Goal: Task Accomplishment & Management: Manage account settings

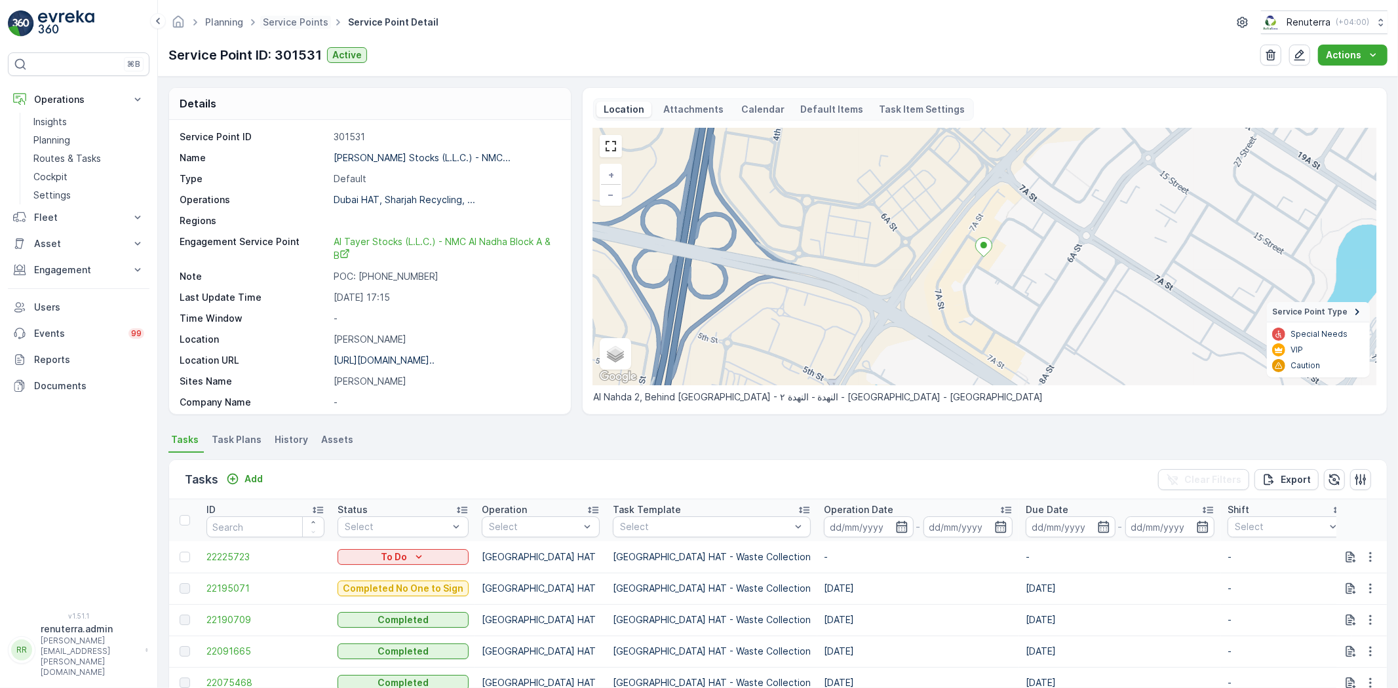
click at [292, 29] on div "Planning Service Points Service Point Detail Renuterra ( +04:00 )" at bounding box center [777, 22] width 1219 height 24
click at [289, 24] on link "Service Points" at bounding box center [296, 21] width 66 height 11
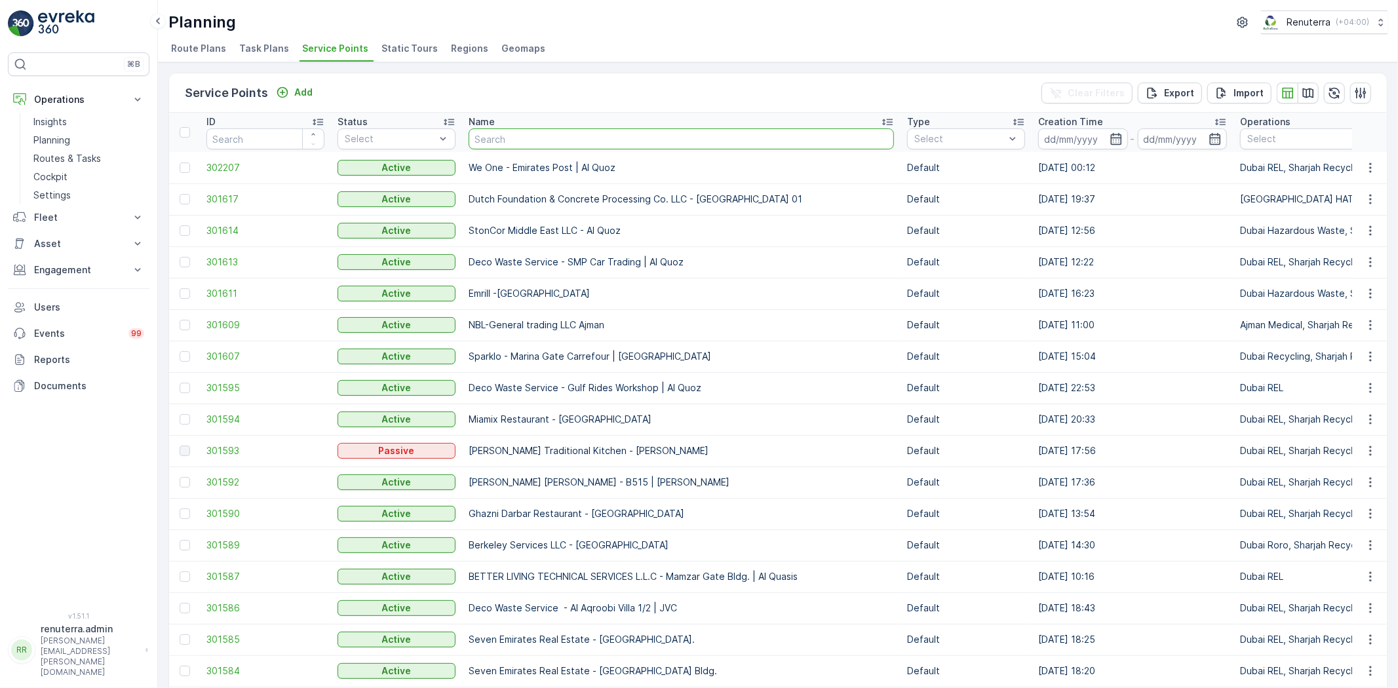
click at [539, 128] on input "text" at bounding box center [681, 138] width 425 height 21
click at [737, 417] on p "Miamix Restaurant - Al Nadha" at bounding box center [681, 419] width 425 height 13
click at [473, 136] on input "text" at bounding box center [681, 138] width 425 height 21
type input "Tayer"
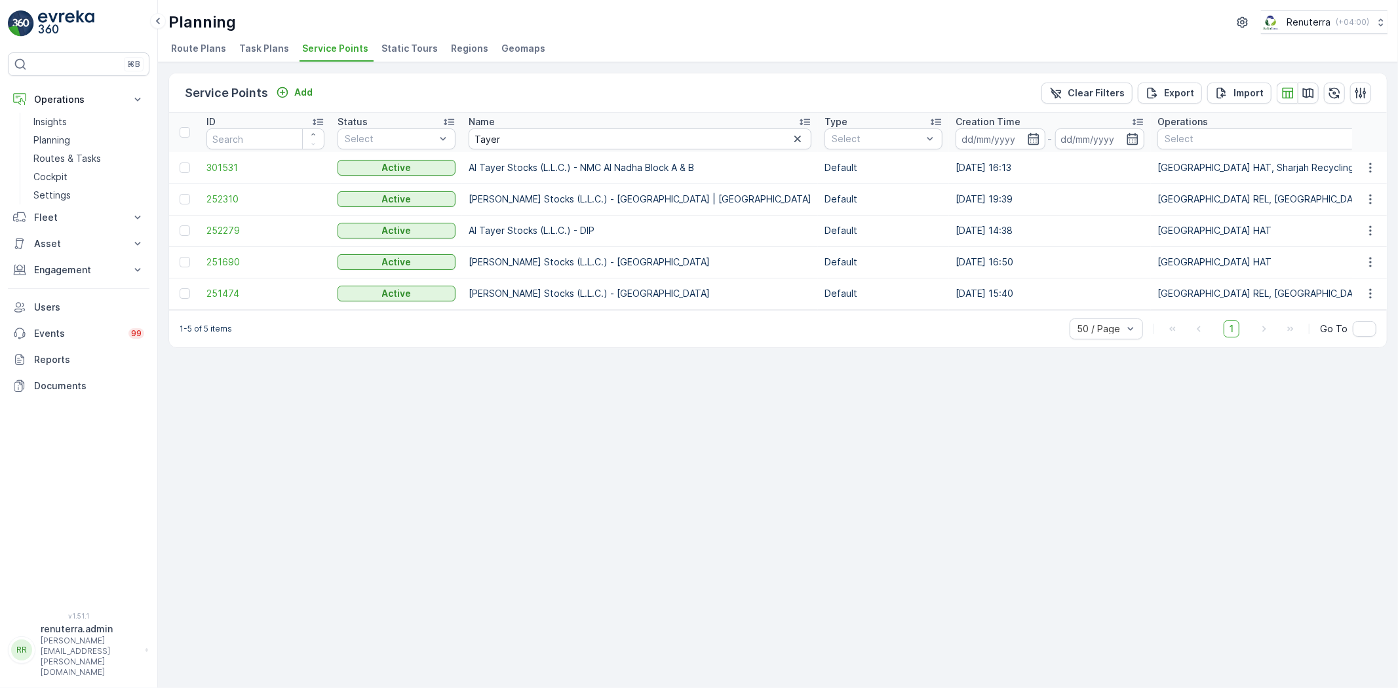
click at [241, 300] on td "251474" at bounding box center [265, 293] width 131 height 31
click at [250, 198] on span "252310" at bounding box center [265, 199] width 118 height 13
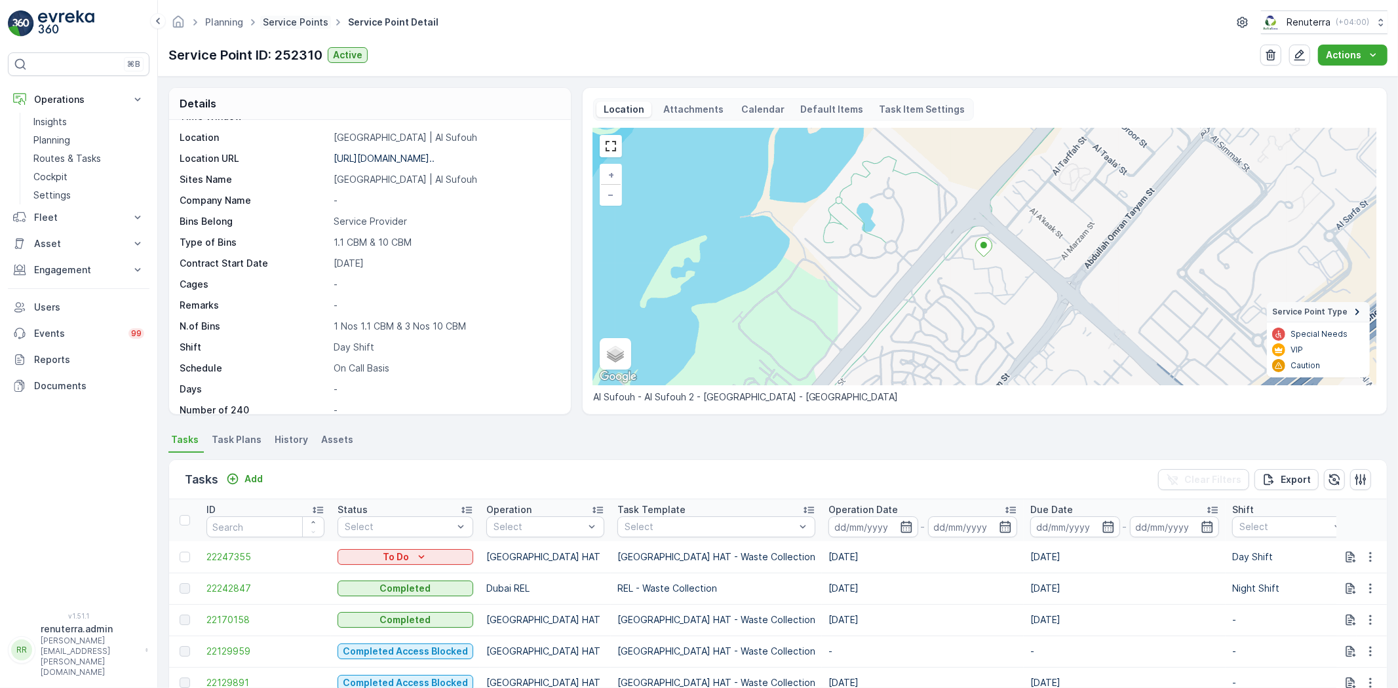
click at [310, 21] on link "Service Points" at bounding box center [296, 21] width 66 height 11
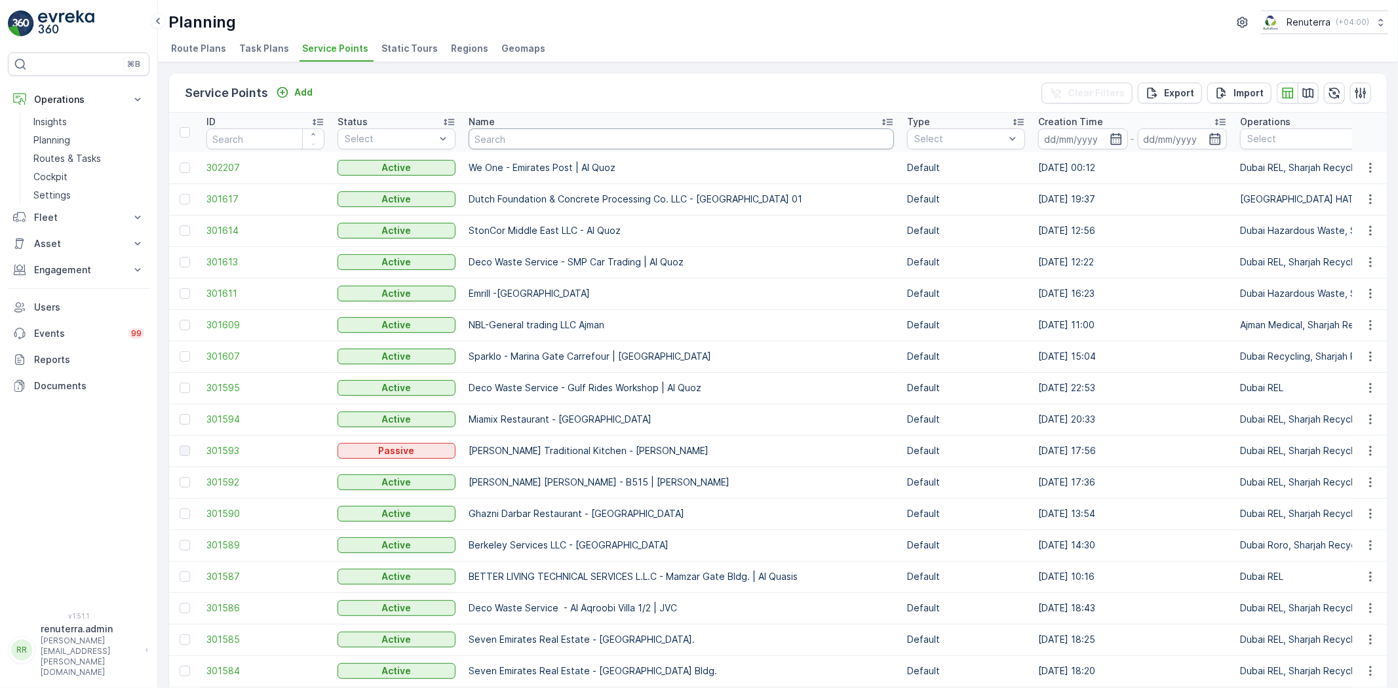
click at [488, 141] on input "text" at bounding box center [681, 138] width 425 height 21
type input "Noor"
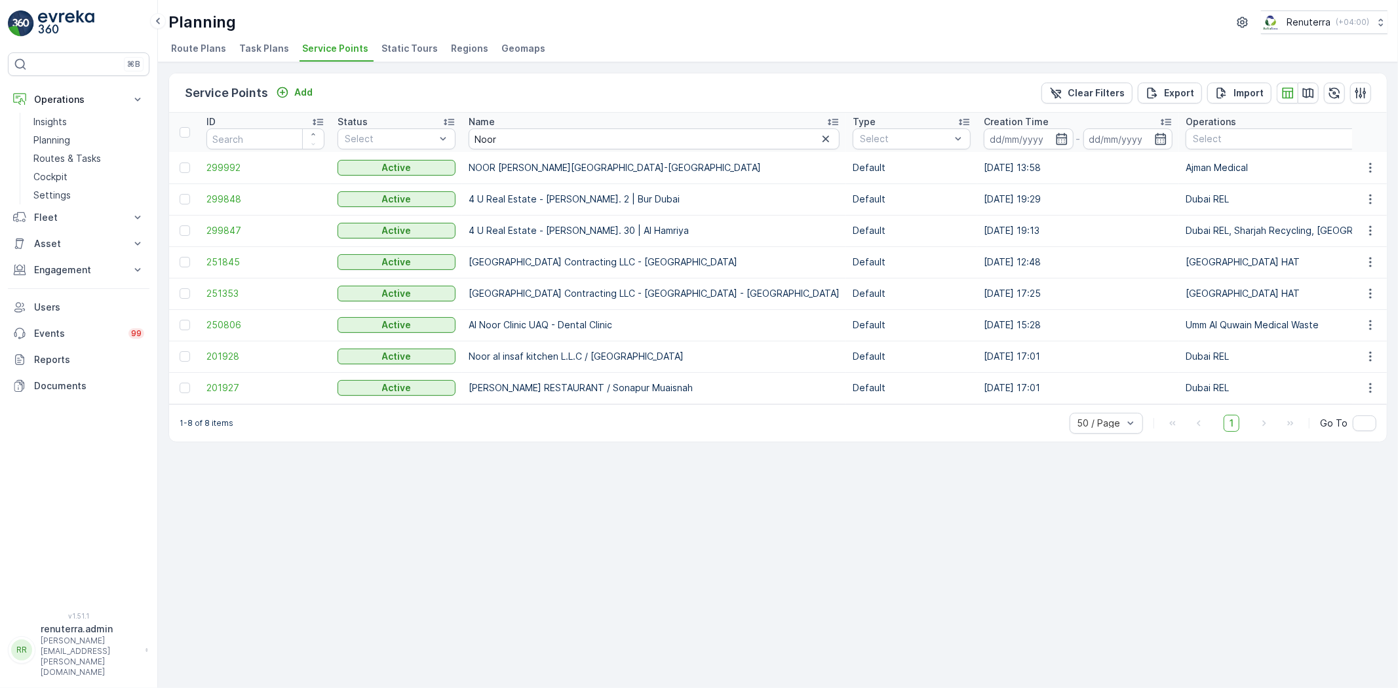
drag, startPoint x: 467, startPoint y: 287, endPoint x: 709, endPoint y: 290, distance: 241.9
click at [803, 281] on td "Noor Al Dhaid Building Contracting LLC - Dubai International Academy - Emirates…" at bounding box center [654, 293] width 384 height 31
drag, startPoint x: 534, startPoint y: 254, endPoint x: 573, endPoint y: 250, distance: 38.9
click at [573, 250] on td "Noor Al Dhaid Building Contracting LLC - Um Sequim" at bounding box center [654, 261] width 384 height 31
drag, startPoint x: 508, startPoint y: 136, endPoint x: 424, endPoint y: 134, distance: 83.9
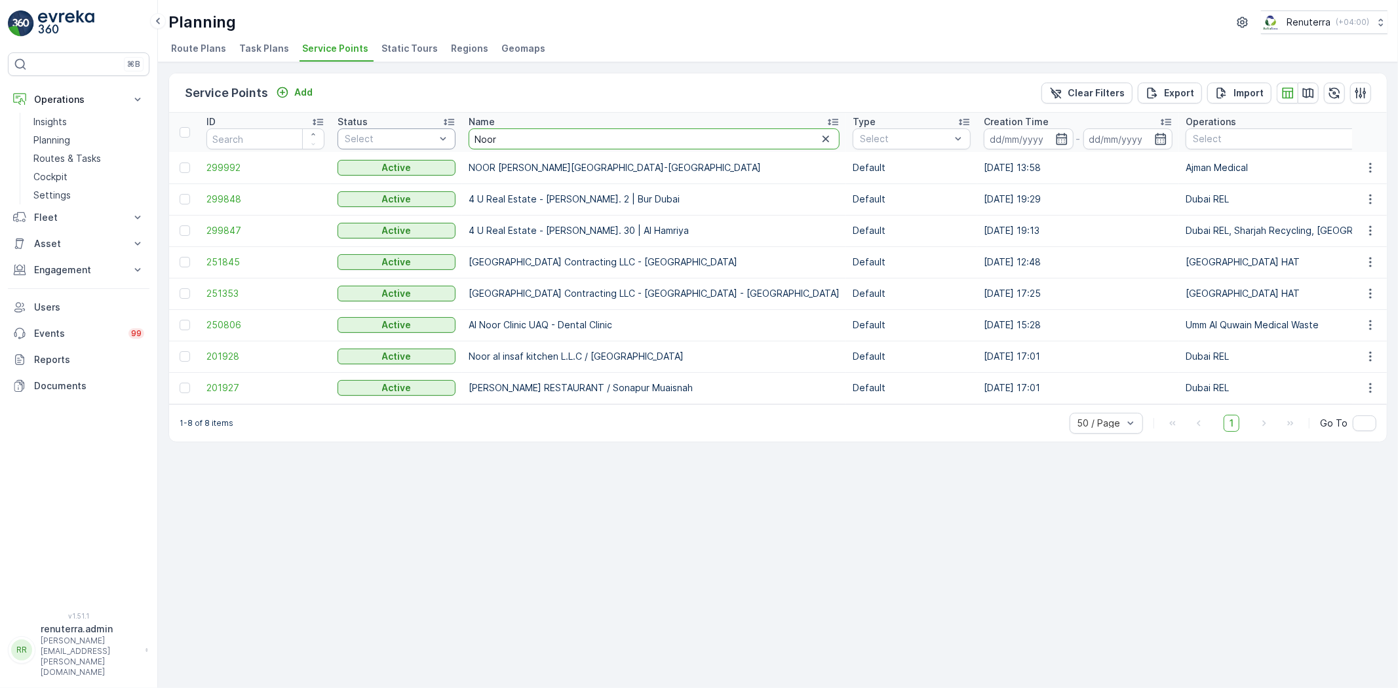
type input "Saudi"
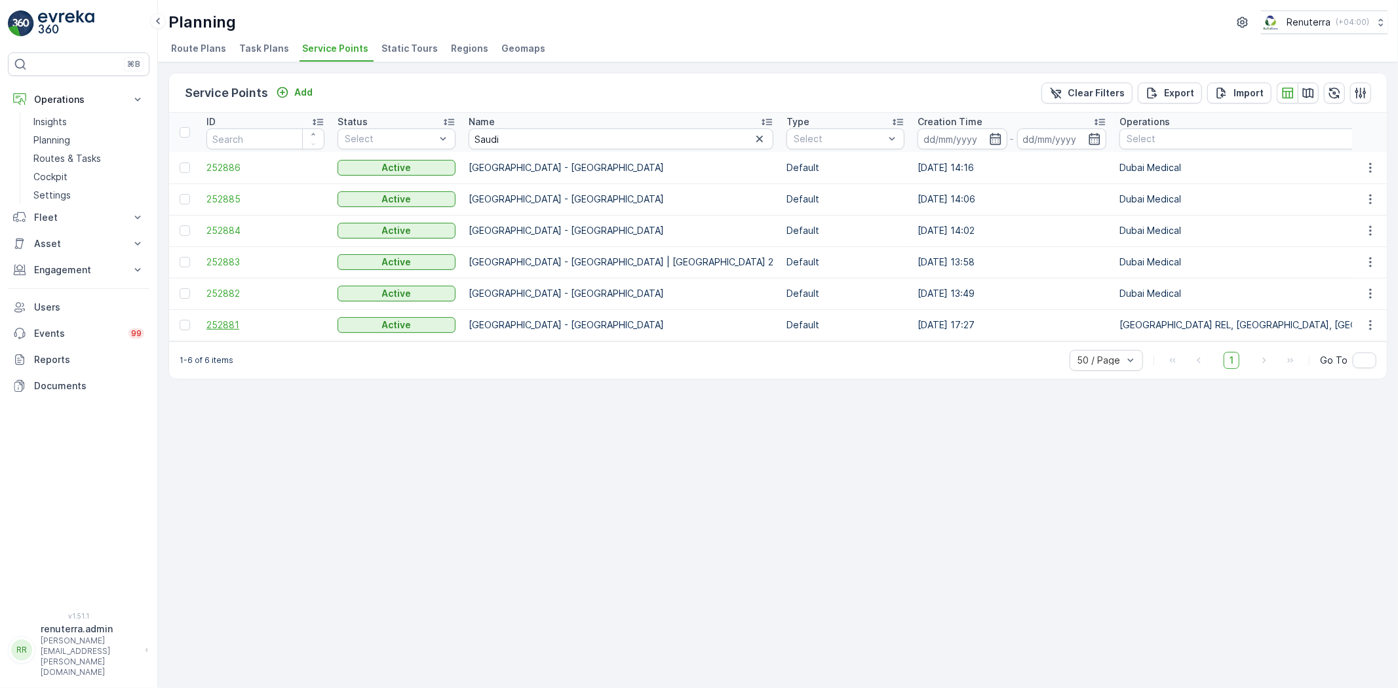
click at [231, 325] on span "252881" at bounding box center [265, 325] width 118 height 13
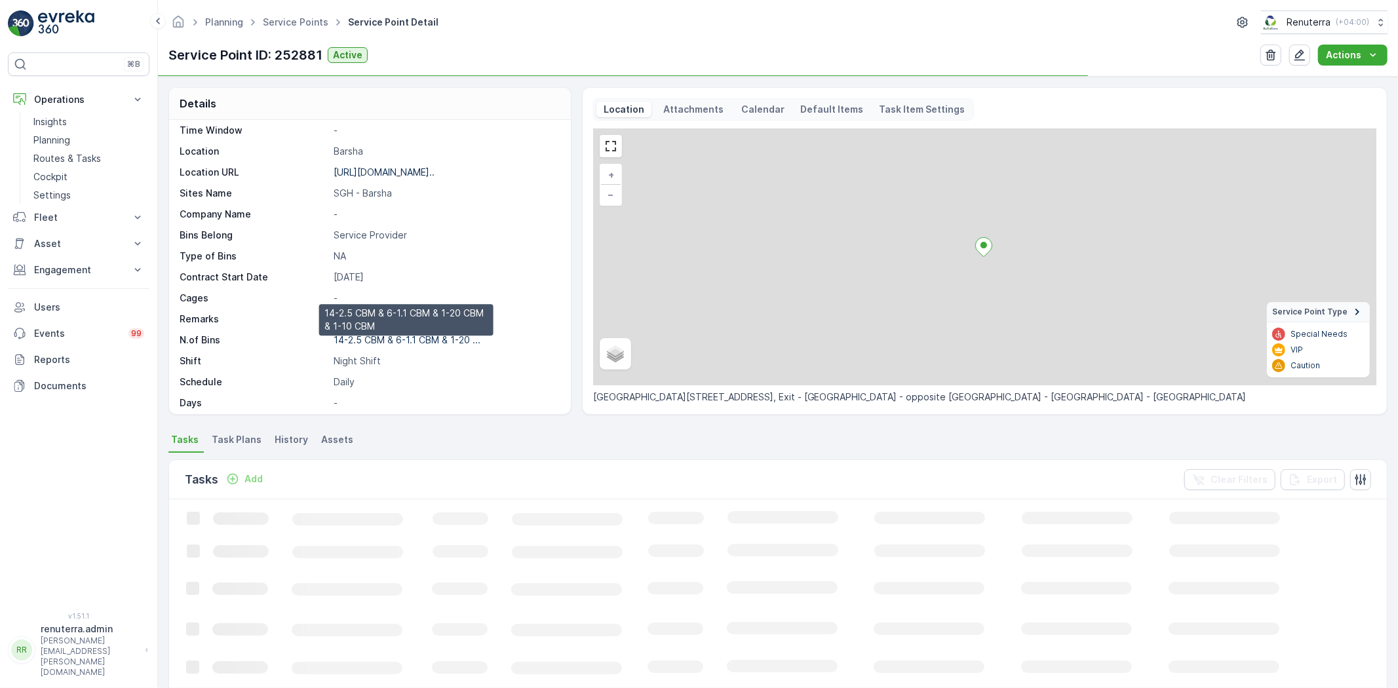
scroll to position [202, 0]
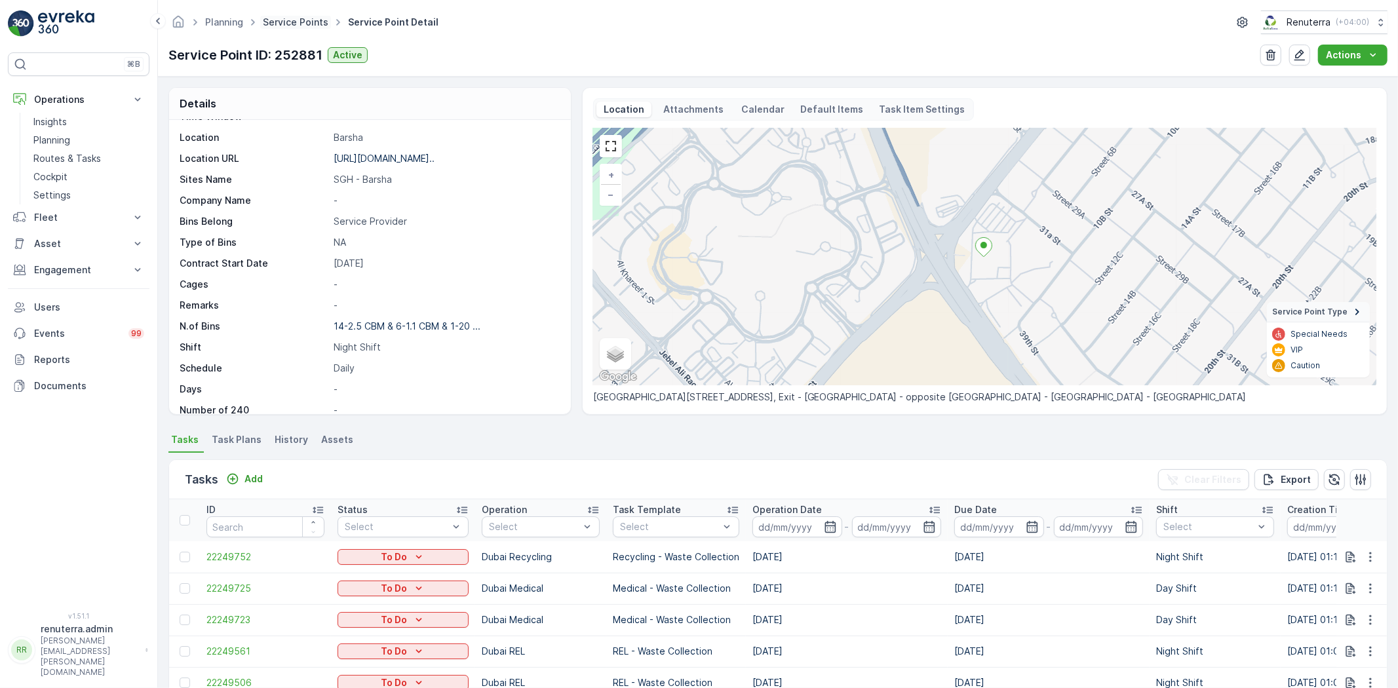
click at [285, 25] on link "Service Points" at bounding box center [296, 21] width 66 height 11
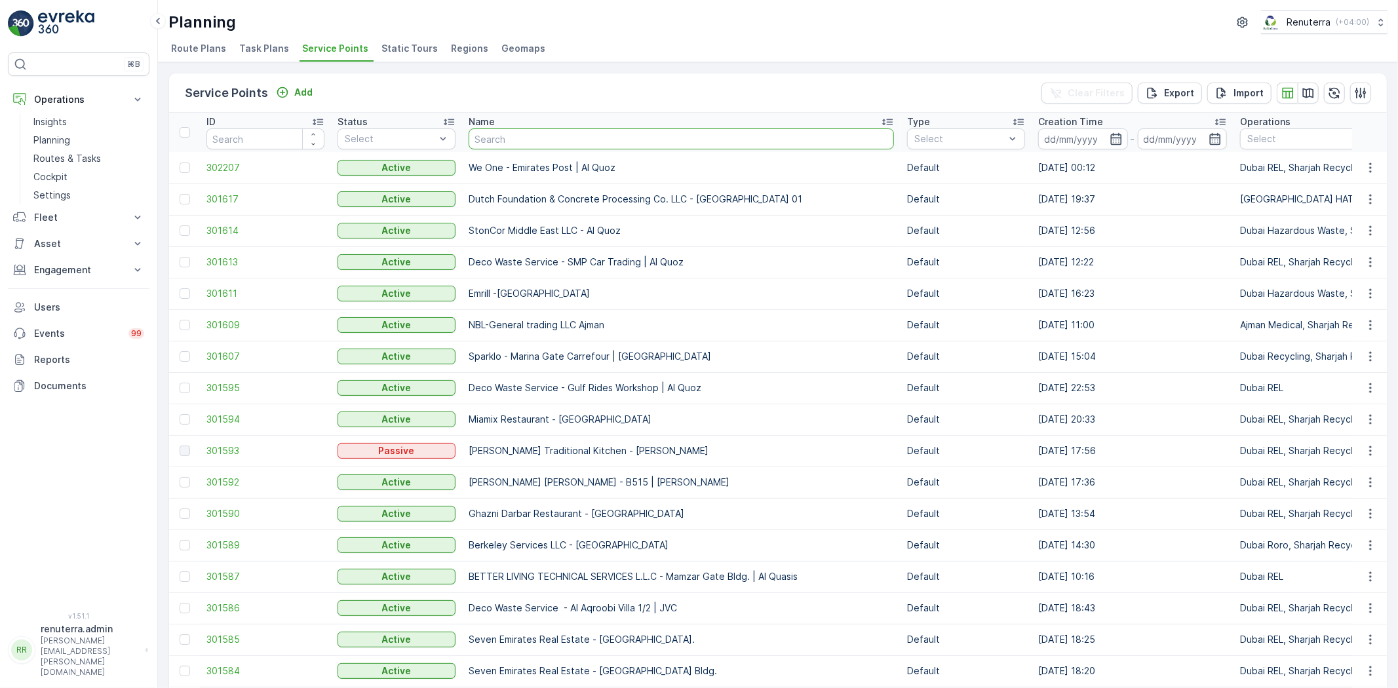
click at [540, 135] on input "text" at bounding box center [681, 138] width 425 height 21
type input "Belf"
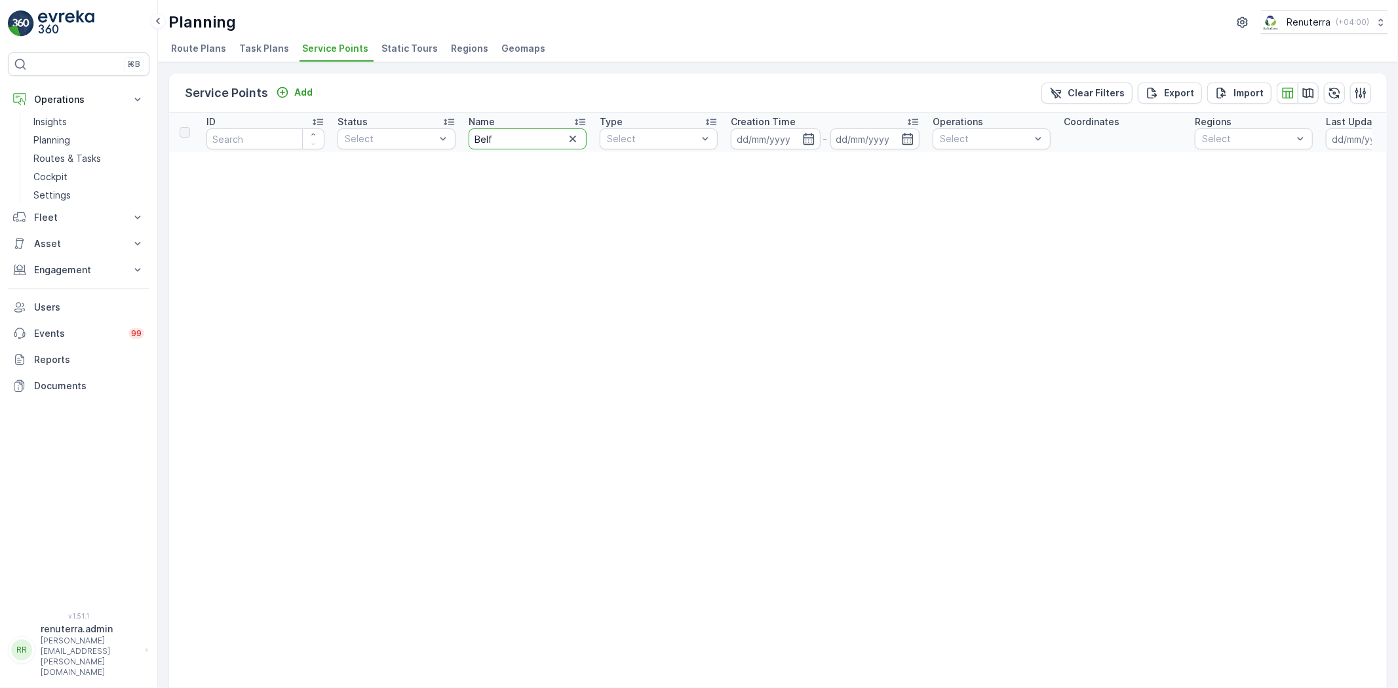
click at [513, 141] on input "Belf" at bounding box center [528, 138] width 118 height 21
type input "Be"
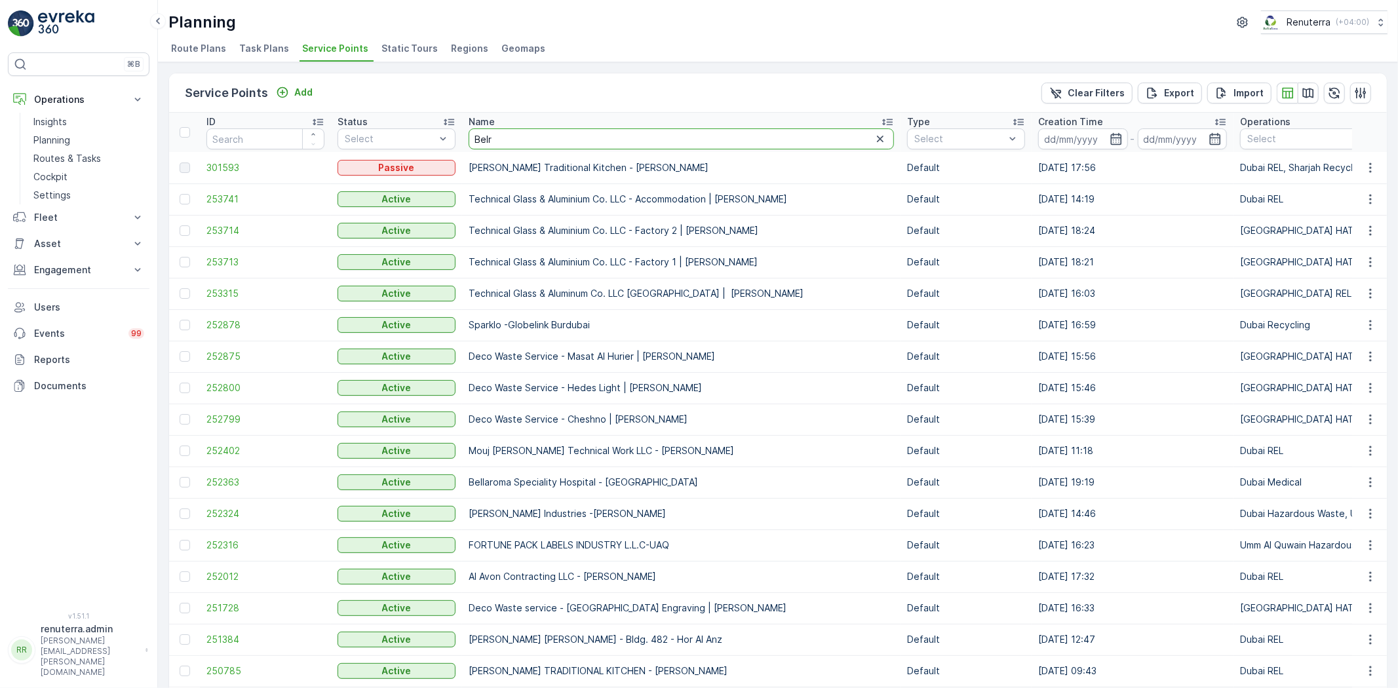
type input "Belra"
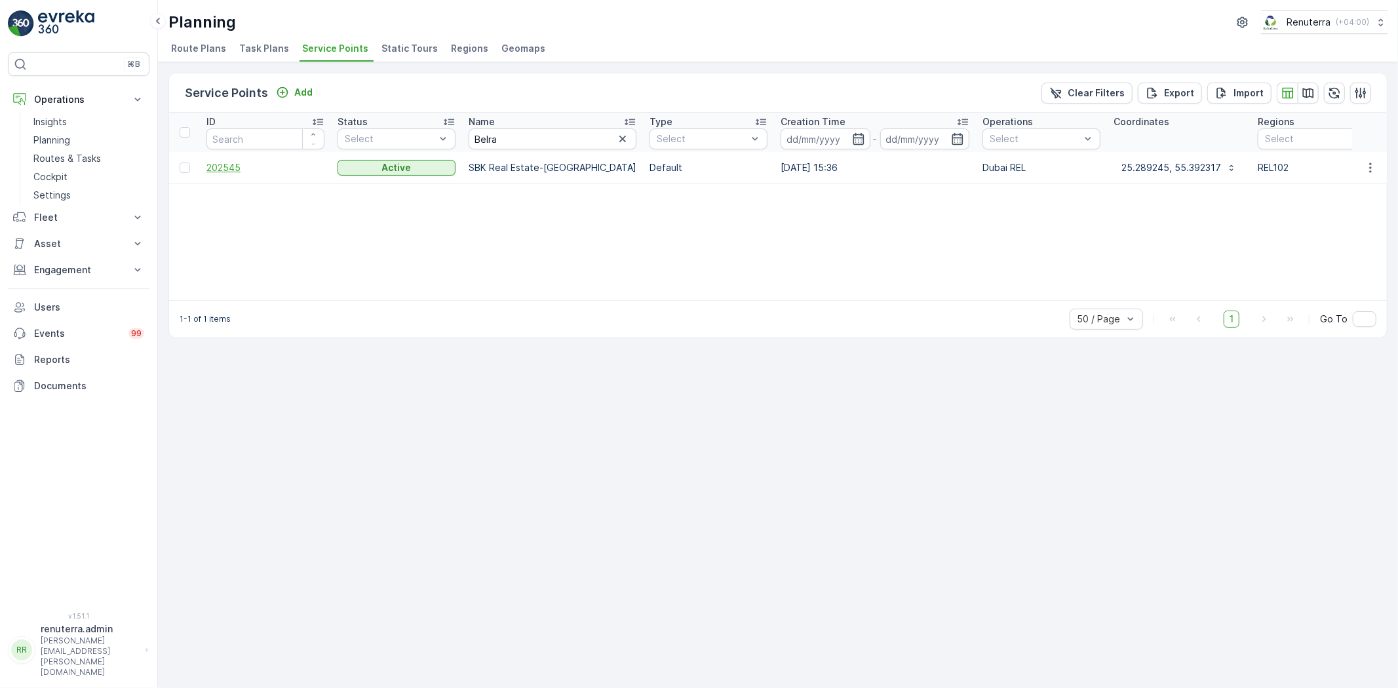
click at [220, 168] on span "202545" at bounding box center [265, 167] width 118 height 13
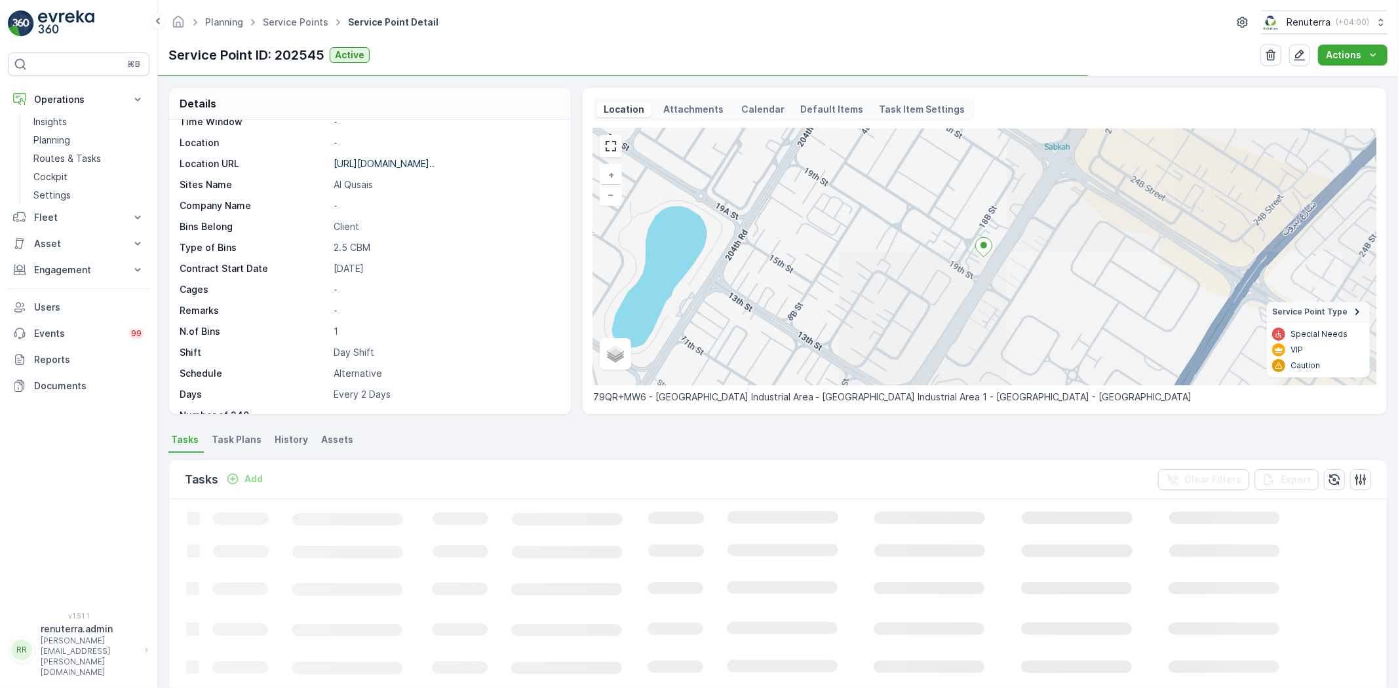
scroll to position [202, 0]
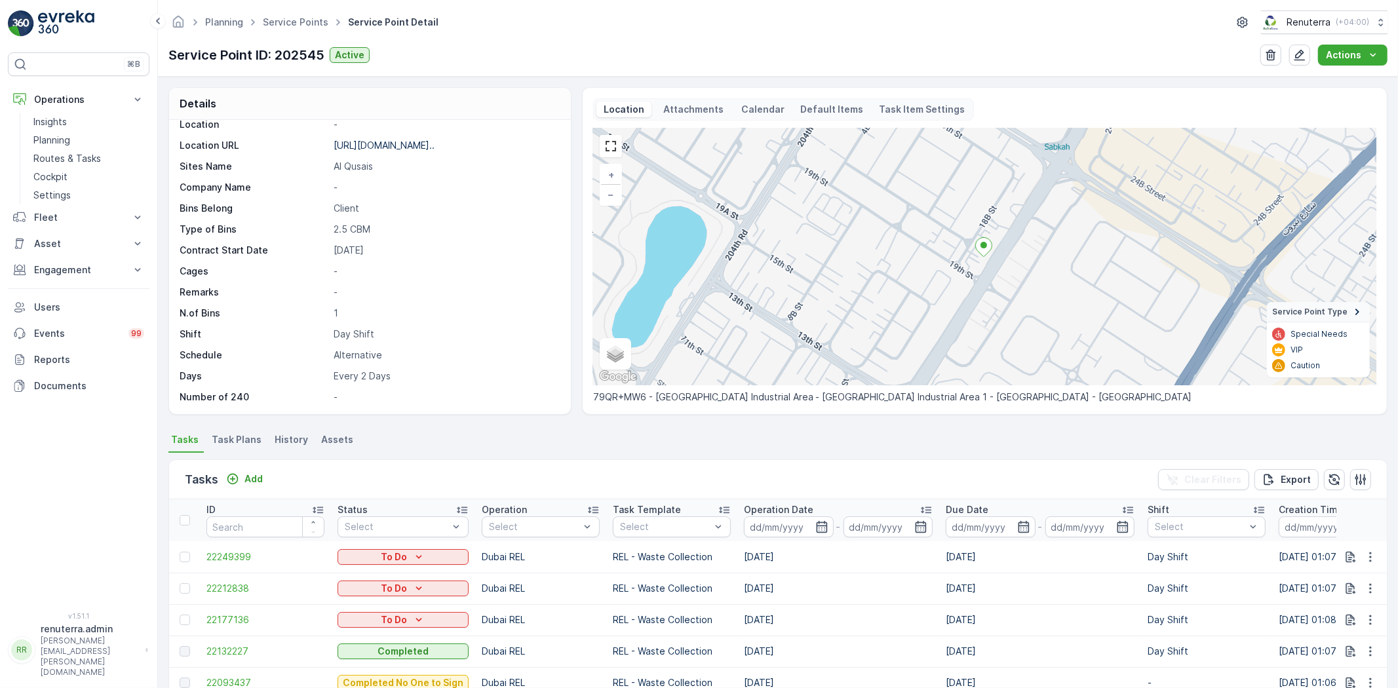
click at [374, 337] on p "Day Shift" at bounding box center [446, 334] width 224 height 13
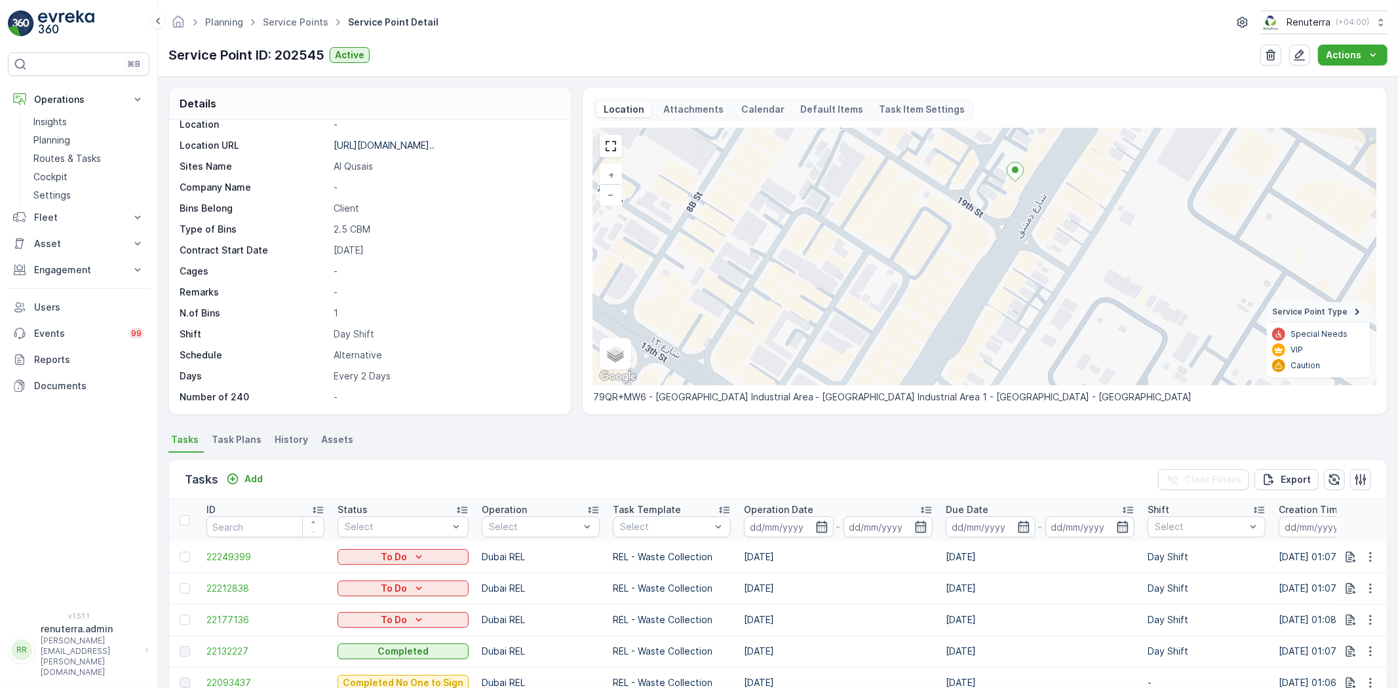
click at [294, 33] on div "Planning Service Points Service Point Detail Renuterra ( +04:00 )" at bounding box center [777, 22] width 1219 height 24
click at [290, 25] on link "Service Points" at bounding box center [296, 21] width 66 height 11
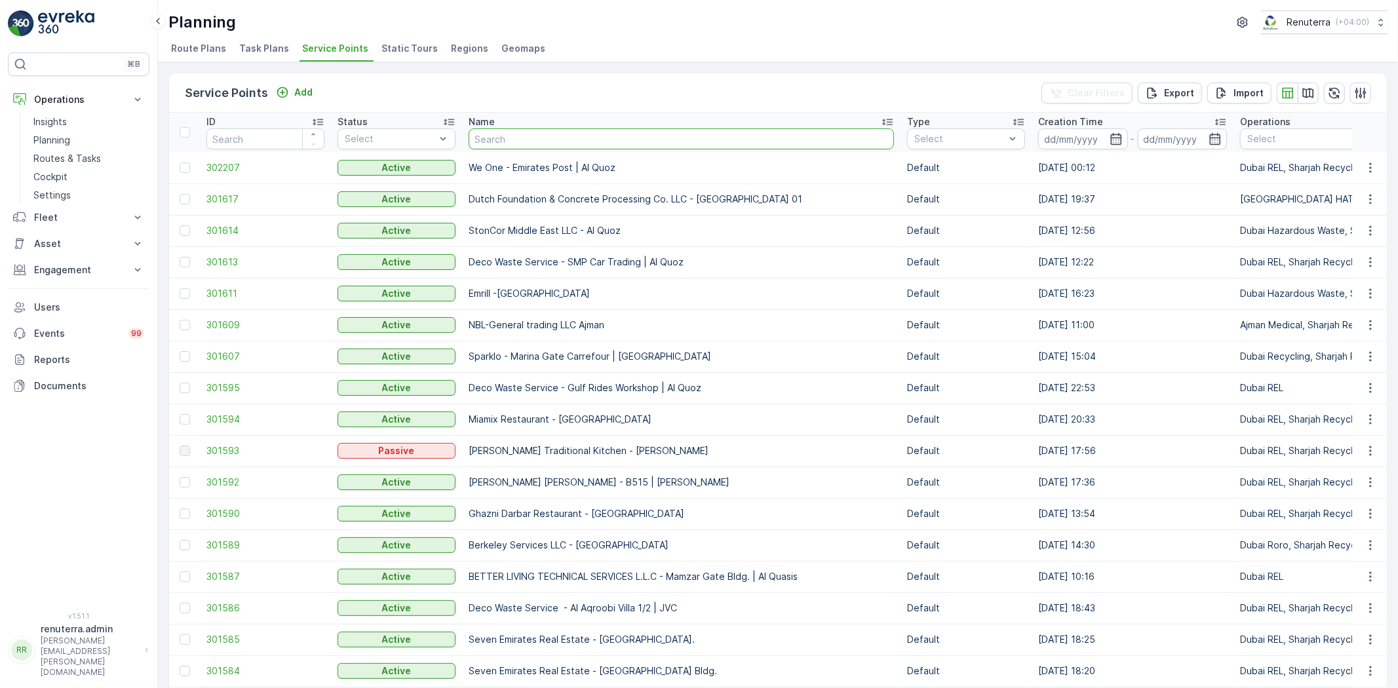
click at [507, 138] on input "text" at bounding box center [681, 138] width 425 height 21
type input "Concord Palace Hotel - Bur Dubai"
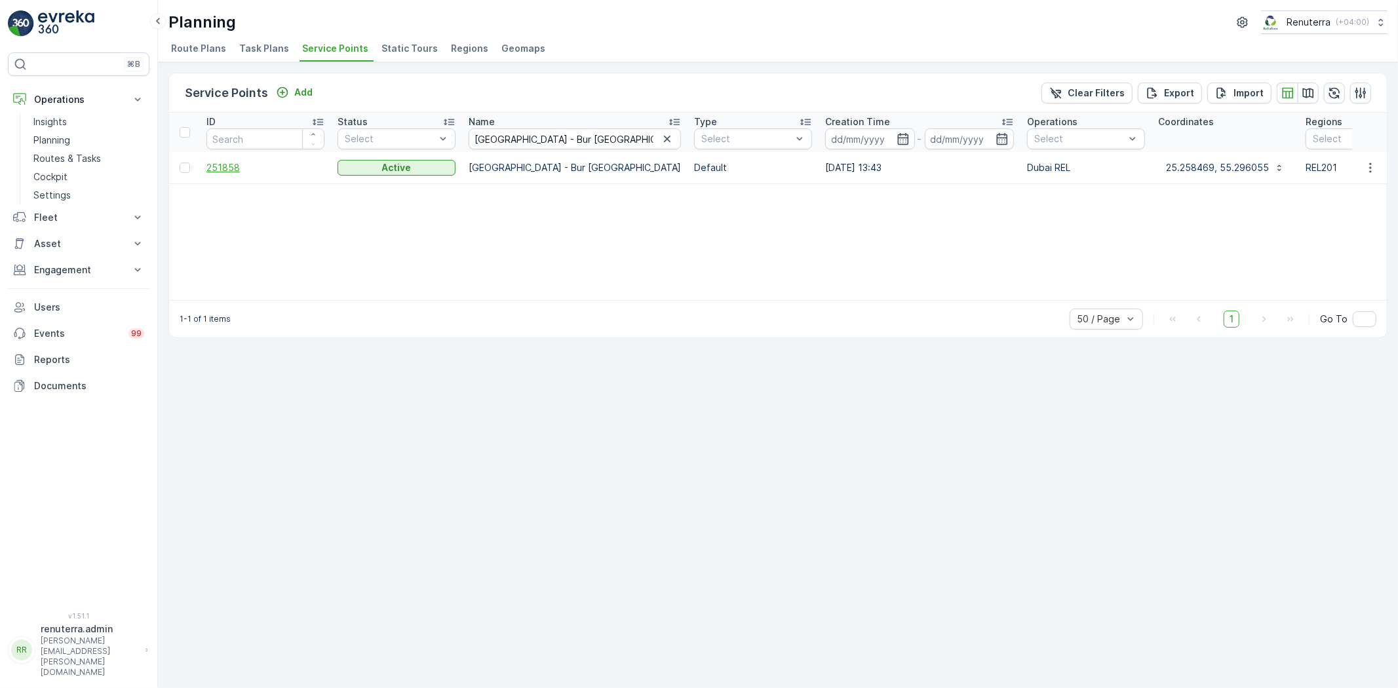
click at [252, 161] on span "251858" at bounding box center [265, 167] width 118 height 13
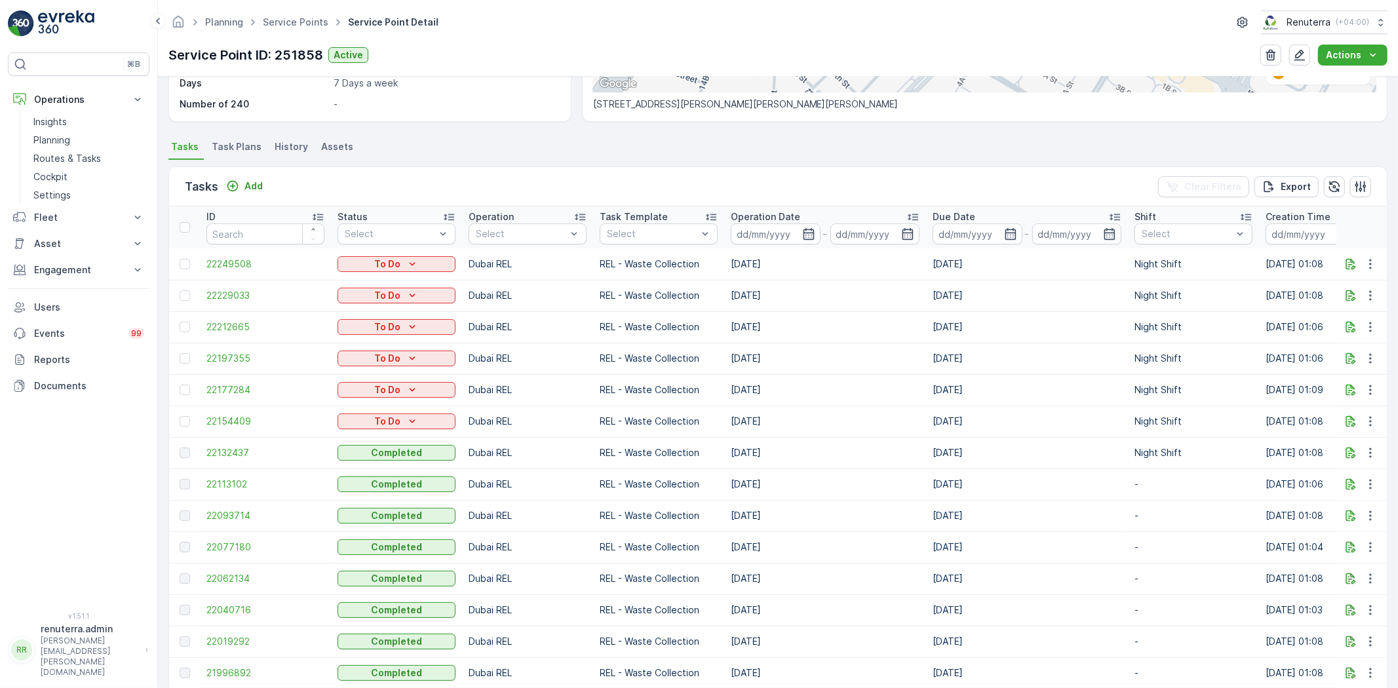
scroll to position [291, 0]
click at [277, 33] on div "Planning Service Points Service Point Detail Renuterra ( +04:00 )" at bounding box center [777, 22] width 1219 height 24
click at [275, 30] on ul "Service Points" at bounding box center [302, 22] width 85 height 19
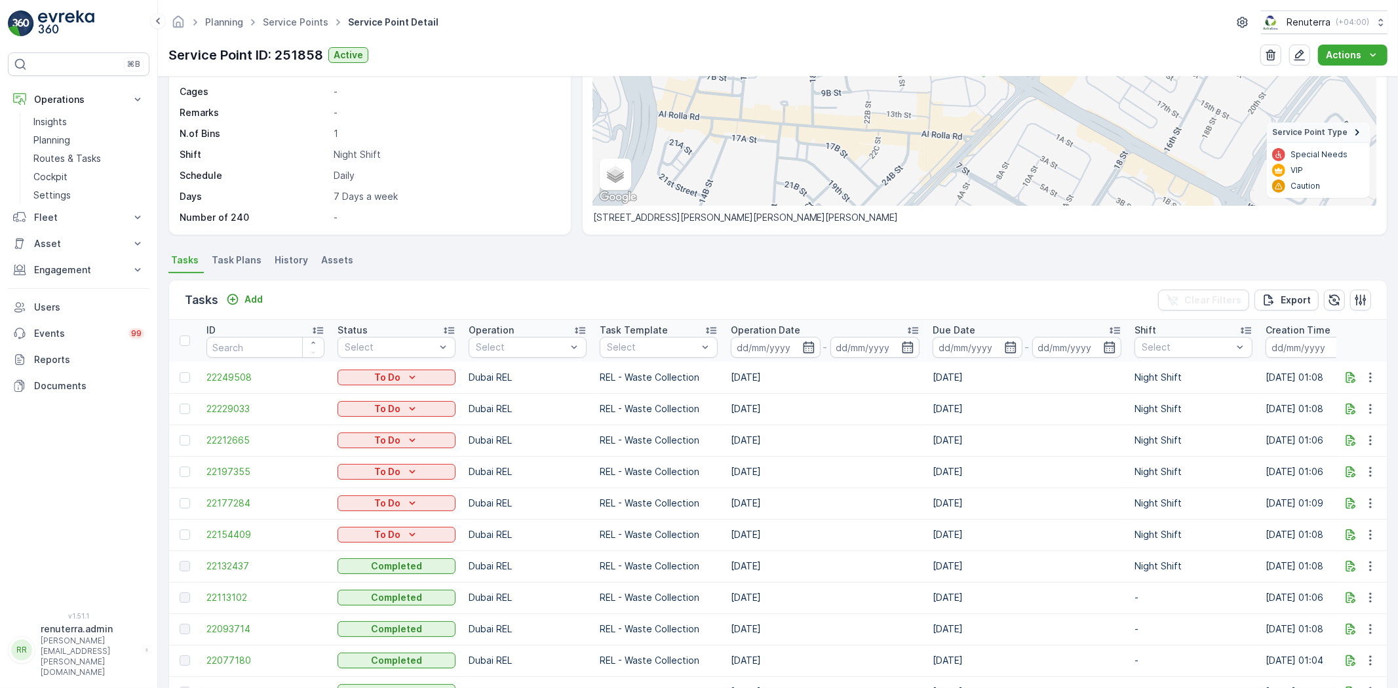
scroll to position [73, 0]
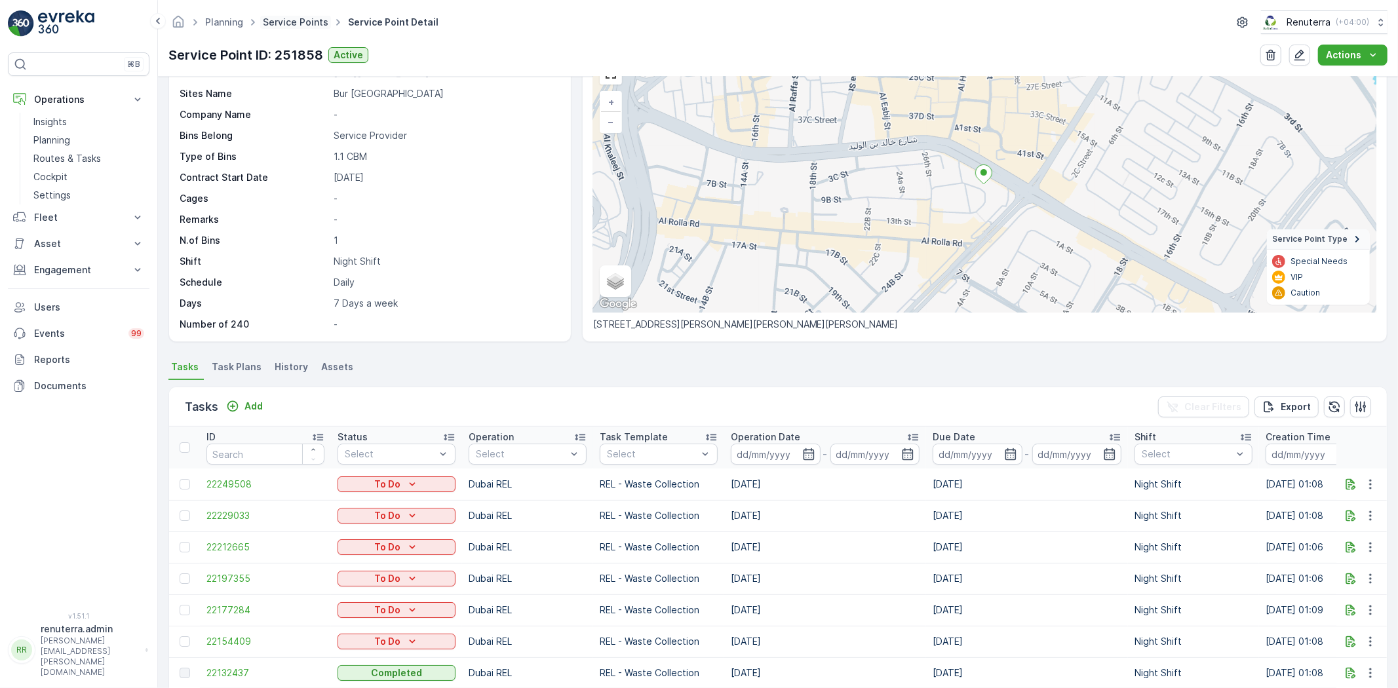
click at [304, 20] on link "Service Points" at bounding box center [296, 21] width 66 height 11
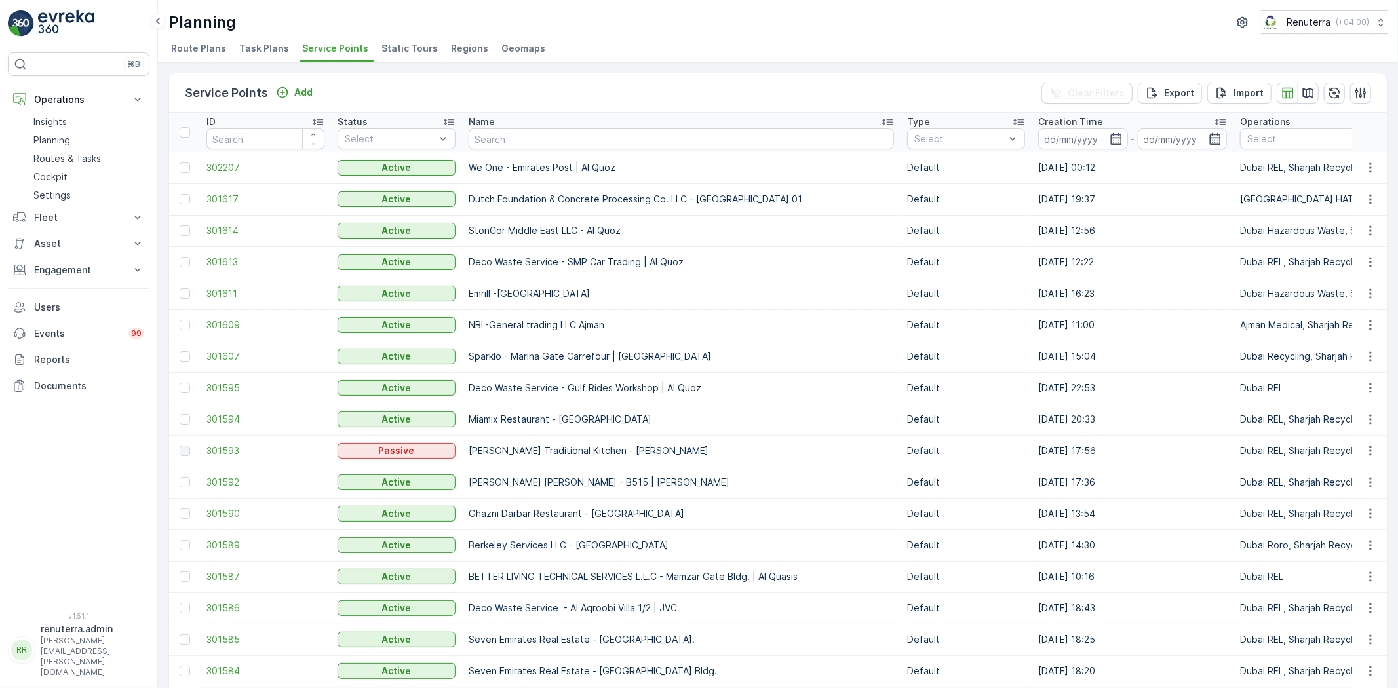
click at [484, 140] on input "text" at bounding box center [681, 138] width 425 height 21
click at [532, 138] on input "text" at bounding box center [681, 138] width 425 height 21
type input "insaf"
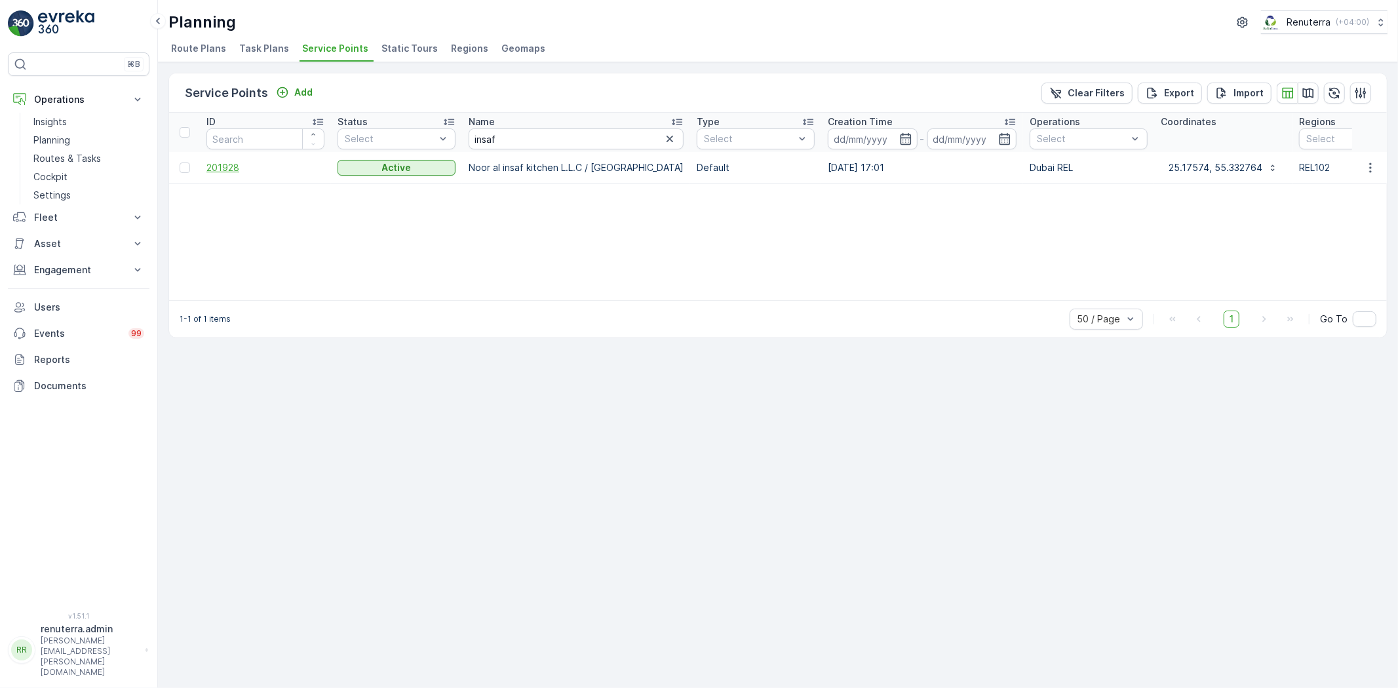
click at [243, 170] on span "201928" at bounding box center [265, 167] width 118 height 13
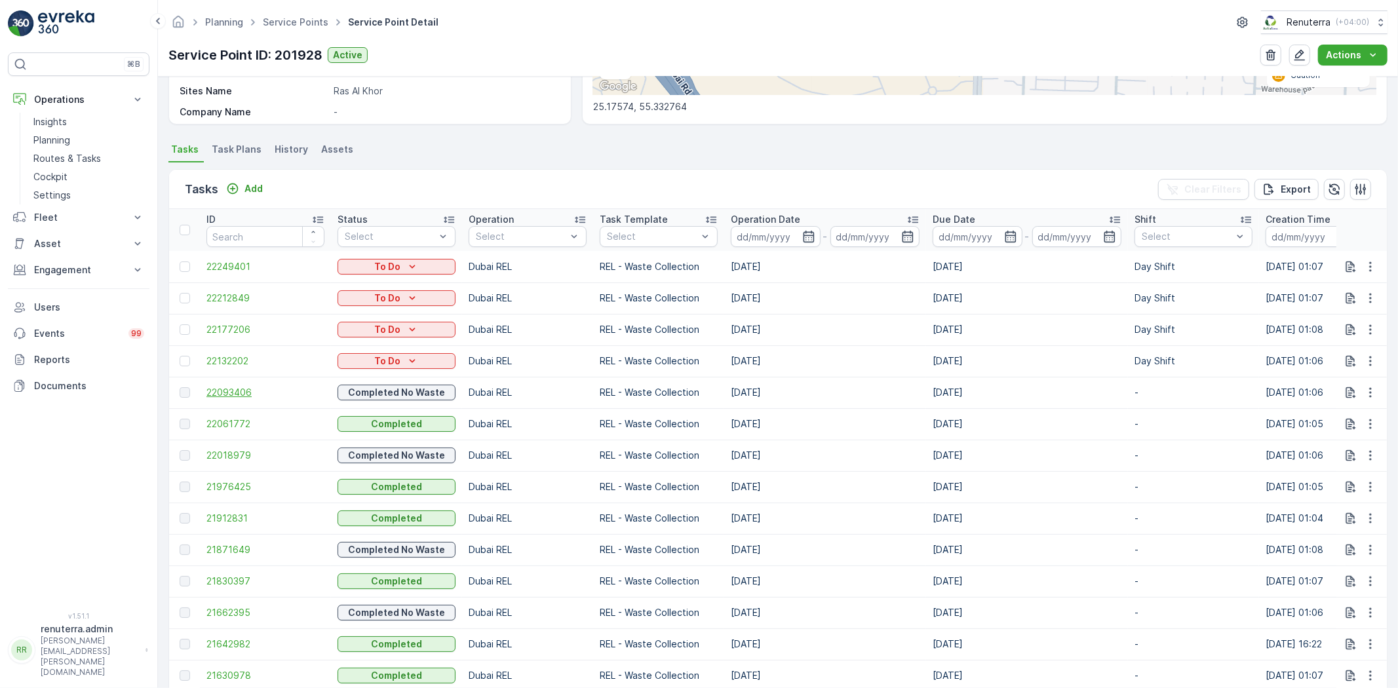
scroll to position [291, 0]
click at [258, 395] on span "22093406" at bounding box center [265, 391] width 118 height 13
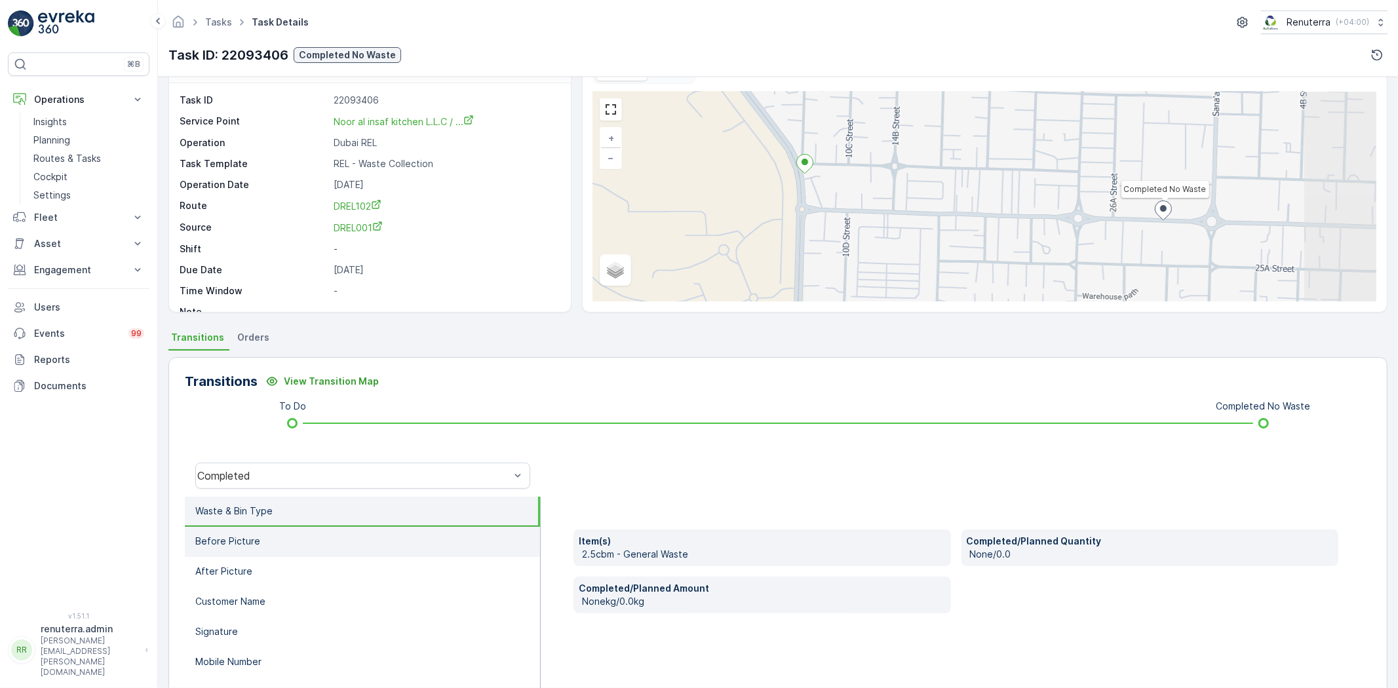
scroll to position [73, 0]
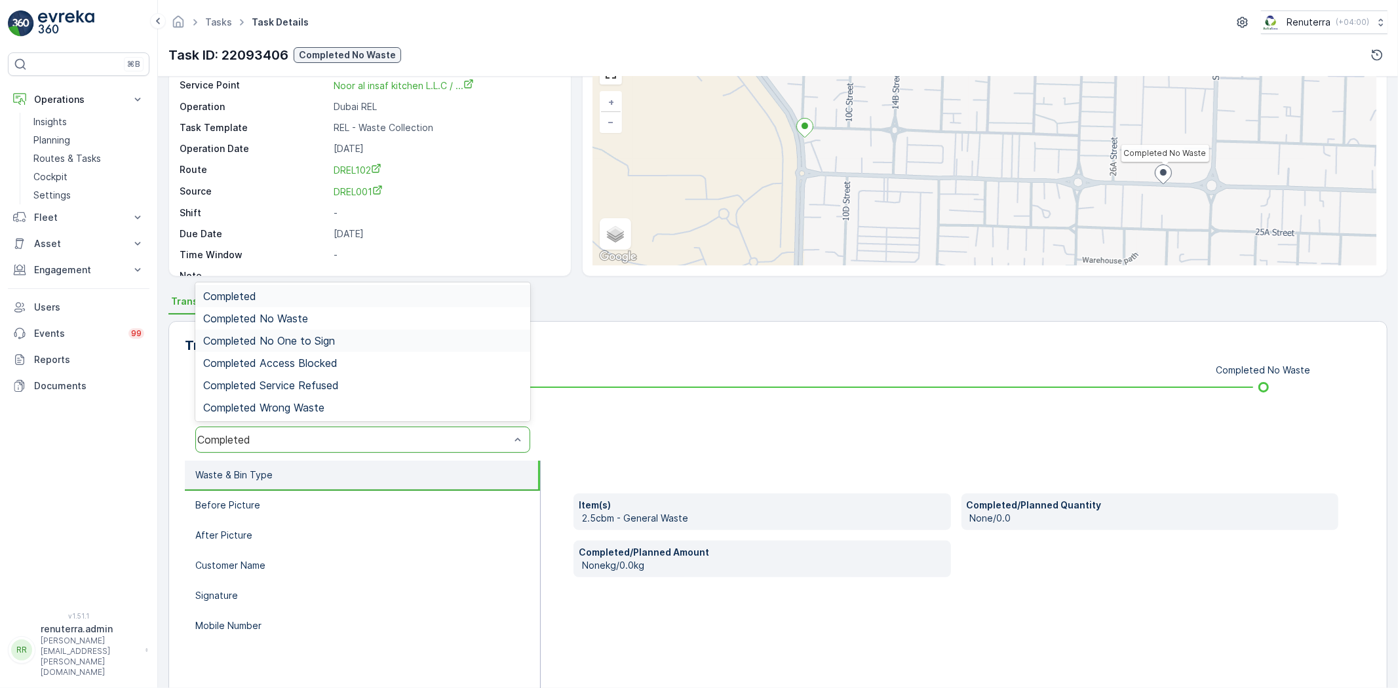
click at [303, 342] on span "Completed No One to Sign" at bounding box center [269, 341] width 132 height 12
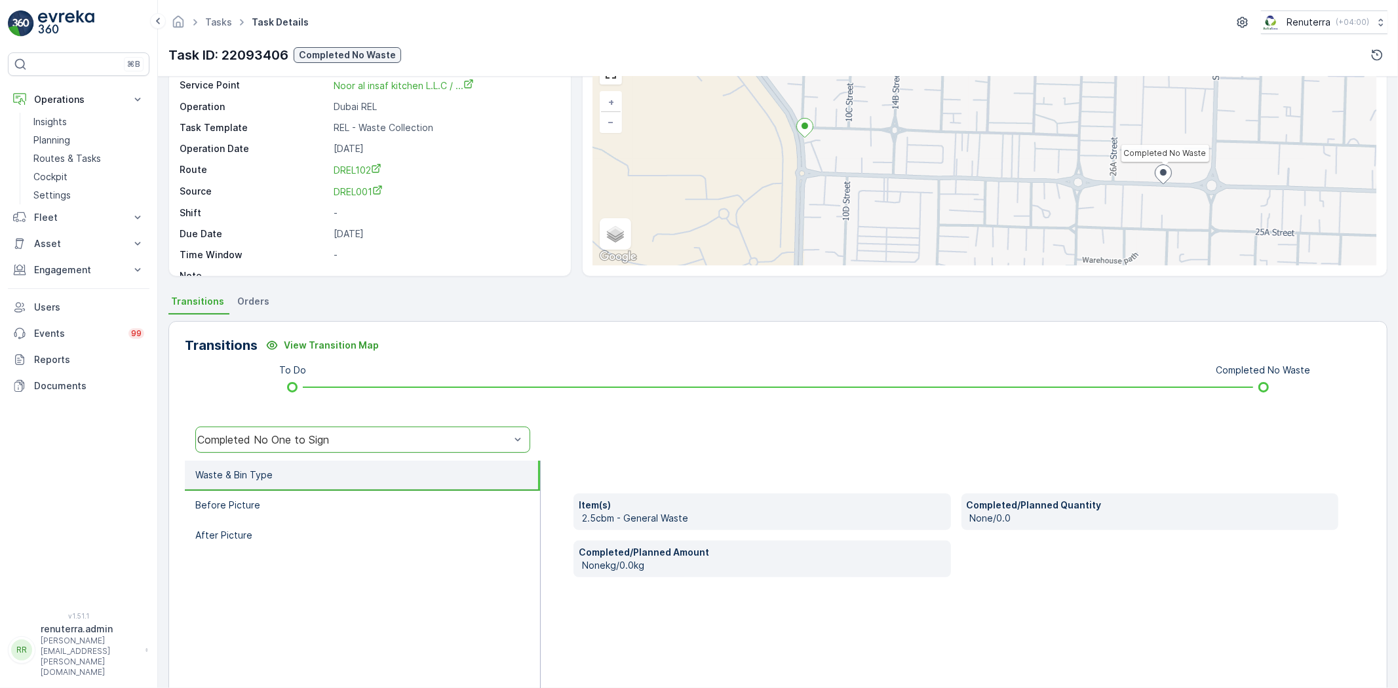
click at [288, 442] on div "Completed No One to Sign" at bounding box center [353, 440] width 313 height 12
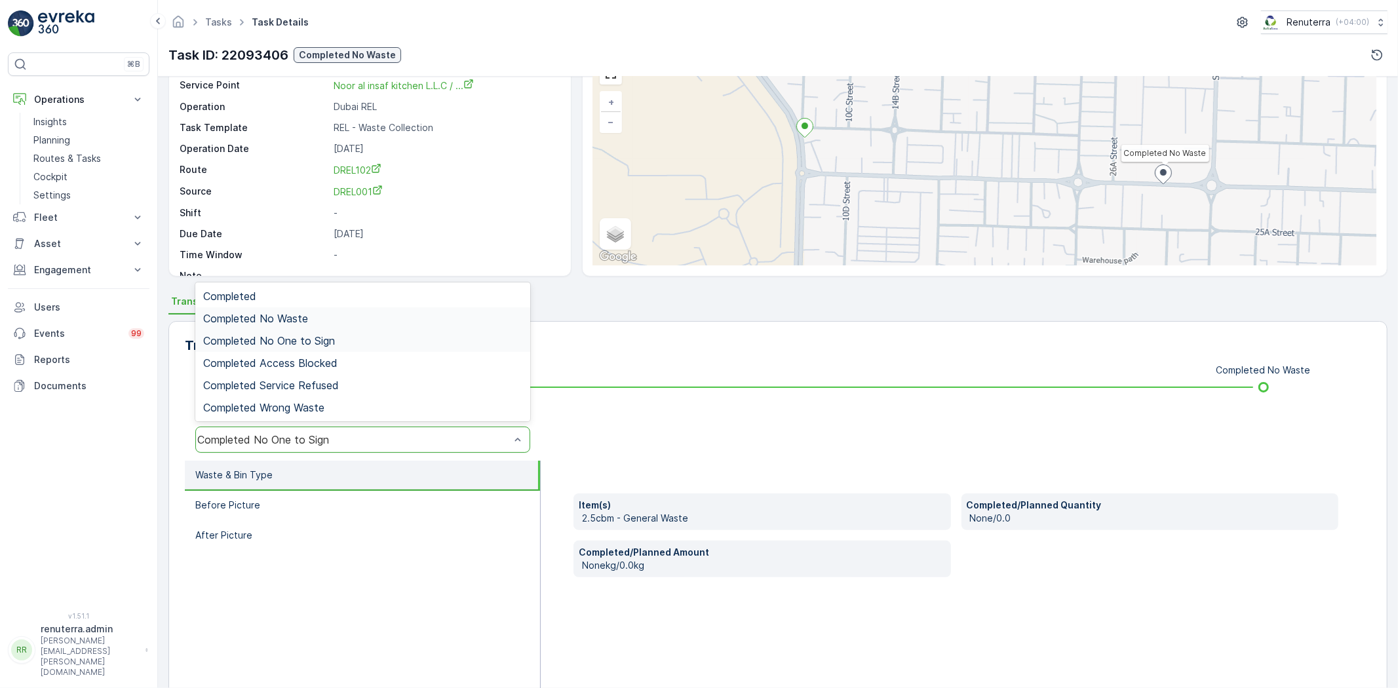
click at [300, 321] on span "Completed No Waste" at bounding box center [255, 319] width 105 height 12
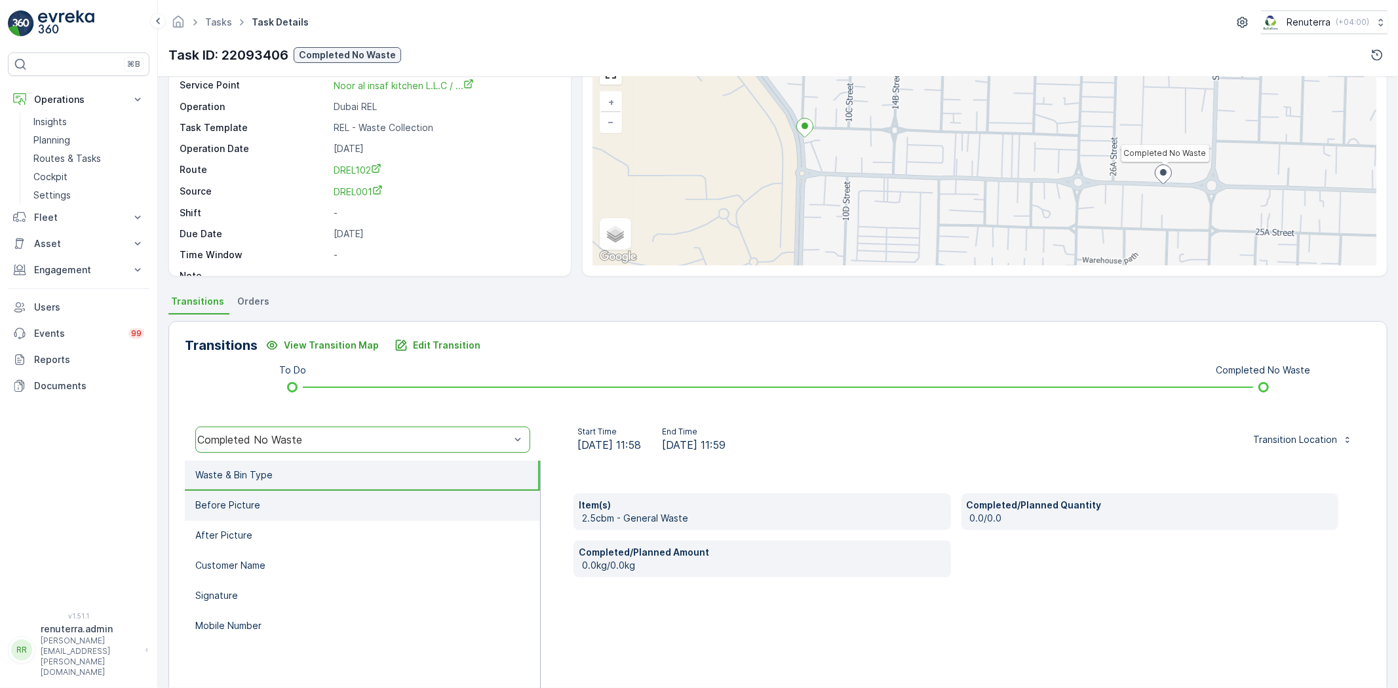
click at [267, 496] on li "Before Picture" at bounding box center [362, 506] width 355 height 30
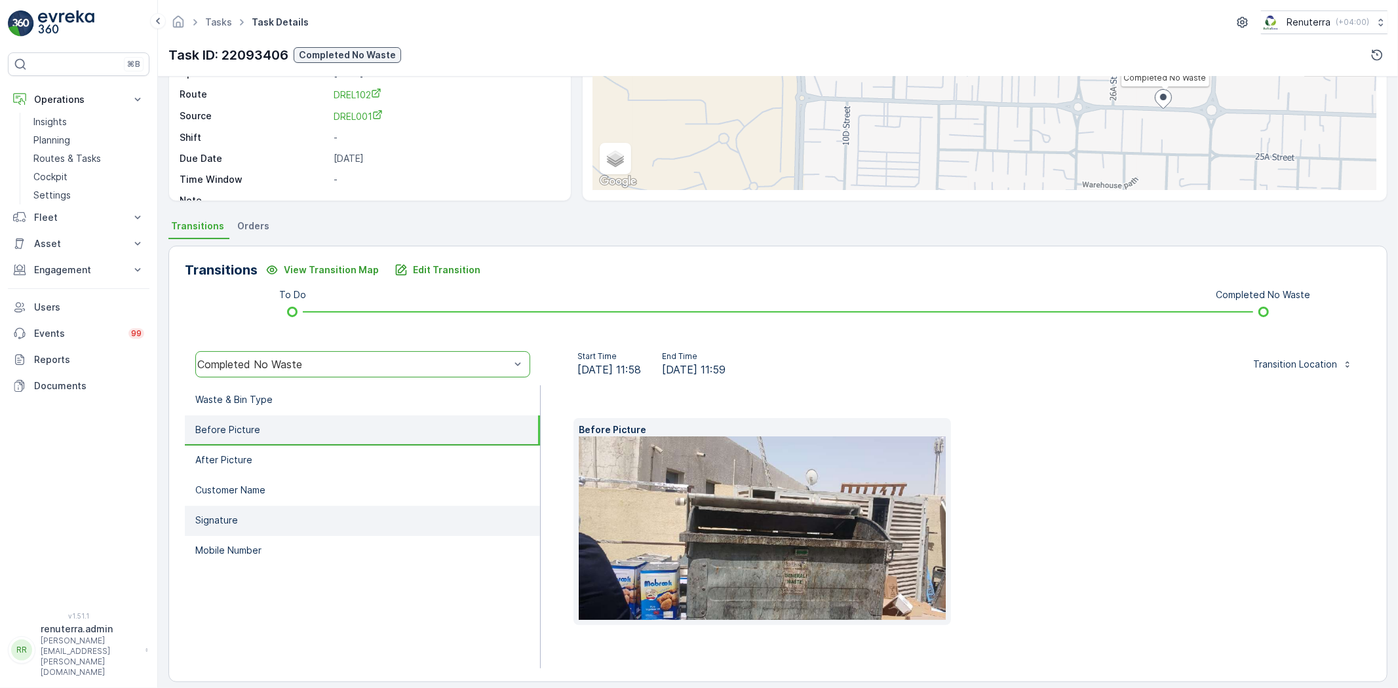
scroll to position [159, 0]
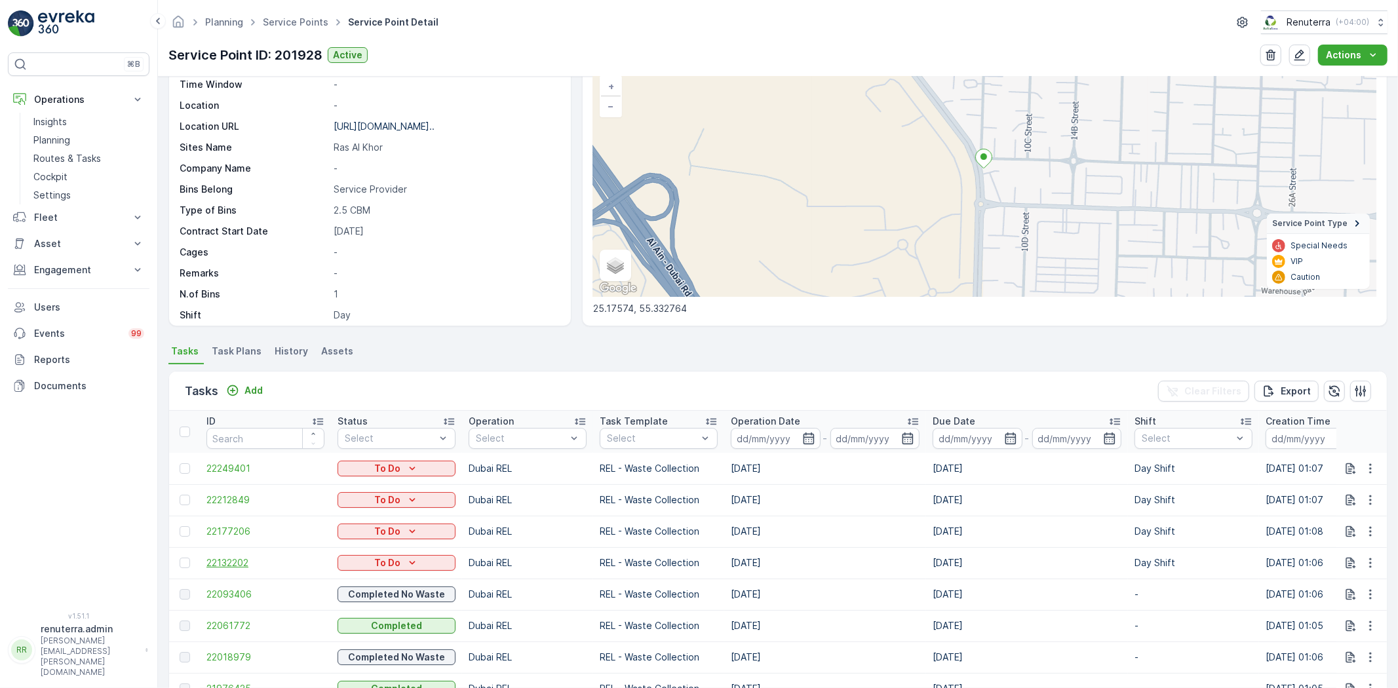
scroll to position [218, 0]
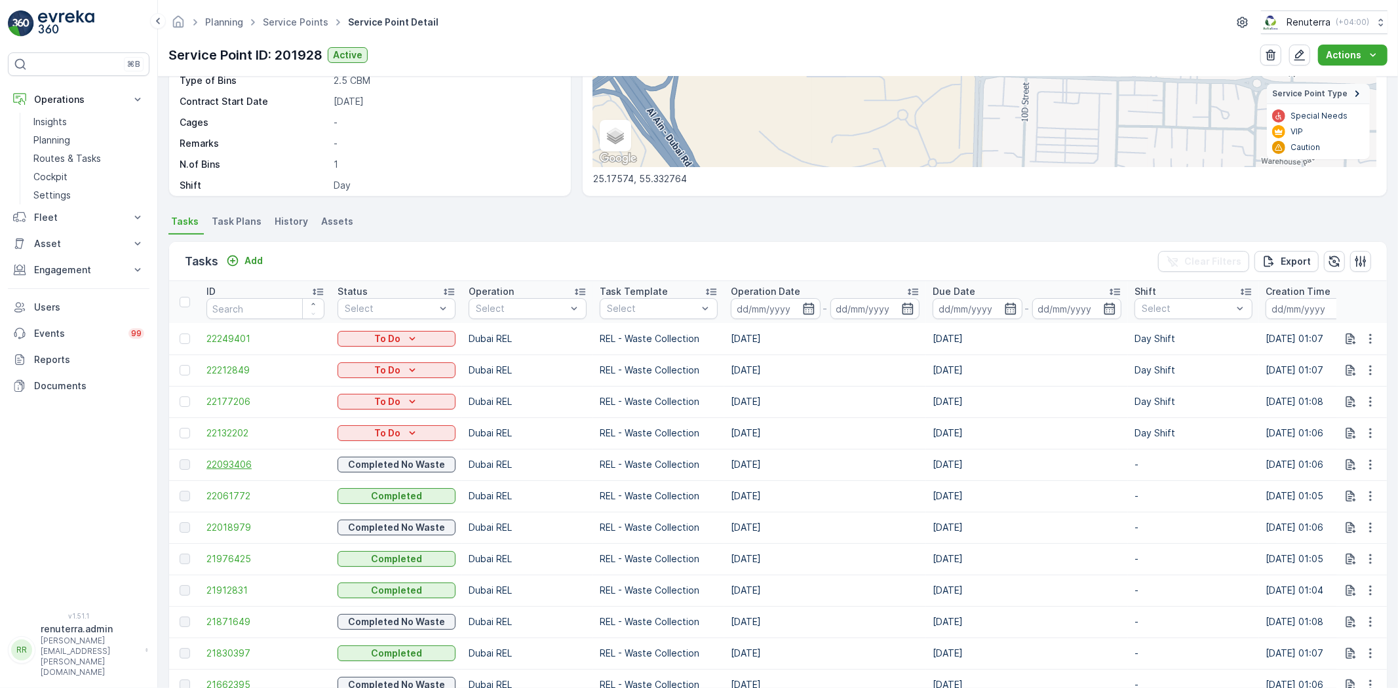
click at [251, 463] on span "22093406" at bounding box center [265, 464] width 118 height 13
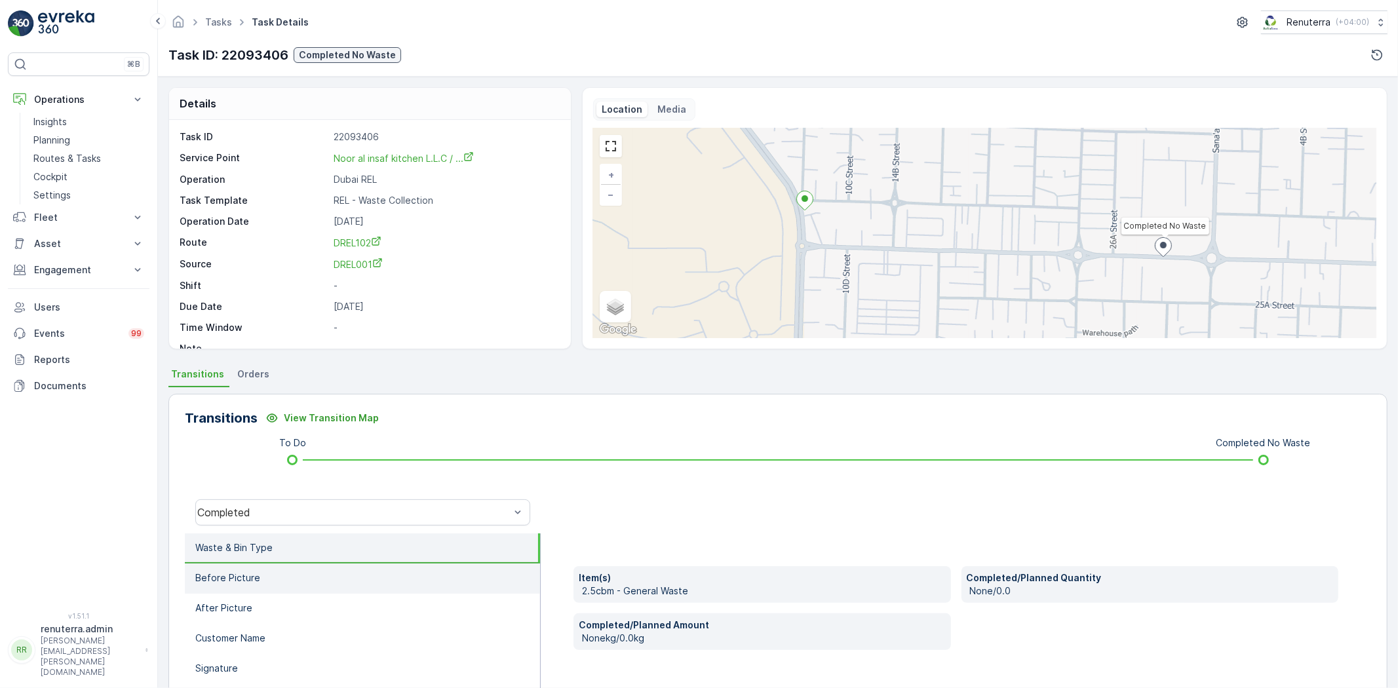
click at [389, 568] on li "Before Picture" at bounding box center [362, 579] width 355 height 30
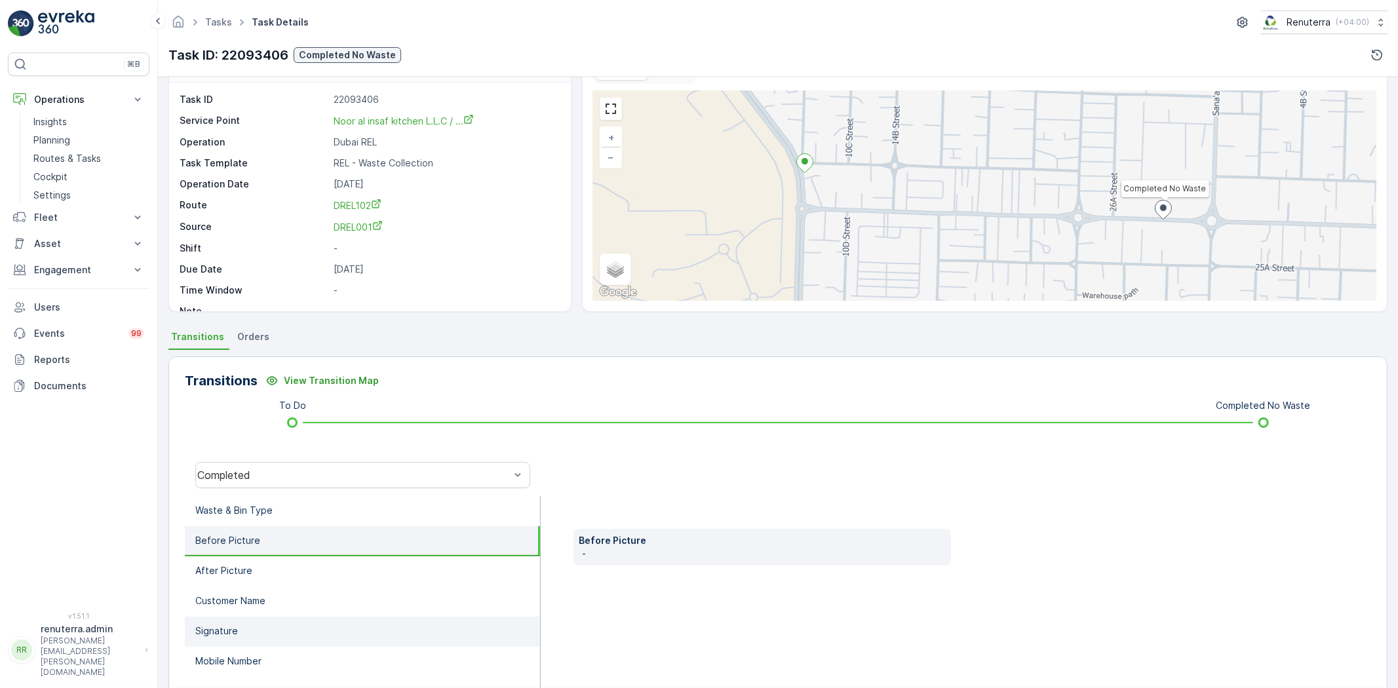
scroll to position [138, 0]
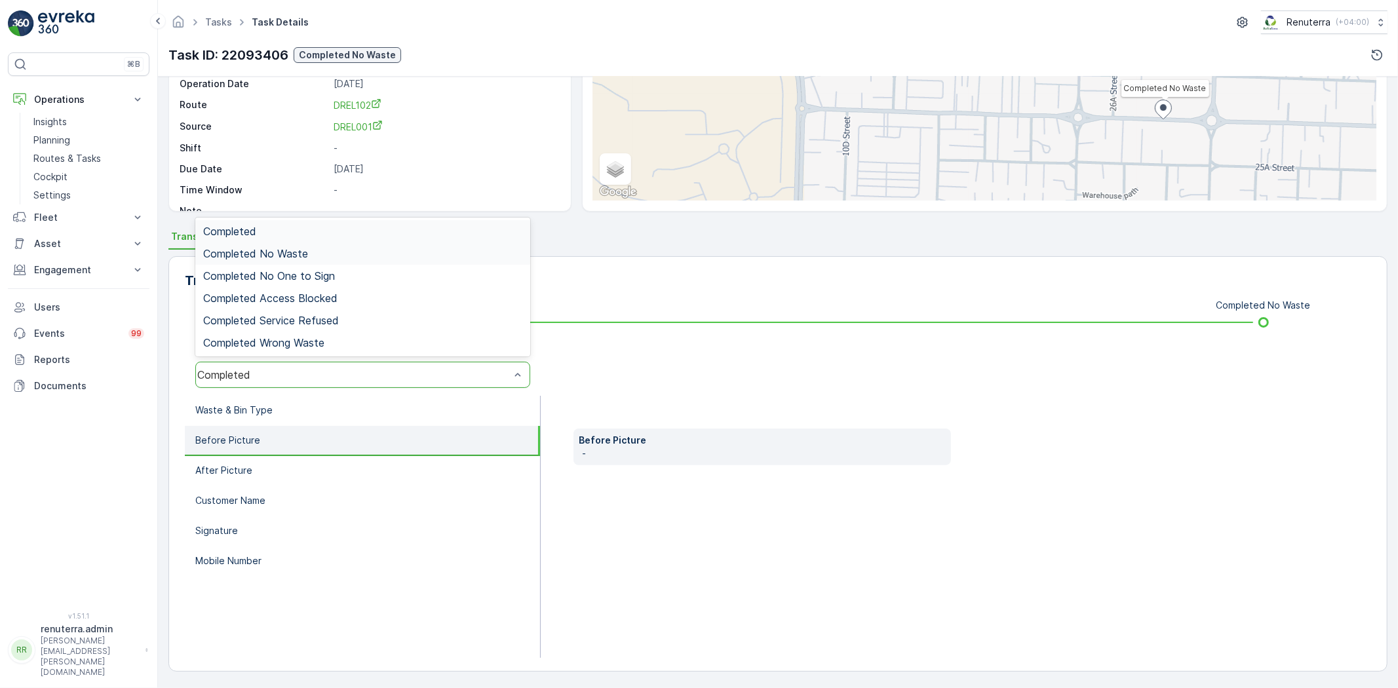
click at [293, 263] on div "Completed No Waste" at bounding box center [362, 254] width 335 height 22
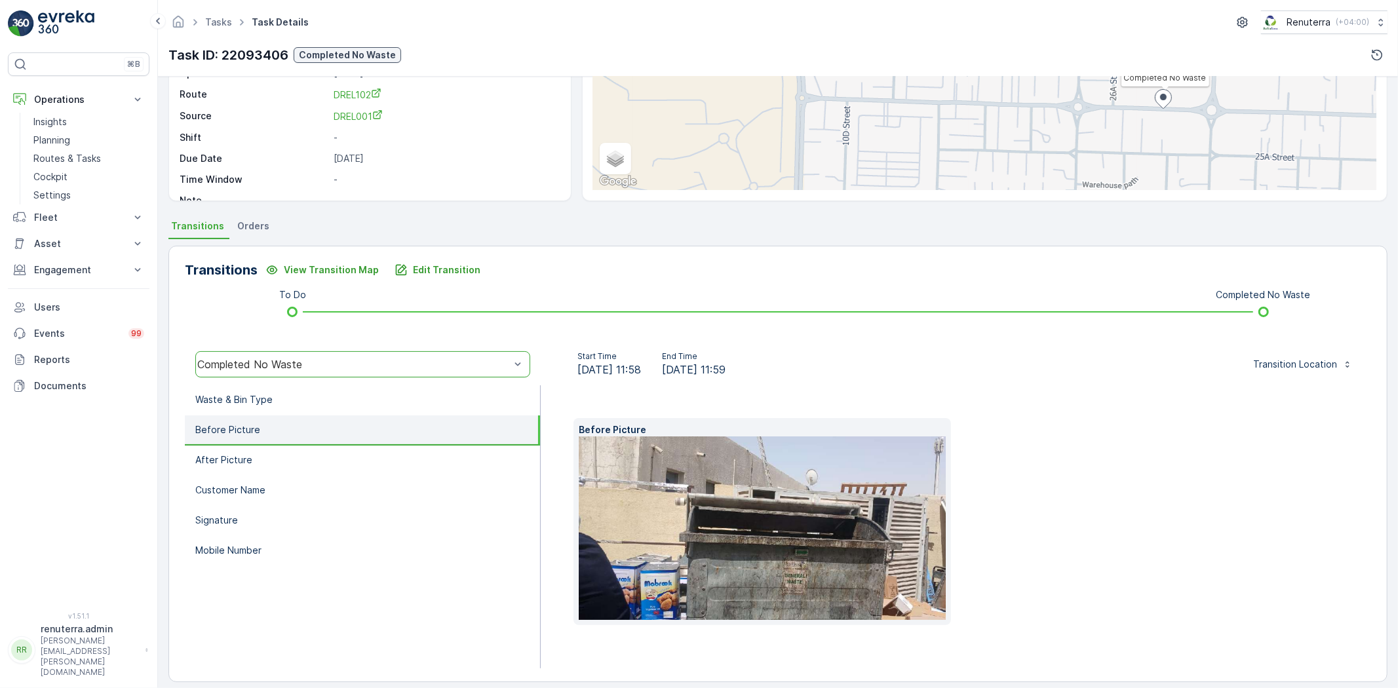
scroll to position [159, 0]
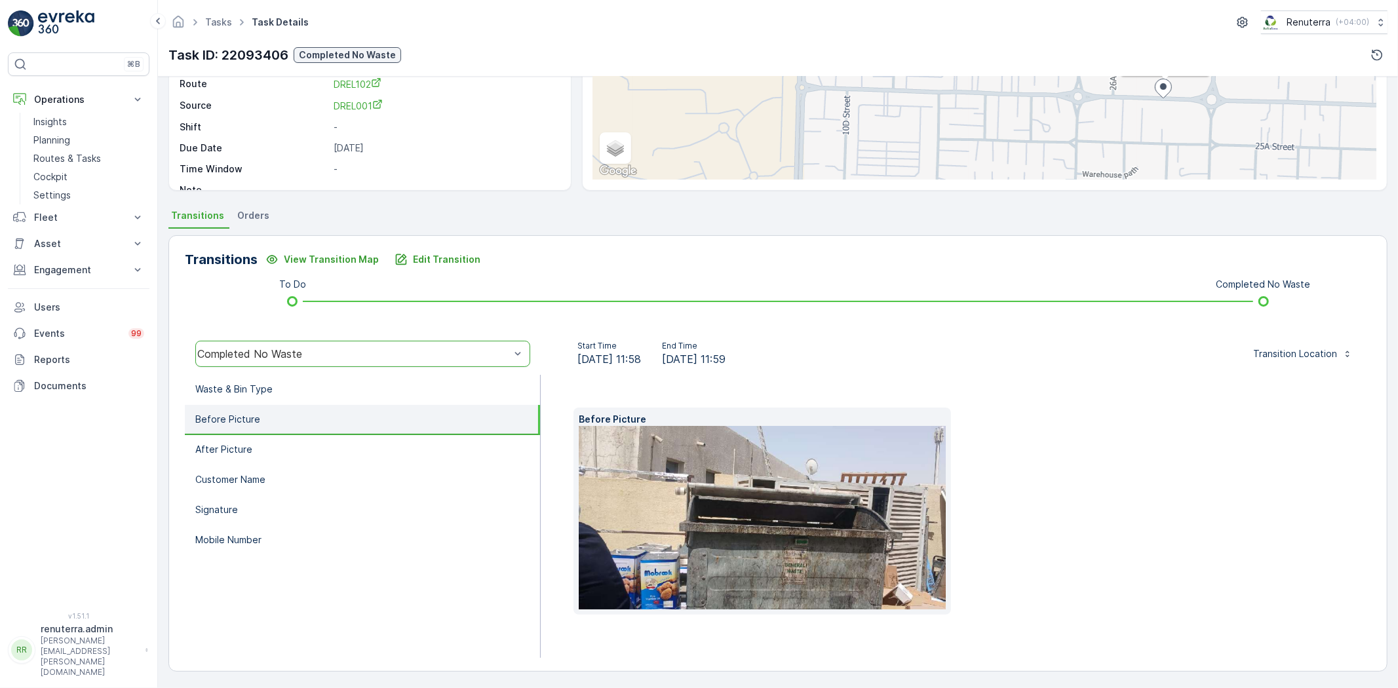
click at [768, 518] on img at bounding box center [777, 518] width 397 height 184
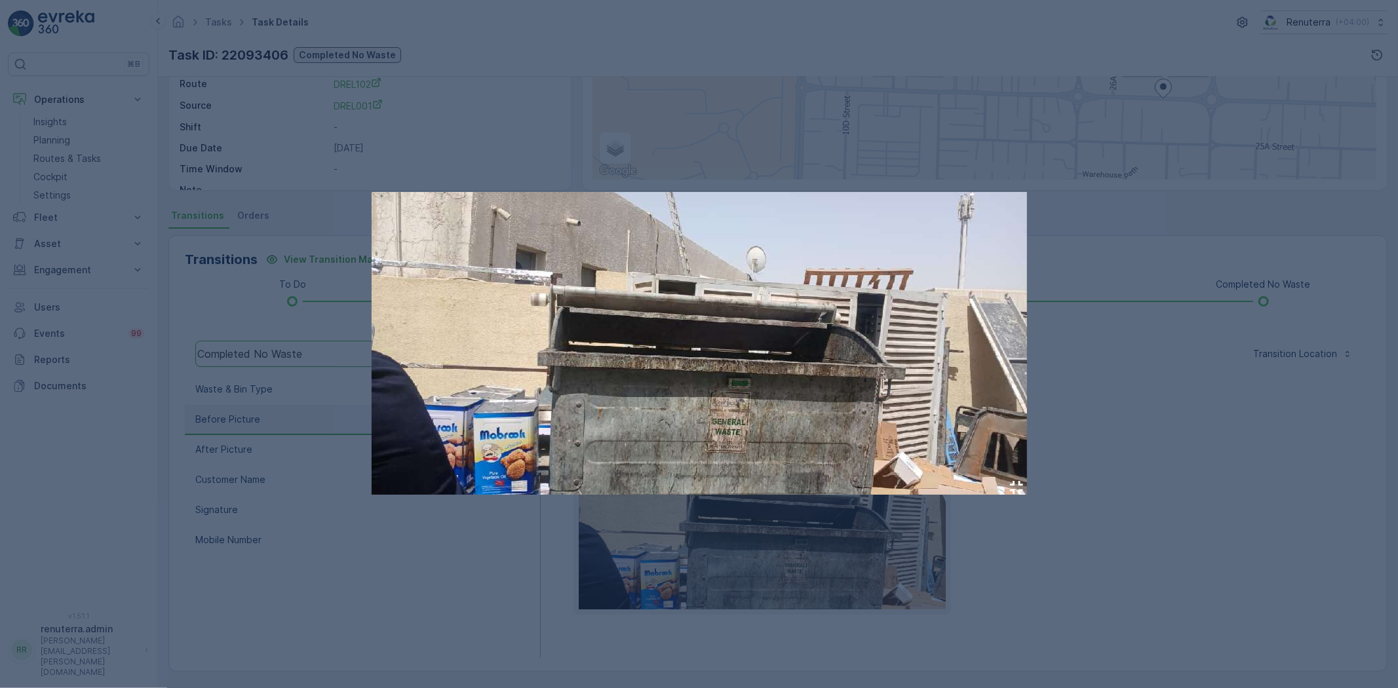
click at [695, 381] on img at bounding box center [700, 343] width 656 height 303
click at [1277, 552] on div at bounding box center [699, 344] width 1398 height 688
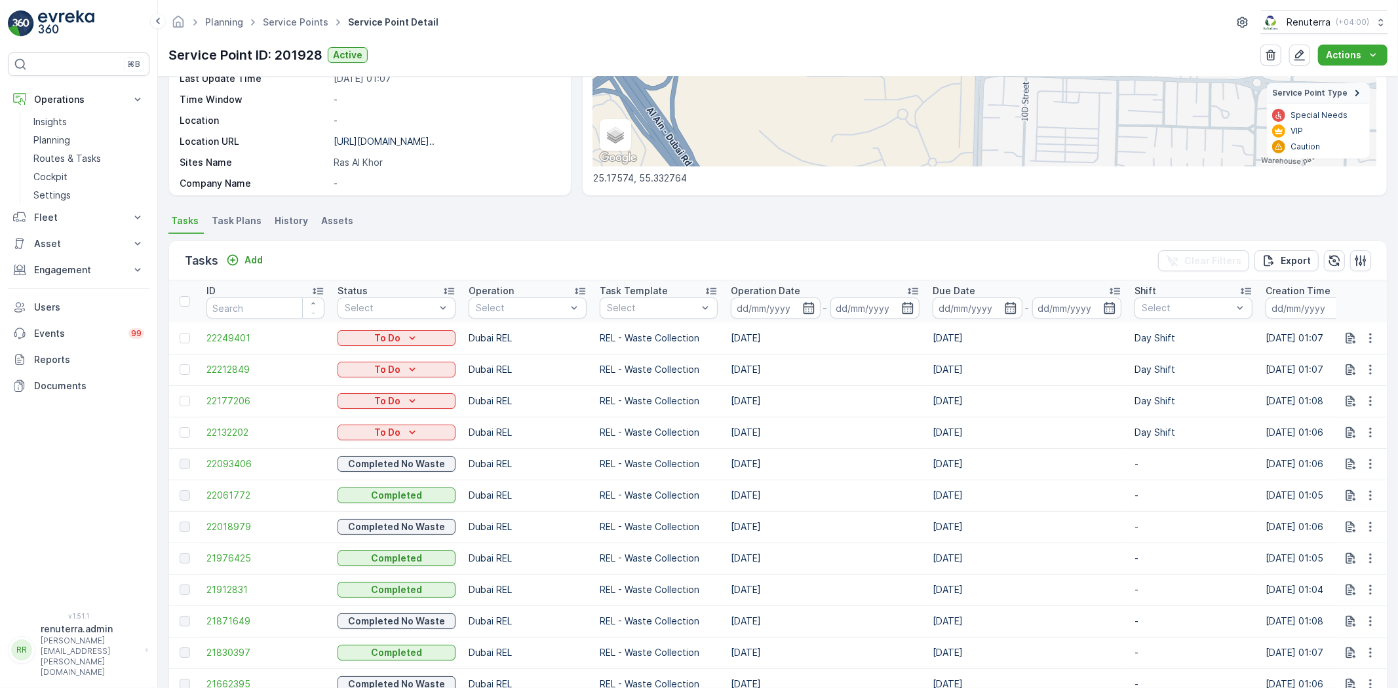
scroll to position [218, 0]
click at [313, 23] on link "Service Points" at bounding box center [296, 21] width 66 height 11
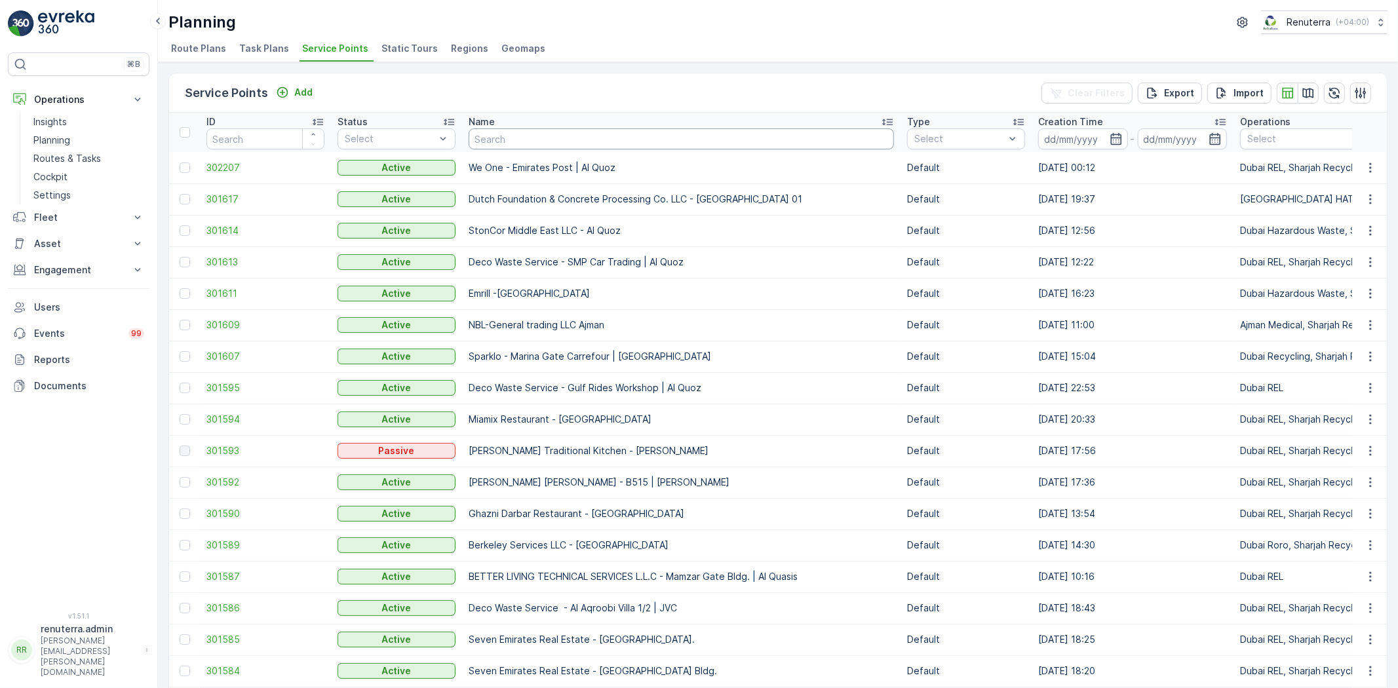
click at [505, 132] on input "text" at bounding box center [681, 138] width 425 height 21
type input "Disc"
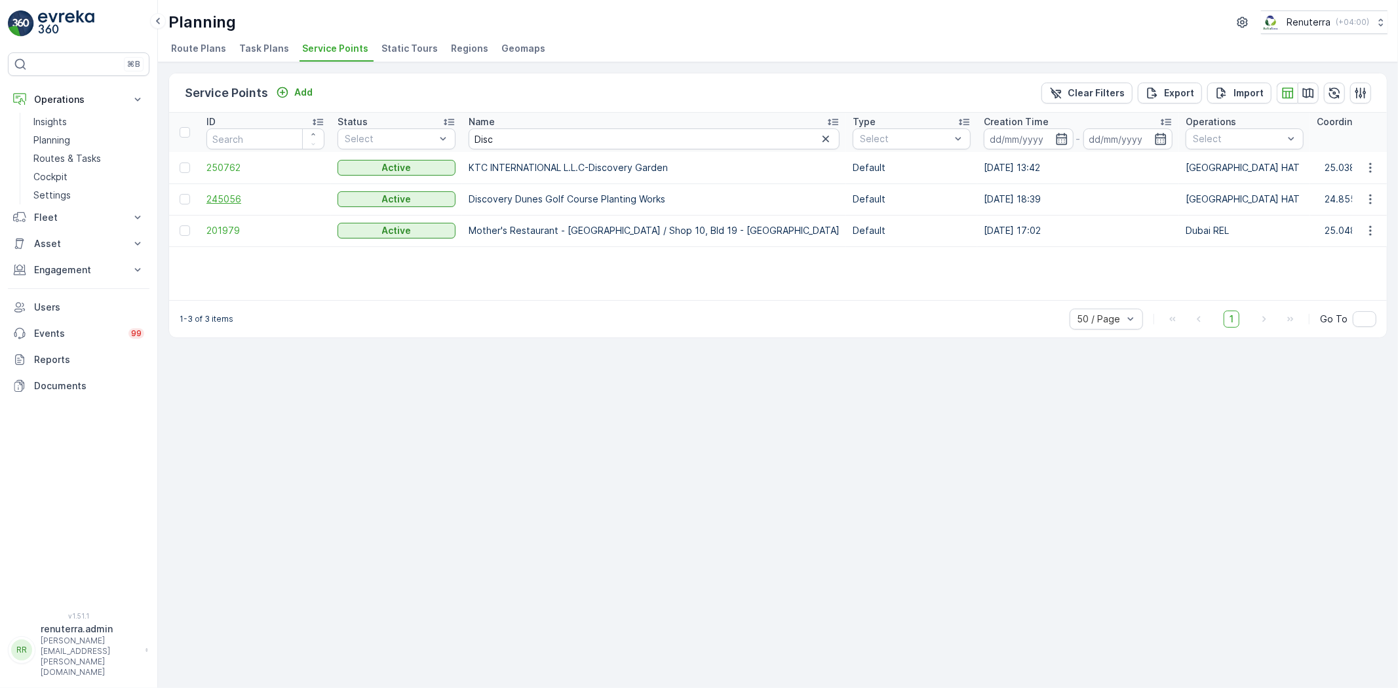
click at [228, 199] on span "245056" at bounding box center [265, 199] width 118 height 13
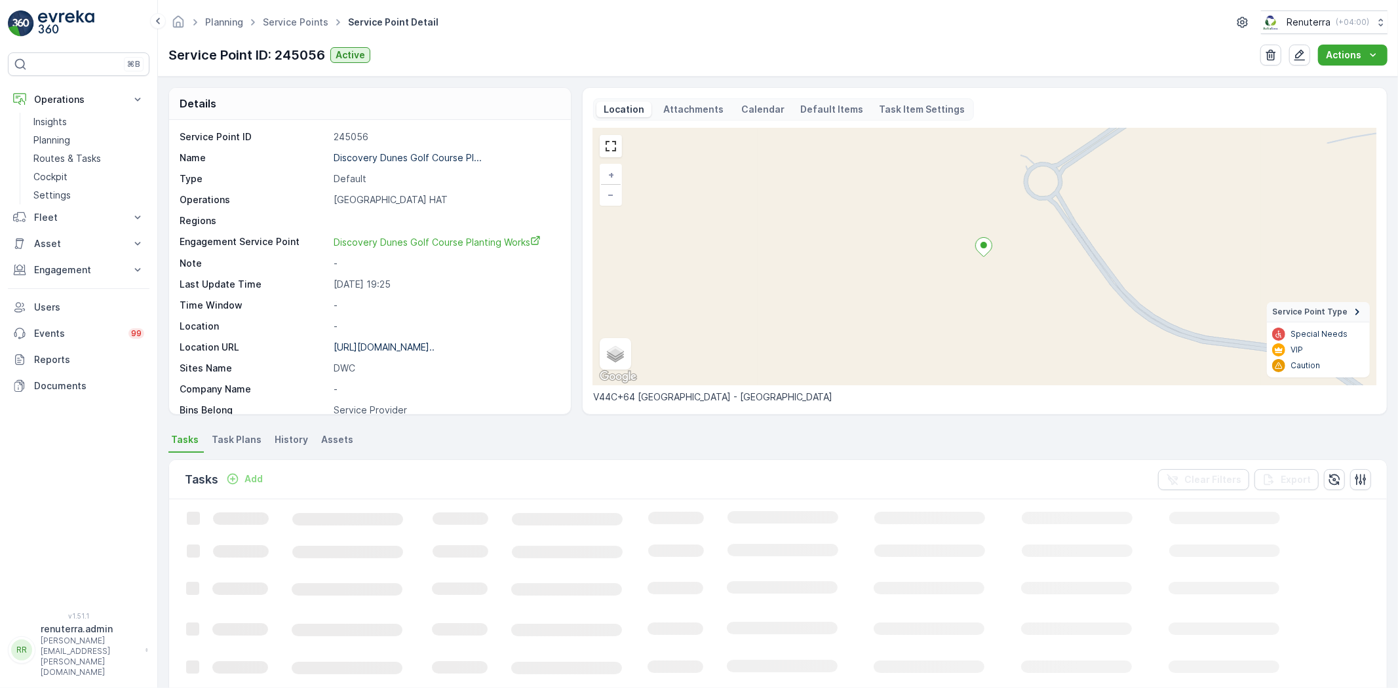
scroll to position [146, 0]
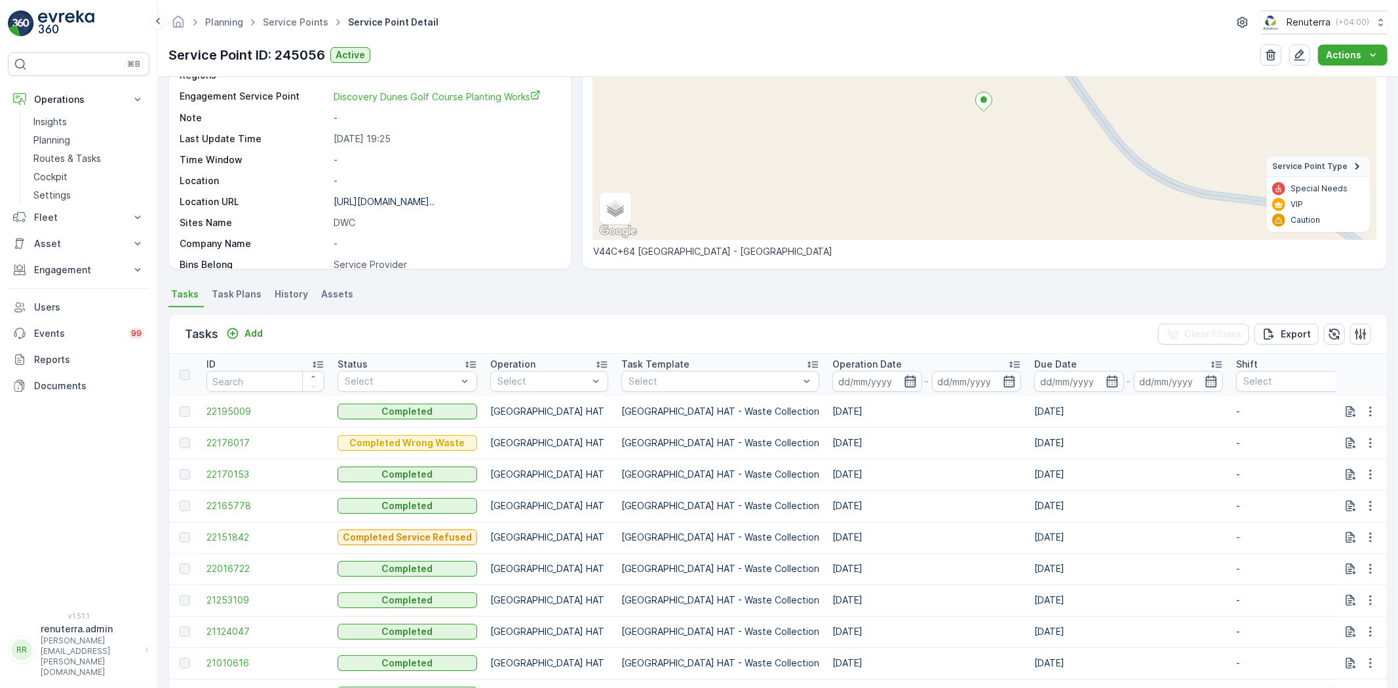
click at [905, 380] on icon "button" at bounding box center [910, 382] width 11 height 12
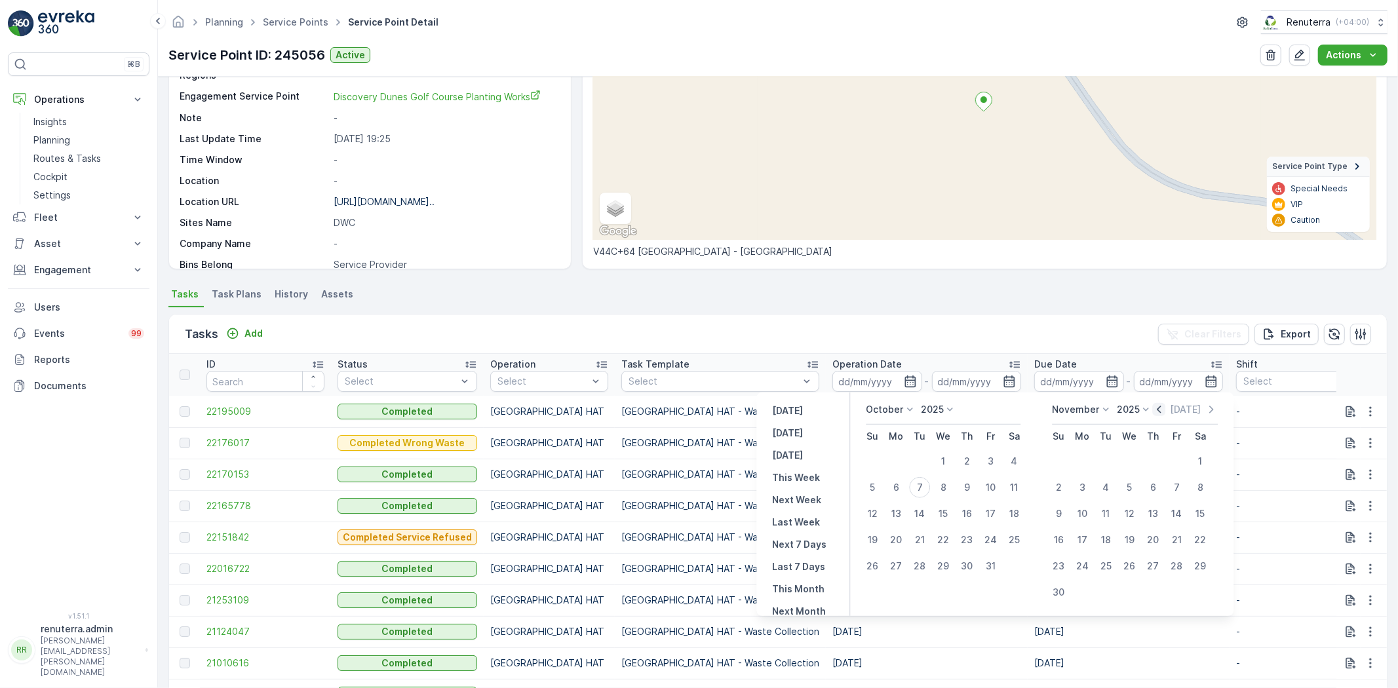
click at [1162, 413] on icon "button" at bounding box center [1159, 409] width 13 height 13
click at [900, 456] on div "1" at bounding box center [896, 461] width 21 height 21
type input "01.09.2025"
click at [919, 571] on div "30" at bounding box center [919, 566] width 21 height 21
type input "30.09.2025"
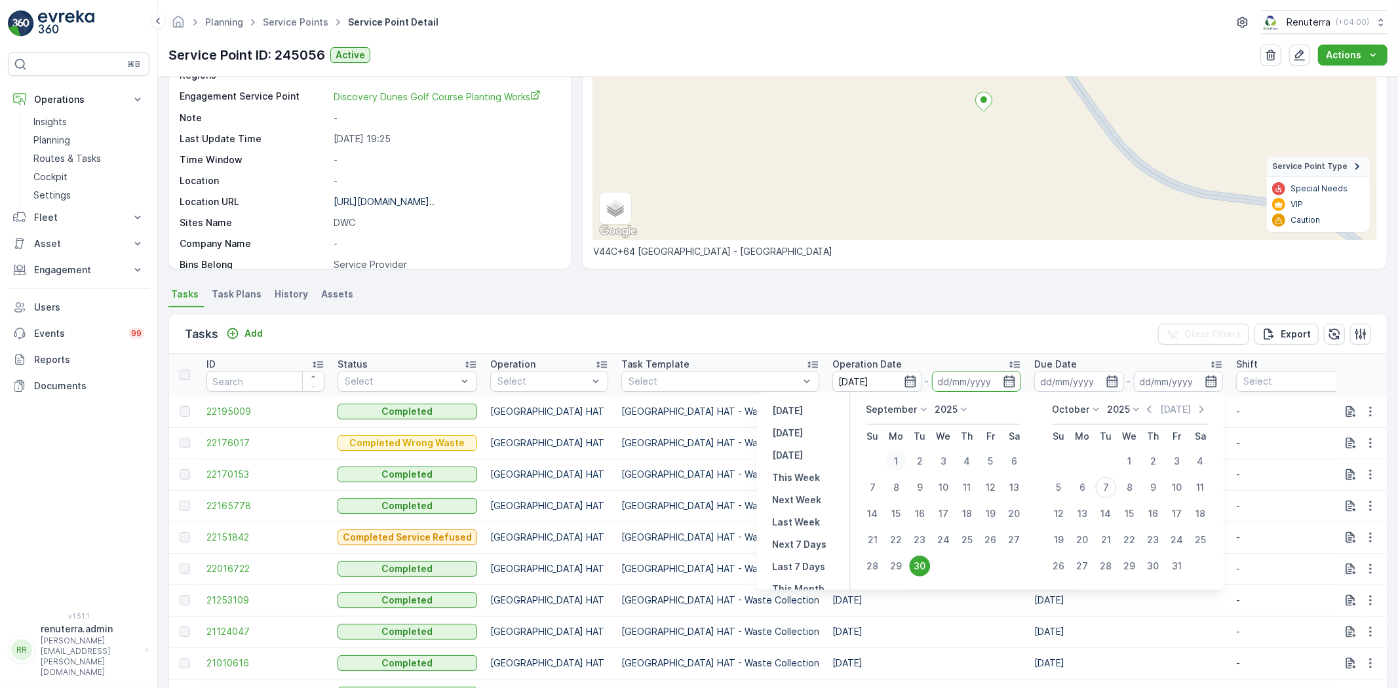
click at [895, 465] on div "1" at bounding box center [896, 461] width 21 height 21
type input "01.09.2025"
click at [927, 573] on div "30" at bounding box center [919, 566] width 21 height 21
type input "30.09.2025"
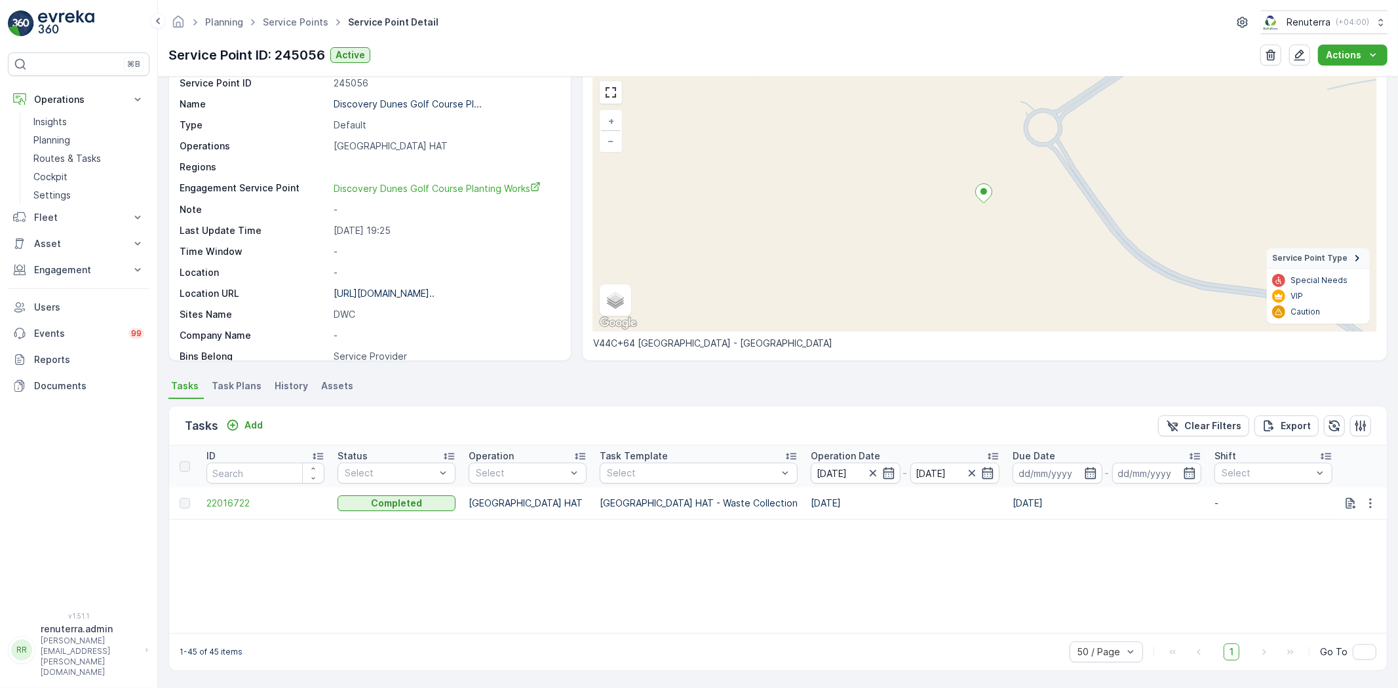
scroll to position [54, 0]
click at [226, 507] on span "22016722" at bounding box center [265, 503] width 118 height 13
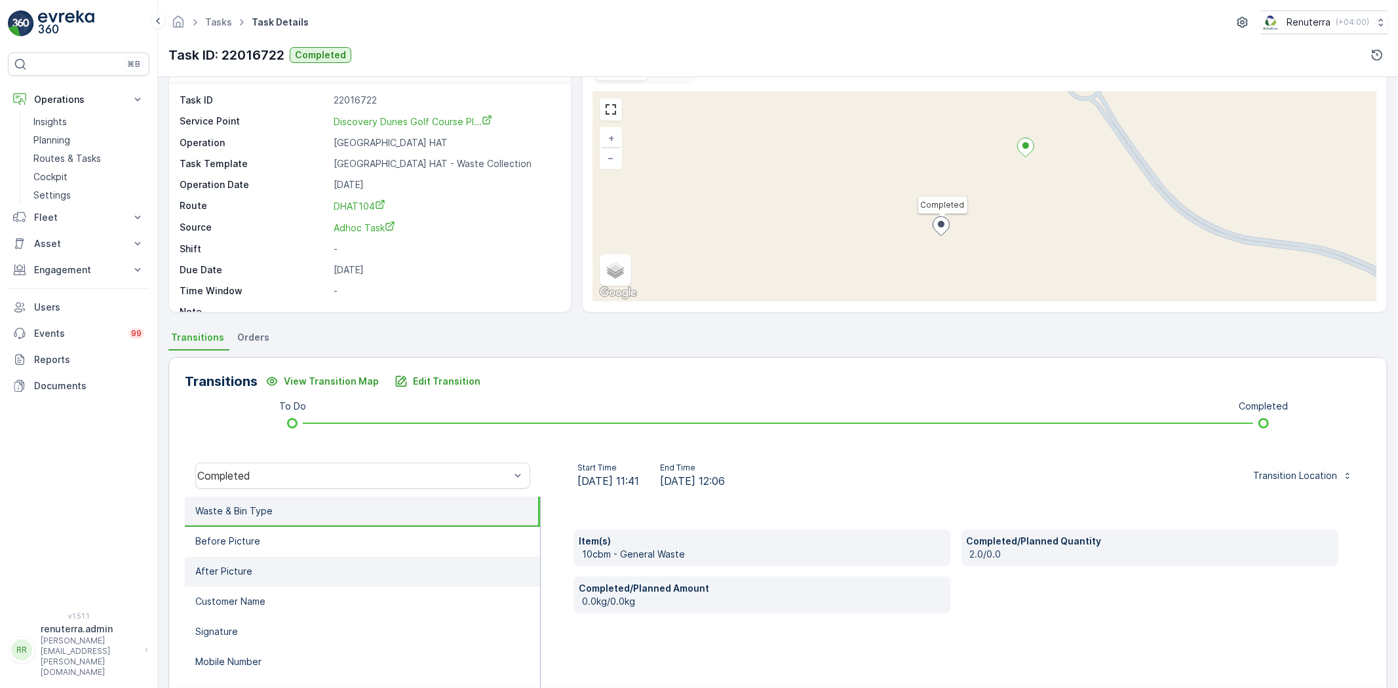
scroll to position [138, 0]
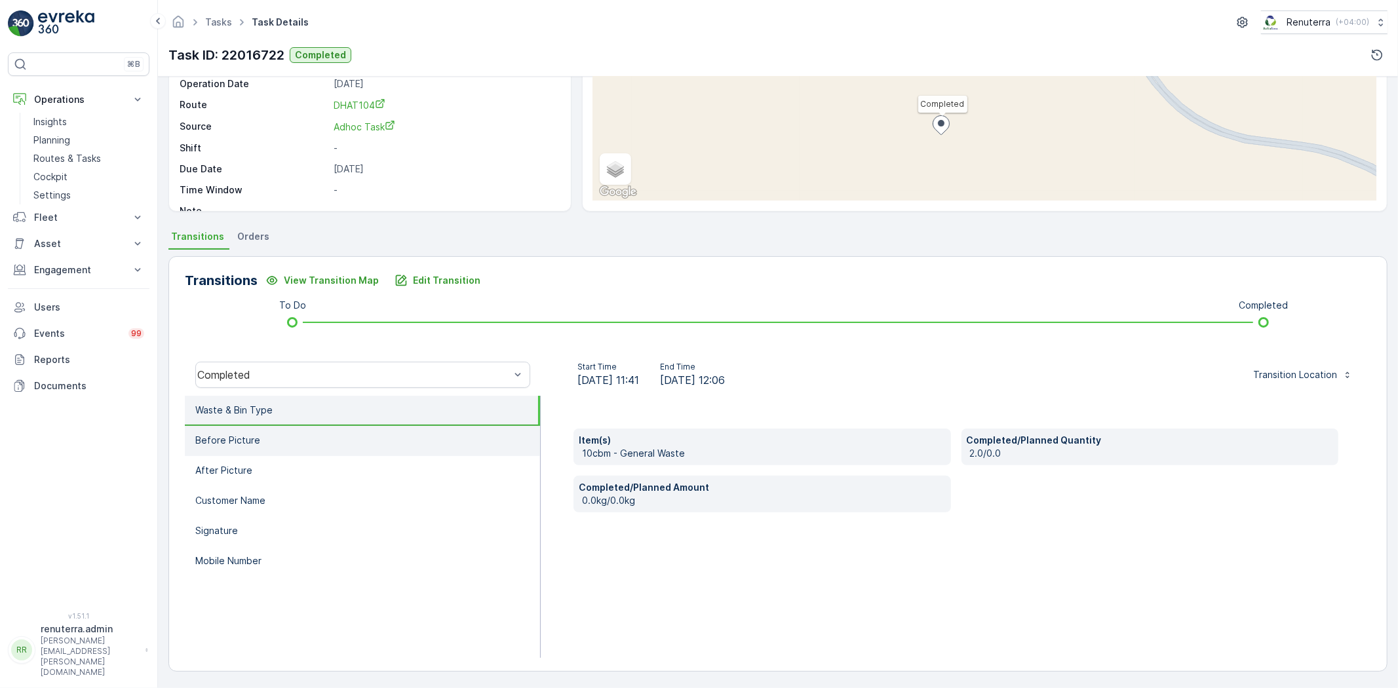
click at [347, 449] on li "Before Picture" at bounding box center [362, 441] width 355 height 30
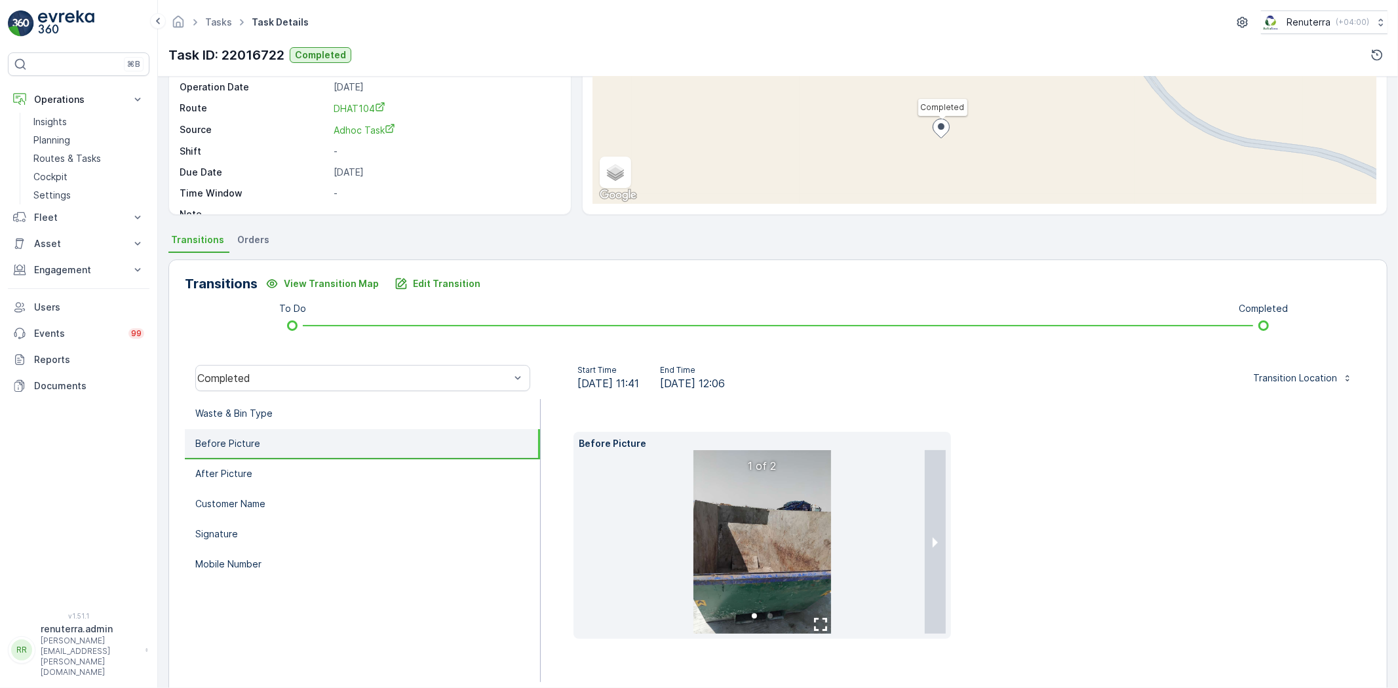
scroll to position [159, 0]
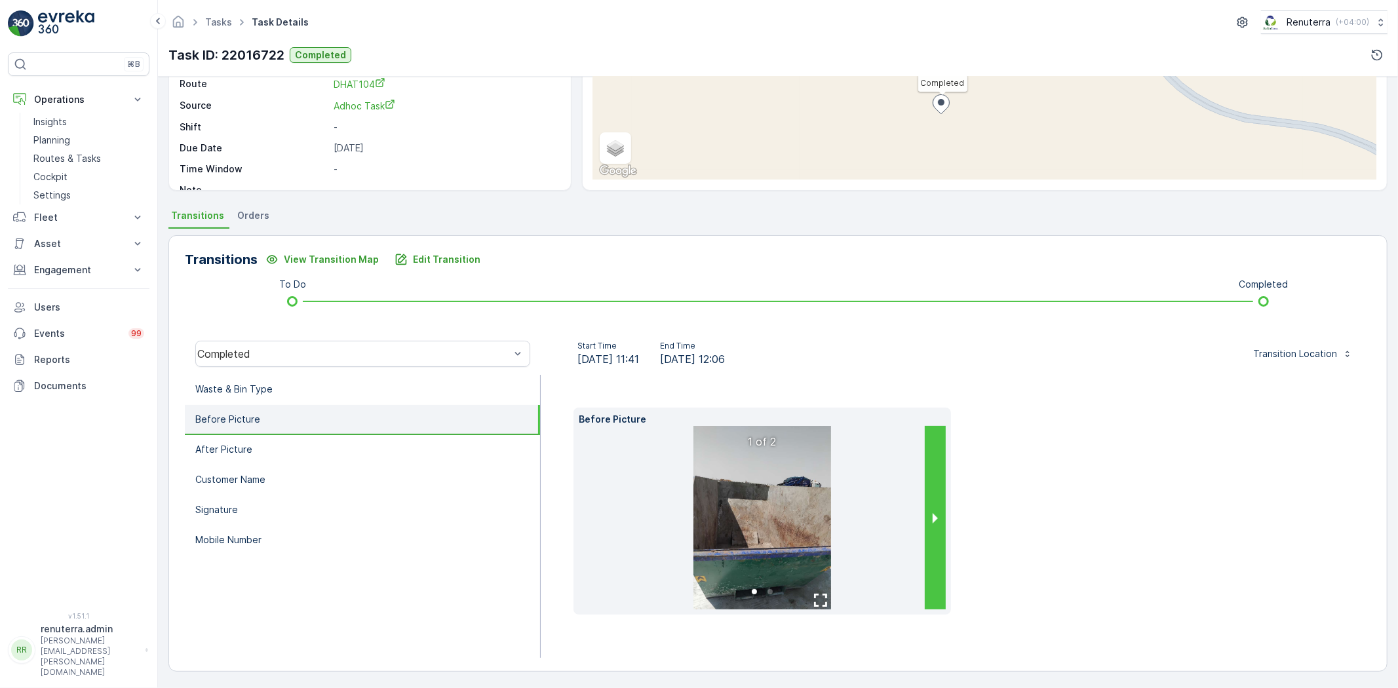
click at [929, 531] on button "next slide / item" at bounding box center [935, 518] width 21 height 184
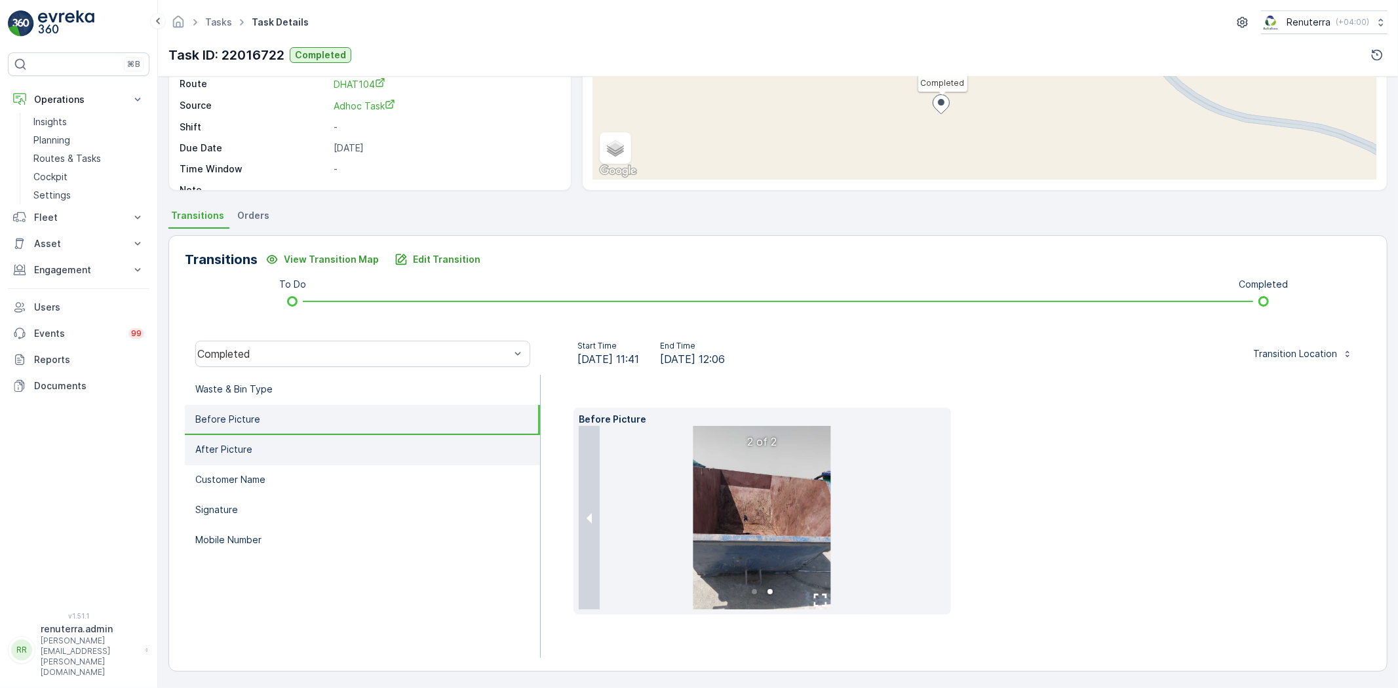
click at [322, 447] on li "After Picture" at bounding box center [362, 450] width 355 height 30
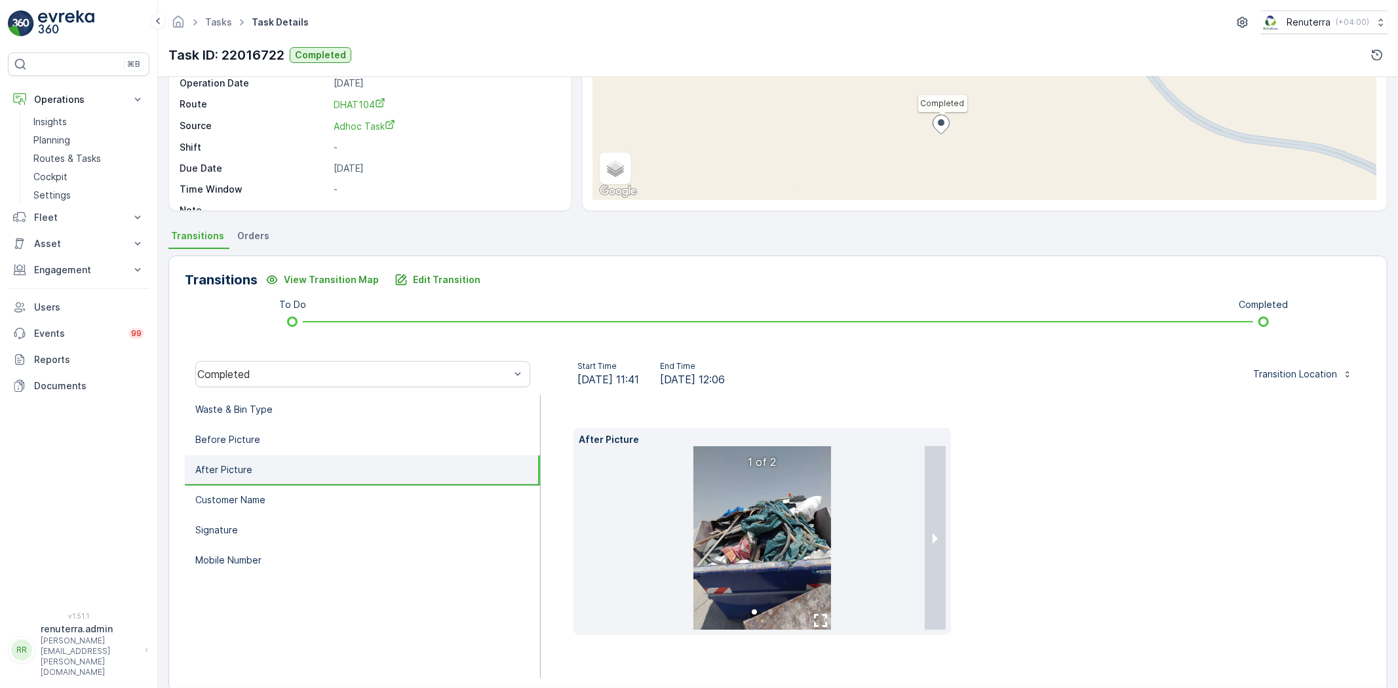
click at [945, 539] on div "After Picture 1 of 2" at bounding box center [763, 531] width 378 height 207
click at [936, 539] on button "next slide / item" at bounding box center [935, 538] width 21 height 184
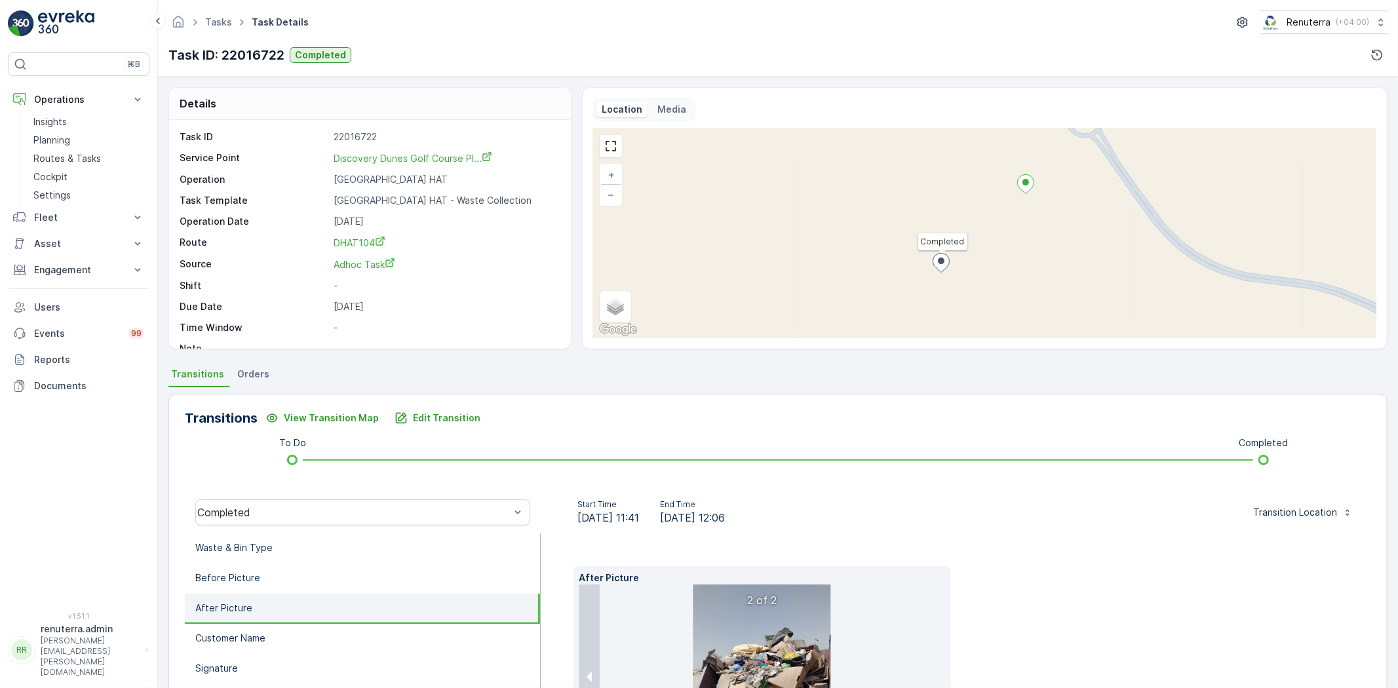
scroll to position [18, 0]
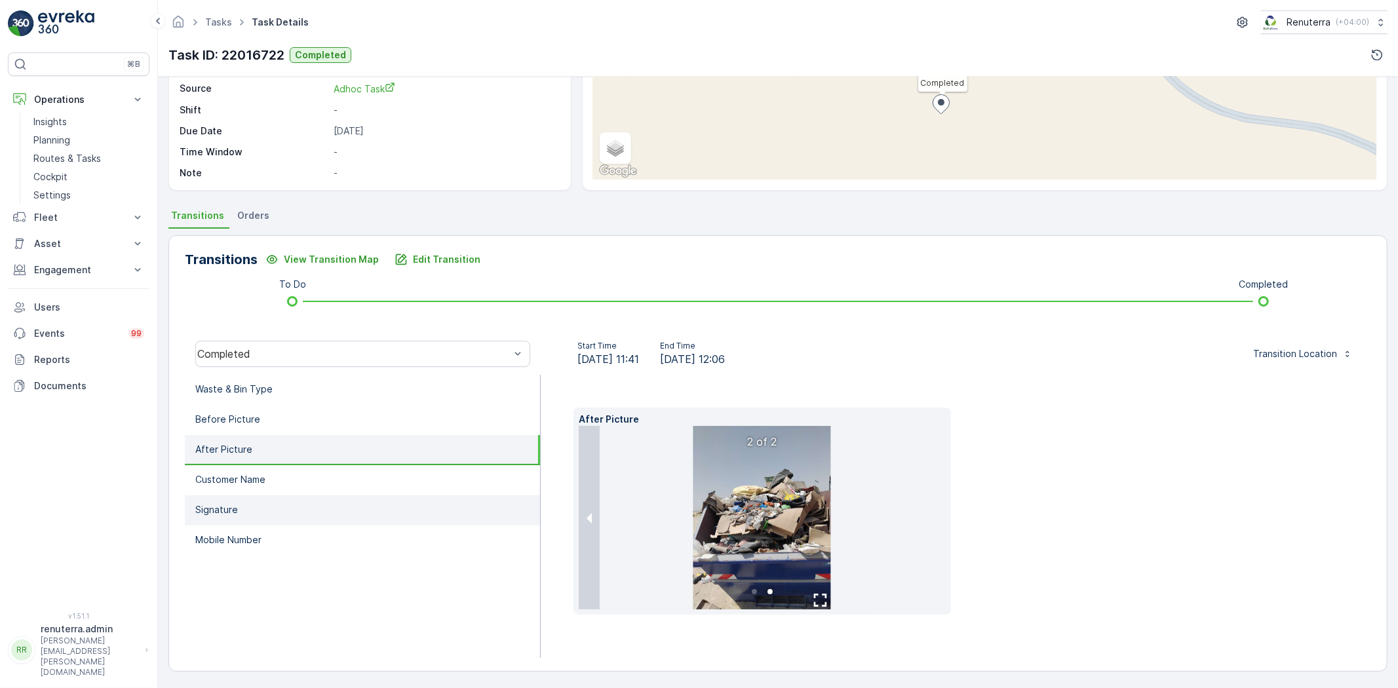
click at [312, 496] on li "Signature" at bounding box center [362, 511] width 355 height 30
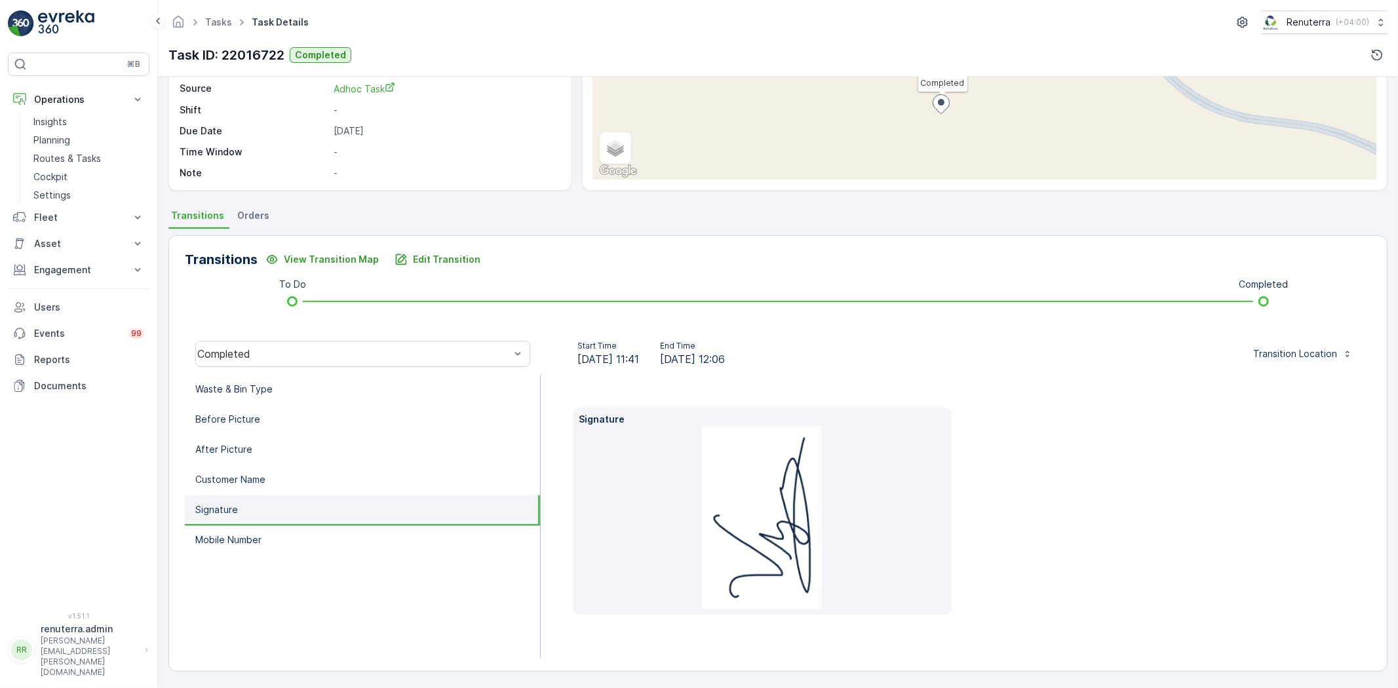
scroll to position [138, 0]
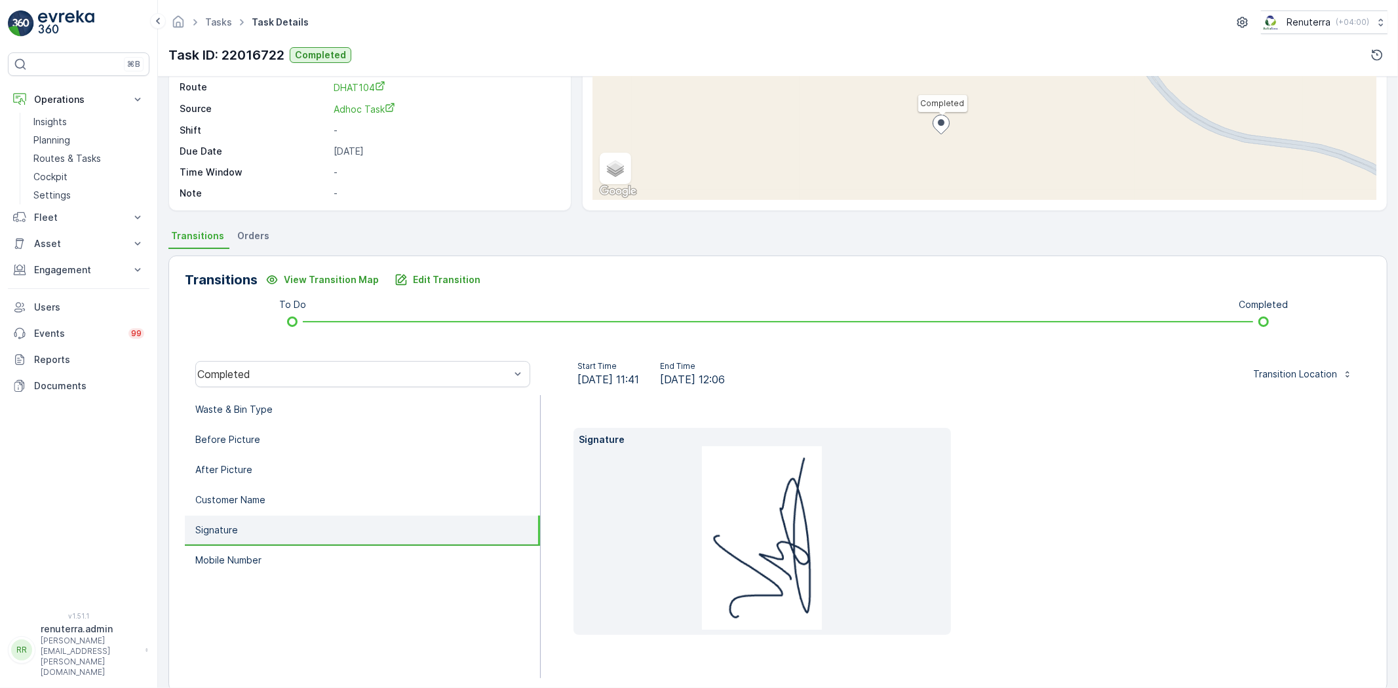
click at [312, 492] on li "Customer Name" at bounding box center [362, 501] width 355 height 30
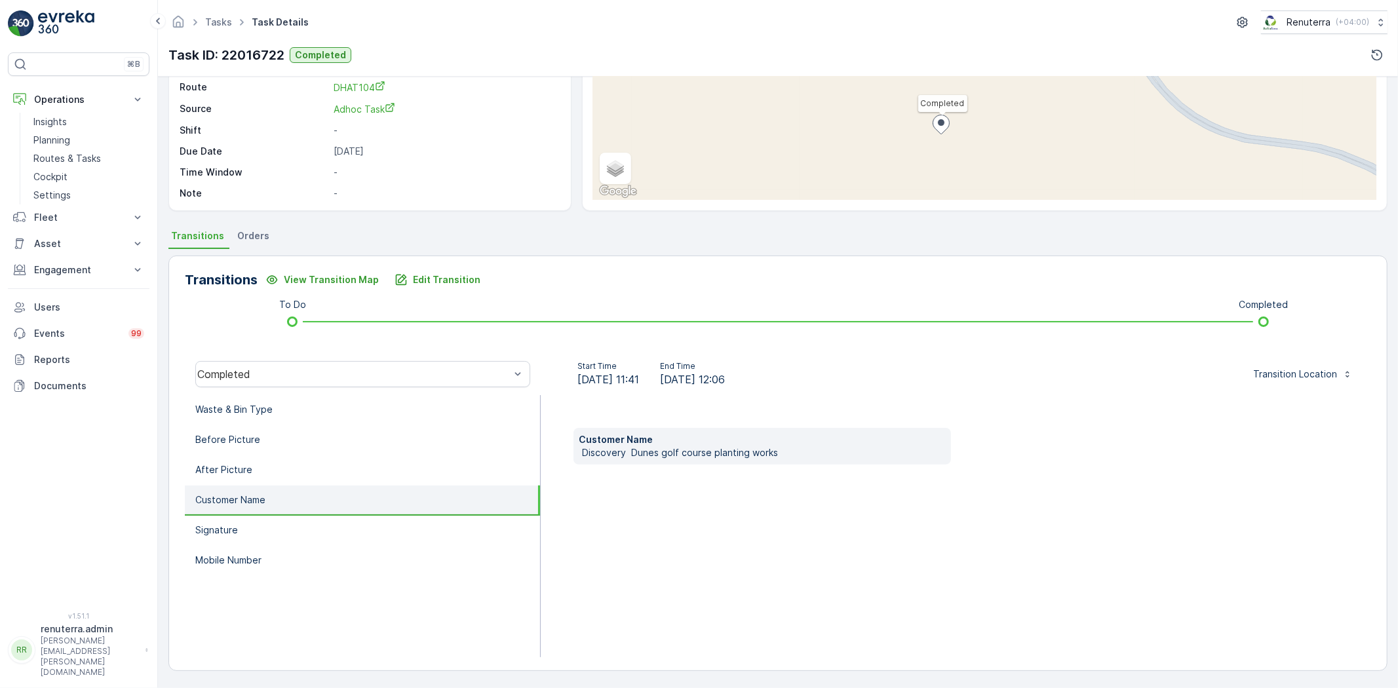
click at [303, 486] on li "Customer Name" at bounding box center [362, 501] width 355 height 30
click at [299, 479] on li "After Picture" at bounding box center [362, 471] width 355 height 30
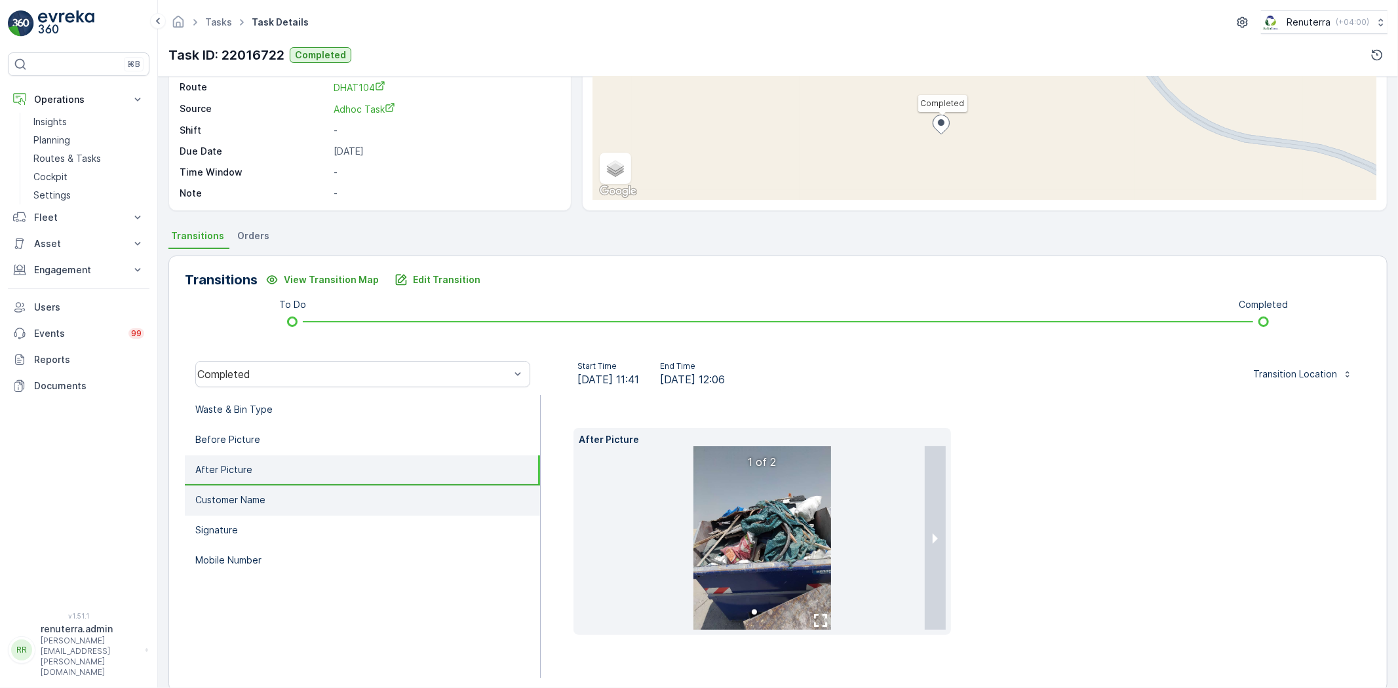
click at [292, 505] on li "Customer Name" at bounding box center [362, 501] width 355 height 30
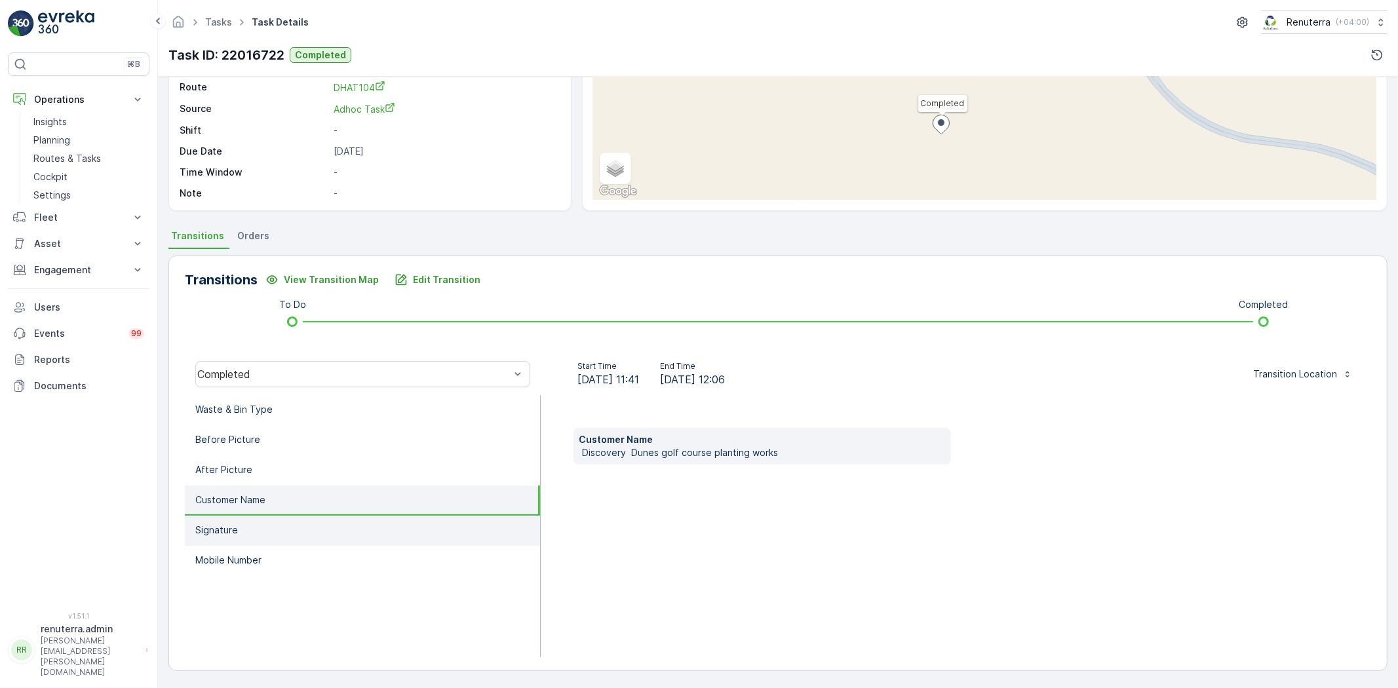
click at [290, 528] on li "Signature" at bounding box center [362, 531] width 355 height 30
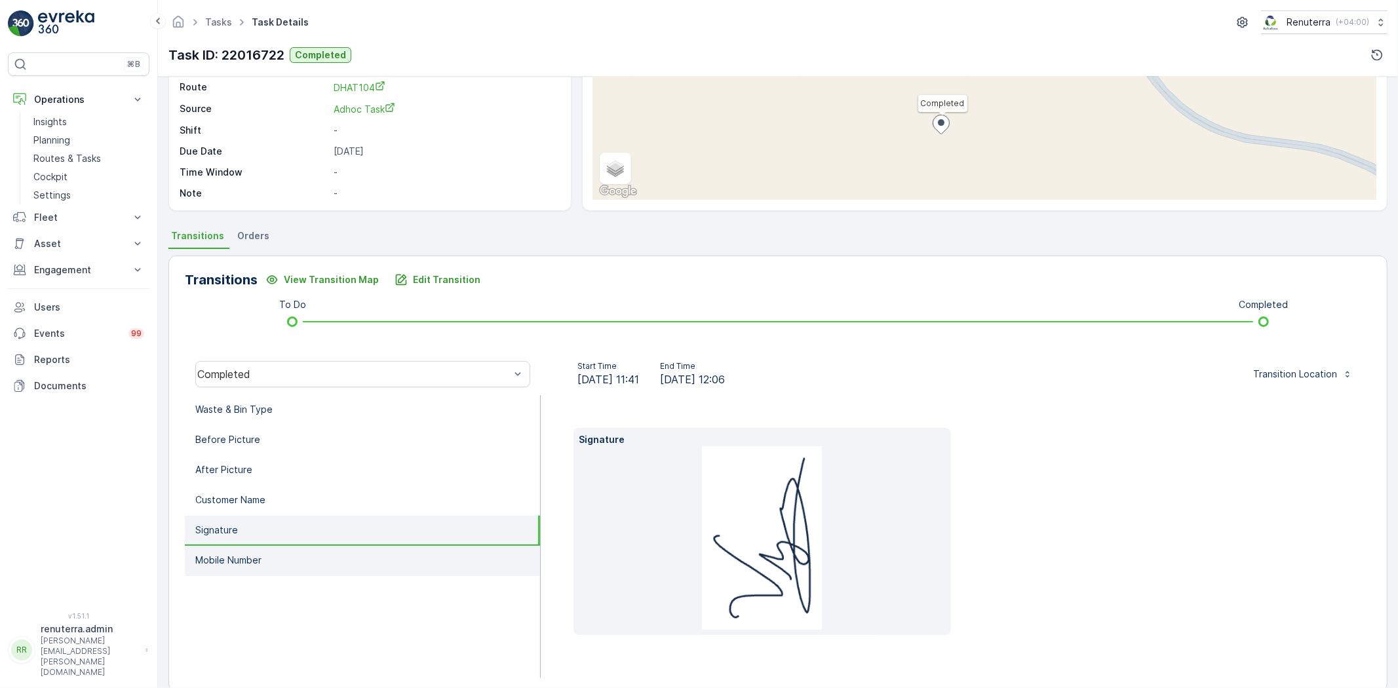
click at [293, 549] on li "Mobile Number" at bounding box center [362, 561] width 355 height 30
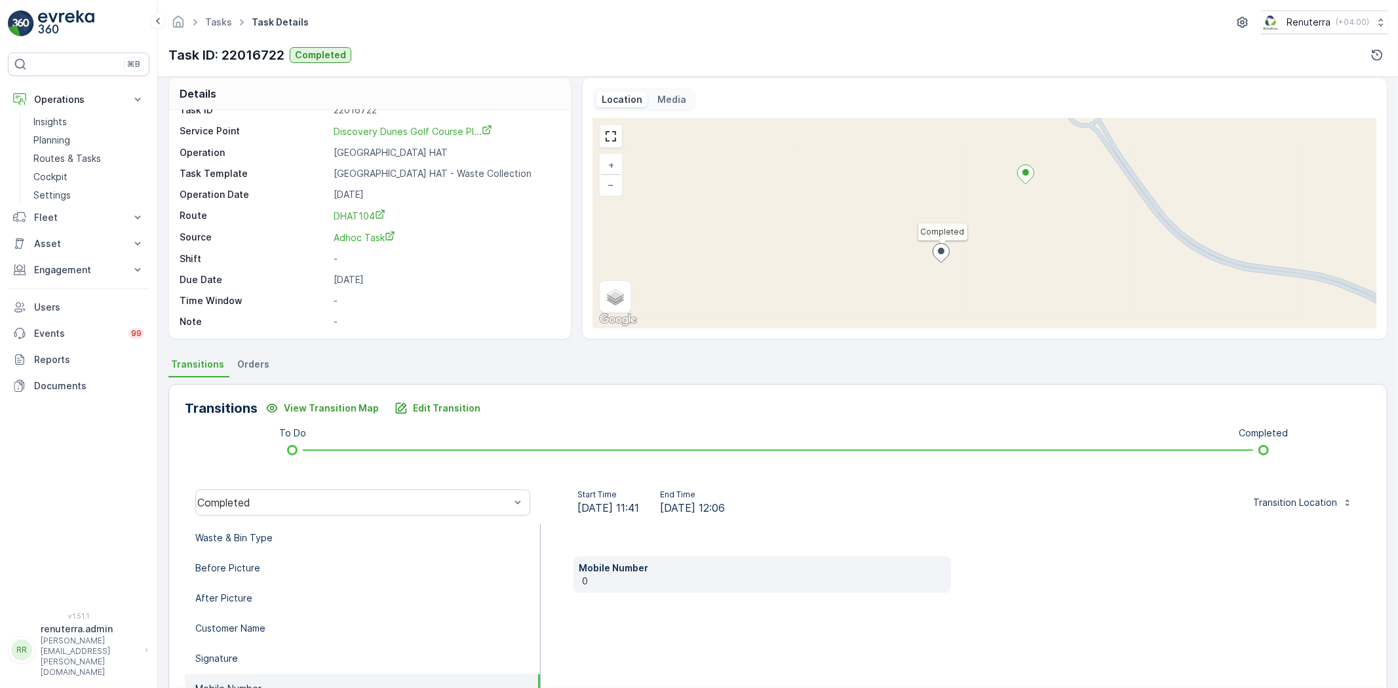
scroll to position [0, 0]
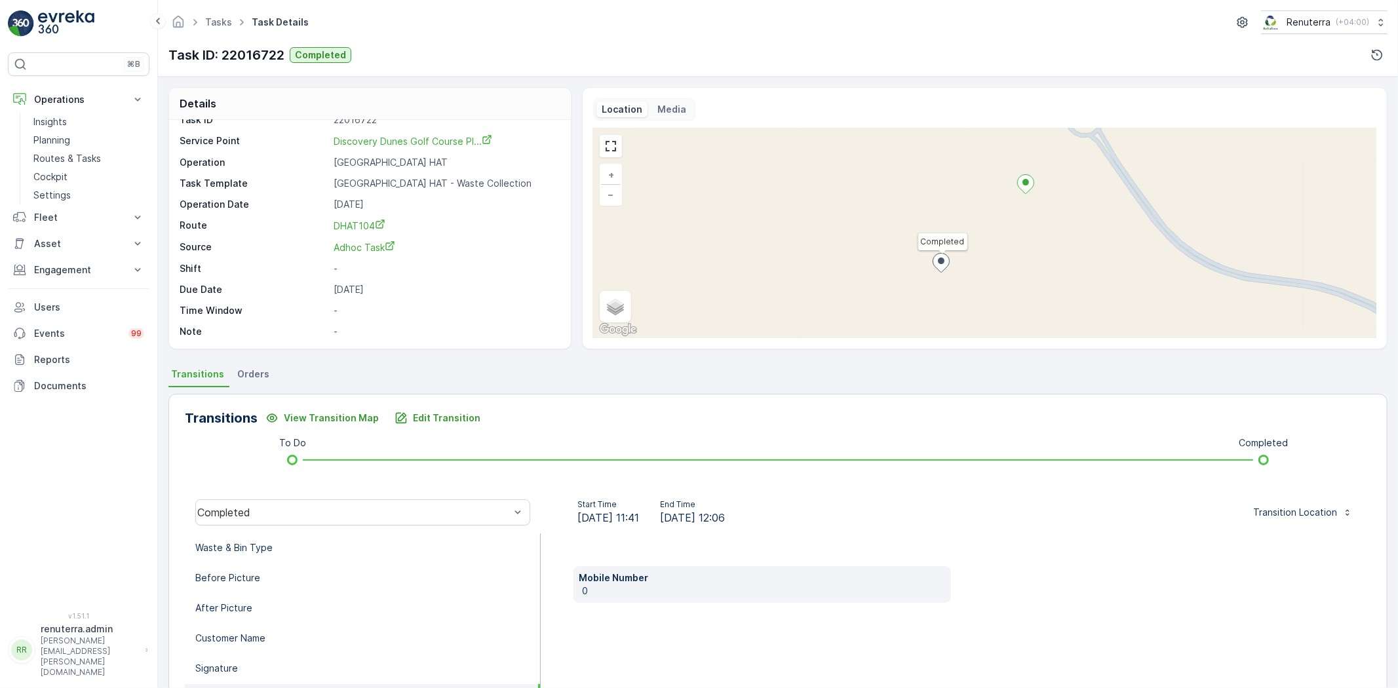
click at [361, 216] on div "Task ID 22016722 Service Point Discovery Dunes Golf Course Pl... Operation Duba…" at bounding box center [369, 225] width 378 height 225
click at [361, 227] on span "DHAT104" at bounding box center [360, 225] width 52 height 11
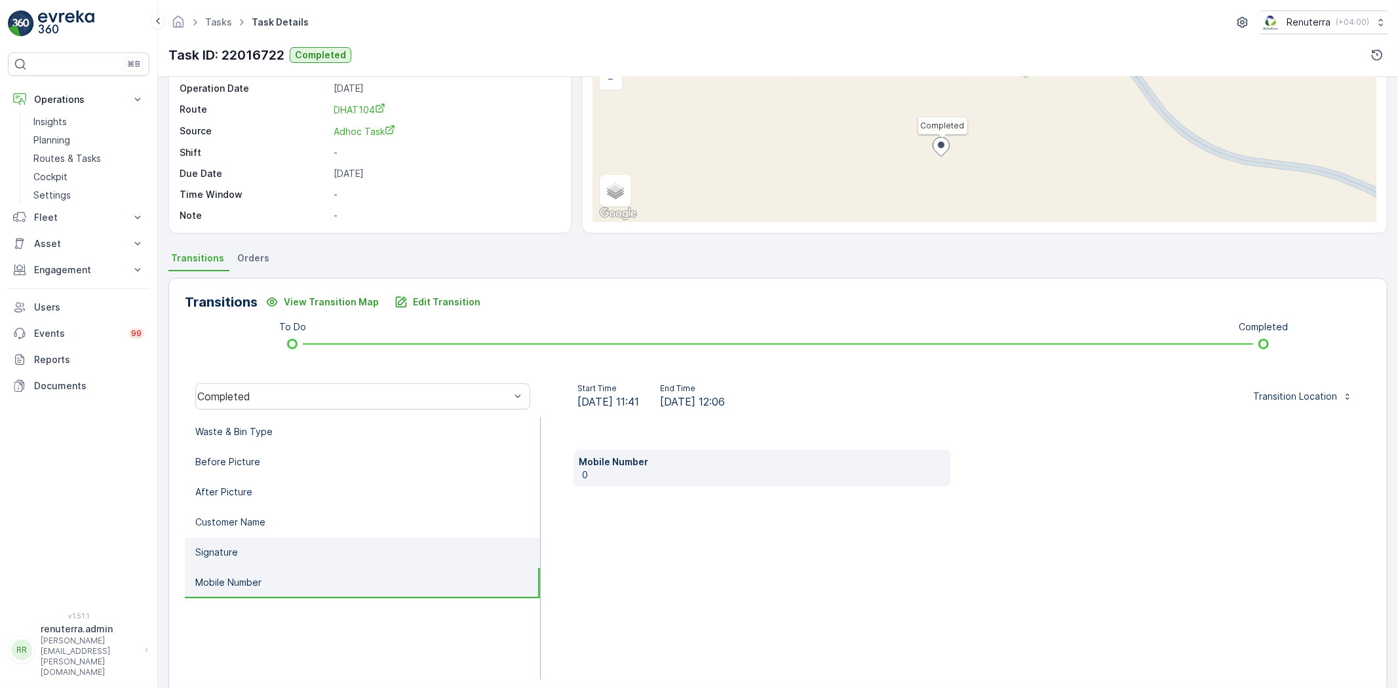
scroll to position [138, 0]
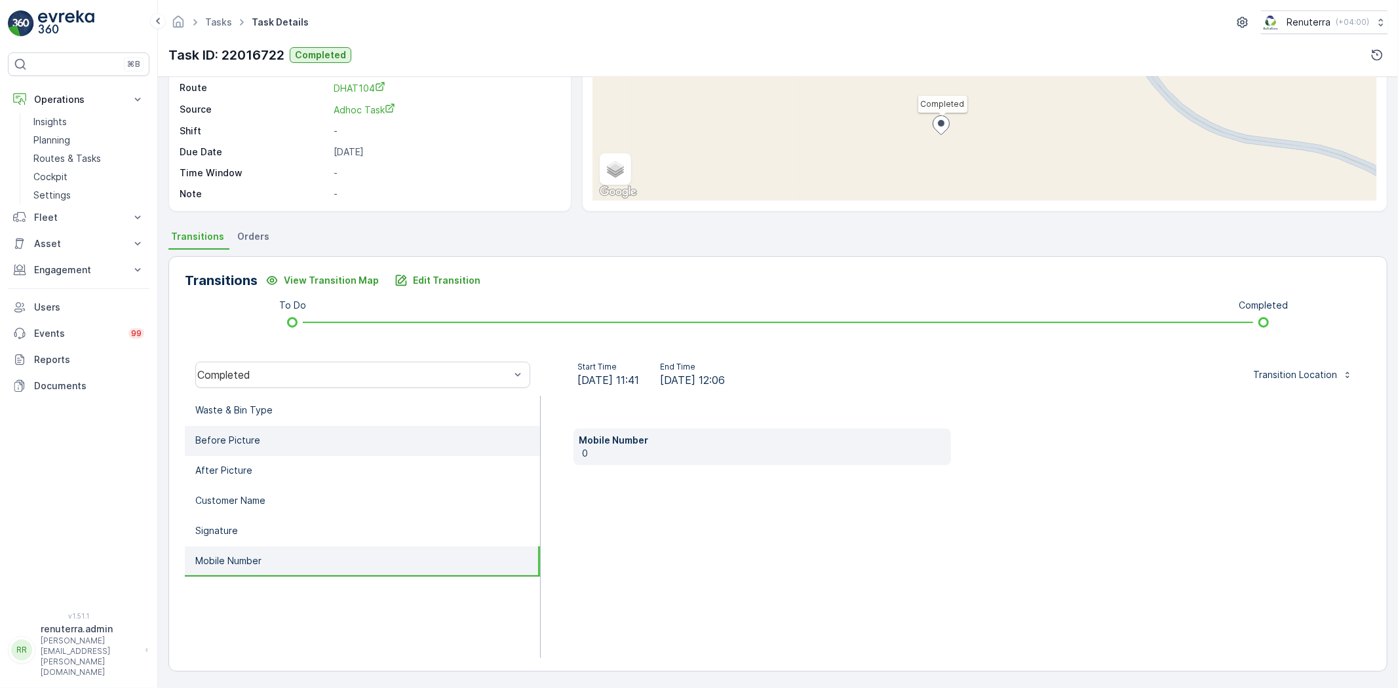
drag, startPoint x: 378, startPoint y: 402, endPoint x: 383, endPoint y: 436, distance: 33.8
click at [377, 402] on li "Waste & Bin Type" at bounding box center [362, 411] width 355 height 30
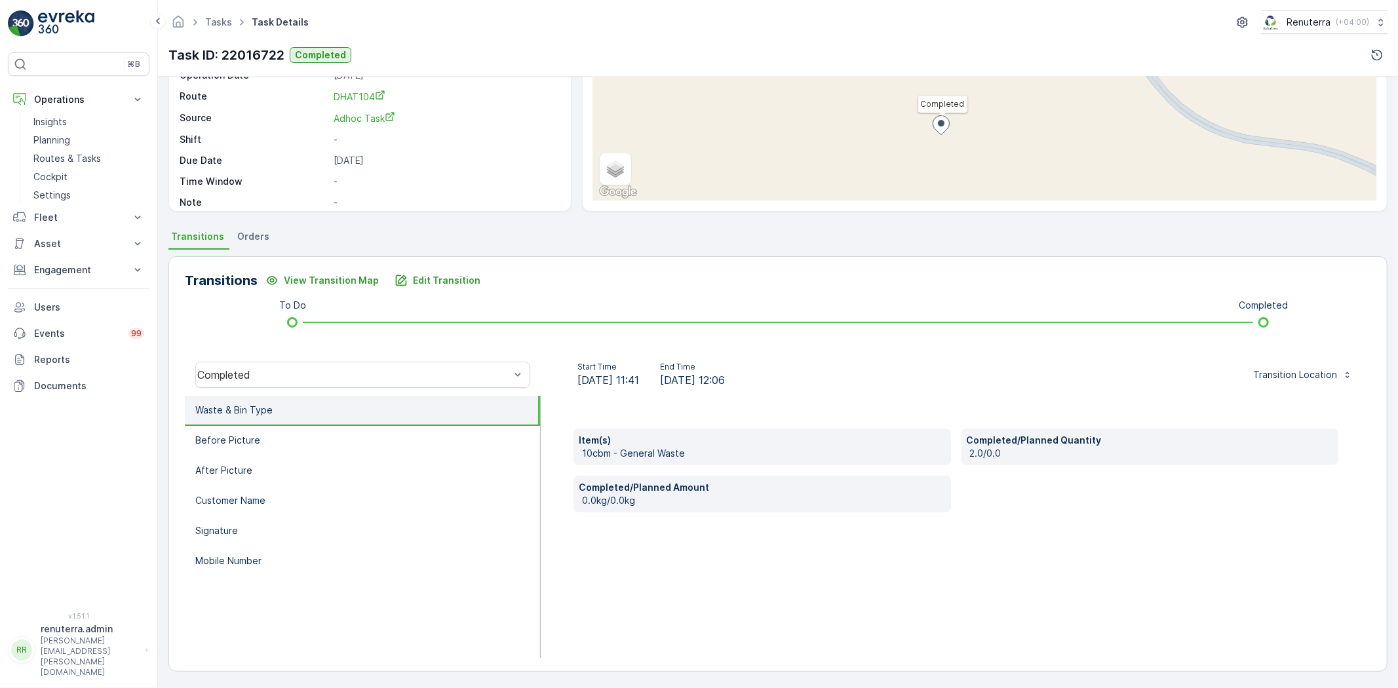
scroll to position [0, 0]
click at [87, 133] on link "Planning" at bounding box center [88, 140] width 121 height 18
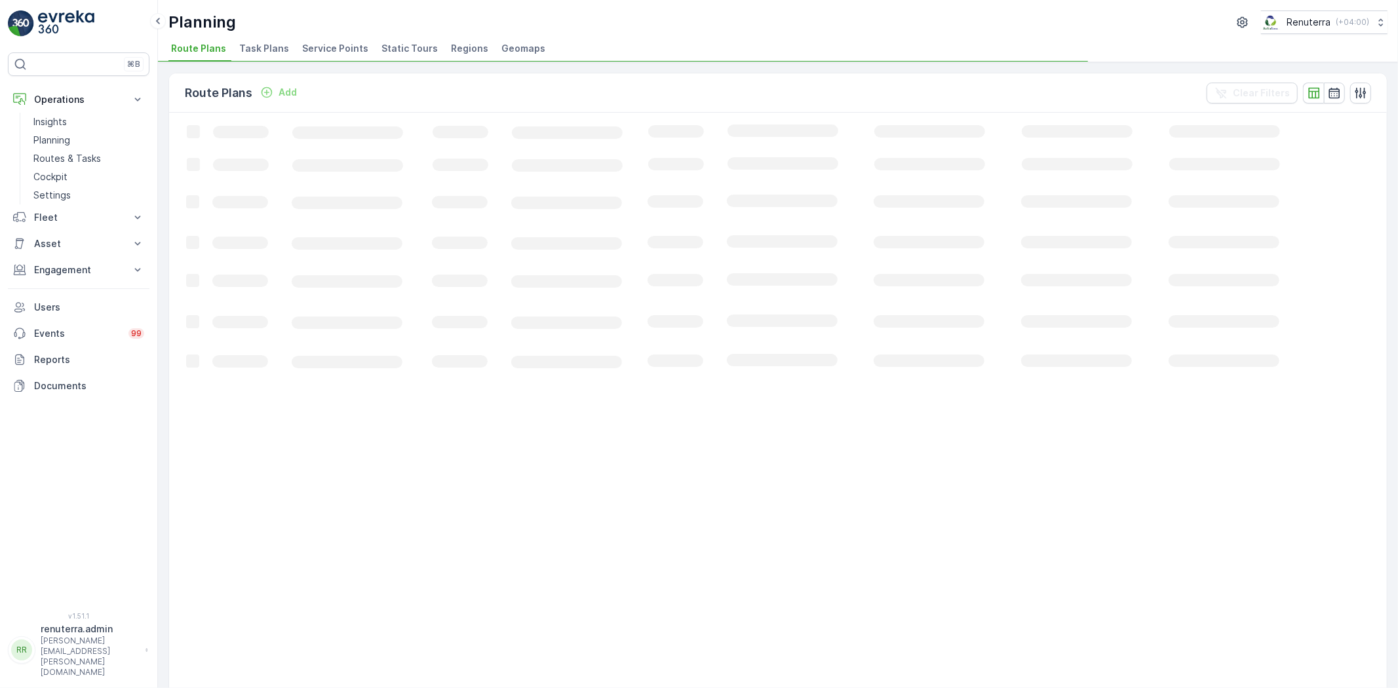
click at [332, 45] on span "Service Points" at bounding box center [335, 48] width 66 height 13
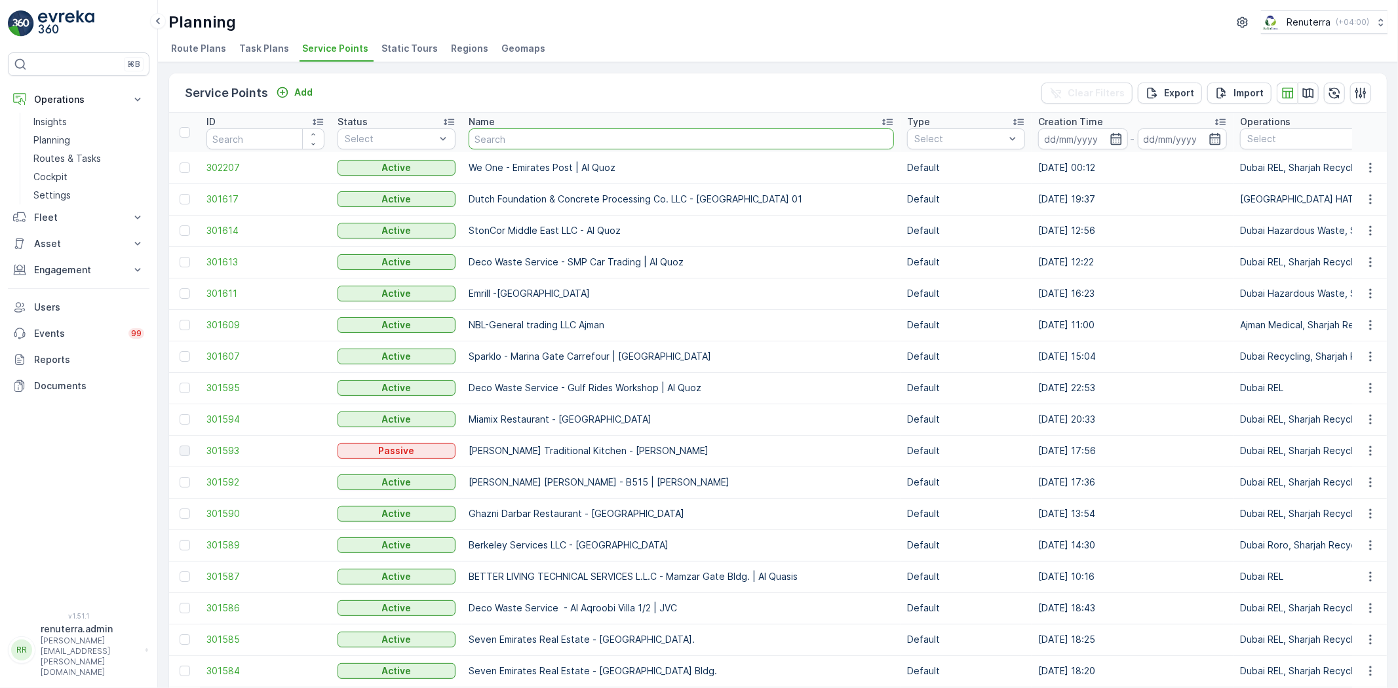
click at [496, 146] on input "text" at bounding box center [681, 138] width 425 height 21
click at [494, 140] on input "text" at bounding box center [681, 138] width 425 height 21
type input "Emirates"
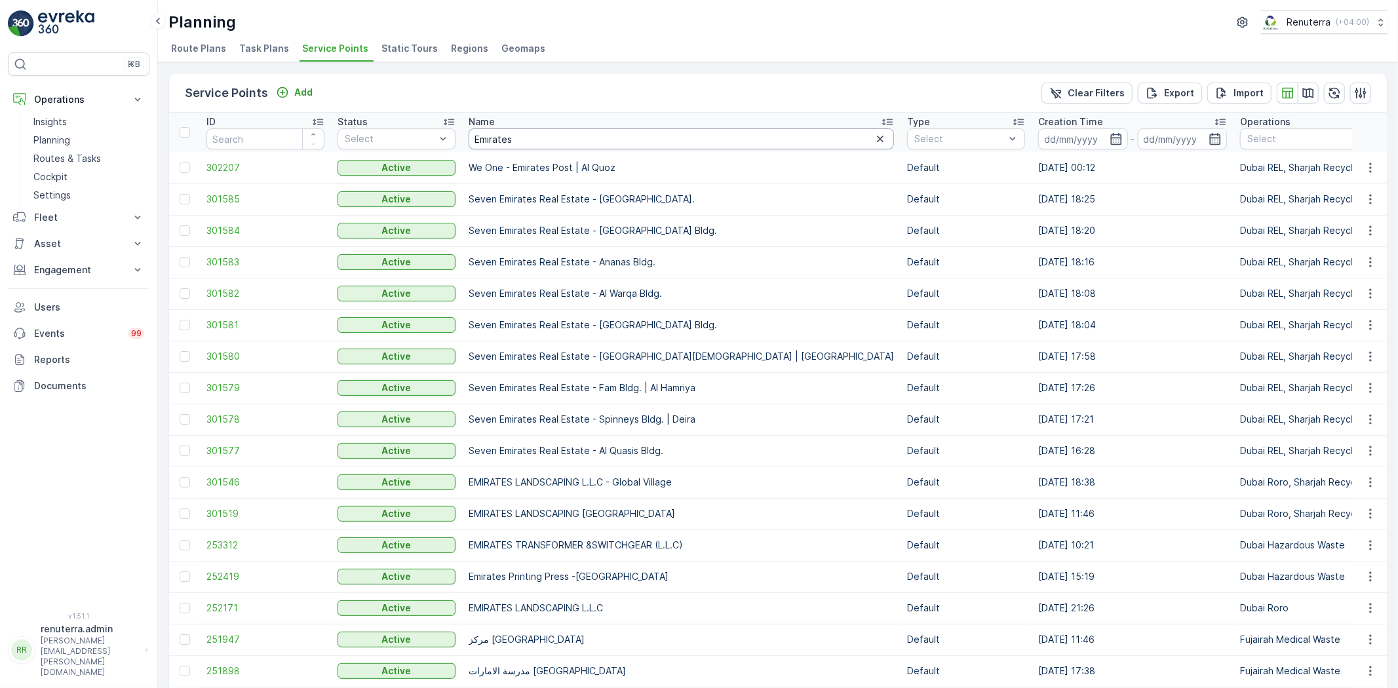
click at [527, 140] on input "Emirates" at bounding box center [681, 138] width 425 height 21
type input "Emirates lands"
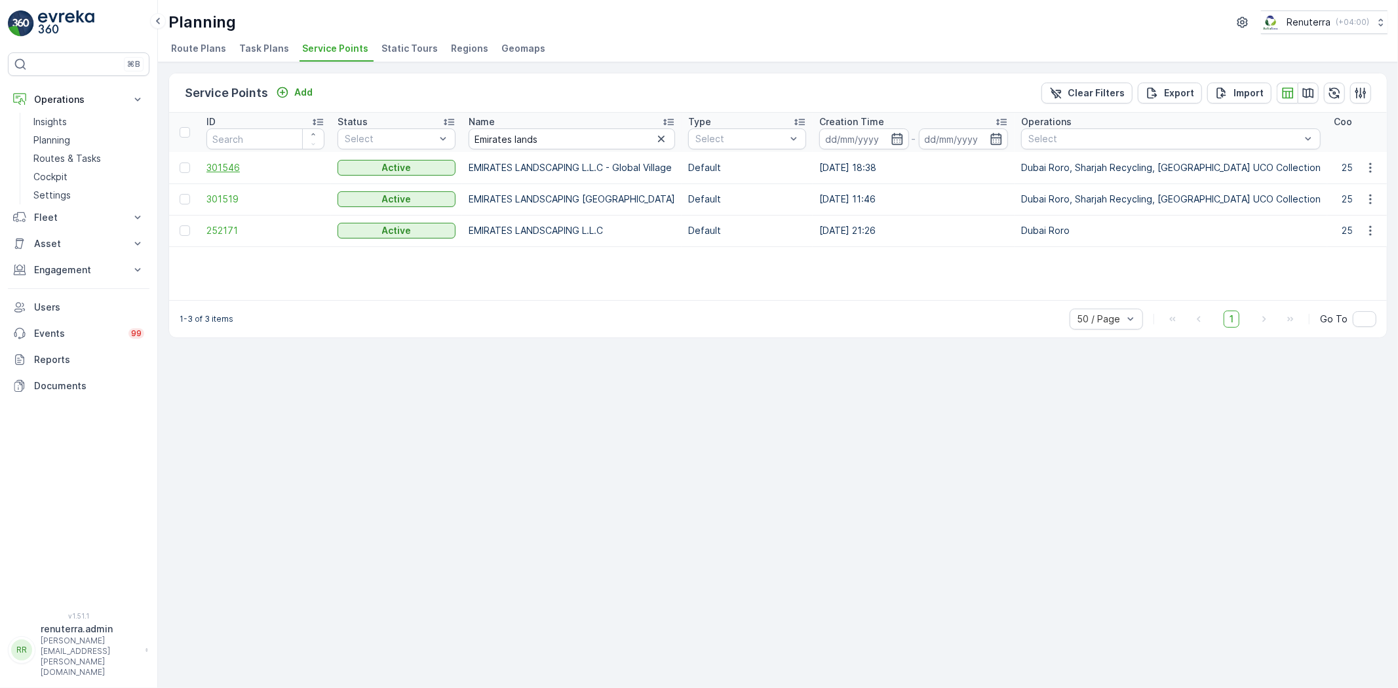
click at [225, 166] on span "301546" at bounding box center [265, 167] width 118 height 13
click at [250, 193] on span "301519" at bounding box center [265, 199] width 118 height 13
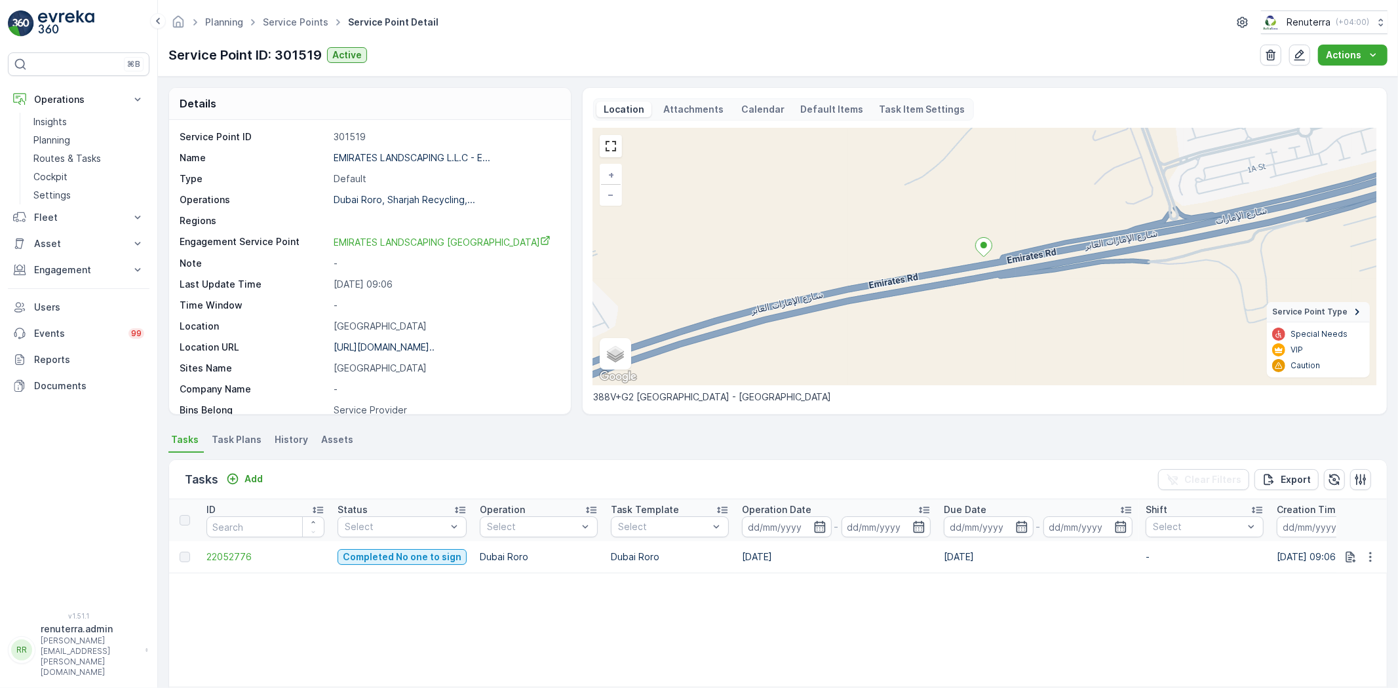
click at [241, 564] on td "22052776" at bounding box center [265, 556] width 131 height 31
click at [238, 554] on span "22052776" at bounding box center [265, 557] width 118 height 13
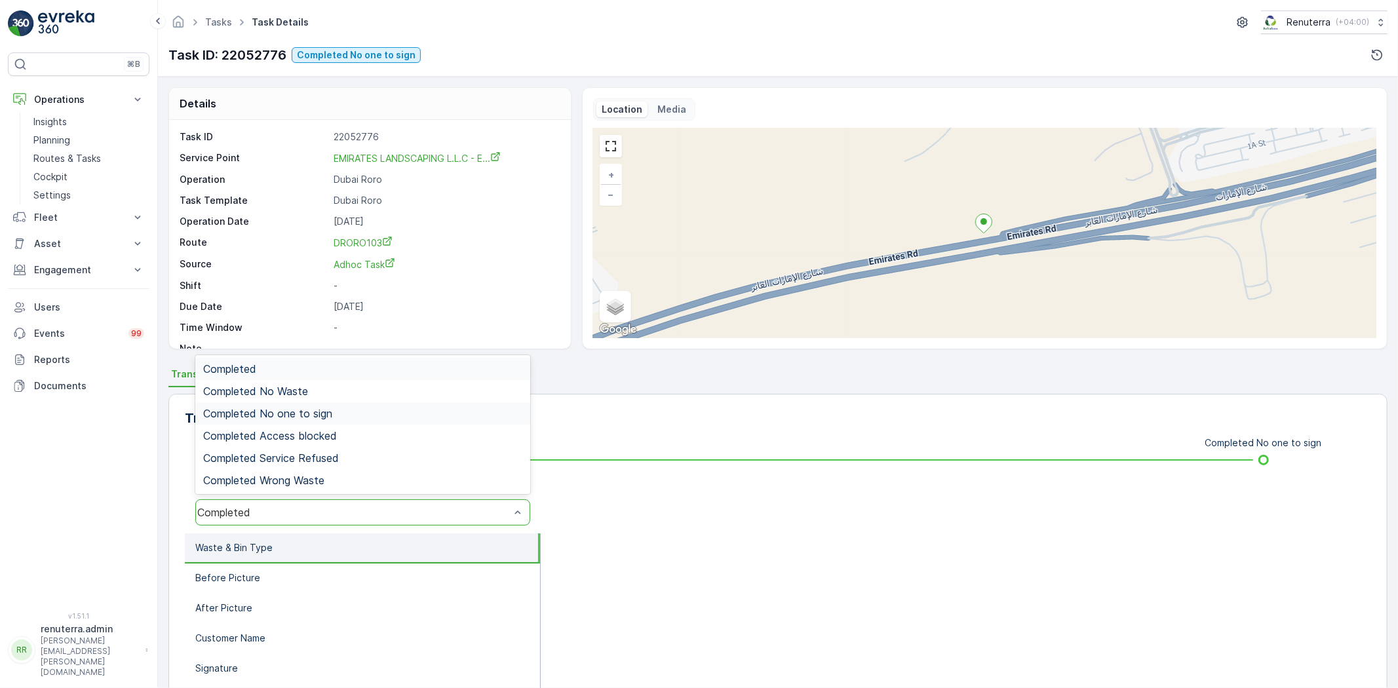
click at [326, 414] on span "Completed No one to sign" at bounding box center [267, 414] width 129 height 12
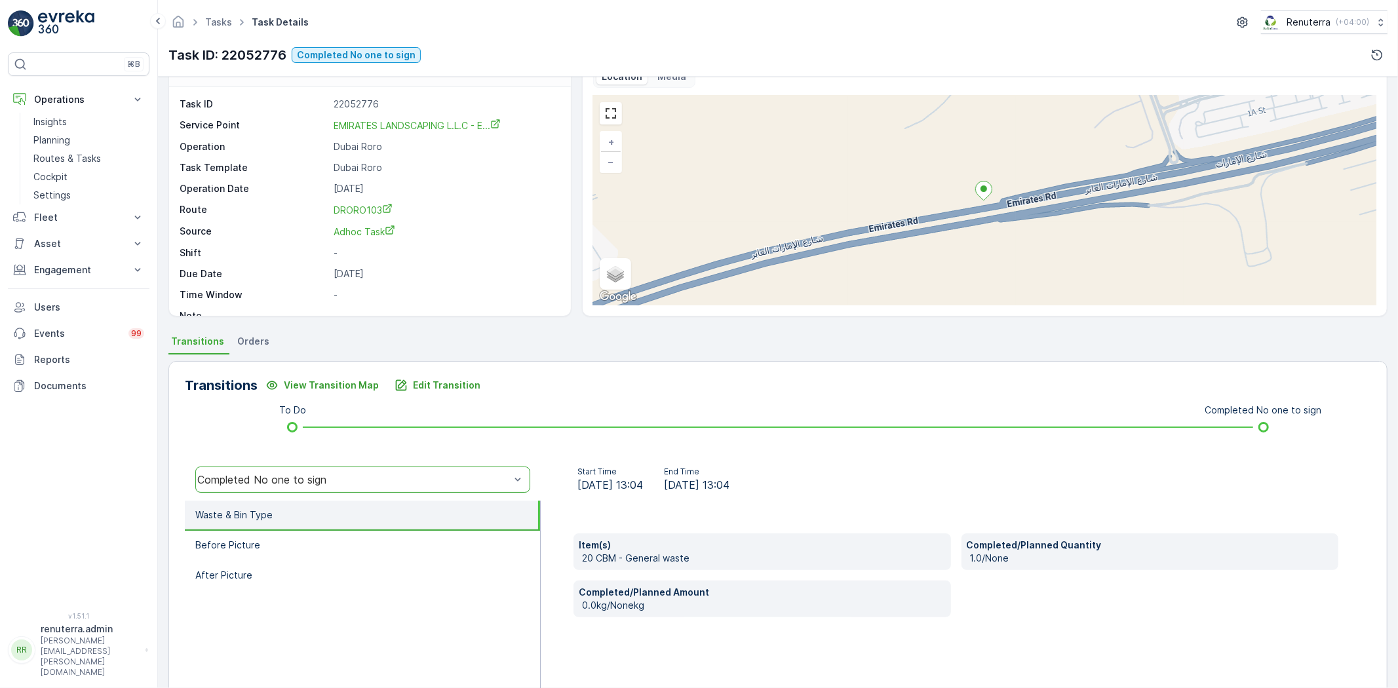
scroll to position [138, 0]
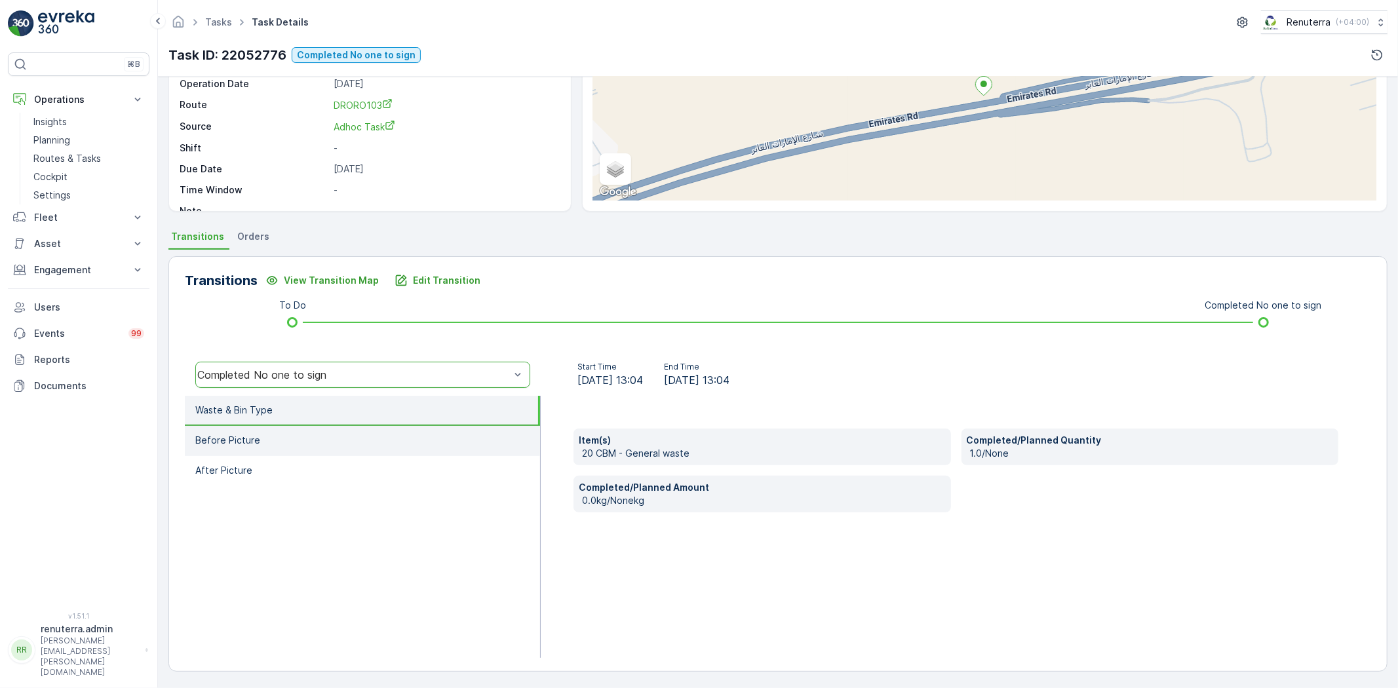
click at [355, 442] on li "Before Picture" at bounding box center [362, 441] width 355 height 30
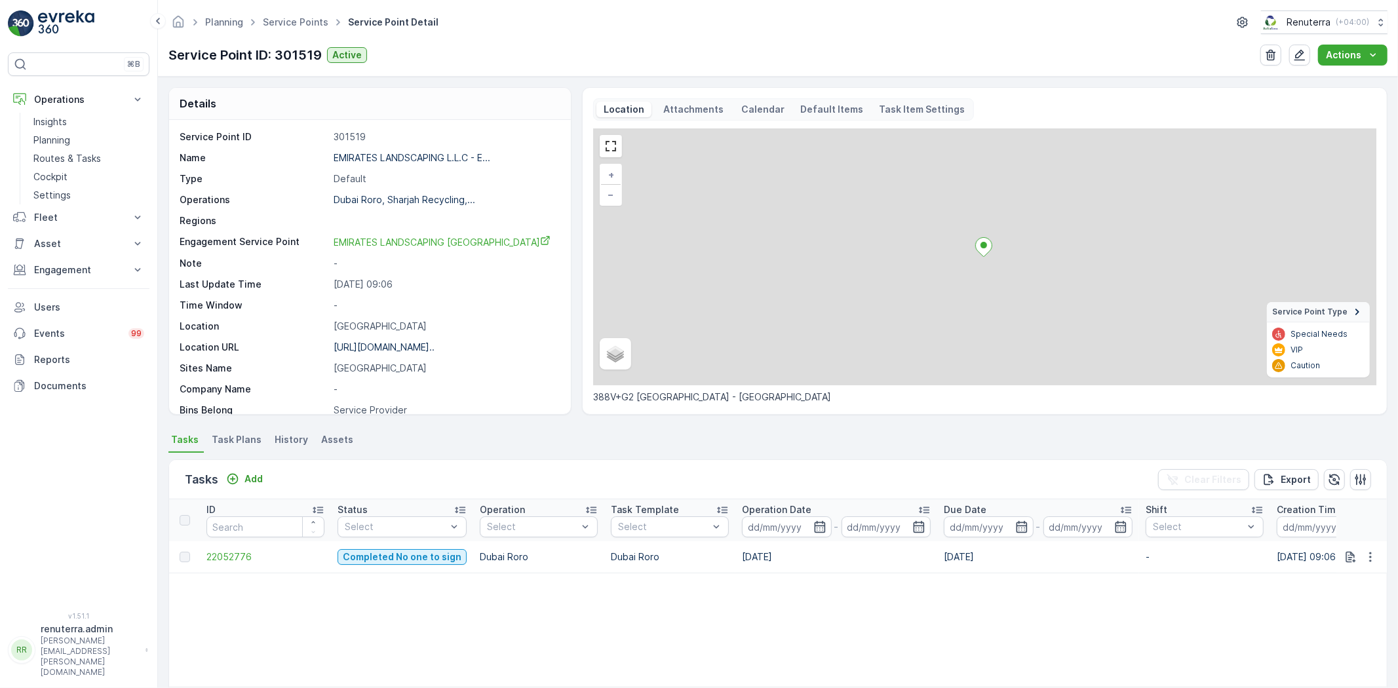
scroll to position [53, 0]
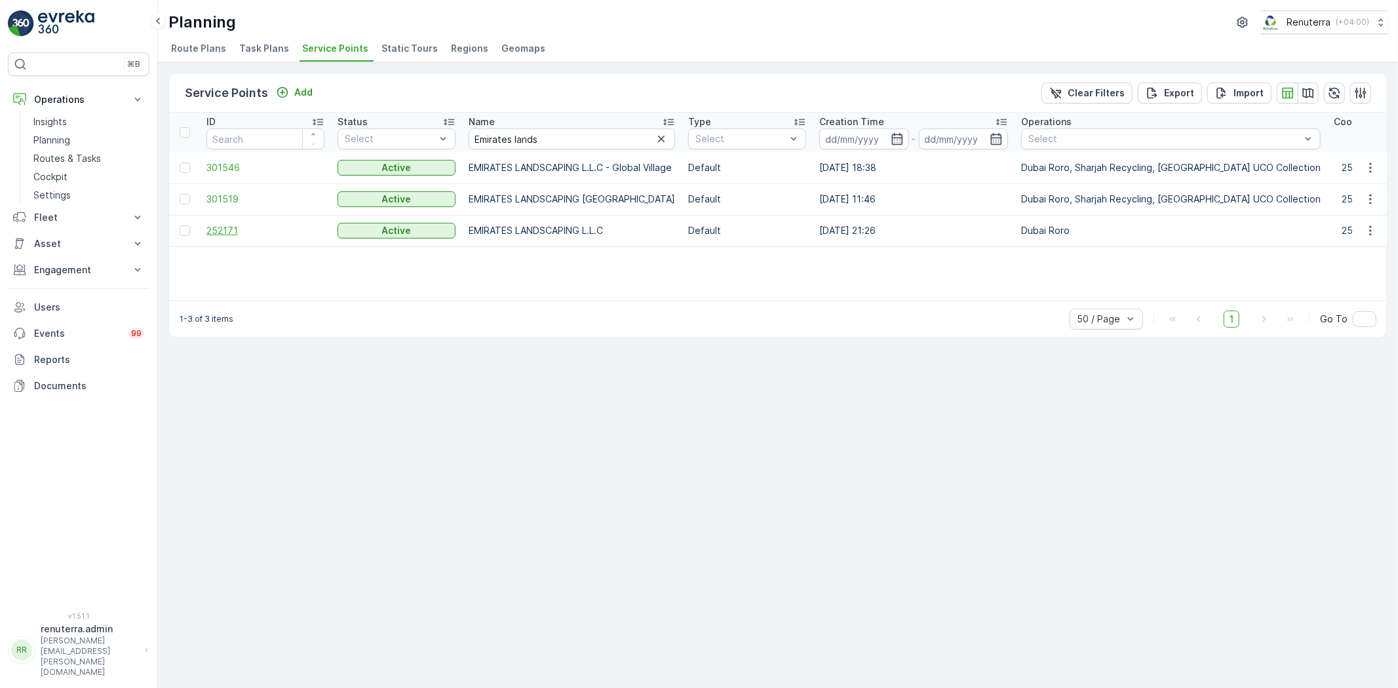
click at [239, 230] on span "252171" at bounding box center [265, 230] width 118 height 13
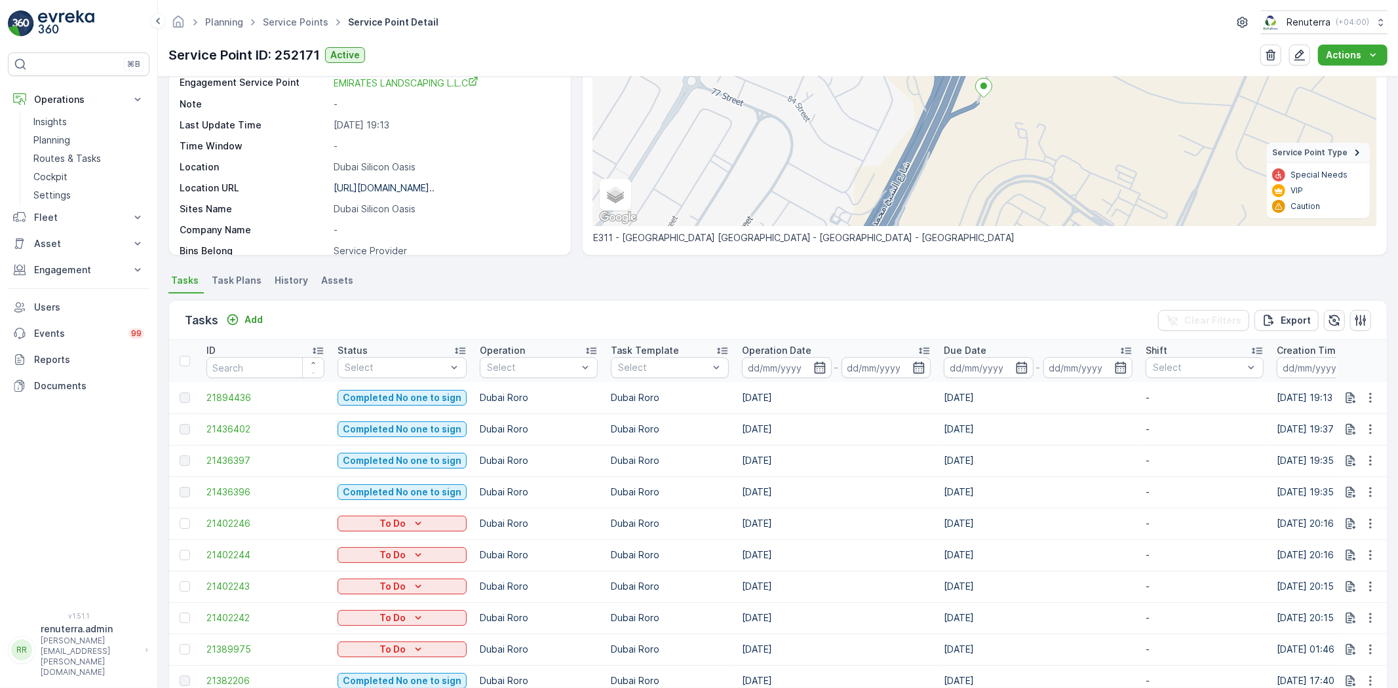
scroll to position [145, 0]
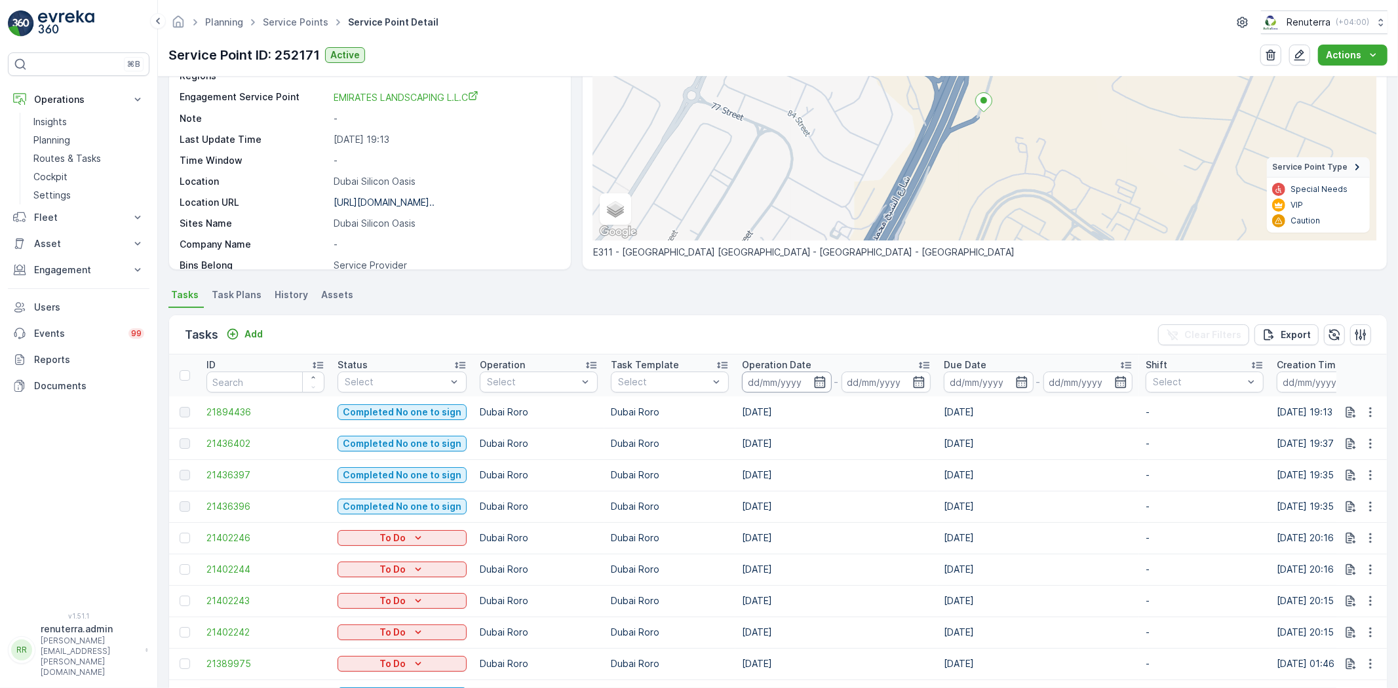
click at [815, 369] on div "Operation Date" at bounding box center [836, 365] width 189 height 13
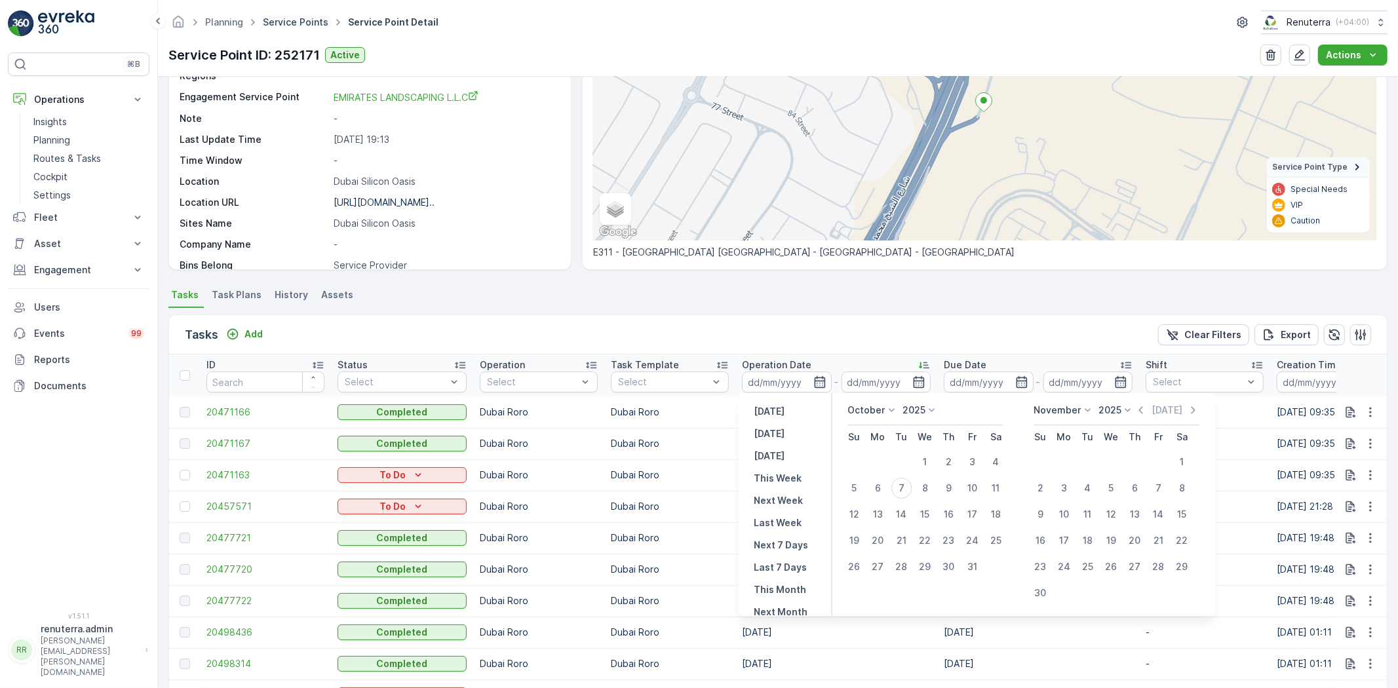
click at [302, 26] on link "Service Points" at bounding box center [296, 21] width 66 height 11
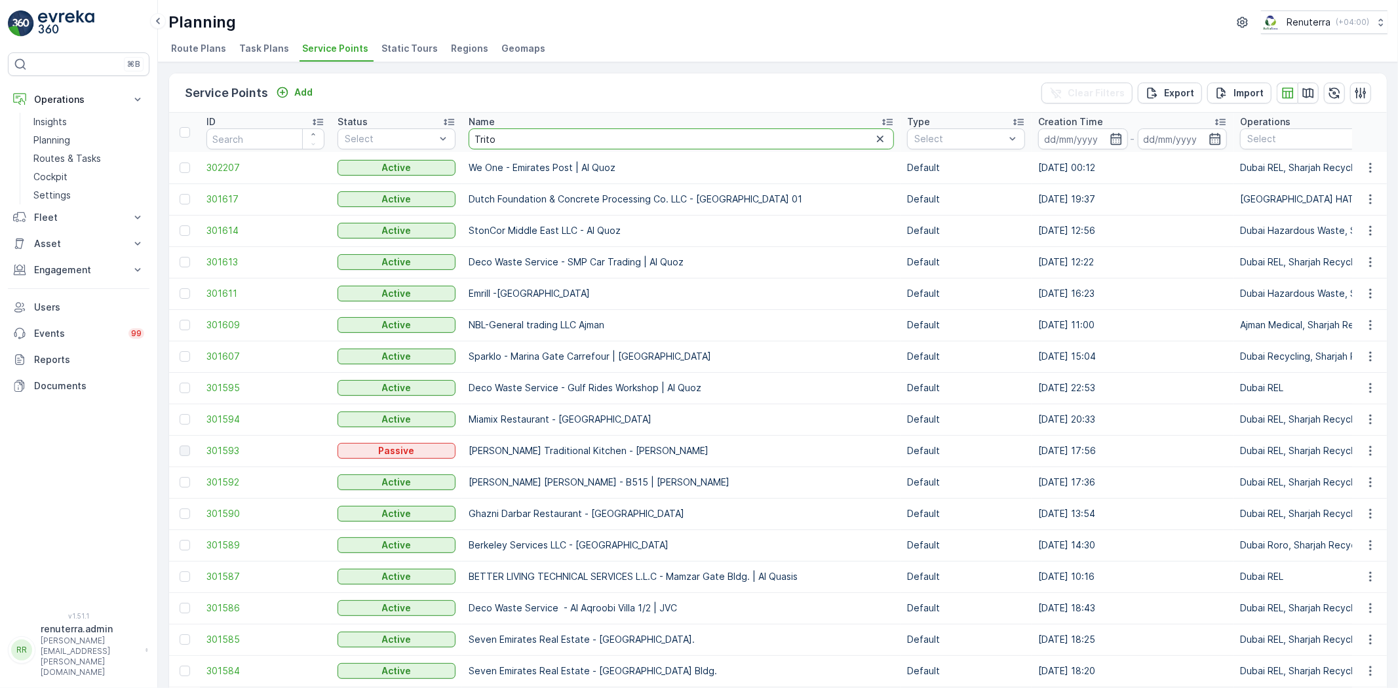
type input "Triton"
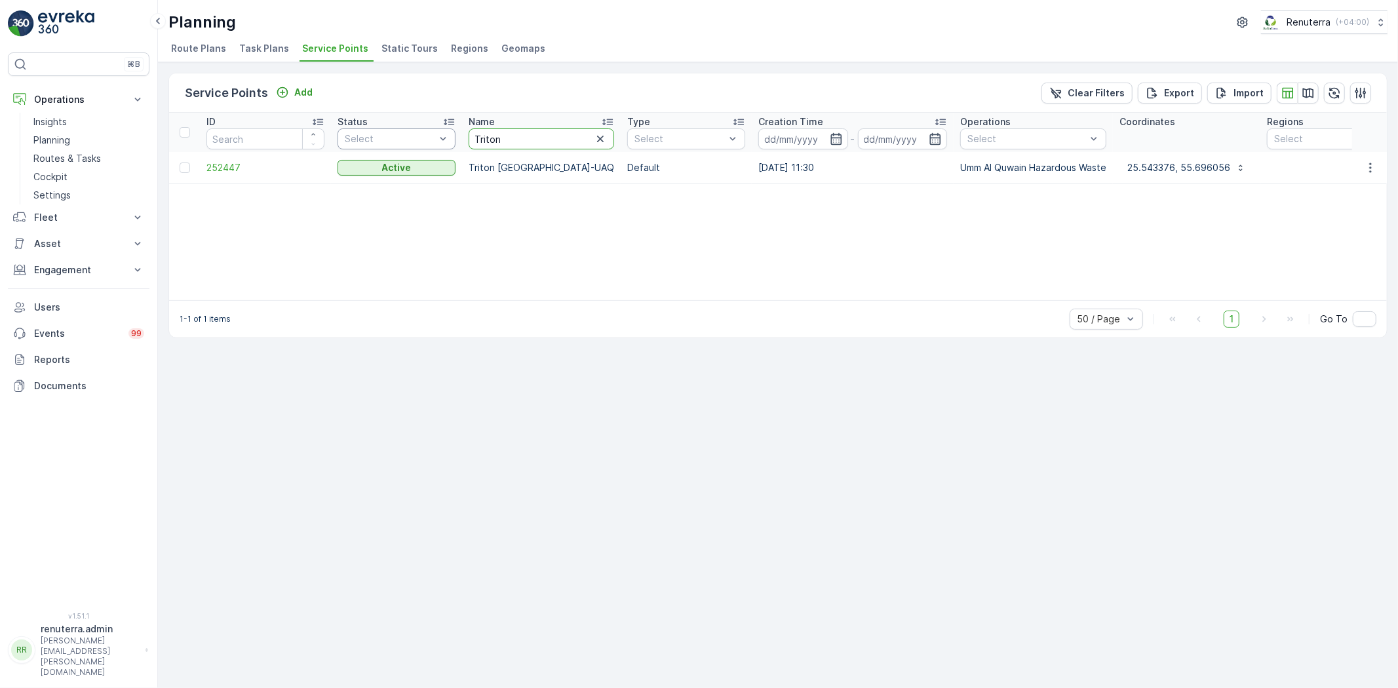
drag, startPoint x: 503, startPoint y: 136, endPoint x: 423, endPoint y: 128, distance: 80.4
click at [267, 175] on td "252447" at bounding box center [265, 167] width 131 height 31
click at [250, 158] on td "252447" at bounding box center [265, 167] width 131 height 31
click at [249, 162] on span "252447" at bounding box center [265, 167] width 118 height 13
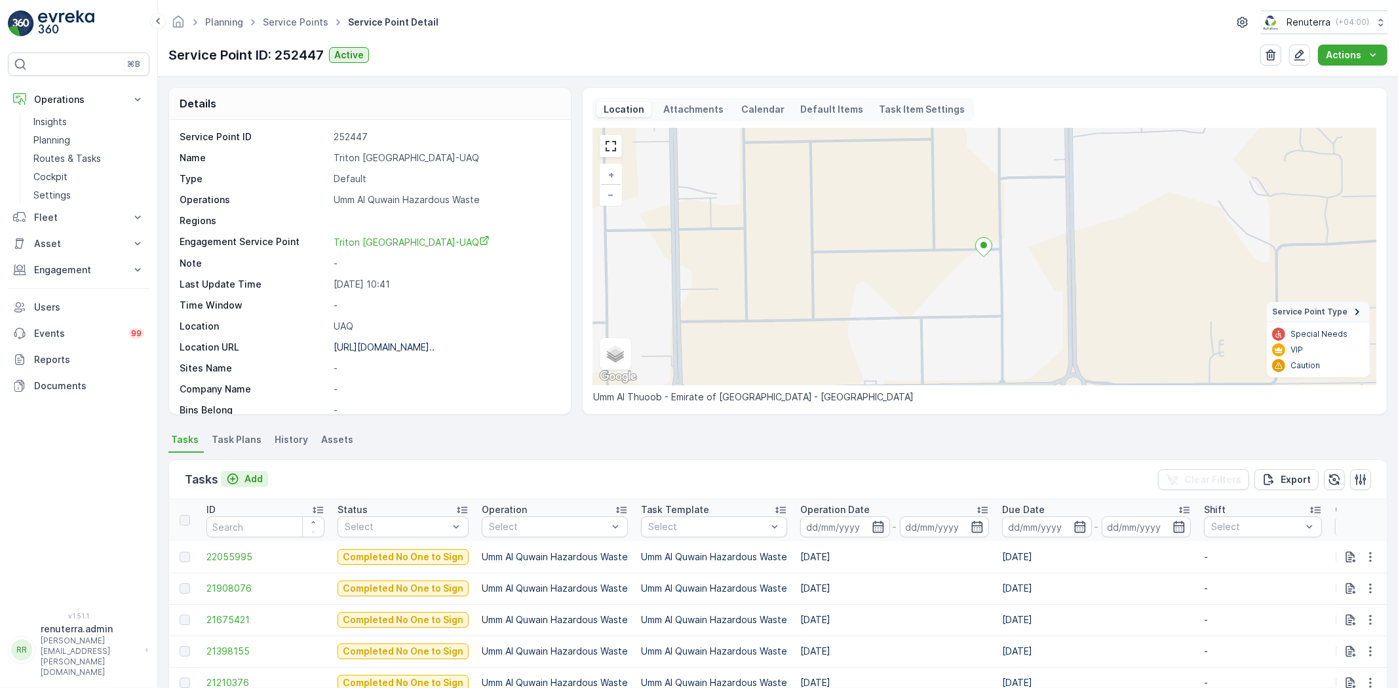
click at [233, 471] on button "Add" at bounding box center [244, 479] width 47 height 16
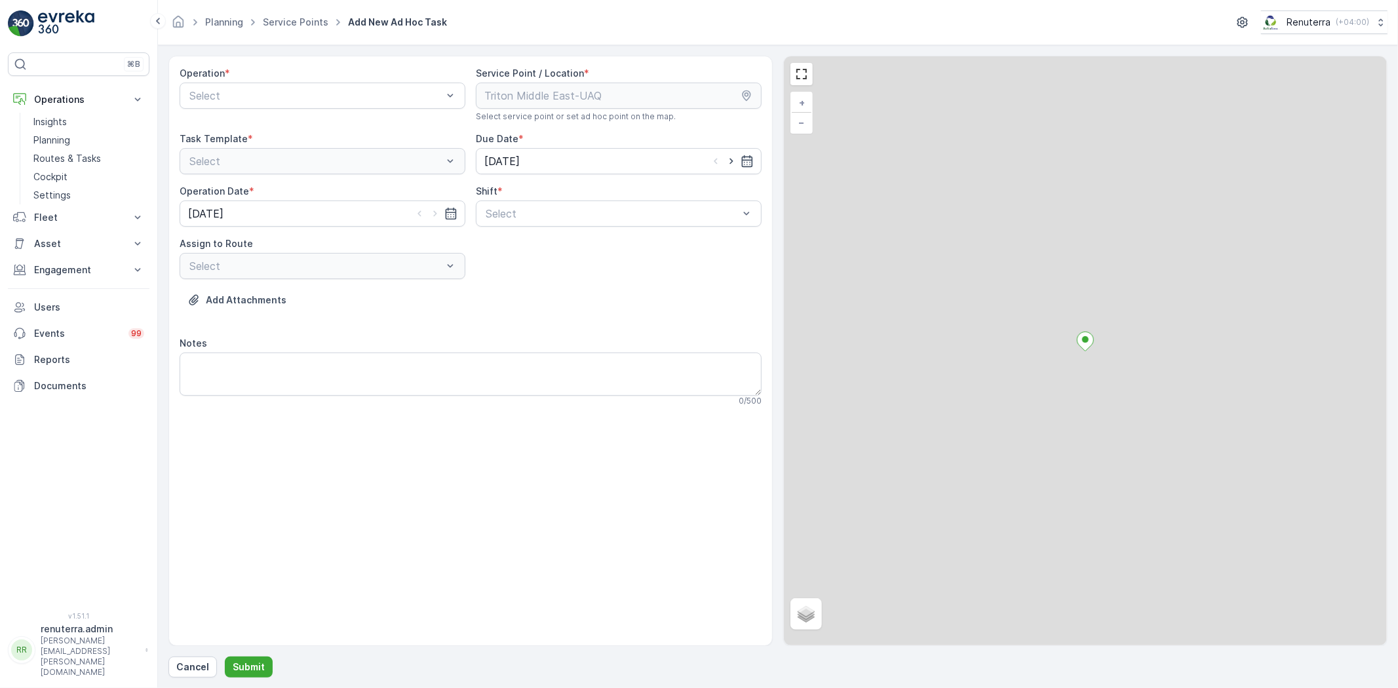
click at [277, 112] on div "Operation * Select" at bounding box center [323, 94] width 286 height 55
click at [267, 99] on div "Select" at bounding box center [323, 96] width 286 height 26
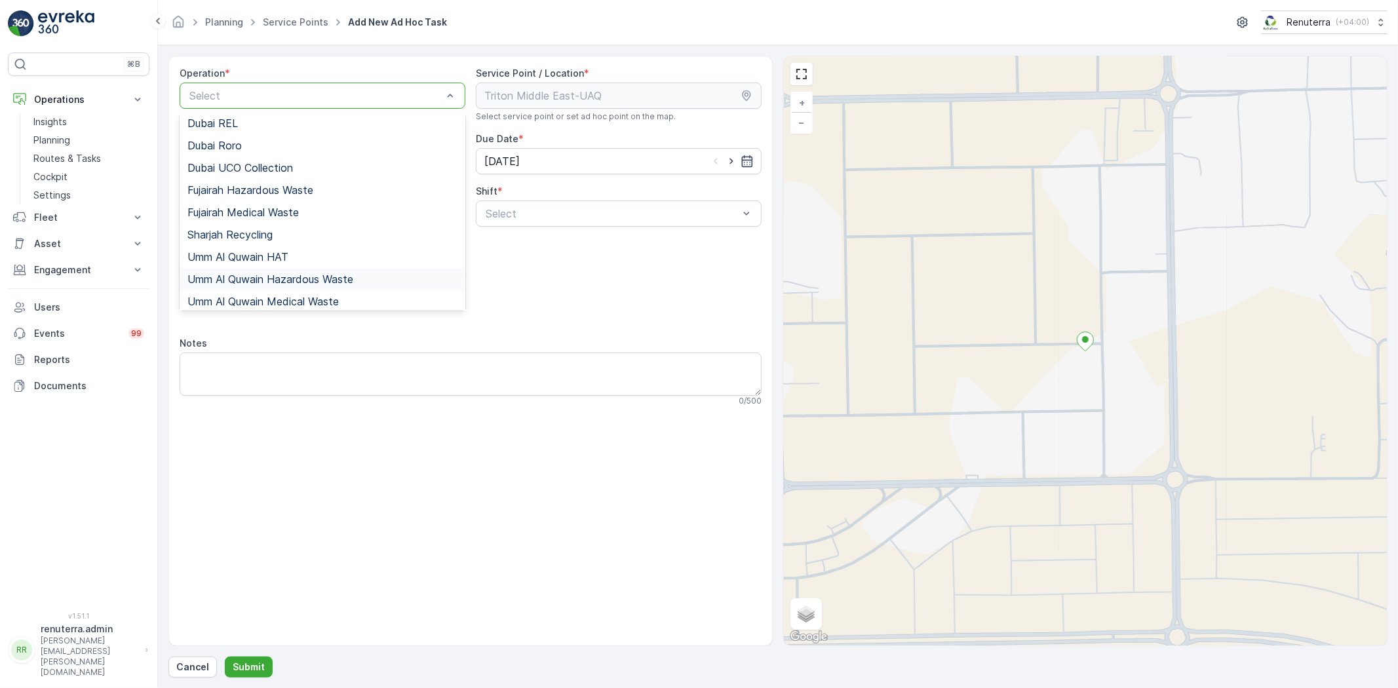
scroll to position [165, 0]
click at [284, 276] on span "Umm Al Quwain Hazardous Waste" at bounding box center [270, 275] width 166 height 12
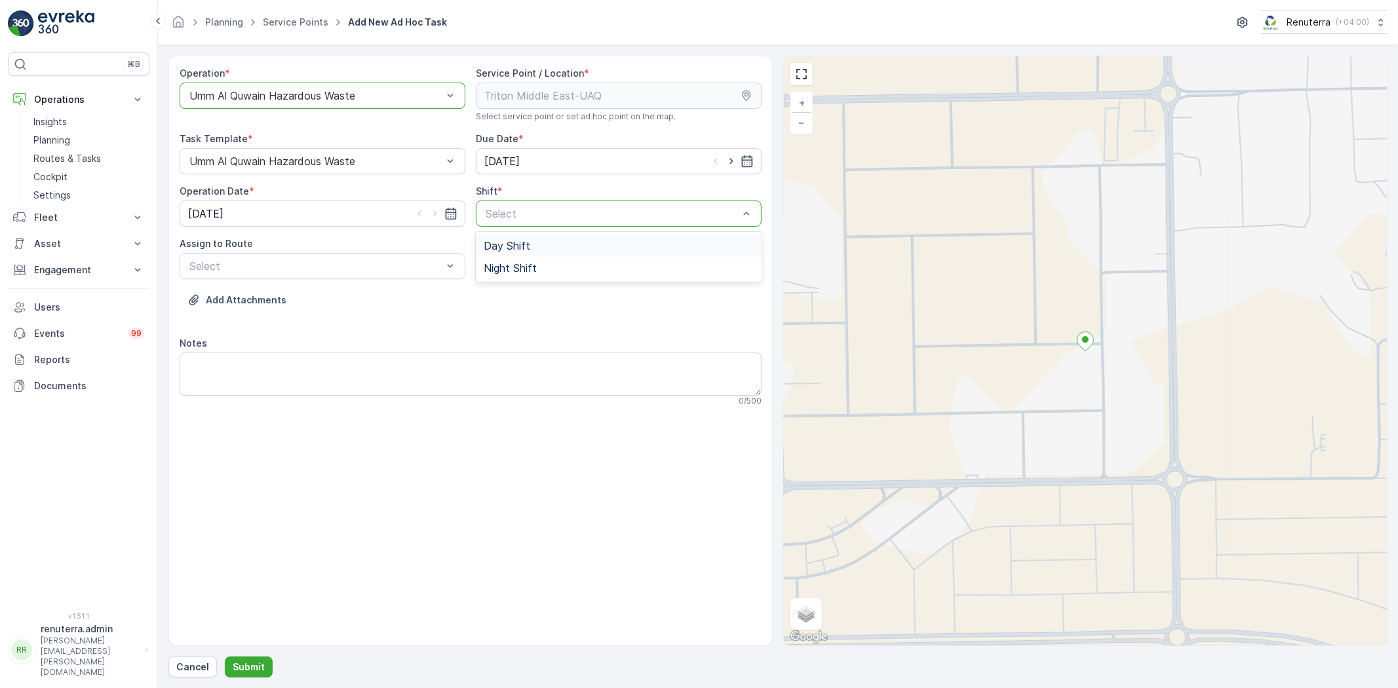
click at [480, 247] on div "Day Shift" at bounding box center [619, 246] width 286 height 22
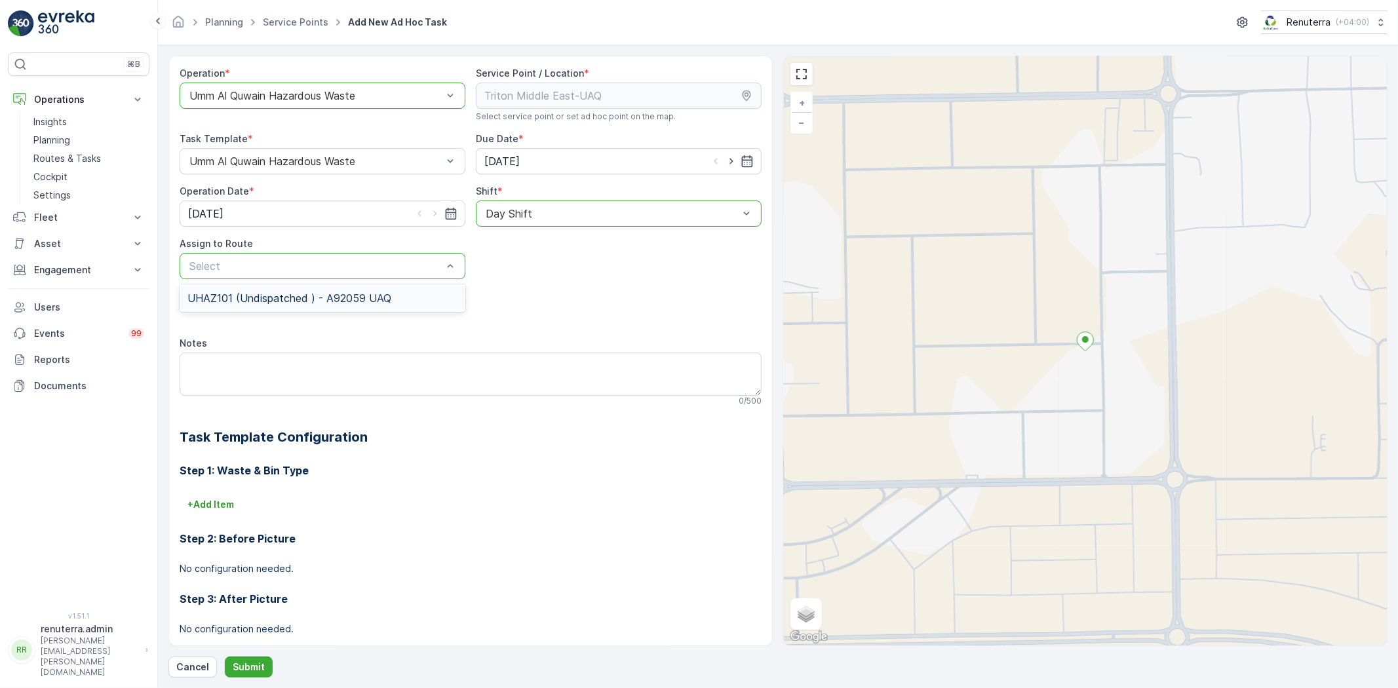
click at [342, 299] on span "UHAZ101 (Undispatched ) - A92059 UAQ" at bounding box center [289, 298] width 204 height 12
click at [256, 661] on p "Submit" at bounding box center [249, 667] width 32 height 13
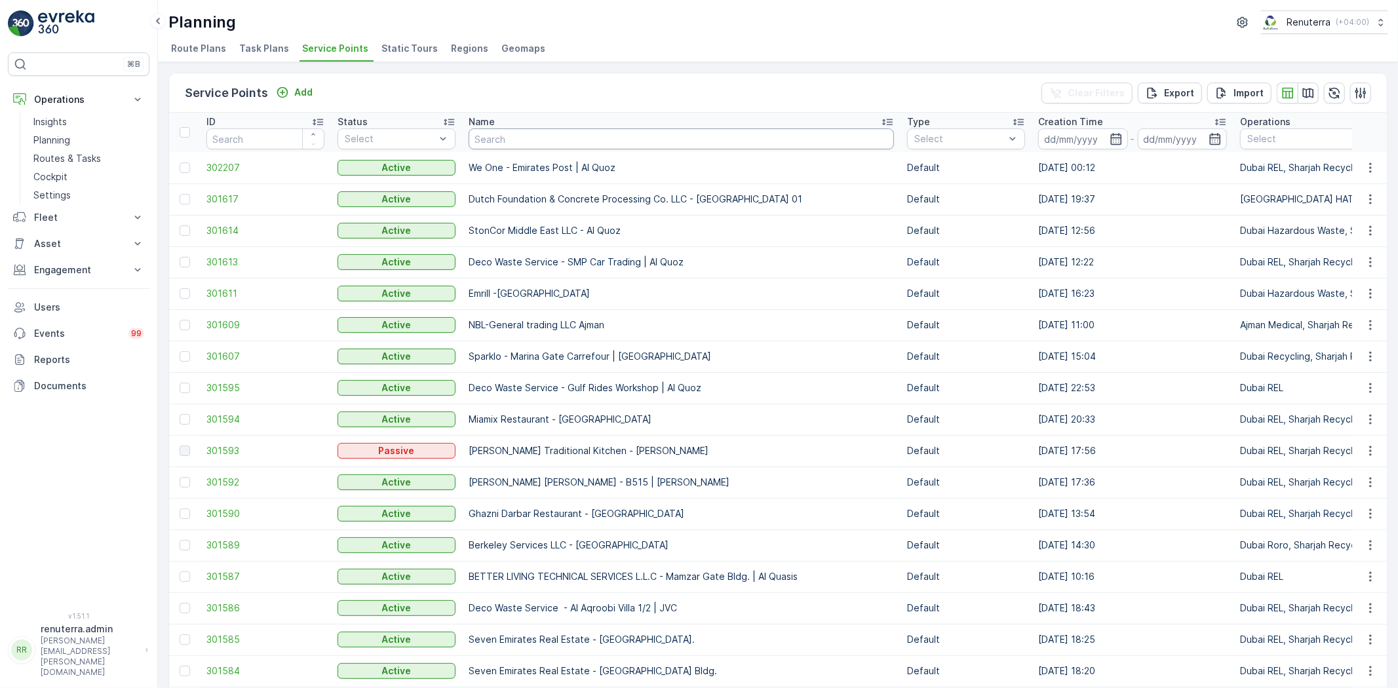
click at [515, 136] on input "text" at bounding box center [681, 138] width 425 height 21
type input "wood"
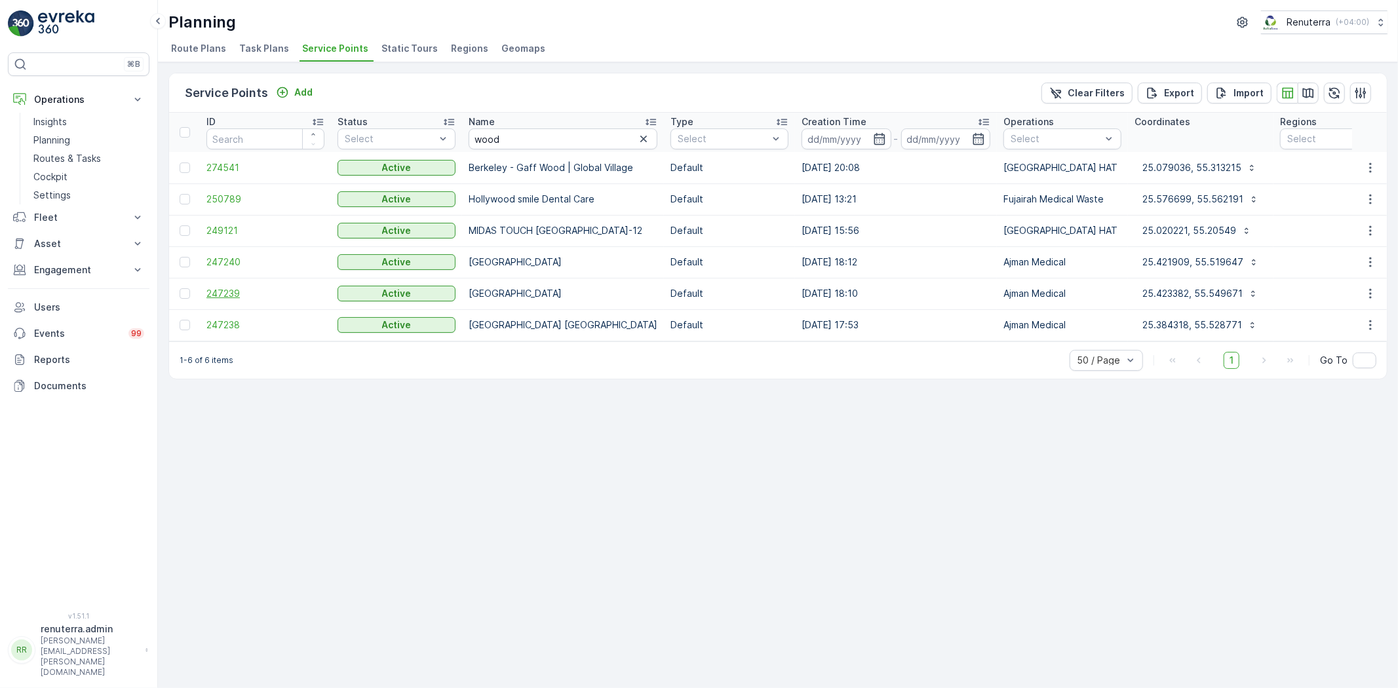
click at [217, 295] on span "247239" at bounding box center [265, 293] width 118 height 13
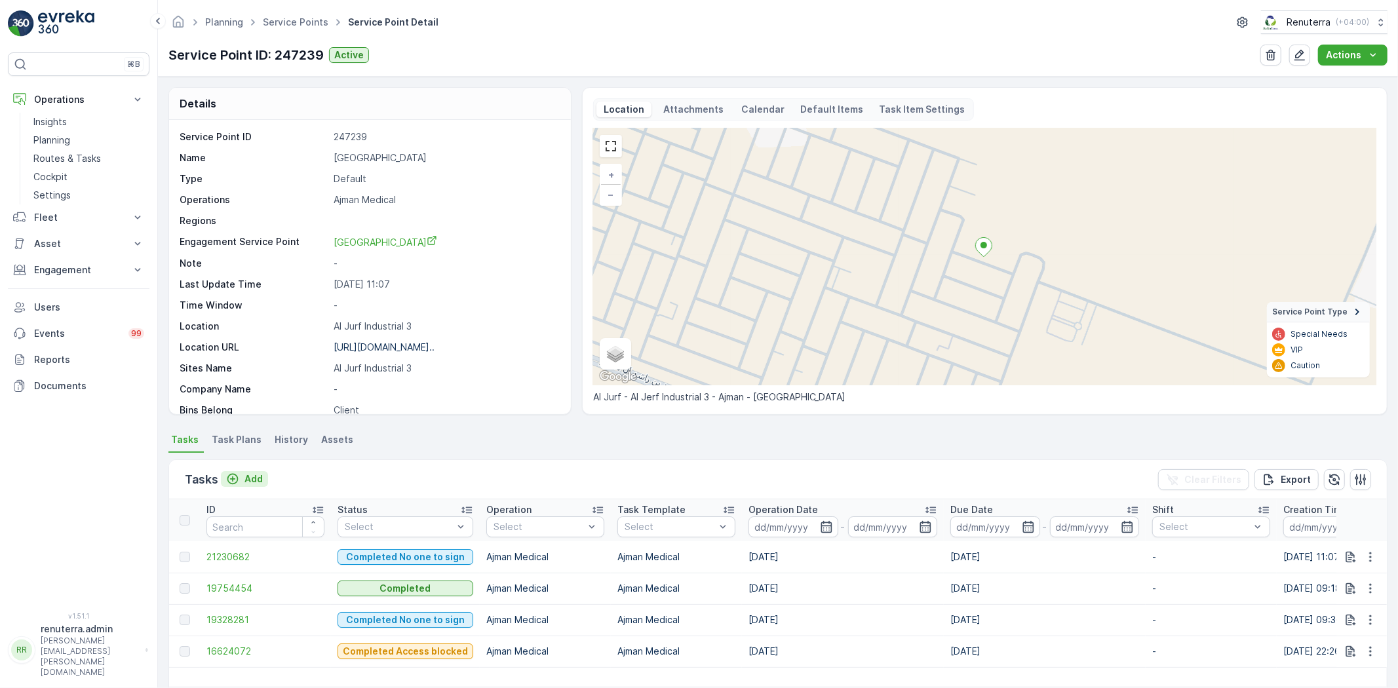
click at [258, 481] on p "Add" at bounding box center [254, 479] width 18 height 13
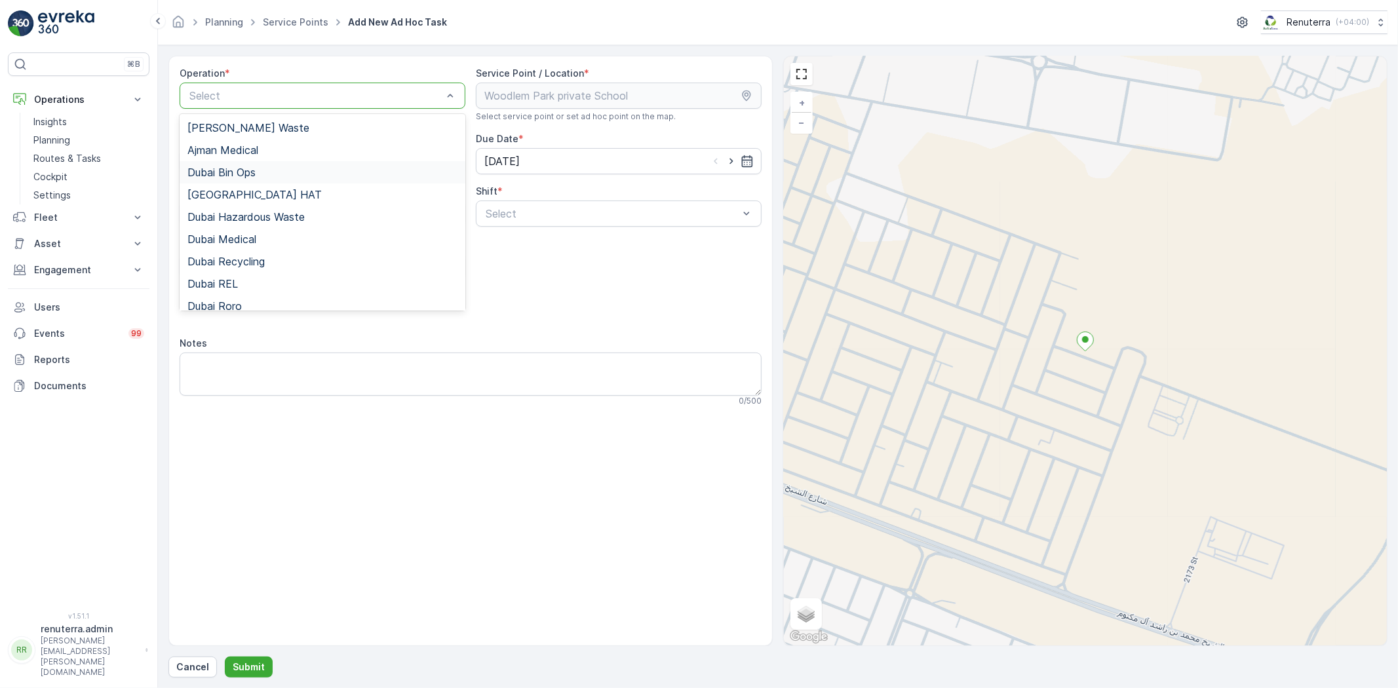
click at [248, 156] on div "Ajman Medical" at bounding box center [323, 150] width 286 height 22
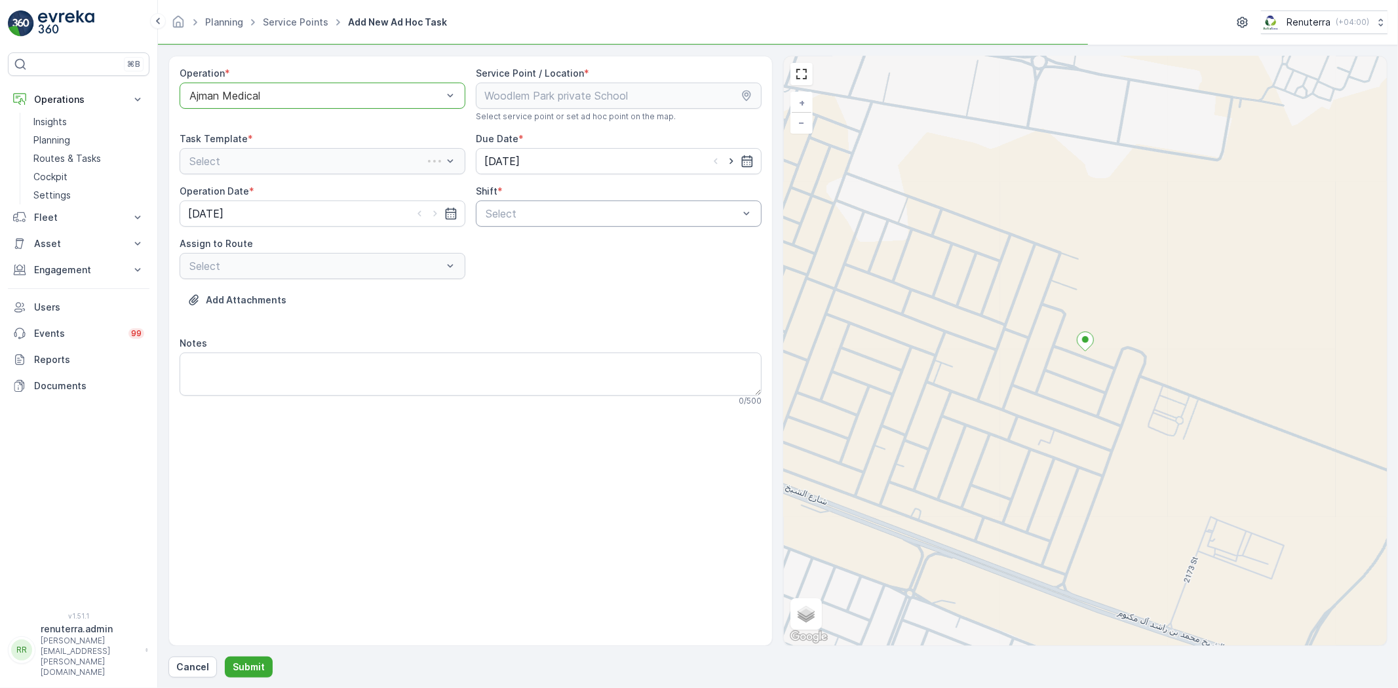
click at [534, 223] on div "Select" at bounding box center [619, 214] width 286 height 26
click at [533, 233] on div "Day Shift Night Shift" at bounding box center [619, 257] width 286 height 50
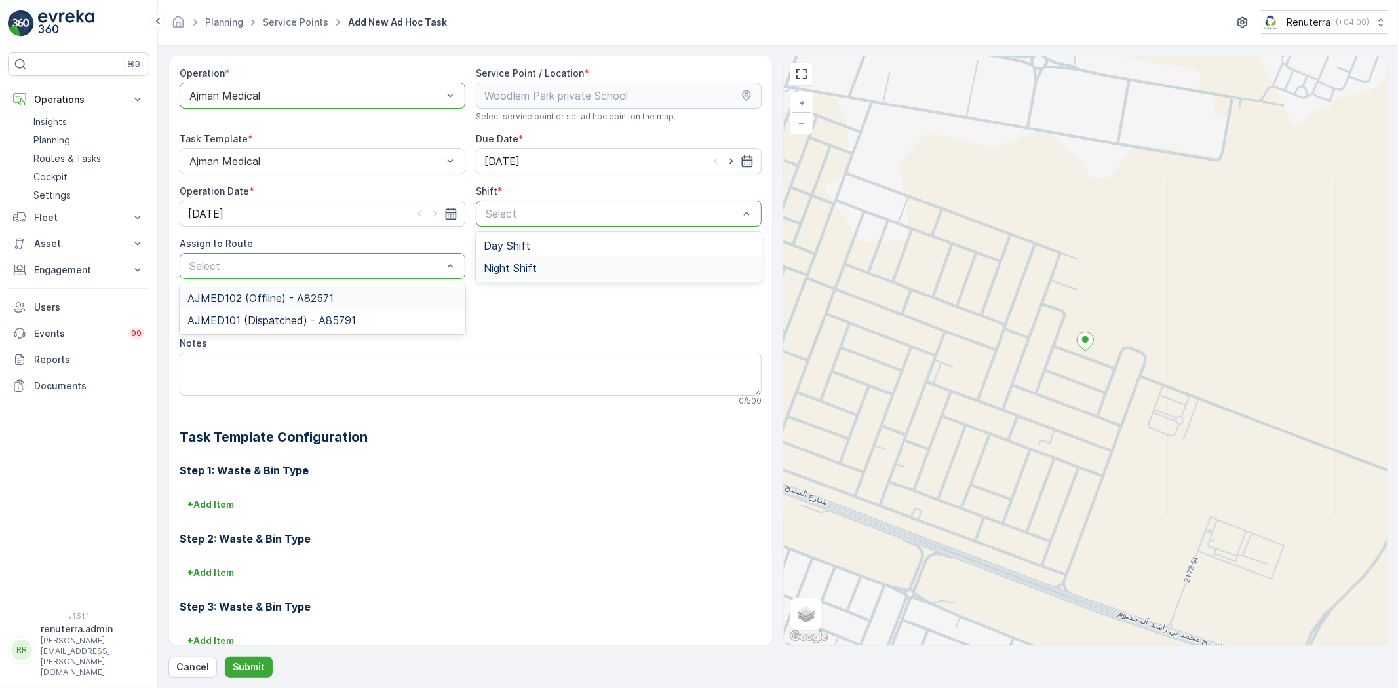
click at [350, 306] on div "AJMED102 (Offline) - A82571" at bounding box center [323, 298] width 286 height 22
click at [351, 265] on div at bounding box center [316, 266] width 256 height 12
click at [317, 326] on span "AJMED101 (Dispatched) - A85791" at bounding box center [271, 321] width 168 height 12
click at [551, 235] on div "Day Shift" at bounding box center [619, 246] width 286 height 22
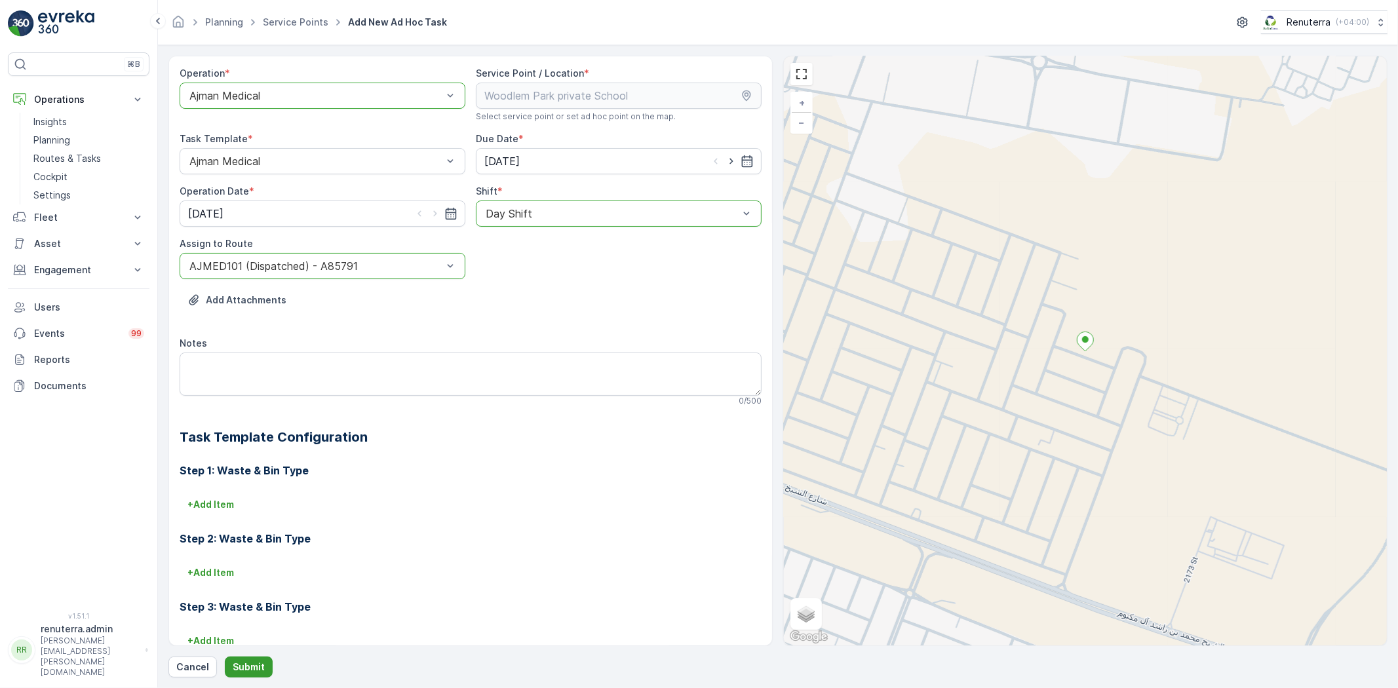
click at [237, 662] on button "Submit" at bounding box center [249, 667] width 48 height 21
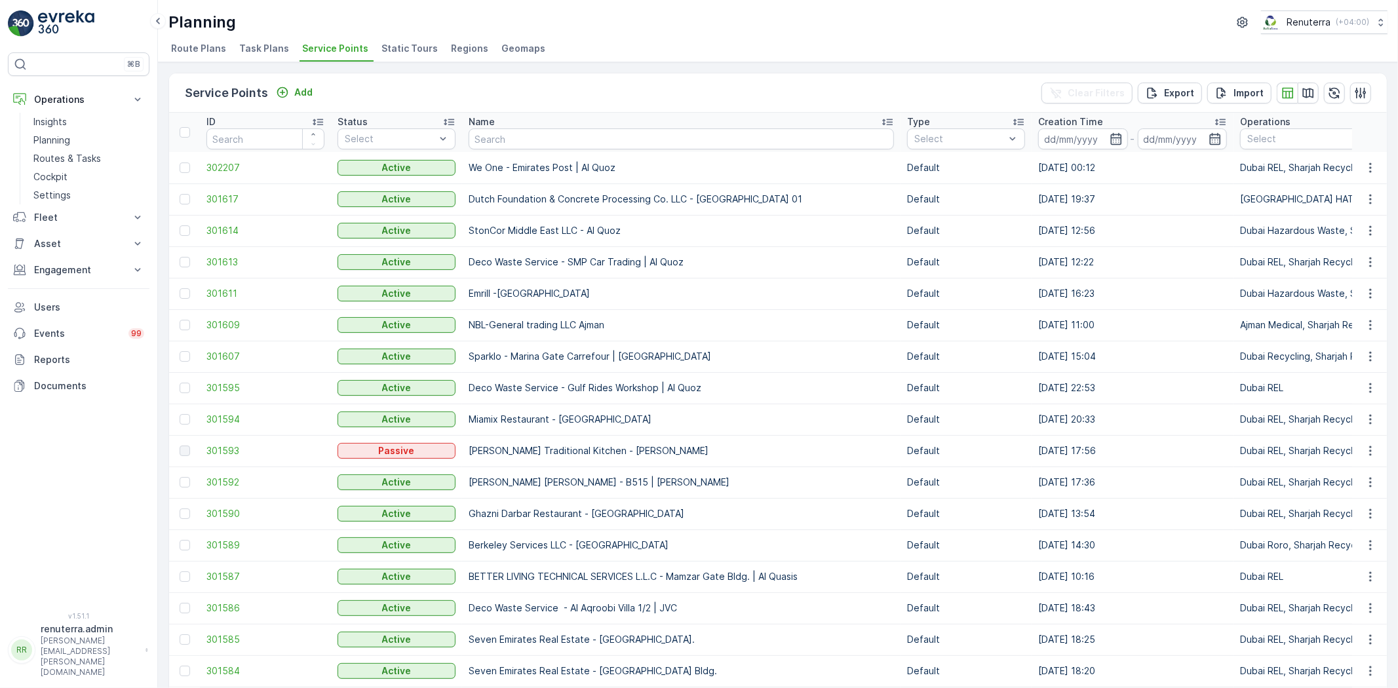
click at [469, 131] on input "text" at bounding box center [681, 138] width 425 height 21
type input "Ma al"
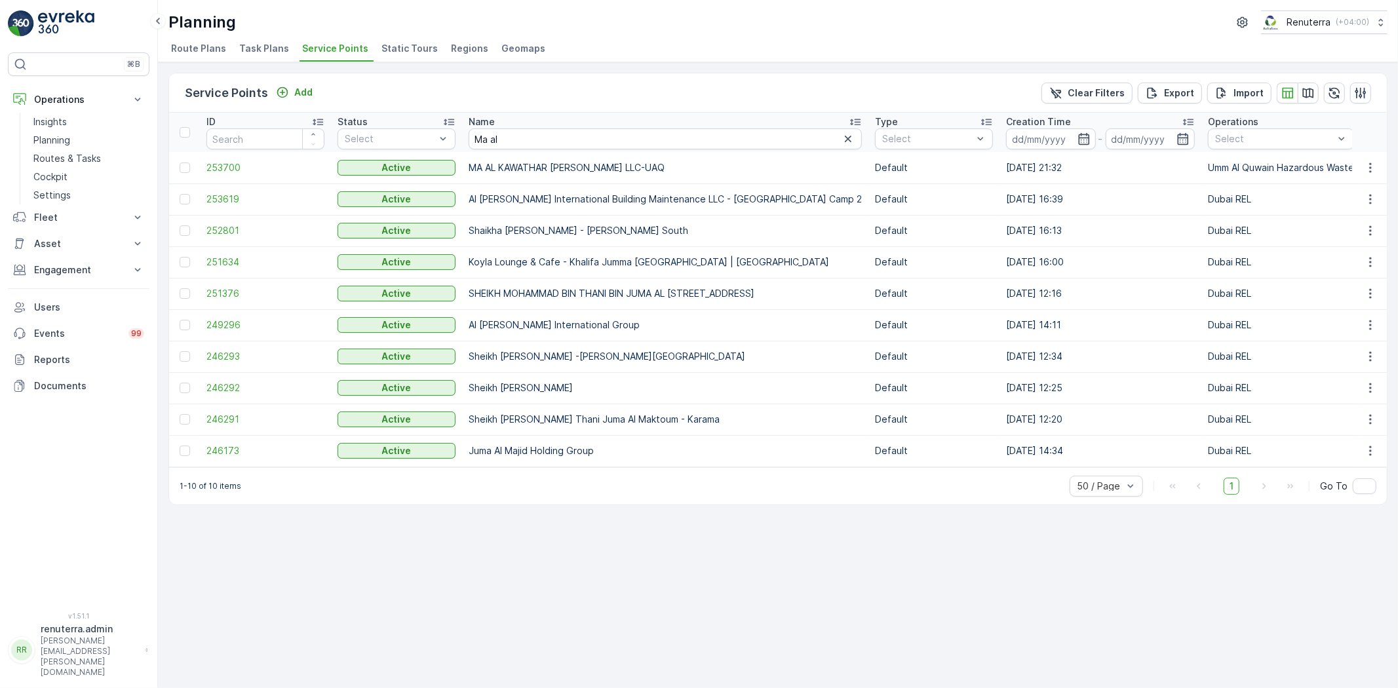
click at [273, 176] on td "253700" at bounding box center [265, 167] width 131 height 31
click at [264, 168] on span "253700" at bounding box center [265, 167] width 118 height 13
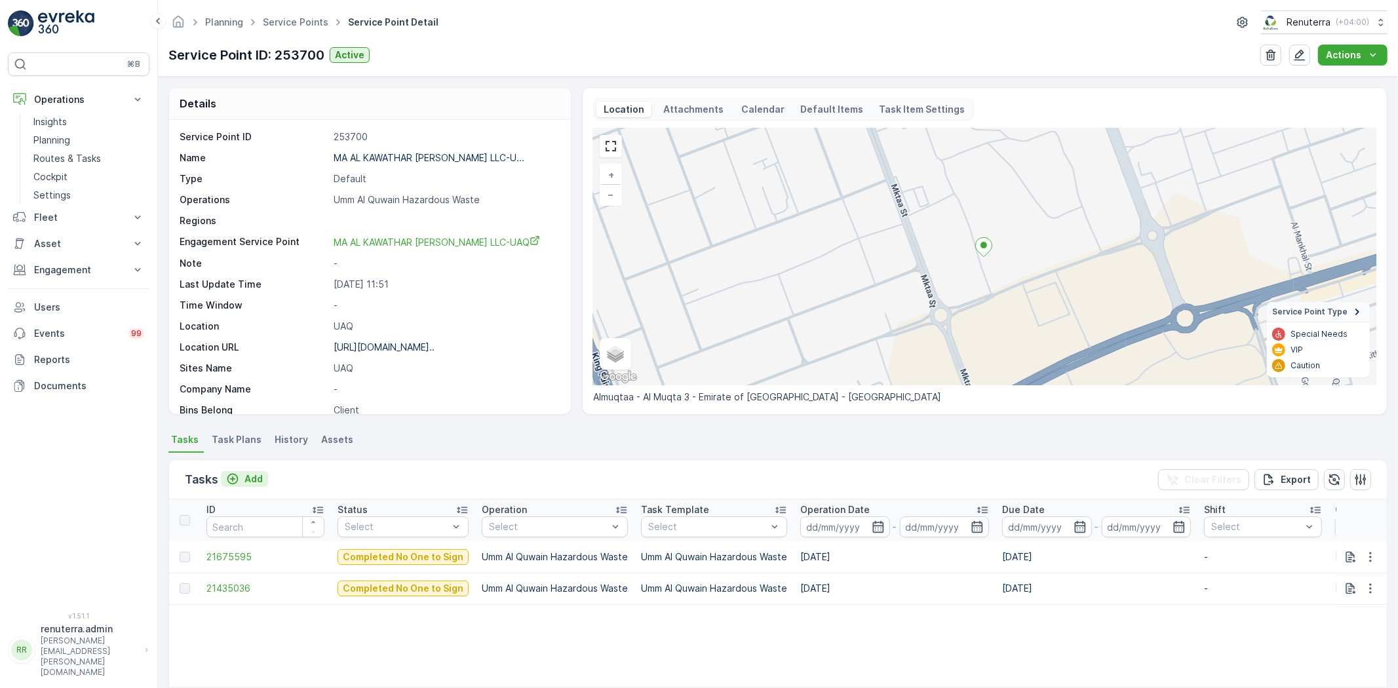
click at [260, 474] on p "Add" at bounding box center [254, 479] width 18 height 13
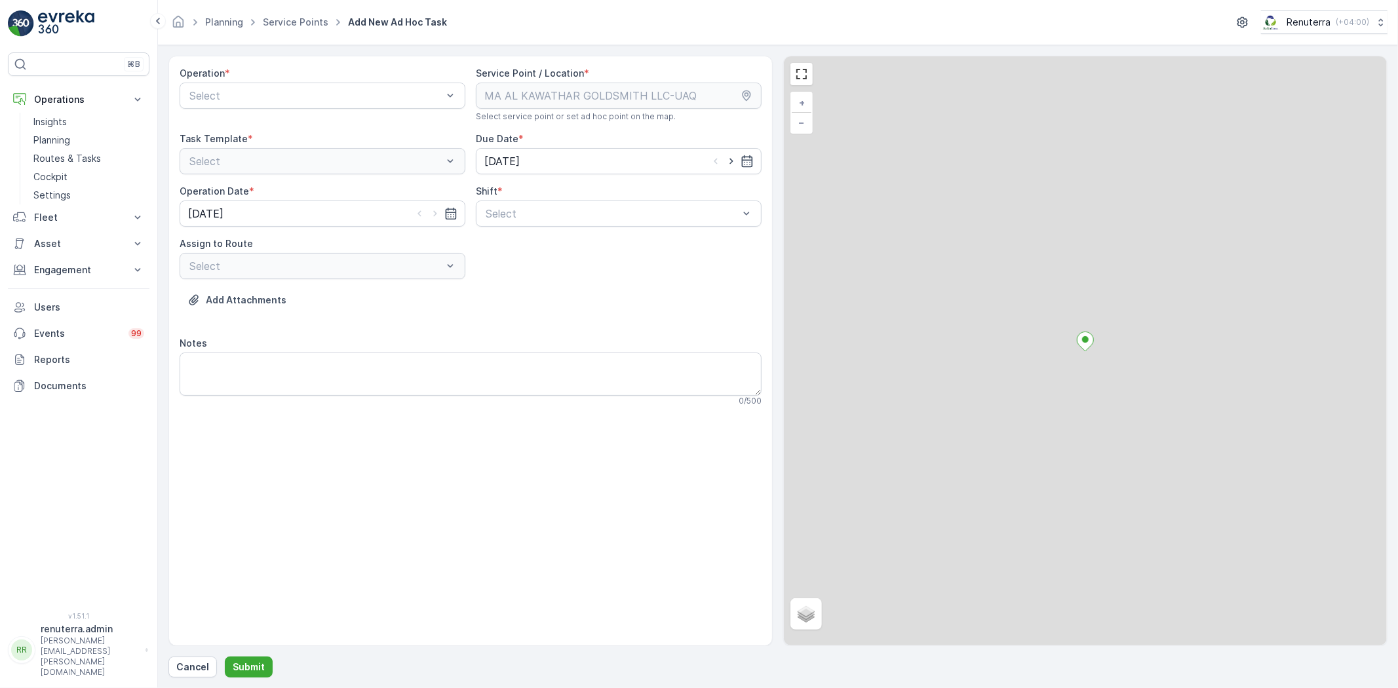
click at [302, 109] on div "Operation * Select" at bounding box center [323, 94] width 286 height 55
click at [302, 106] on div "Select" at bounding box center [323, 96] width 286 height 26
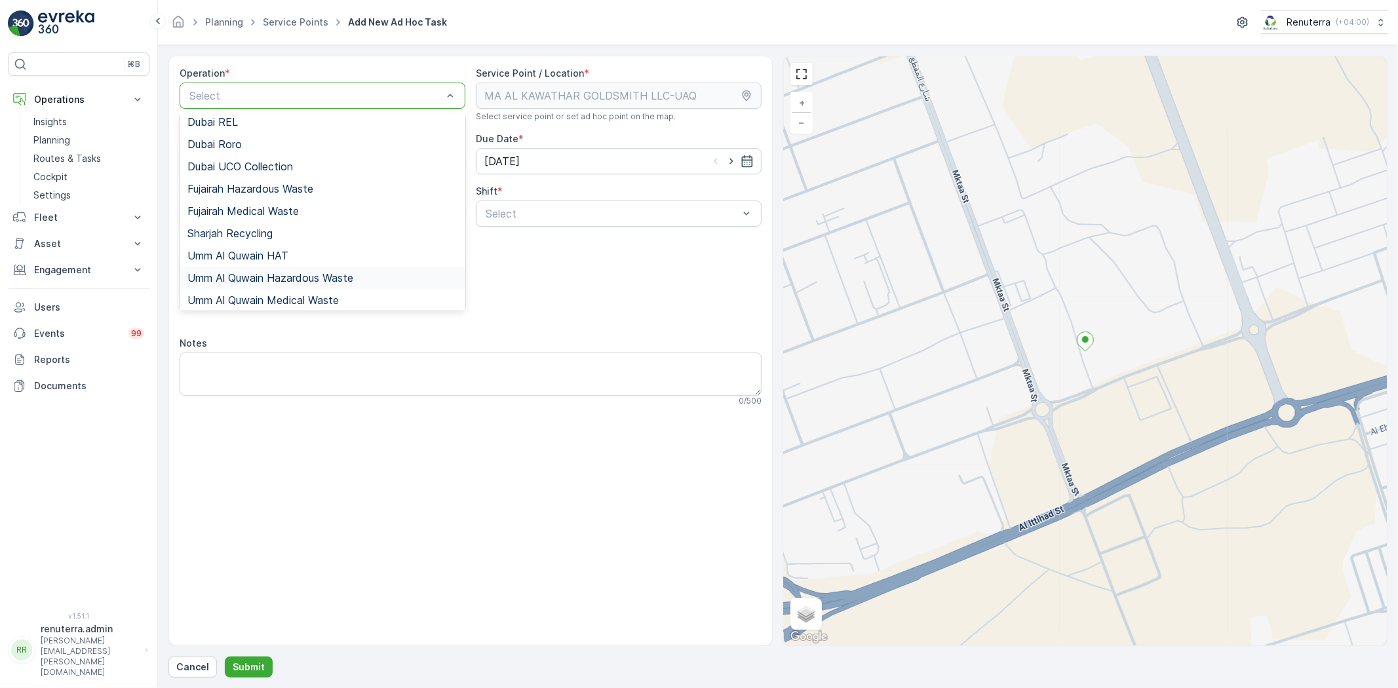
scroll to position [165, 0]
click at [285, 276] on span "Umm Al Quwain Hazardous Waste" at bounding box center [270, 275] width 166 height 12
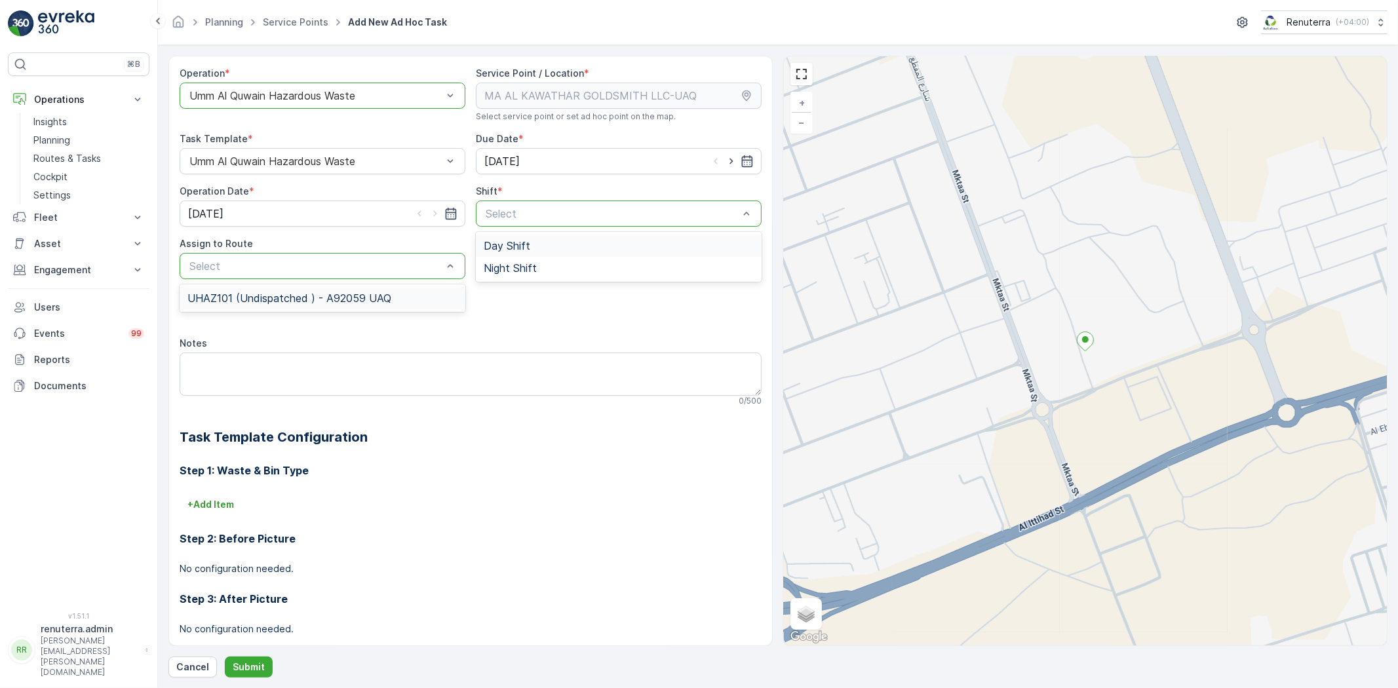
click at [484, 243] on span "Day Shift" at bounding box center [507, 246] width 47 height 12
click at [395, 292] on div "UHAZ101 (Undispatched ) - A92059 UAQ" at bounding box center [322, 298] width 270 height 12
click at [261, 674] on button "Submit" at bounding box center [249, 667] width 48 height 21
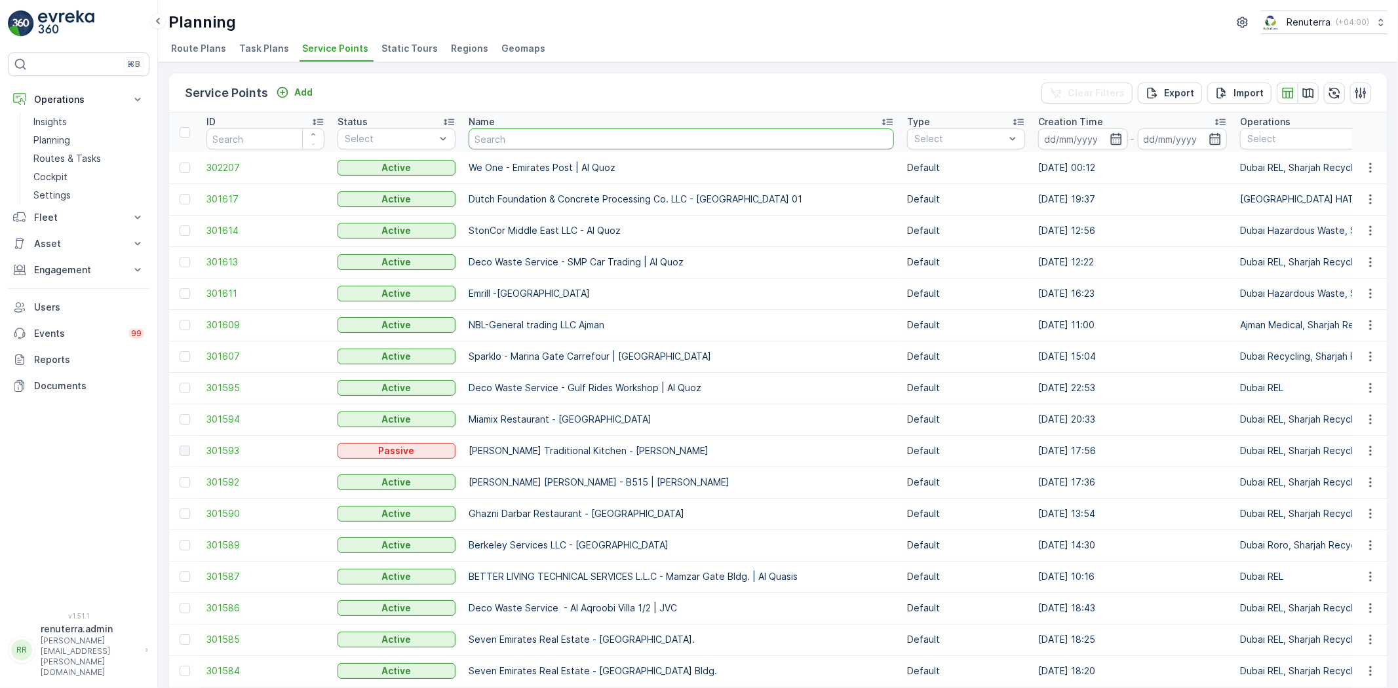
click at [521, 144] on input "text" at bounding box center [681, 138] width 425 height 21
type input "nat"
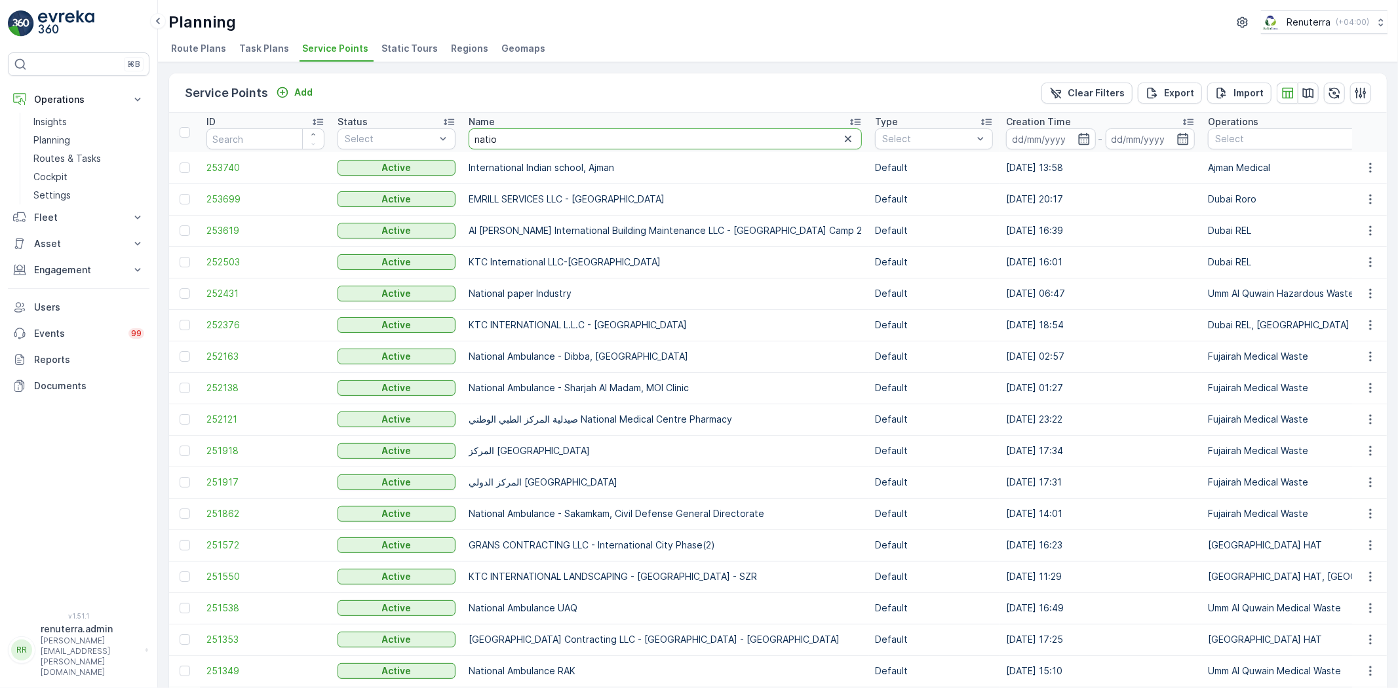
click at [515, 135] on input "natio" at bounding box center [665, 138] width 393 height 21
type input "national"
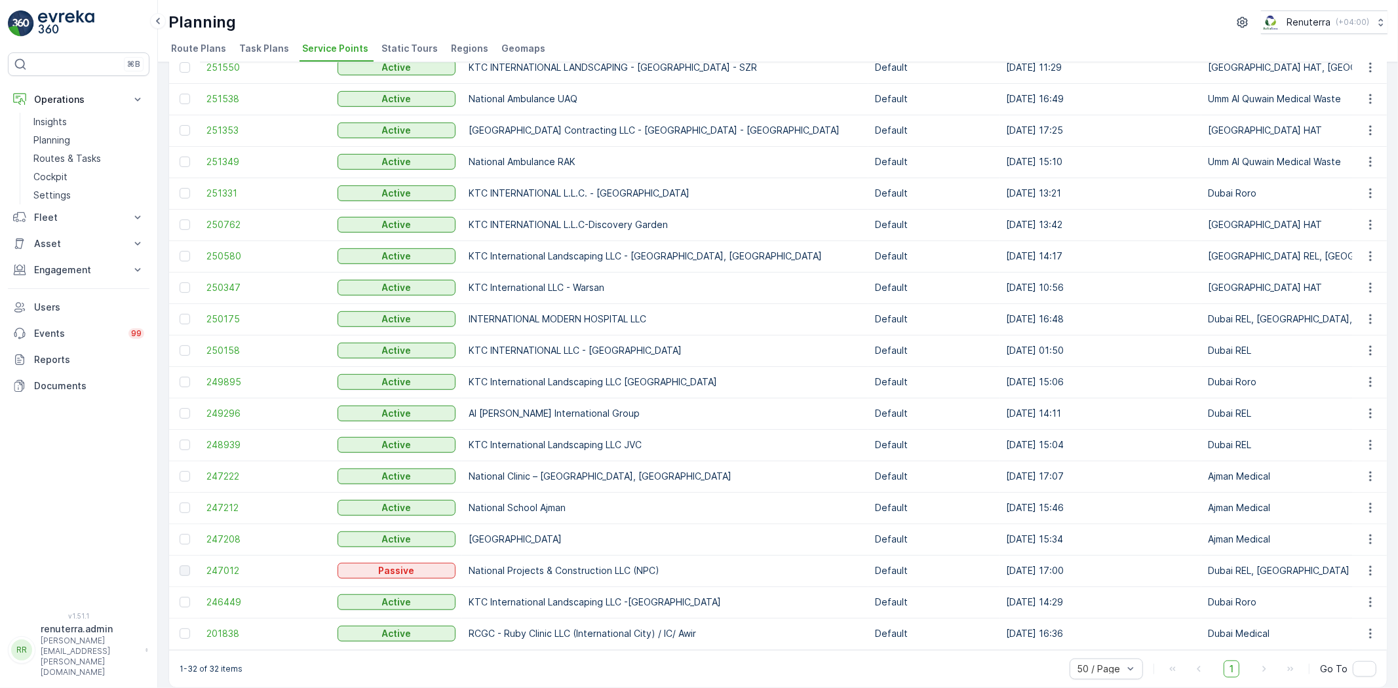
scroll to position [526, 0]
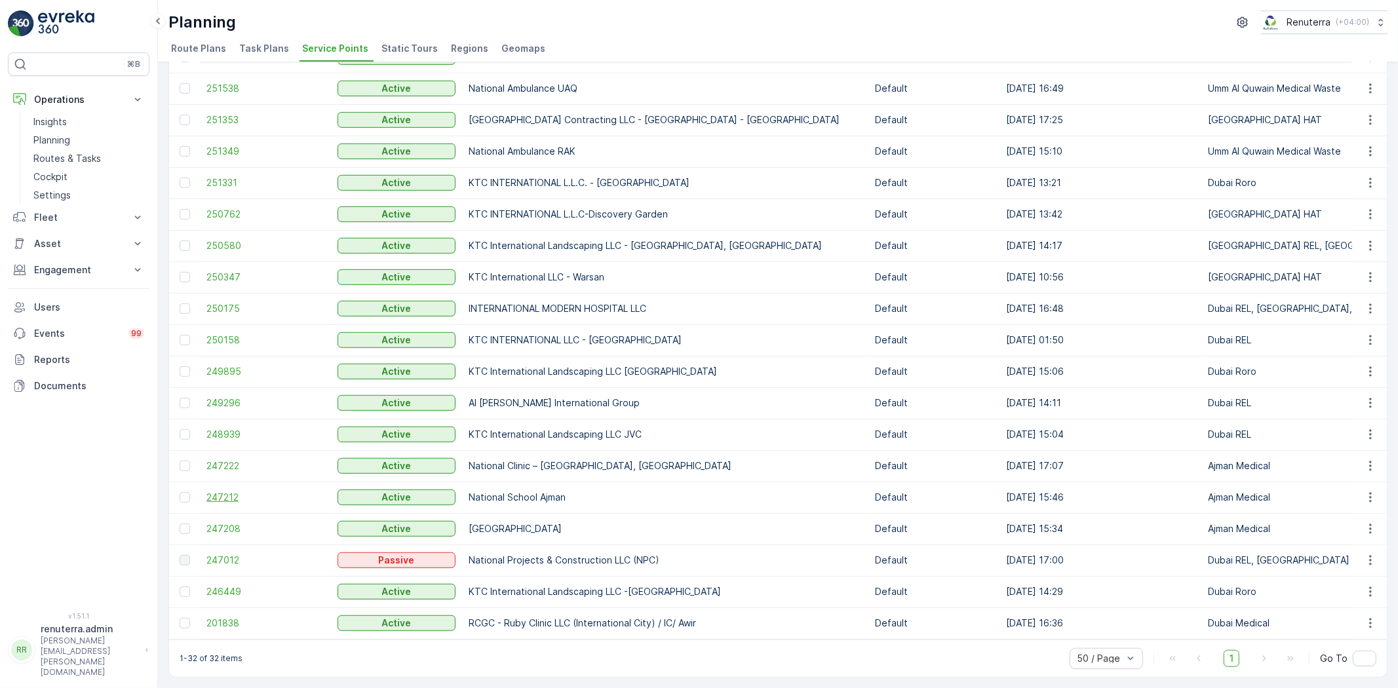
click at [219, 492] on span "247212" at bounding box center [265, 497] width 118 height 13
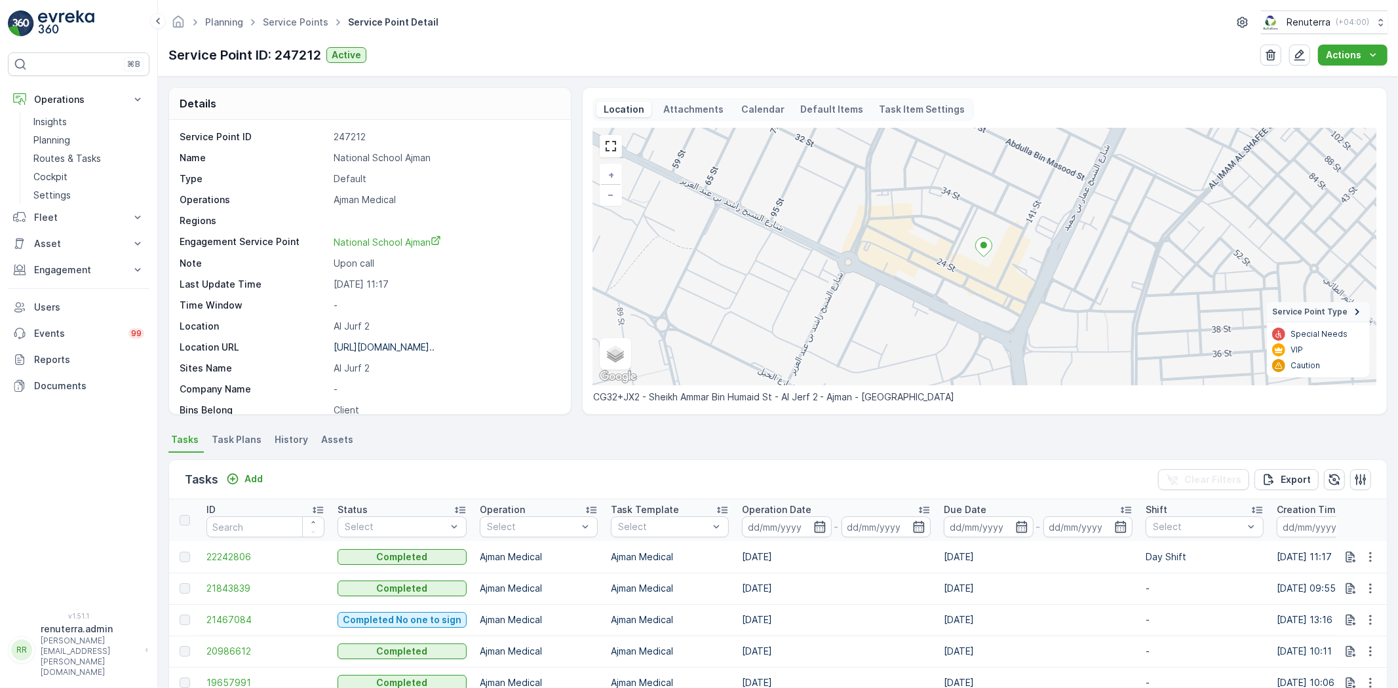
click at [246, 486] on div "Add" at bounding box center [244, 479] width 47 height 16
click at [243, 479] on div "Add" at bounding box center [244, 479] width 37 height 13
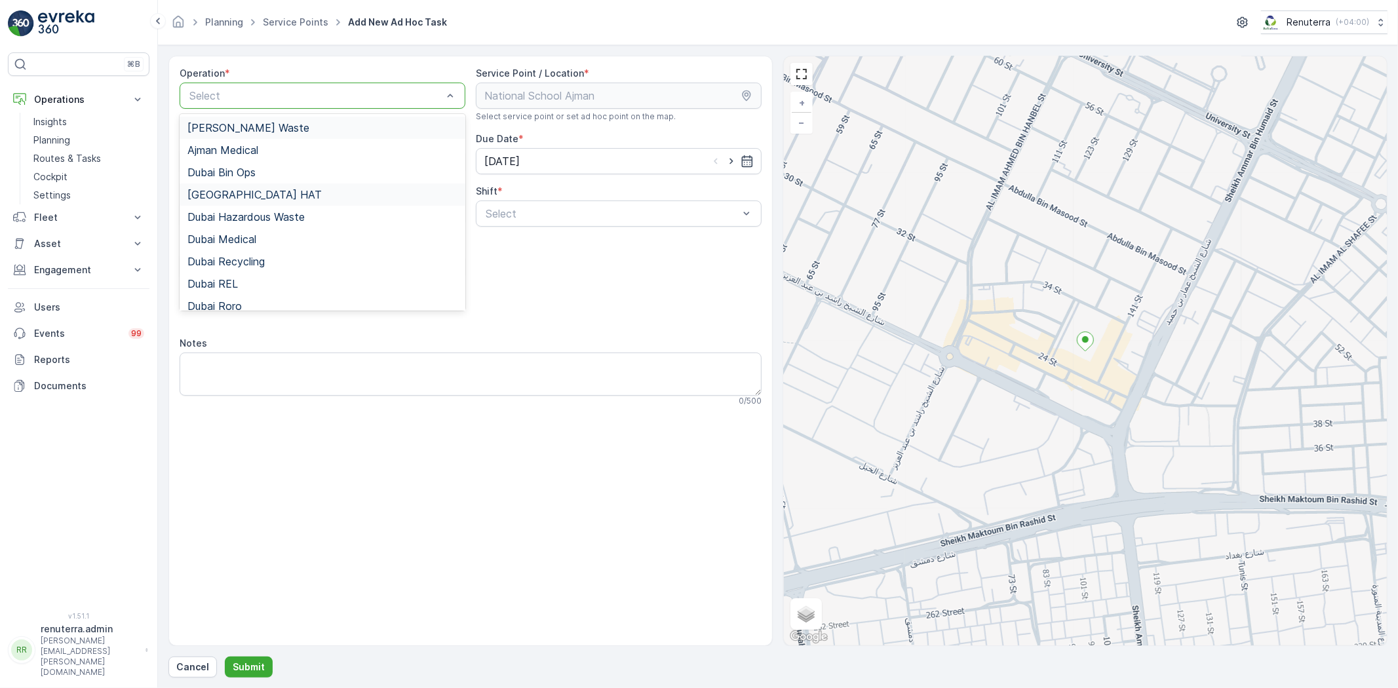
click at [264, 132] on span "Ajman Hazardous Waste" at bounding box center [248, 128] width 122 height 12
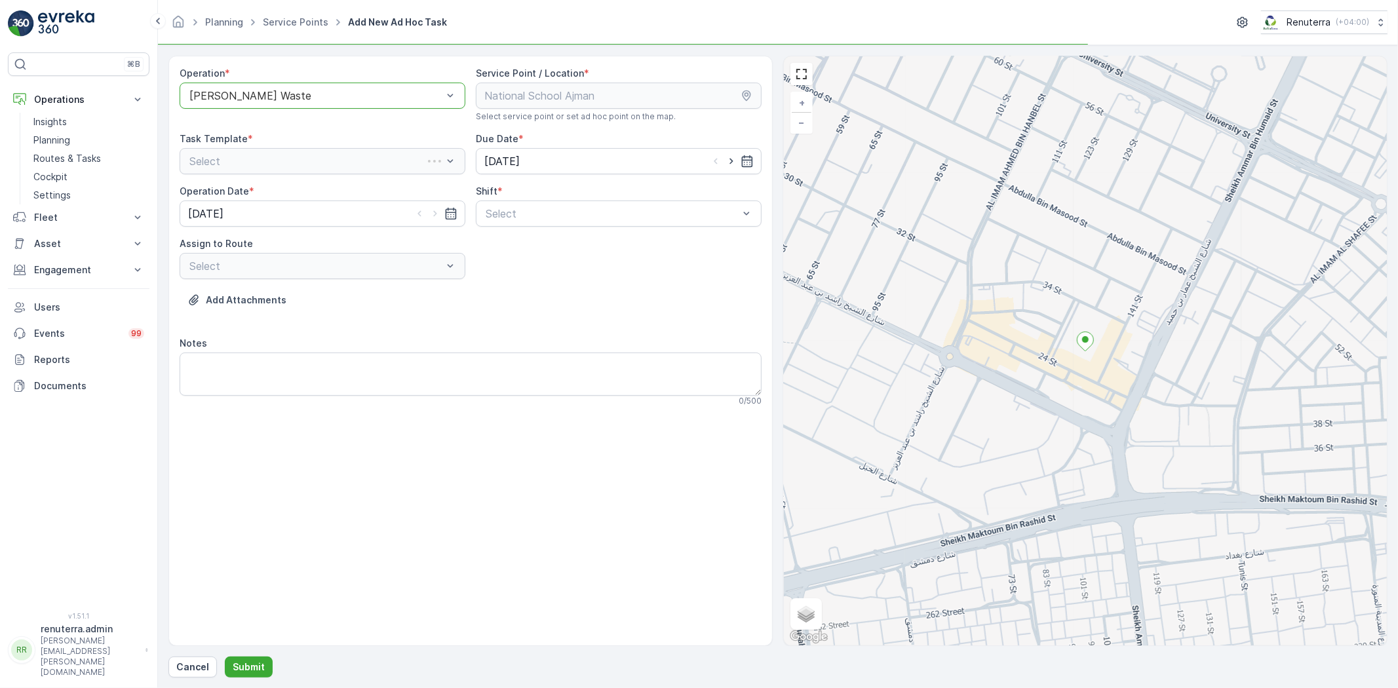
click at [244, 109] on div "Operation * option Ajman Hazardous Waste, selected. Ajman Hazardous Waste" at bounding box center [323, 94] width 286 height 55
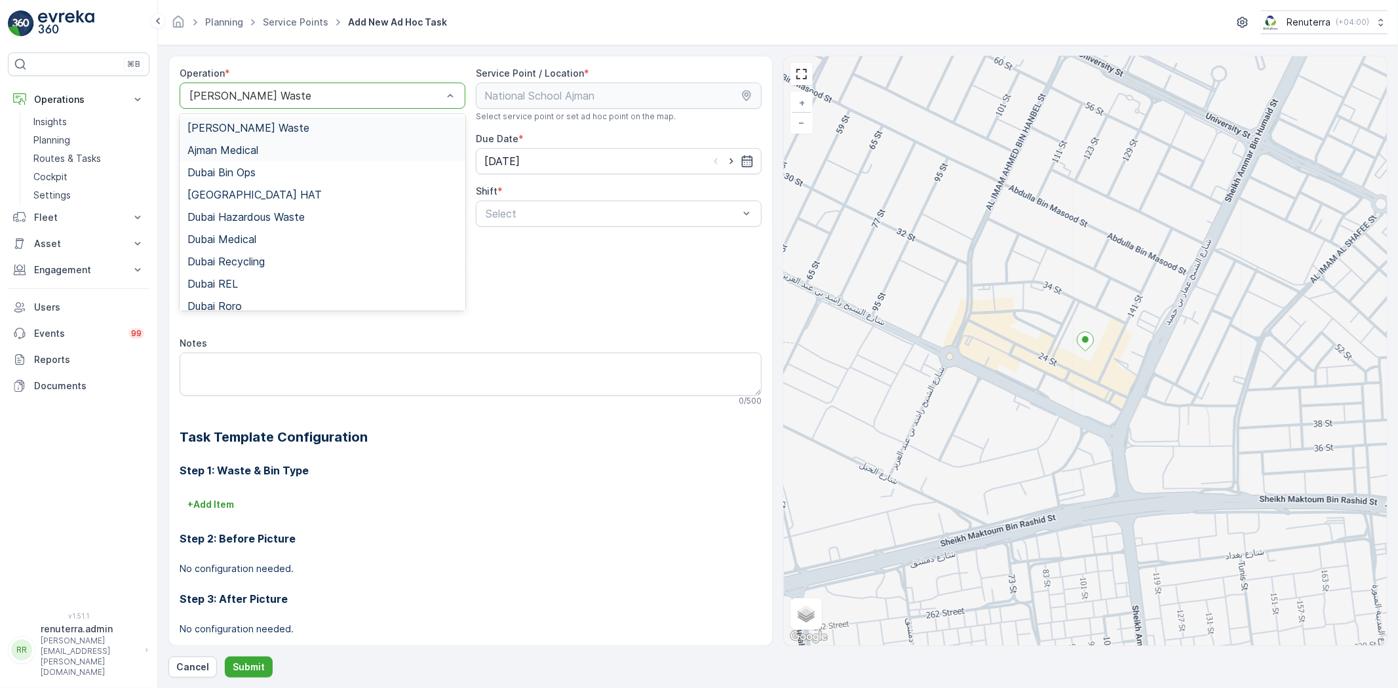
click at [302, 143] on div "Ajman Medical" at bounding box center [323, 150] width 286 height 22
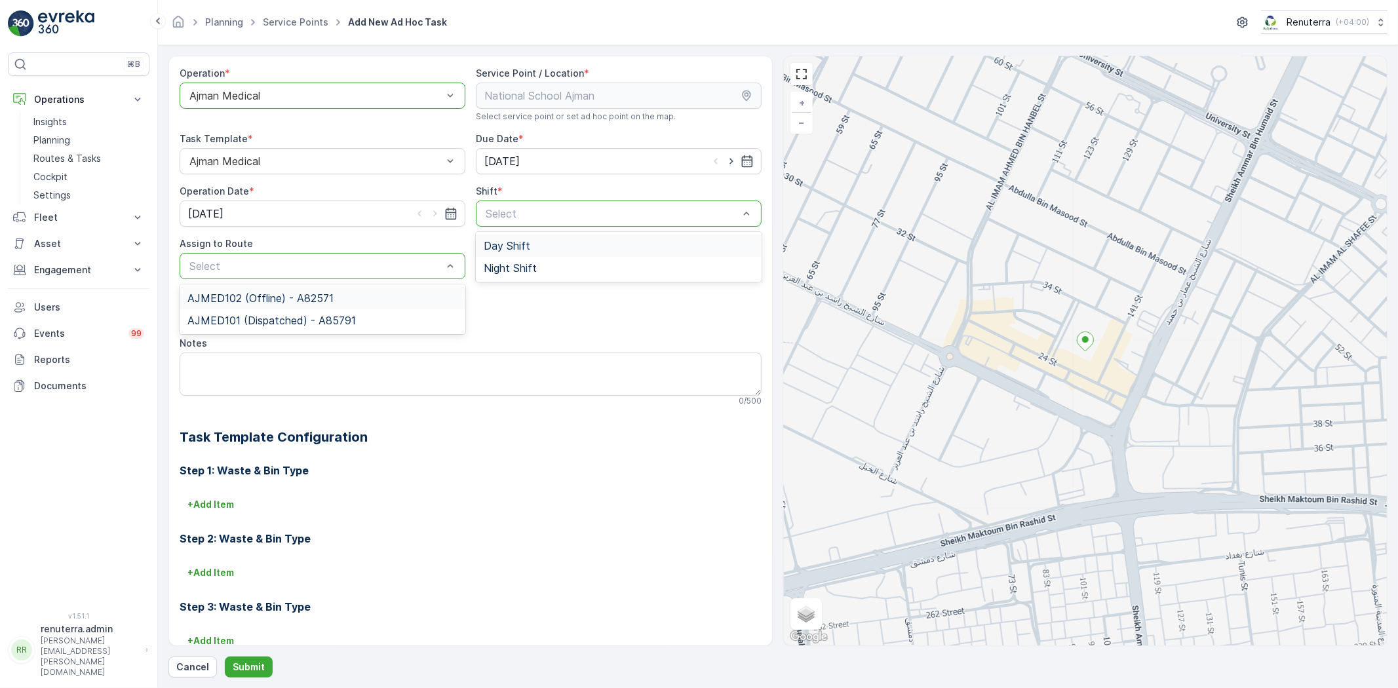
click at [389, 307] on div "AJMED102 (Offline) - A82571" at bounding box center [323, 298] width 286 height 22
click at [362, 265] on div at bounding box center [316, 266] width 256 height 12
click at [359, 305] on div "AJMED102 (Offline) - A82571" at bounding box center [323, 298] width 286 height 22
click at [344, 258] on div "AJMED102 (Offline) - A82571" at bounding box center [323, 266] width 286 height 26
click at [351, 324] on span "AJMED101 (Dispatched) - A85791" at bounding box center [271, 321] width 168 height 12
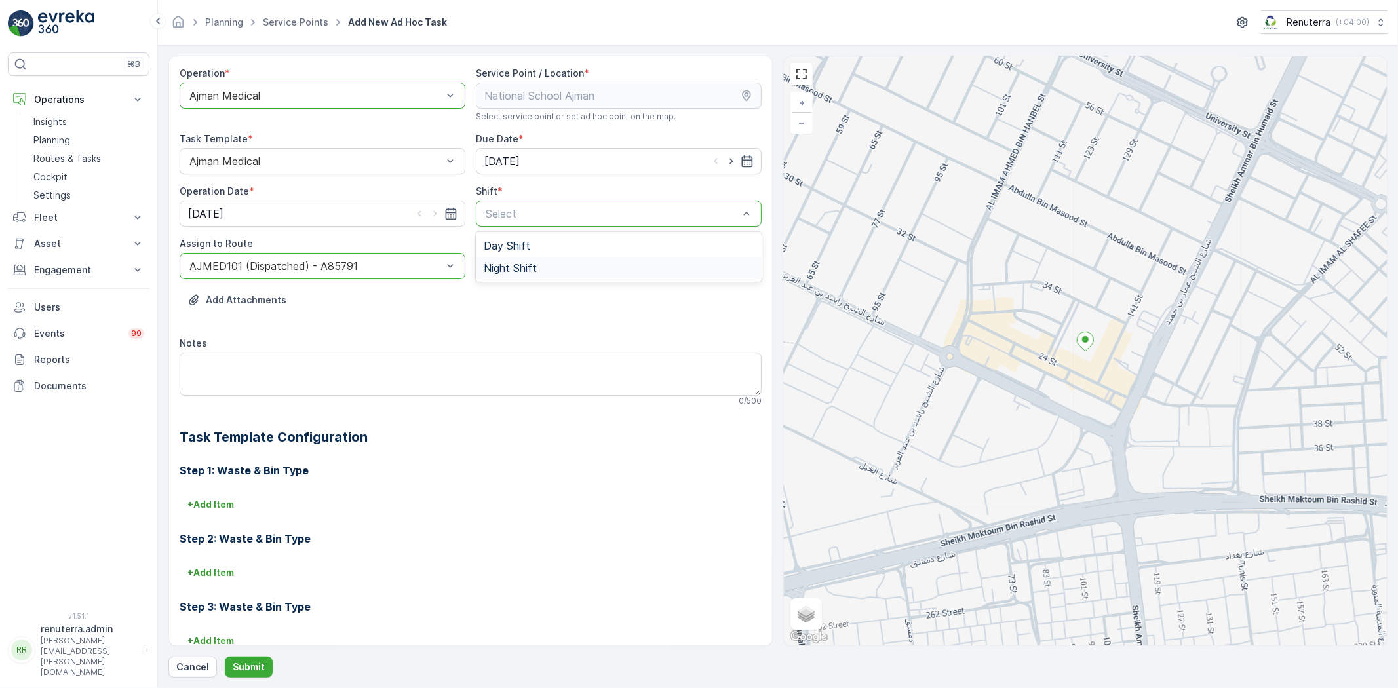
click at [487, 269] on span "Night Shift" at bounding box center [510, 268] width 53 height 12
click at [500, 218] on div at bounding box center [612, 214] width 256 height 12
click at [506, 232] on div "Day Shift Night Shift" at bounding box center [619, 257] width 286 height 50
click at [505, 239] on div "Day Shift" at bounding box center [619, 246] width 286 height 22
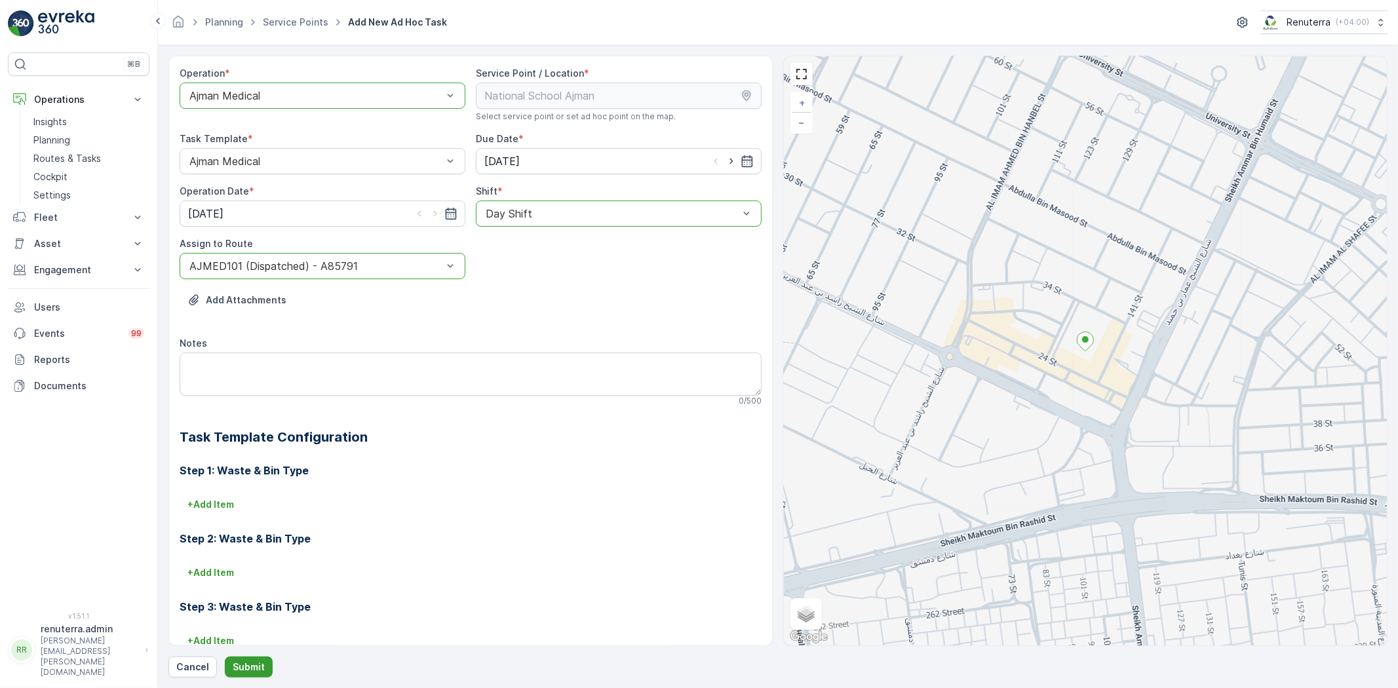
click at [249, 665] on p "Submit" at bounding box center [249, 667] width 32 height 13
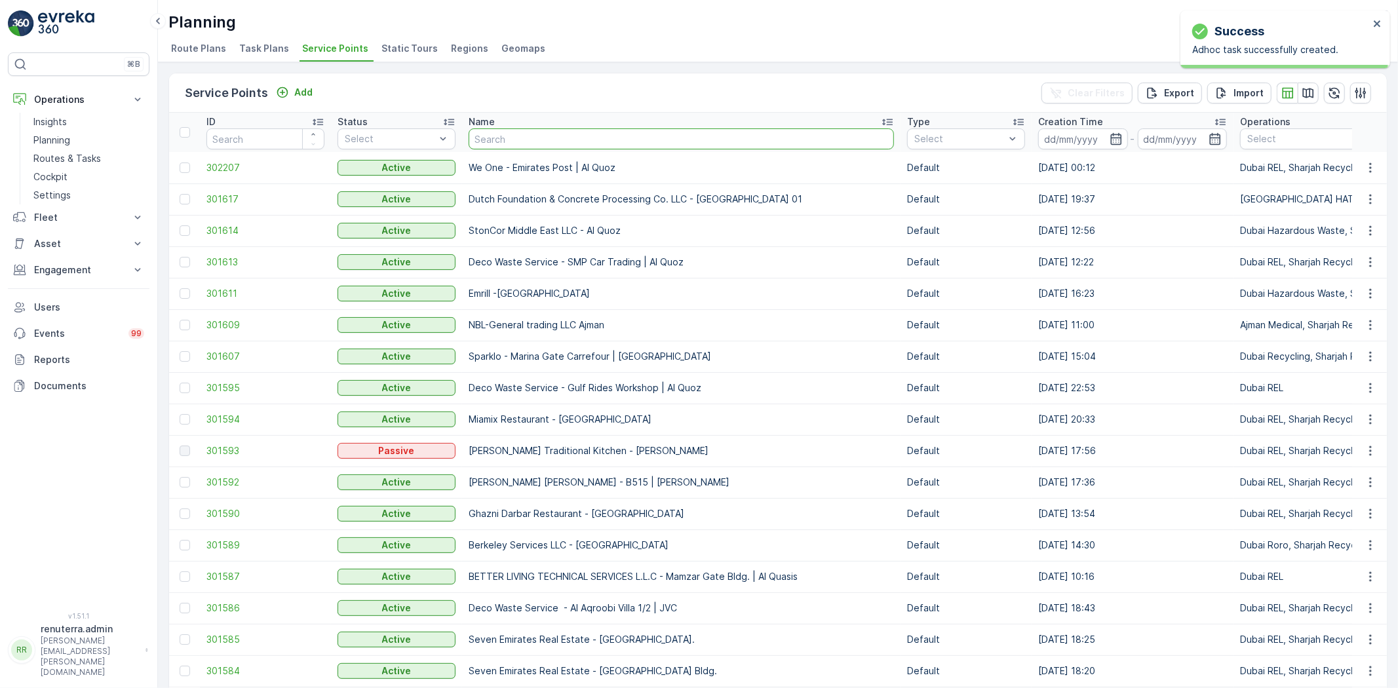
click at [477, 132] on input "text" at bounding box center [681, 138] width 425 height 21
click at [481, 136] on input "text" at bounding box center [681, 138] width 425 height 21
type input "E"
click at [558, 138] on input "text" at bounding box center [681, 138] width 425 height 21
type input "E"
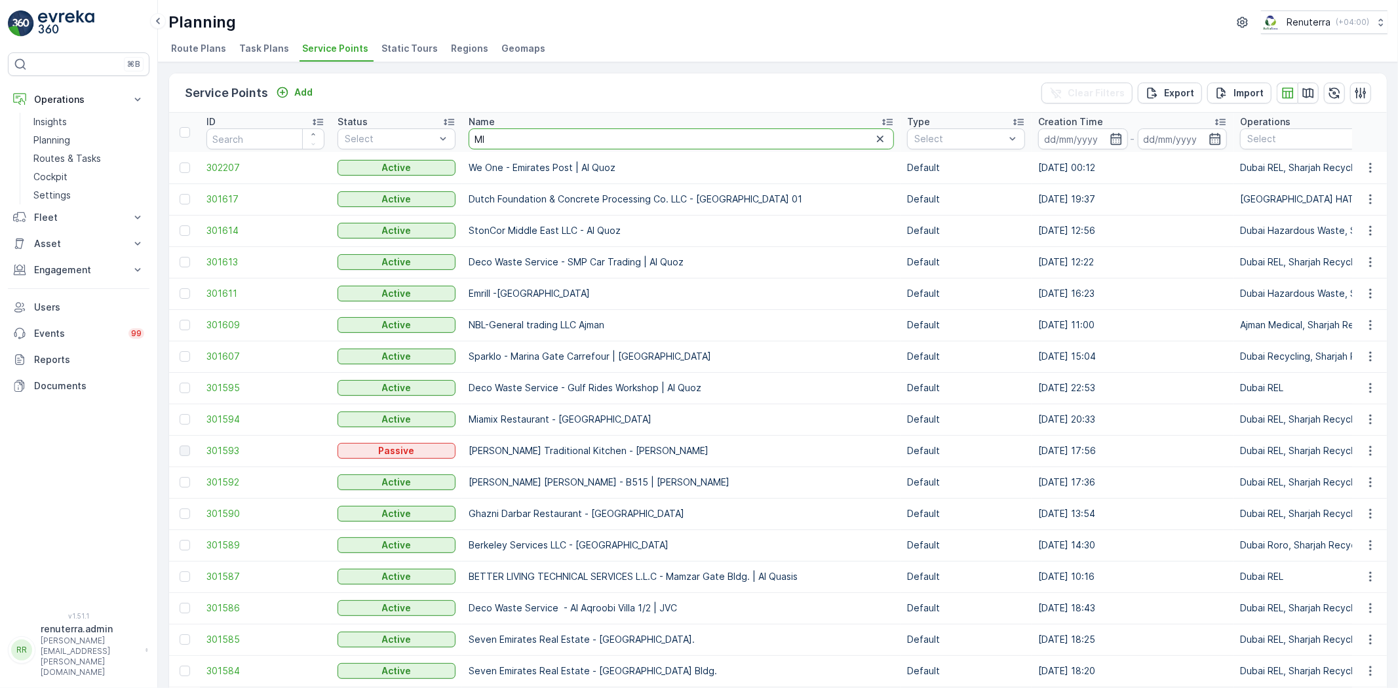
type input "M"
type input "Emirates"
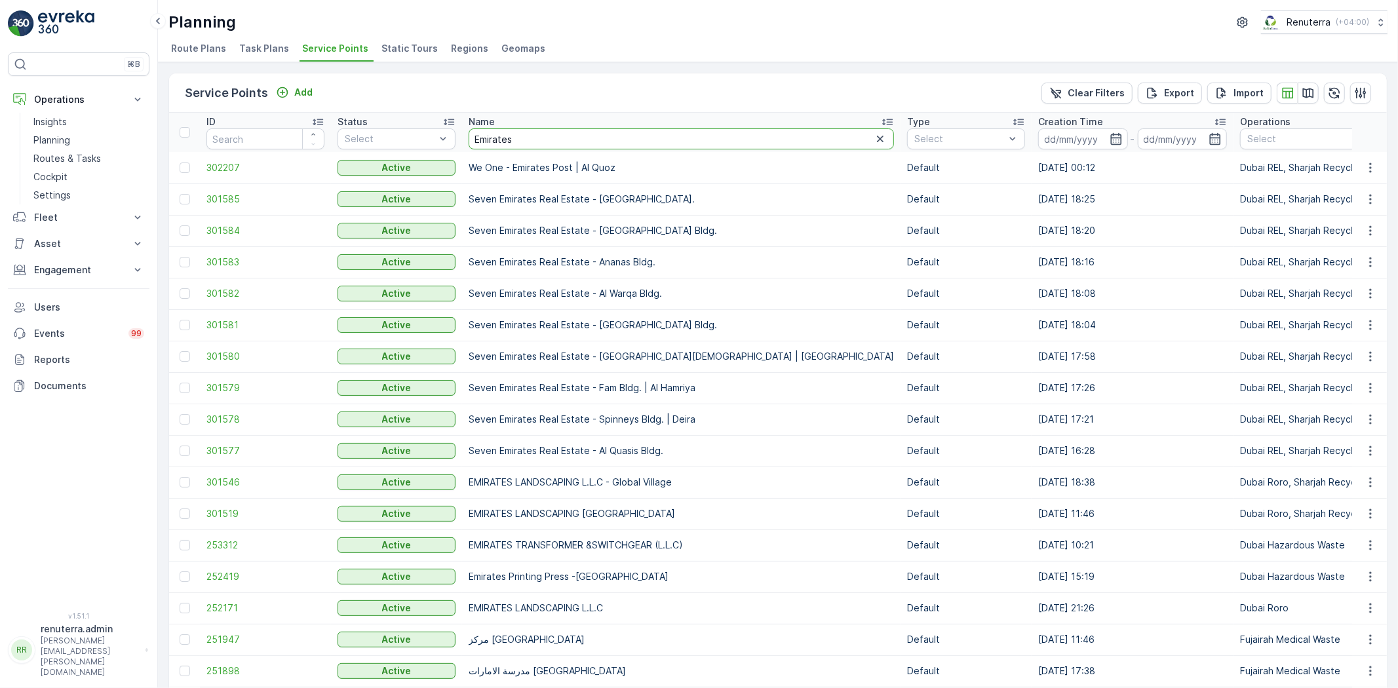
click at [544, 142] on input "Emirates" at bounding box center [681, 138] width 425 height 21
type input "Emirates Landscape"
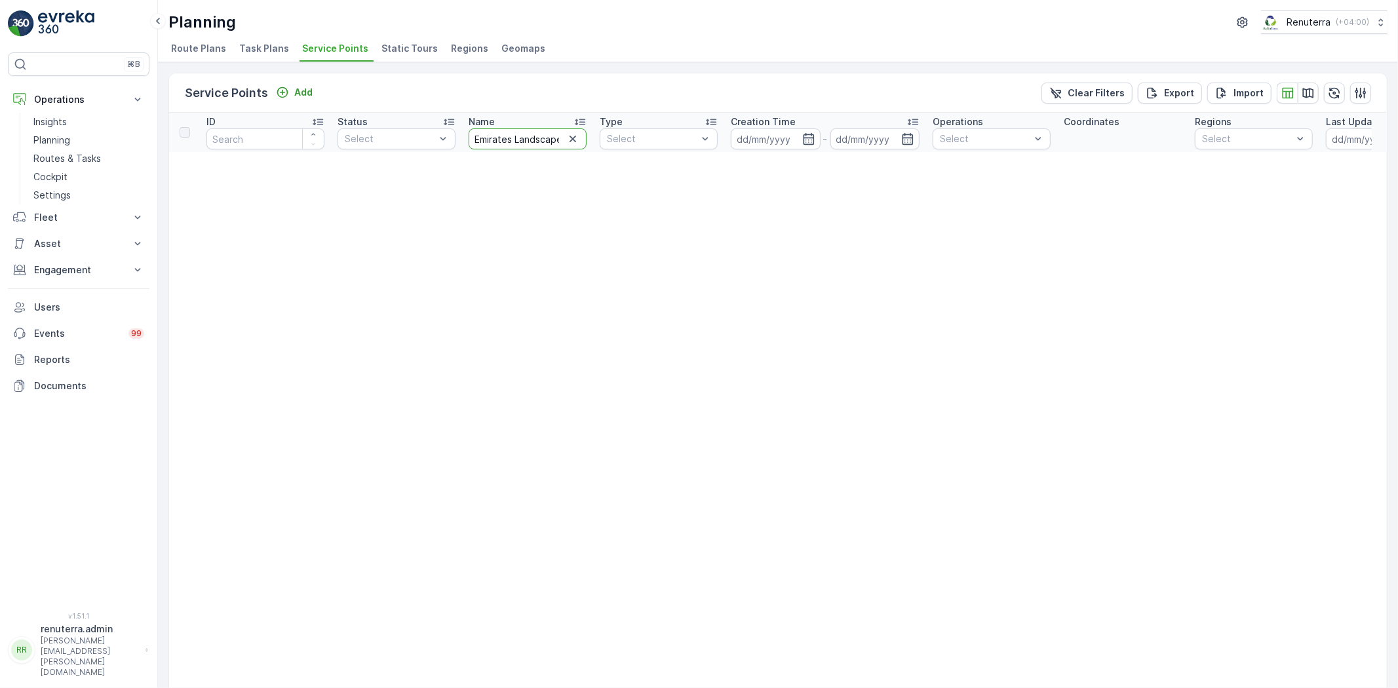
click at [562, 133] on input "Emirates Landscape" at bounding box center [528, 138] width 118 height 21
drag, startPoint x: 543, startPoint y: 139, endPoint x: 554, endPoint y: 157, distance: 21.5
click at [543, 139] on input "Emirates Landscape" at bounding box center [528, 138] width 118 height 21
type input "Emirates Land"
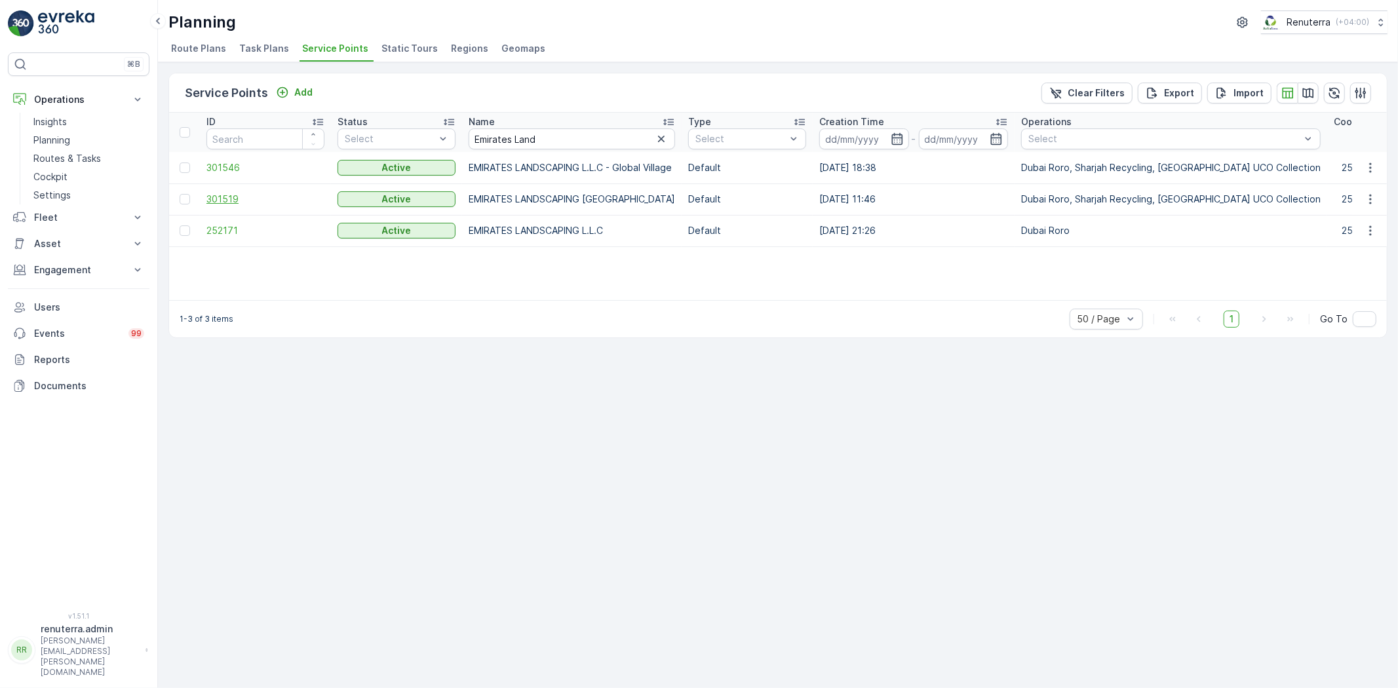
click at [241, 195] on span "301519" at bounding box center [265, 199] width 118 height 13
click at [239, 232] on span "252171" at bounding box center [265, 230] width 118 height 13
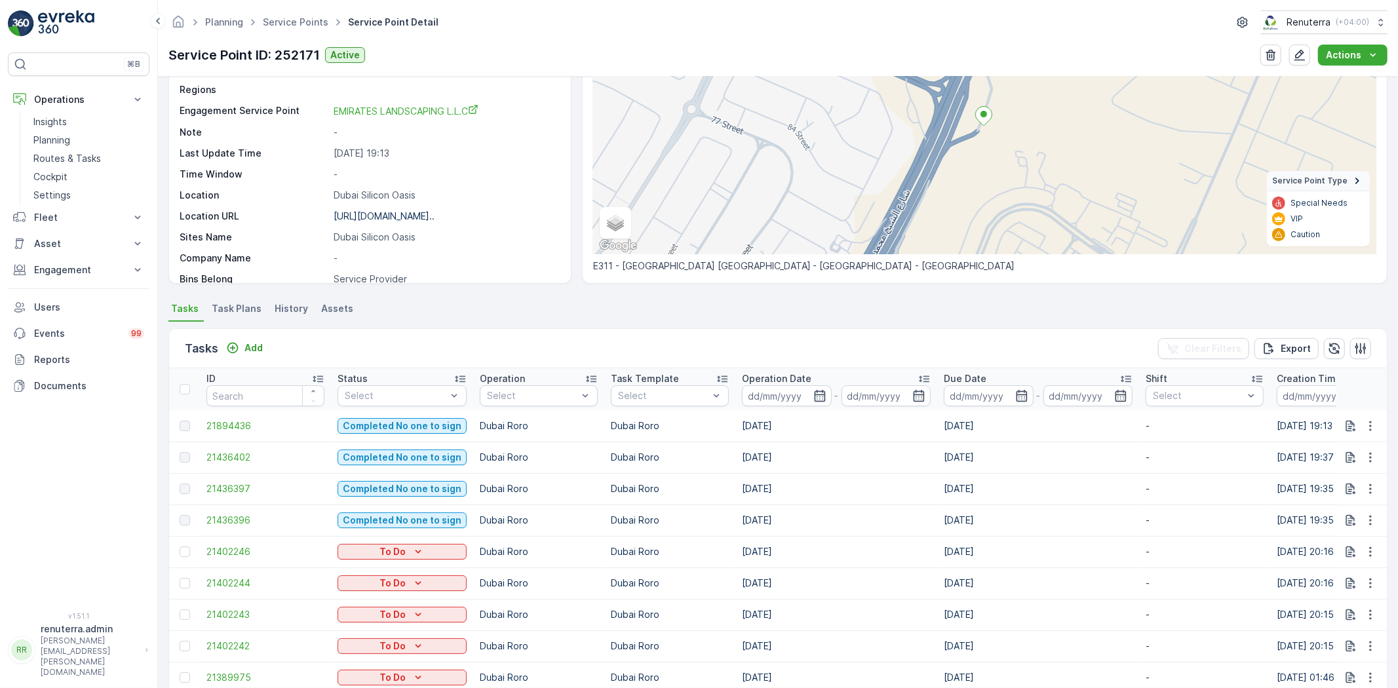
scroll to position [291, 0]
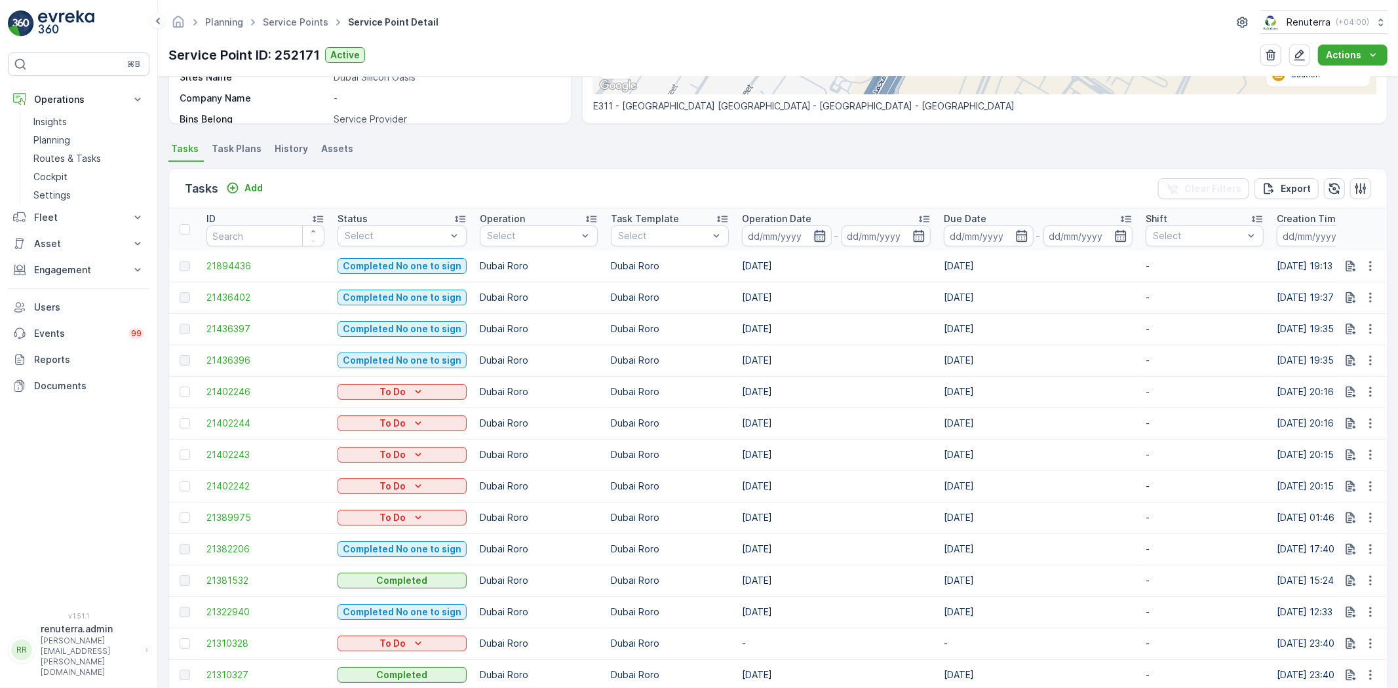
click at [815, 238] on icon "button" at bounding box center [819, 236] width 11 height 12
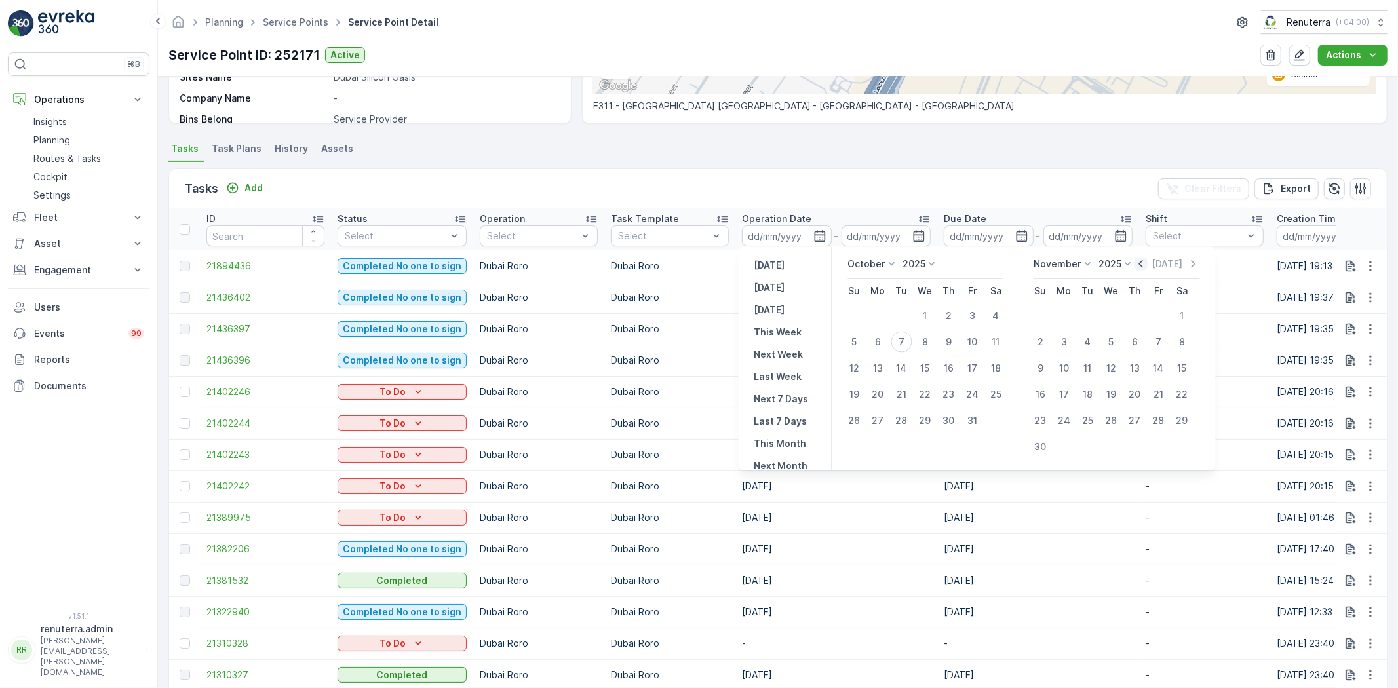
click at [1135, 267] on icon "button" at bounding box center [1141, 264] width 13 height 13
click at [884, 315] on div "1" at bounding box center [878, 315] width 21 height 21
type input "01.09.2025"
click at [905, 409] on button "30" at bounding box center [902, 421] width 24 height 24
type input "30.09.2025"
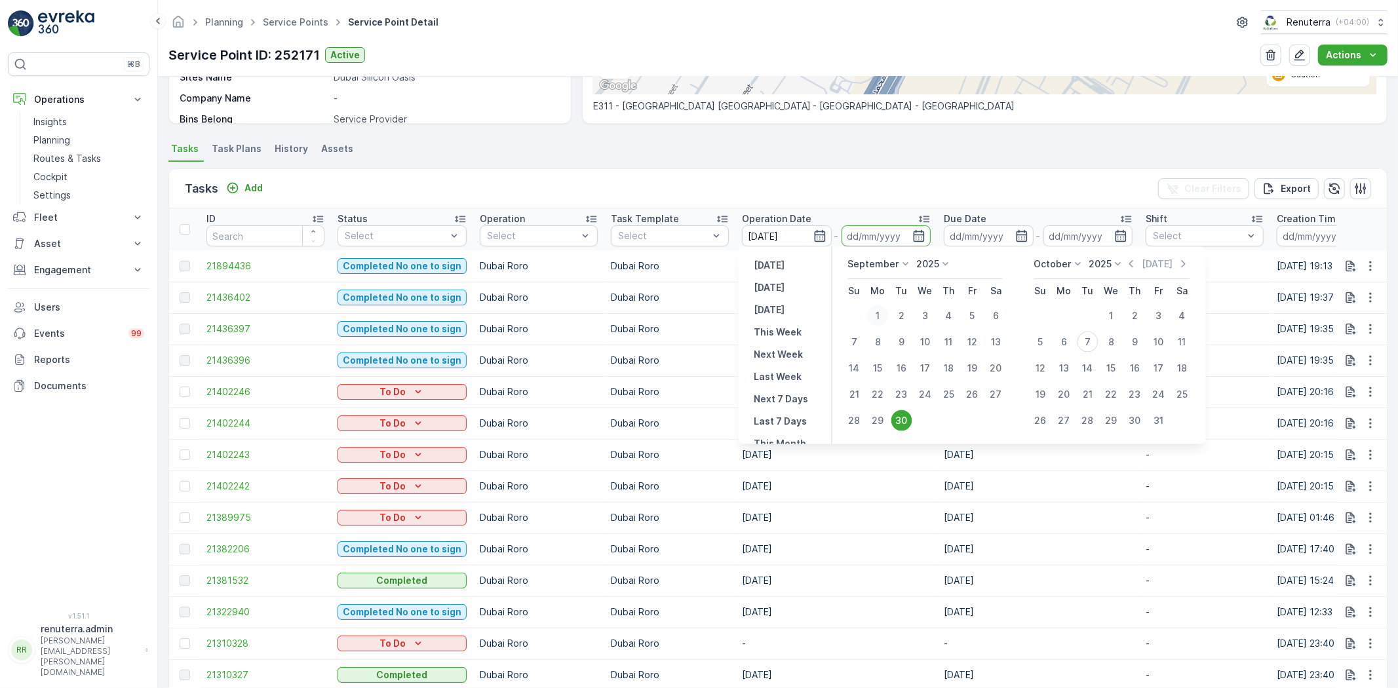
click at [877, 319] on div "1" at bounding box center [878, 315] width 21 height 21
type input "01.09.2025"
click at [905, 413] on div "30" at bounding box center [901, 420] width 21 height 21
type input "30.09.2025"
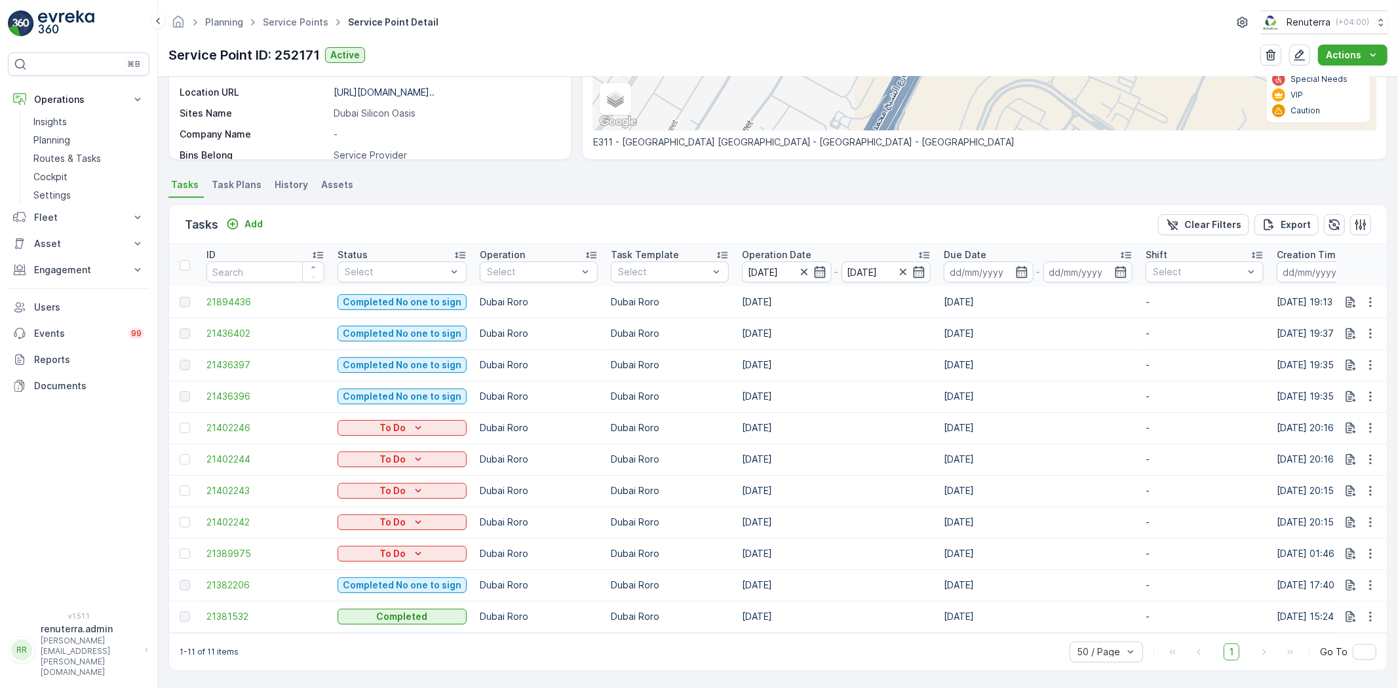
scroll to position [261, 0]
drag, startPoint x: 188, startPoint y: 421, endPoint x: 186, endPoint y: 447, distance: 26.4
click at [189, 423] on div at bounding box center [185, 428] width 10 height 10
click at [180, 423] on input "checkbox" at bounding box center [180, 423] width 0 height 0
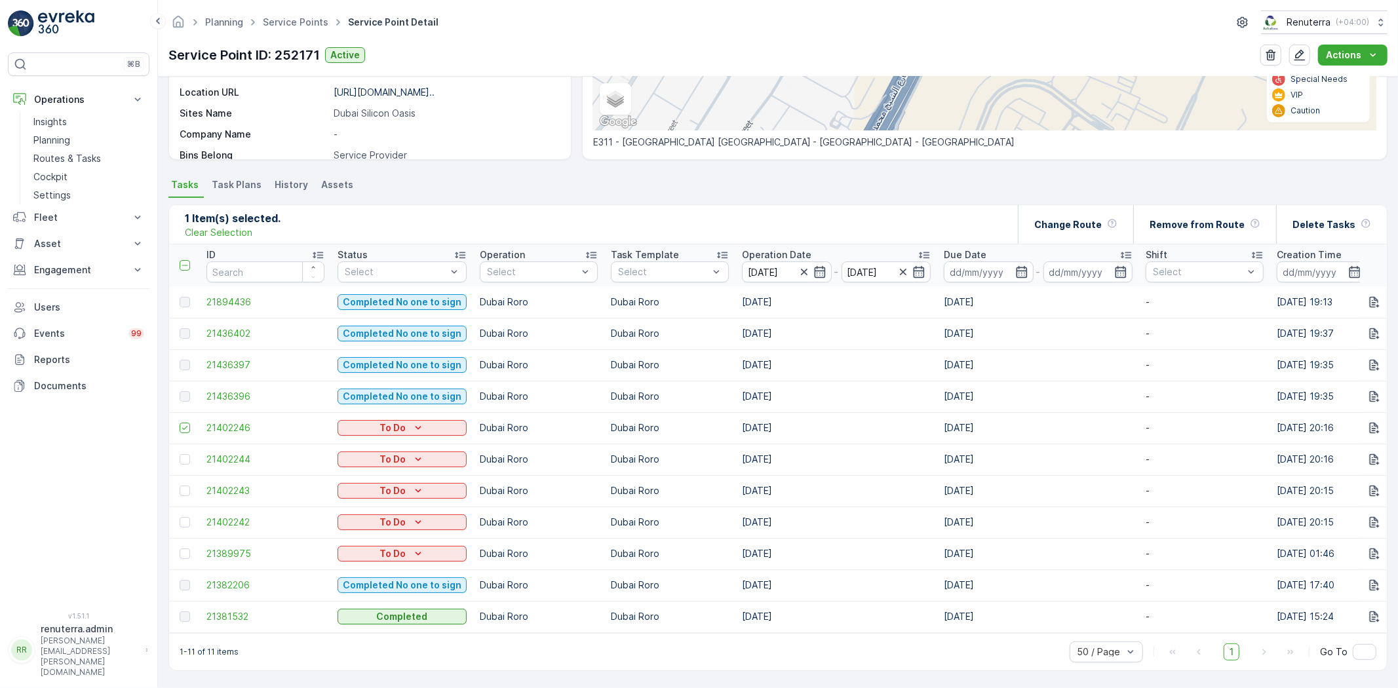
drag, startPoint x: 184, startPoint y: 448, endPoint x: 189, endPoint y: 475, distance: 27.3
click at [184, 454] on div at bounding box center [185, 459] width 10 height 10
click at [180, 454] on input "checkbox" at bounding box center [180, 454] width 0 height 0
click at [180, 487] on td at bounding box center [184, 490] width 31 height 31
click at [184, 517] on div at bounding box center [185, 522] width 10 height 10
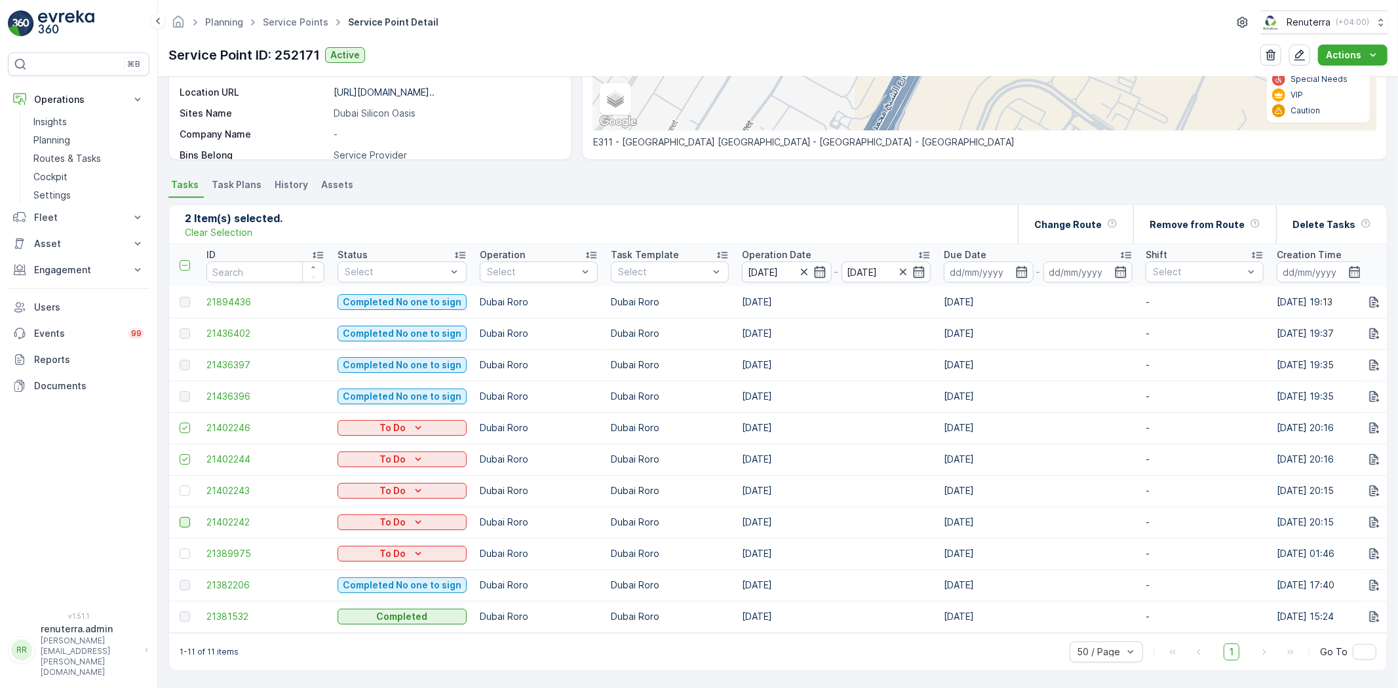
click at [180, 517] on input "checkbox" at bounding box center [180, 517] width 0 height 0
click at [180, 558] on td at bounding box center [184, 553] width 31 height 31
click at [182, 549] on div at bounding box center [185, 554] width 10 height 10
click at [180, 549] on input "checkbox" at bounding box center [180, 549] width 0 height 0
click at [182, 486] on div at bounding box center [185, 491] width 10 height 10
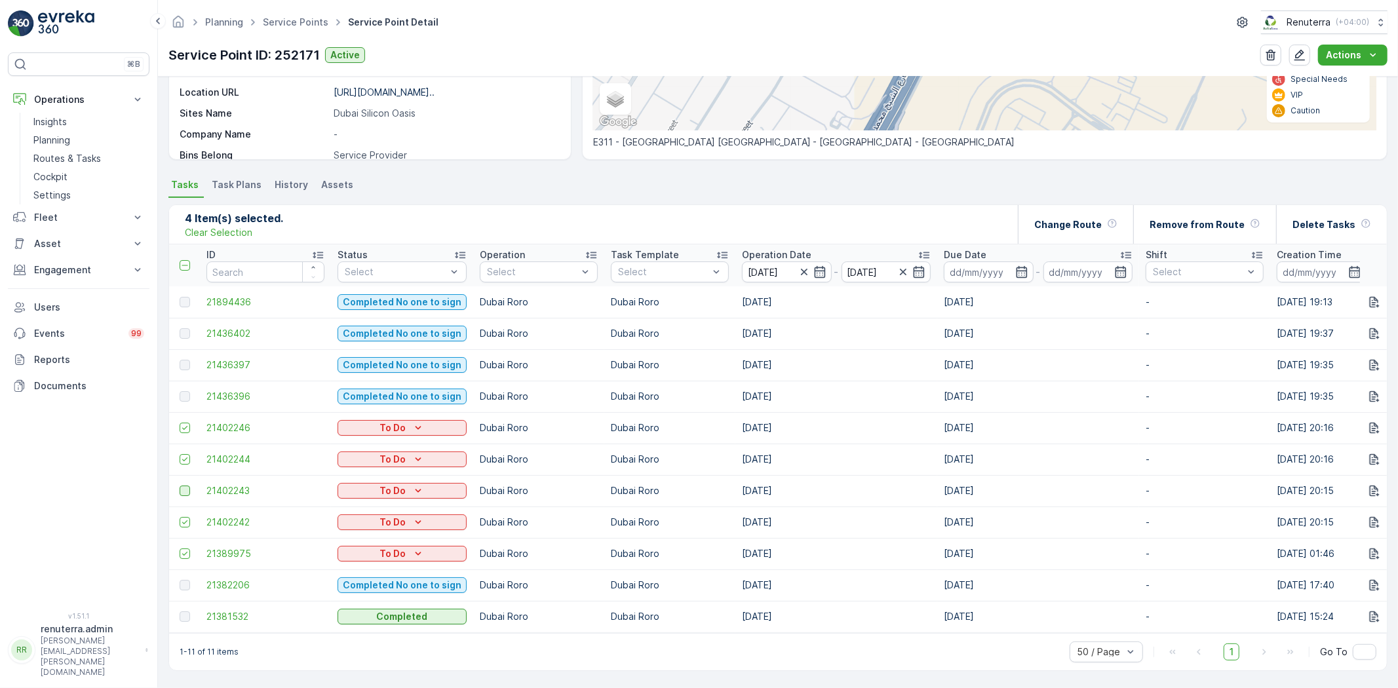
click at [180, 486] on input "checkbox" at bounding box center [180, 486] width 0 height 0
click at [1327, 208] on div "Delete Tasks" at bounding box center [1332, 224] width 79 height 39
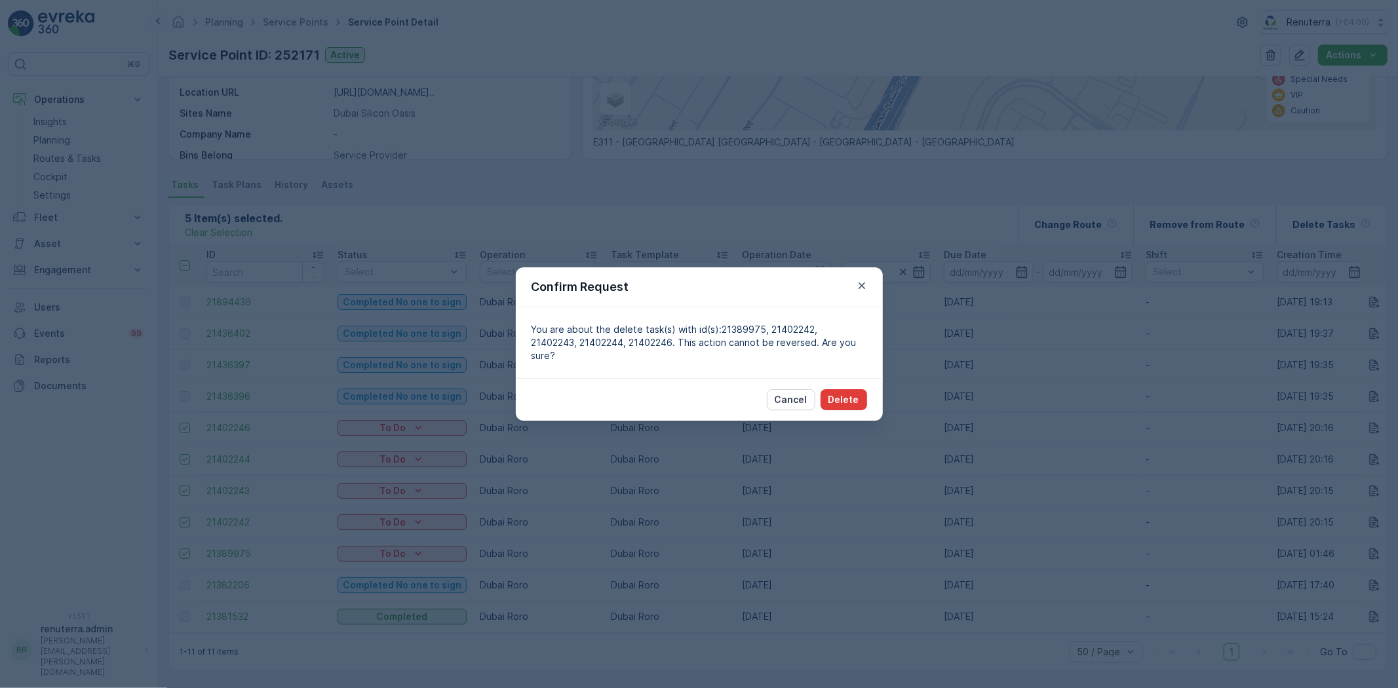
click at [824, 389] on button "Delete" at bounding box center [844, 399] width 47 height 21
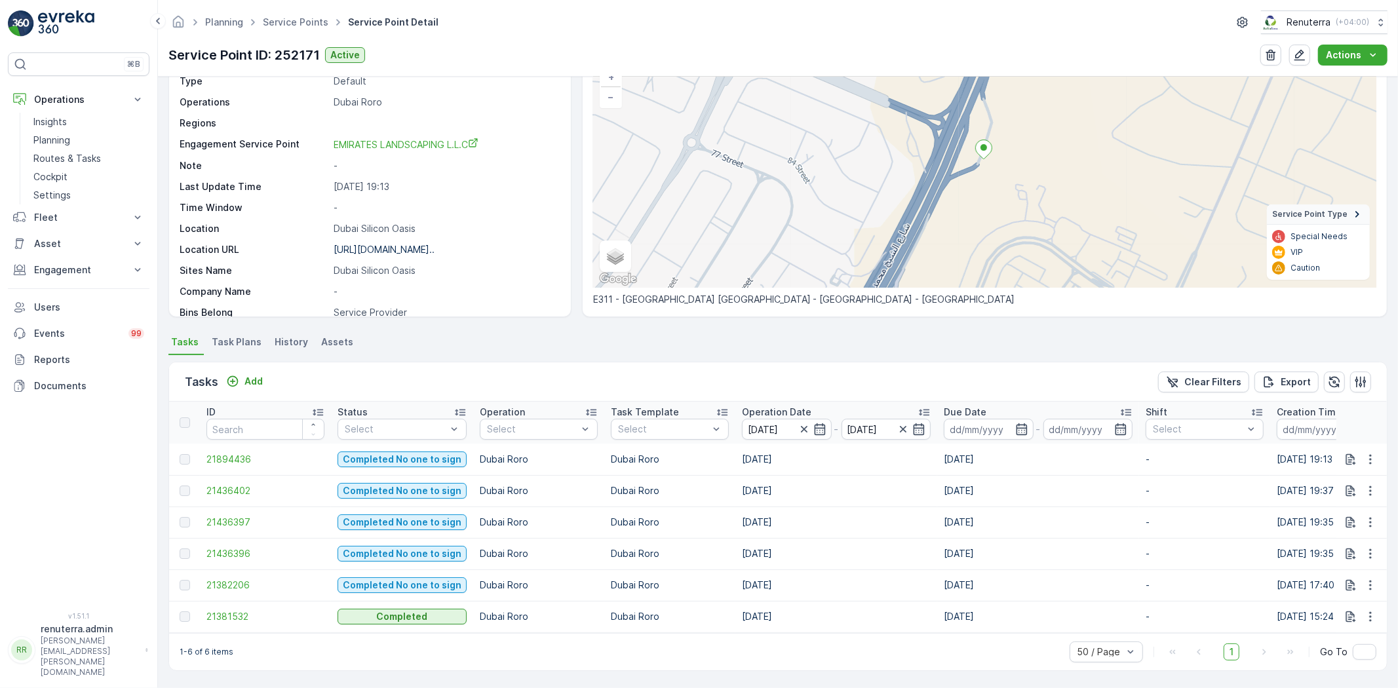
scroll to position [103, 0]
click at [239, 614] on span "21381532" at bounding box center [265, 616] width 118 height 13
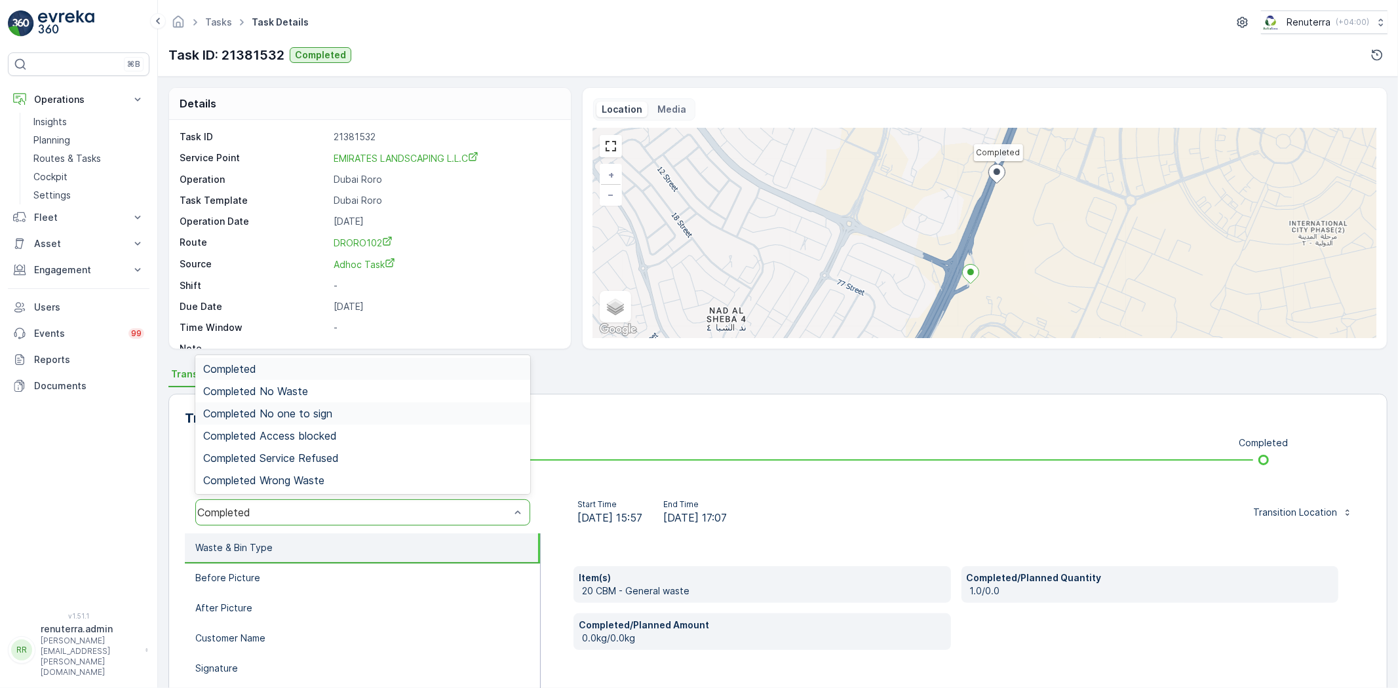
click at [328, 416] on span "Completed No one to sign" at bounding box center [267, 414] width 129 height 12
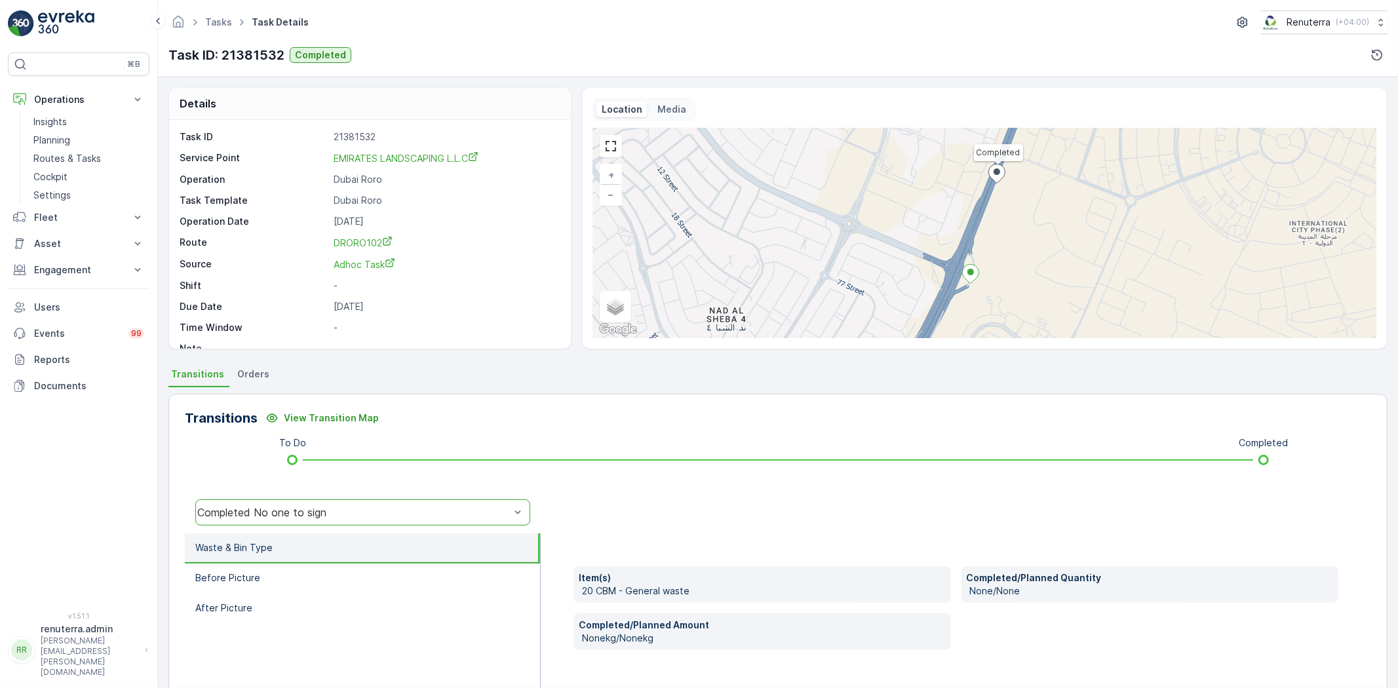
click at [328, 517] on div "Completed No one to sign" at bounding box center [353, 513] width 313 height 12
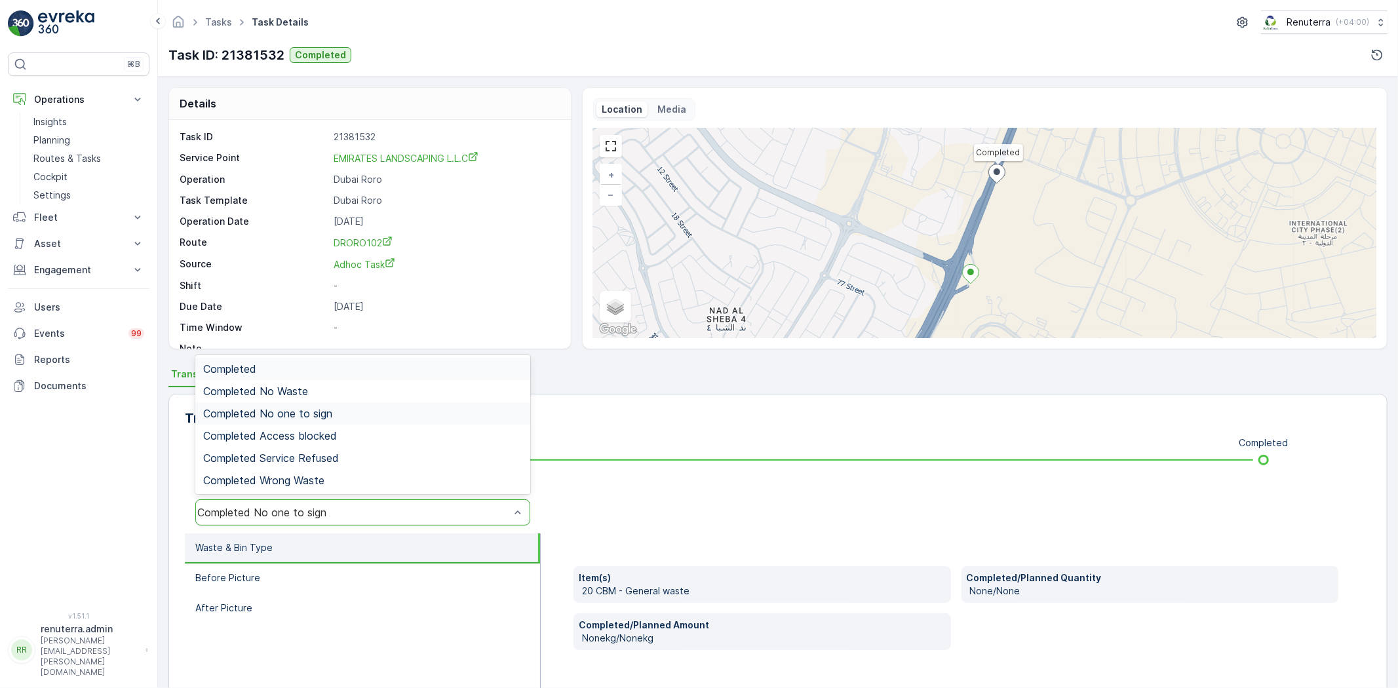
click at [306, 372] on div "Completed" at bounding box center [362, 369] width 319 height 12
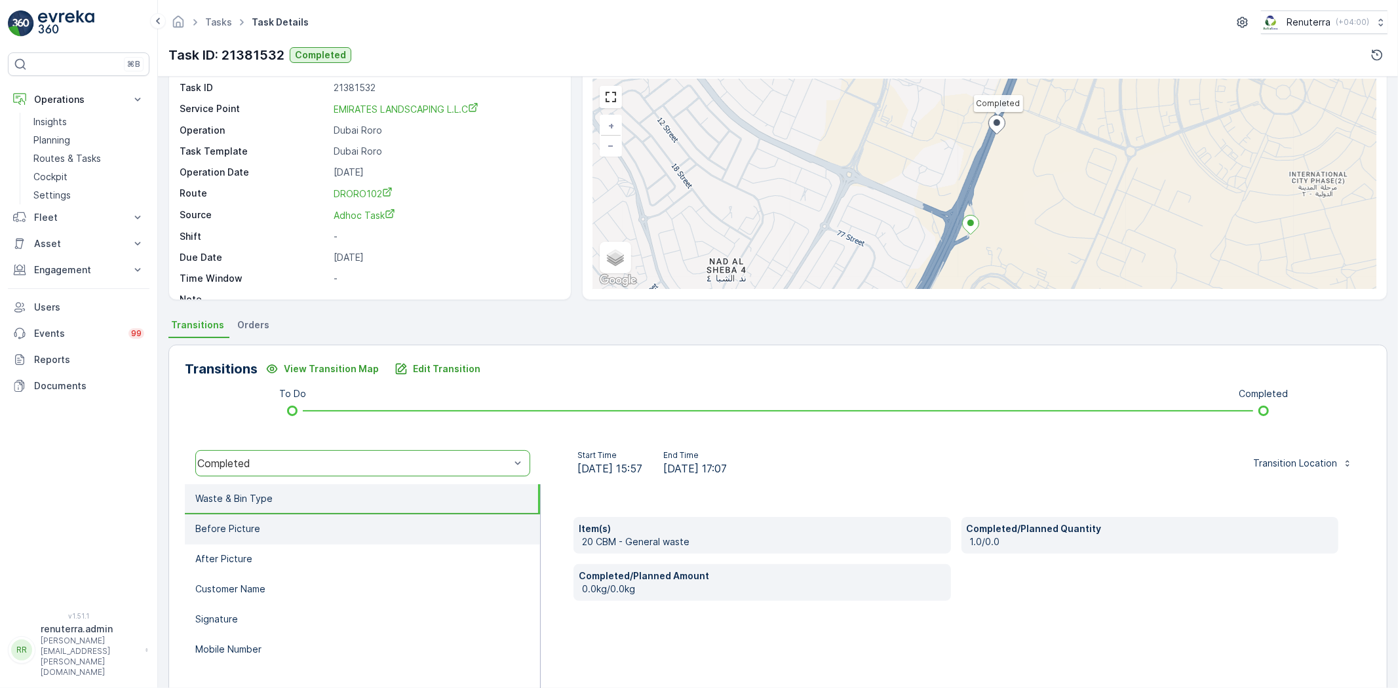
scroll to position [138, 0]
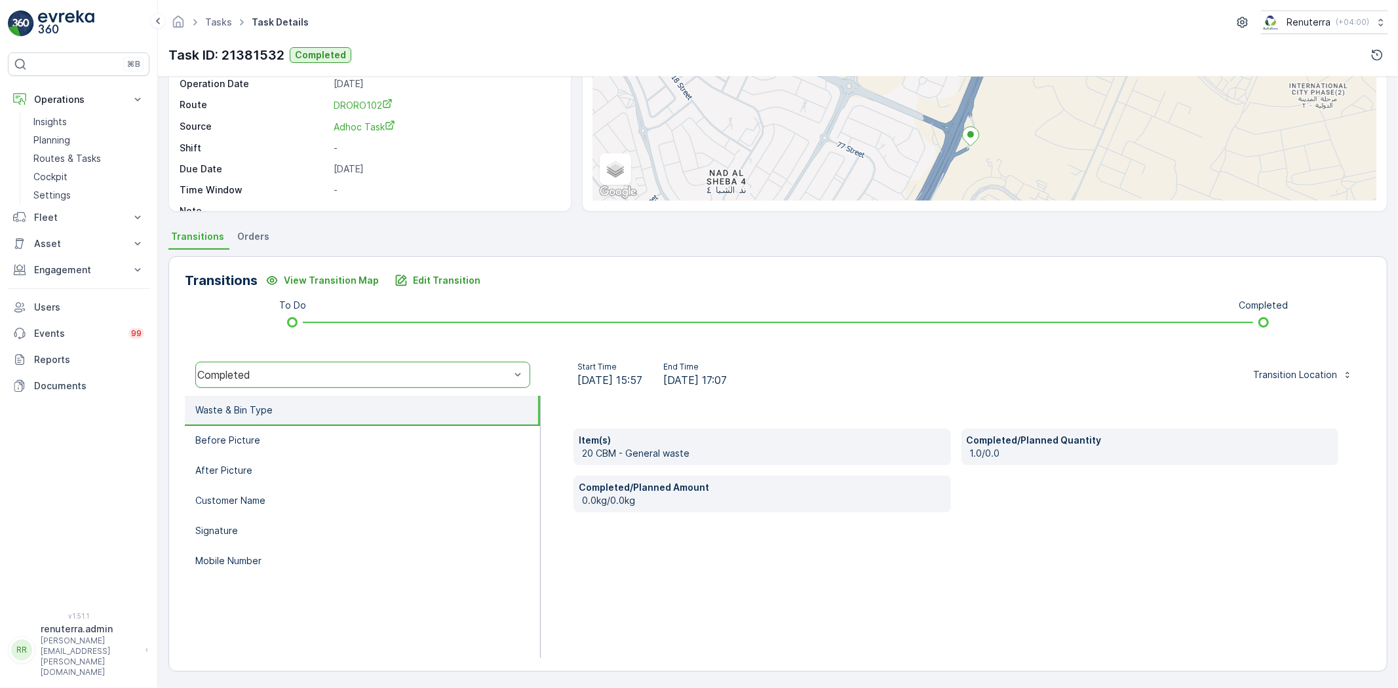
click at [326, 416] on li "Waste & Bin Type" at bounding box center [362, 411] width 355 height 30
click at [328, 427] on li "Before Picture" at bounding box center [362, 441] width 355 height 30
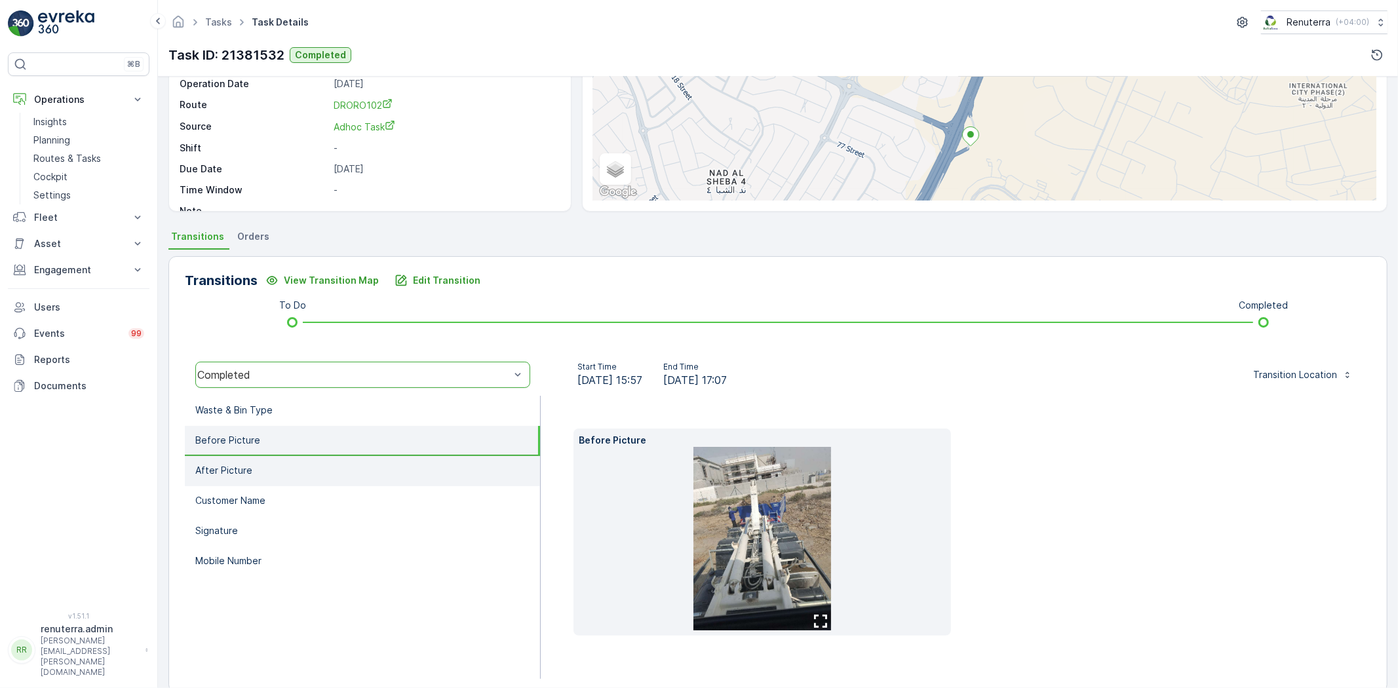
click at [284, 479] on li "After Picture" at bounding box center [362, 471] width 355 height 30
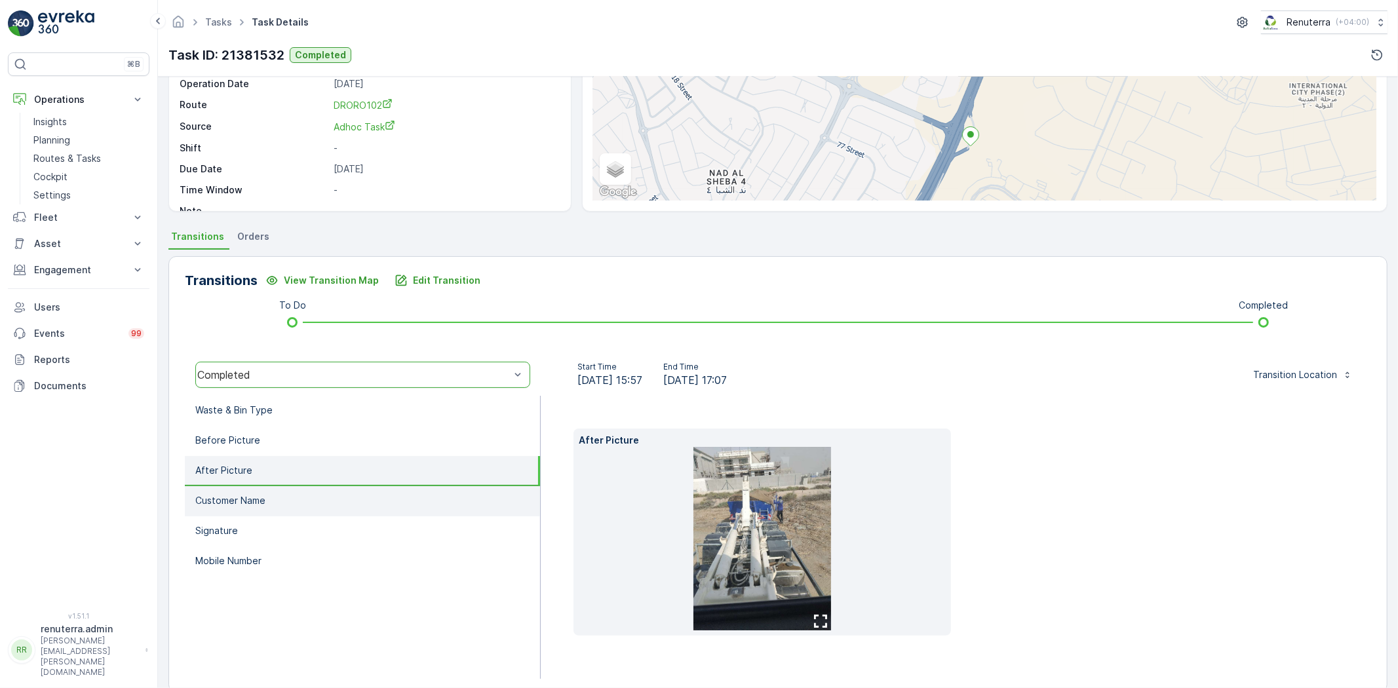
click at [296, 503] on li "Customer Name" at bounding box center [362, 501] width 355 height 30
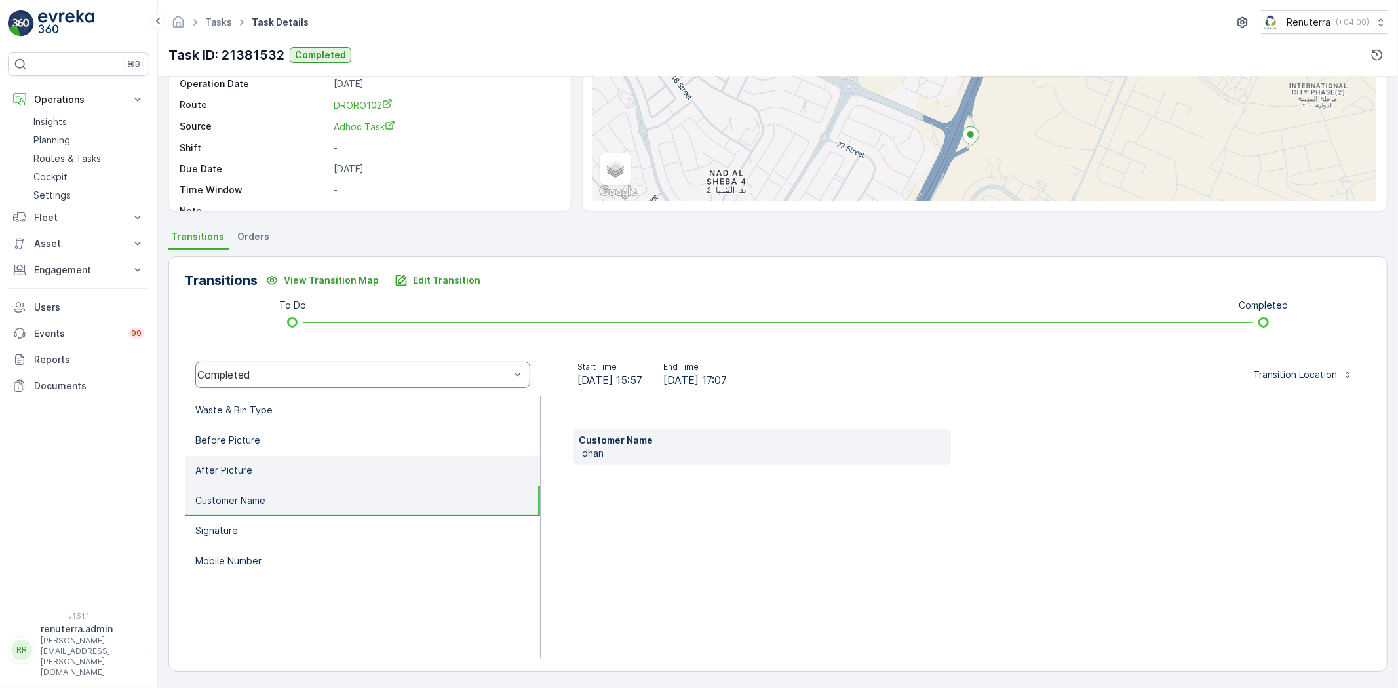
click at [277, 480] on li "After Picture" at bounding box center [362, 471] width 355 height 30
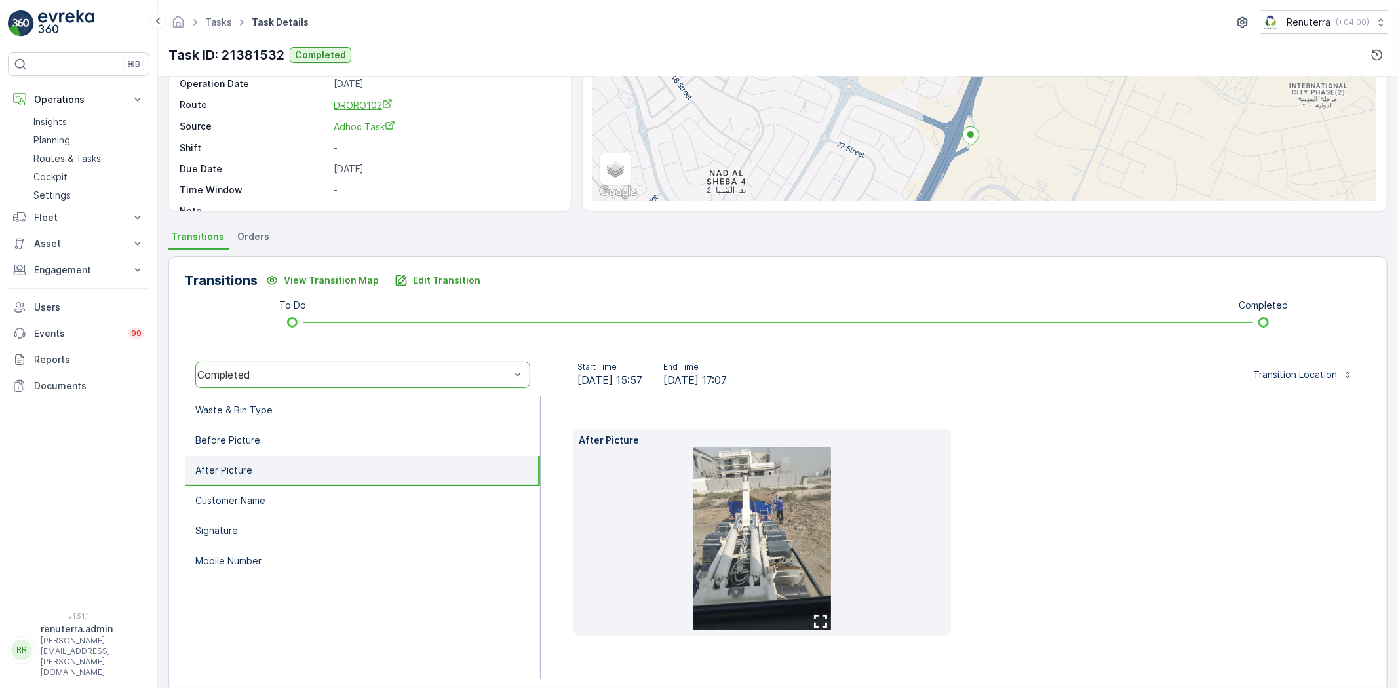
click at [368, 101] on span "DRORO102" at bounding box center [363, 105] width 59 height 11
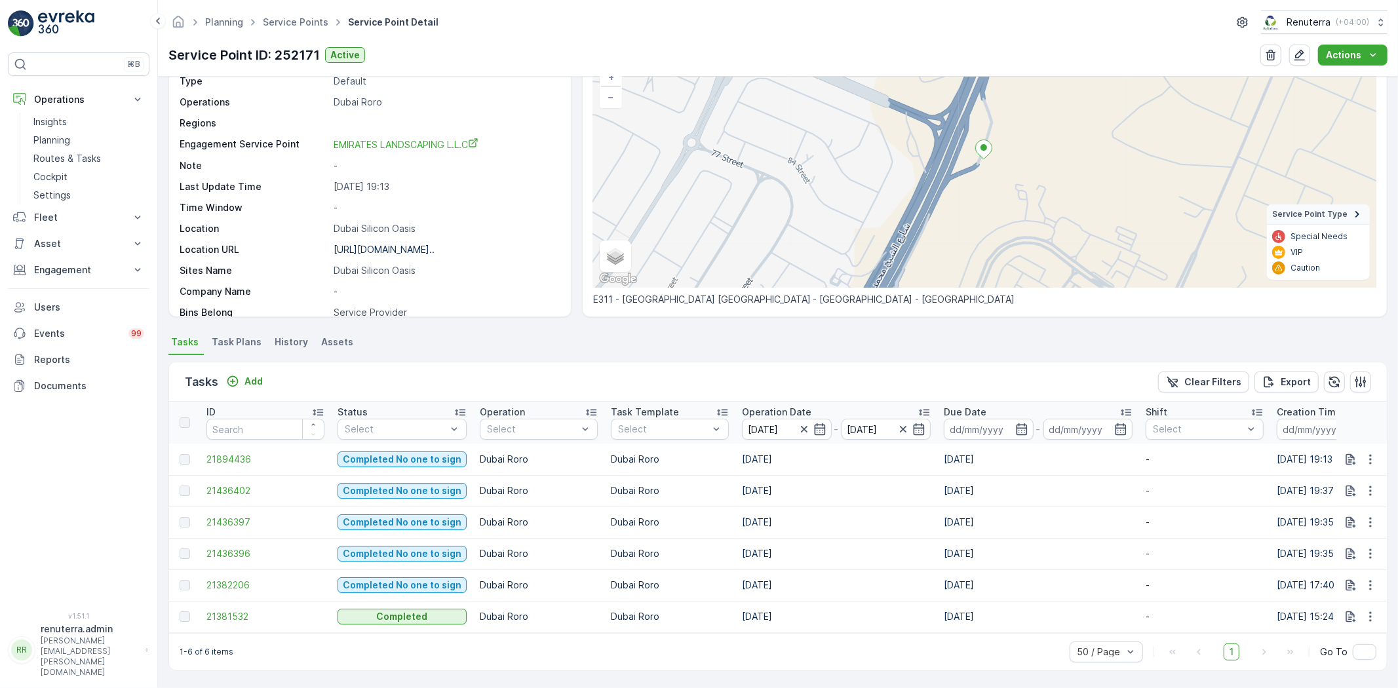
scroll to position [103, 0]
click at [222, 579] on span "21382206" at bounding box center [265, 585] width 118 height 13
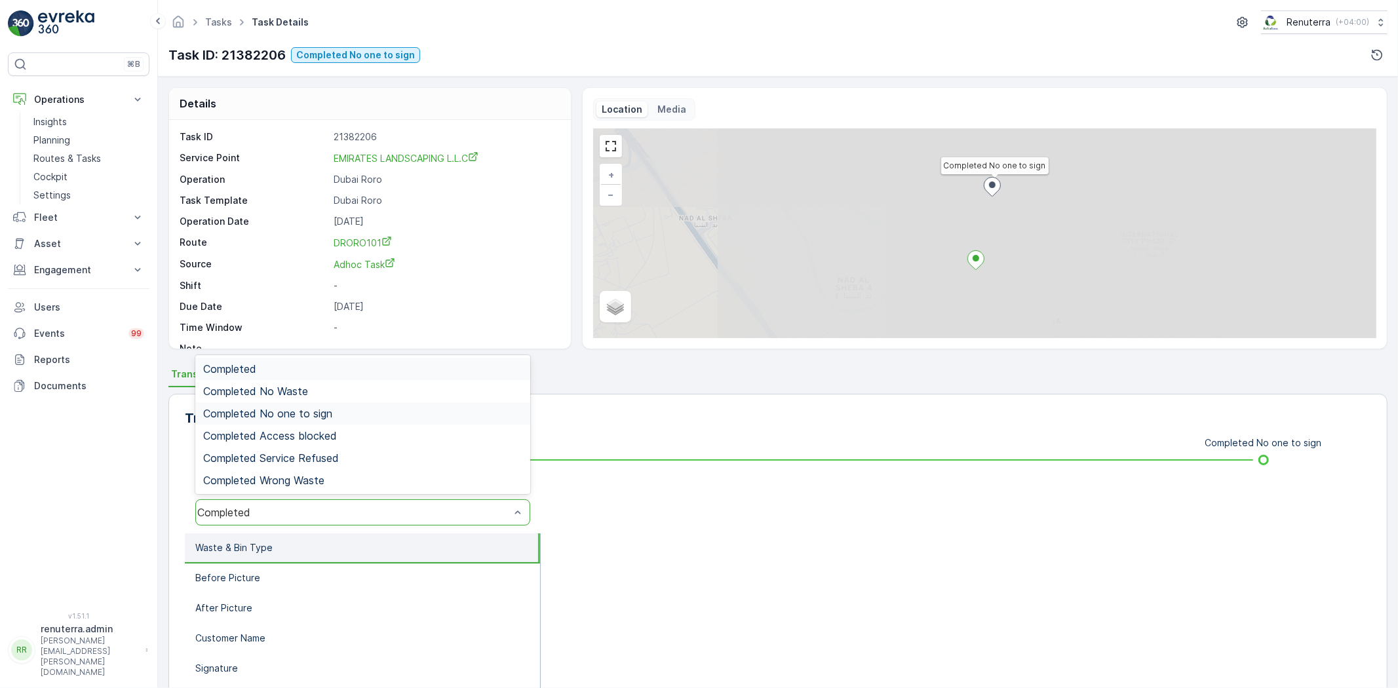
click at [302, 413] on span "Completed No one to sign" at bounding box center [267, 414] width 129 height 12
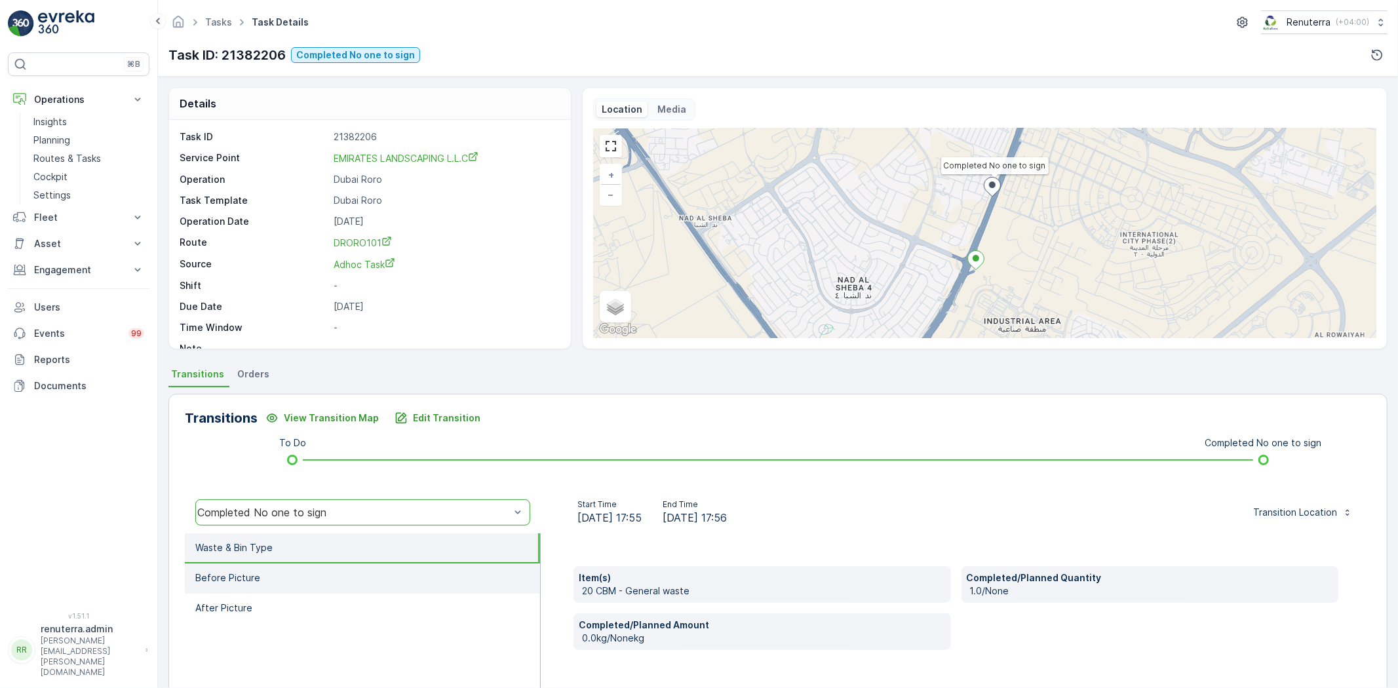
click at [345, 573] on li "Before Picture" at bounding box center [362, 579] width 355 height 30
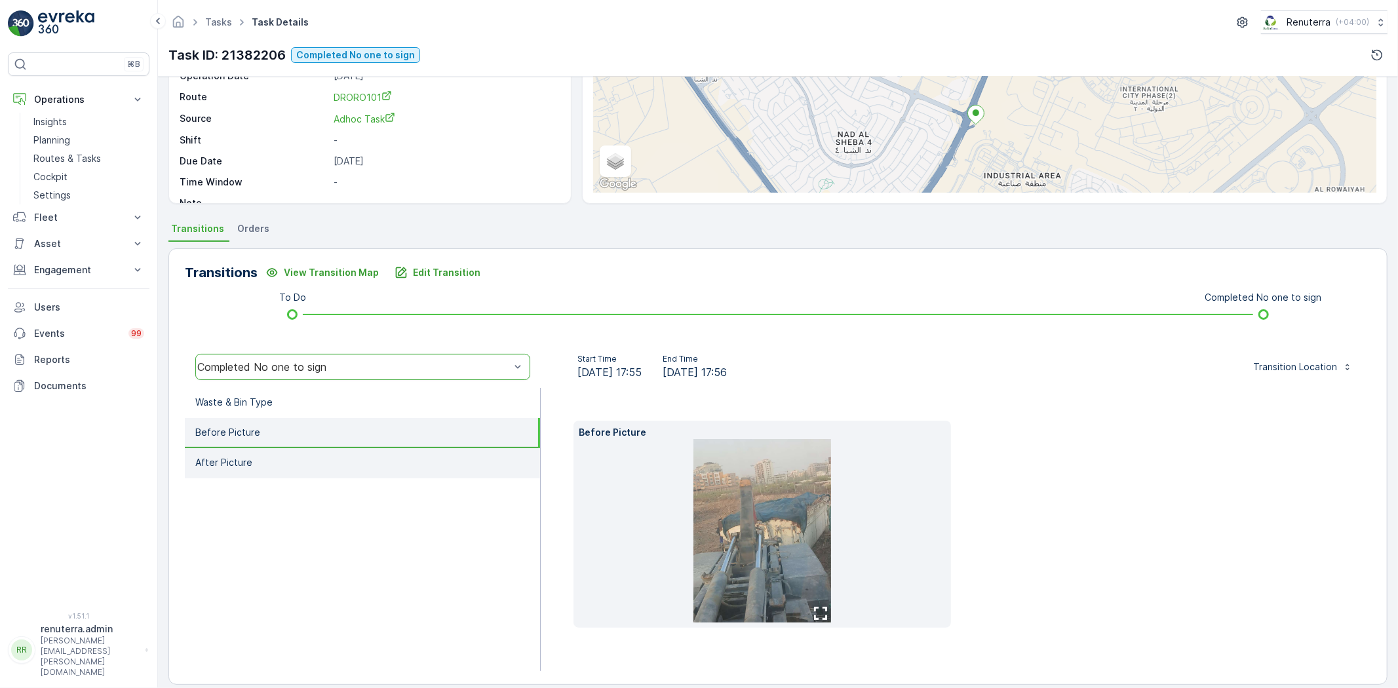
click at [371, 456] on li "After Picture" at bounding box center [362, 463] width 355 height 30
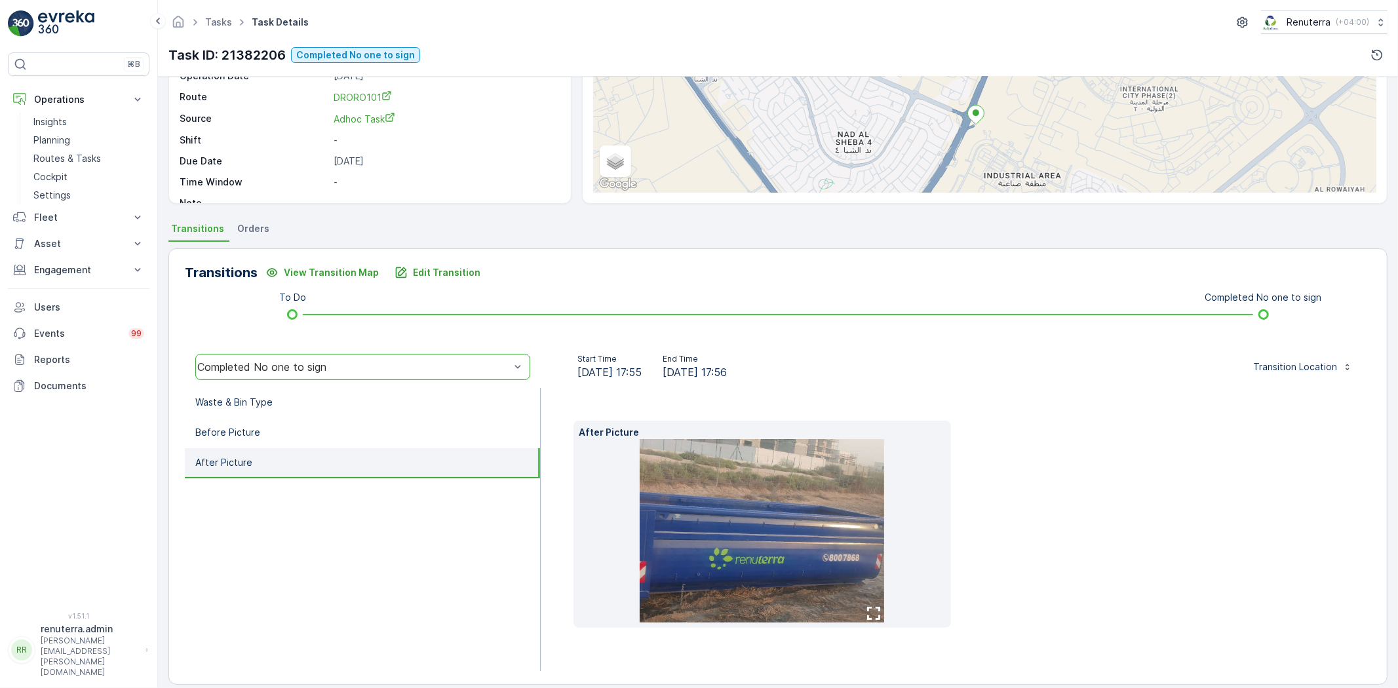
scroll to position [138, 0]
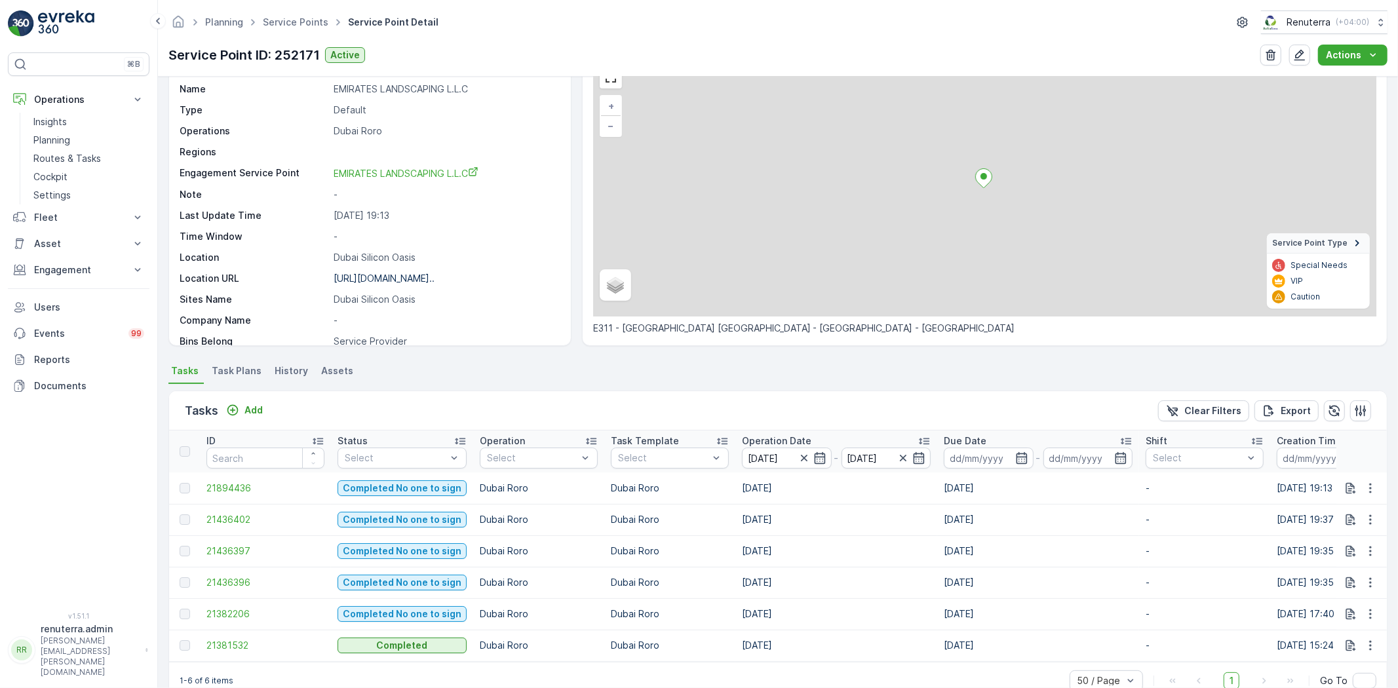
scroll to position [103, 0]
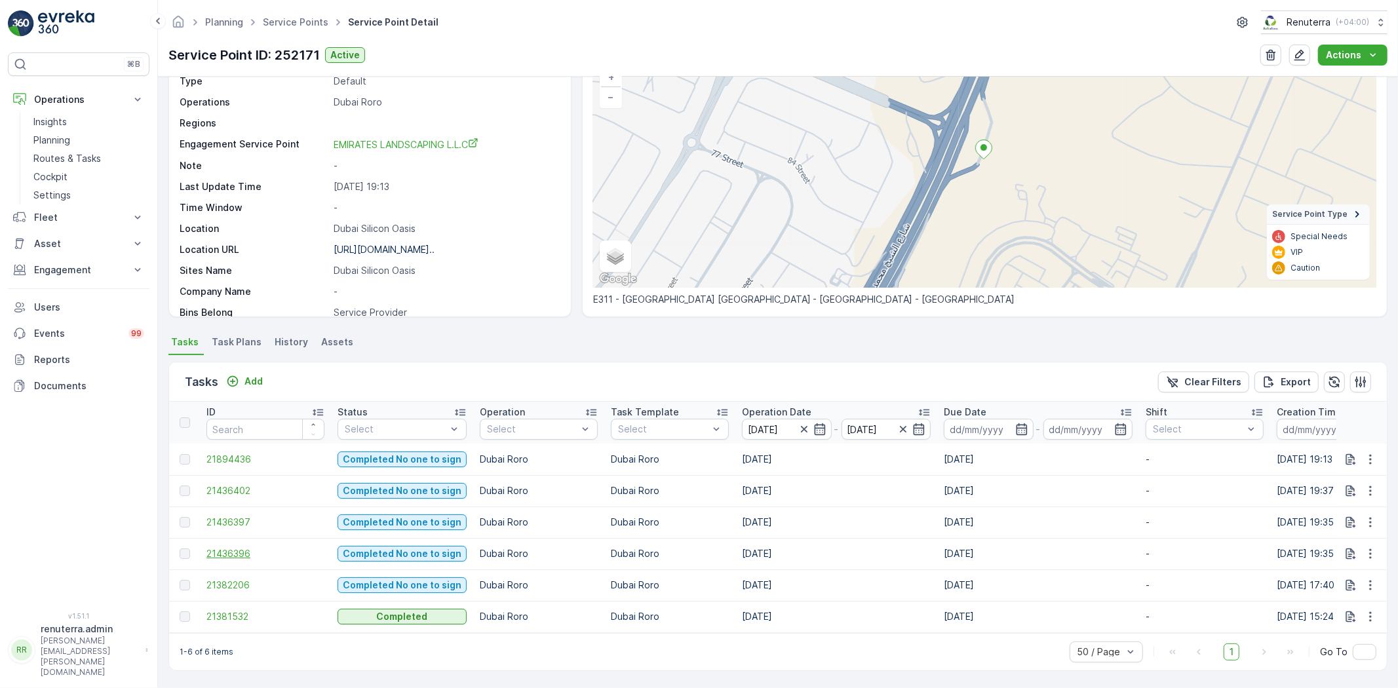
click at [252, 547] on span "21436396" at bounding box center [265, 553] width 118 height 13
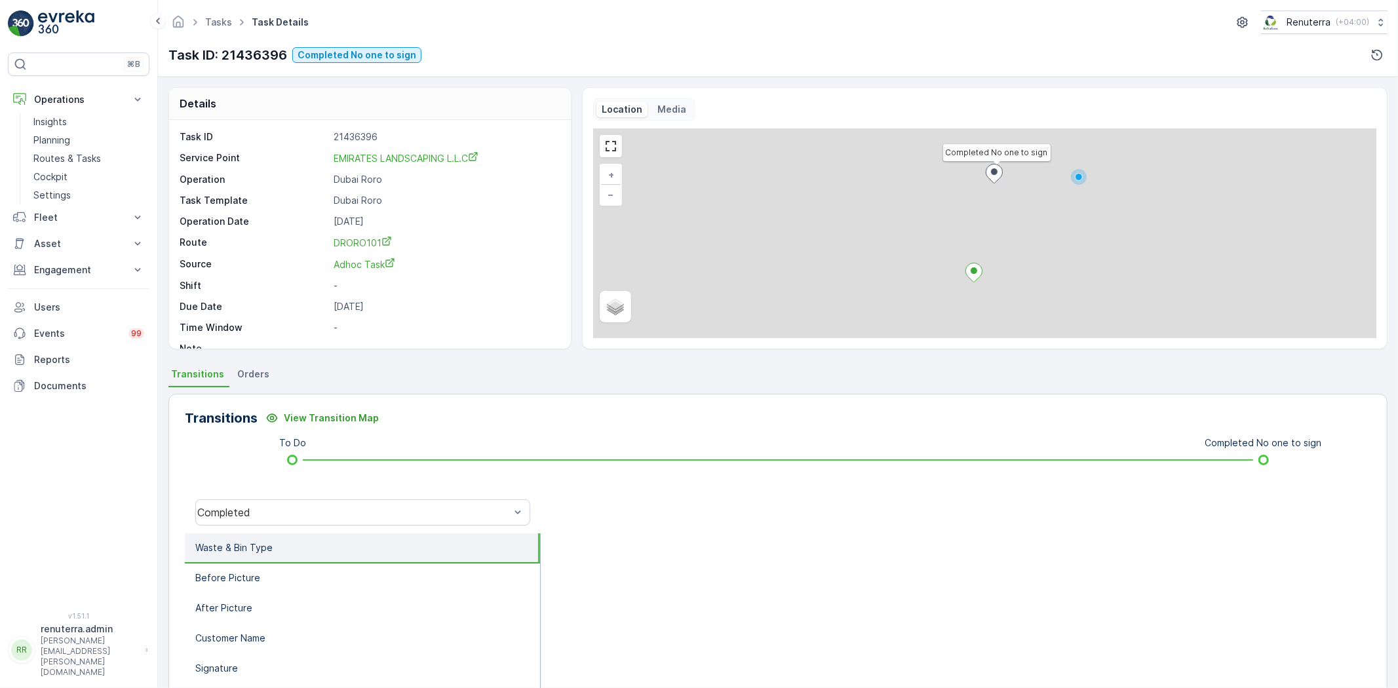
click at [306, 526] on div "Completed" at bounding box center [363, 513] width 356 height 42
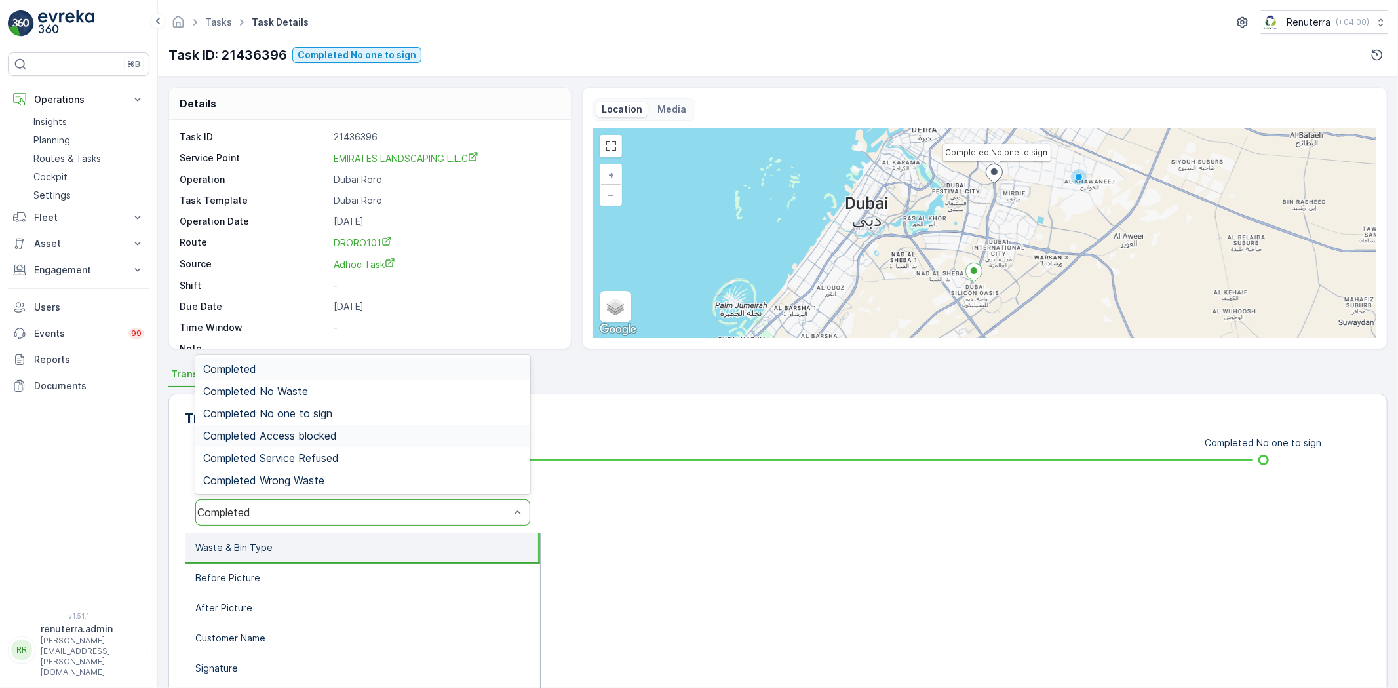
click at [303, 425] on div "Completed Access blocked" at bounding box center [362, 436] width 335 height 22
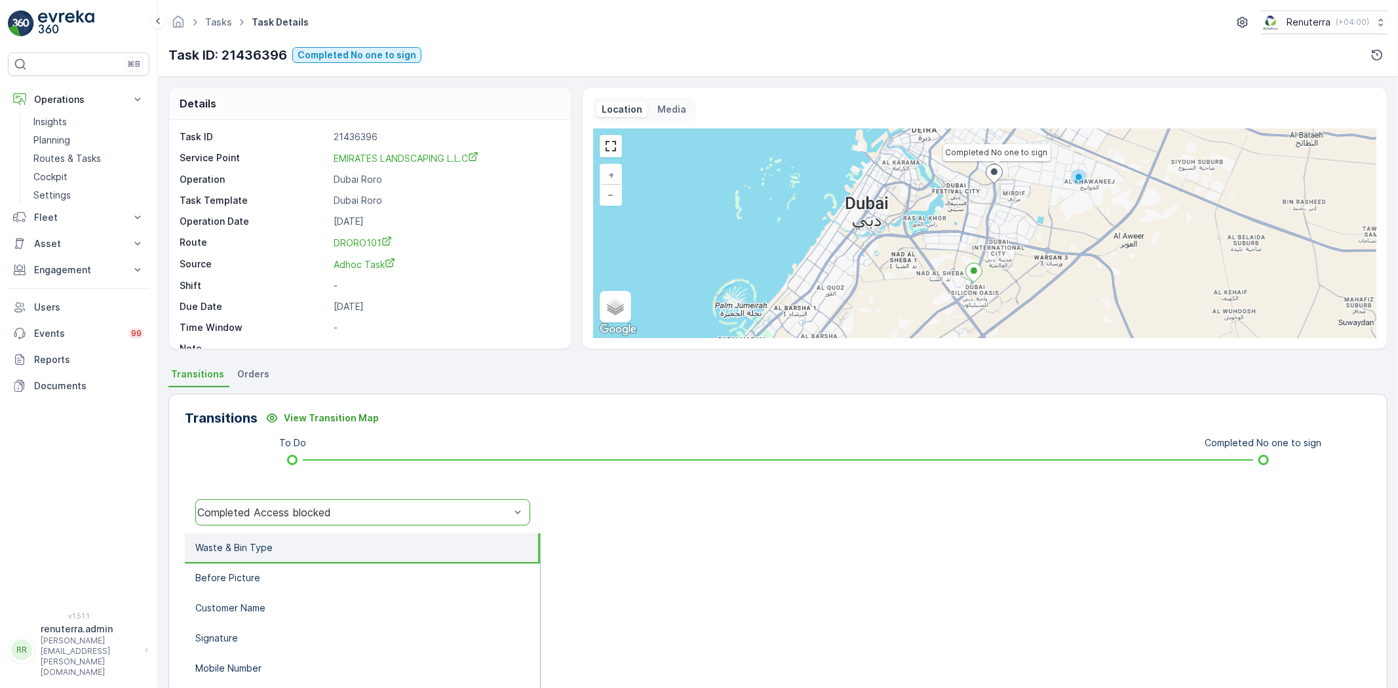
click at [303, 513] on div "Completed Access blocked" at bounding box center [353, 513] width 313 height 12
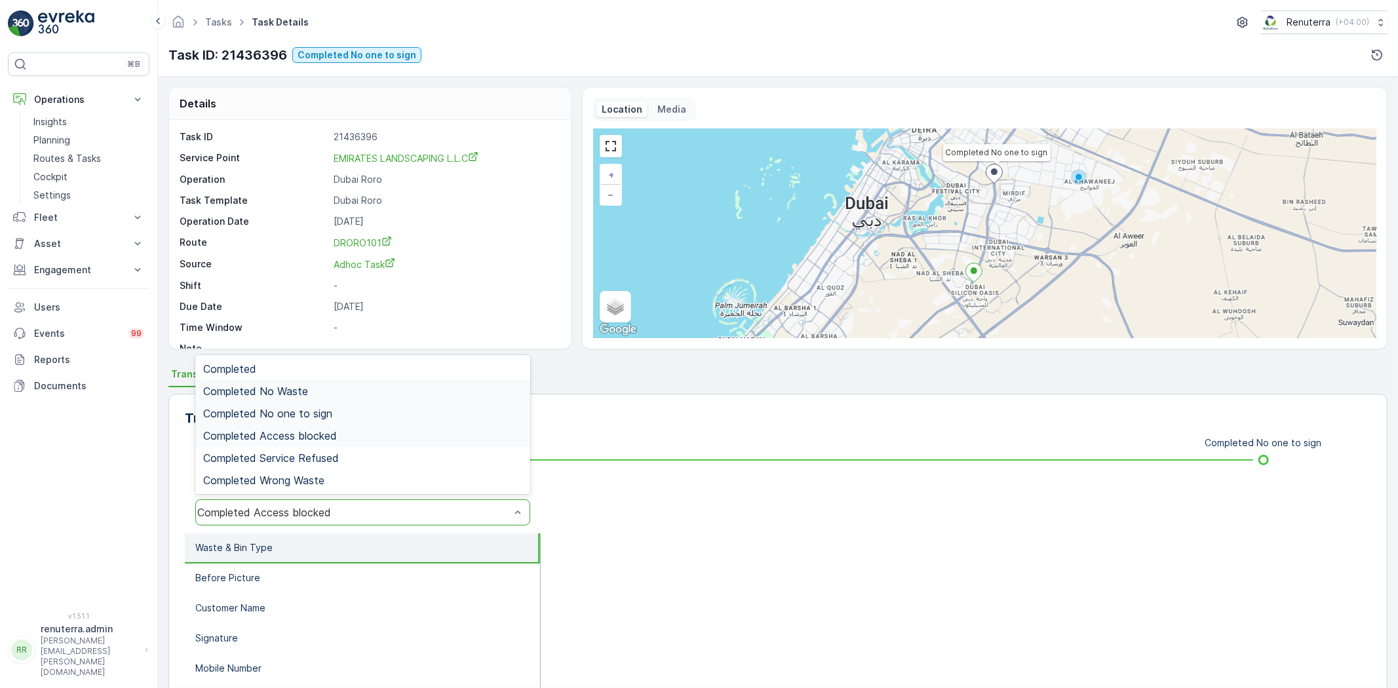
click at [300, 400] on div "Completed No Waste" at bounding box center [362, 391] width 335 height 22
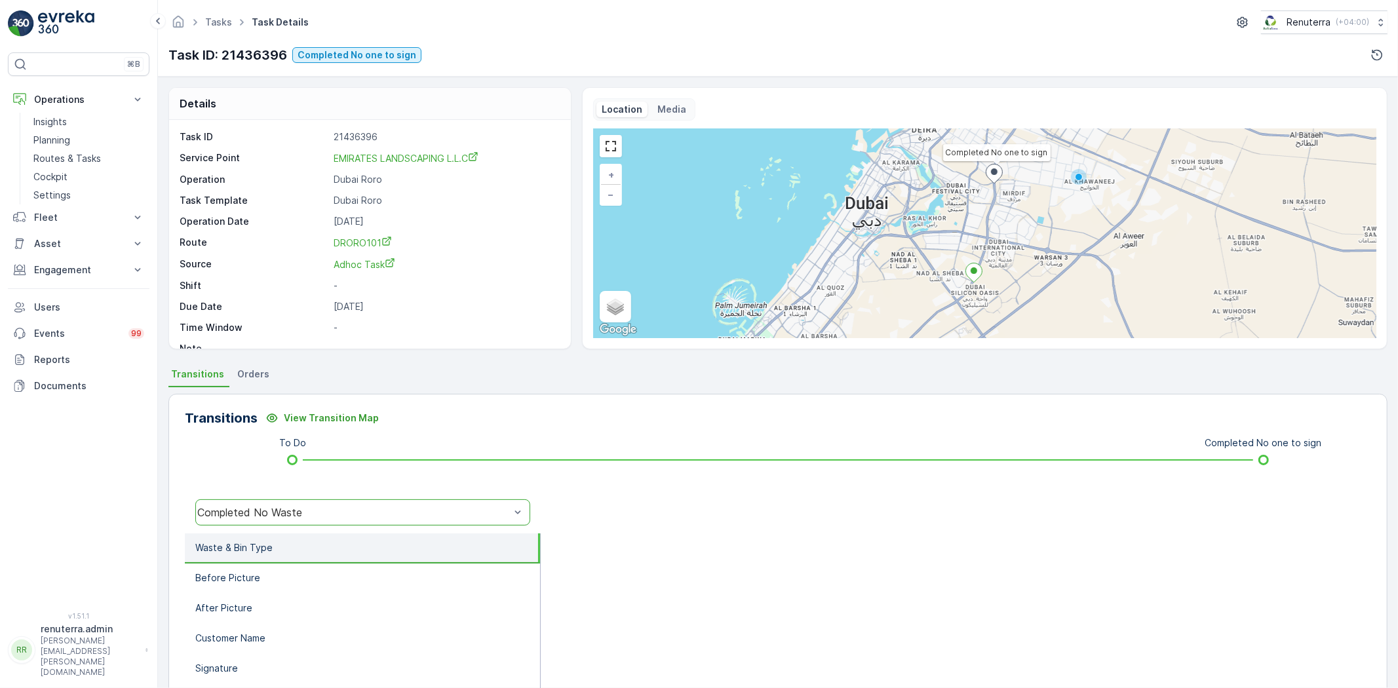
click at [297, 503] on div "Completed No Waste" at bounding box center [362, 512] width 335 height 26
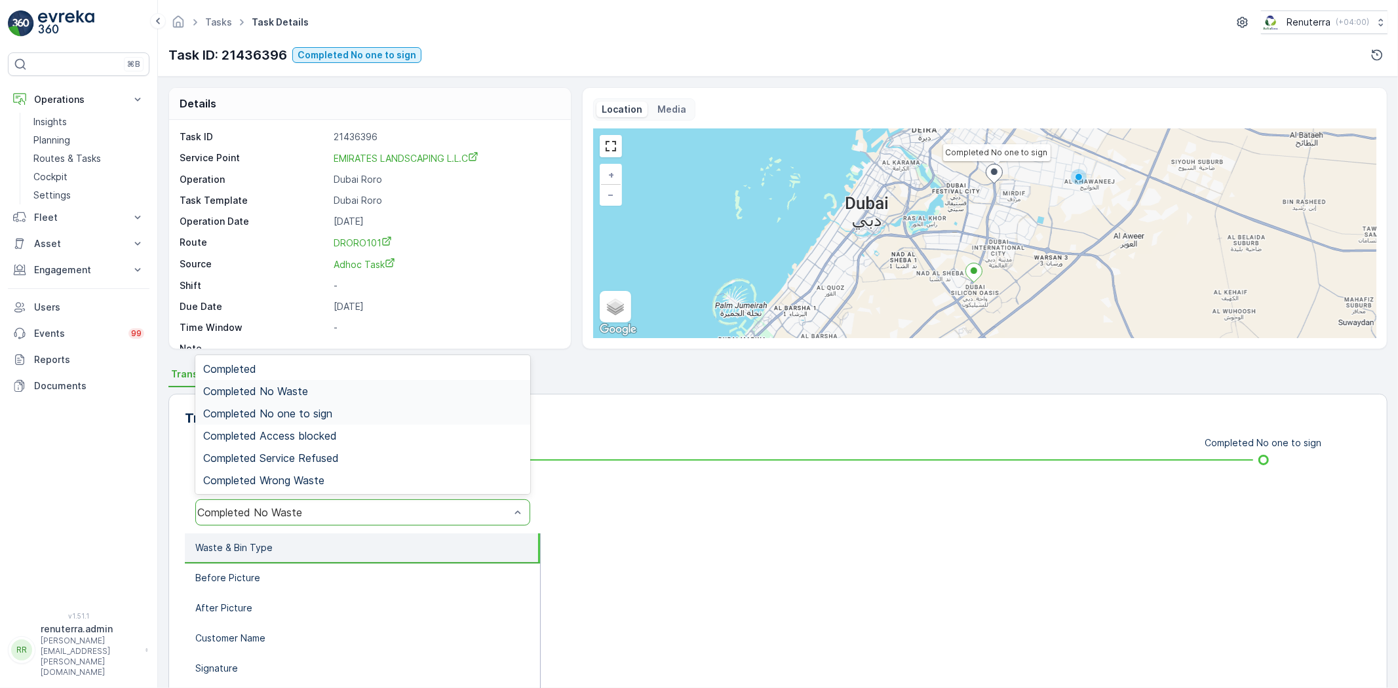
click at [300, 416] on span "Completed No one to sign" at bounding box center [267, 414] width 129 height 12
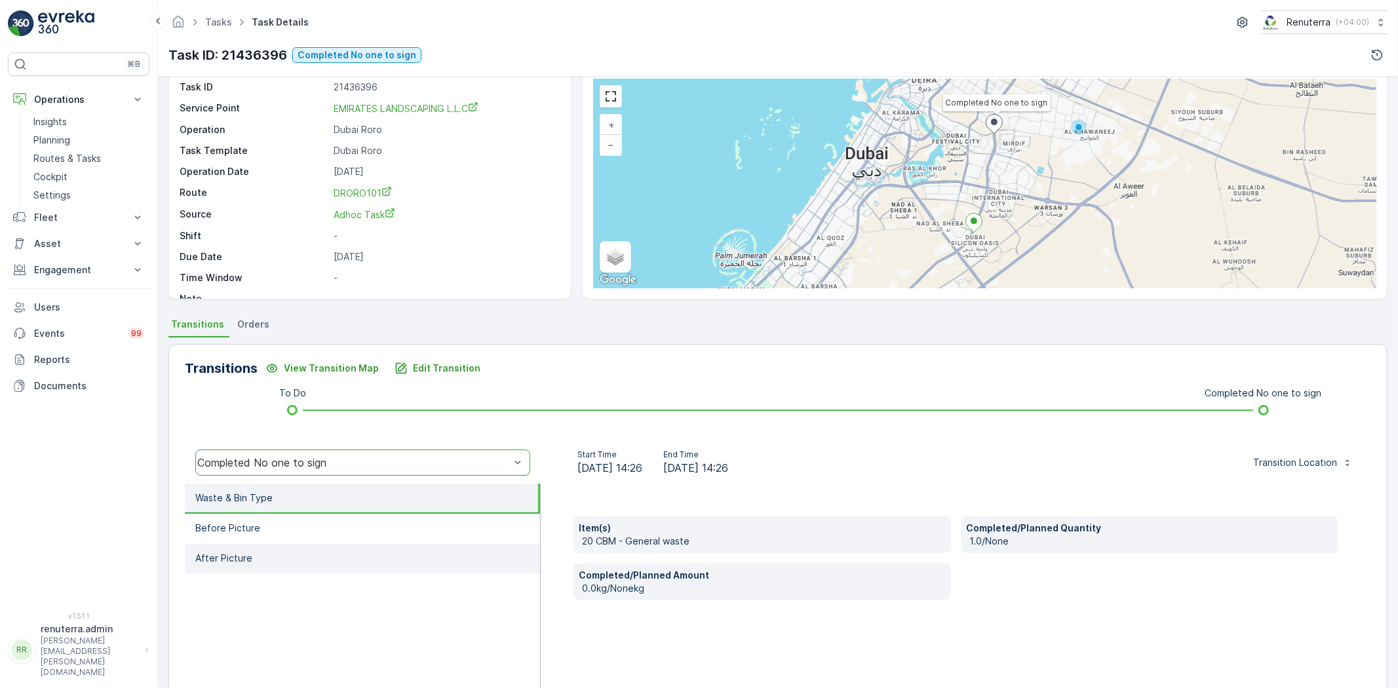
scroll to position [138, 0]
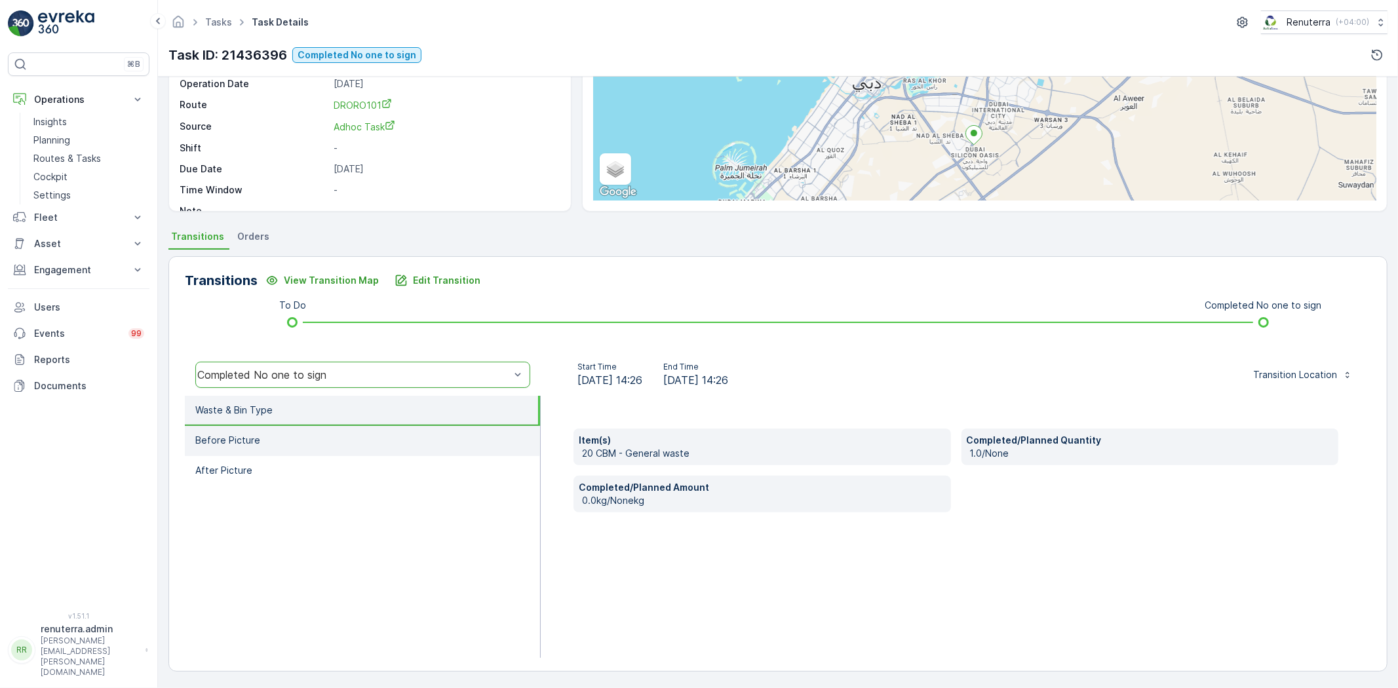
click at [296, 437] on li "Before Picture" at bounding box center [362, 441] width 355 height 30
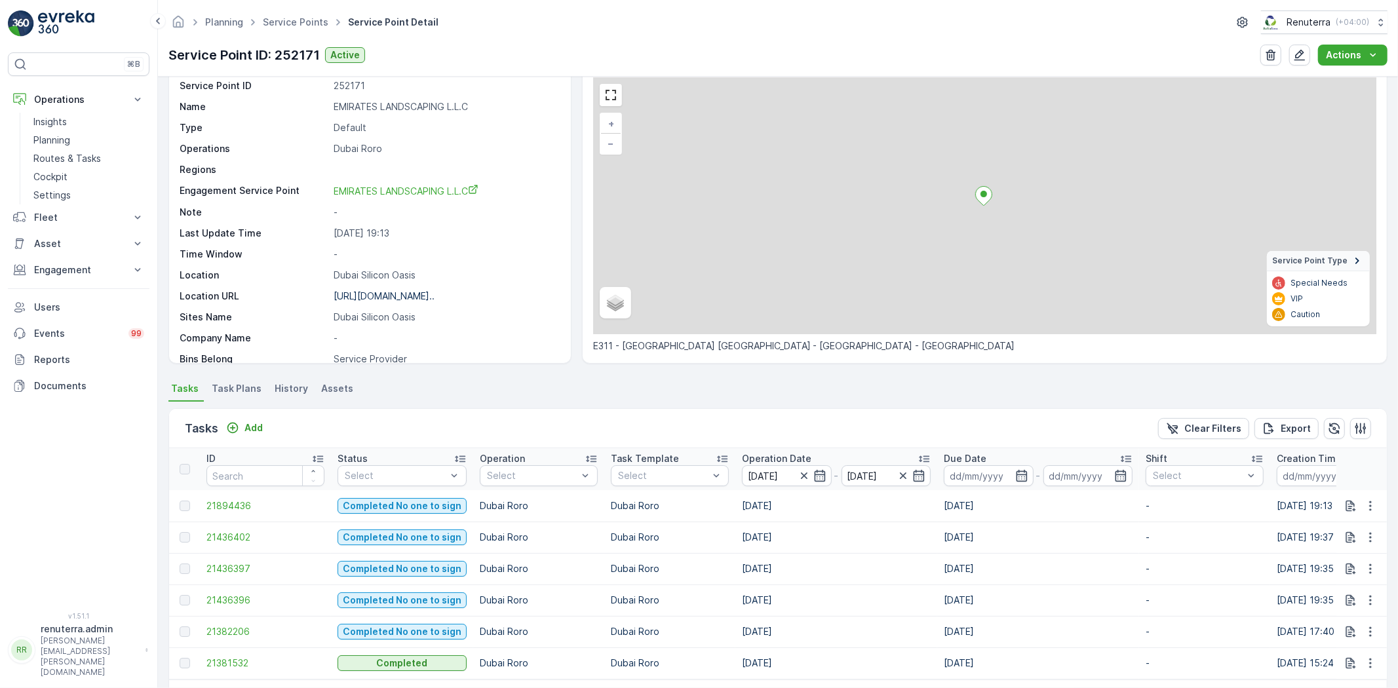
scroll to position [103, 0]
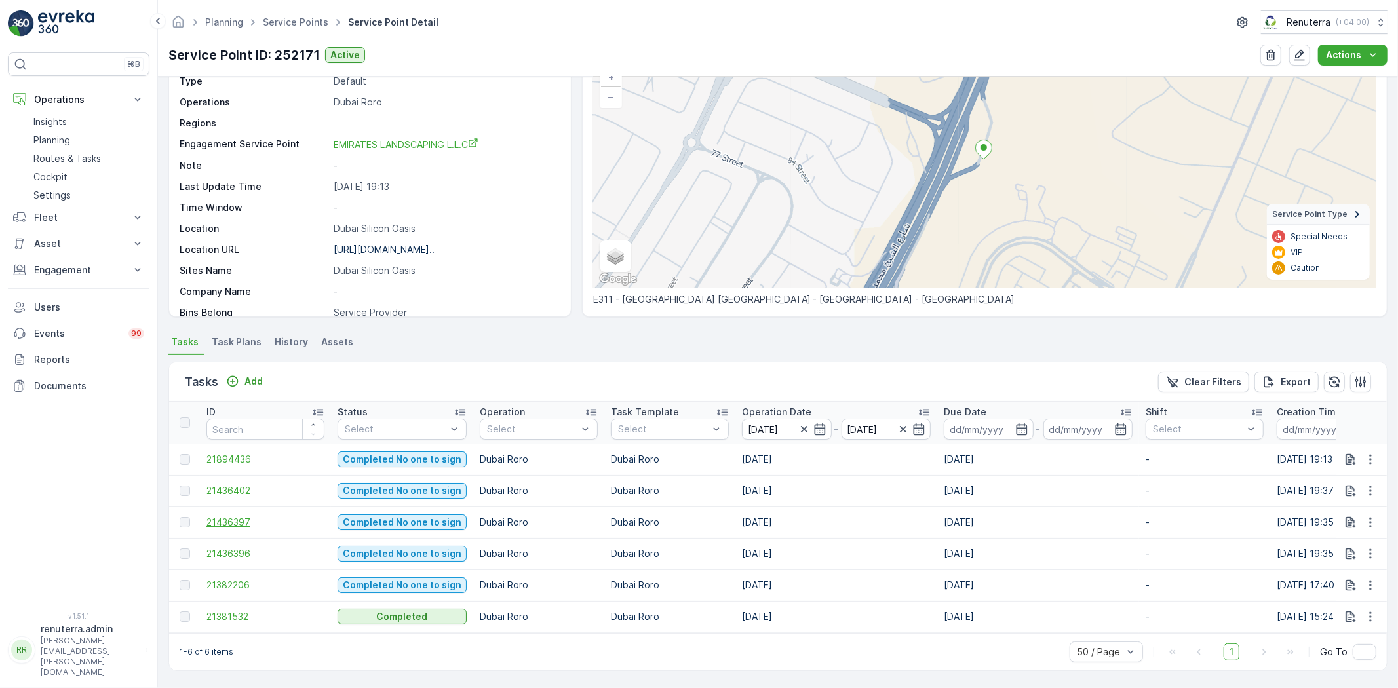
click at [234, 519] on span "21436397" at bounding box center [265, 522] width 118 height 13
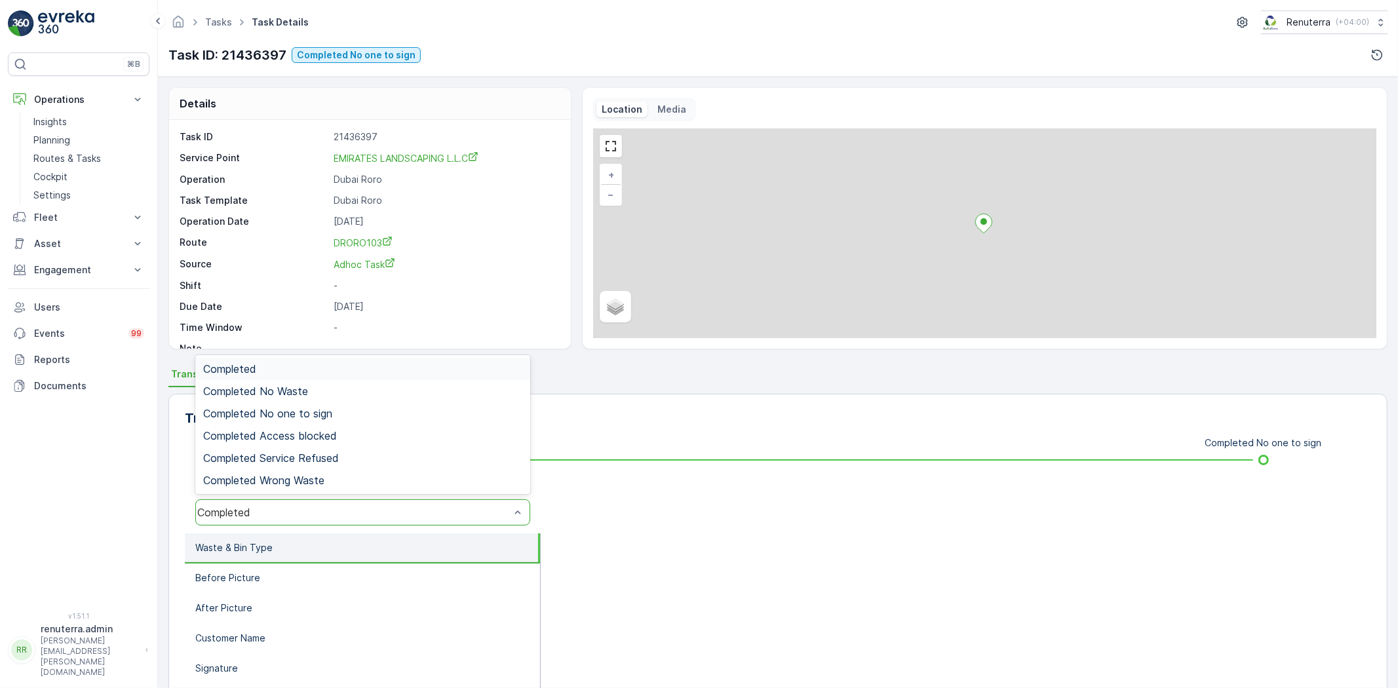
click at [319, 522] on div "Completed" at bounding box center [362, 512] width 335 height 26
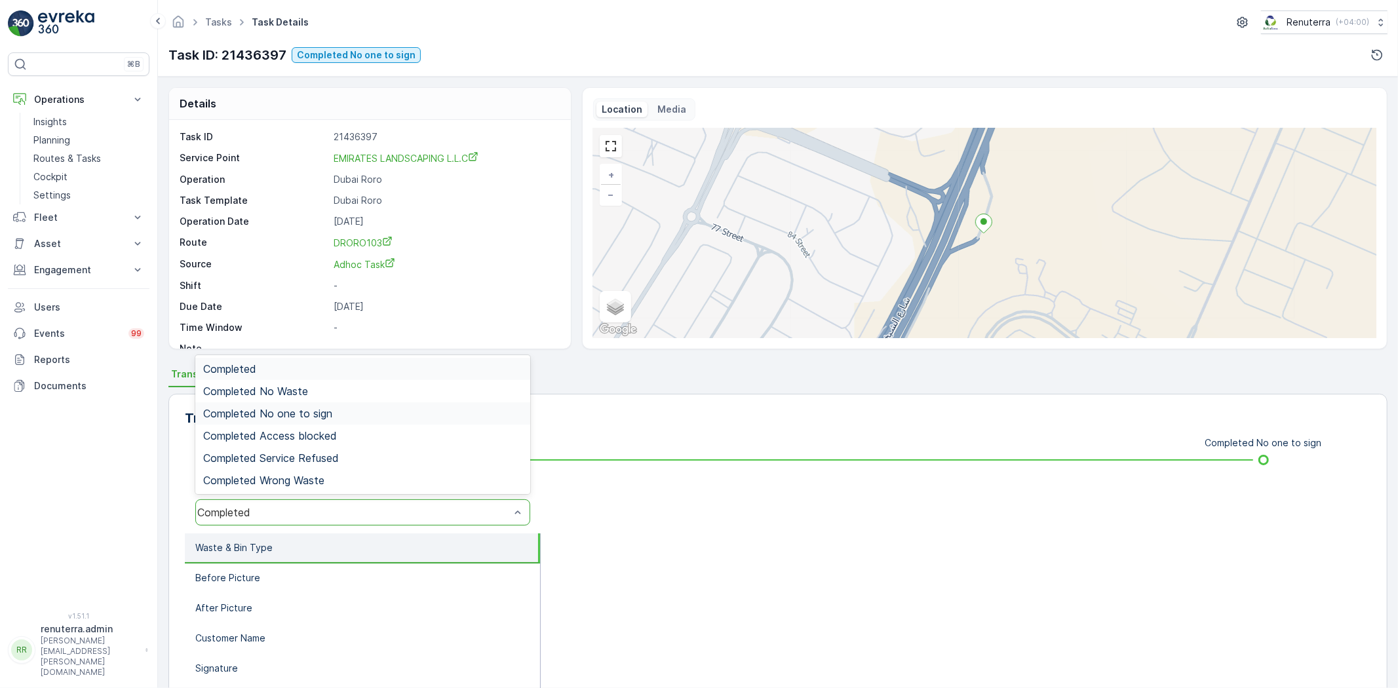
click at [319, 412] on span "Completed No one to sign" at bounding box center [267, 414] width 129 height 12
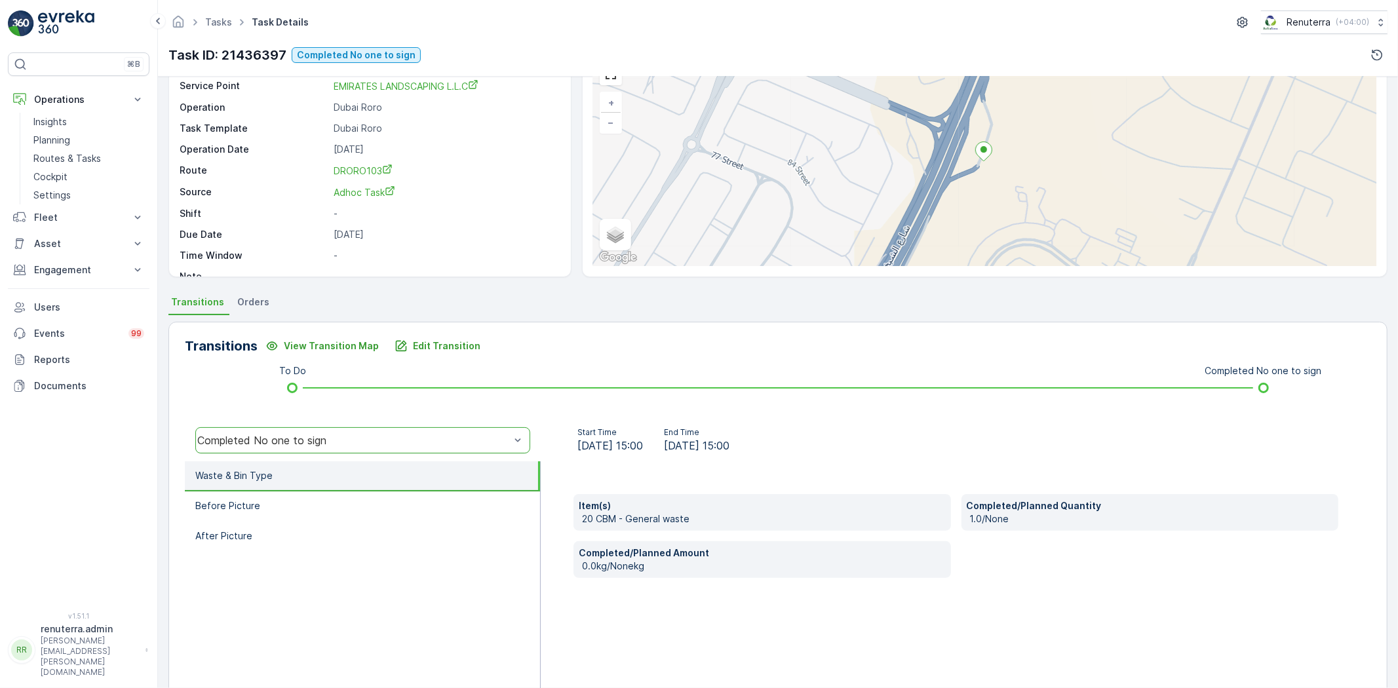
scroll to position [73, 0]
click at [296, 485] on li "Waste & Bin Type" at bounding box center [362, 476] width 355 height 30
click at [305, 496] on li "Before Picture" at bounding box center [362, 506] width 355 height 30
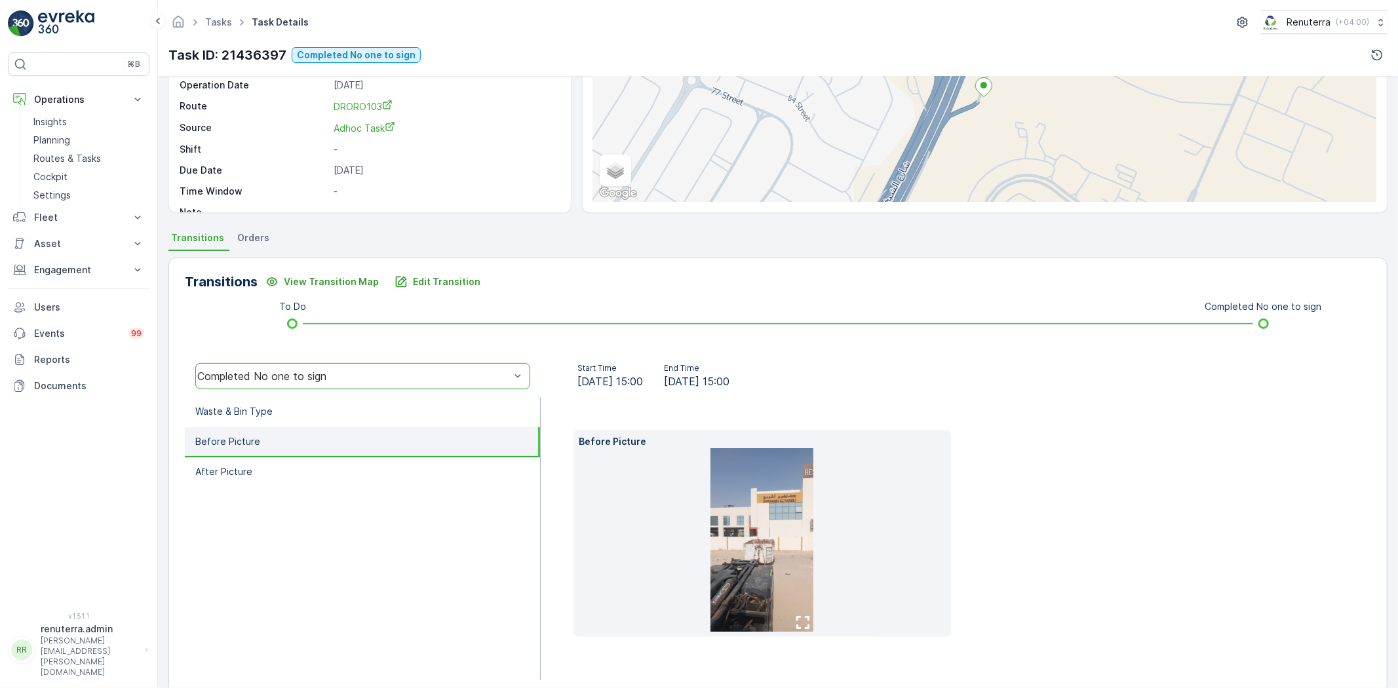
scroll to position [159, 0]
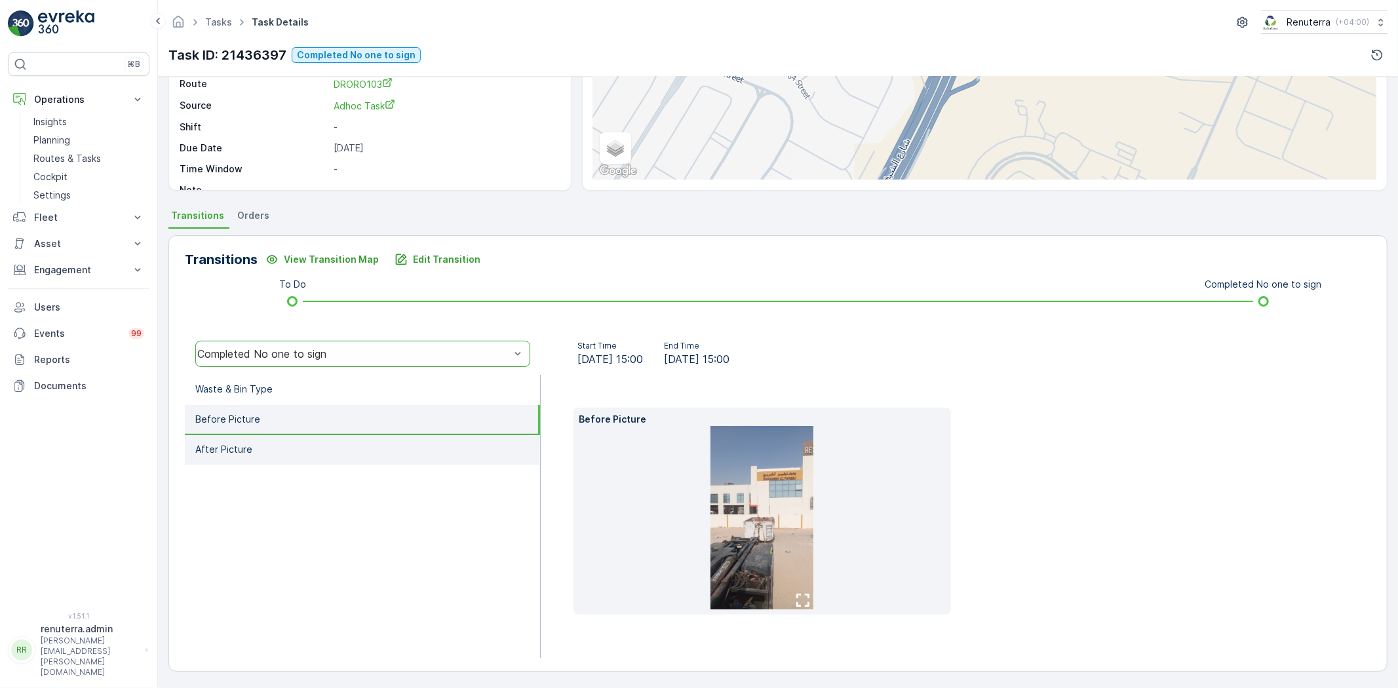
click at [302, 438] on li "After Picture" at bounding box center [362, 450] width 355 height 30
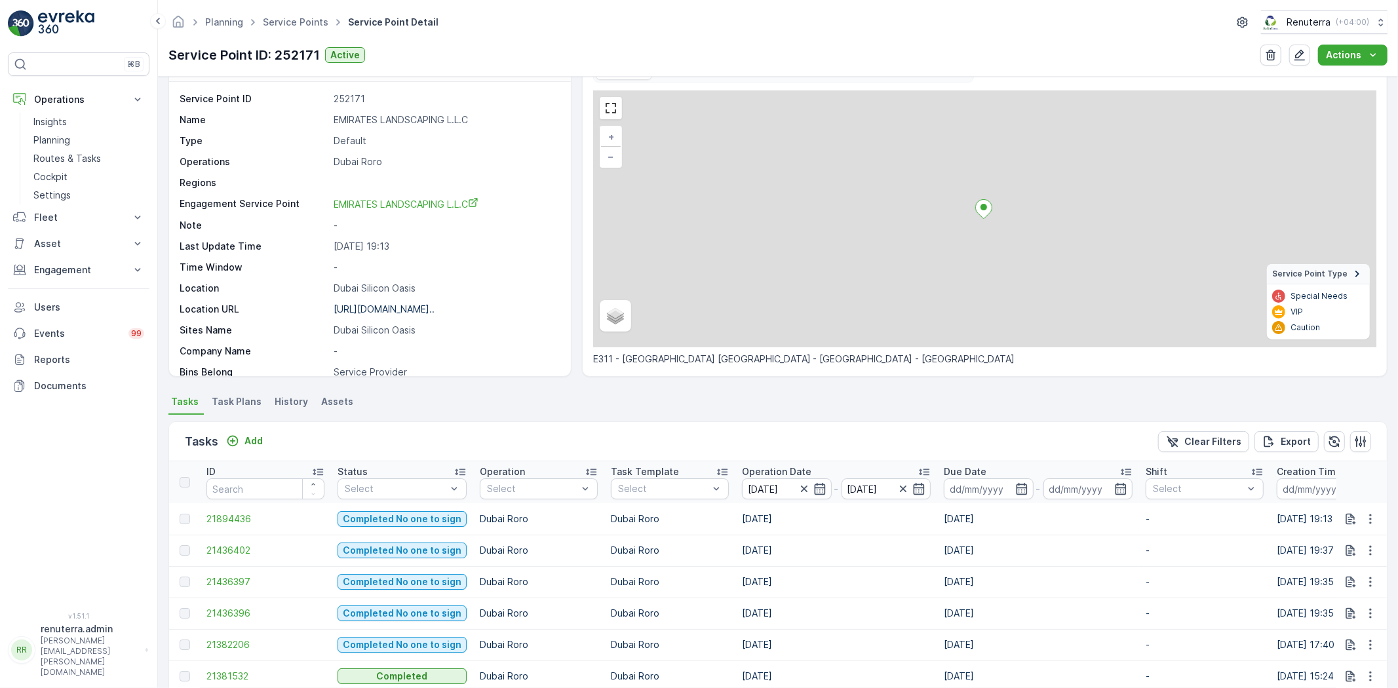
scroll to position [103, 0]
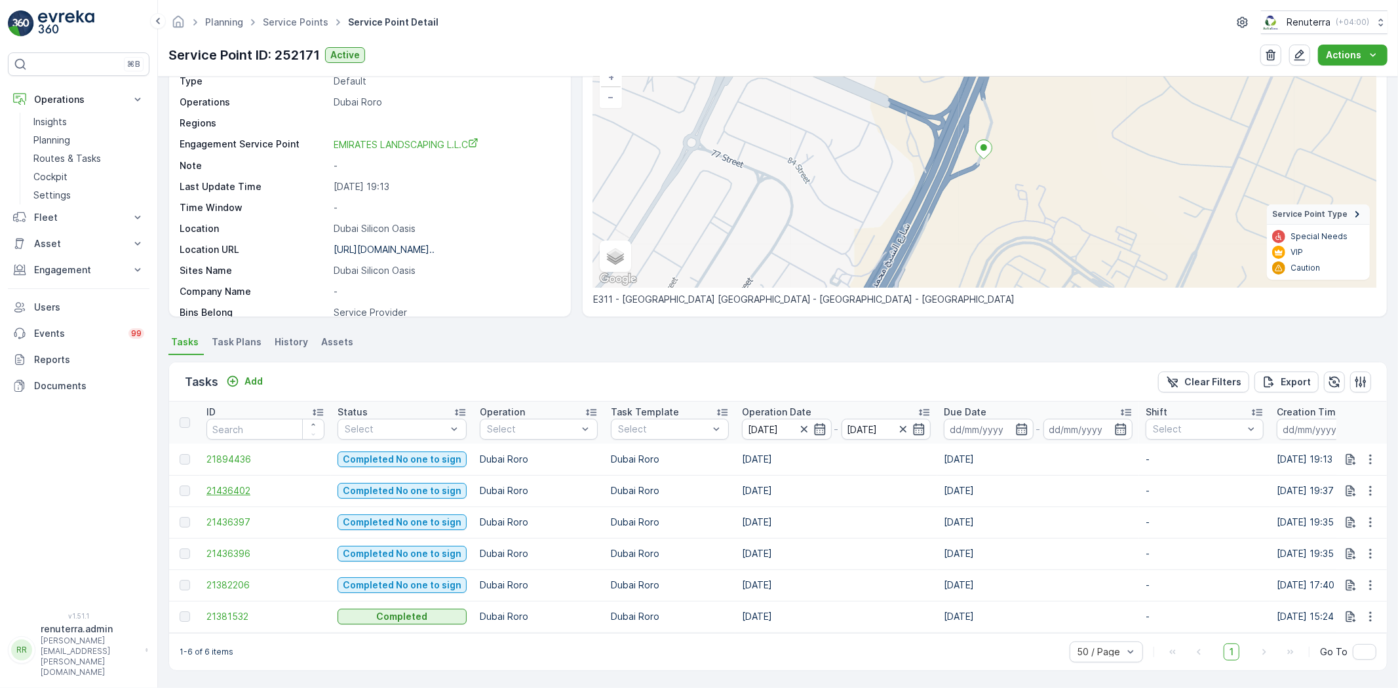
click at [228, 484] on span "21436402" at bounding box center [265, 490] width 118 height 13
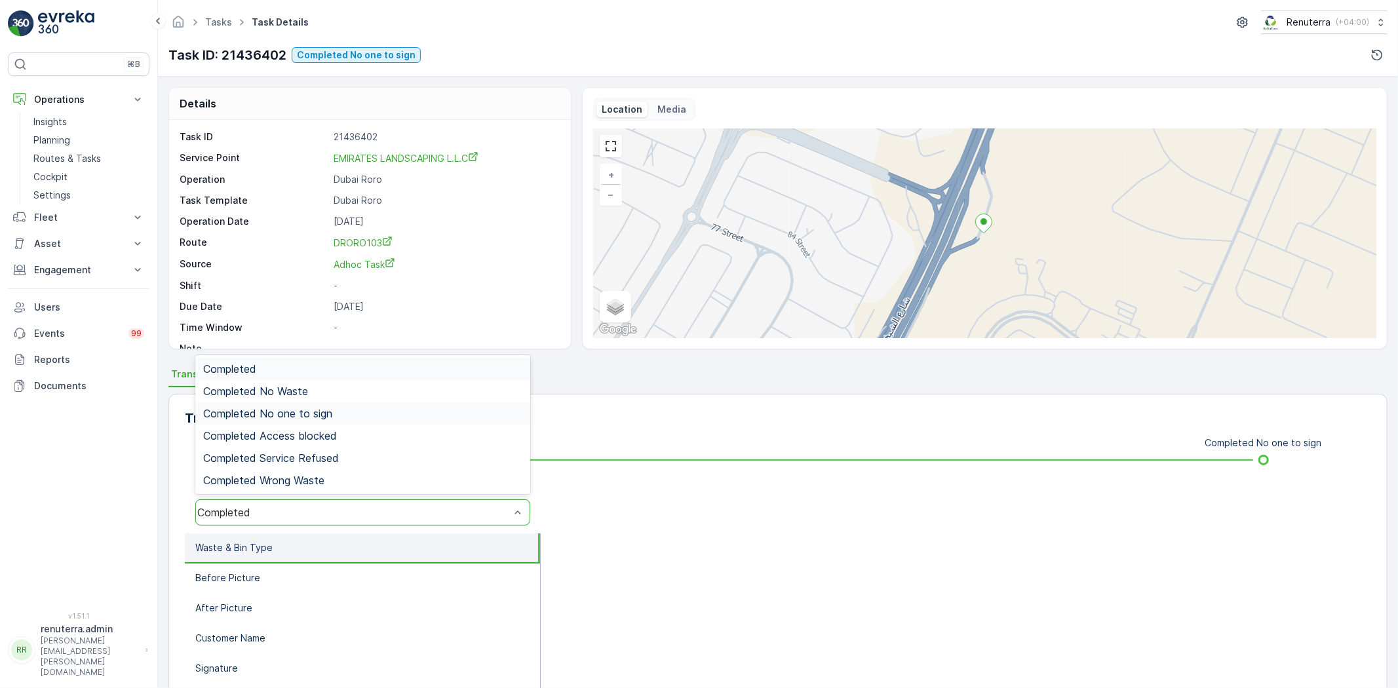
click at [292, 410] on span "Completed No one to sign" at bounding box center [267, 414] width 129 height 12
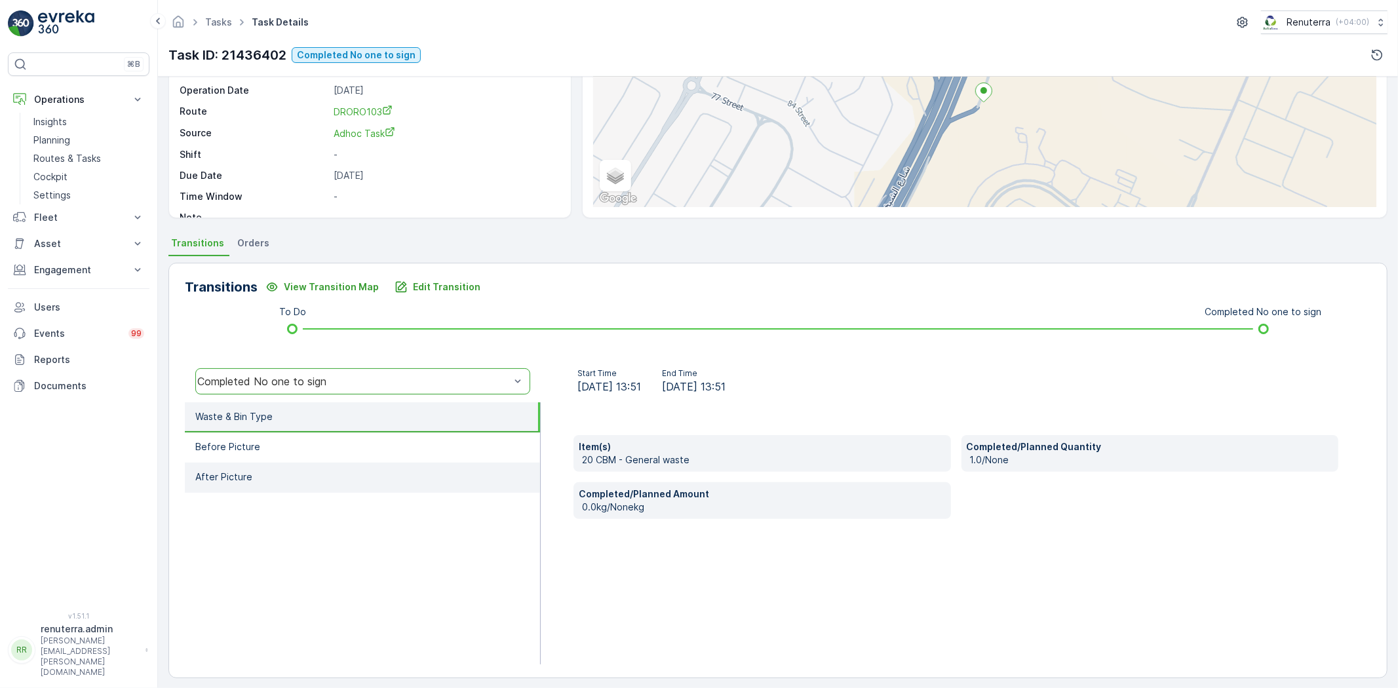
scroll to position [138, 0]
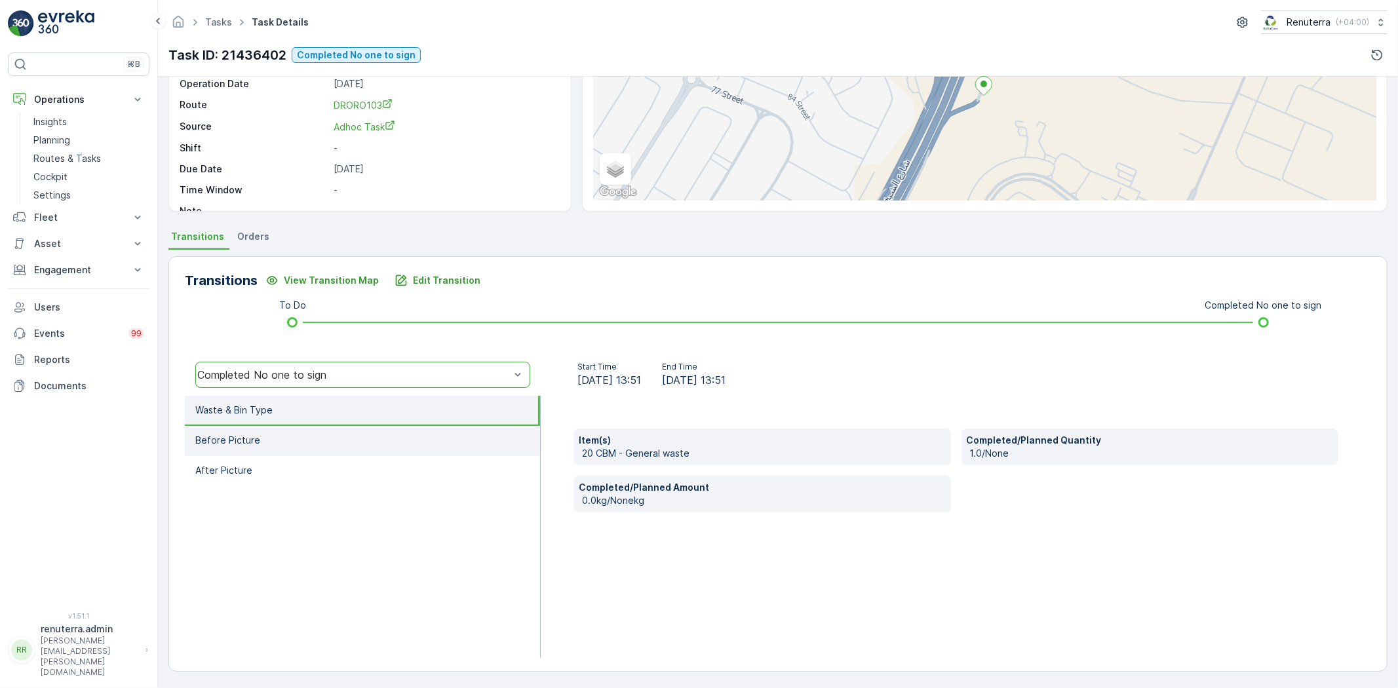
click at [310, 440] on li "Before Picture" at bounding box center [362, 441] width 355 height 30
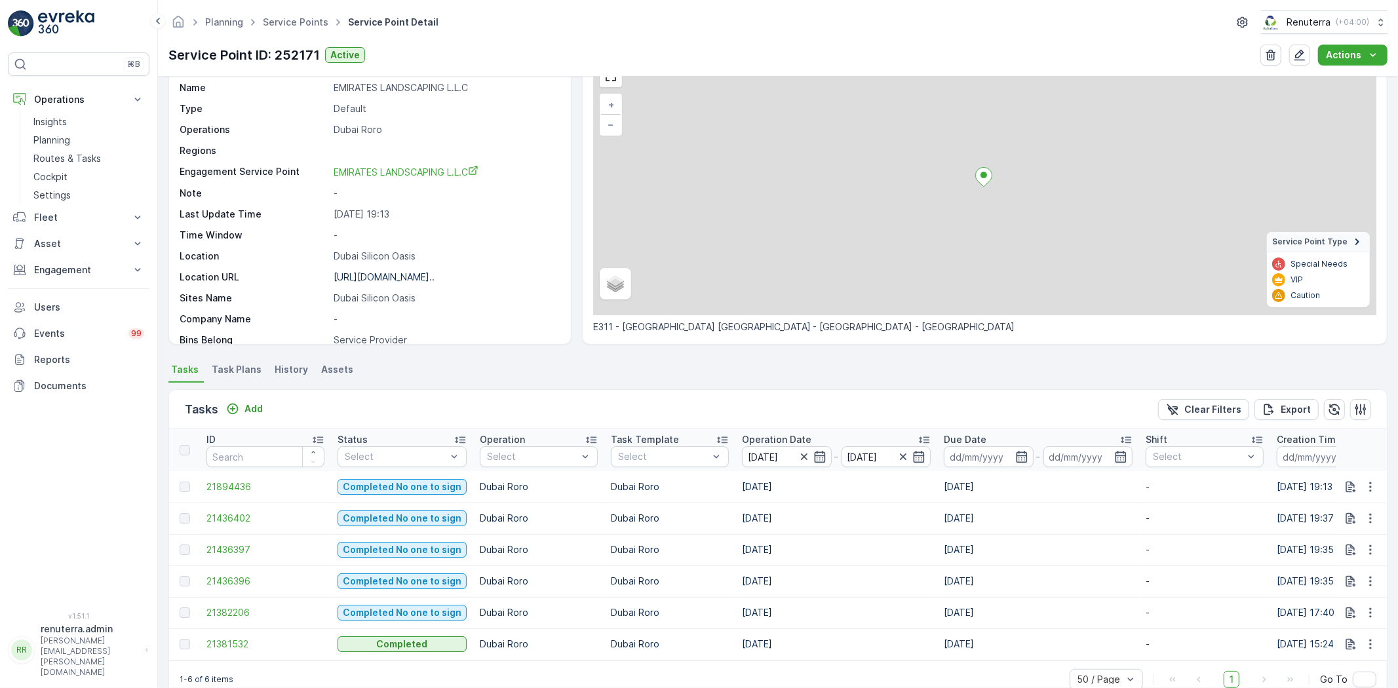
scroll to position [73, 0]
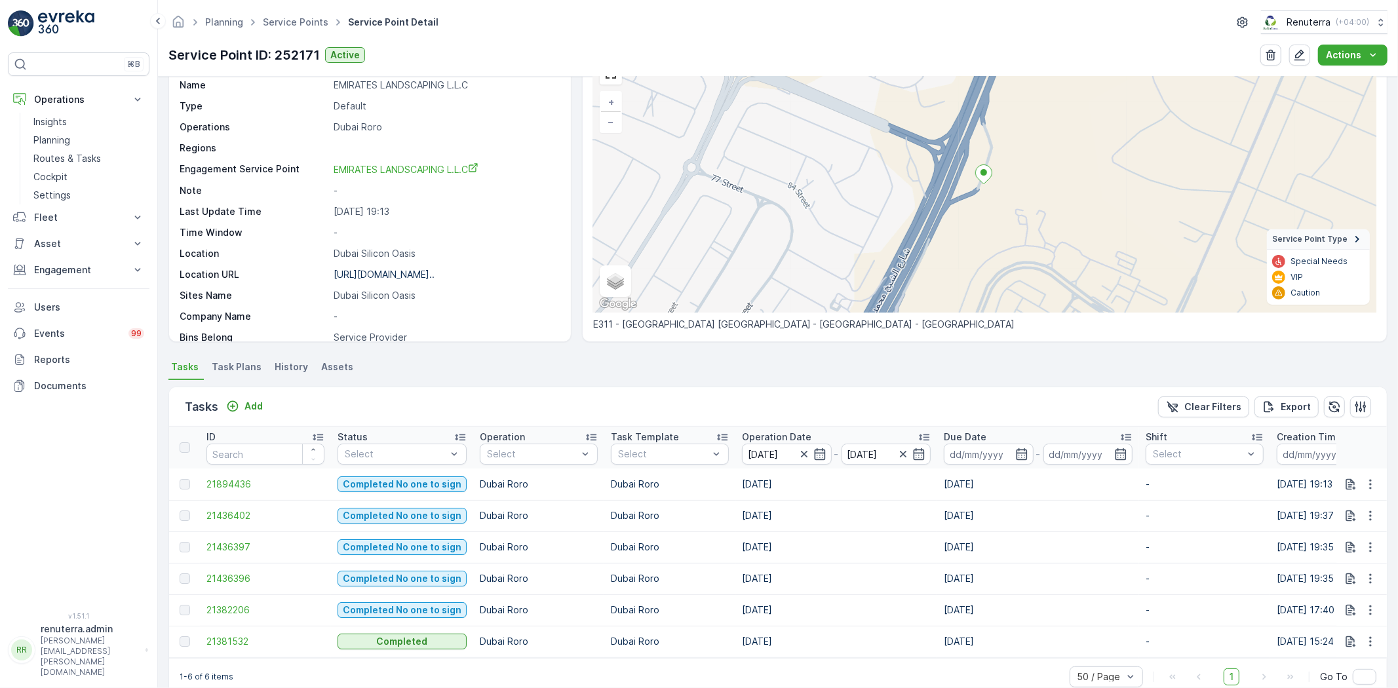
click at [783, 441] on p "Operation Date" at bounding box center [776, 437] width 69 height 13
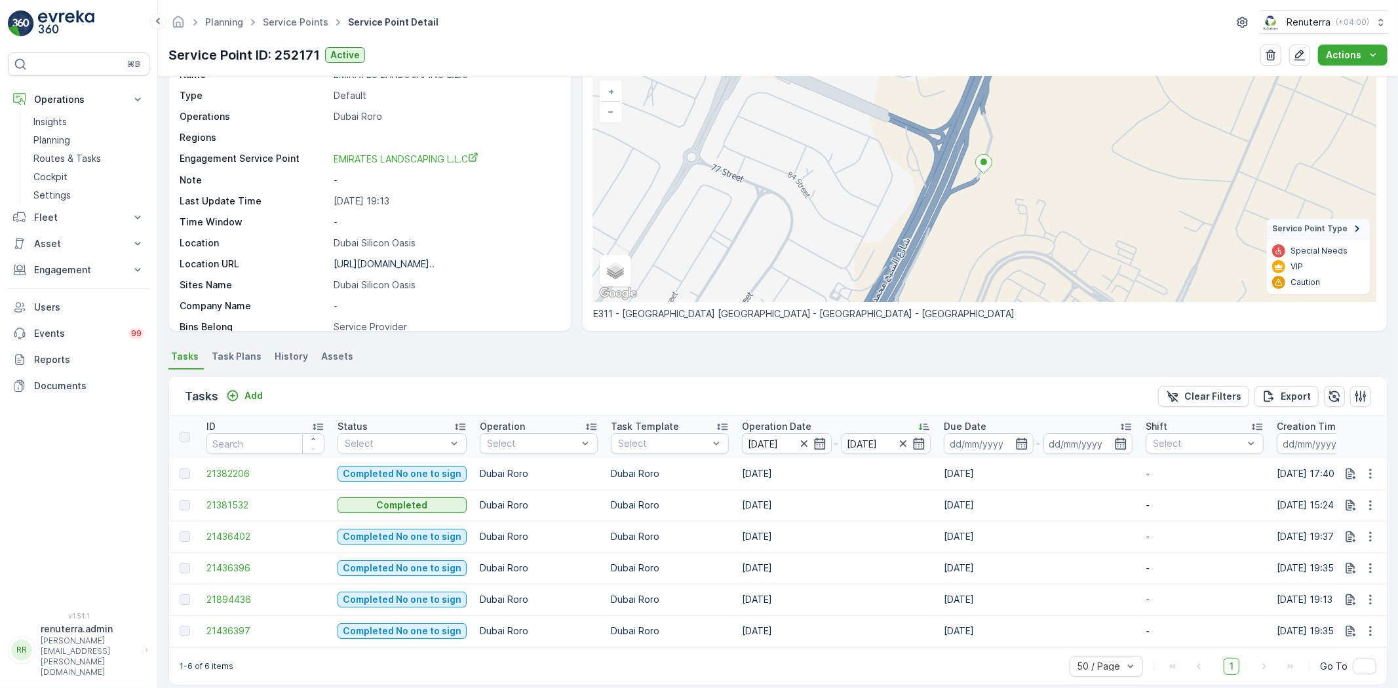
scroll to position [103, 0]
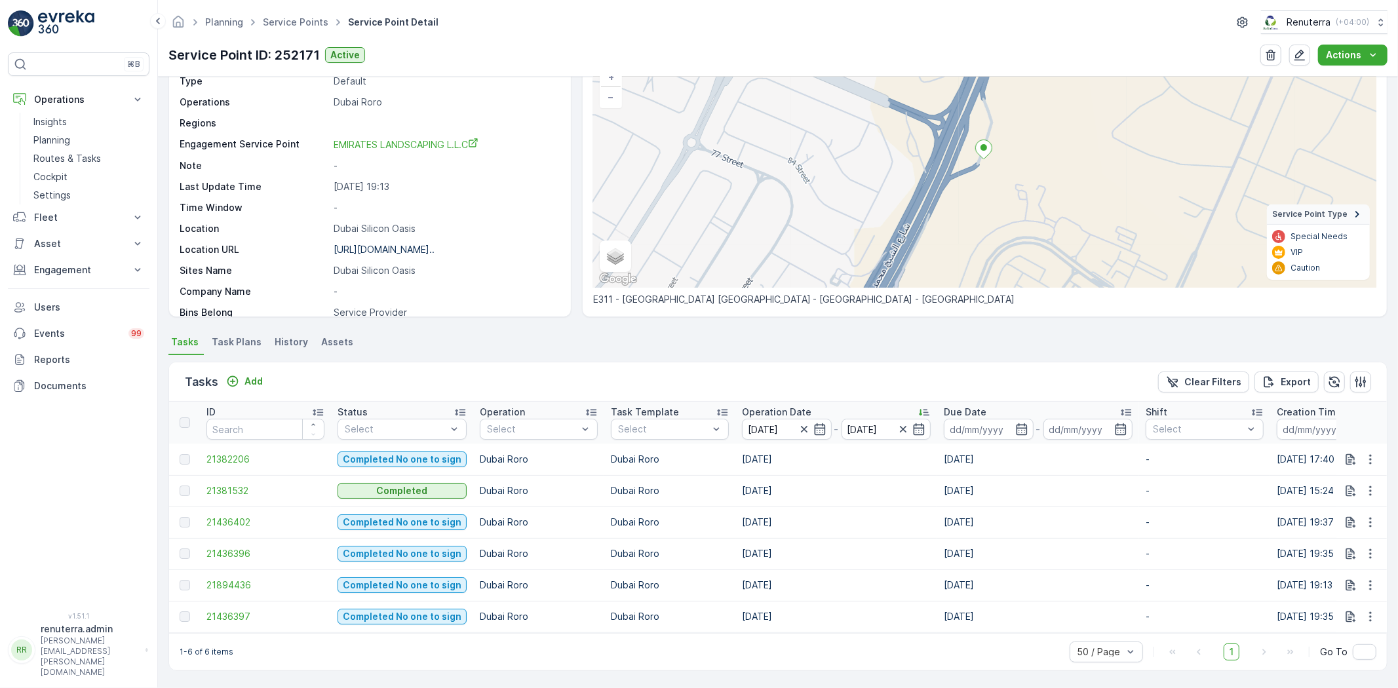
click at [292, 588] on td "21894436" at bounding box center [265, 585] width 131 height 31
click at [243, 579] on span "21894436" at bounding box center [265, 585] width 118 height 13
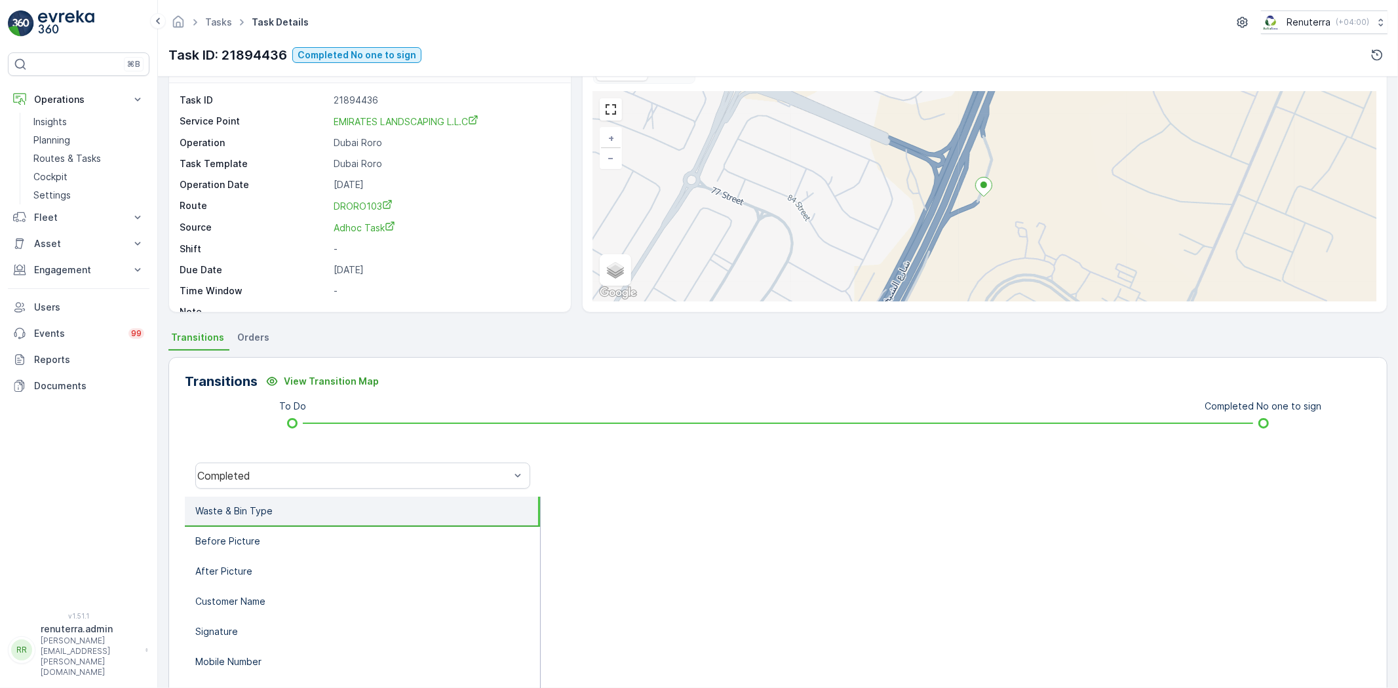
scroll to position [138, 0]
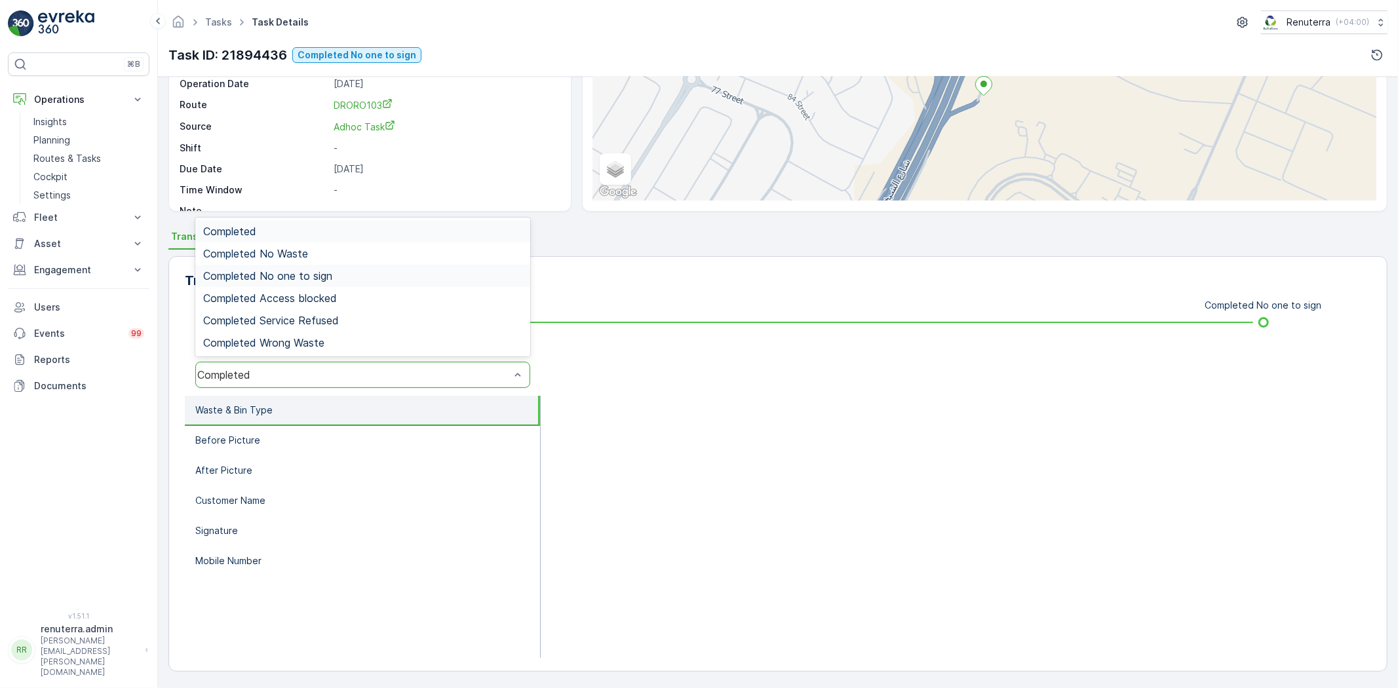
click at [300, 283] on div "Completed No one to sign" at bounding box center [362, 276] width 335 height 22
click at [300, 283] on p "View Transition Map" at bounding box center [331, 280] width 95 height 13
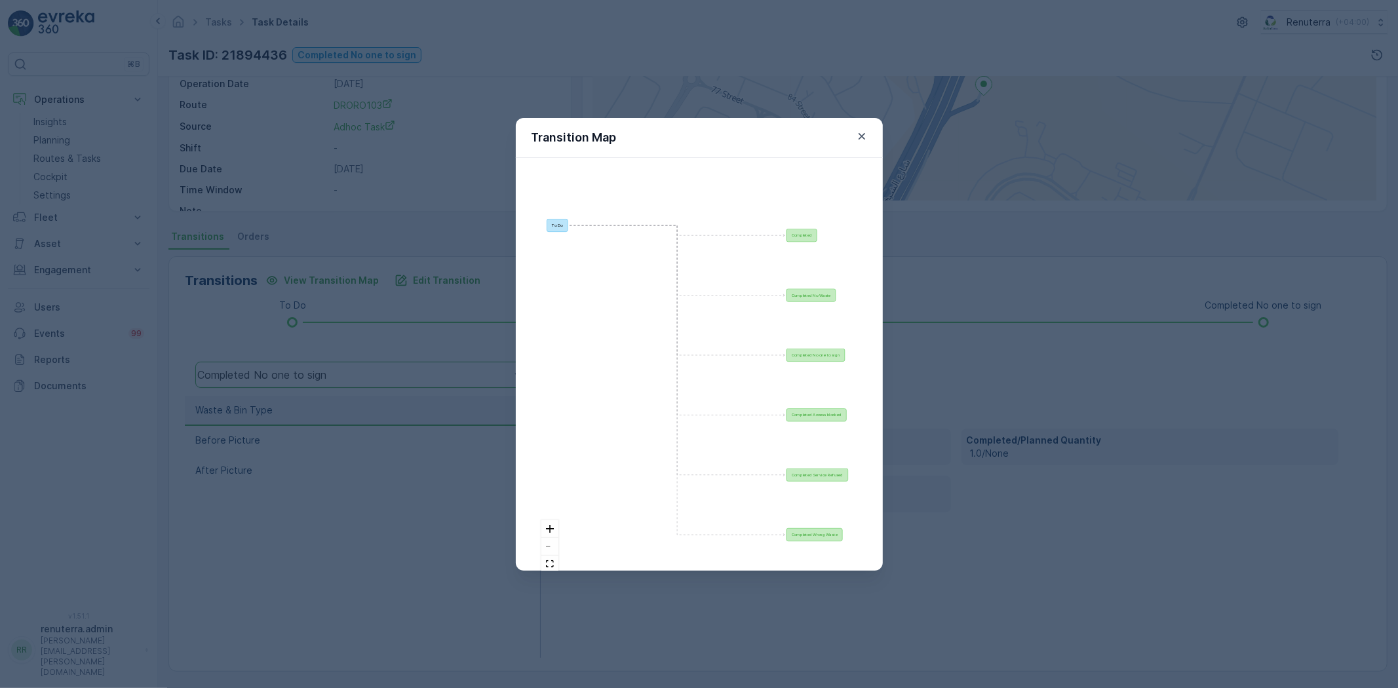
click at [378, 463] on div "Transition Map To Do Completed Completed No Waste Completed No one to sign Comp…" at bounding box center [699, 344] width 1398 height 688
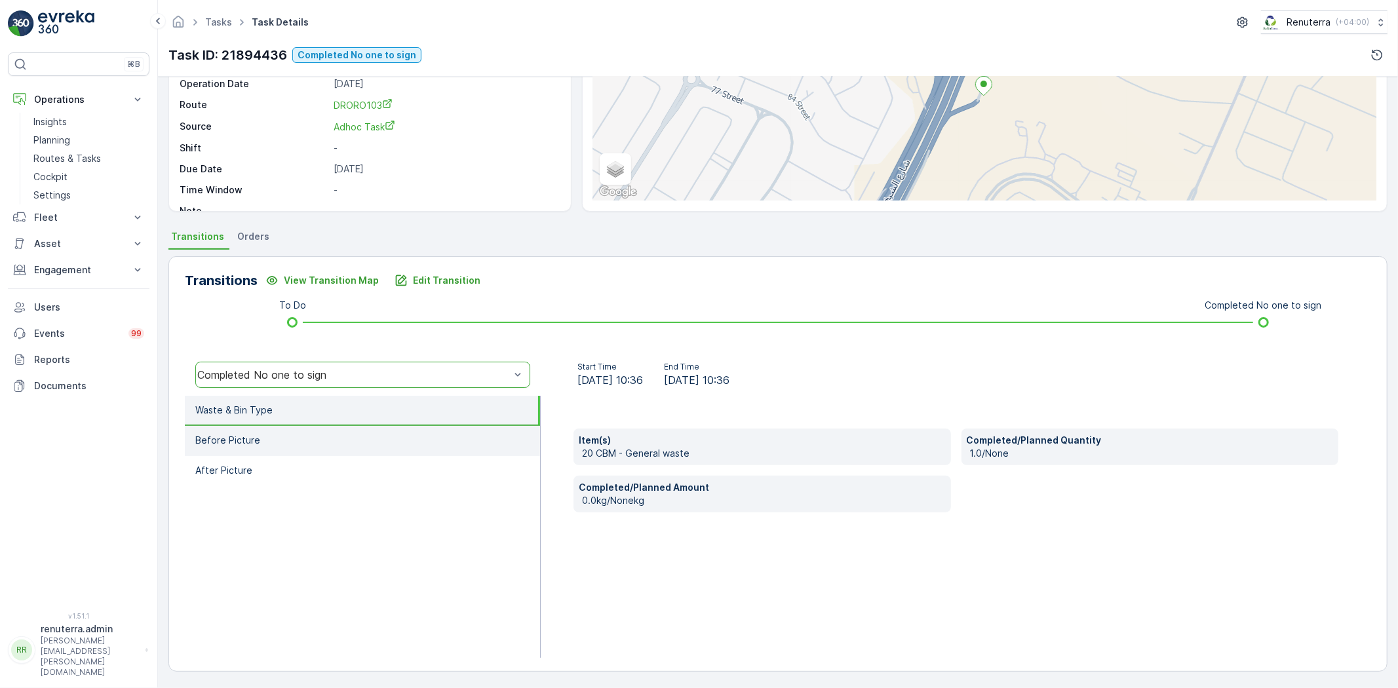
click at [262, 428] on li "Before Picture" at bounding box center [362, 441] width 355 height 30
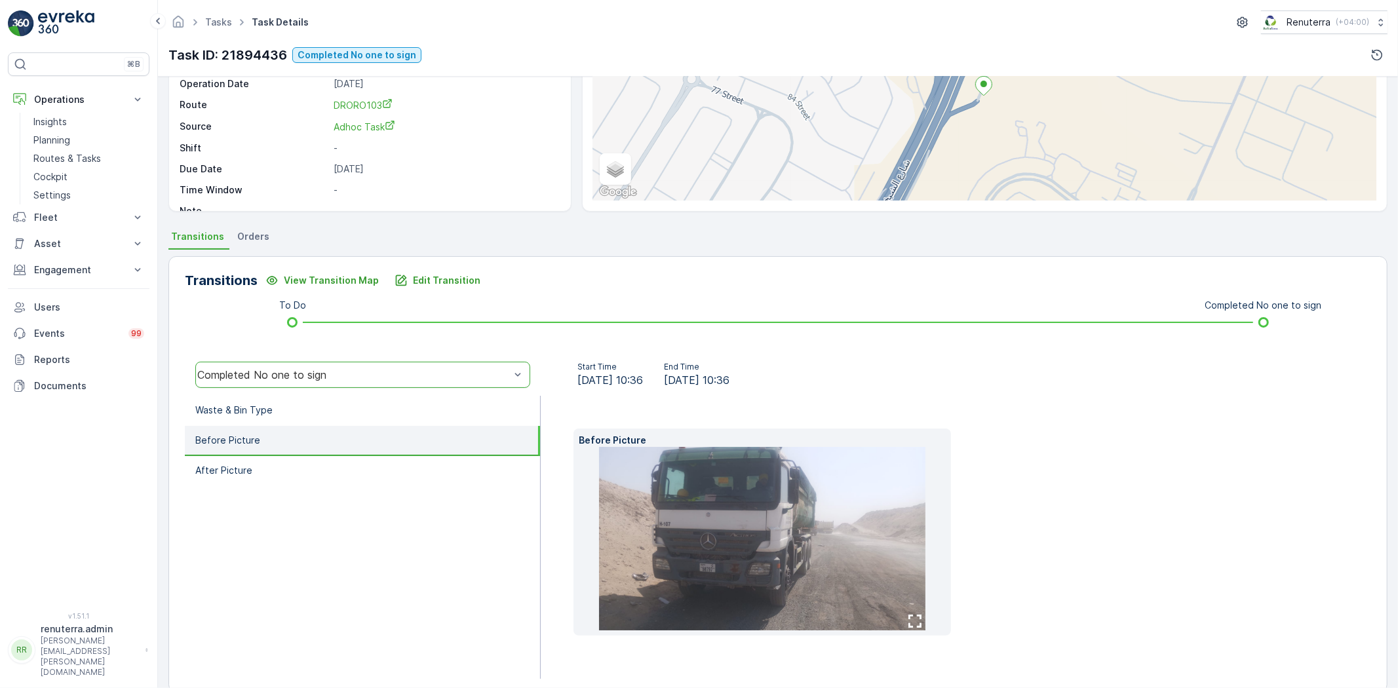
click at [296, 452] on li "Before Picture" at bounding box center [362, 441] width 355 height 30
click at [281, 413] on li "Waste & Bin Type" at bounding box center [362, 411] width 355 height 30
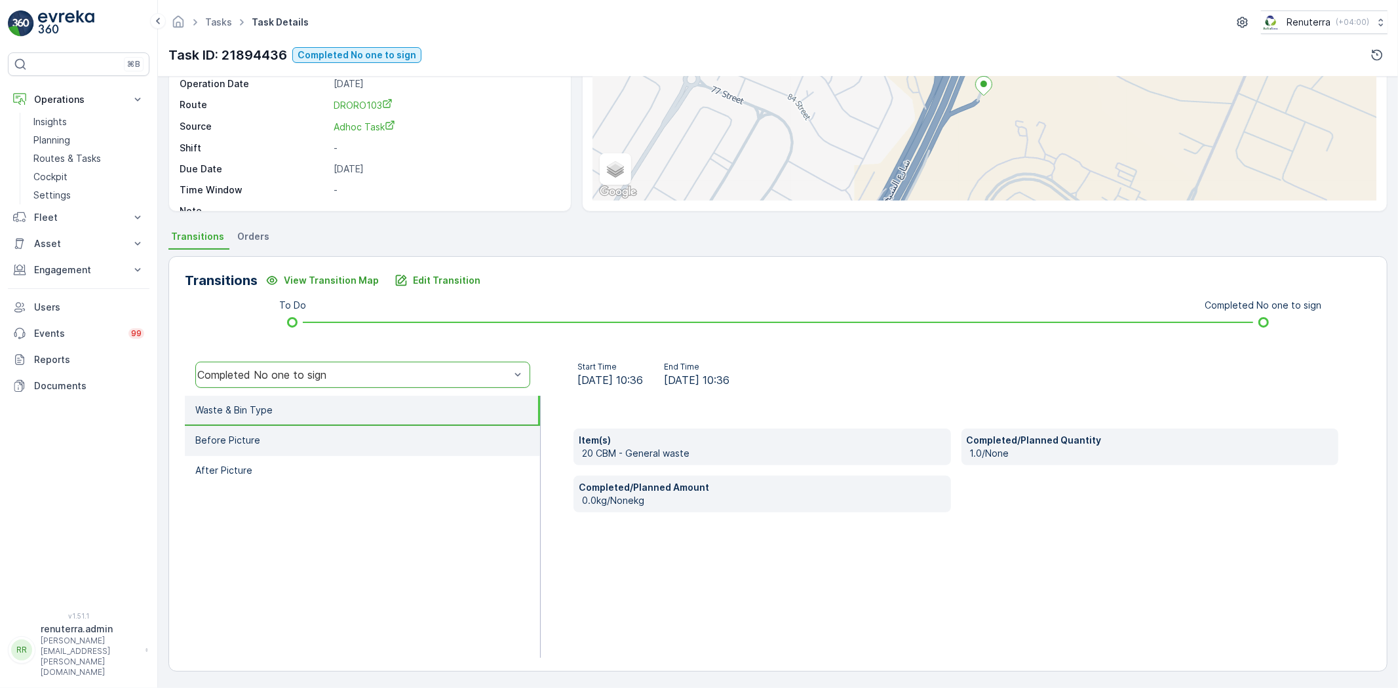
click at [293, 437] on li "Before Picture" at bounding box center [362, 441] width 355 height 30
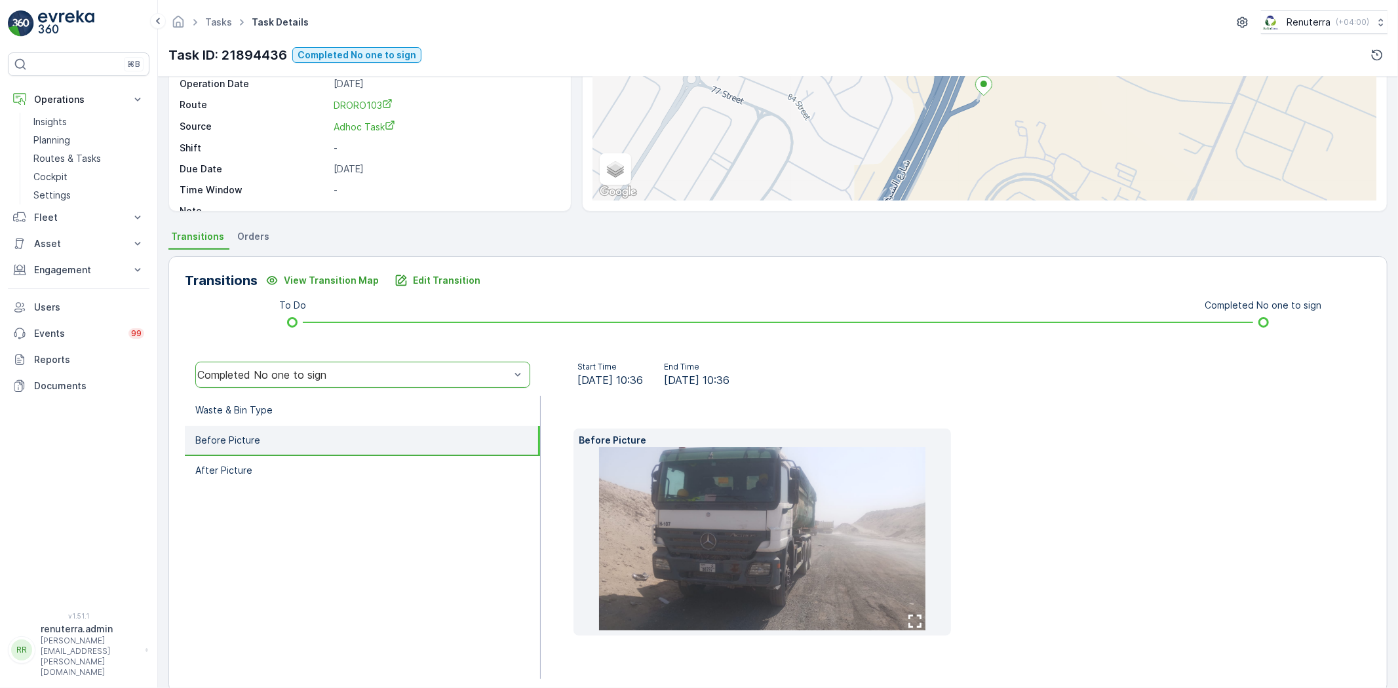
click at [804, 562] on img at bounding box center [762, 539] width 326 height 184
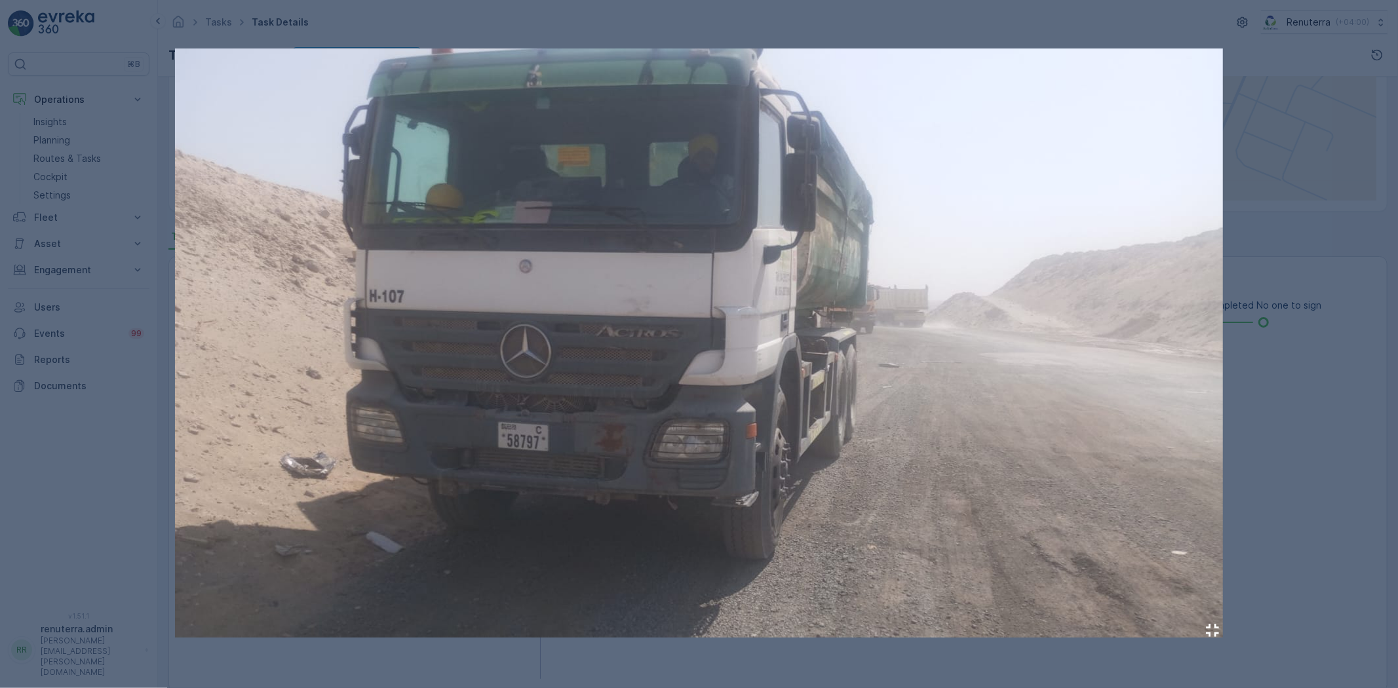
click at [1231, 539] on div at bounding box center [699, 344] width 1398 height 688
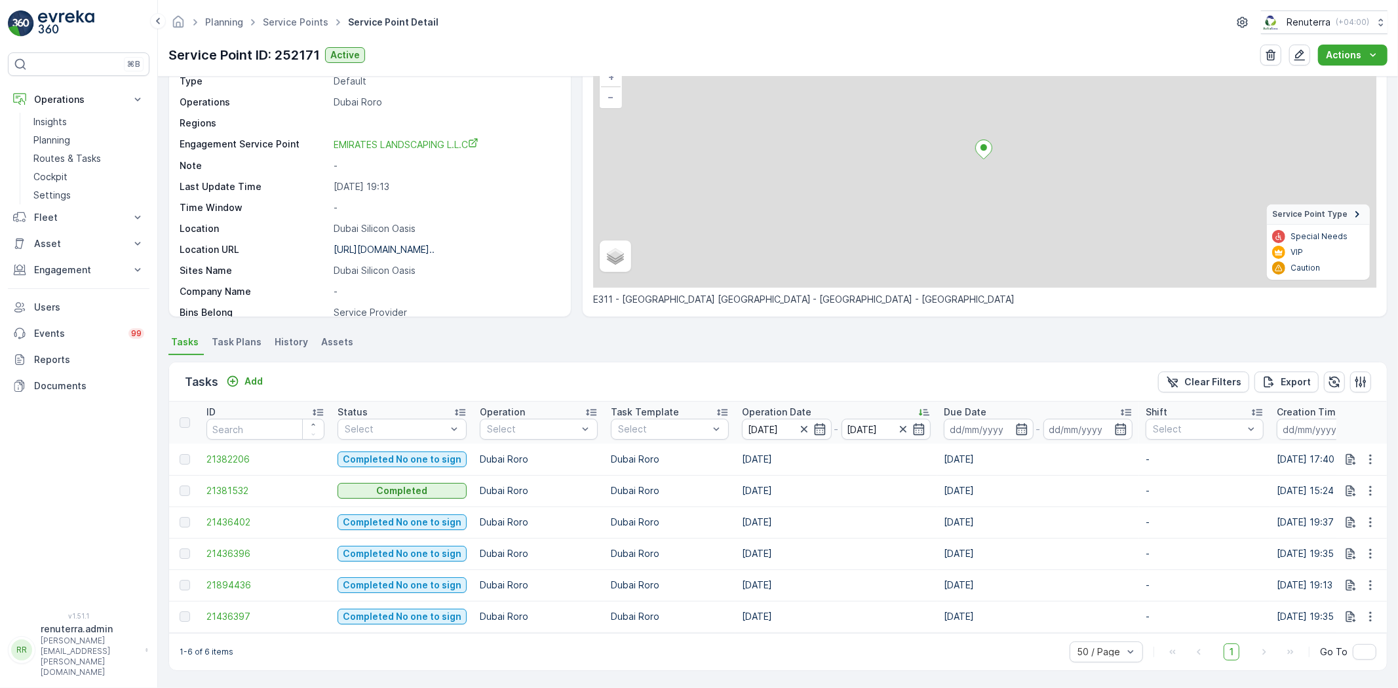
scroll to position [103, 0]
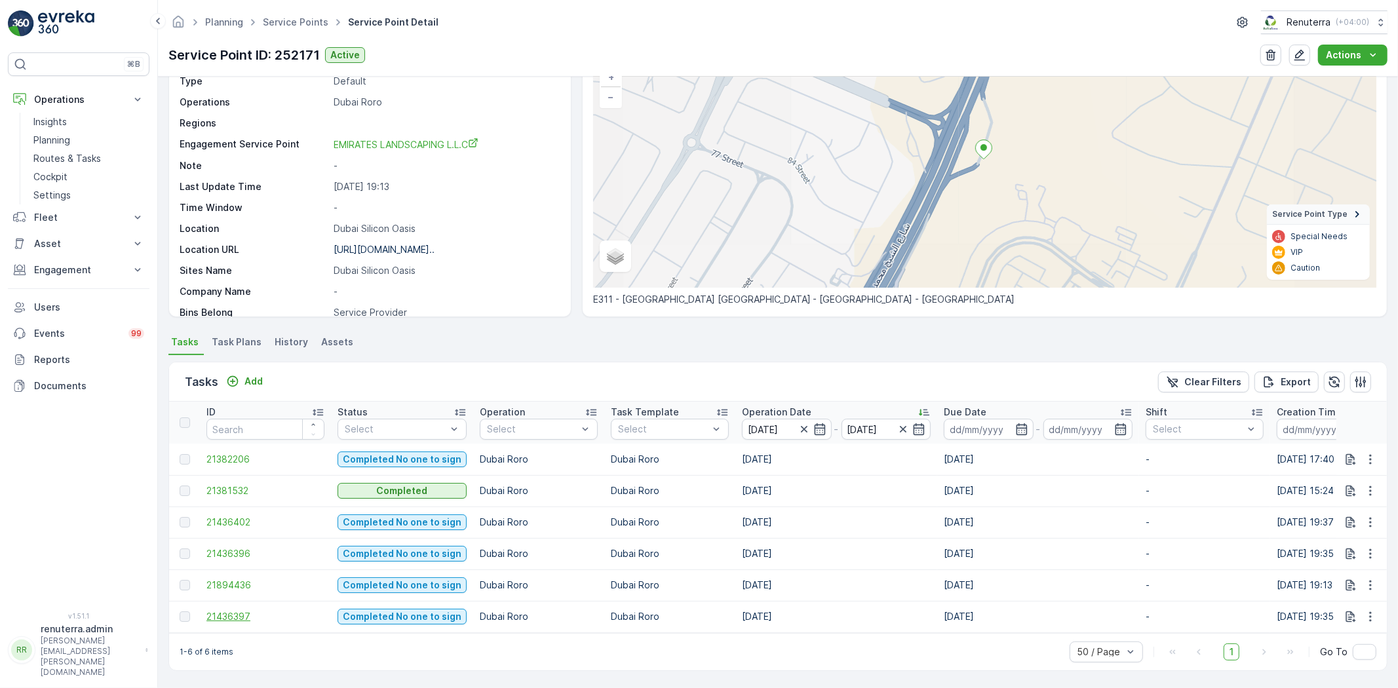
click at [246, 610] on span "21436397" at bounding box center [265, 616] width 118 height 13
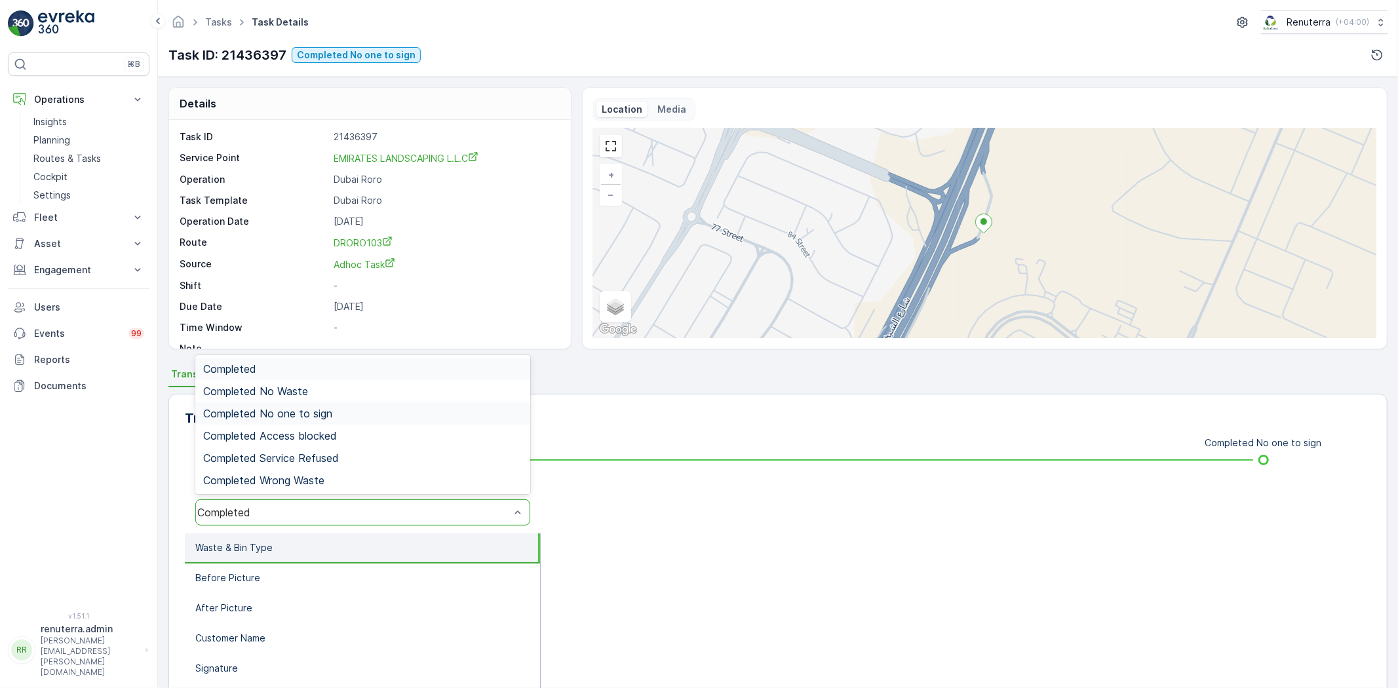
click at [320, 405] on div "Completed No one to sign" at bounding box center [362, 413] width 335 height 22
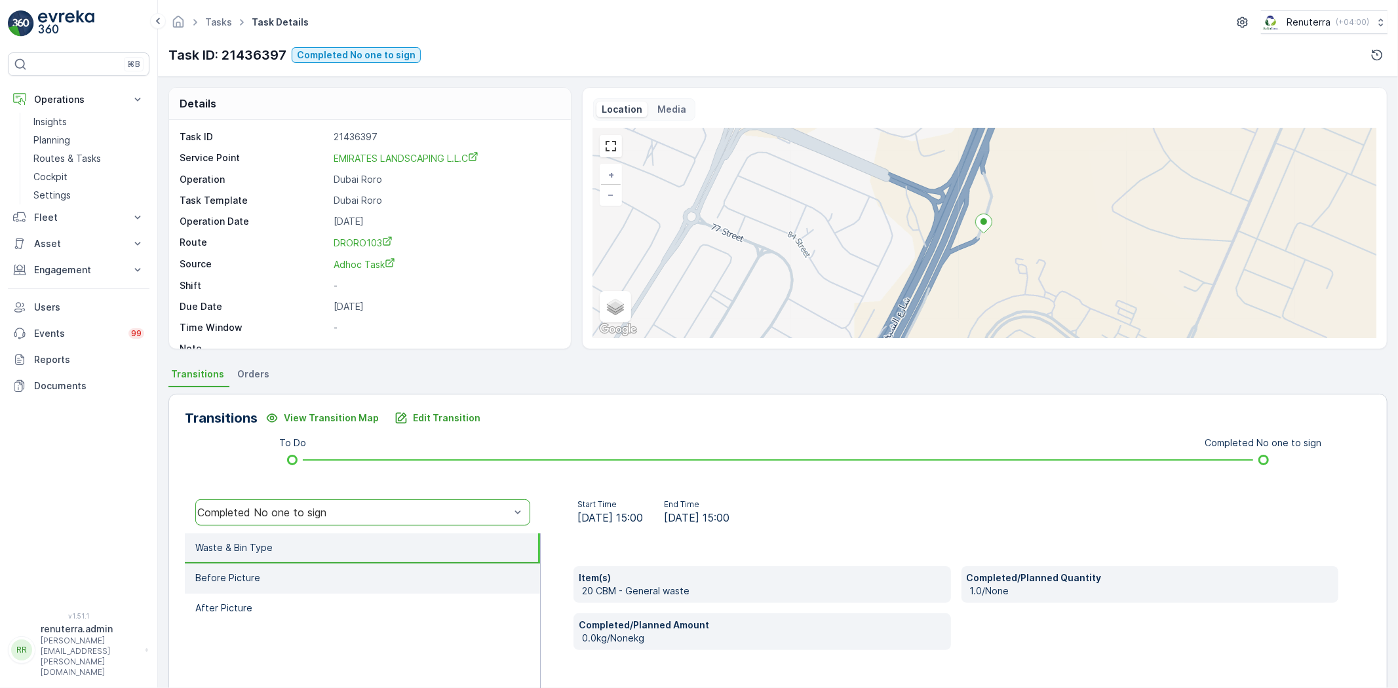
click at [388, 579] on li "Before Picture" at bounding box center [362, 579] width 355 height 30
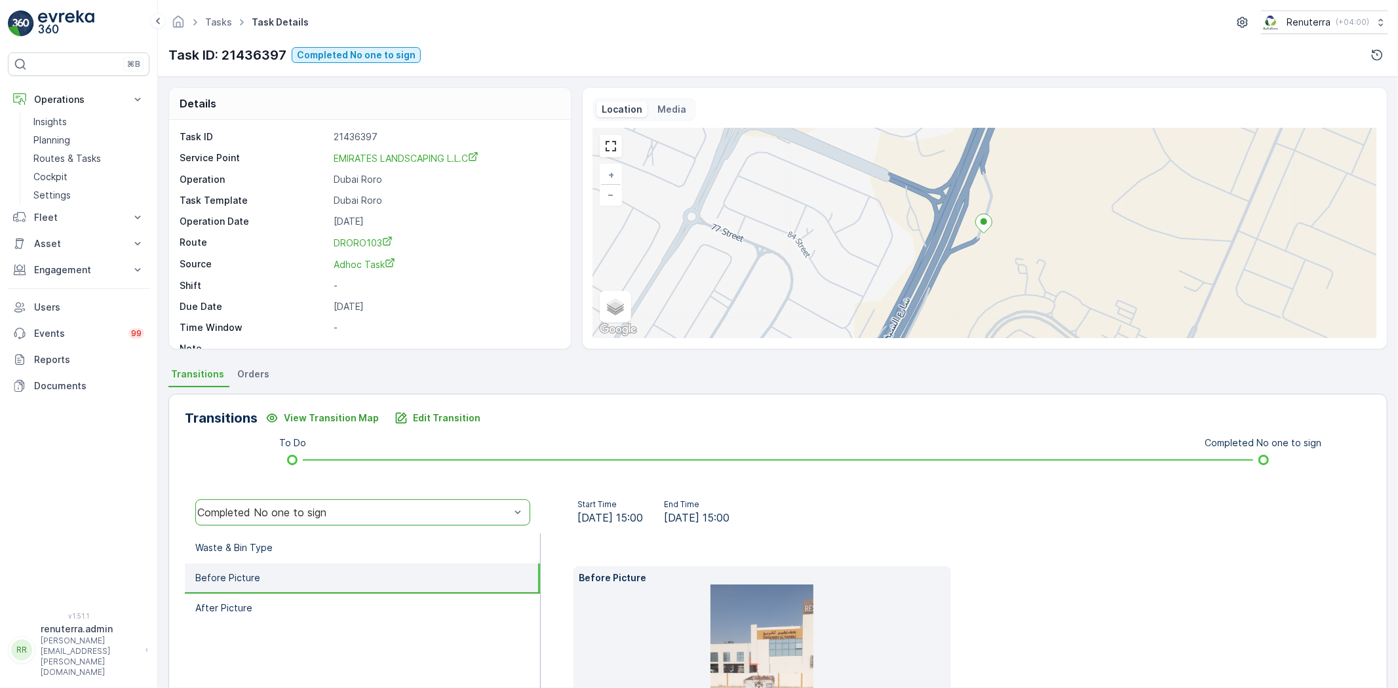
click at [374, 582] on li "Before Picture" at bounding box center [362, 579] width 355 height 30
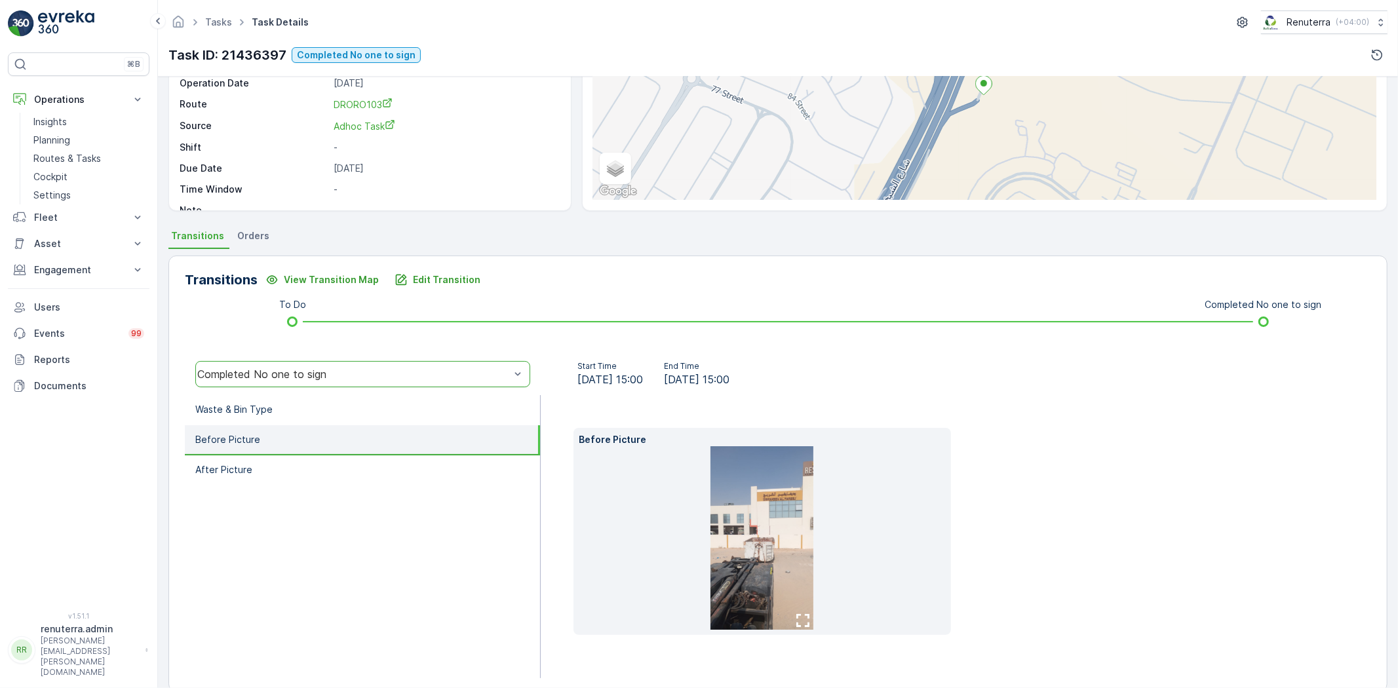
scroll to position [159, 0]
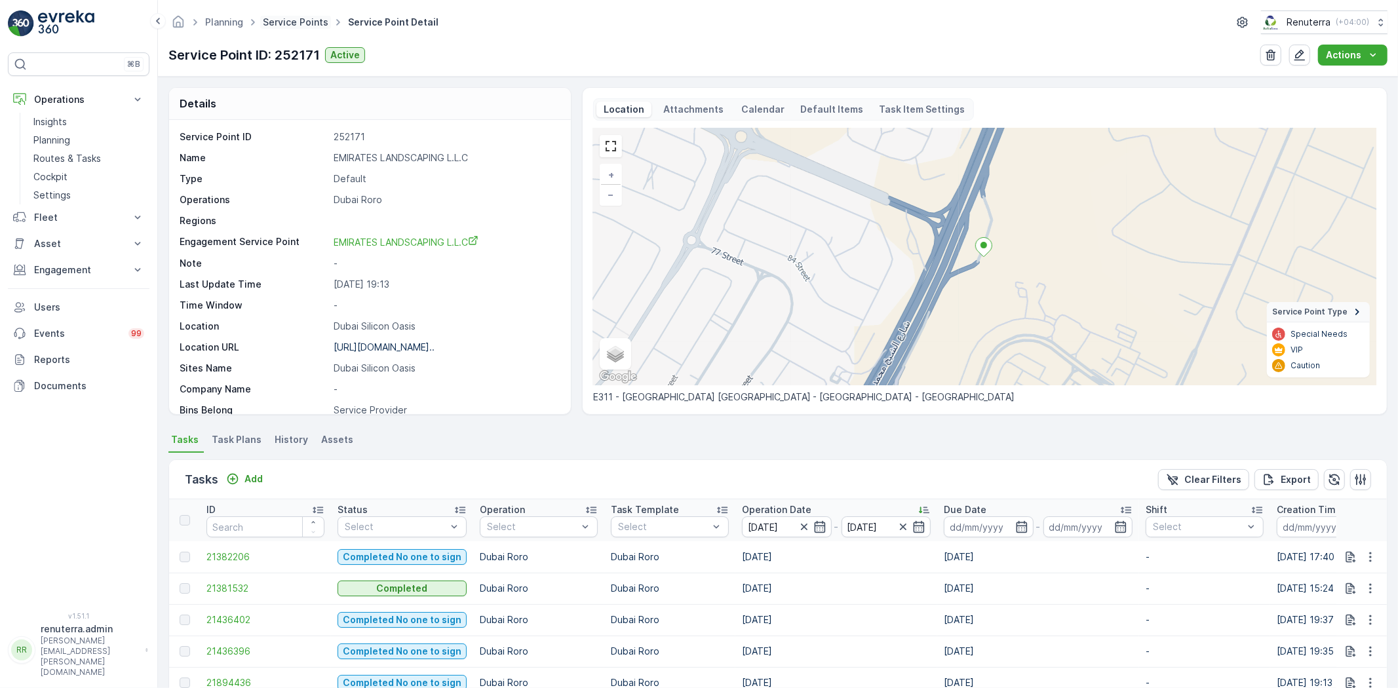
click at [307, 27] on link "Service Points" at bounding box center [296, 21] width 66 height 11
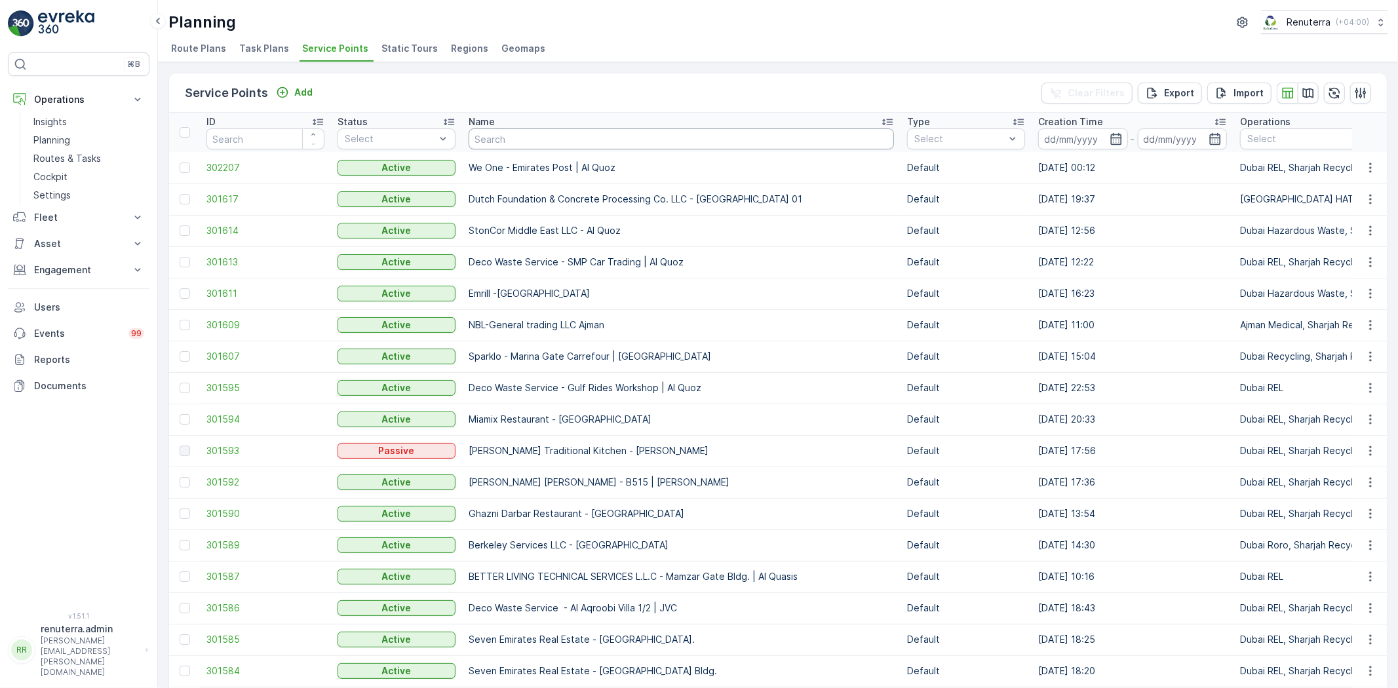
click at [511, 138] on input "text" at bounding box center [681, 138] width 425 height 21
type input "Sobha"
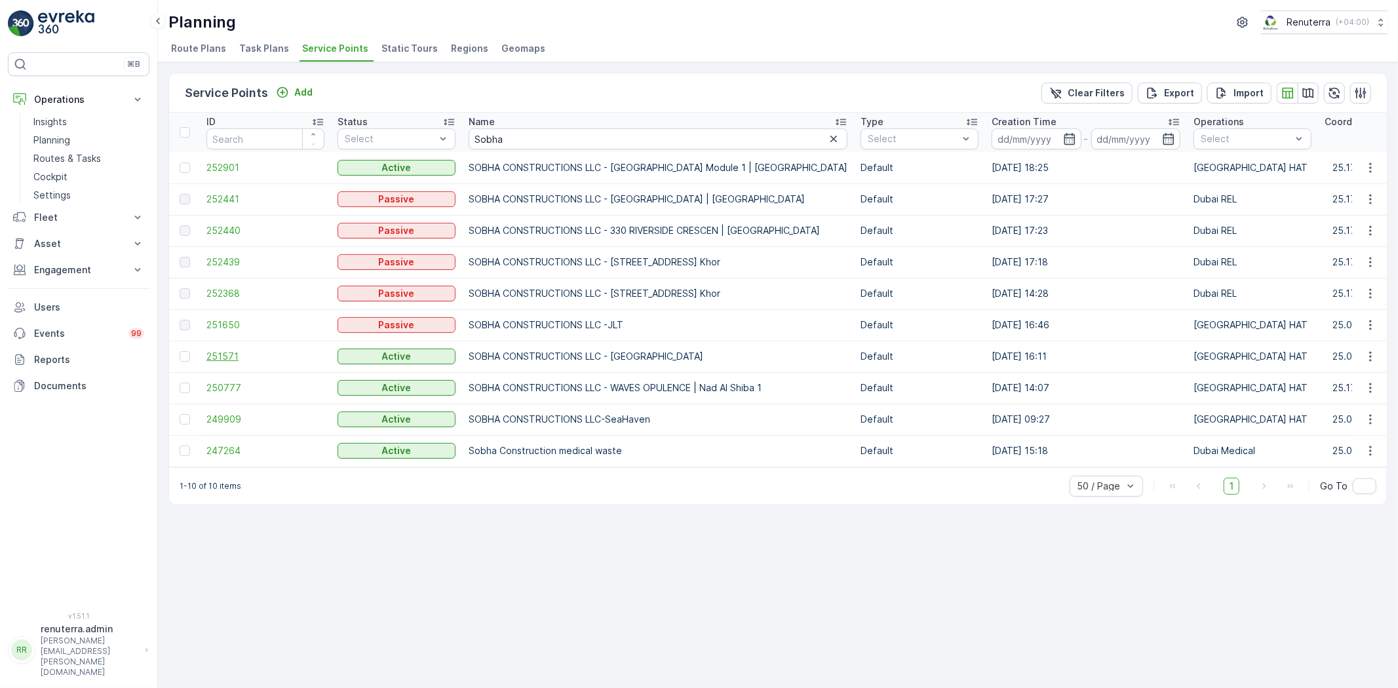
click at [247, 359] on span "251571" at bounding box center [265, 356] width 118 height 13
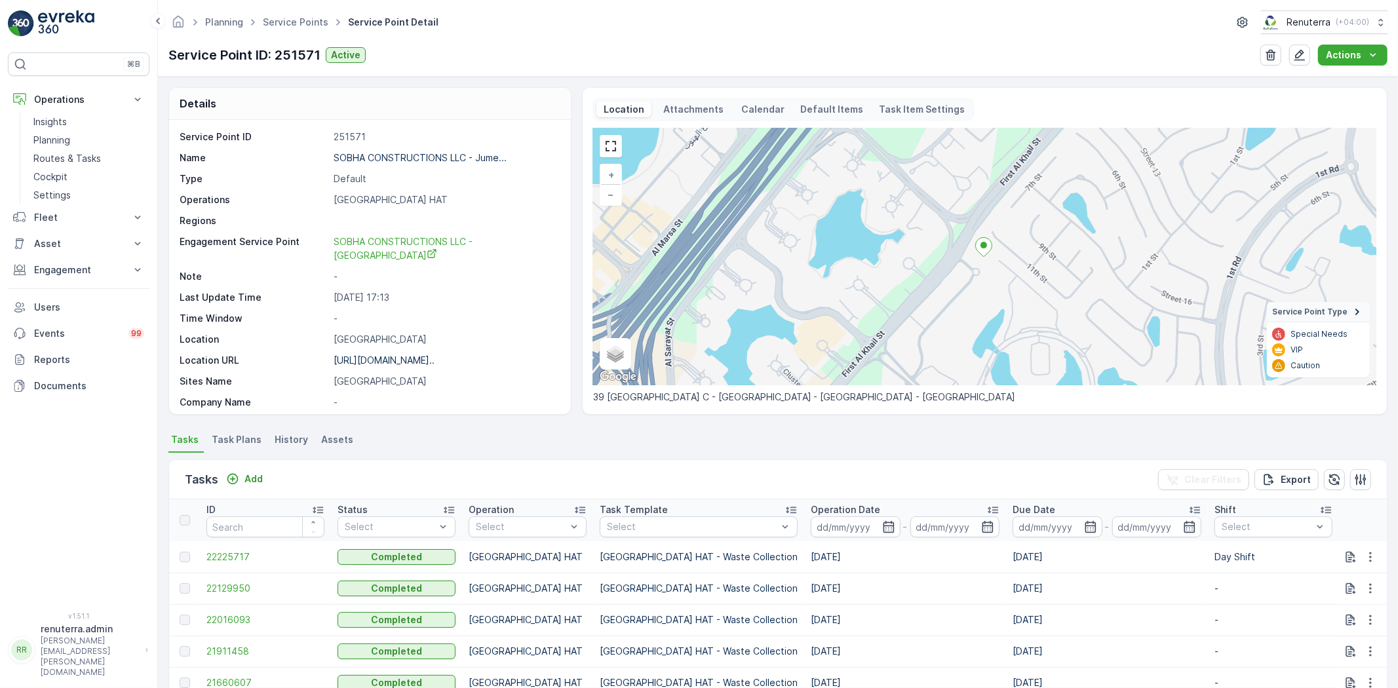
click at [804, 539] on th "Operation Date -" at bounding box center [905, 520] width 202 height 42
click at [811, 532] on input at bounding box center [856, 527] width 90 height 21
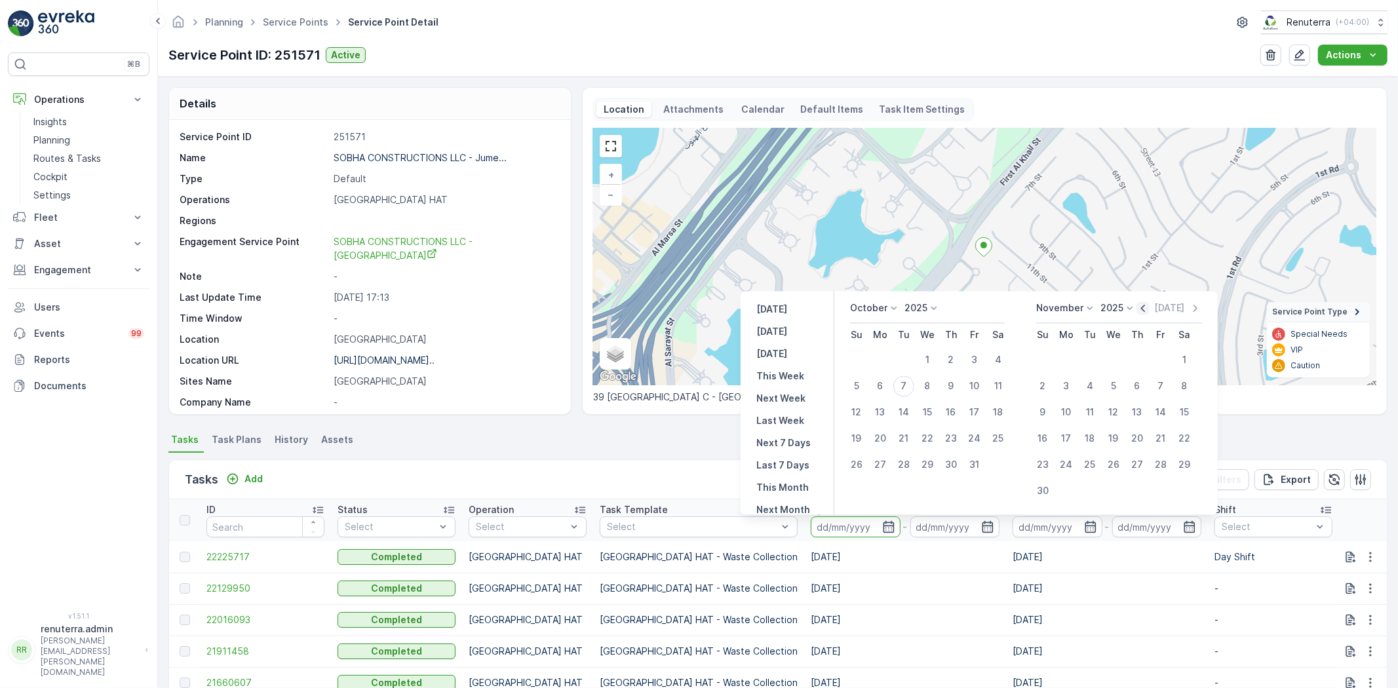
click at [1142, 308] on icon "button" at bounding box center [1143, 308] width 13 height 13
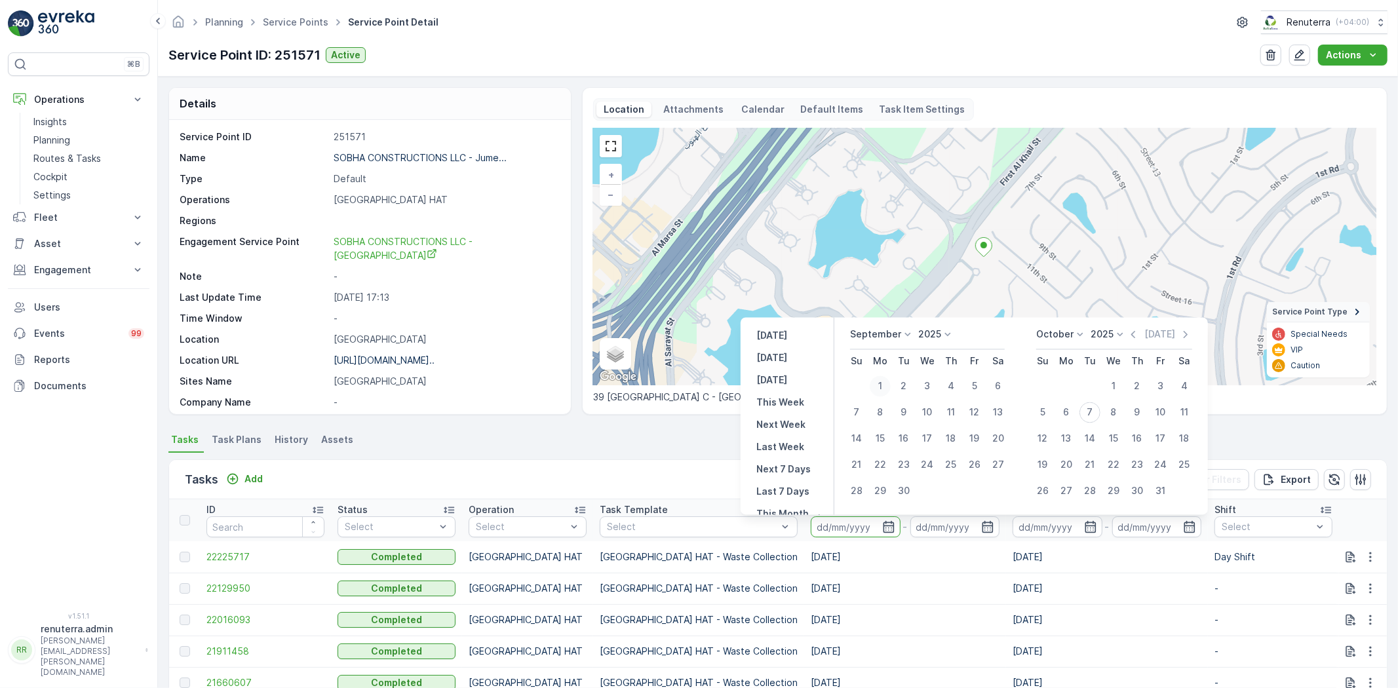
click at [884, 383] on div "1" at bounding box center [880, 386] width 21 height 21
type input "01.09.2025"
click at [903, 505] on div "September 2025 Su Mo Tu We Th Fr Sa 1 2 3 4 5 6 7 8 9 10 11 12 13 14 15 16 17 1…" at bounding box center [1021, 416] width 374 height 197
click at [902, 494] on div "30" at bounding box center [903, 491] width 21 height 21
type input "30.09.2025"
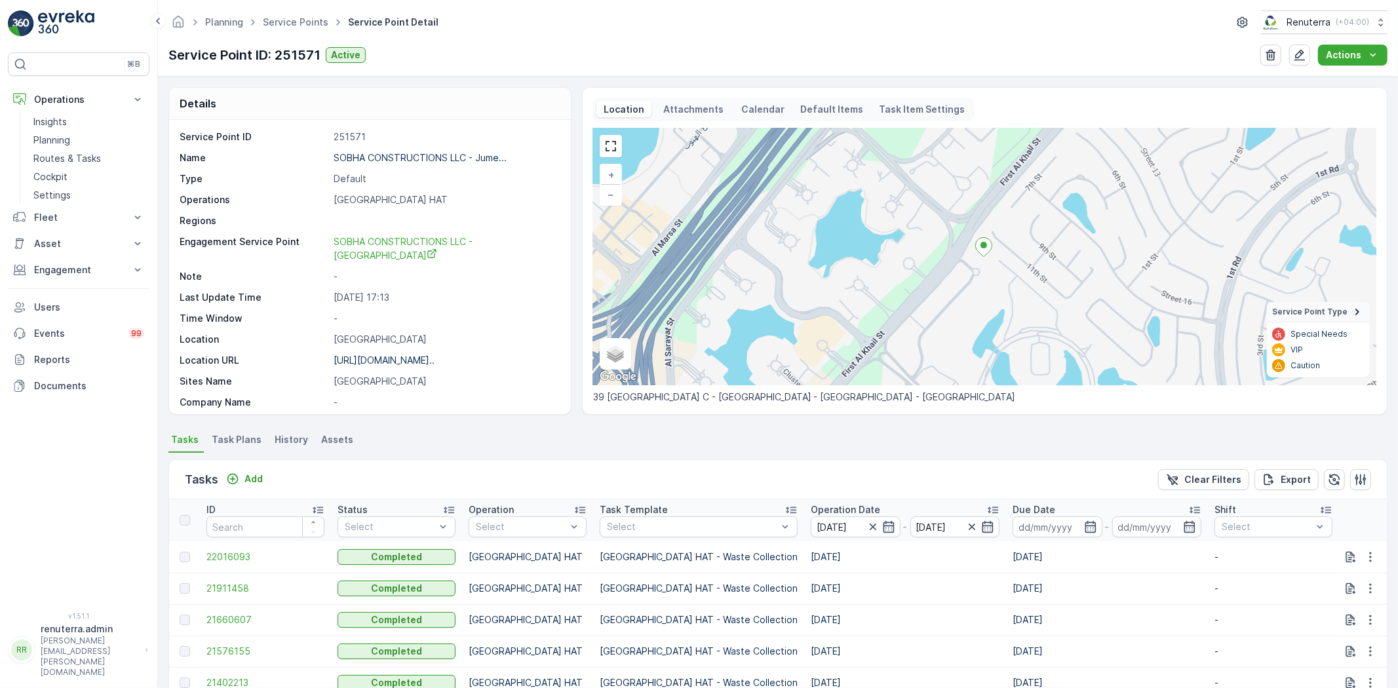
scroll to position [72, 0]
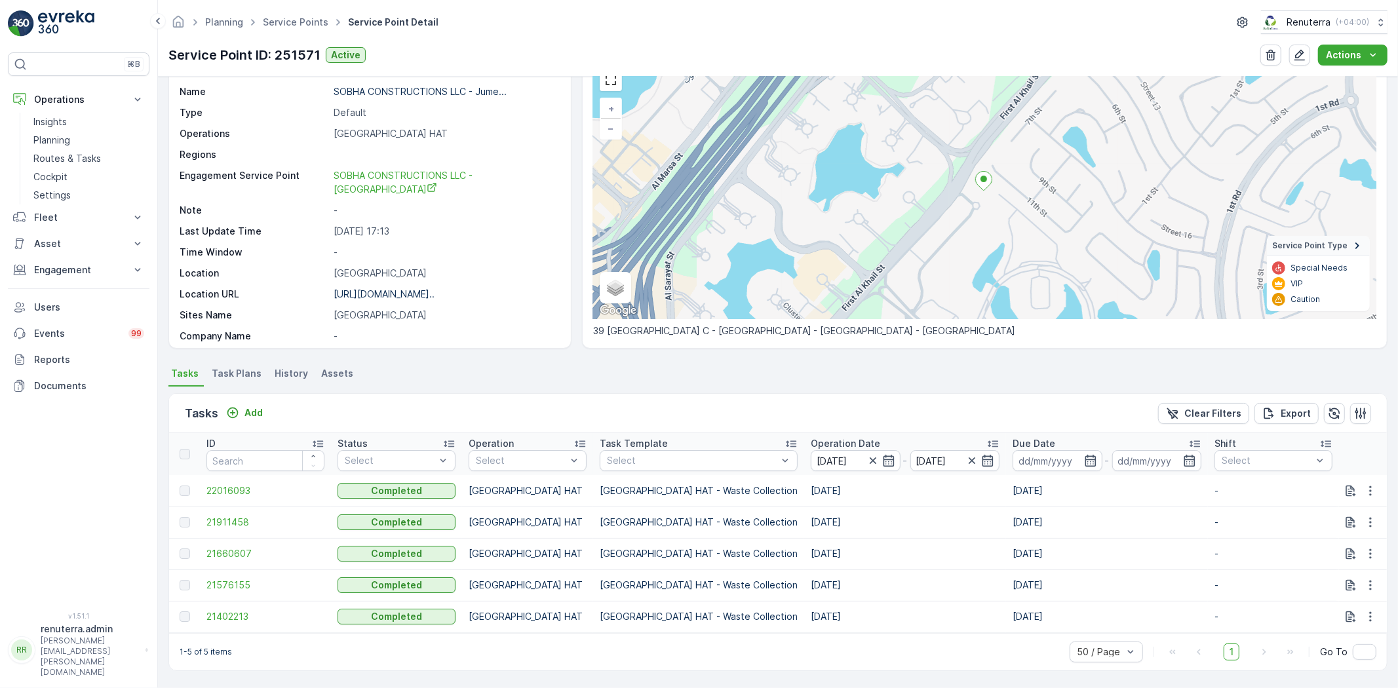
click at [811, 437] on p "Operation Date" at bounding box center [845, 443] width 69 height 13
click at [231, 486] on span "21402213" at bounding box center [265, 490] width 118 height 13
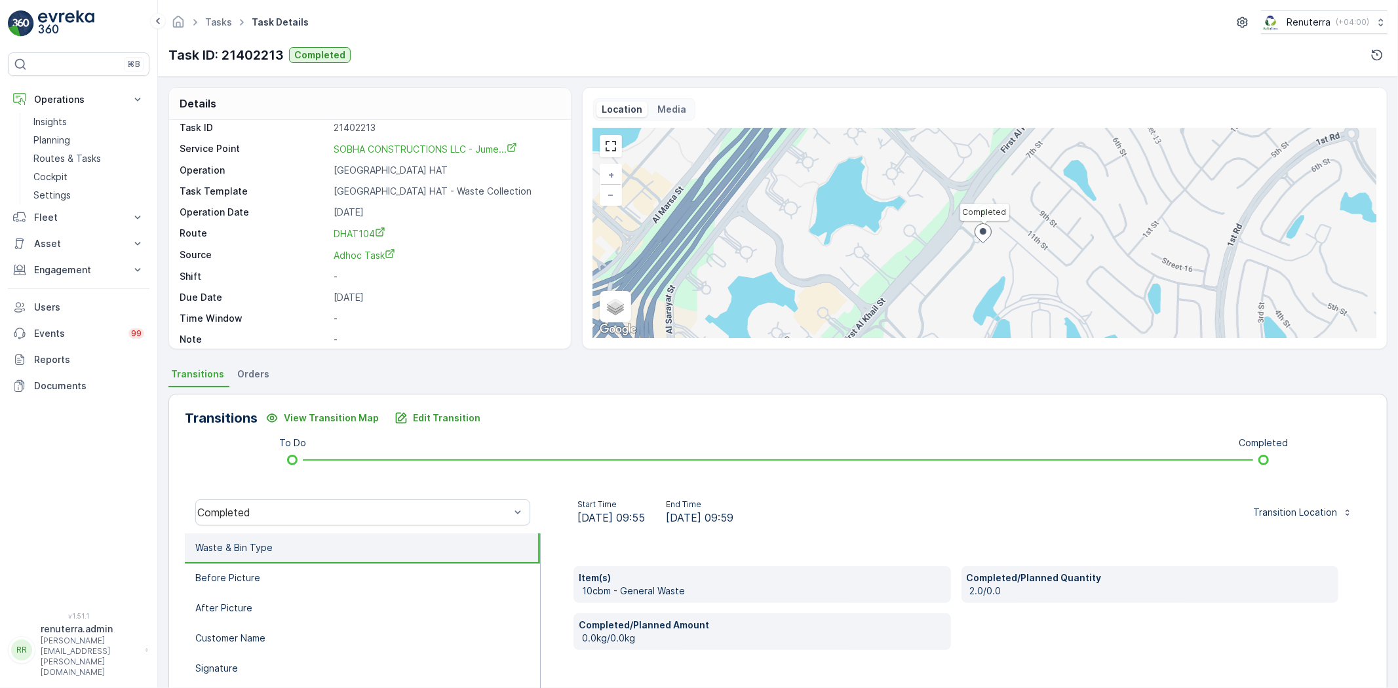
scroll to position [18, 0]
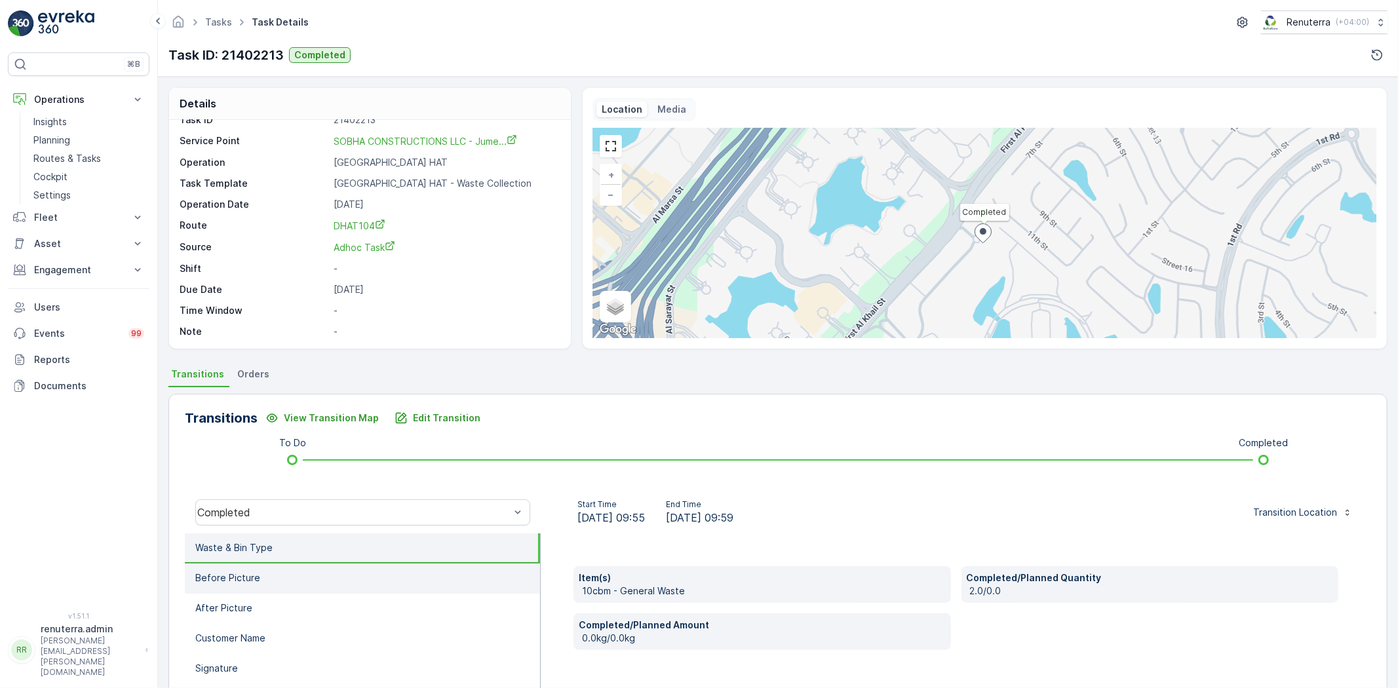
click at [399, 582] on li "Before Picture" at bounding box center [362, 579] width 355 height 30
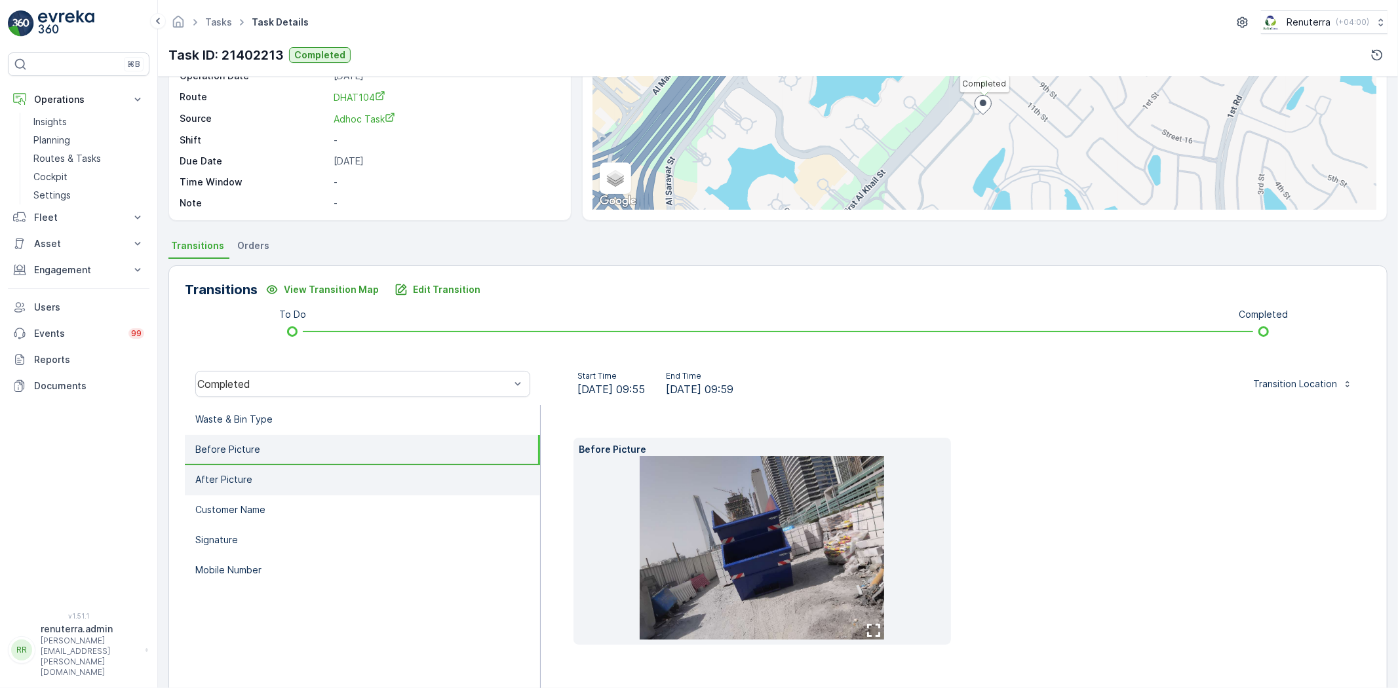
scroll to position [138, 0]
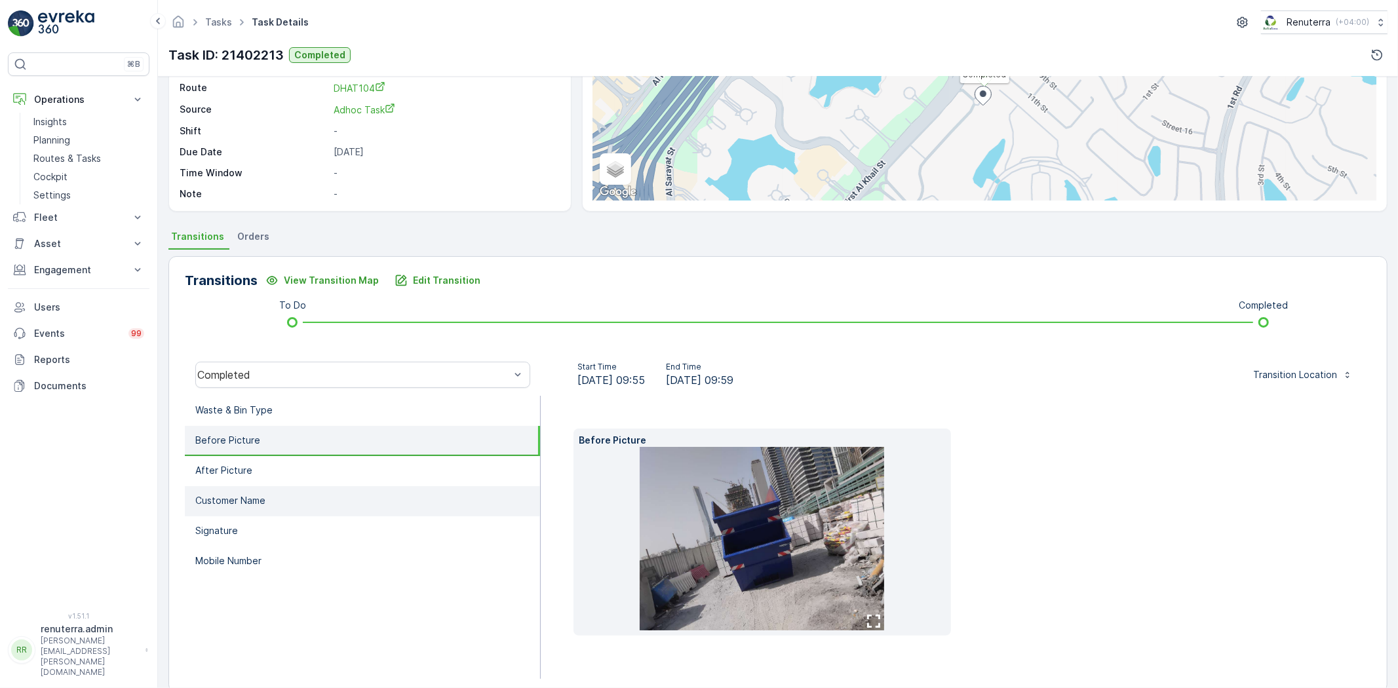
click at [398, 501] on li "Customer Name" at bounding box center [362, 501] width 355 height 30
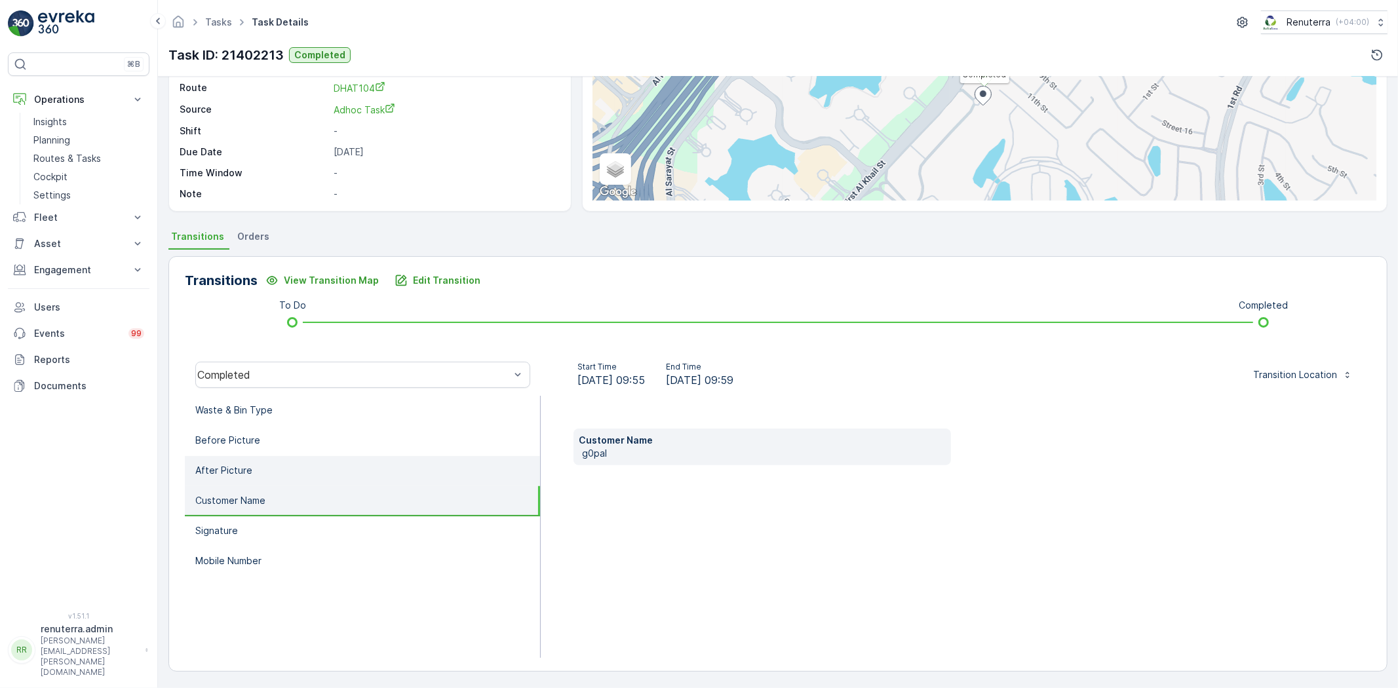
click at [385, 480] on li "After Picture" at bounding box center [362, 471] width 355 height 30
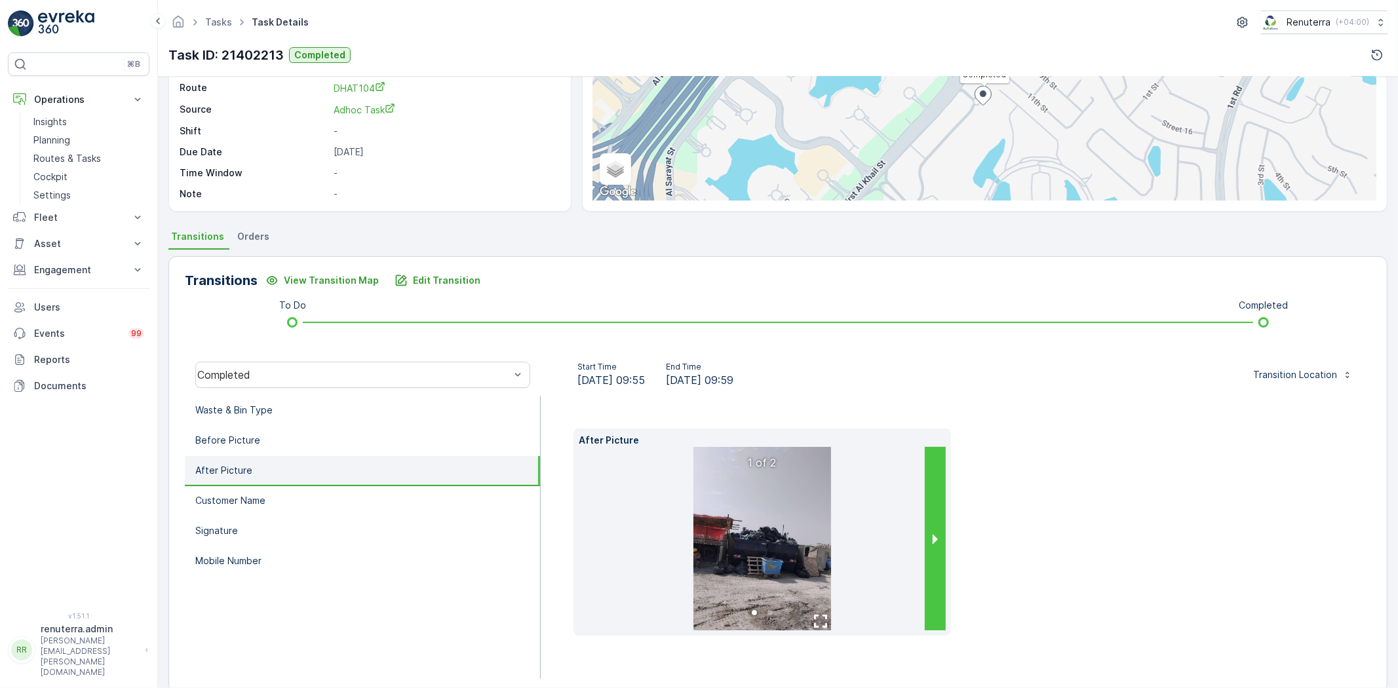
click at [945, 539] on div "After Picture 1 of 2" at bounding box center [763, 532] width 378 height 207
click at [937, 538] on button "next slide / item" at bounding box center [935, 539] width 21 height 184
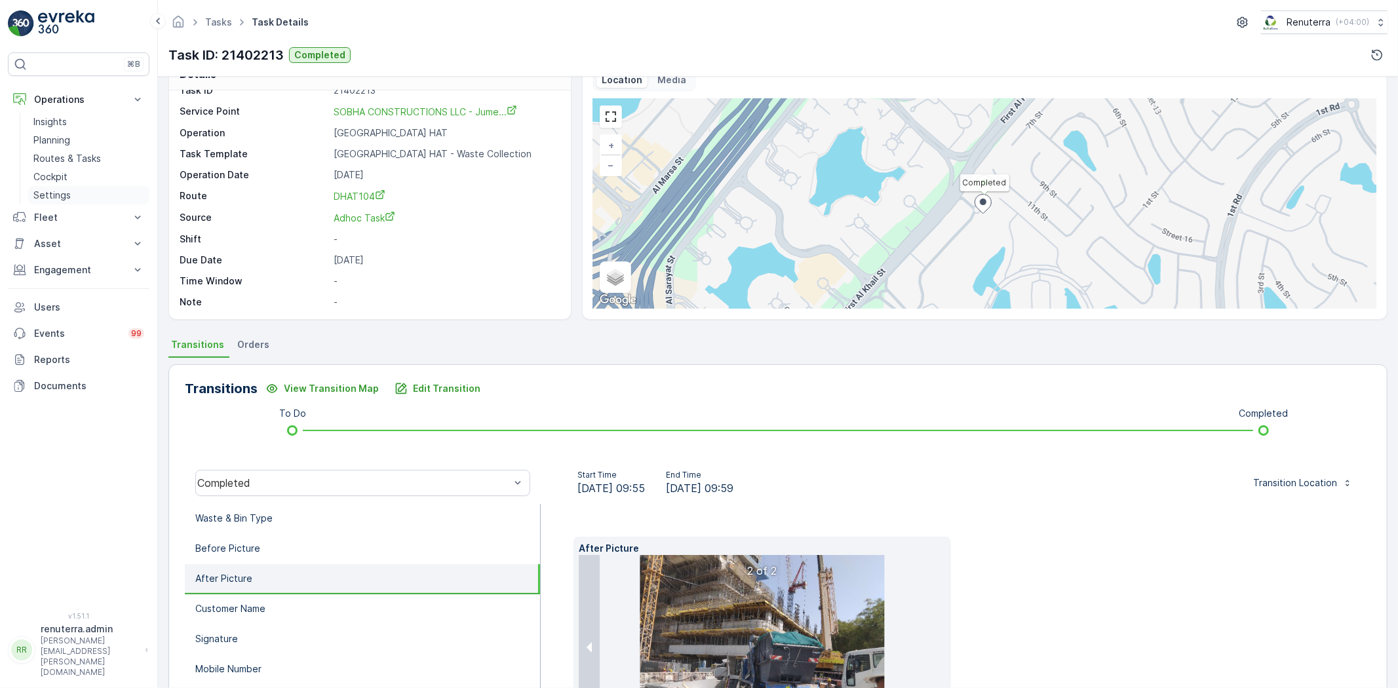
scroll to position [159, 0]
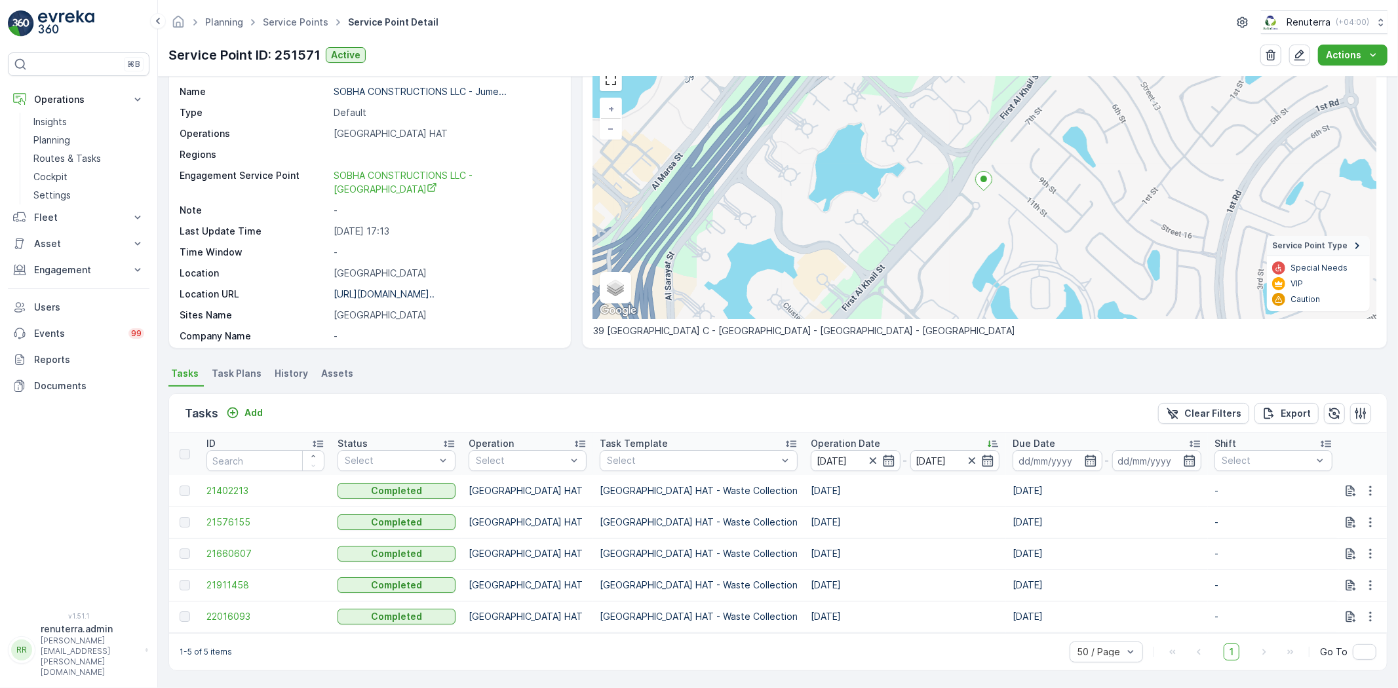
scroll to position [72, 0]
click at [246, 520] on span "21576155" at bounding box center [265, 522] width 118 height 13
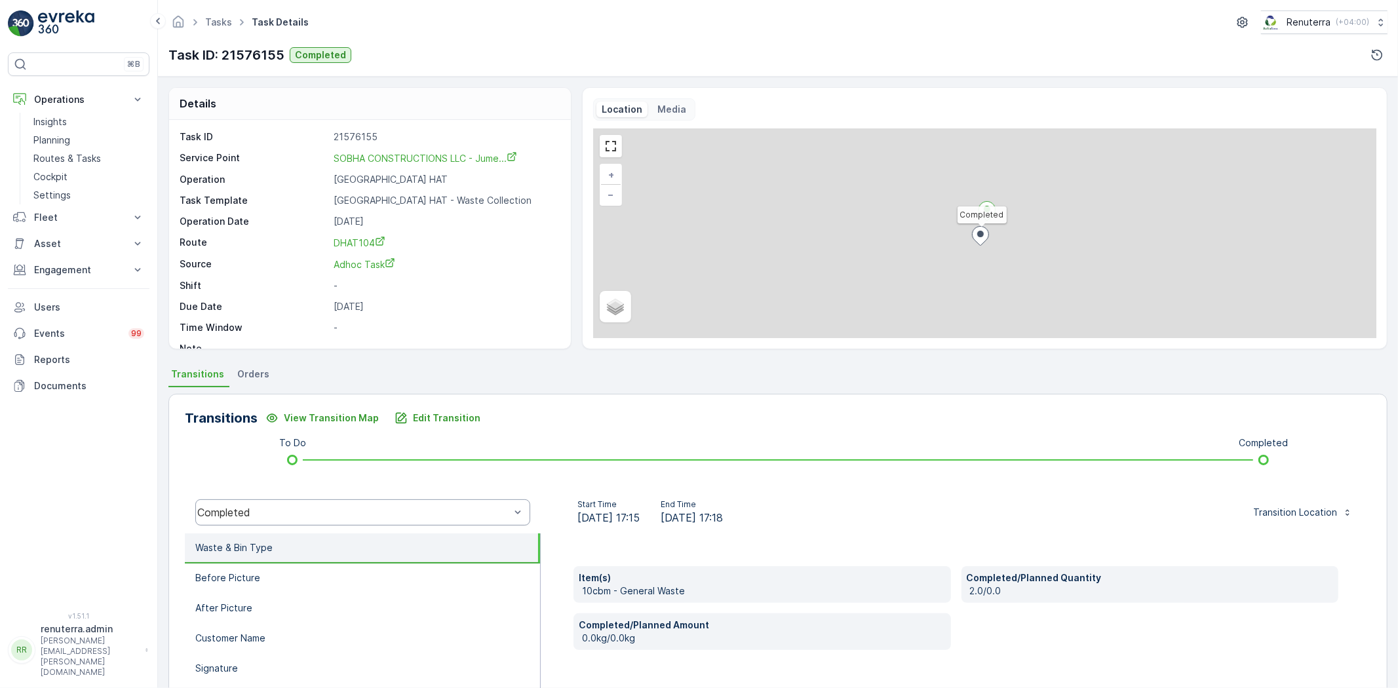
click at [366, 501] on div "Completed" at bounding box center [362, 512] width 335 height 26
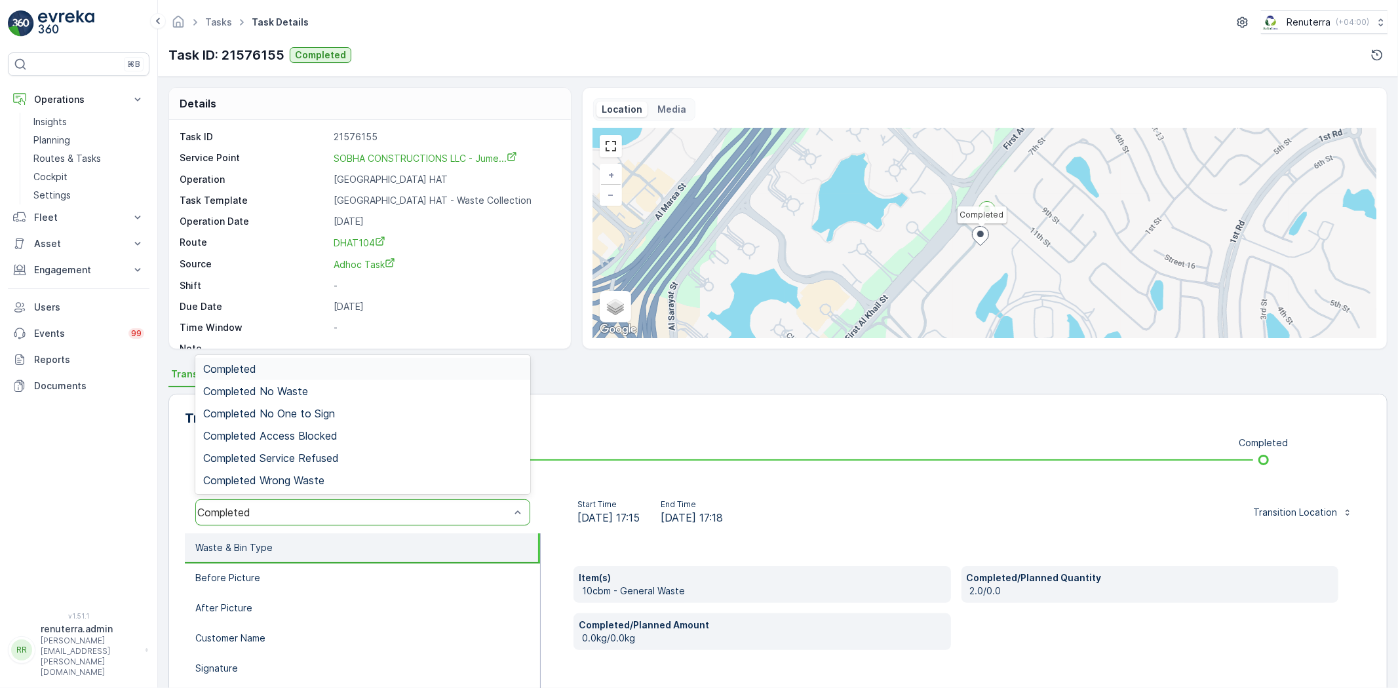
click at [293, 364] on div "Completed" at bounding box center [362, 369] width 319 height 12
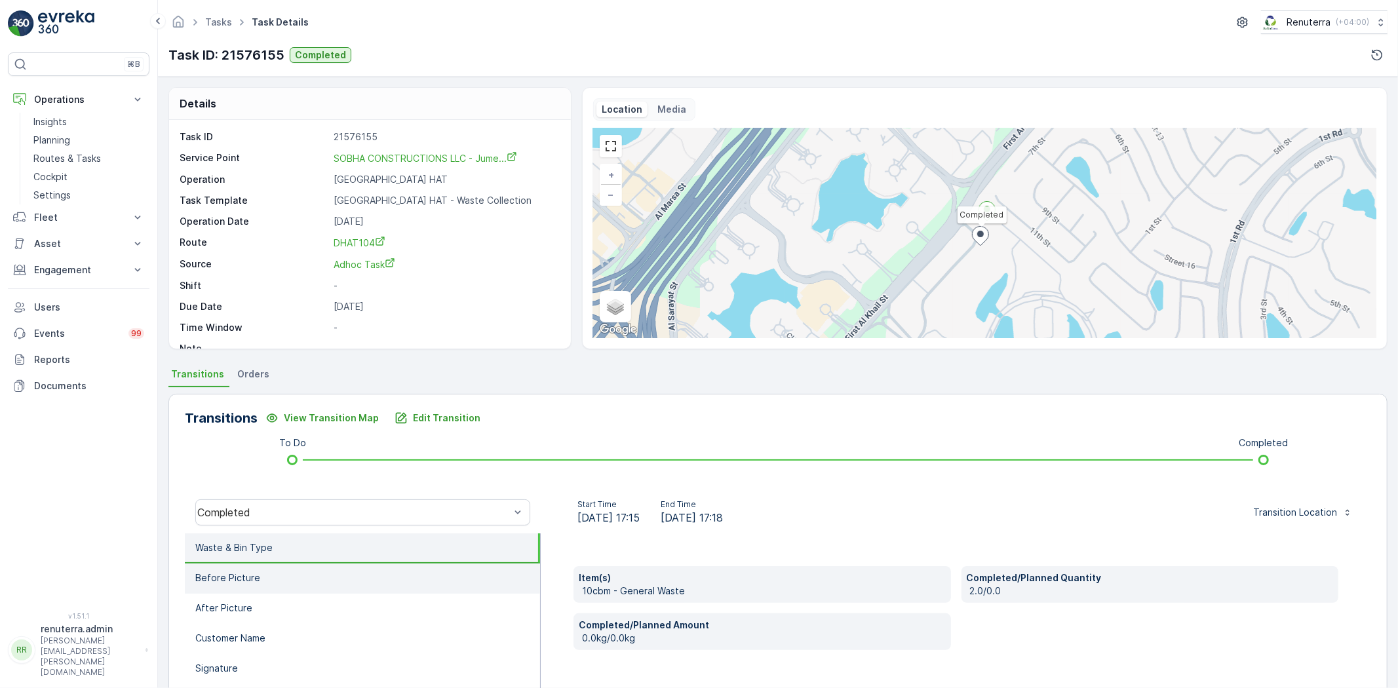
click at [332, 567] on li "Before Picture" at bounding box center [362, 579] width 355 height 30
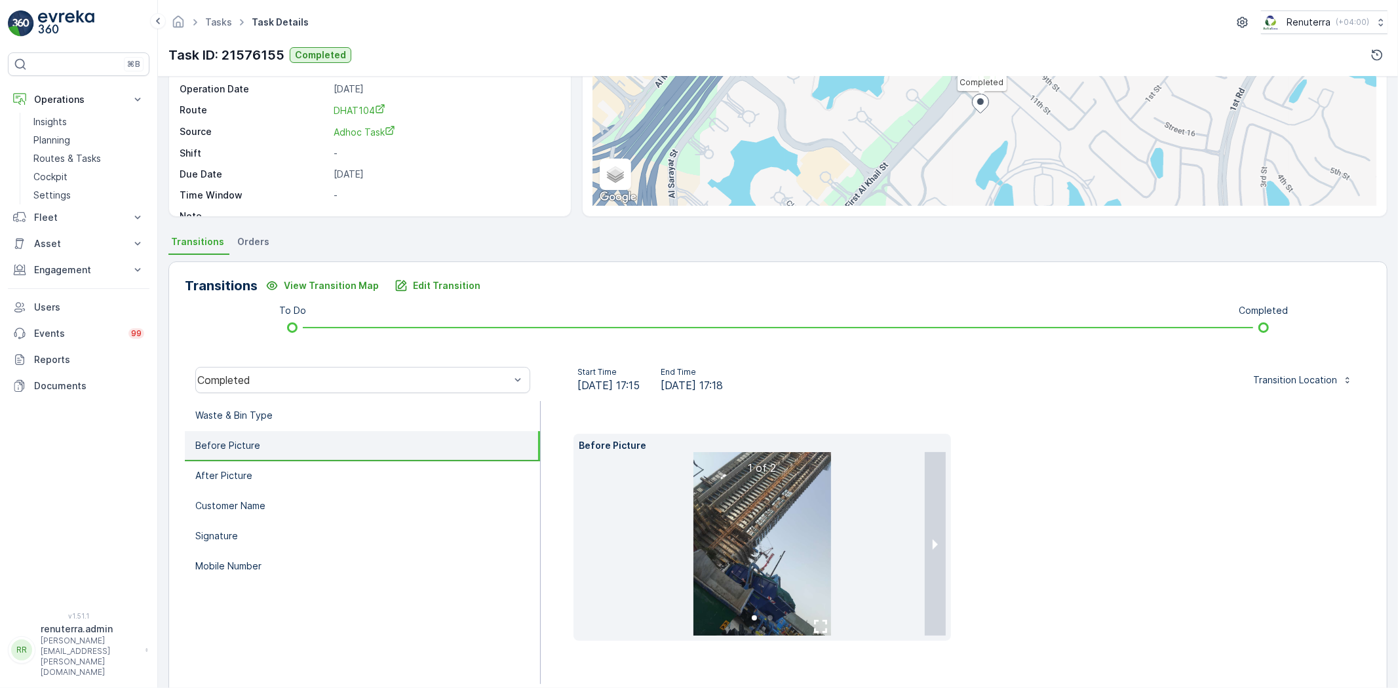
scroll to position [138, 0]
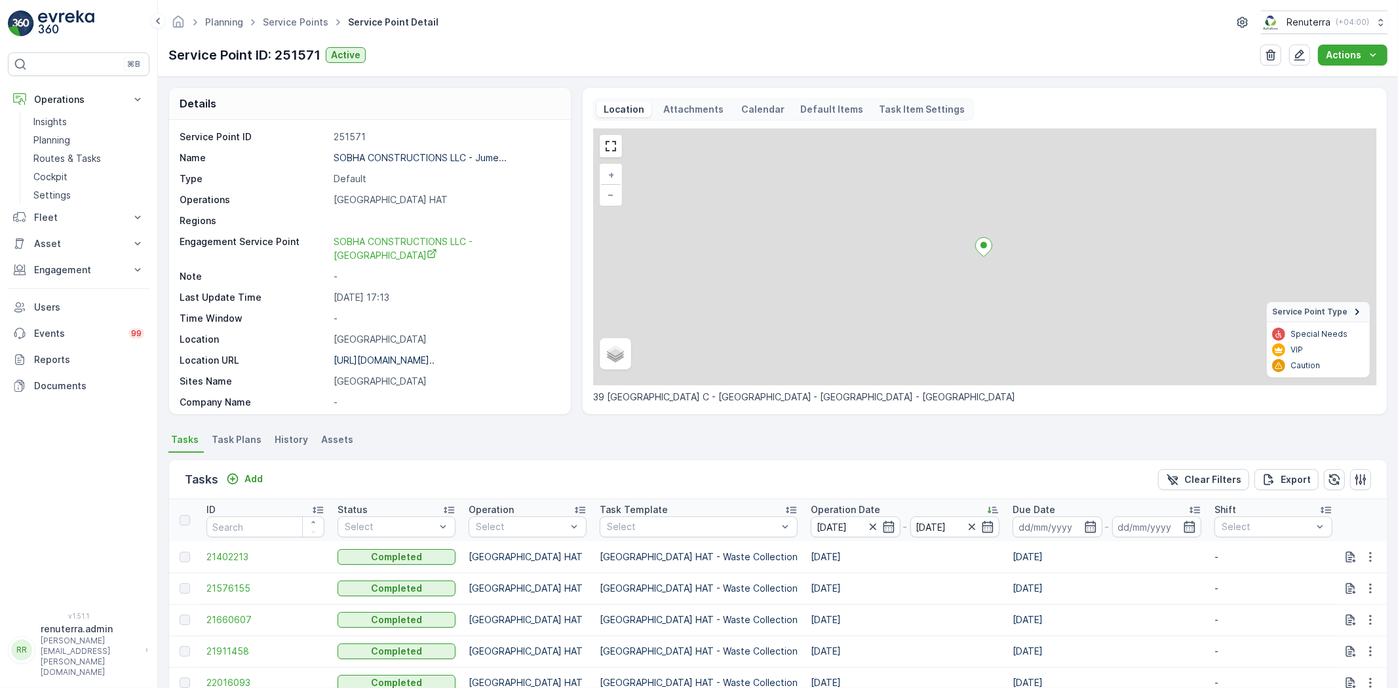
scroll to position [72, 0]
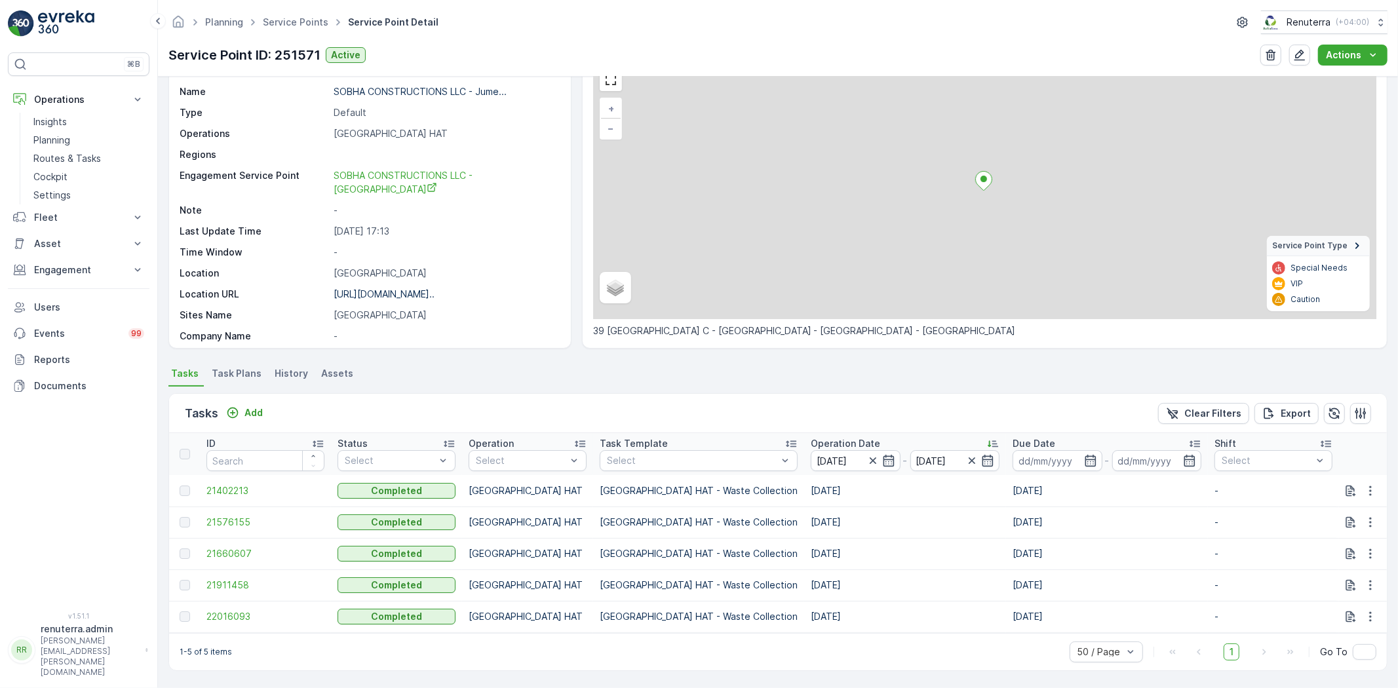
click at [212, 538] on td "21660607" at bounding box center [265, 553] width 131 height 31
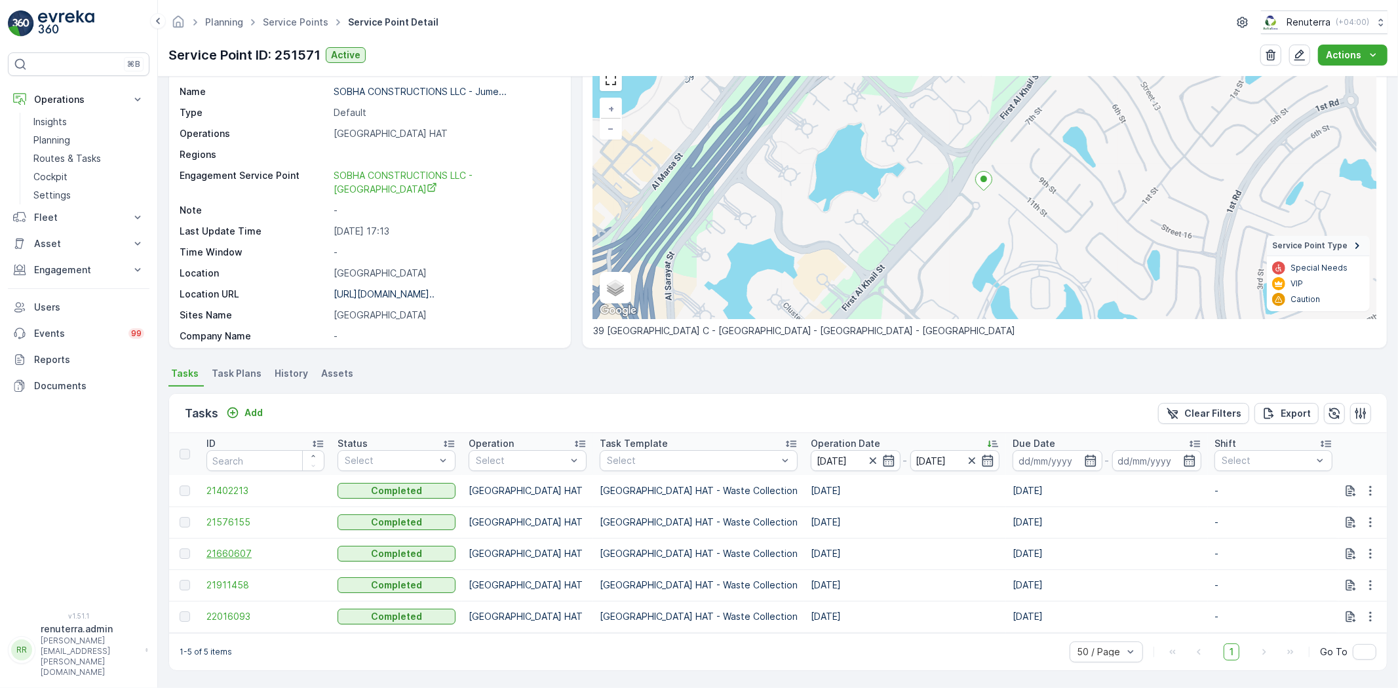
click at [220, 547] on span "21660607" at bounding box center [265, 553] width 118 height 13
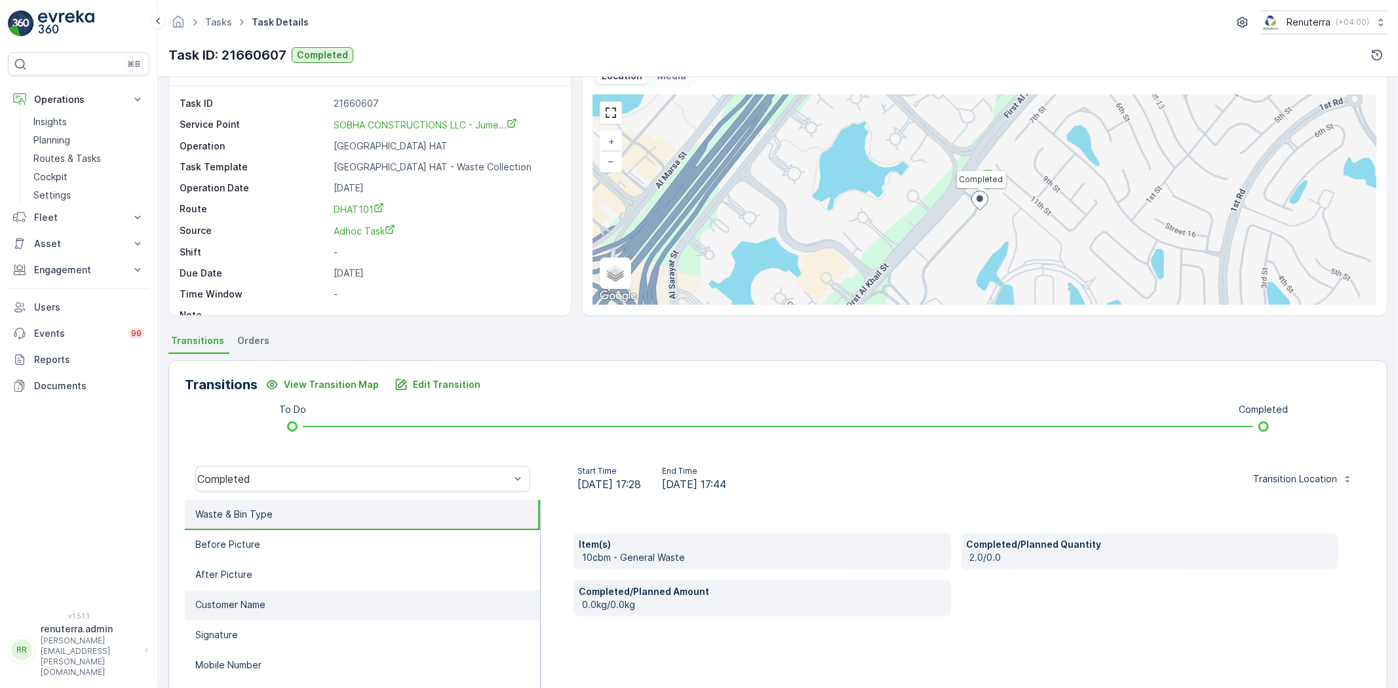
scroll to position [138, 0]
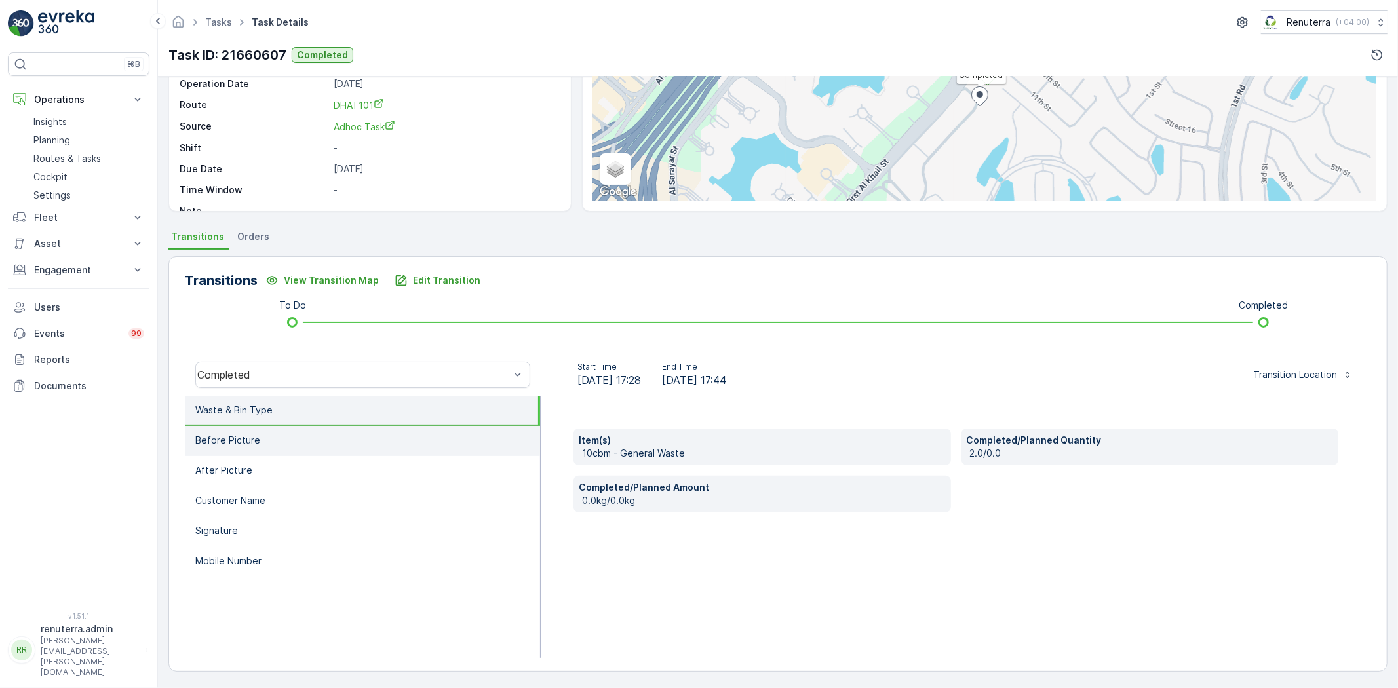
click at [375, 448] on li "Before Picture" at bounding box center [362, 441] width 355 height 30
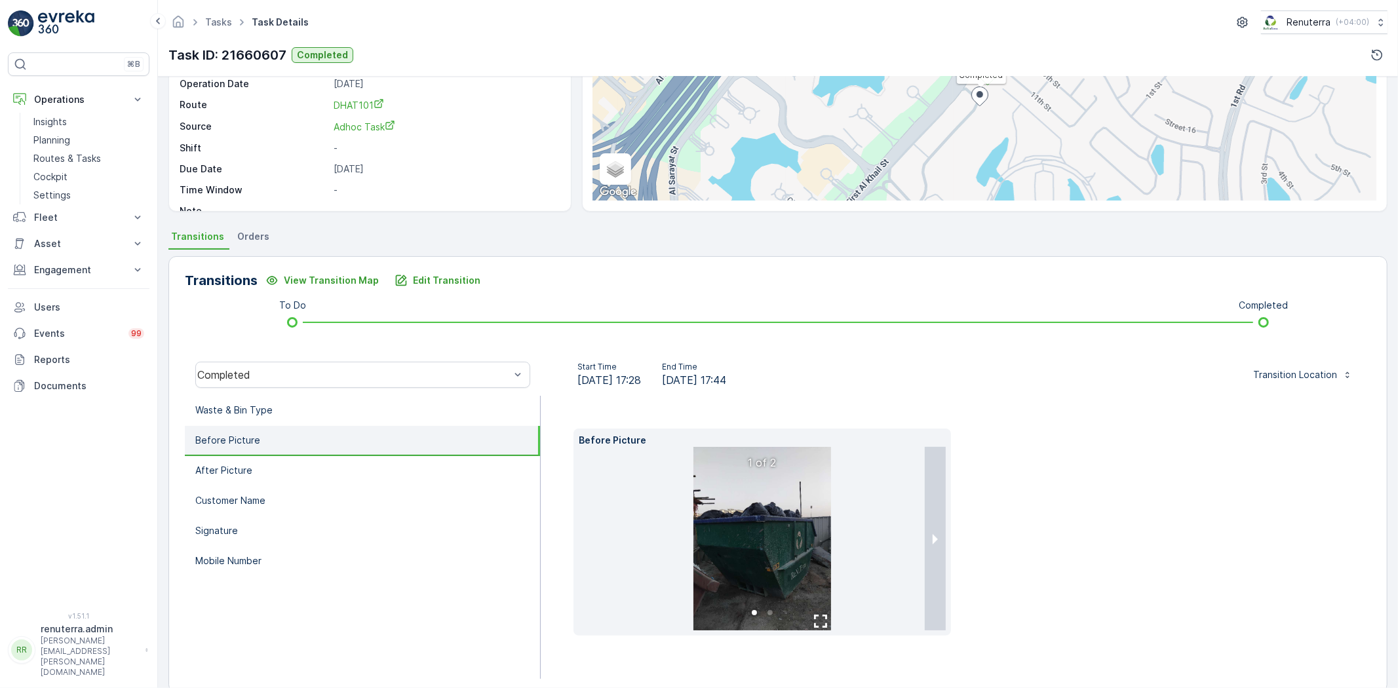
scroll to position [159, 0]
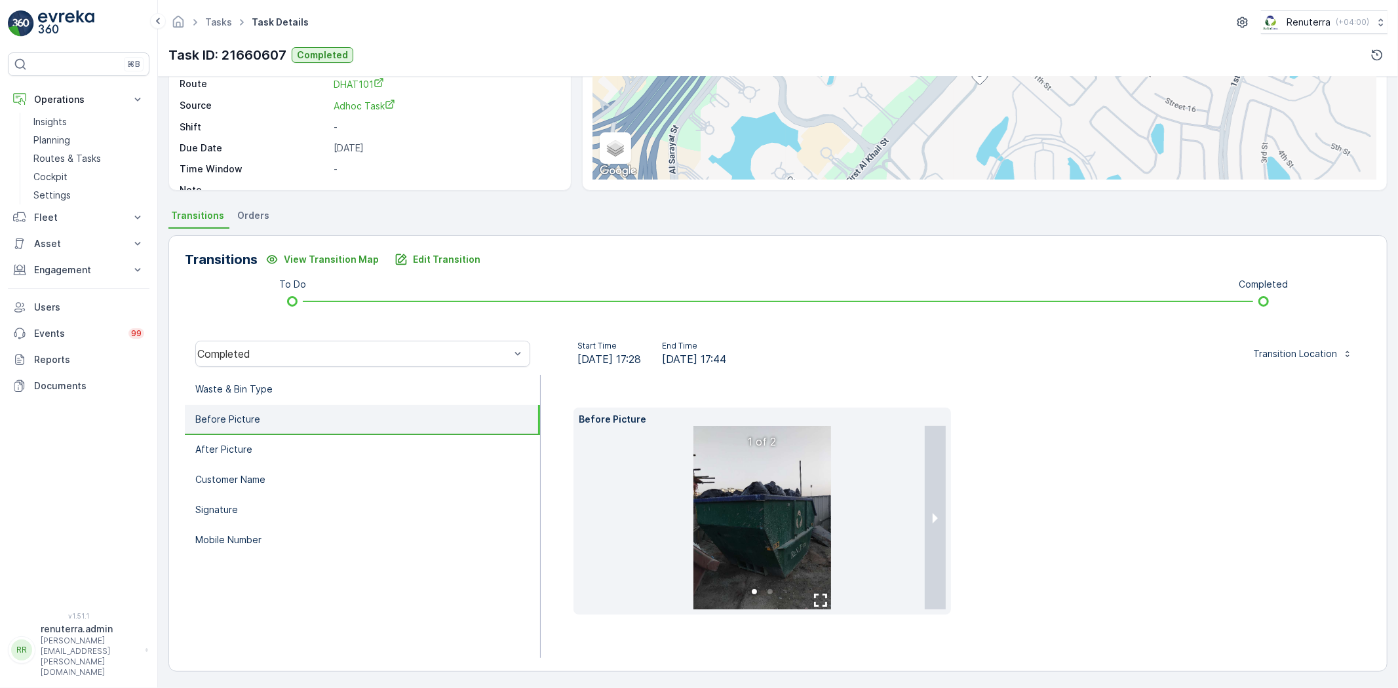
click at [401, 414] on li "Before Picture" at bounding box center [362, 420] width 355 height 30
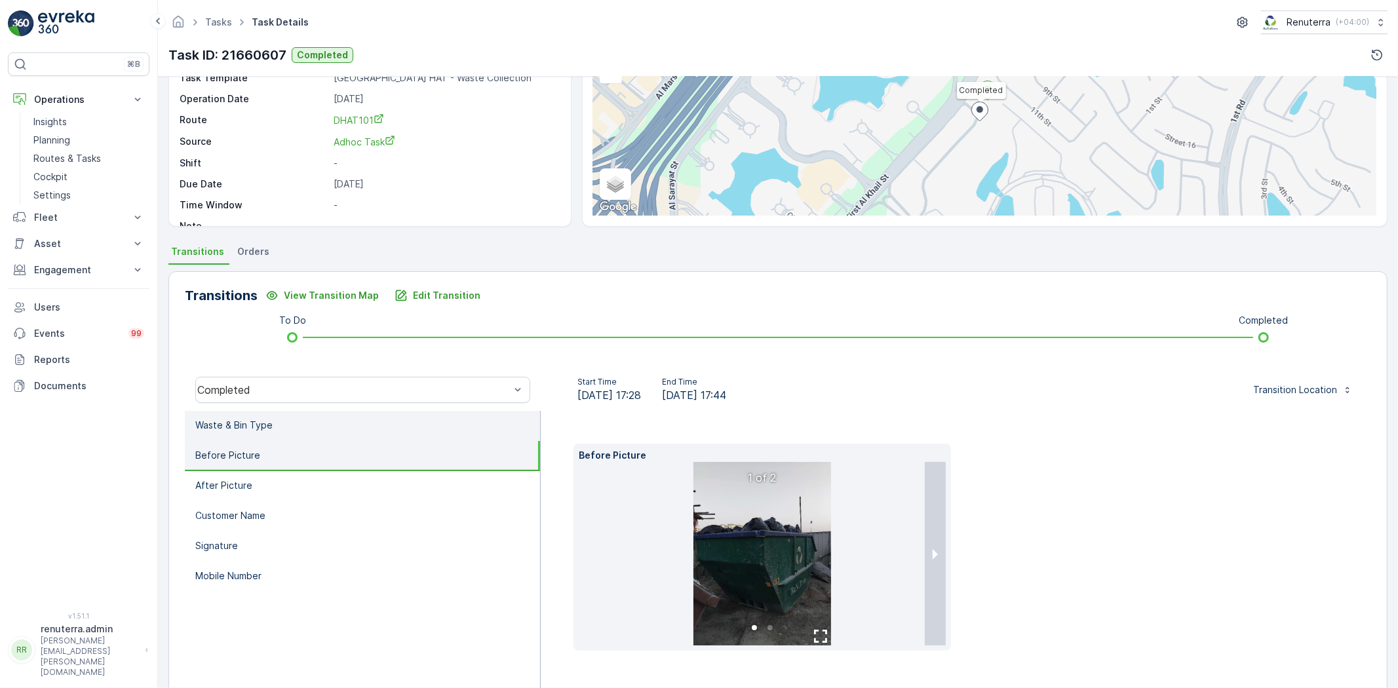
scroll to position [0, 0]
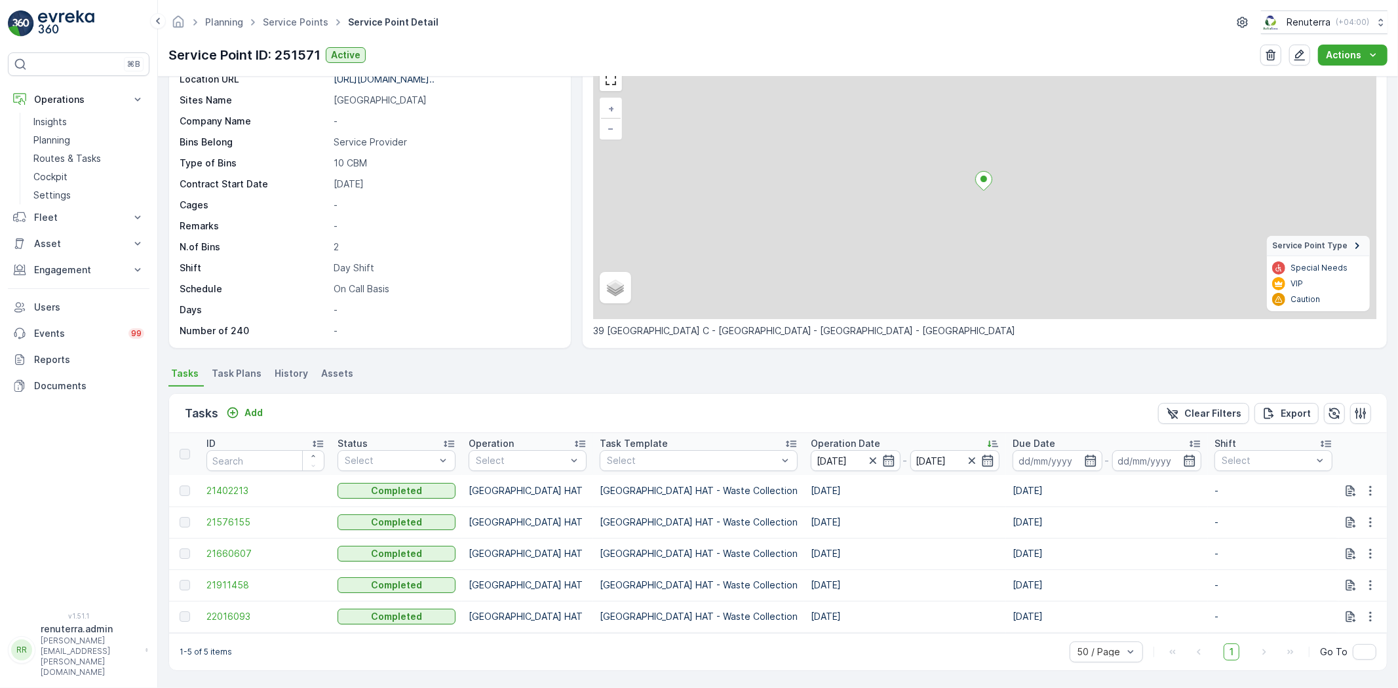
scroll to position [72, 0]
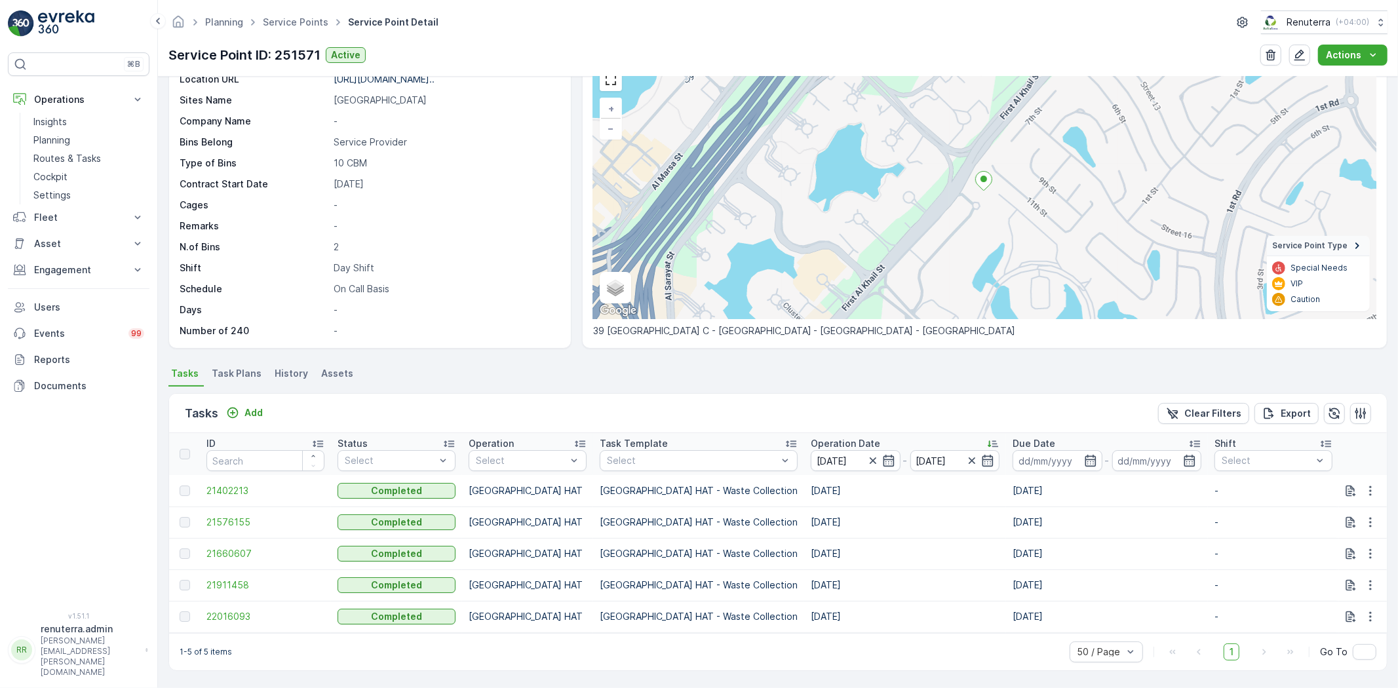
click at [256, 570] on td "21911458" at bounding box center [265, 585] width 131 height 31
click at [254, 579] on span "21911458" at bounding box center [265, 585] width 118 height 13
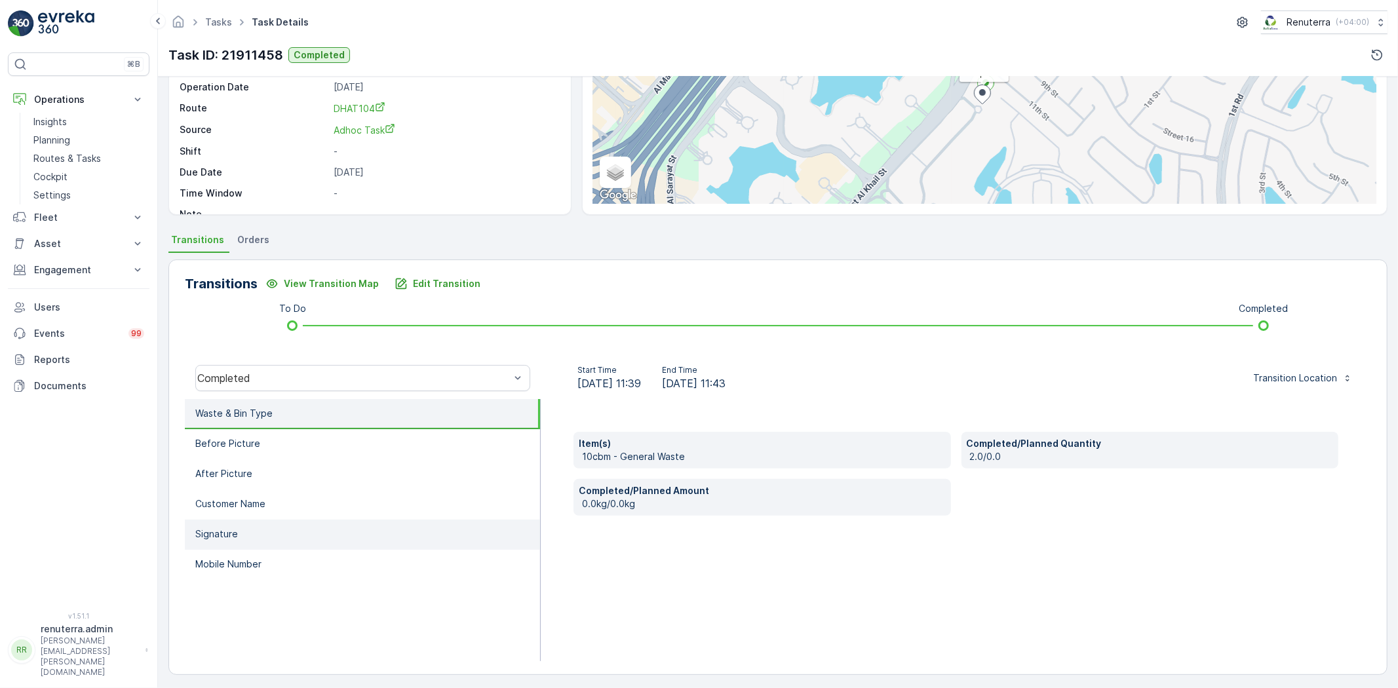
scroll to position [138, 0]
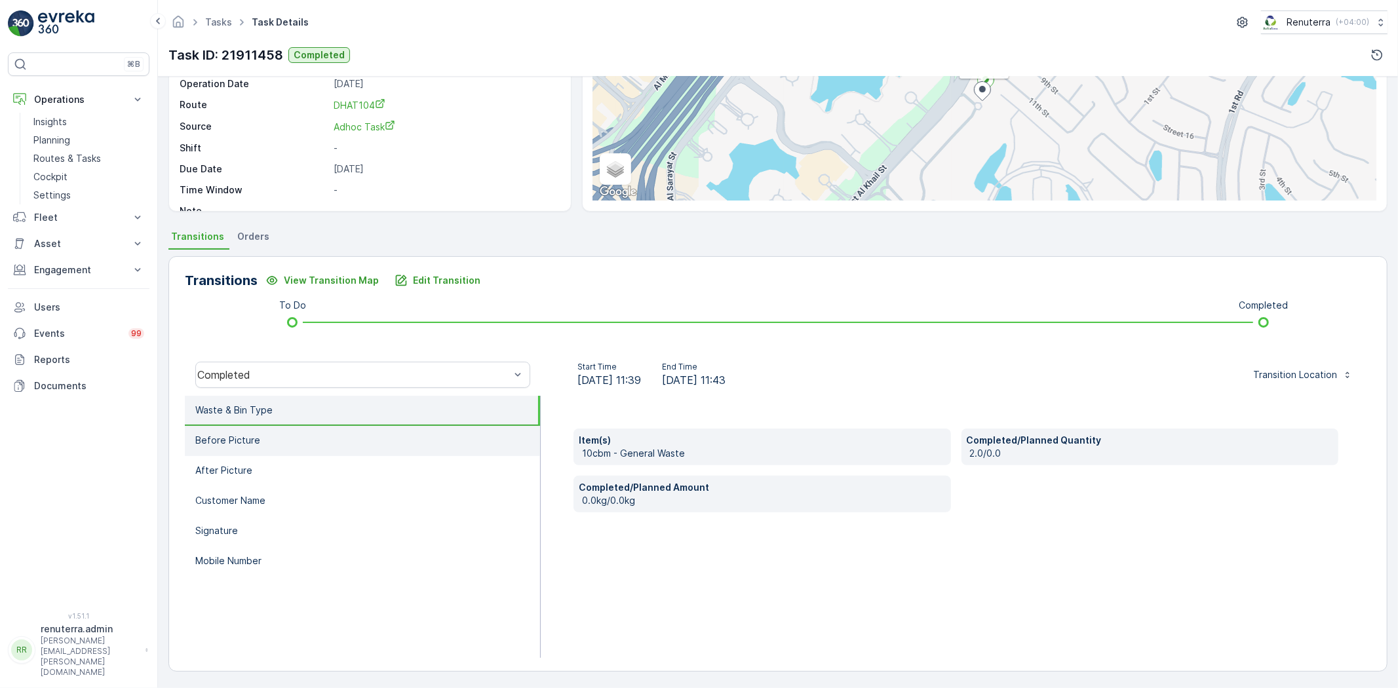
click at [348, 449] on li "Before Picture" at bounding box center [362, 441] width 355 height 30
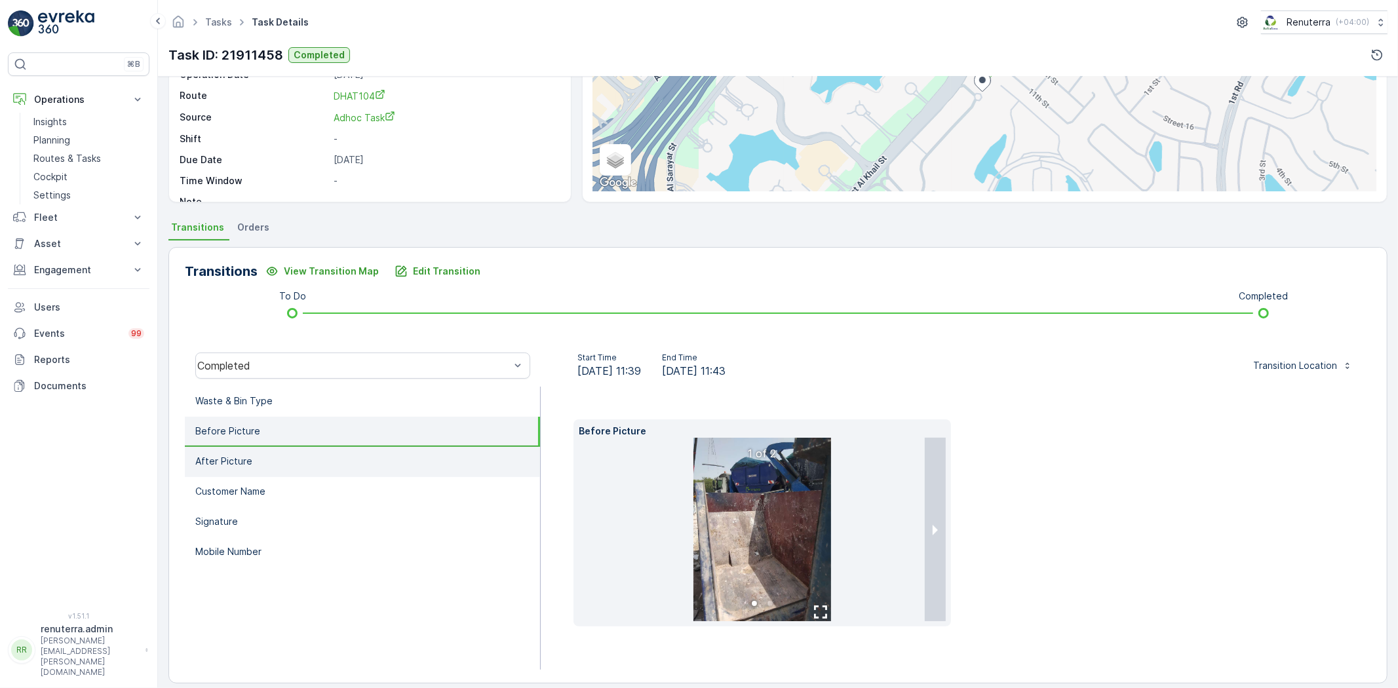
scroll to position [159, 0]
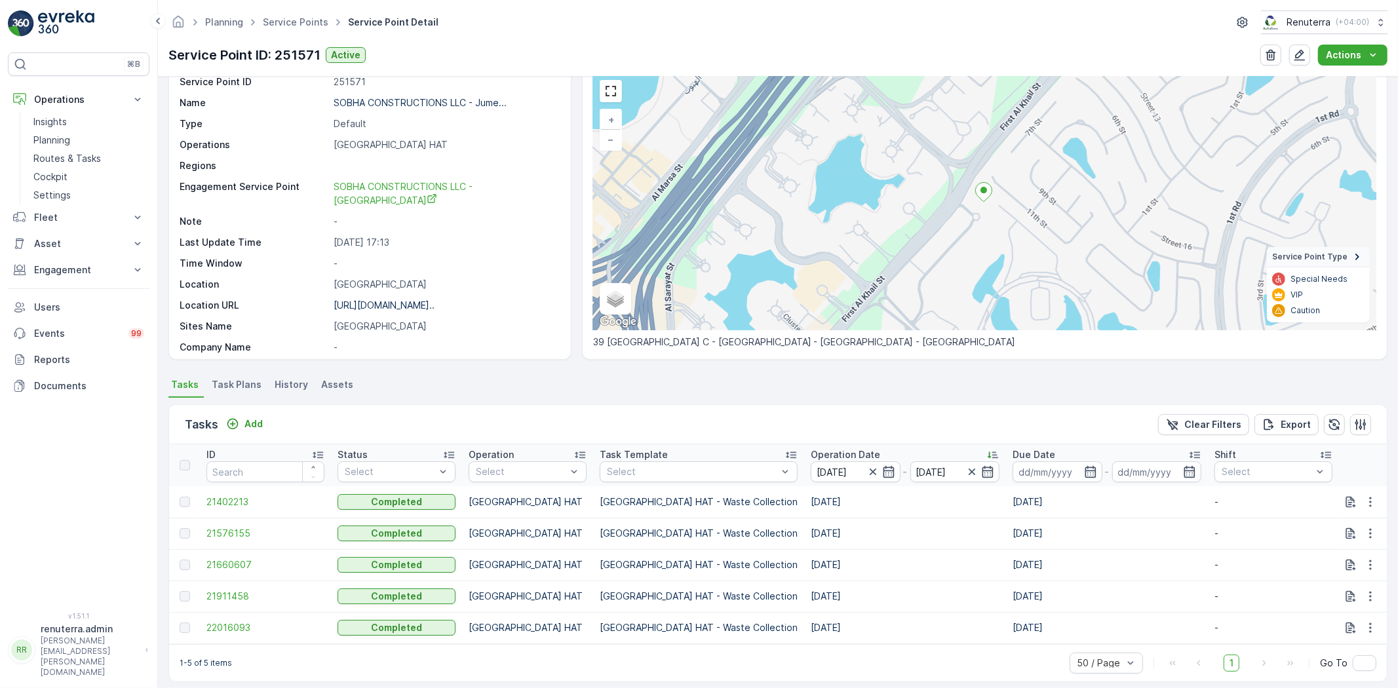
scroll to position [72, 0]
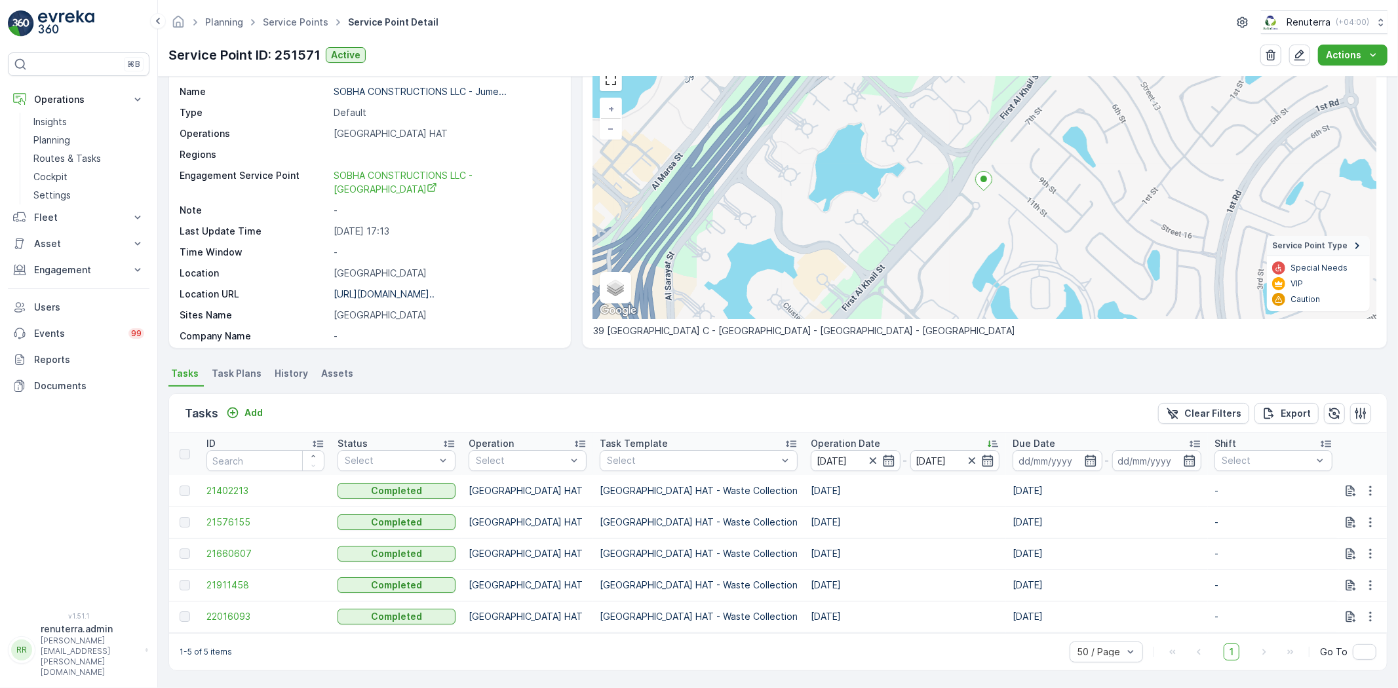
click at [227, 617] on td "22016093" at bounding box center [265, 616] width 131 height 31
click at [227, 615] on span "22016093" at bounding box center [265, 616] width 118 height 13
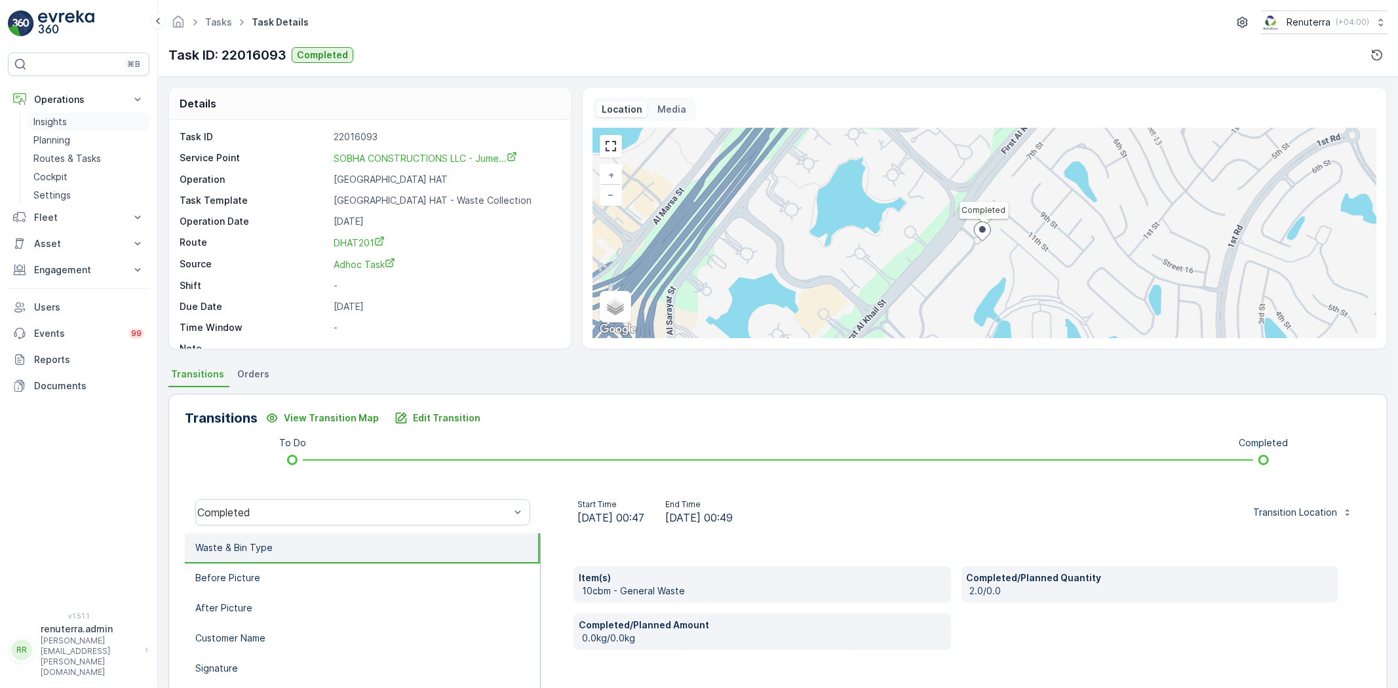
click at [41, 123] on p "Insights" at bounding box center [49, 121] width 33 height 13
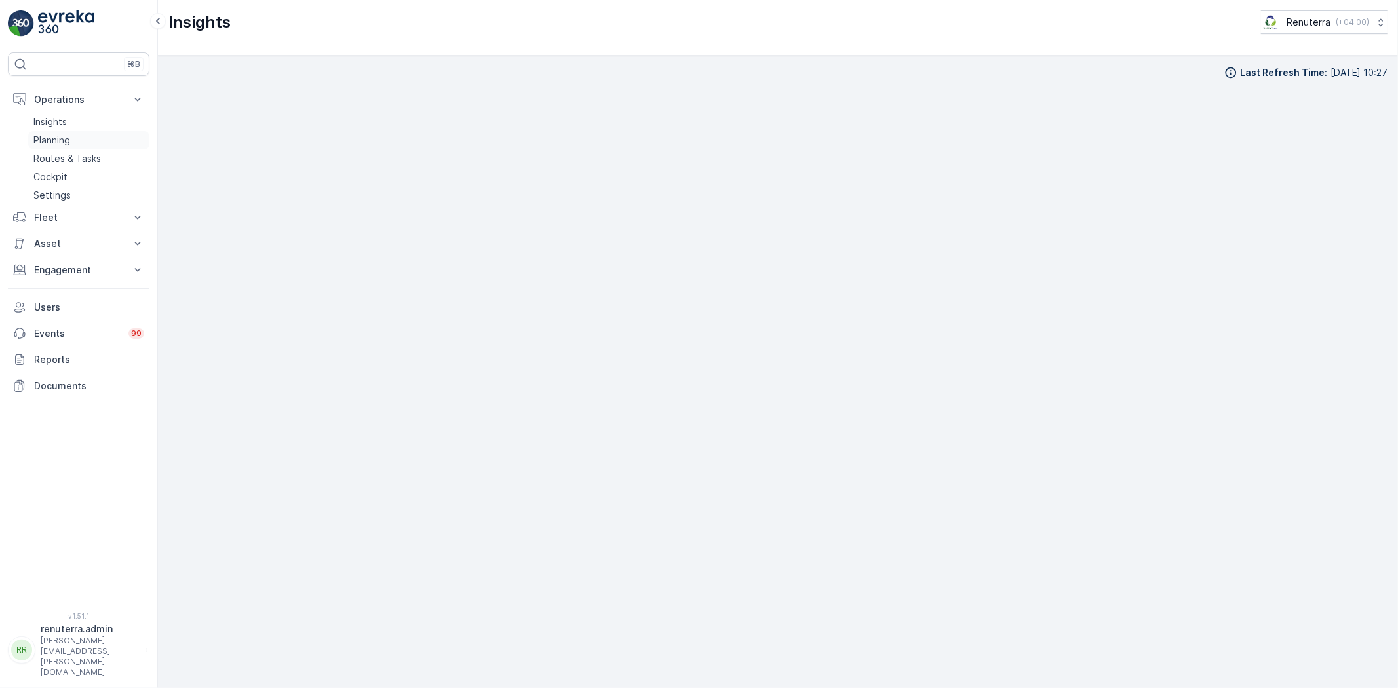
click at [68, 140] on p "Planning" at bounding box center [51, 140] width 37 height 13
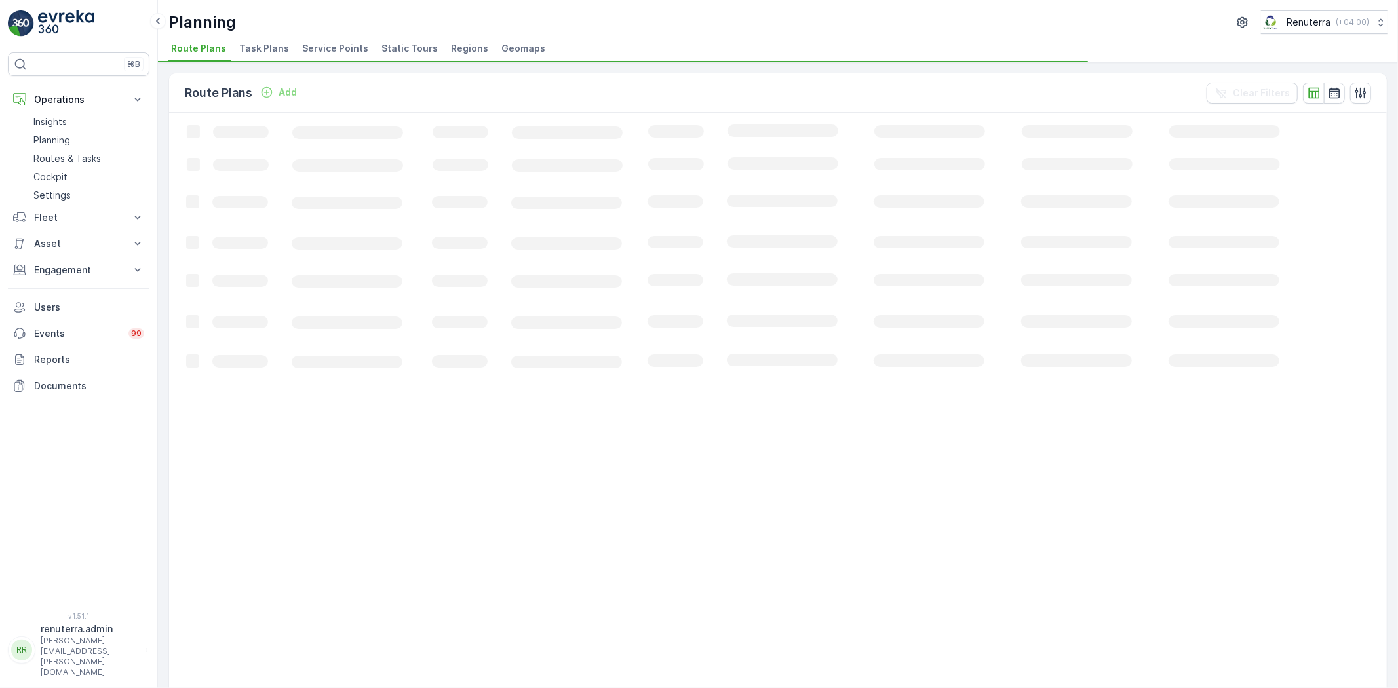
click at [302, 53] on span "Service Points" at bounding box center [335, 48] width 66 height 13
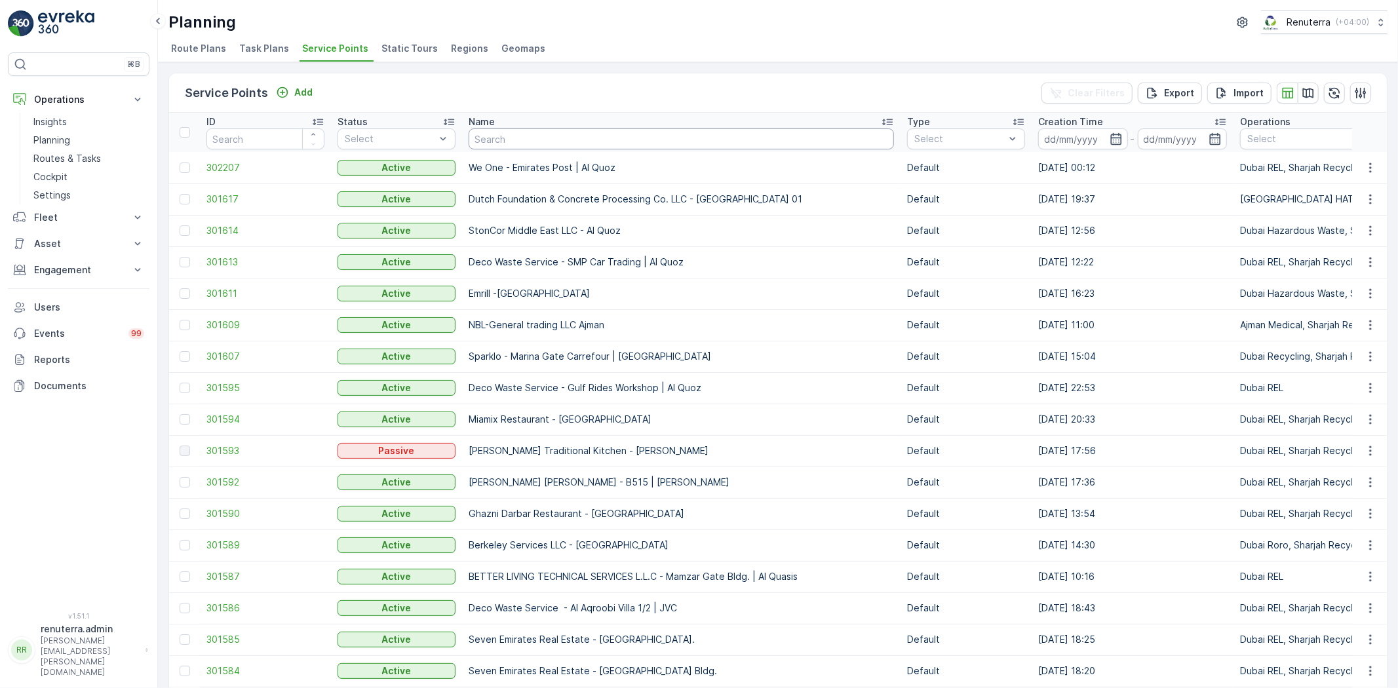
click at [507, 143] on input "text" at bounding box center [681, 138] width 425 height 21
type input "sobha"
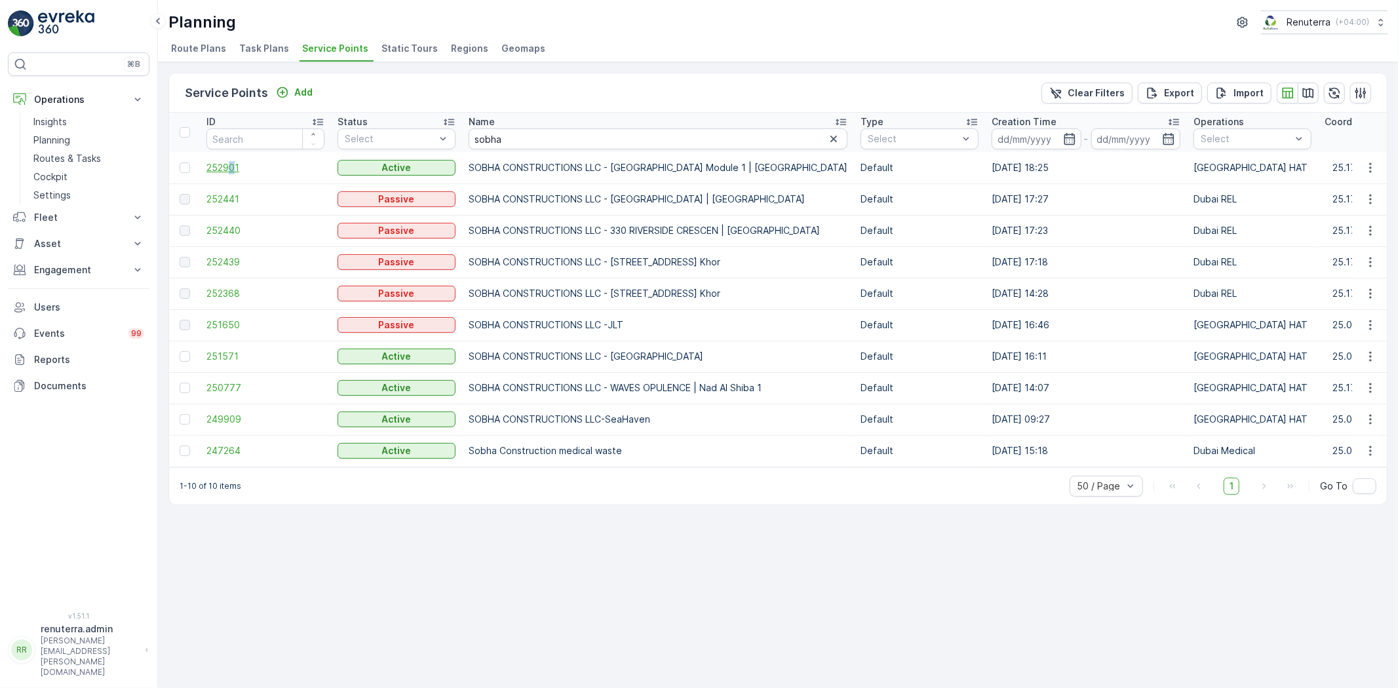
click at [230, 172] on td "252901" at bounding box center [265, 167] width 131 height 31
click at [230, 170] on span "252901" at bounding box center [265, 167] width 118 height 13
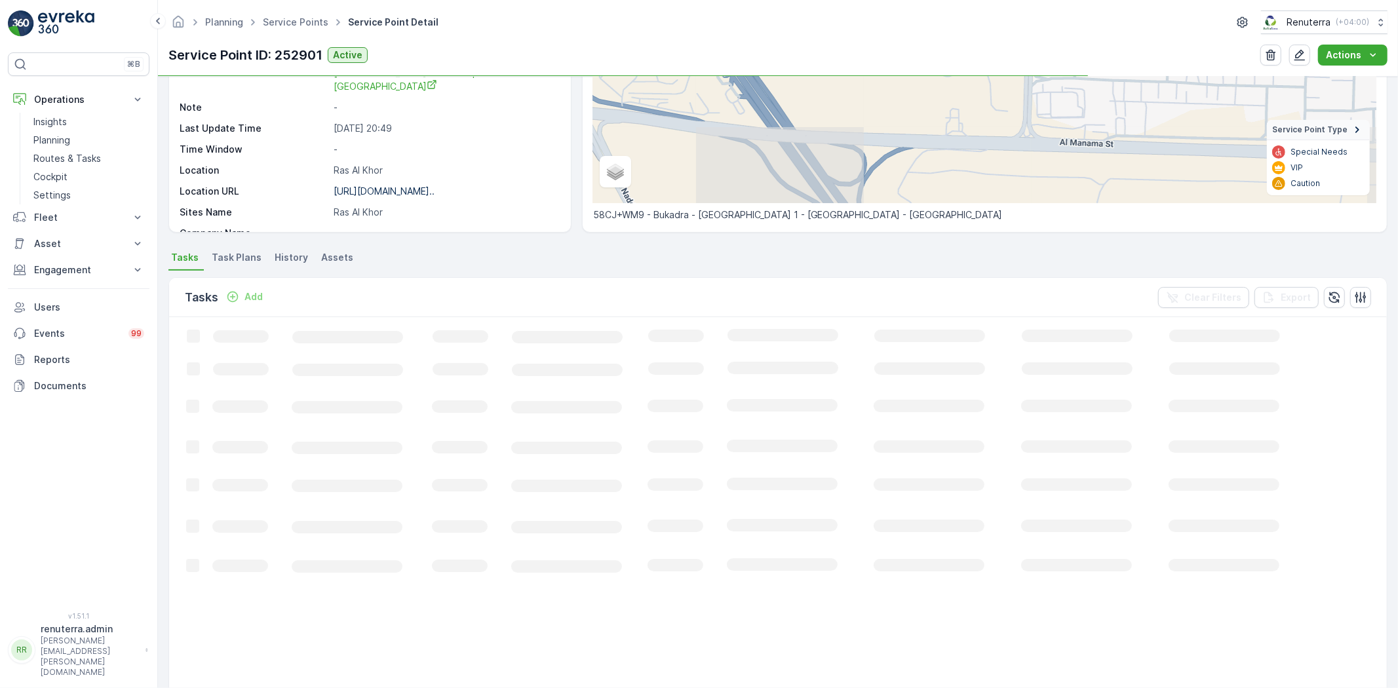
scroll to position [218, 0]
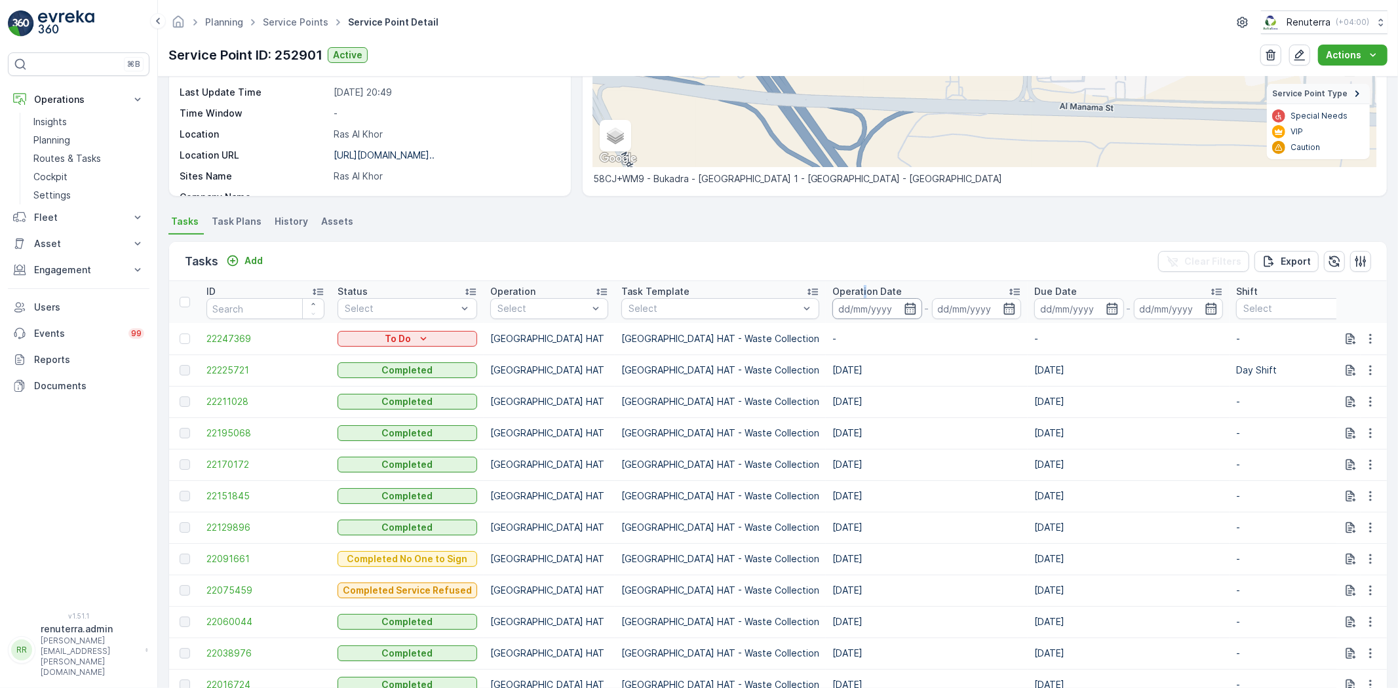
click at [832, 296] on p "Operation Date" at bounding box center [866, 291] width 69 height 13
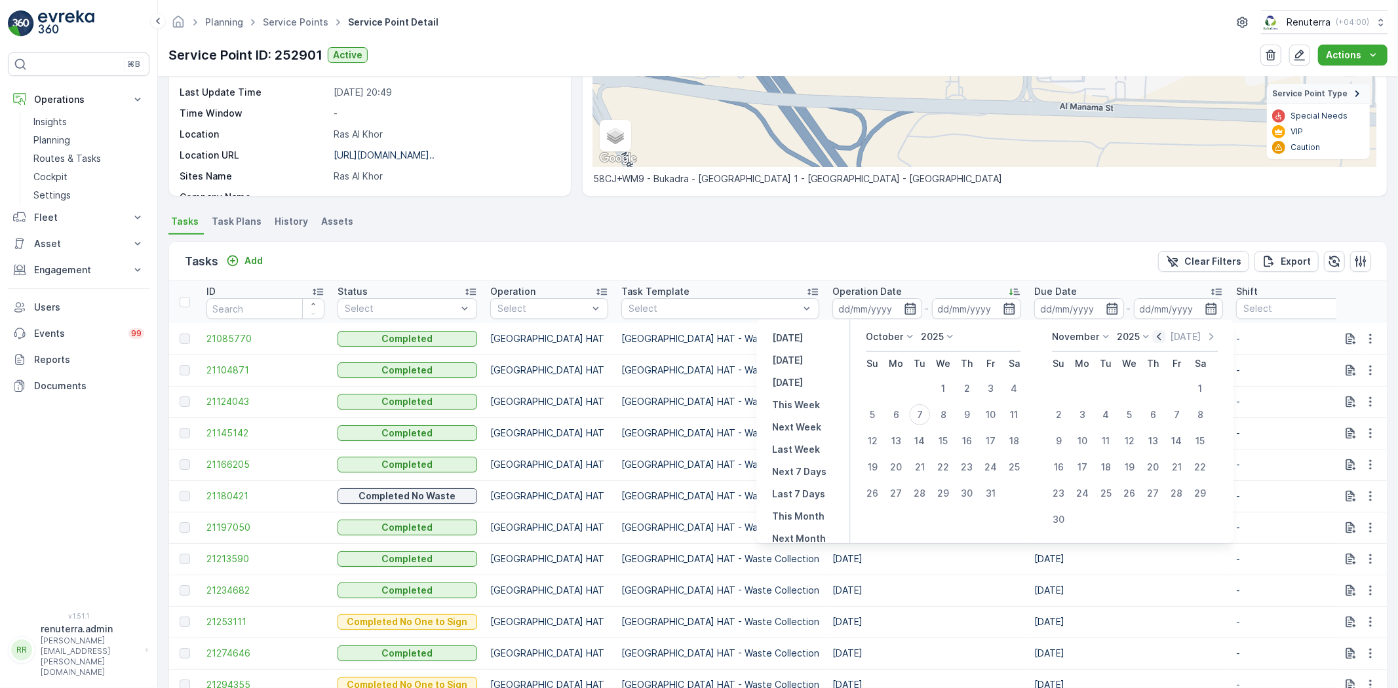
click at [1156, 331] on icon "button" at bounding box center [1159, 336] width 13 height 13
click at [888, 379] on button "1" at bounding box center [896, 389] width 24 height 24
type input "01.09.2025"
click at [916, 482] on button "30" at bounding box center [920, 494] width 24 height 24
type input "30.09.2025"
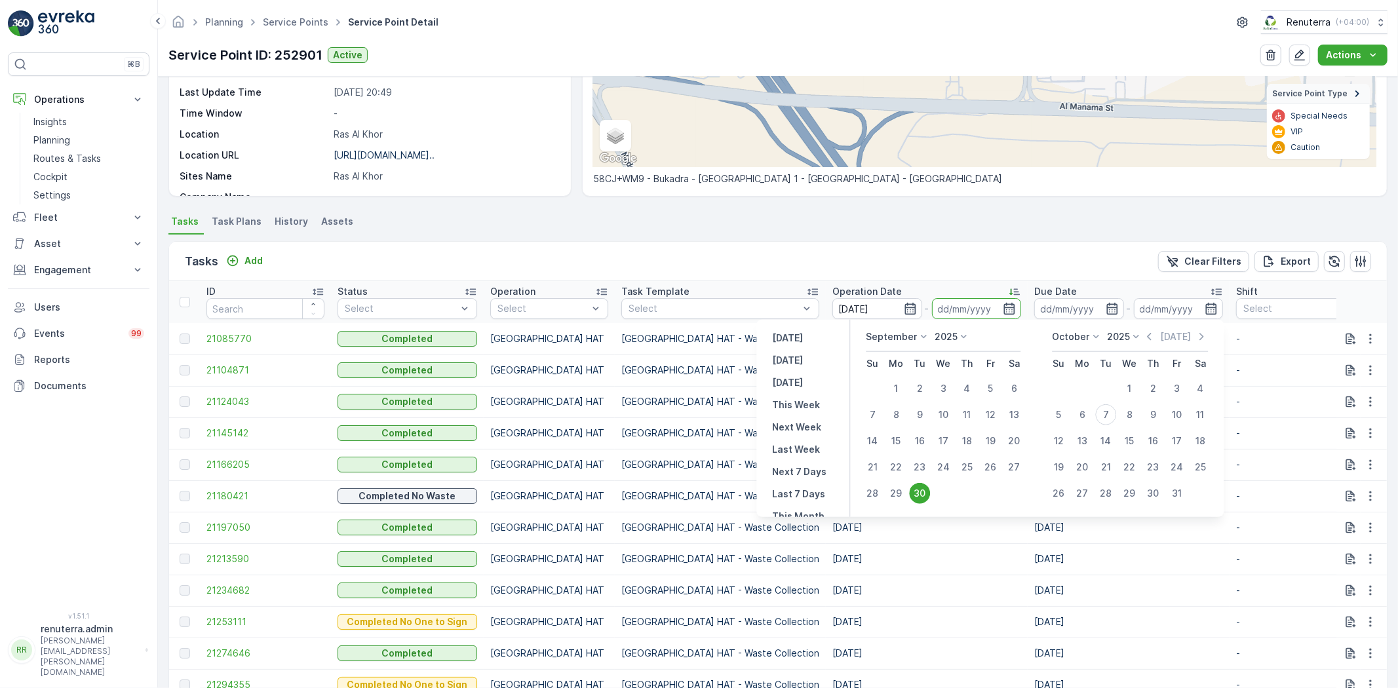
click at [895, 402] on td "8" at bounding box center [896, 415] width 24 height 26
click at [893, 387] on div "1" at bounding box center [896, 388] width 21 height 21
type input "01.09.2025"
click at [927, 486] on div "30" at bounding box center [919, 493] width 21 height 21
type input "30.09.2025"
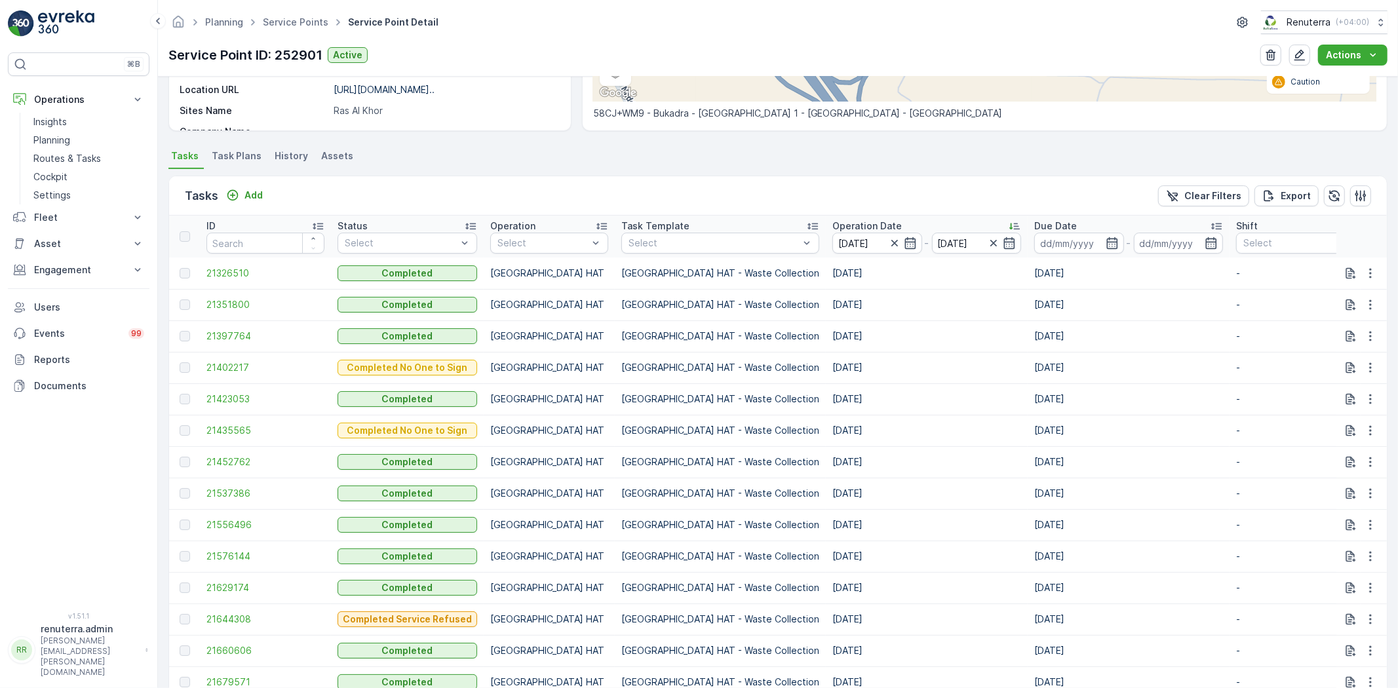
scroll to position [181, 0]
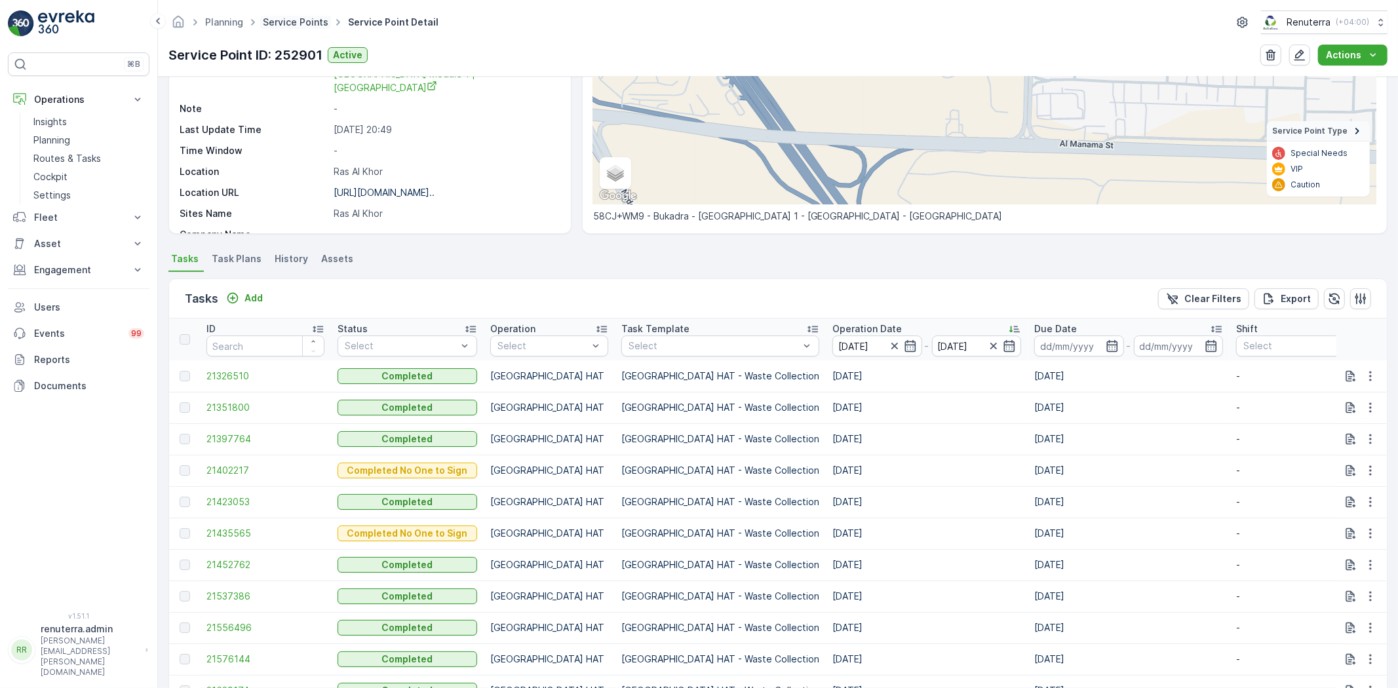
click at [290, 26] on link "Service Points" at bounding box center [296, 21] width 66 height 11
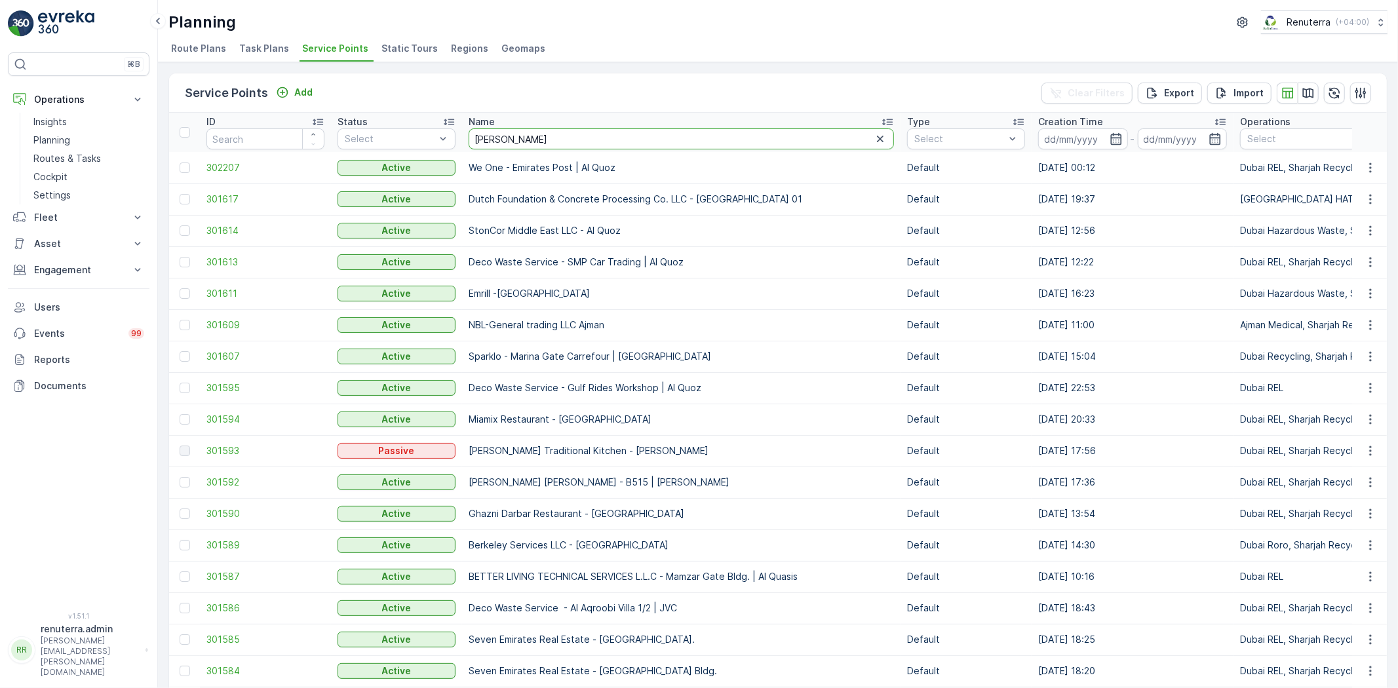
type input "Otto"
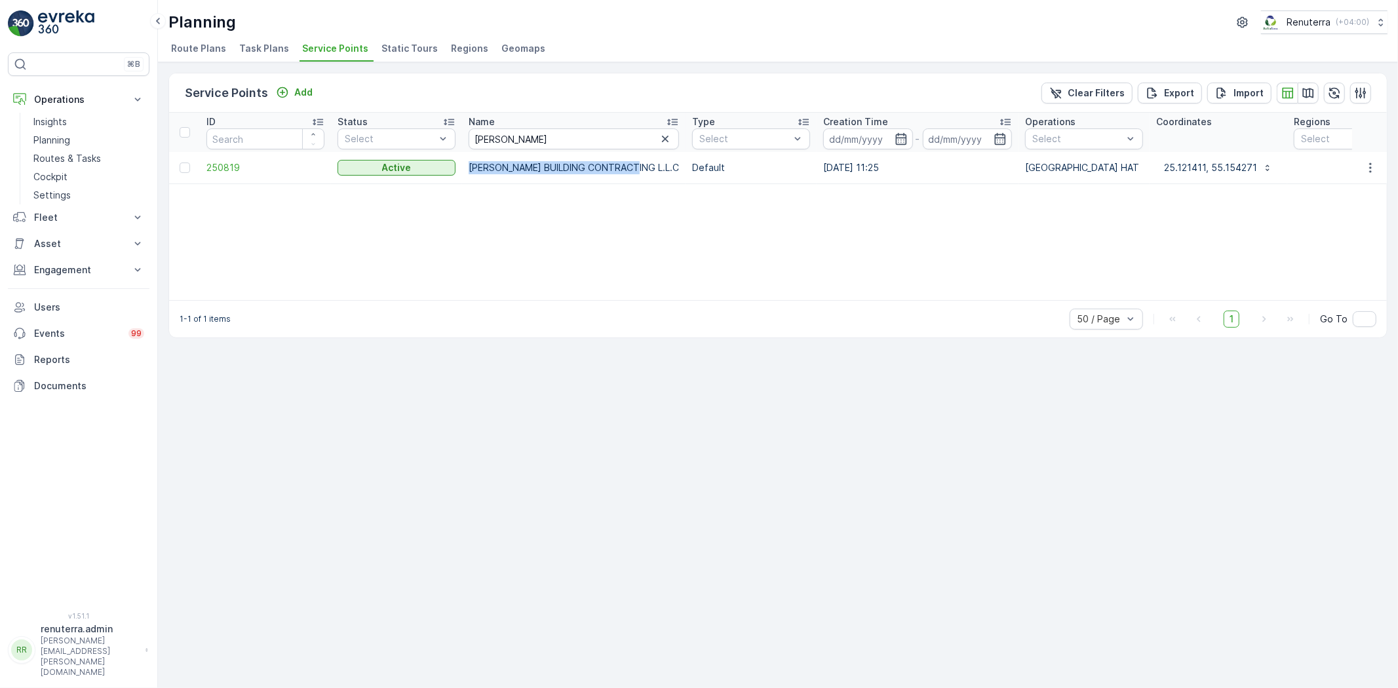
drag, startPoint x: 470, startPoint y: 158, endPoint x: 636, endPoint y: 169, distance: 166.9
click at [636, 168] on td "OTTO BUILDING CONTRACTING L.L.C" at bounding box center [574, 167] width 224 height 31
copy p "OTTO BUILDING CONTRACTING L.L.C"
drag, startPoint x: 520, startPoint y: 136, endPoint x: 422, endPoint y: 130, distance: 98.5
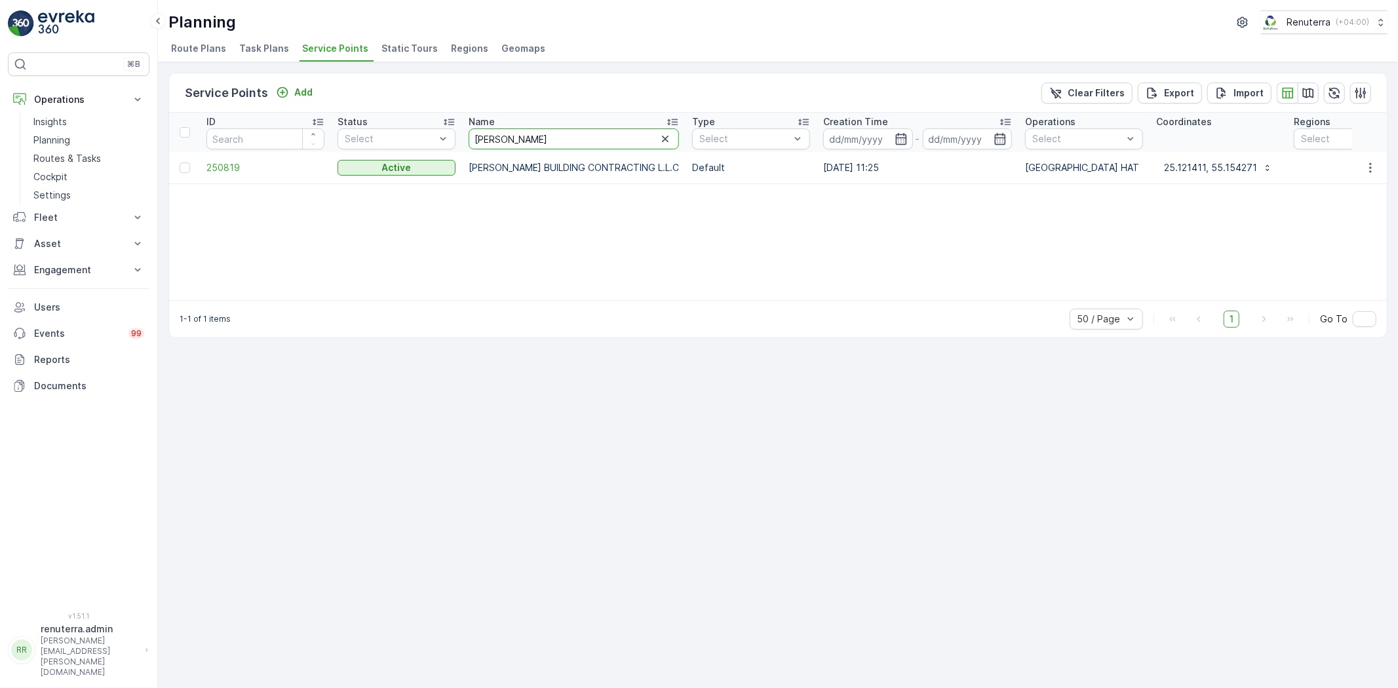
type input "sOBHA"
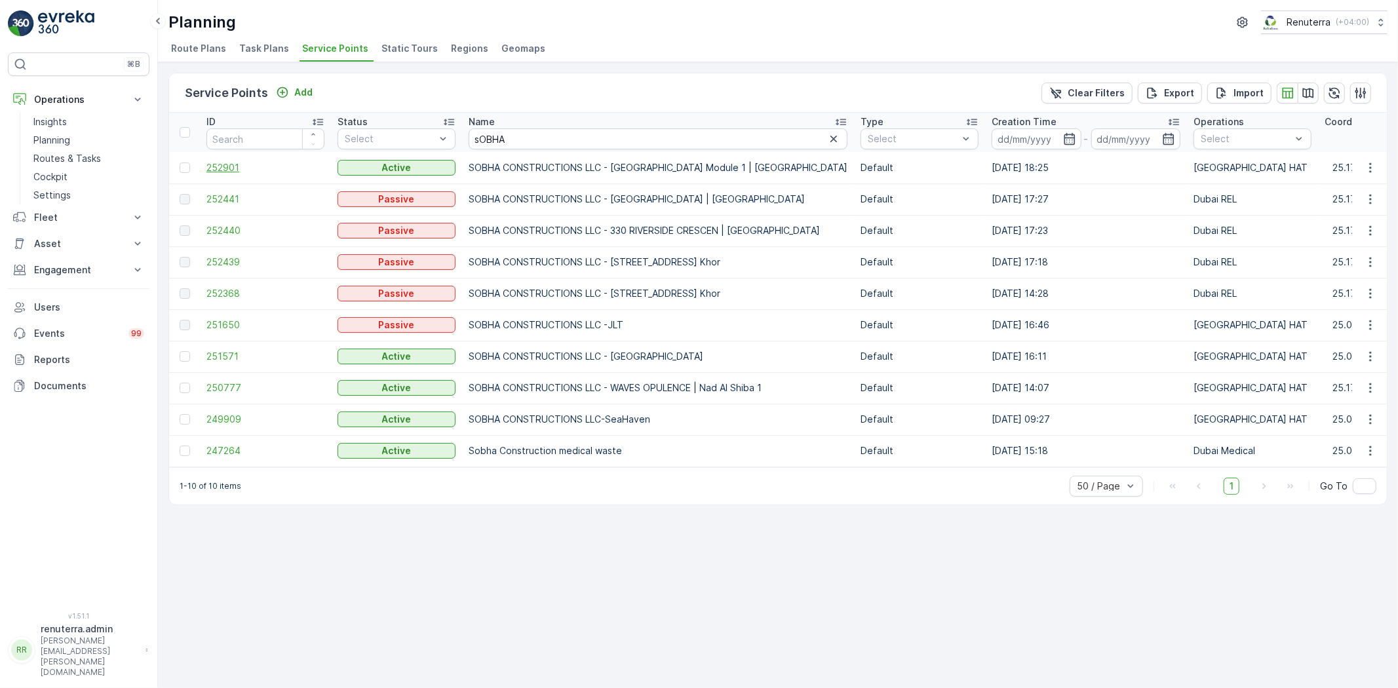
click at [215, 163] on span "252901" at bounding box center [265, 167] width 118 height 13
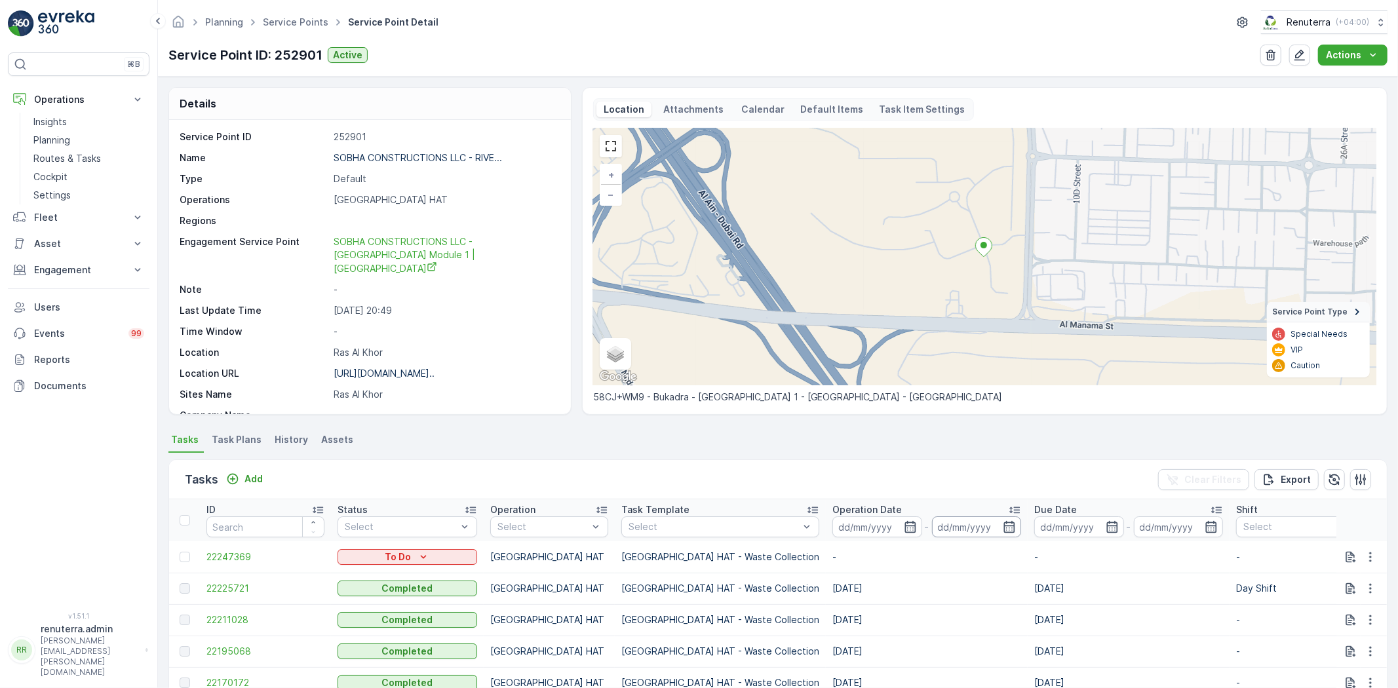
click at [932, 524] on input at bounding box center [977, 527] width 90 height 21
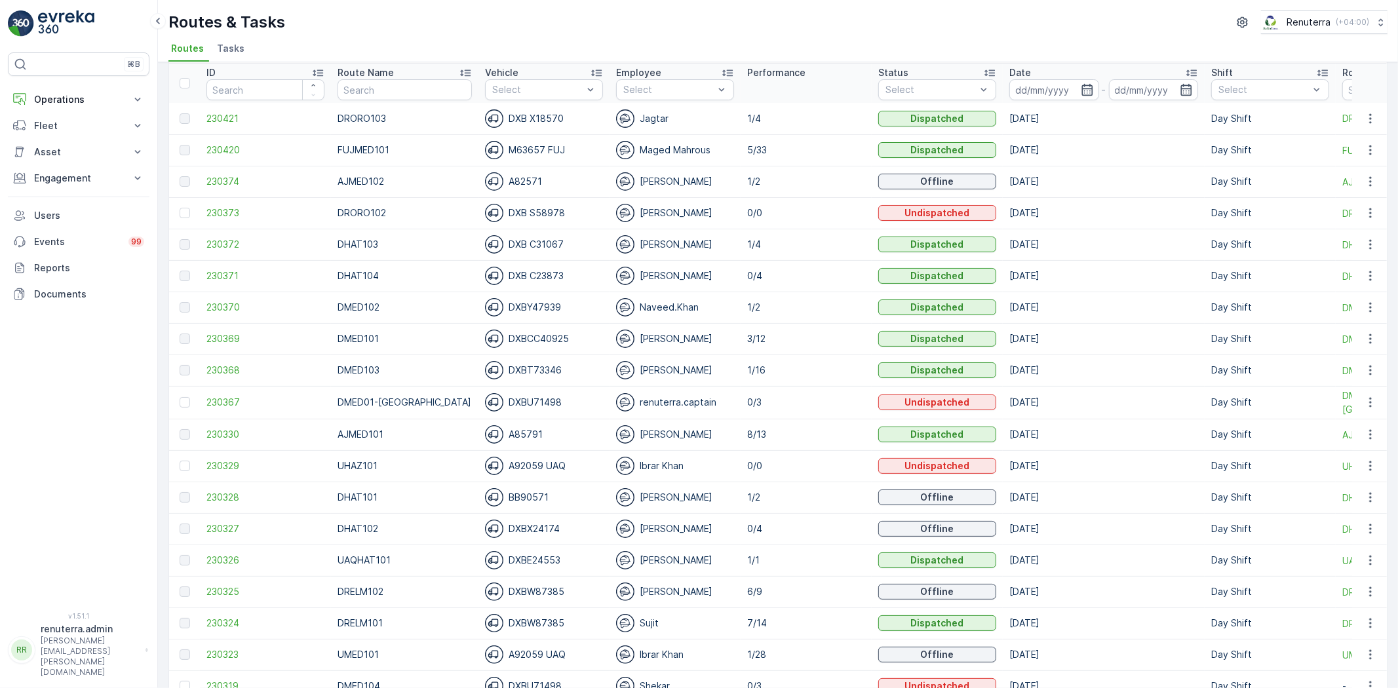
scroll to position [146, 0]
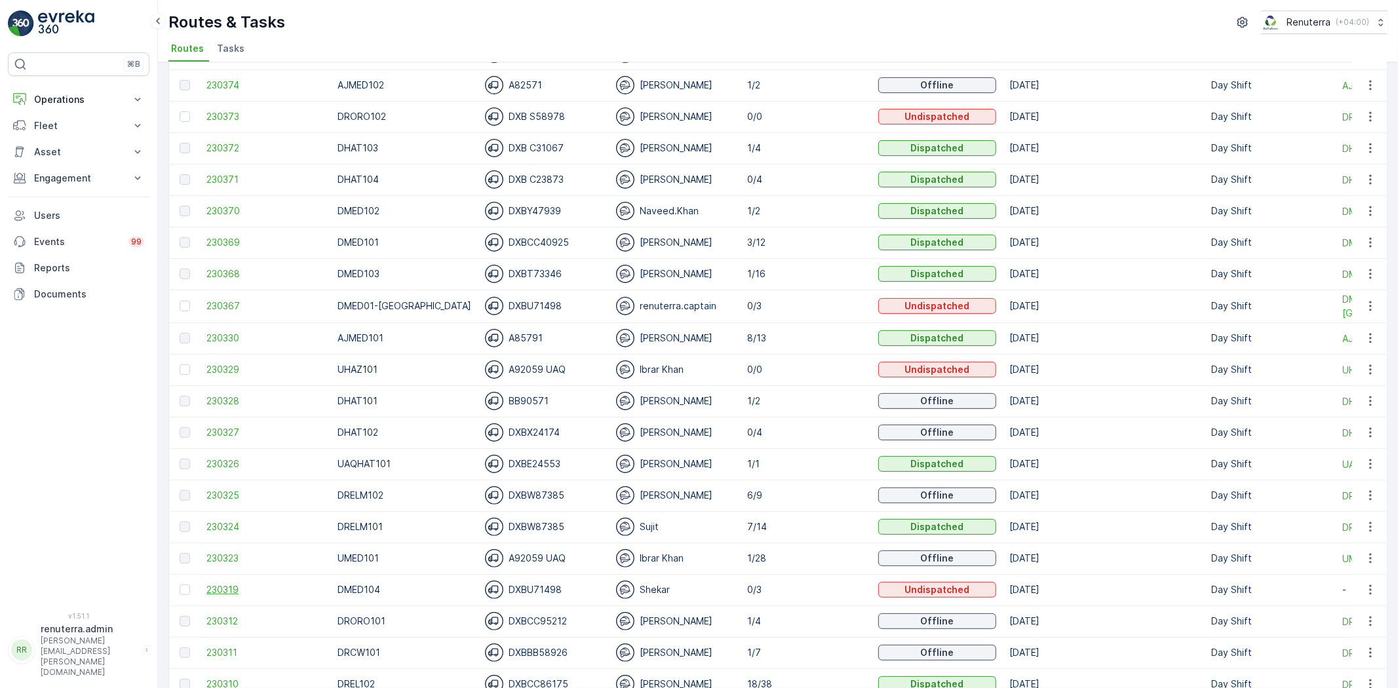
click at [243, 595] on span "230319" at bounding box center [265, 589] width 118 height 13
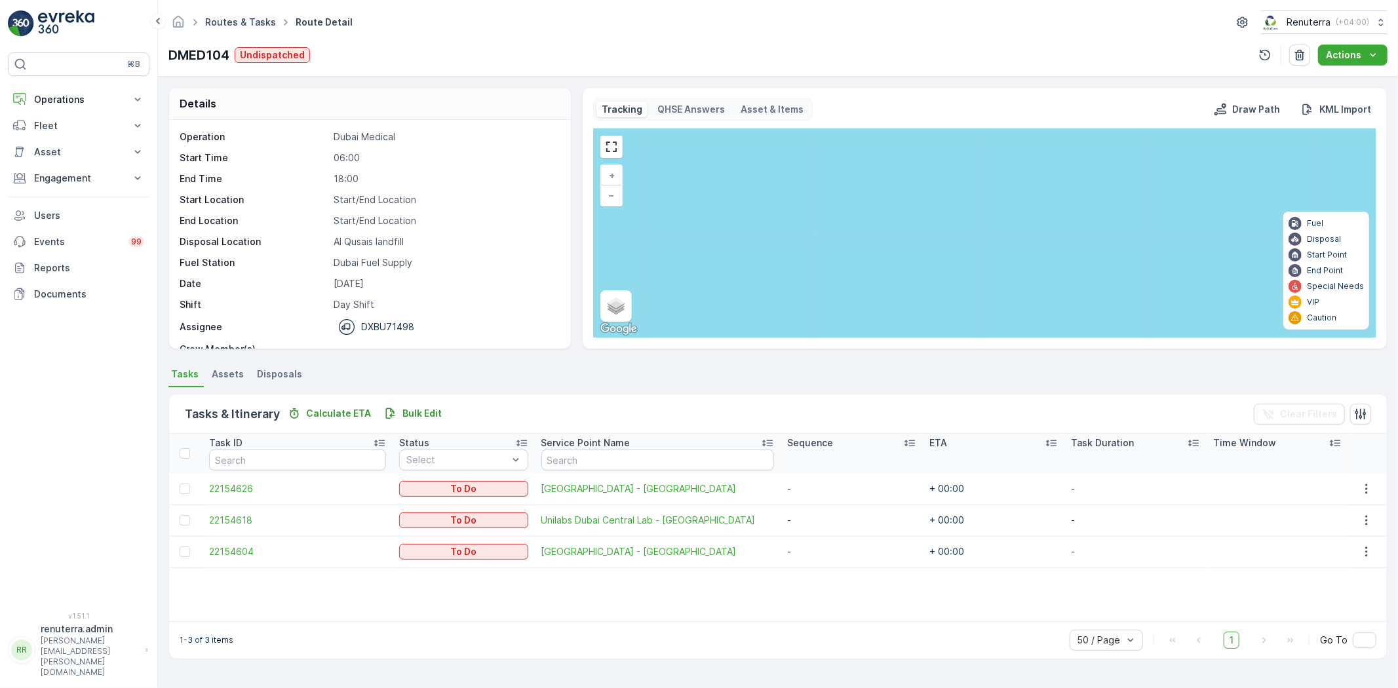
click at [224, 17] on link "Routes & Tasks" at bounding box center [240, 21] width 71 height 11
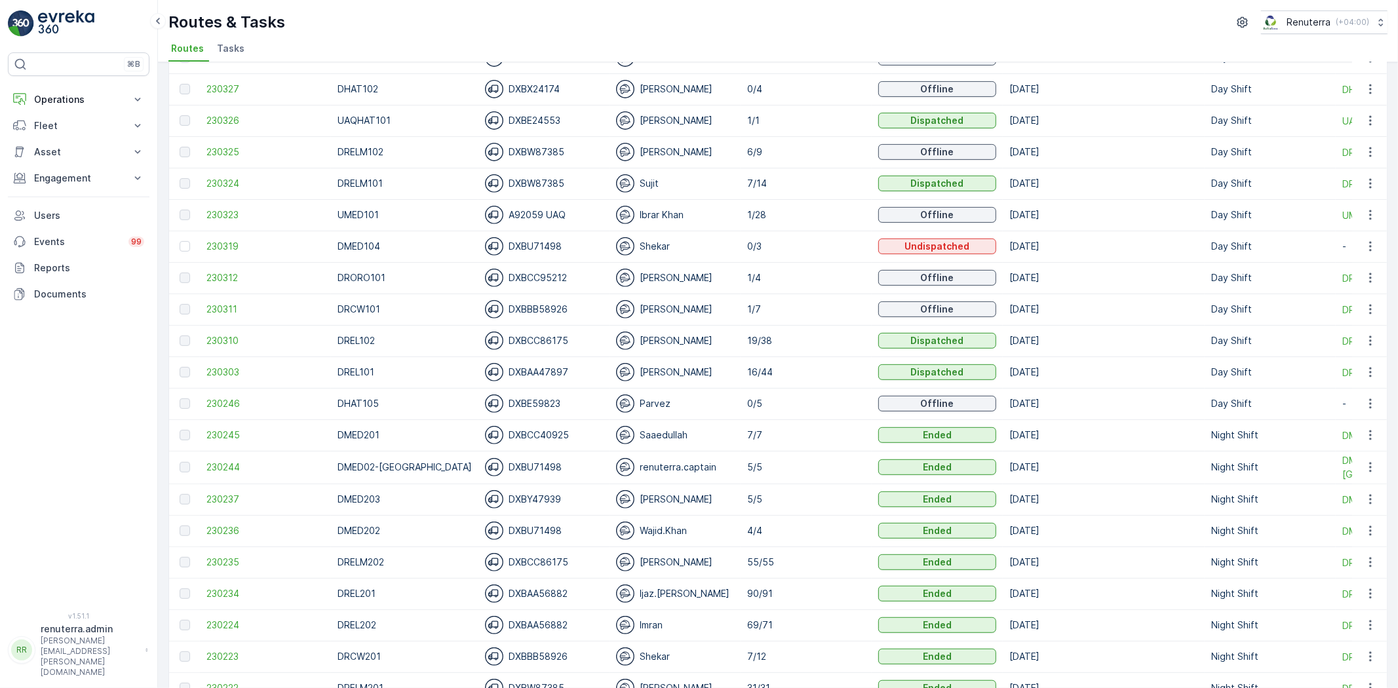
scroll to position [509, 0]
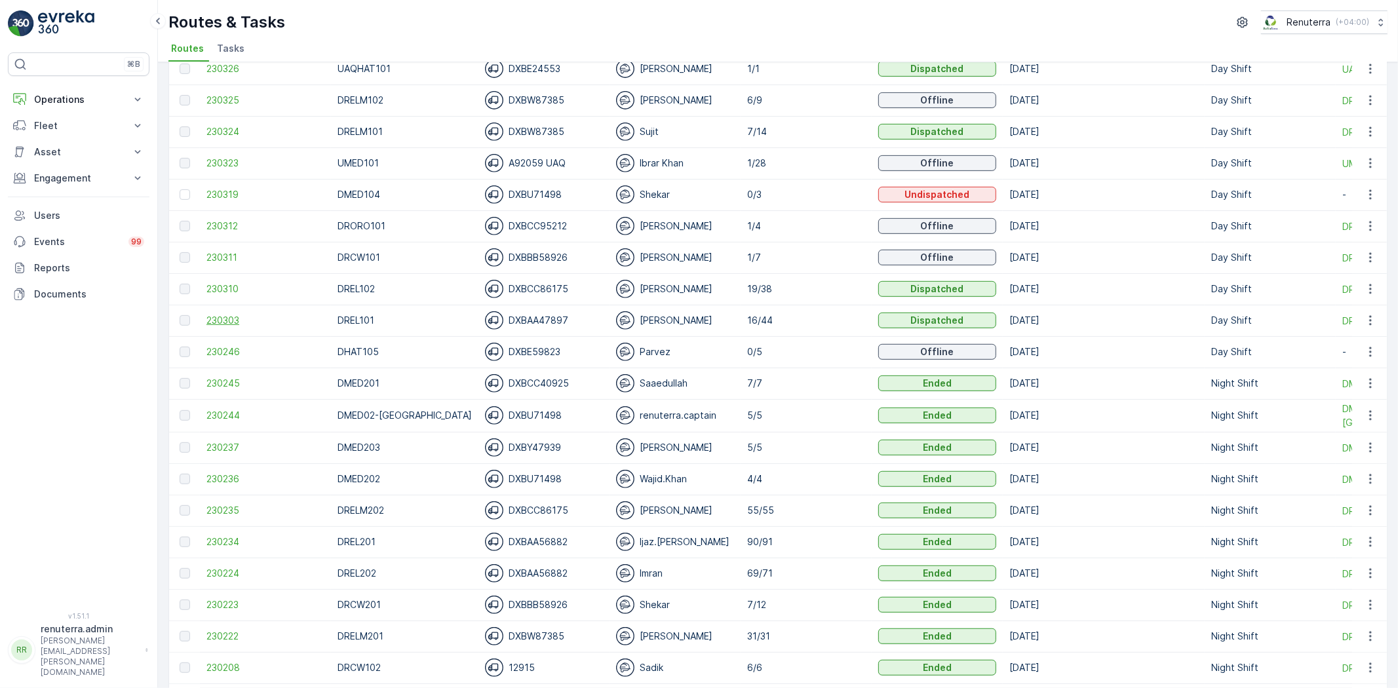
click at [231, 319] on span "230303" at bounding box center [265, 320] width 118 height 13
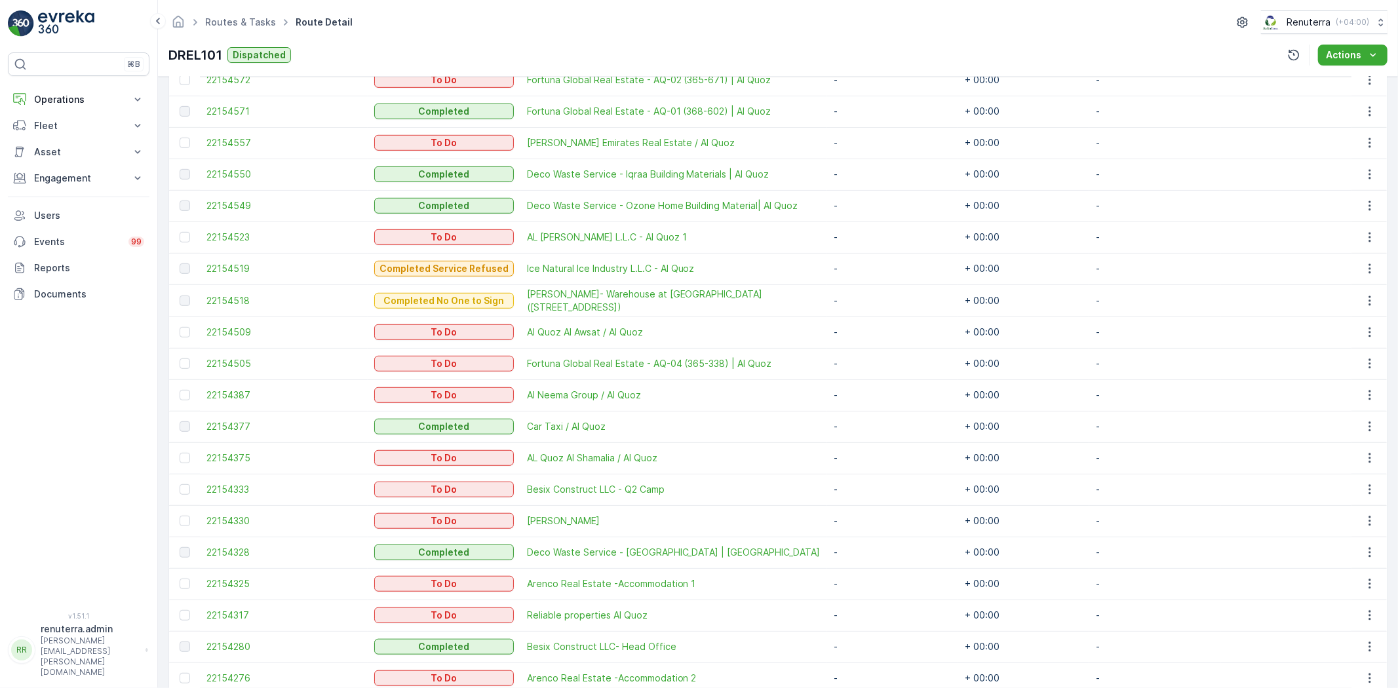
scroll to position [728, 0]
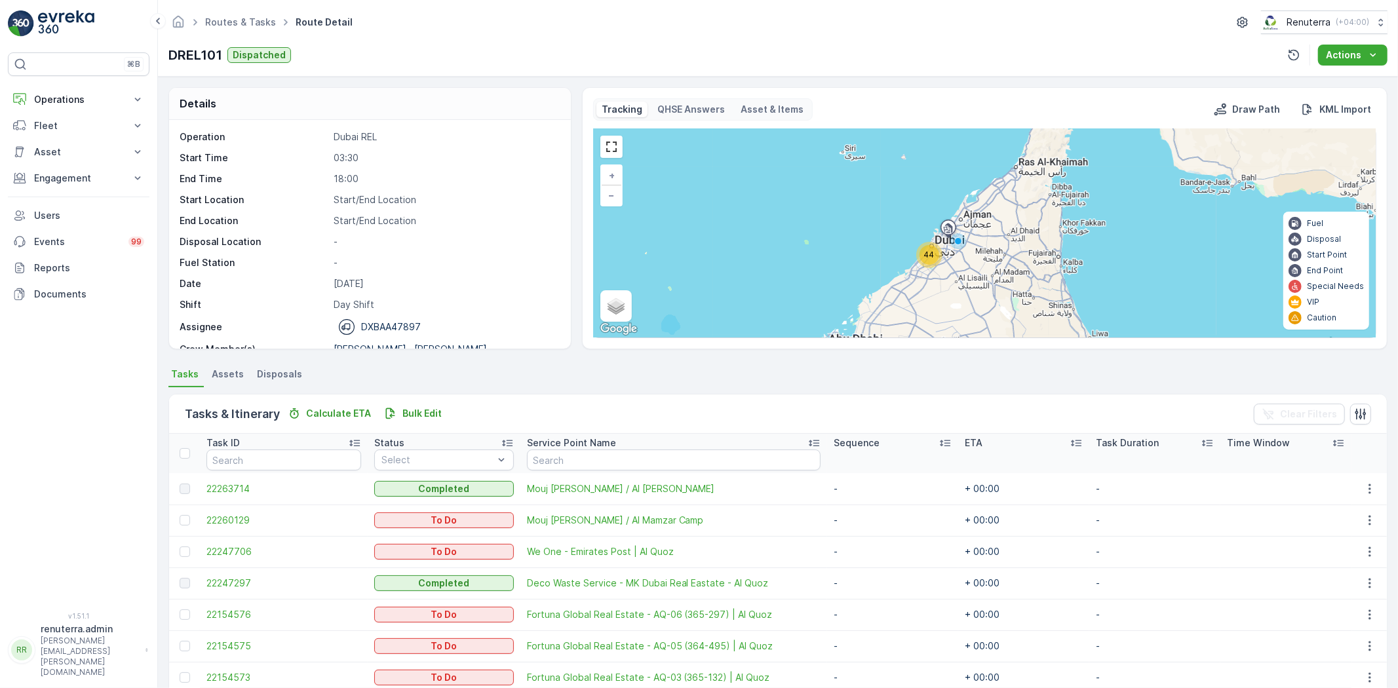
click at [243, 10] on div "Routes & Tasks Route Detail Renuterra ( +04:00 )" at bounding box center [777, 22] width 1219 height 24
click at [241, 16] on link "Routes & Tasks" at bounding box center [240, 21] width 71 height 11
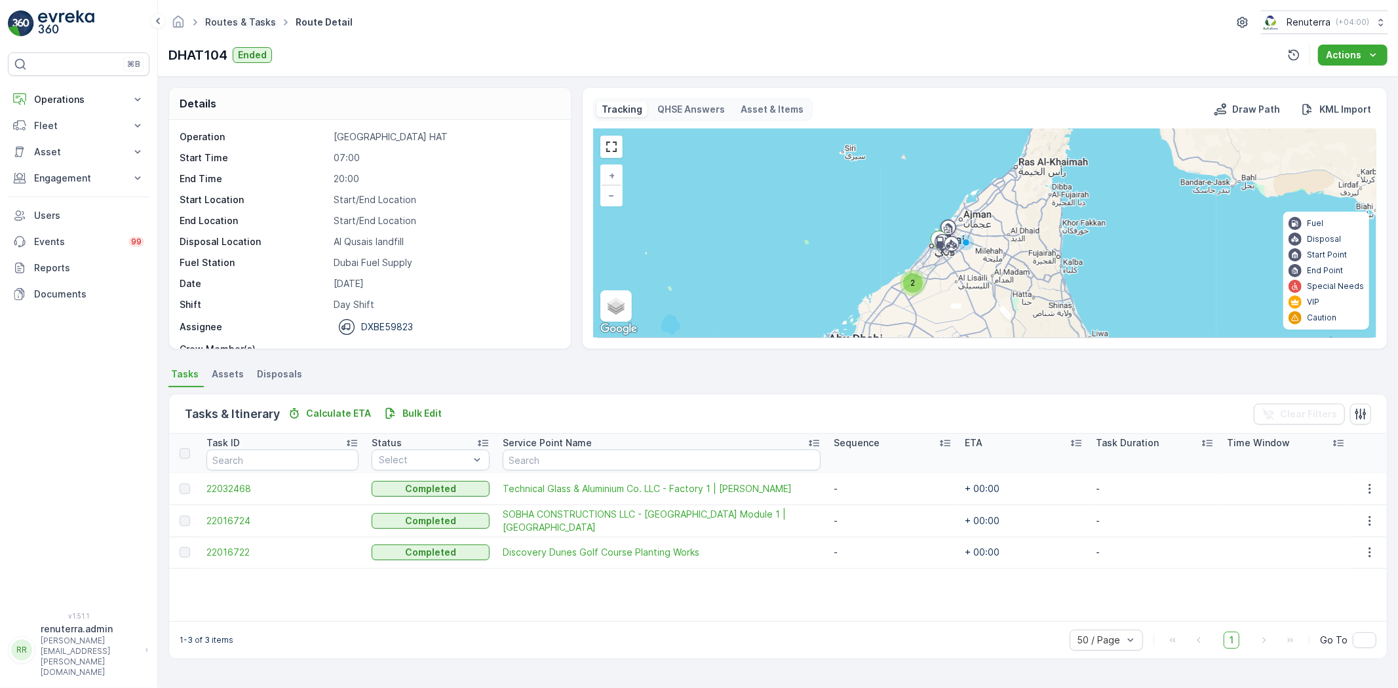
click at [249, 20] on link "Routes & Tasks" at bounding box center [240, 21] width 71 height 11
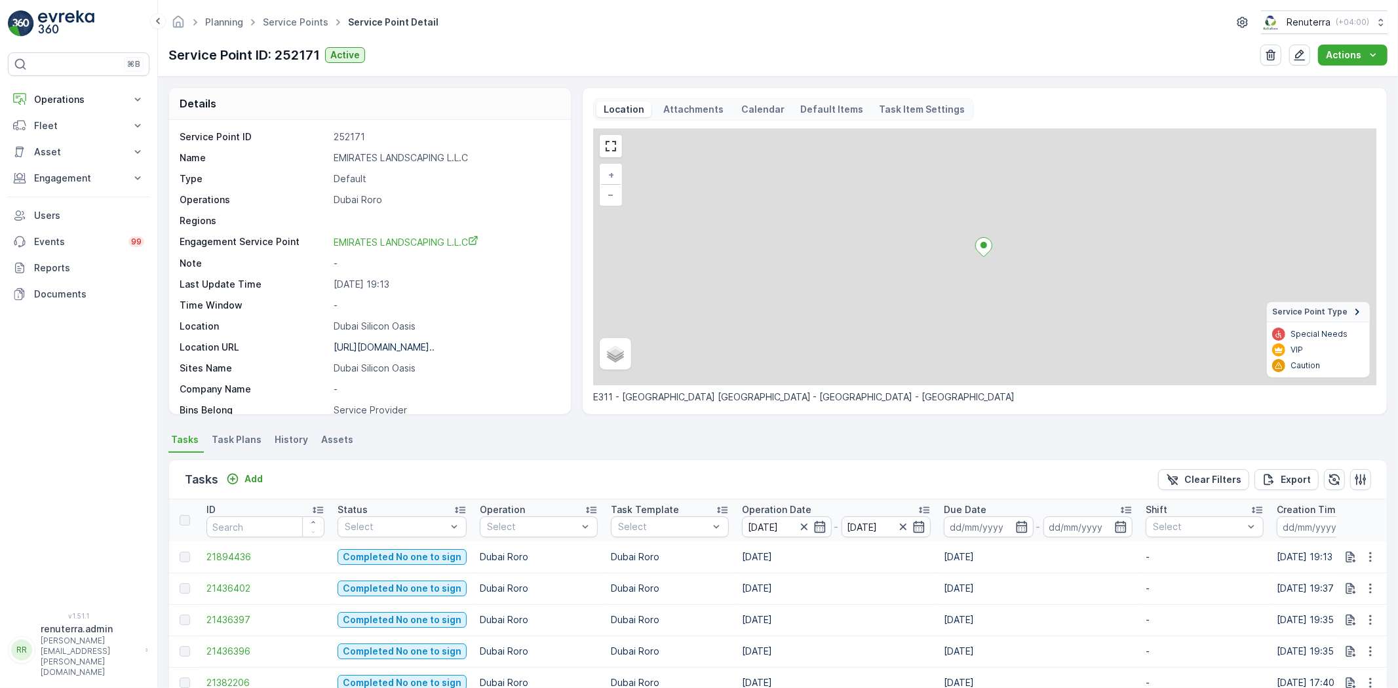
click at [299, 37] on div "Planning Service Points Service Point Detail Renuterra ( +04:00 ) Service Point…" at bounding box center [778, 38] width 1240 height 77
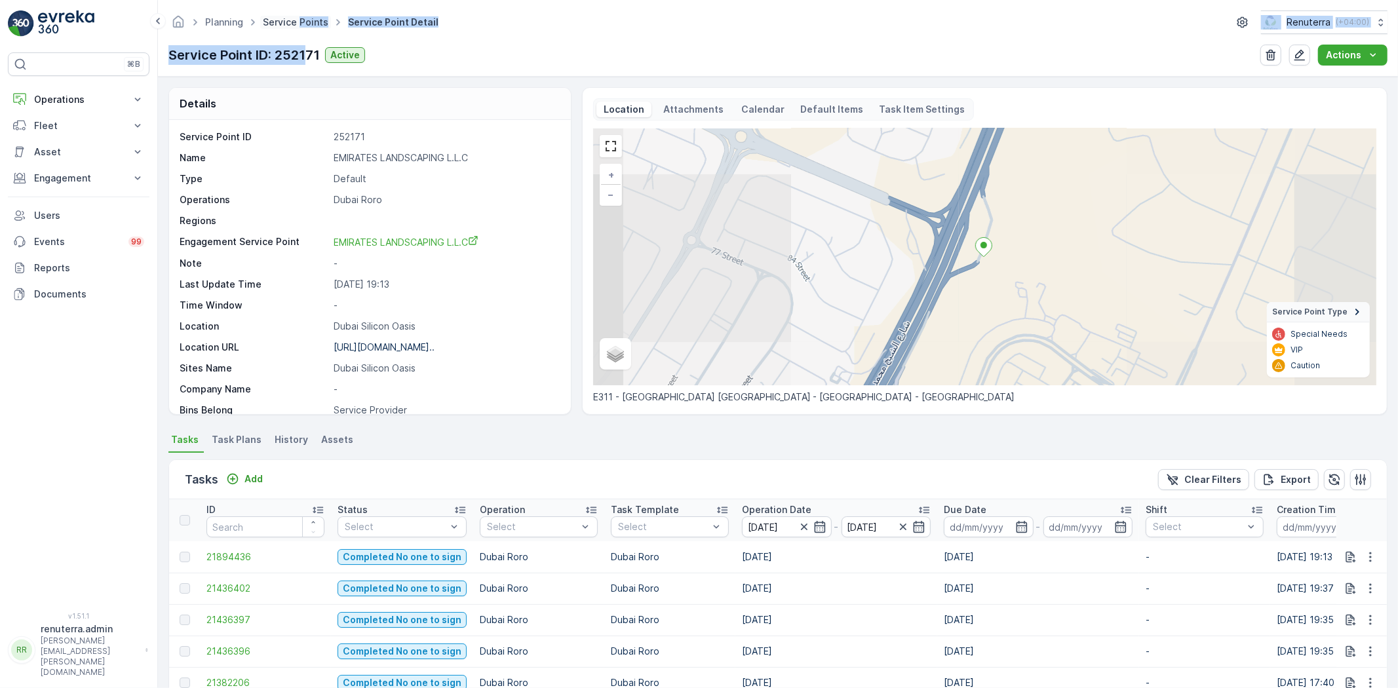
click at [292, 22] on link "Service Points" at bounding box center [296, 21] width 66 height 11
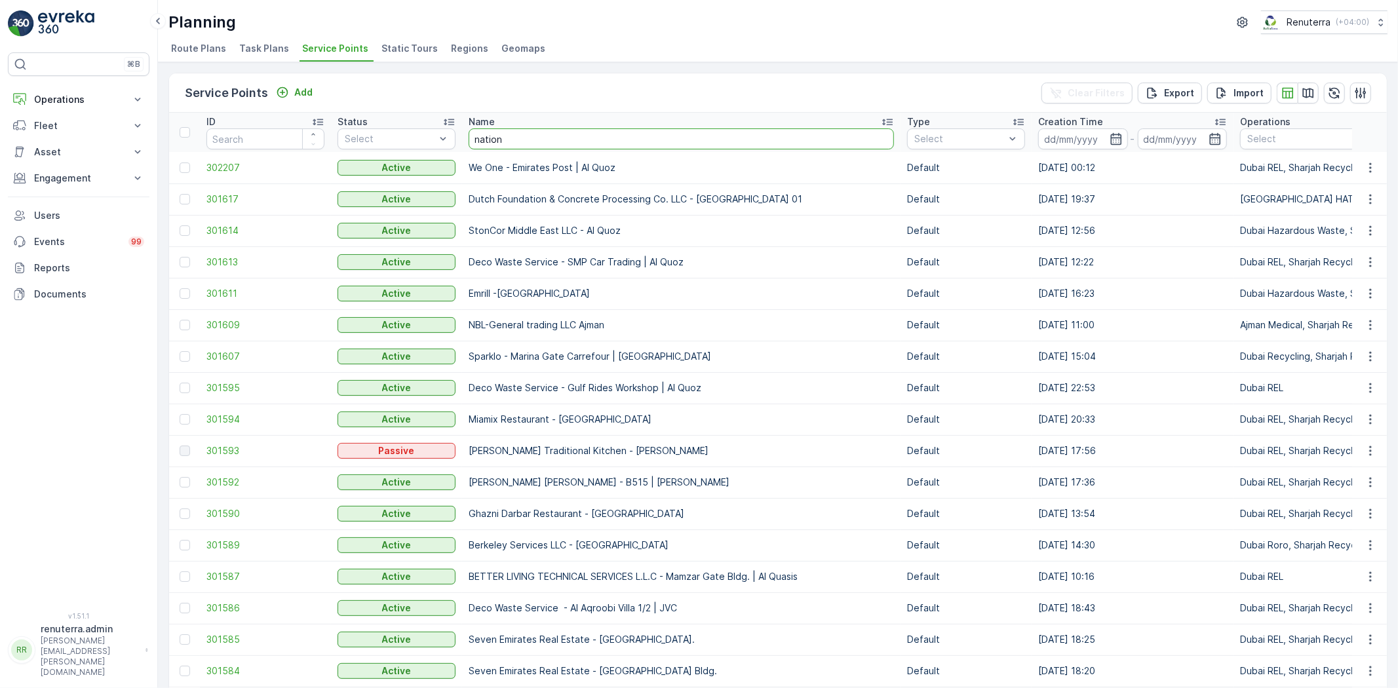
type input "natio"
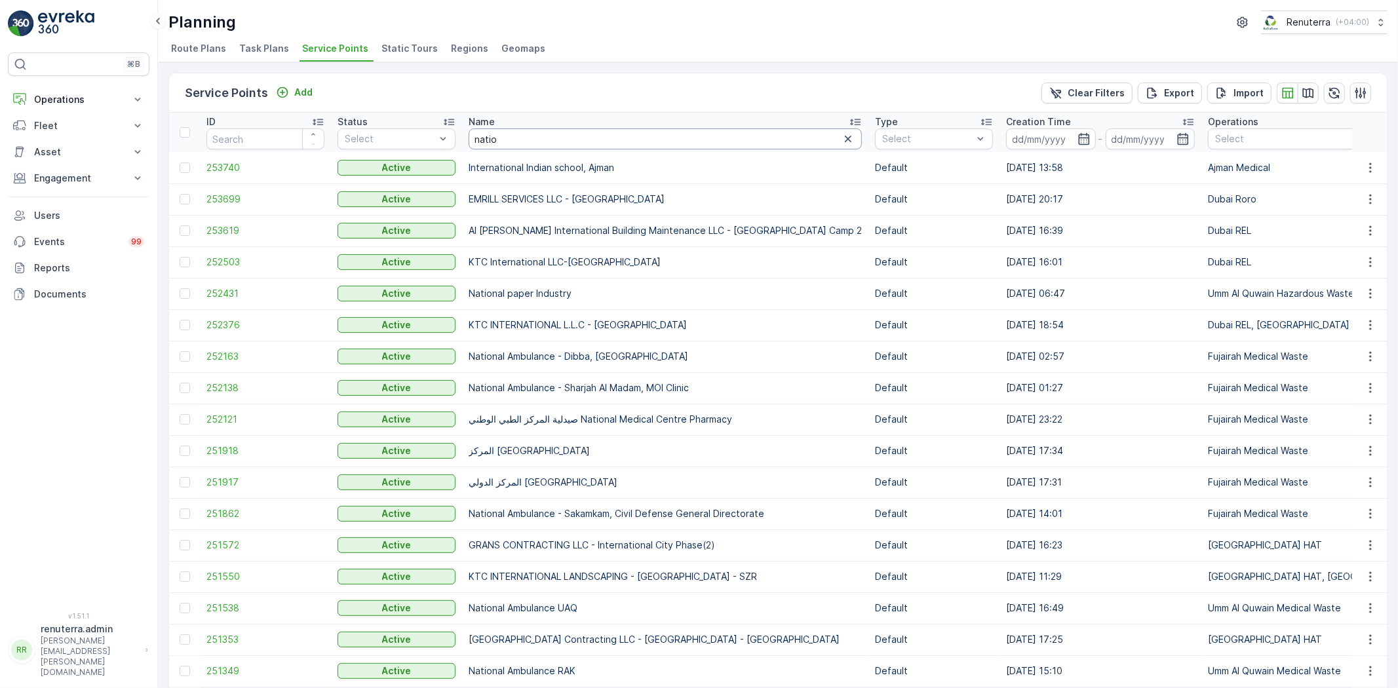
click at [515, 136] on input "natio" at bounding box center [665, 138] width 393 height 21
type input "national"
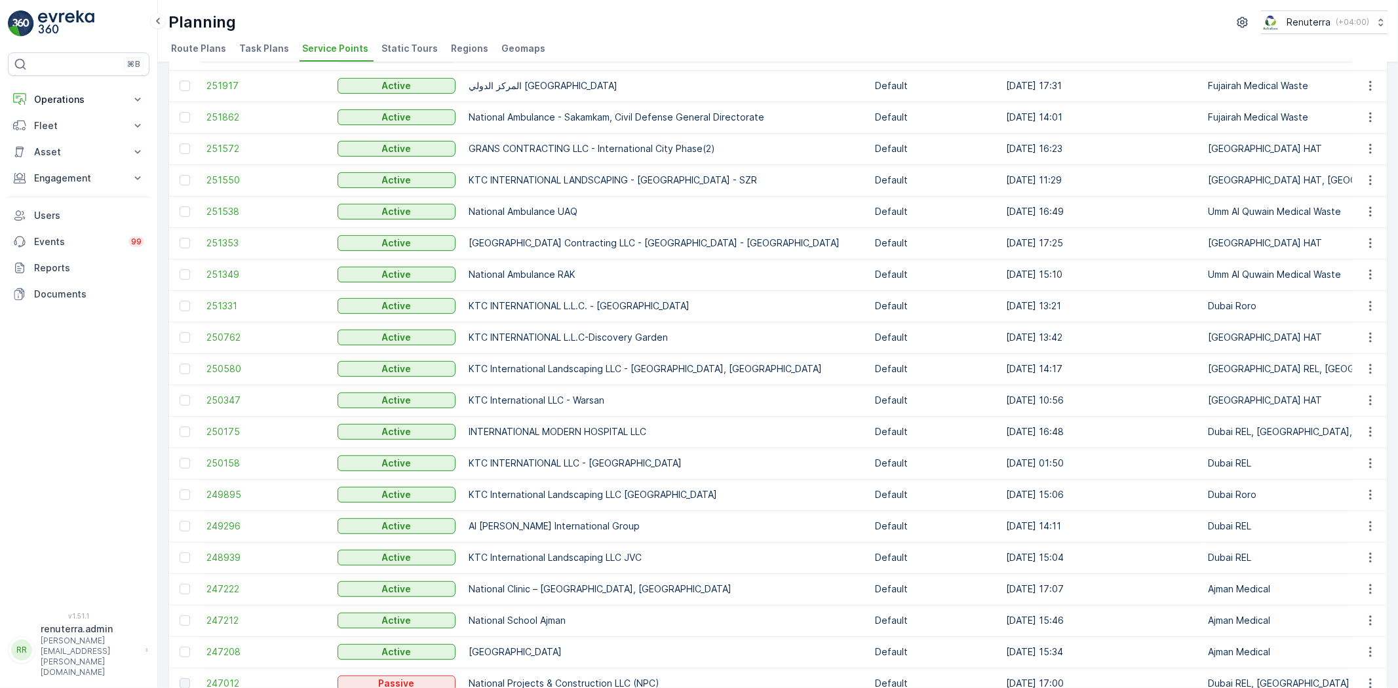
scroll to position [437, 0]
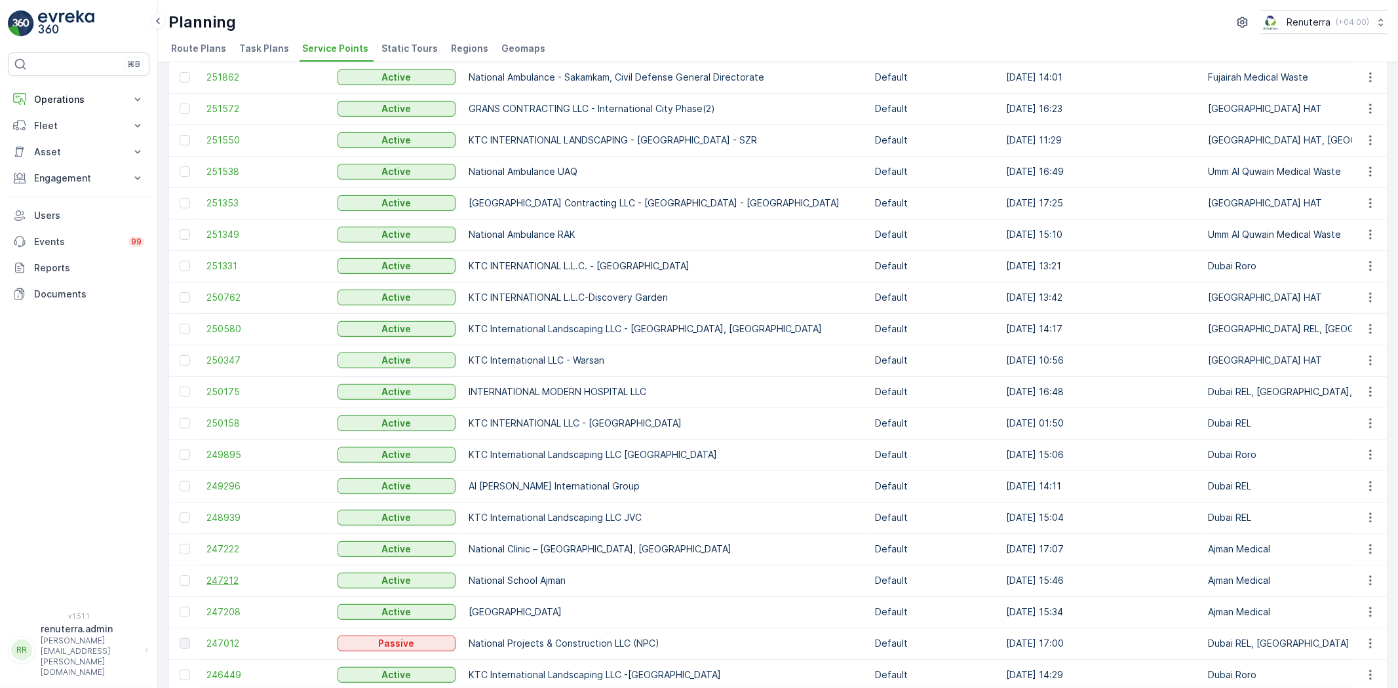
click at [208, 574] on span "247212" at bounding box center [265, 580] width 118 height 13
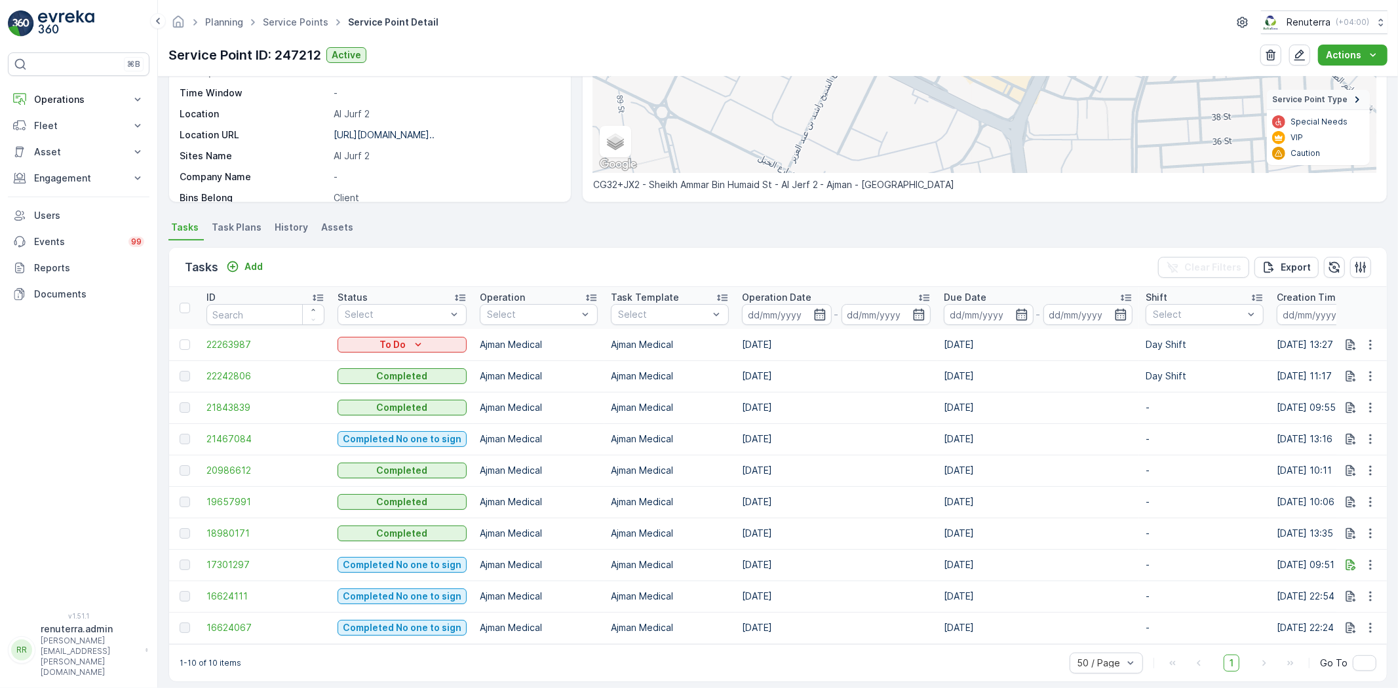
scroll to position [218, 0]
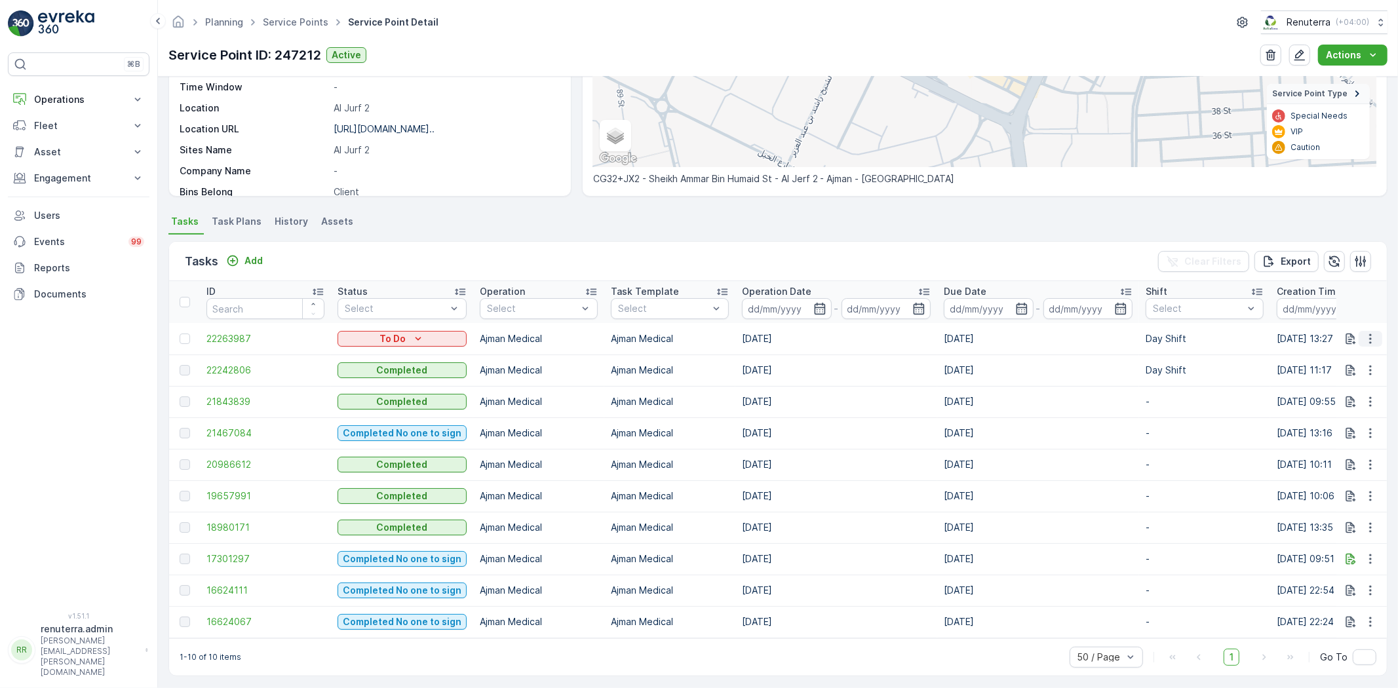
click at [1364, 335] on icon "button" at bounding box center [1370, 338] width 13 height 13
click at [1352, 396] on span "Change Route" at bounding box center [1337, 394] width 64 height 13
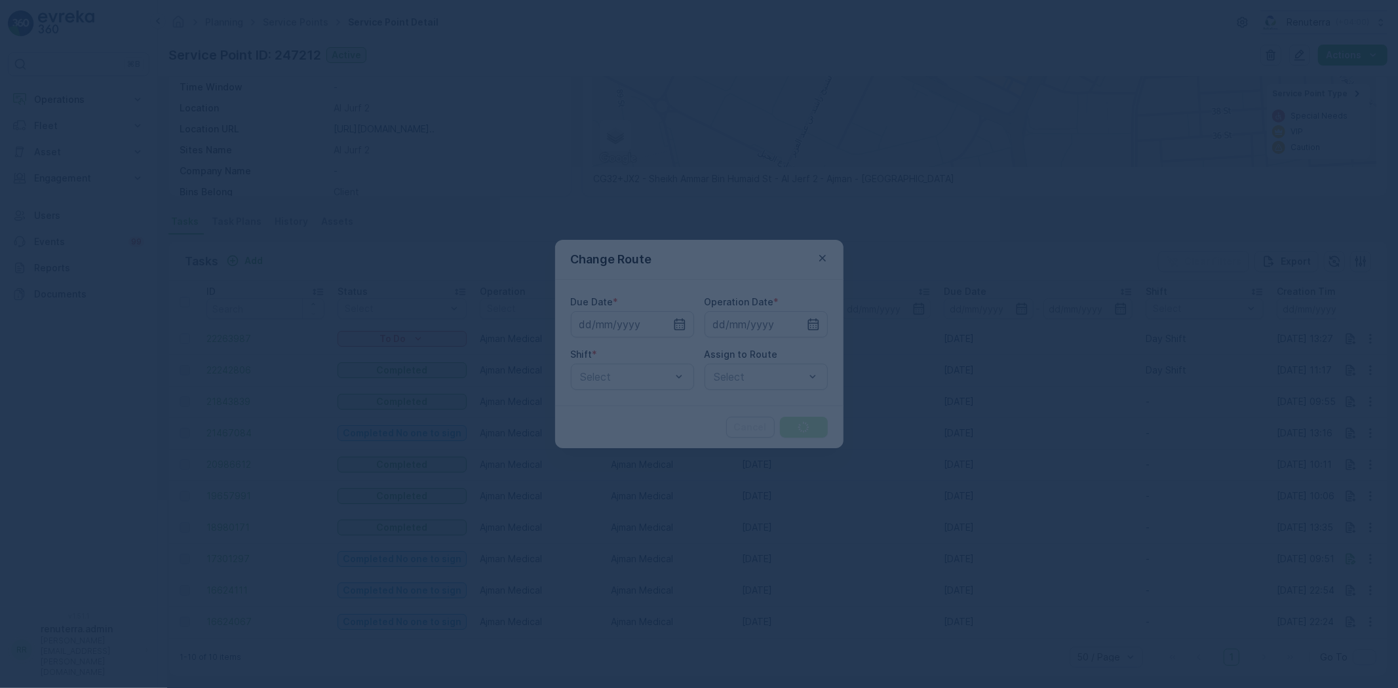
type input "07.10.2025"
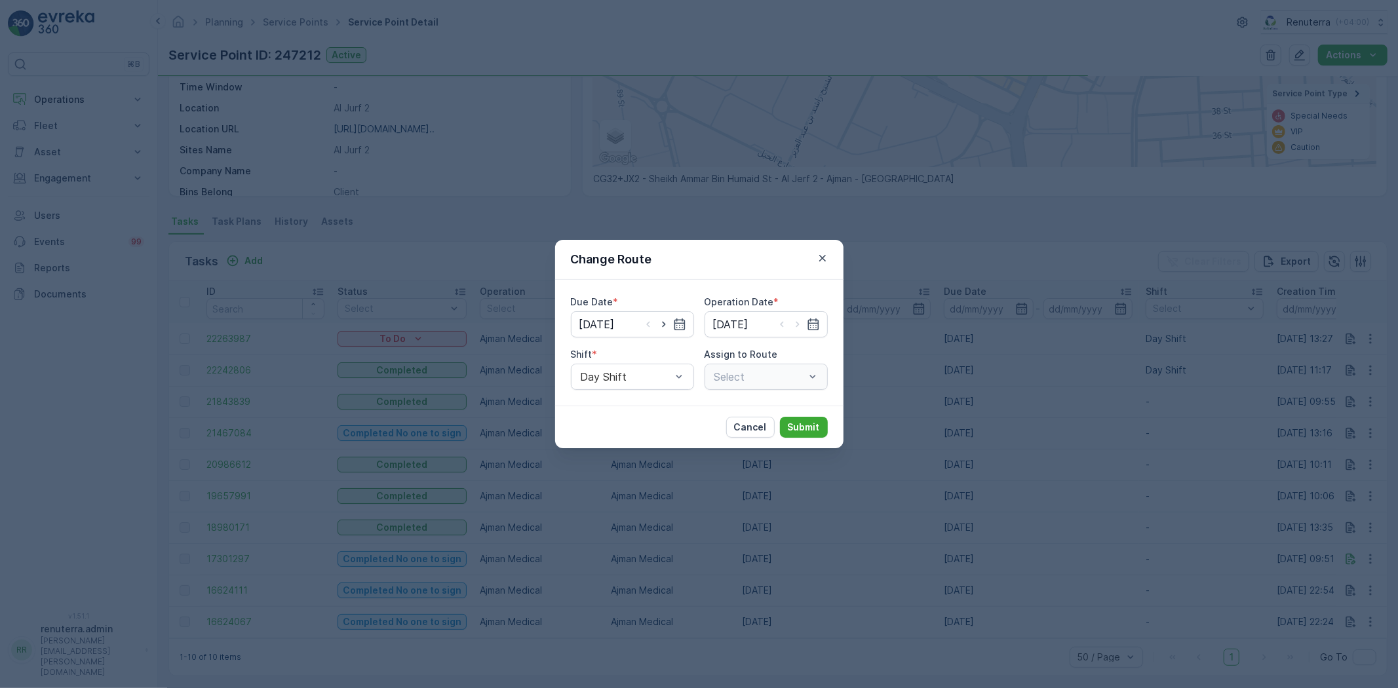
click at [724, 381] on div "Select" at bounding box center [766, 377] width 123 height 26
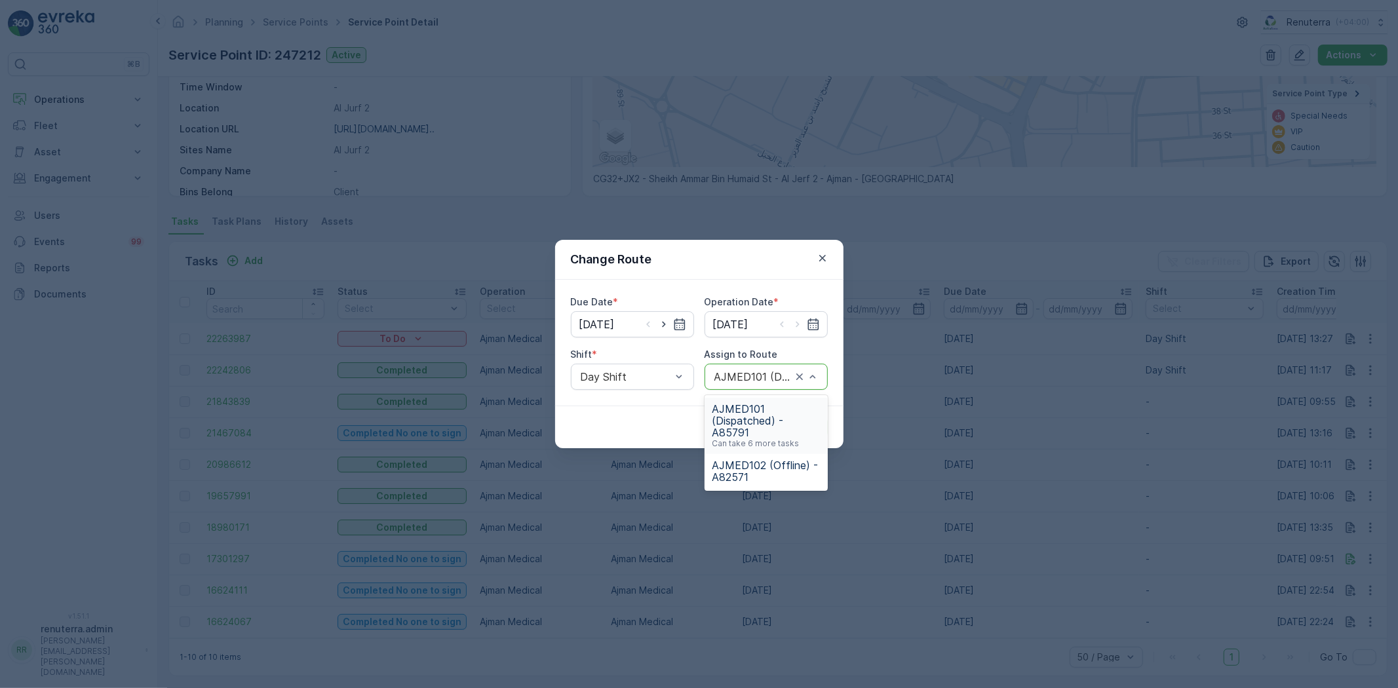
click at [747, 418] on span "AJMED101 (Dispatched) - A85791" at bounding box center [767, 420] width 108 height 35
click at [809, 435] on button "Submit" at bounding box center [804, 427] width 48 height 21
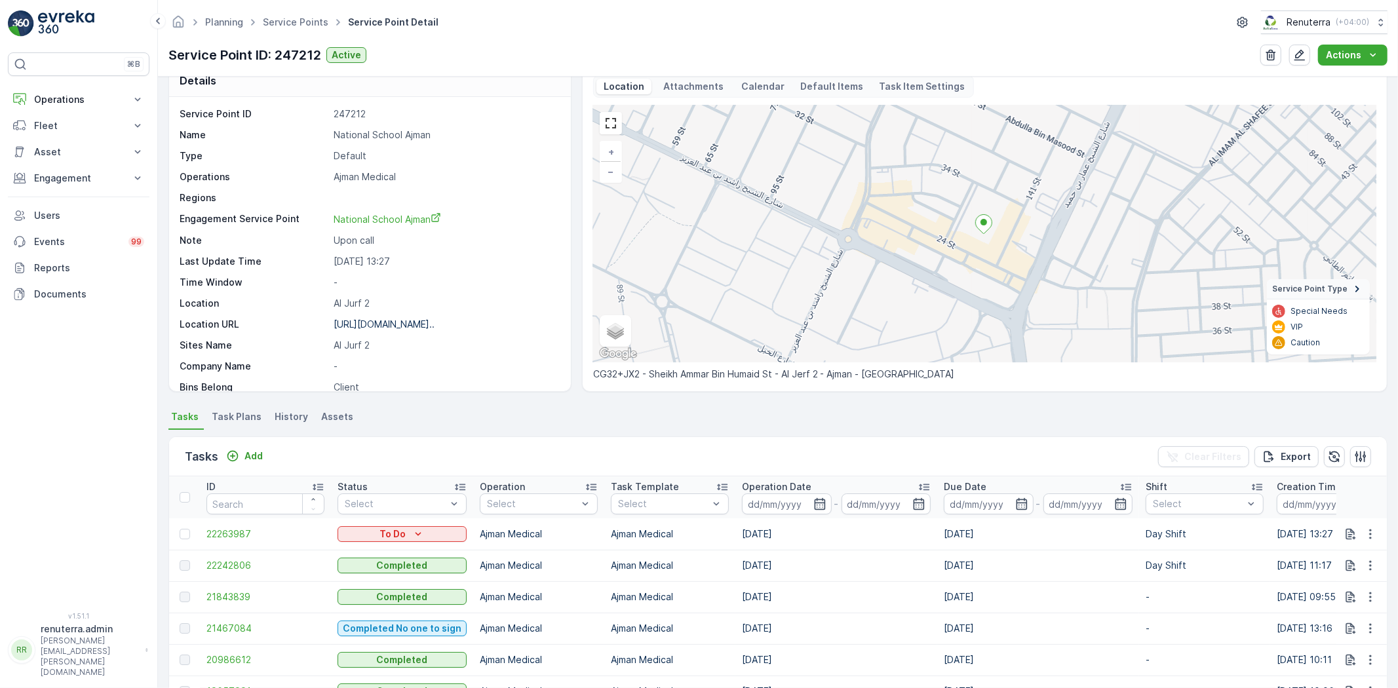
scroll to position [0, 0]
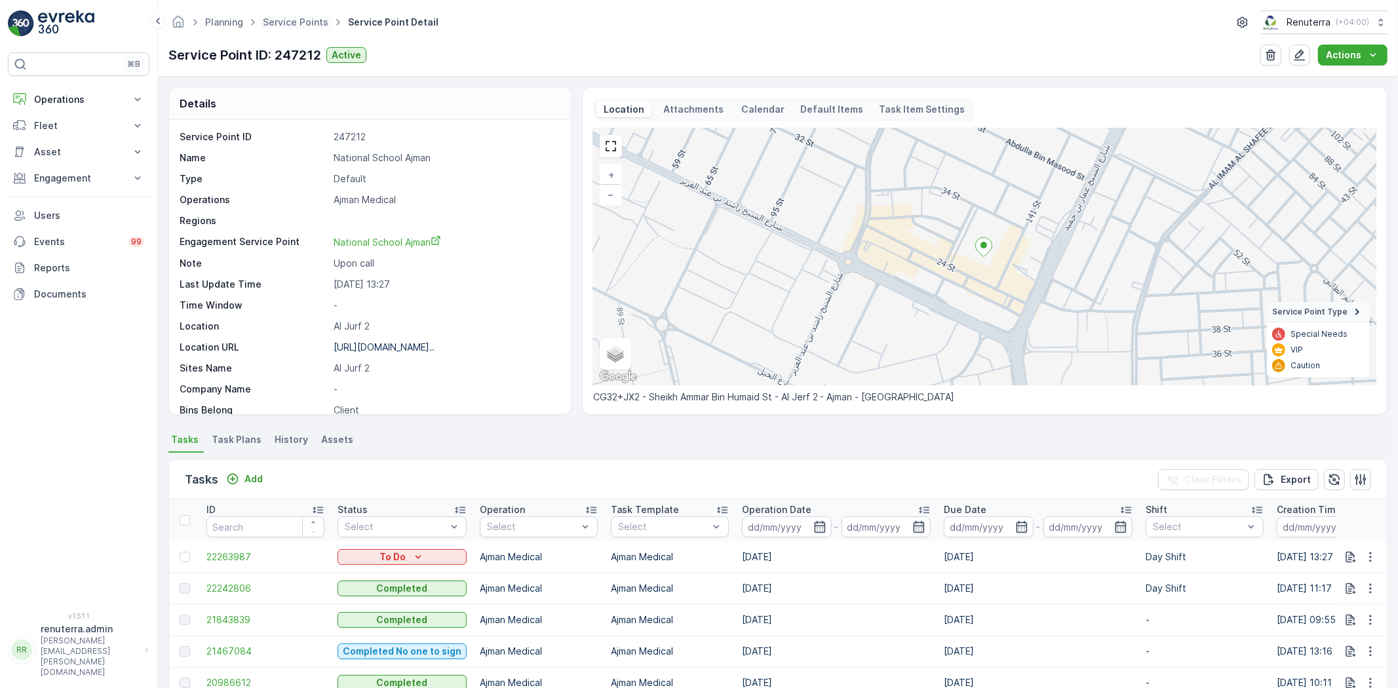
click at [295, 16] on span "Service Points" at bounding box center [295, 22] width 71 height 13
click at [300, 34] on div "Planning Service Points Service Point Detail Renuterra ( +04:00 ) Service Point…" at bounding box center [778, 38] width 1240 height 77
drag, startPoint x: 168, startPoint y: 559, endPoint x: 194, endPoint y: 562, distance: 25.7
click at [171, 558] on td at bounding box center [184, 556] width 31 height 31
click at [190, 559] on div at bounding box center [187, 557] width 14 height 10
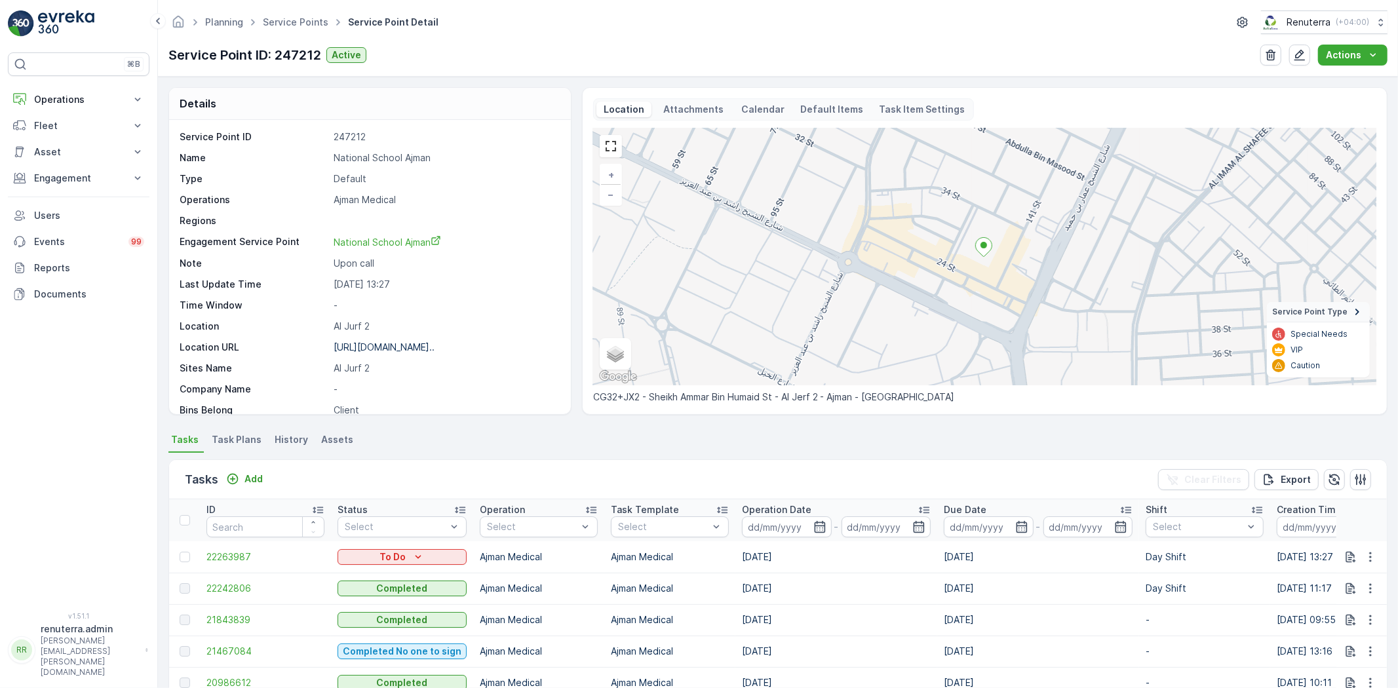
click at [180, 552] on input "checkbox" at bounding box center [180, 552] width 0 height 0
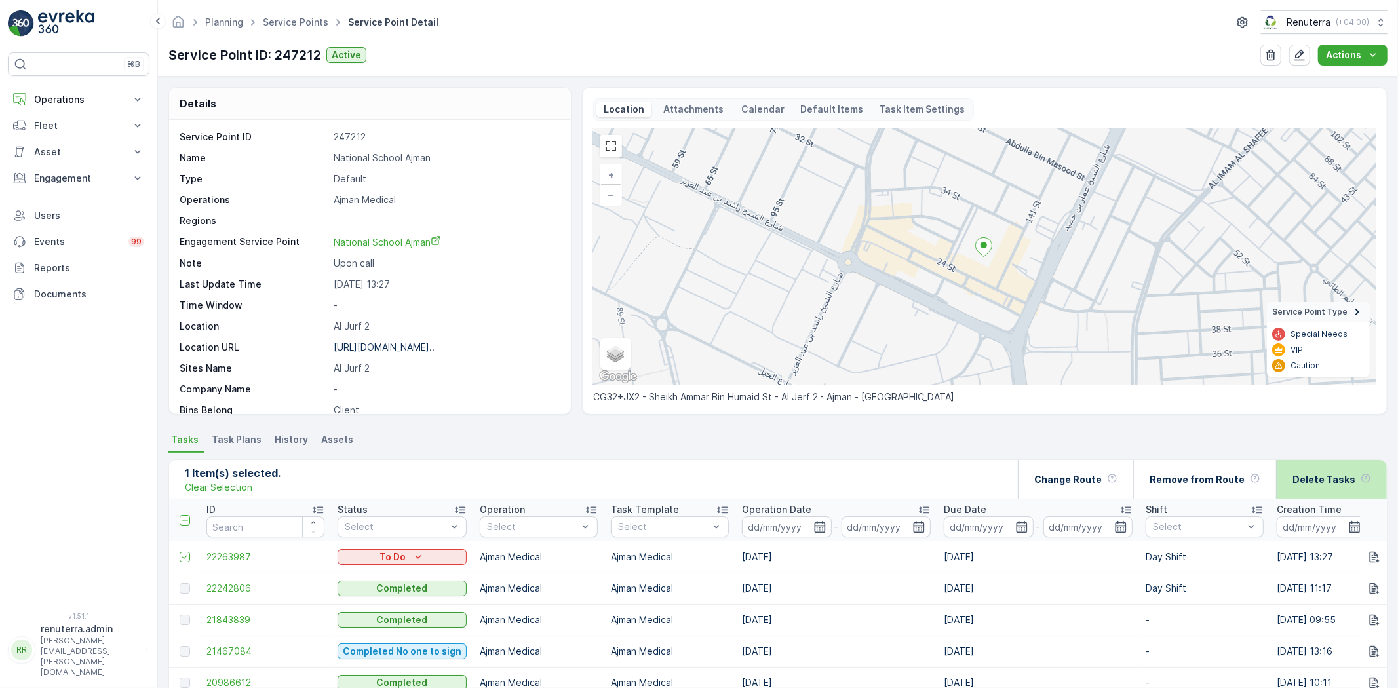
click at [1336, 475] on p "Delete Tasks" at bounding box center [1324, 479] width 63 height 13
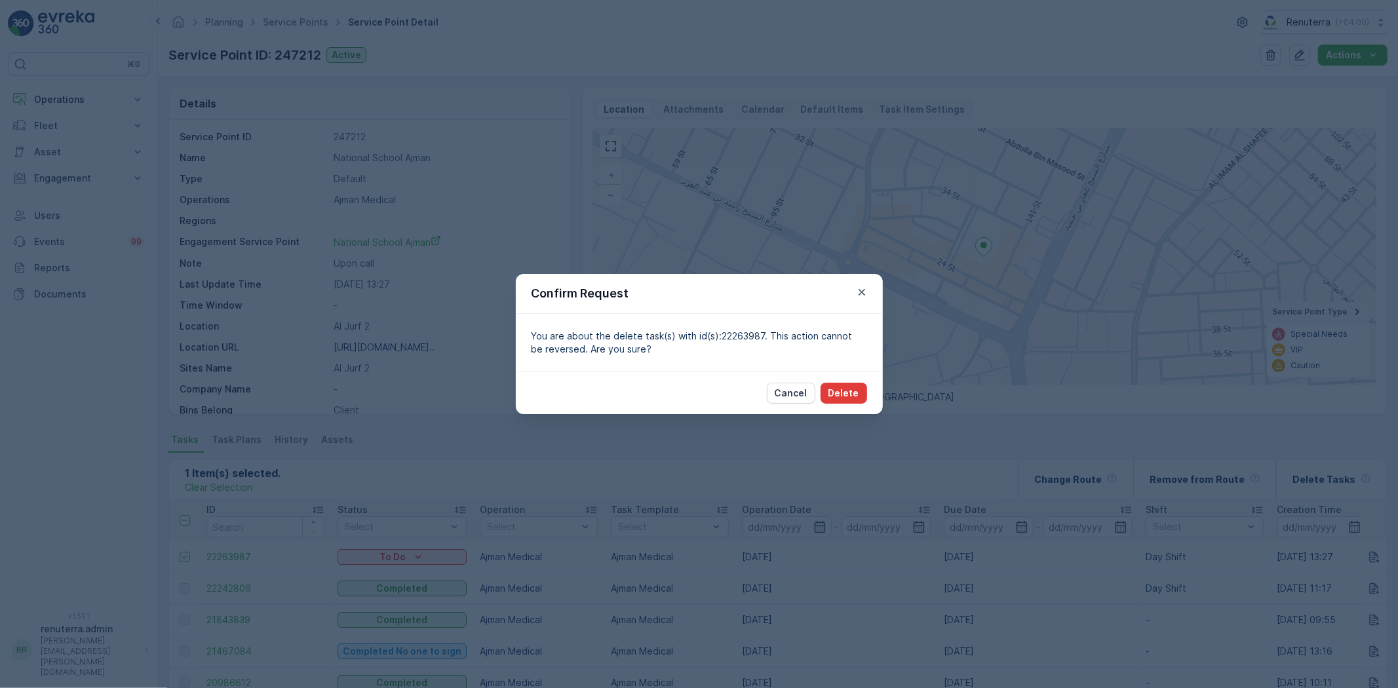
click at [859, 392] on p "Delete" at bounding box center [844, 393] width 31 height 13
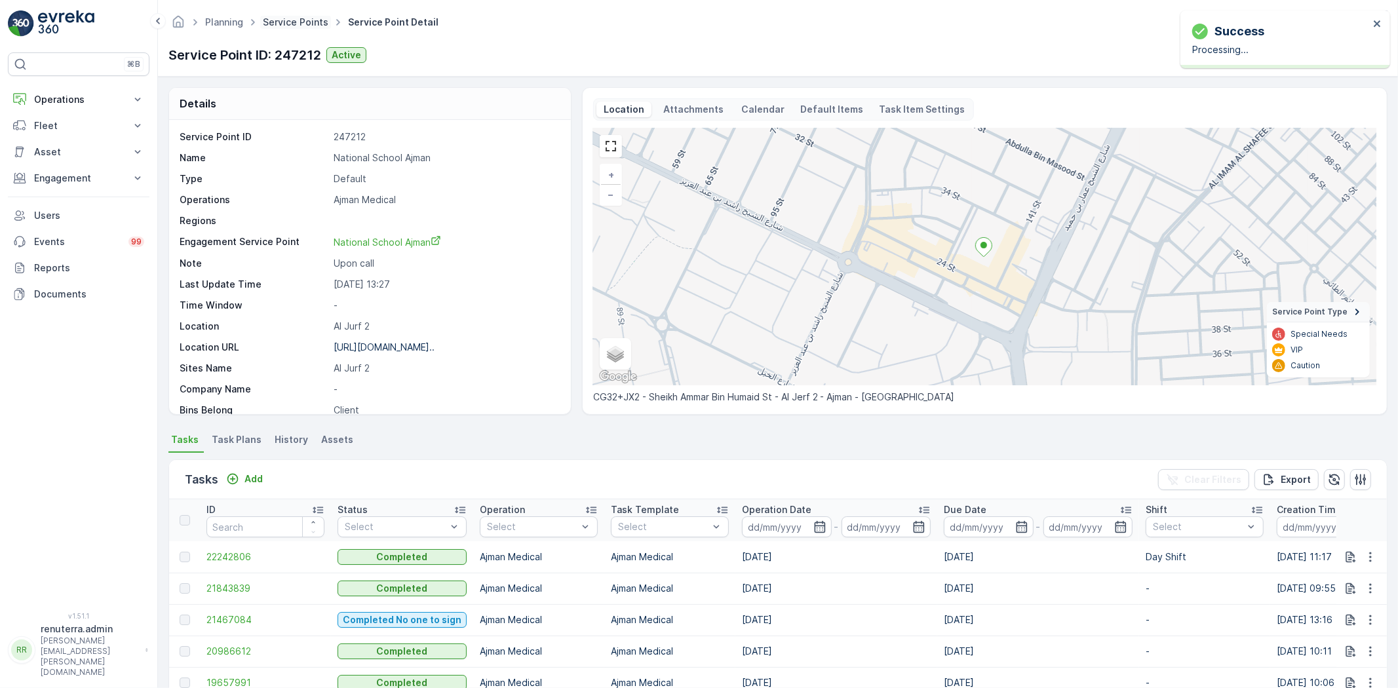
click at [286, 20] on link "Service Points" at bounding box center [296, 21] width 66 height 11
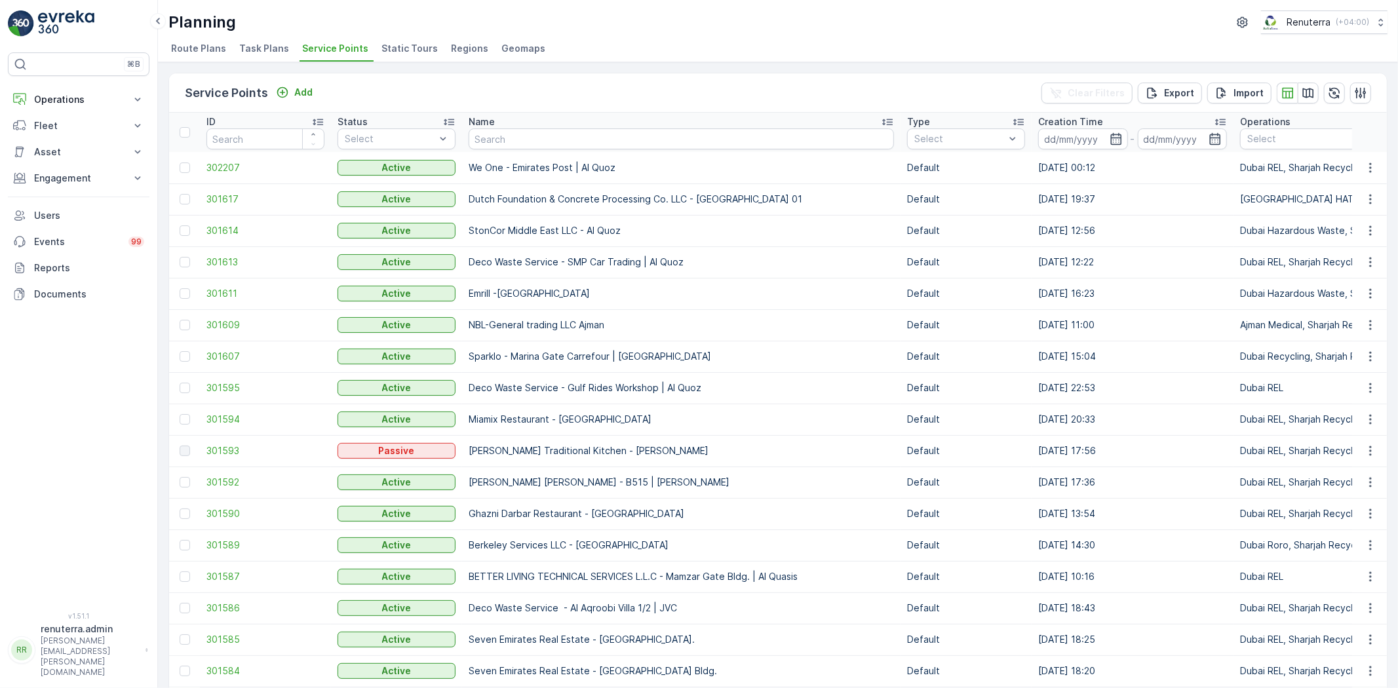
click at [513, 148] on input "text" at bounding box center [681, 138] width 425 height 21
type input "national"
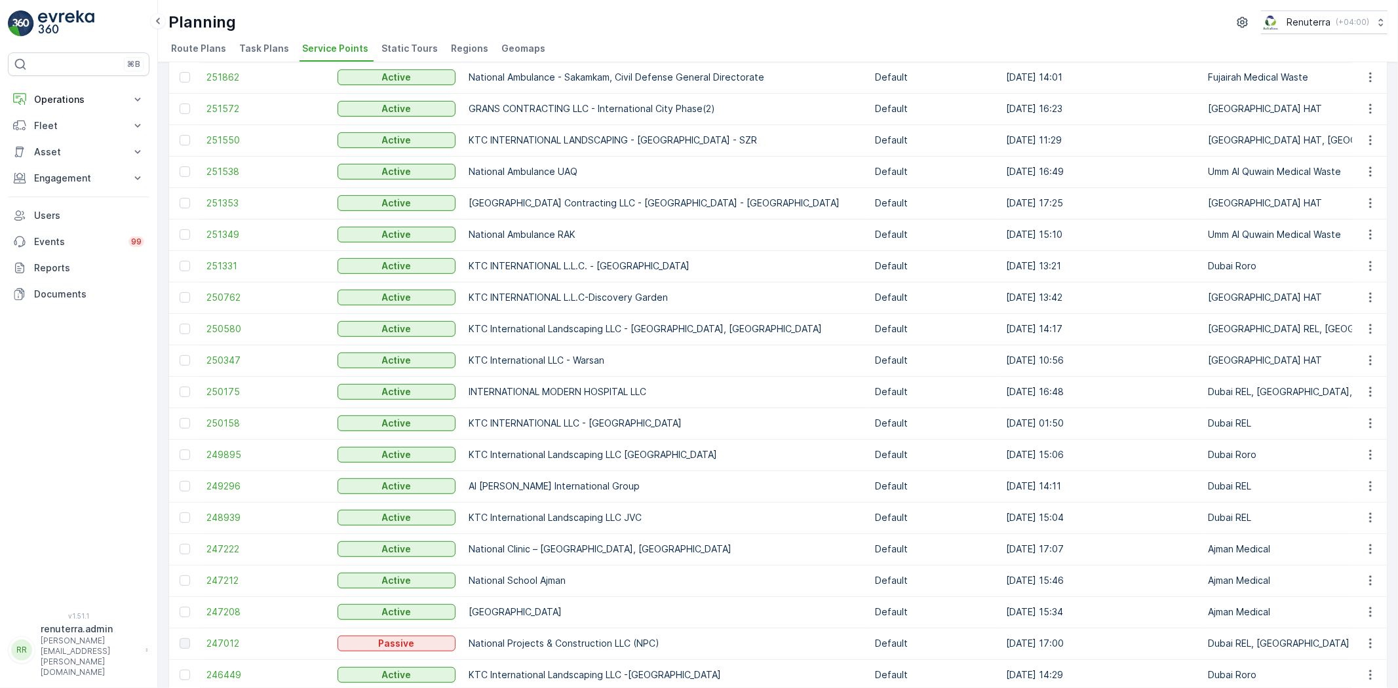
scroll to position [509, 0]
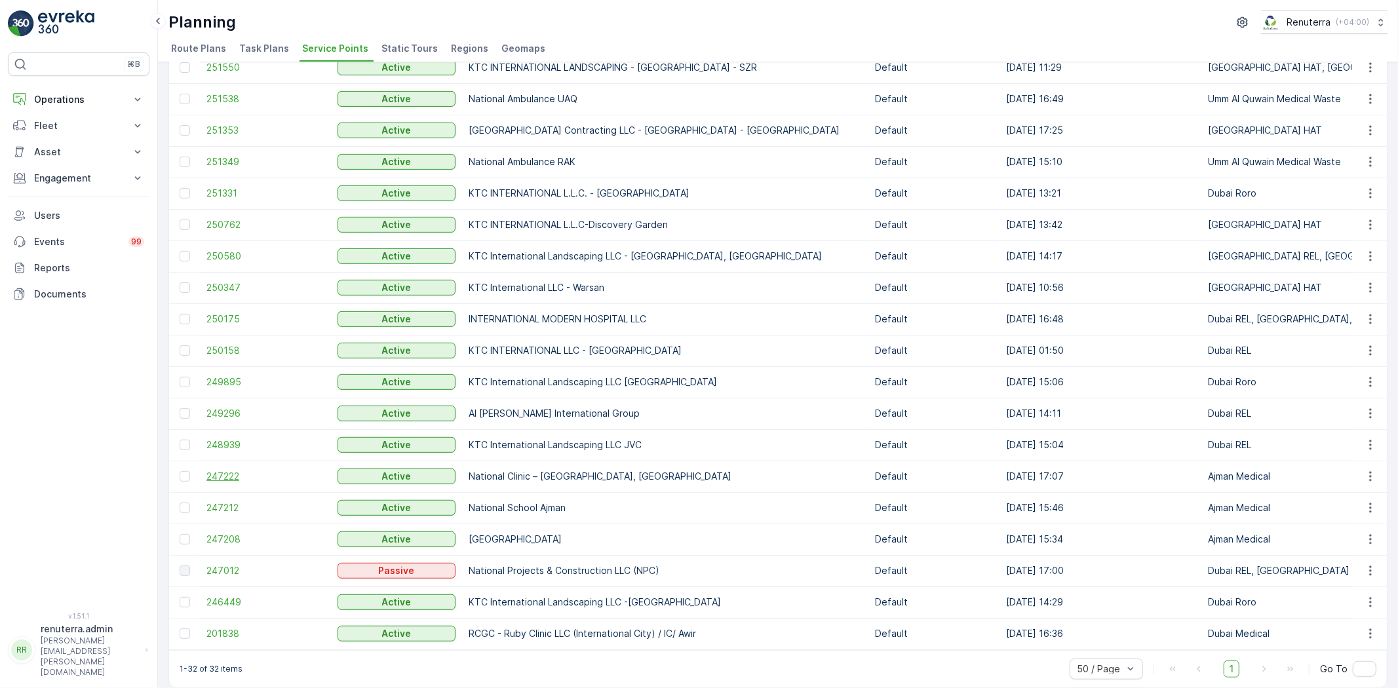
click at [235, 472] on span "247222" at bounding box center [265, 476] width 118 height 13
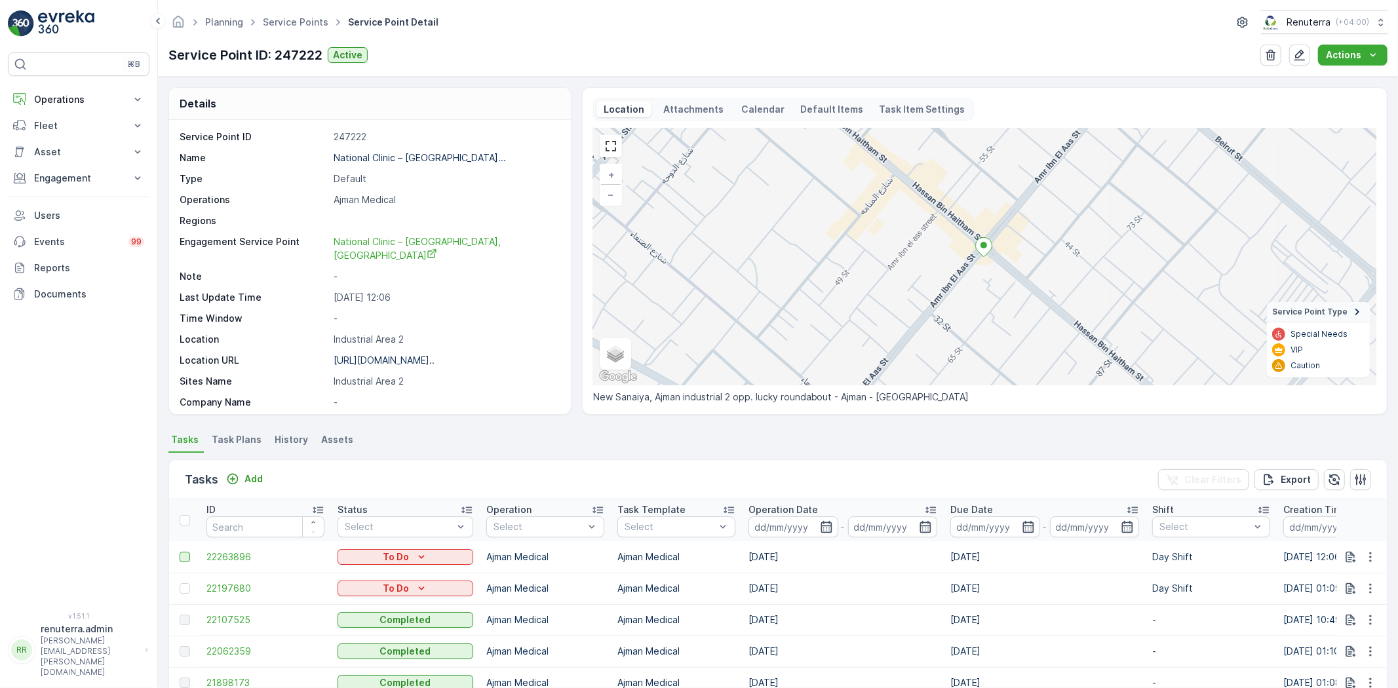
click at [180, 553] on div at bounding box center [185, 557] width 10 height 10
click at [180, 552] on input "checkbox" at bounding box center [180, 552] width 0 height 0
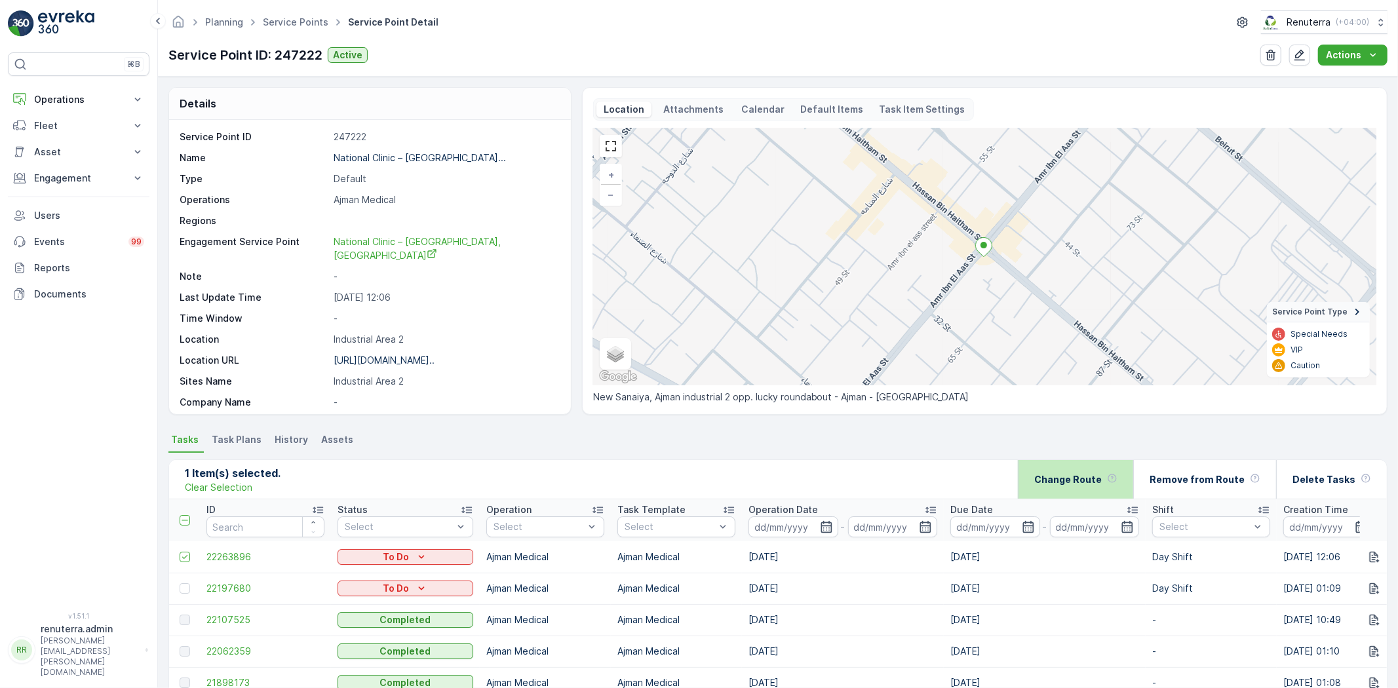
click at [1047, 472] on div "Change Route" at bounding box center [1075, 479] width 115 height 39
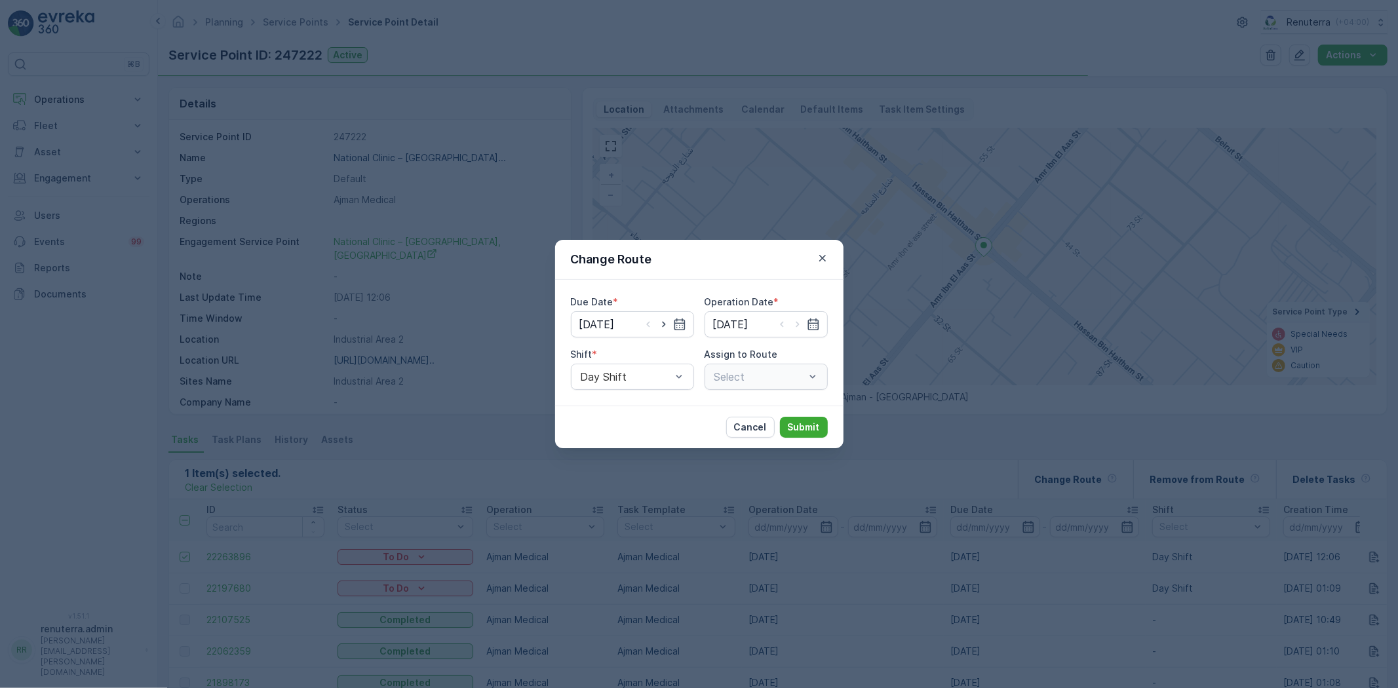
type input "[DATE]"
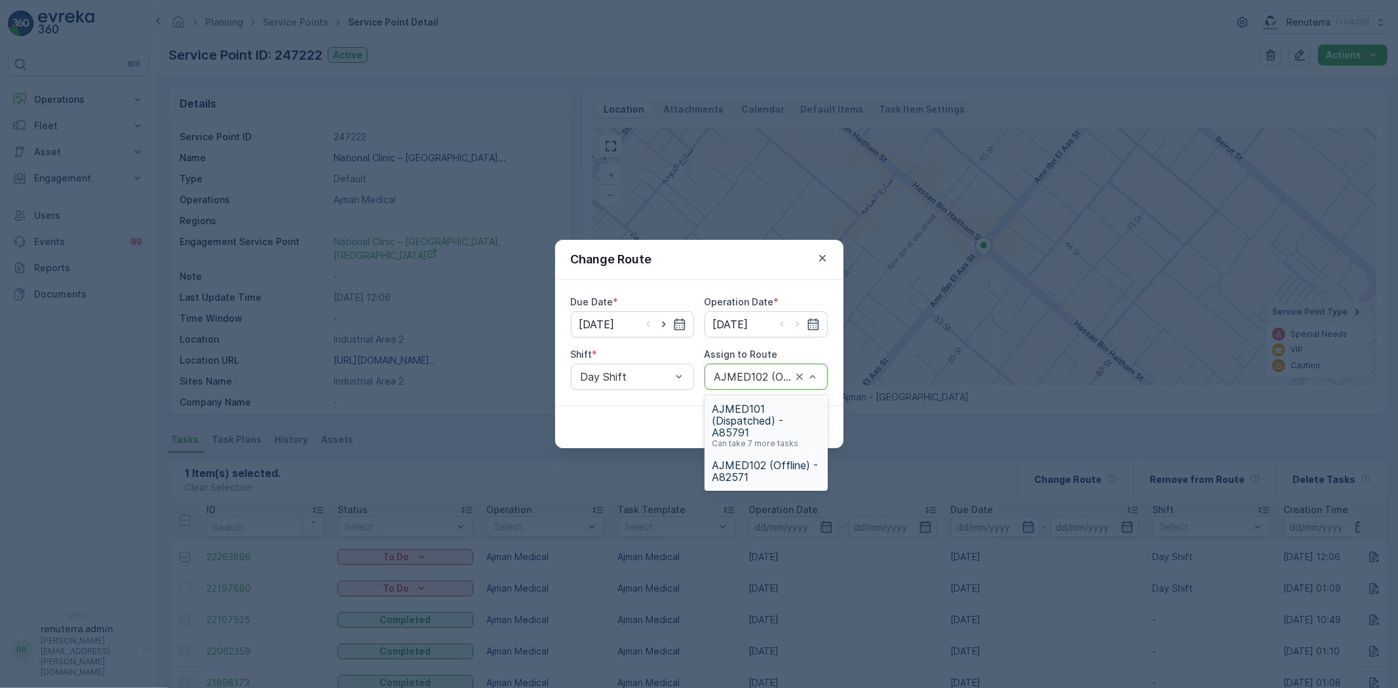
click at [749, 431] on span "AJMED101 (Dispatched) - A85791" at bounding box center [767, 420] width 108 height 35
click at [808, 436] on button "Submit" at bounding box center [804, 427] width 48 height 21
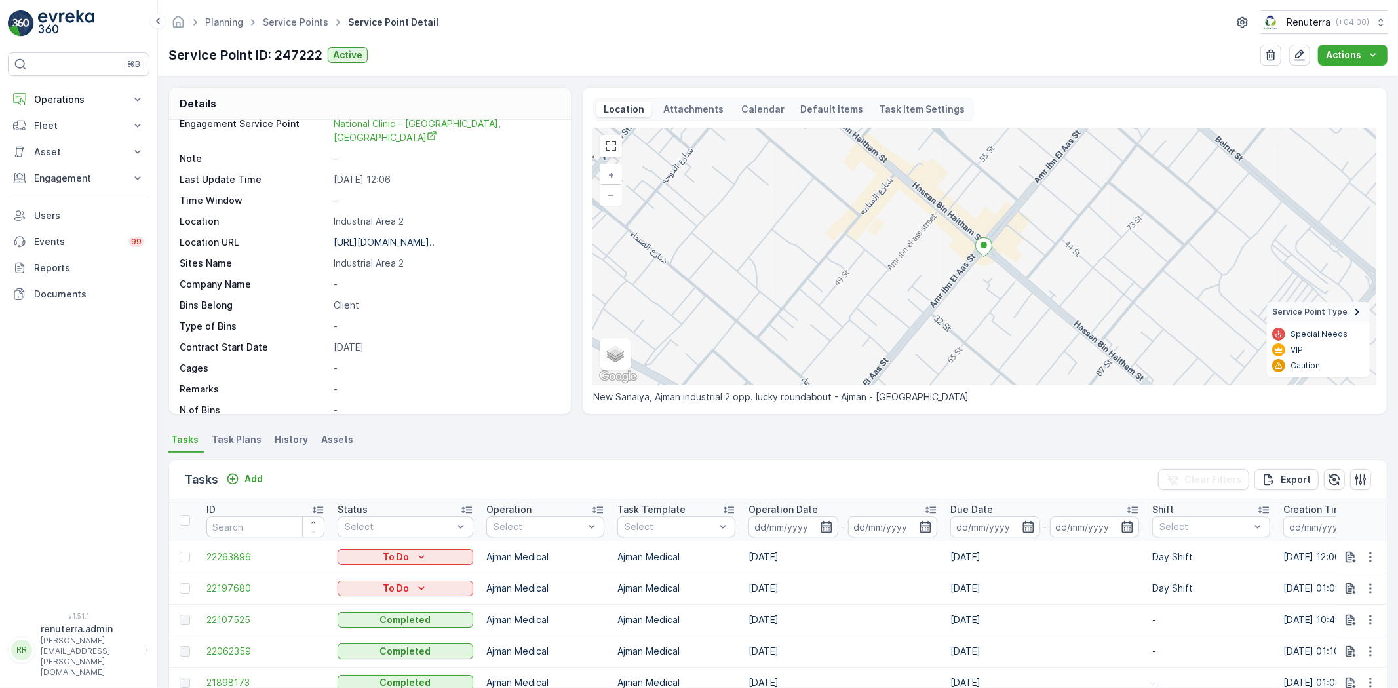
scroll to position [146, 0]
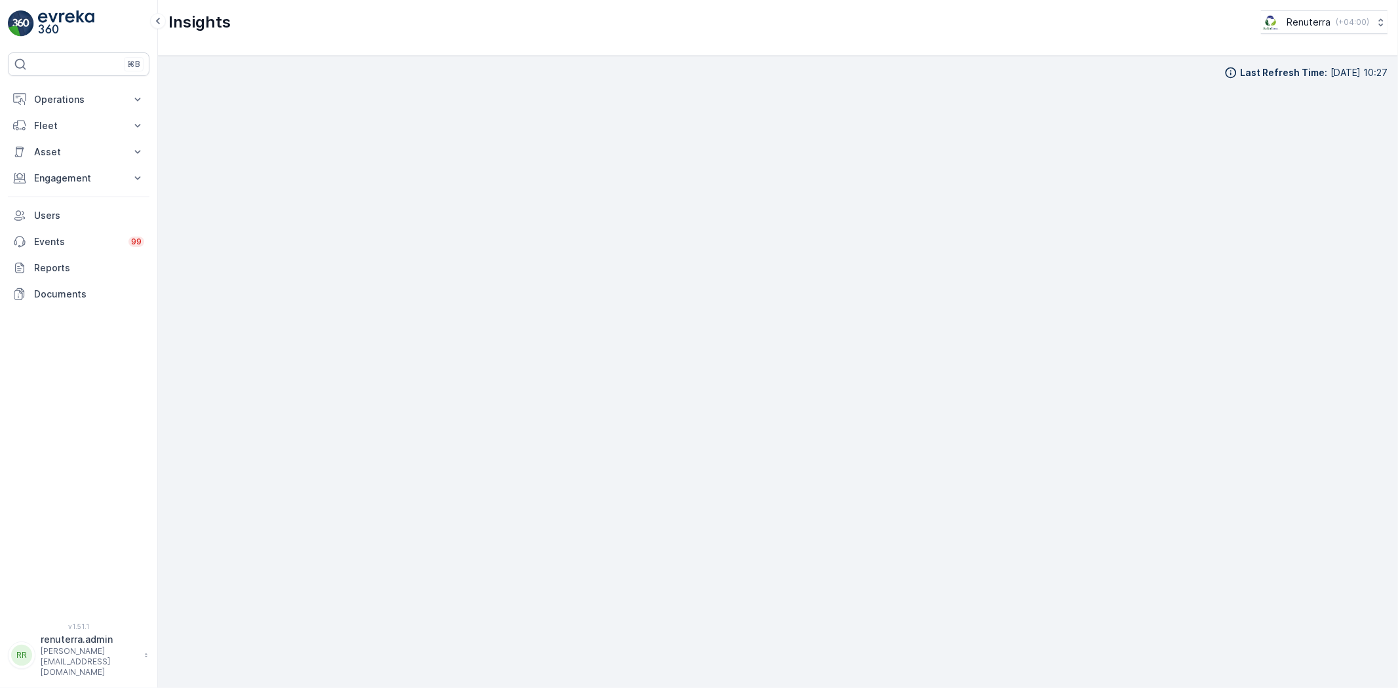
scroll to position [14, 0]
click at [63, 105] on p "Operations" at bounding box center [78, 99] width 89 height 13
click at [72, 161] on p "Routes & Tasks" at bounding box center [67, 158] width 68 height 13
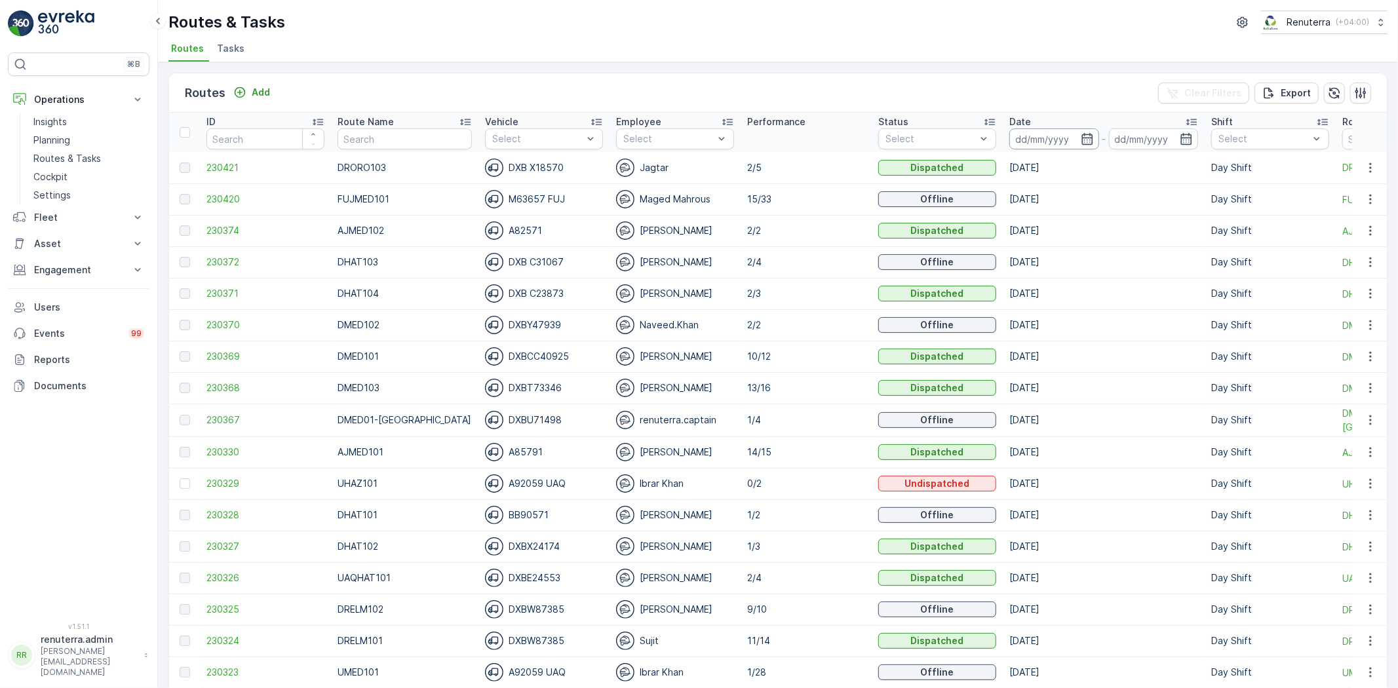
click at [1037, 136] on input at bounding box center [1054, 138] width 90 height 21
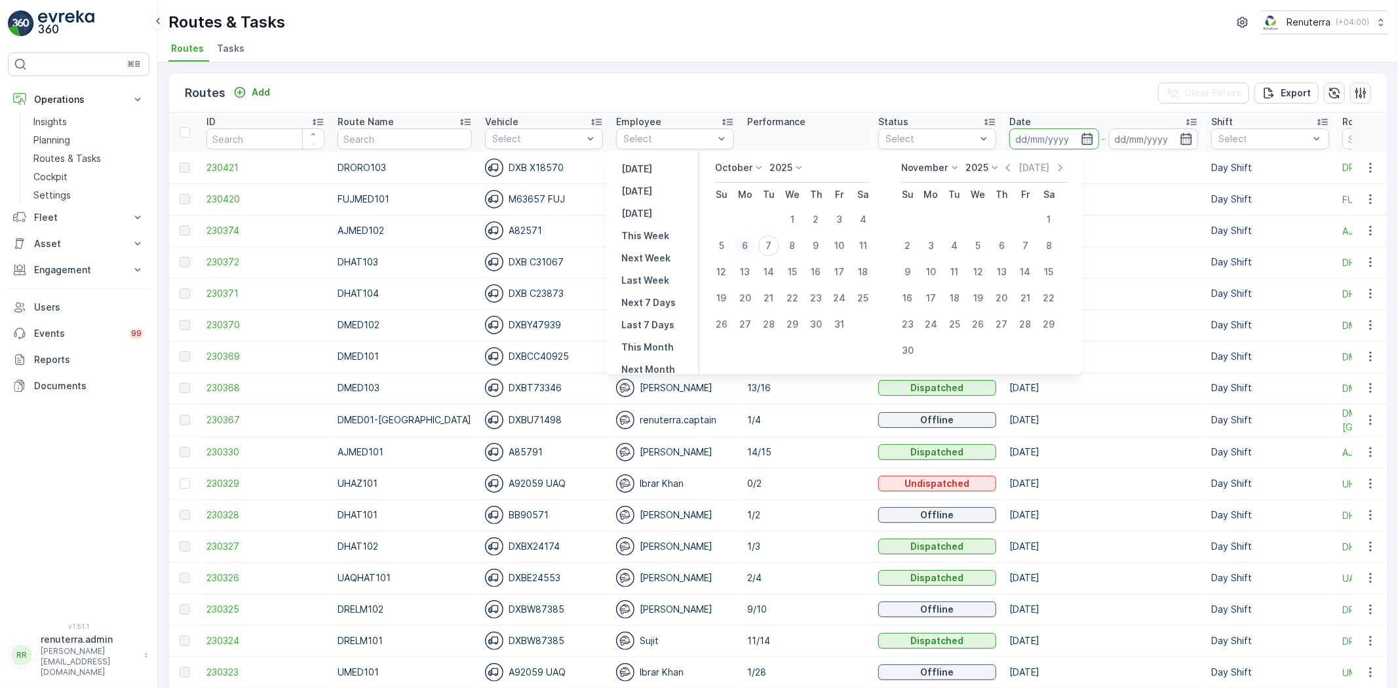
click at [756, 251] on div "6" at bounding box center [745, 245] width 21 height 21
type input "[DATE]"
click at [756, 250] on div "6" at bounding box center [745, 245] width 21 height 21
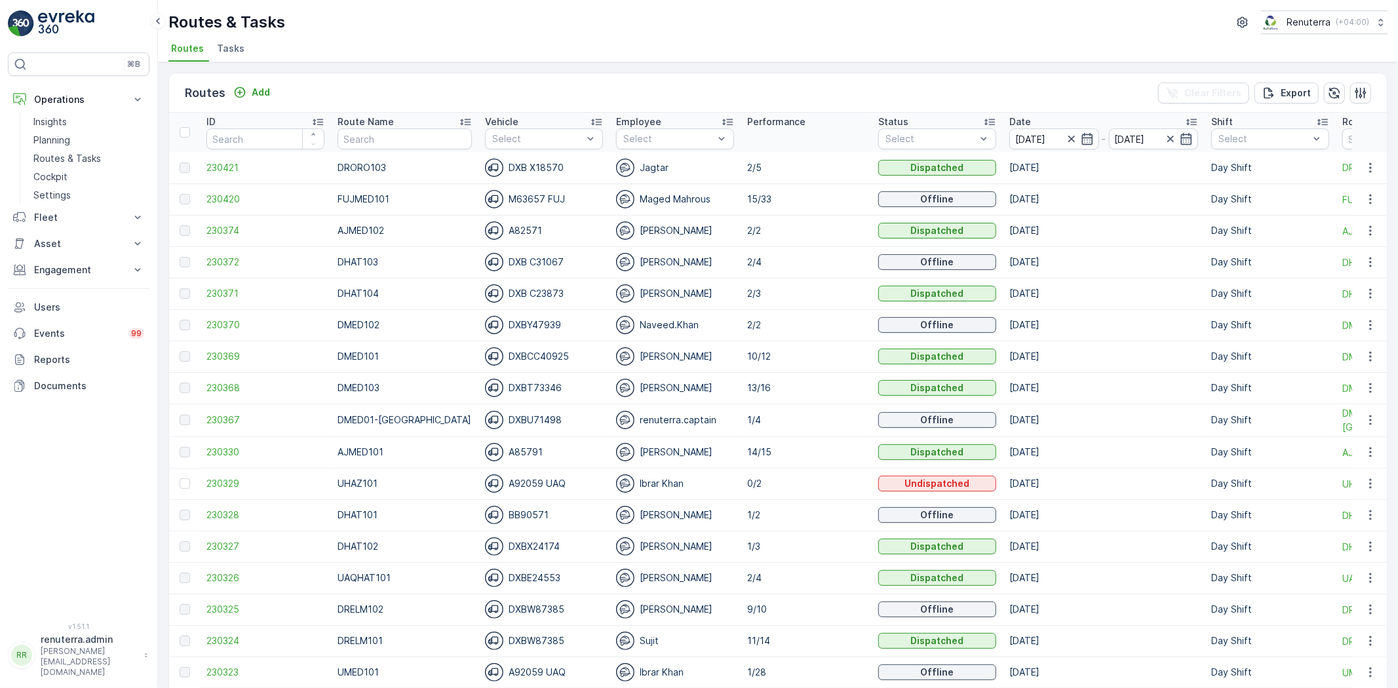
type input "[DATE]"
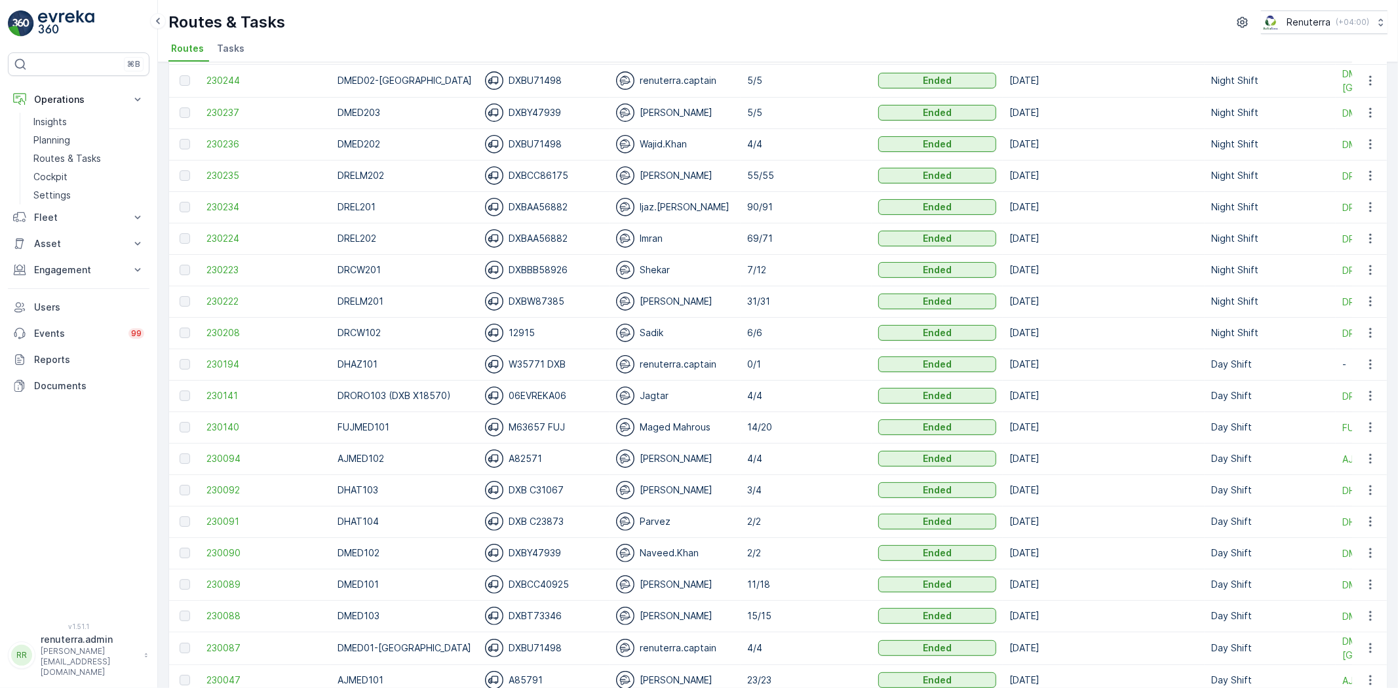
scroll to position [146, 0]
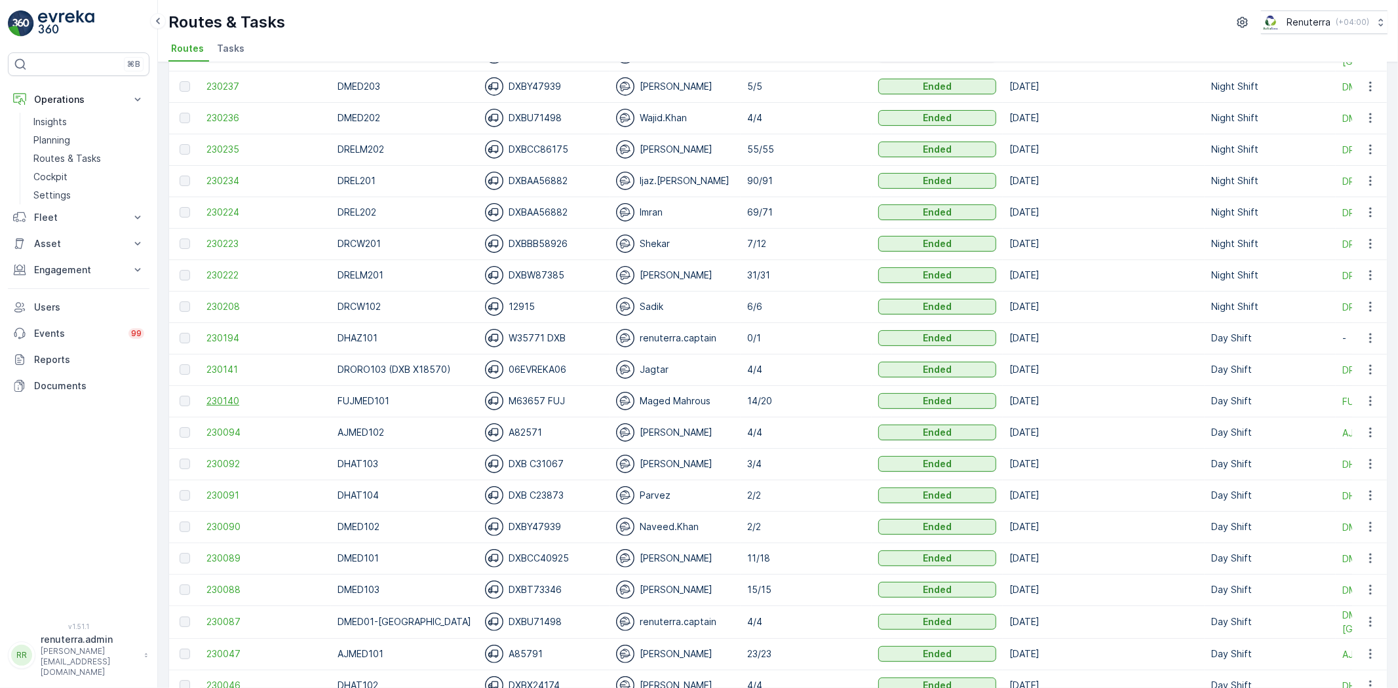
click at [231, 397] on span "230140" at bounding box center [265, 401] width 118 height 13
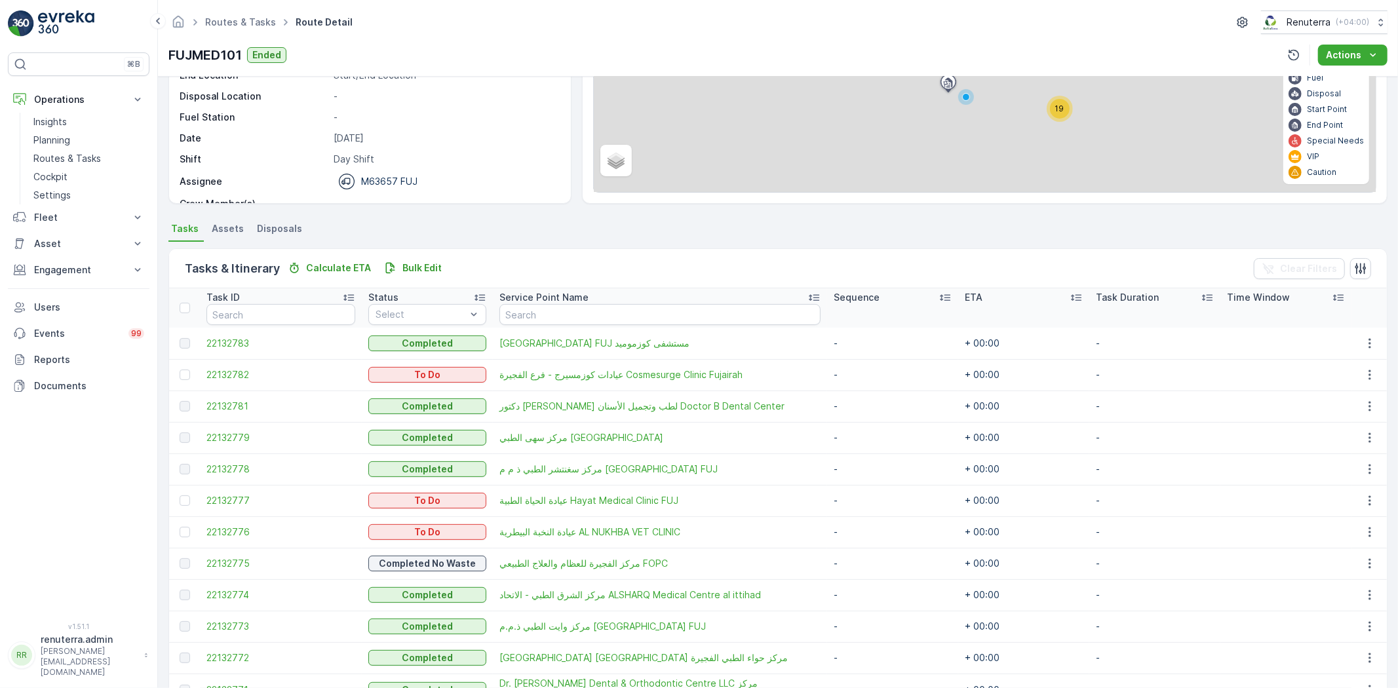
scroll to position [291, 0]
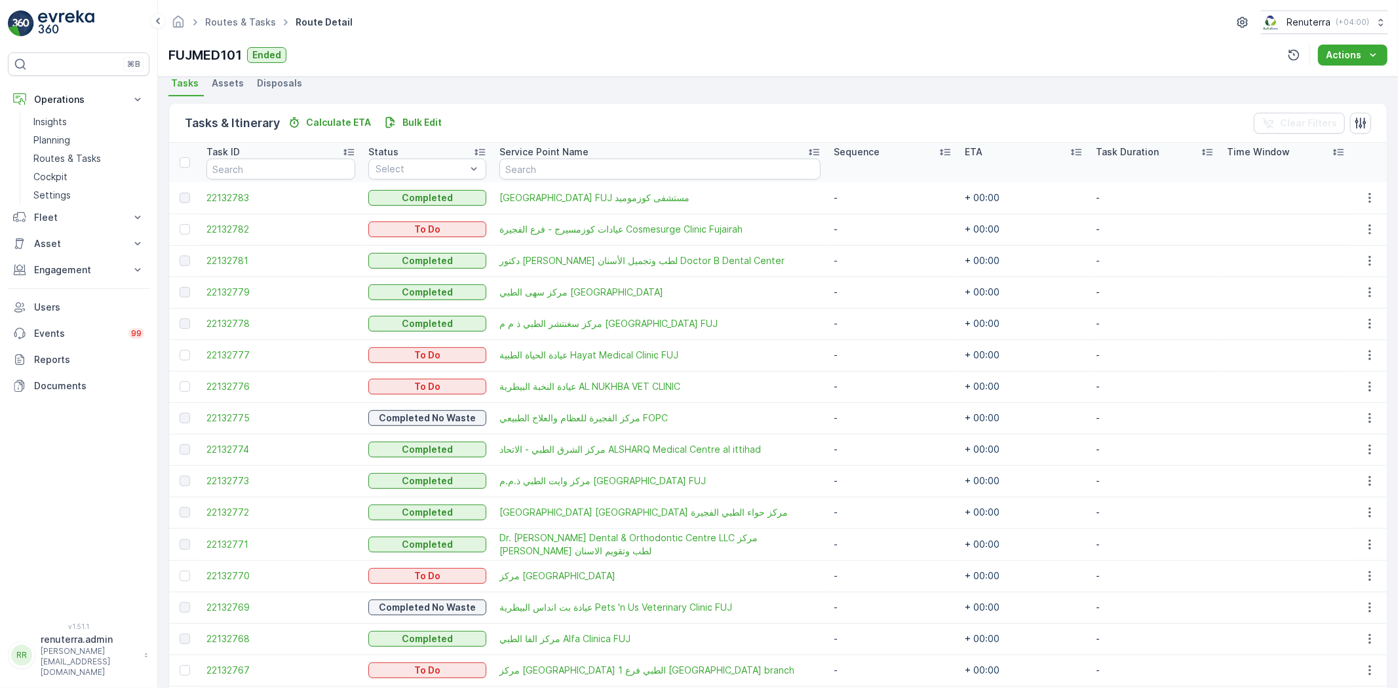
click at [184, 168] on th at bounding box center [184, 162] width 31 height 39
click at [186, 161] on div at bounding box center [185, 162] width 10 height 10
click at [187, 157] on input "checkbox" at bounding box center [187, 157] width 0 height 0
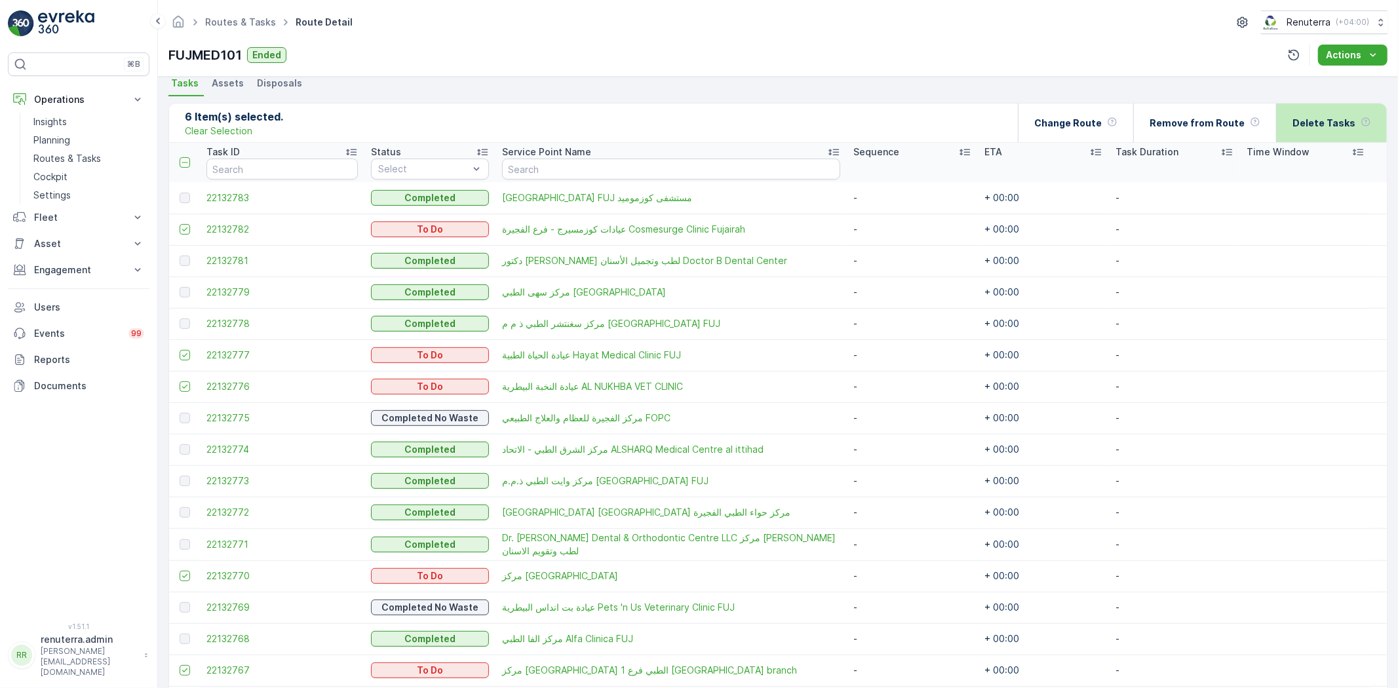
click at [1348, 128] on p "Delete Tasks" at bounding box center [1324, 123] width 63 height 13
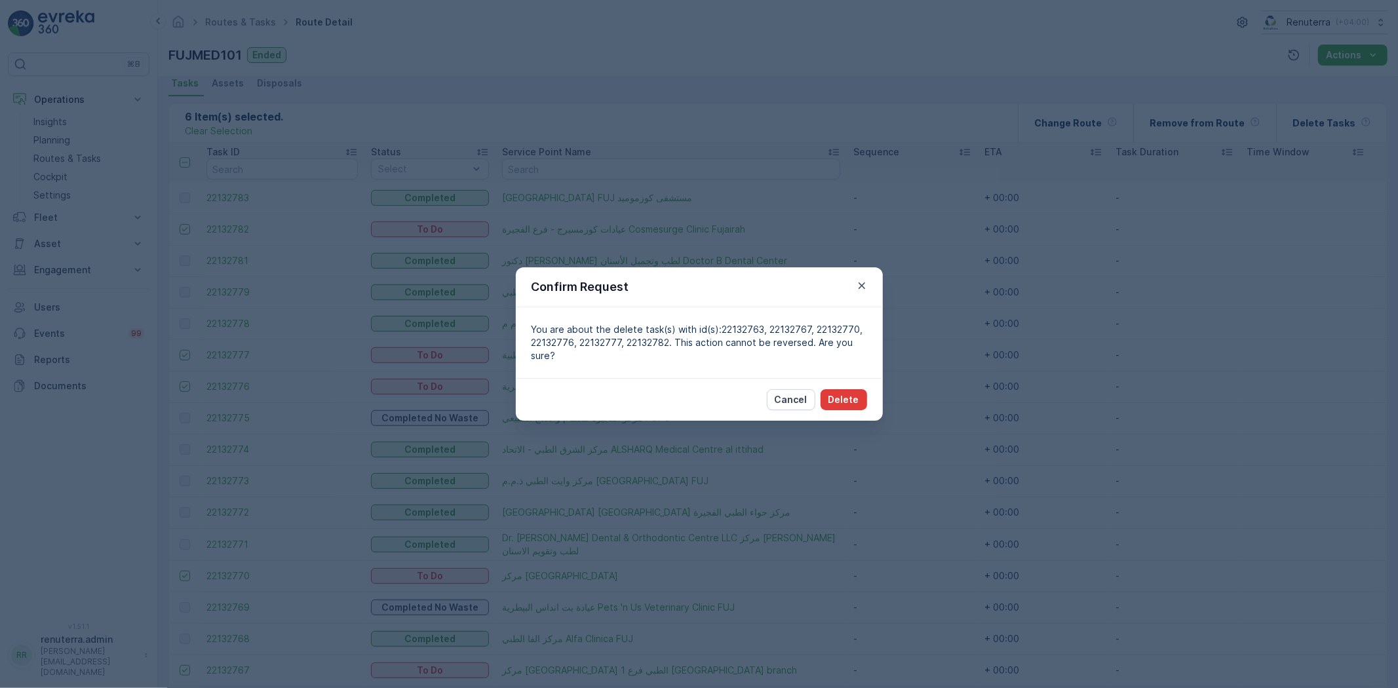
click at [854, 389] on button "Delete" at bounding box center [844, 399] width 47 height 21
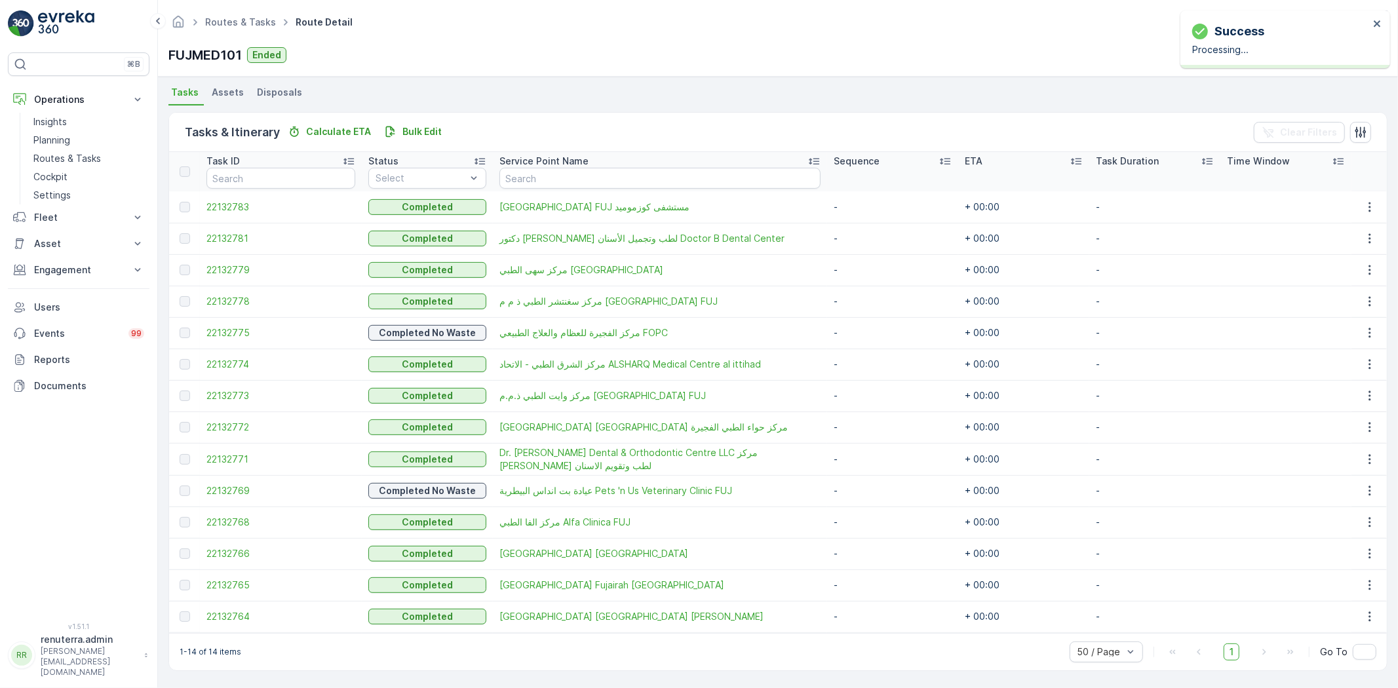
scroll to position [282, 0]
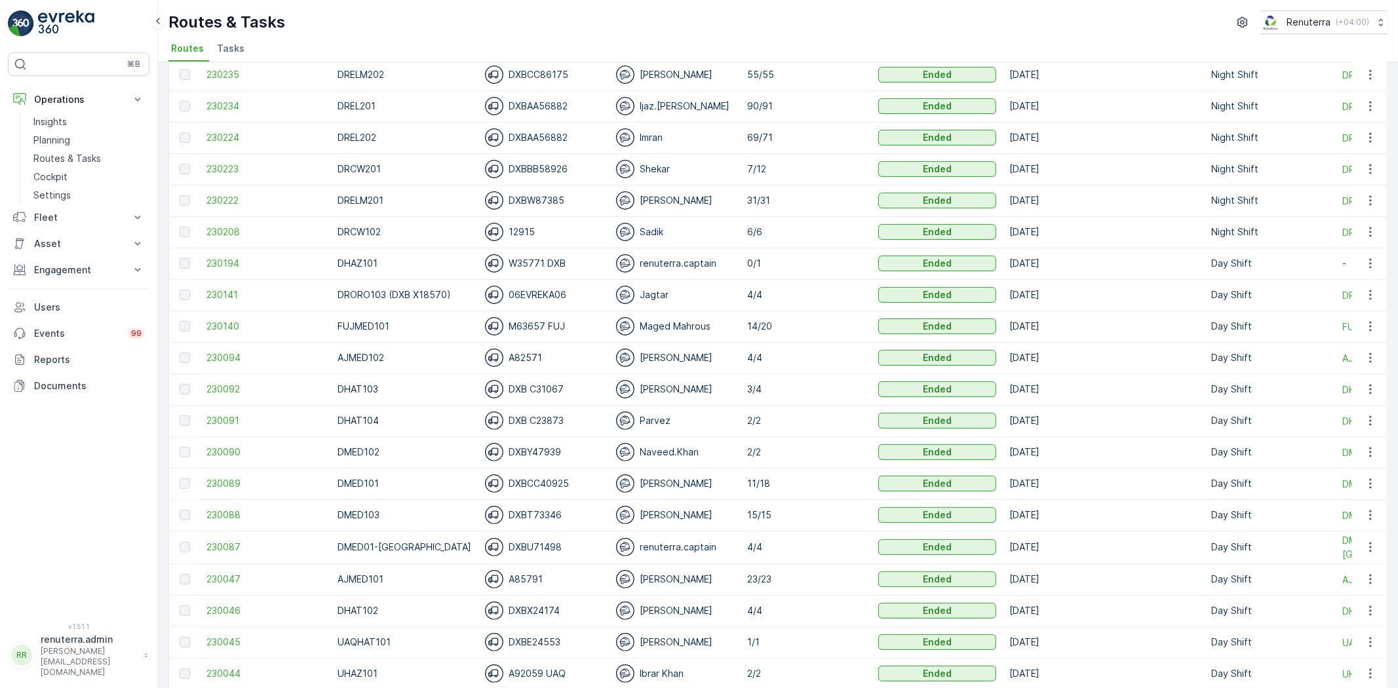
scroll to position [218, 0]
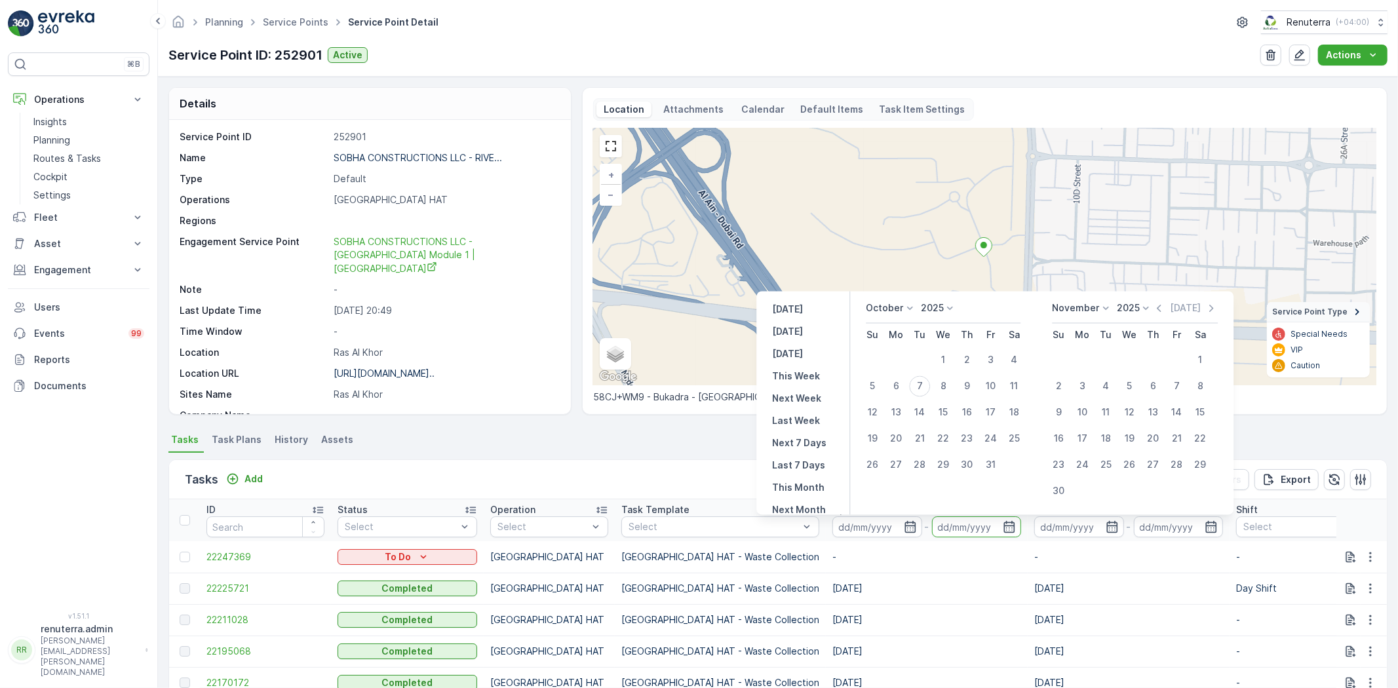
click at [1154, 306] on icon "button" at bounding box center [1159, 308] width 13 height 13
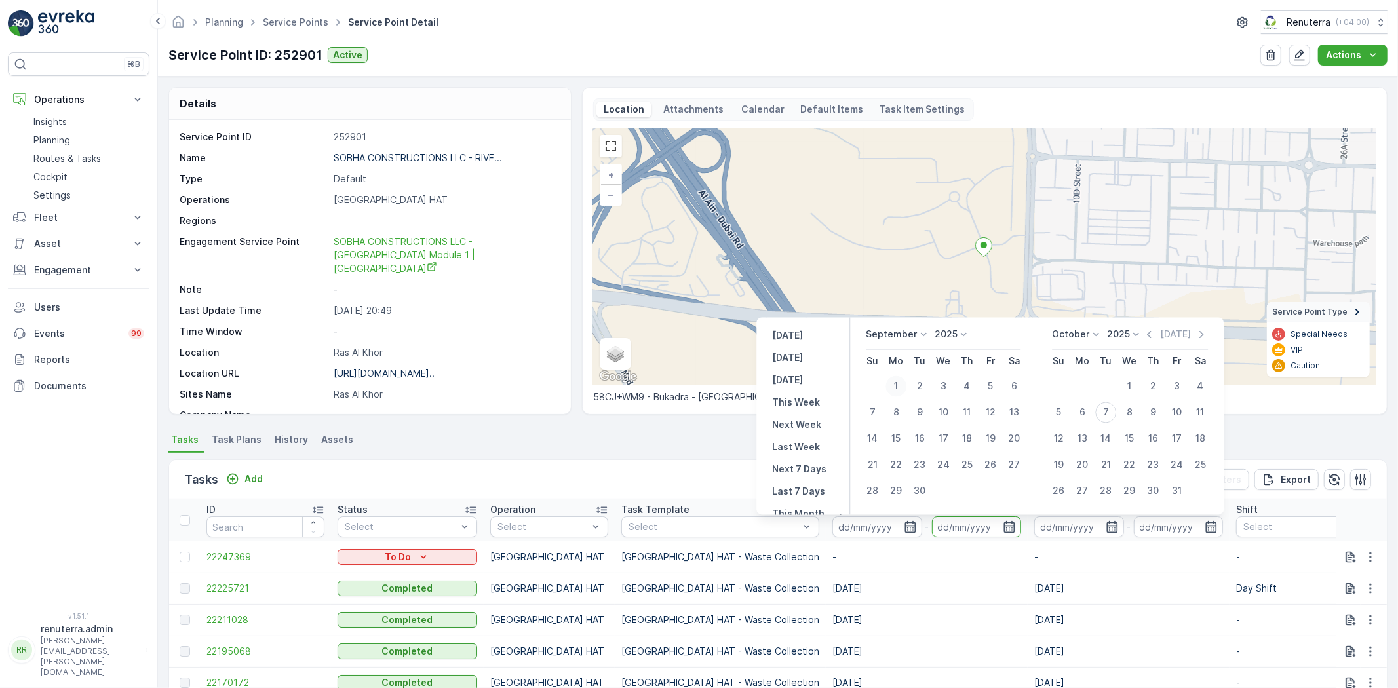
click at [901, 378] on div "1" at bounding box center [896, 386] width 21 height 21
click at [925, 489] on div "30" at bounding box center [919, 491] width 21 height 21
click at [899, 387] on div "1" at bounding box center [896, 386] width 21 height 21
click at [919, 475] on button "23" at bounding box center [920, 466] width 24 height 24
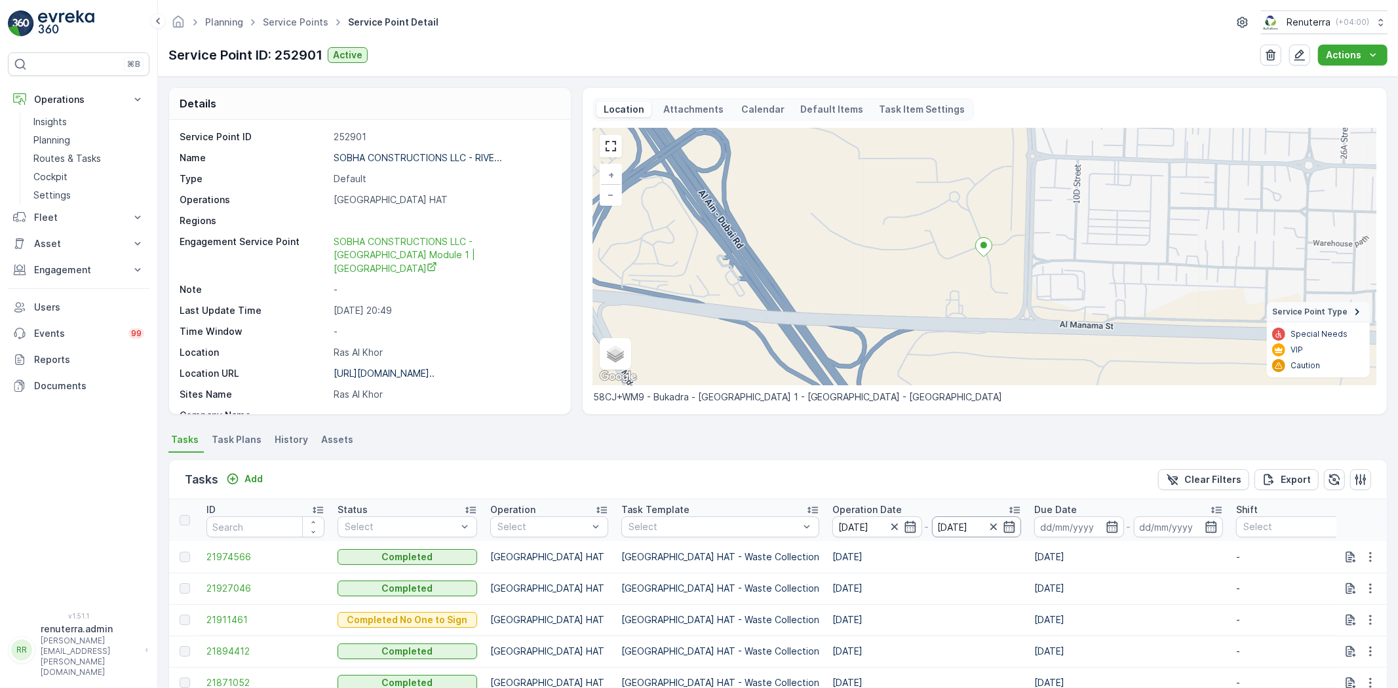
click at [932, 531] on input "[DATE]" at bounding box center [977, 527] width 90 height 21
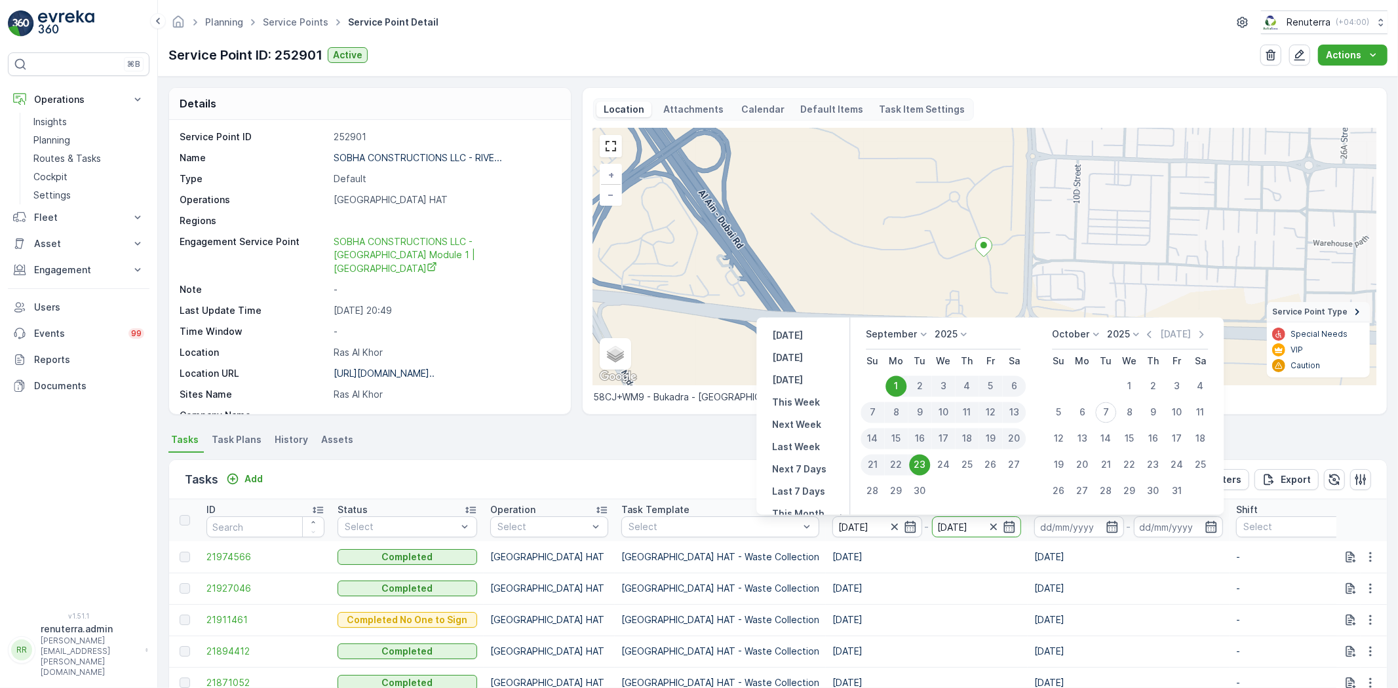
click at [918, 488] on div "30" at bounding box center [919, 491] width 21 height 21
type input "[DATE]"
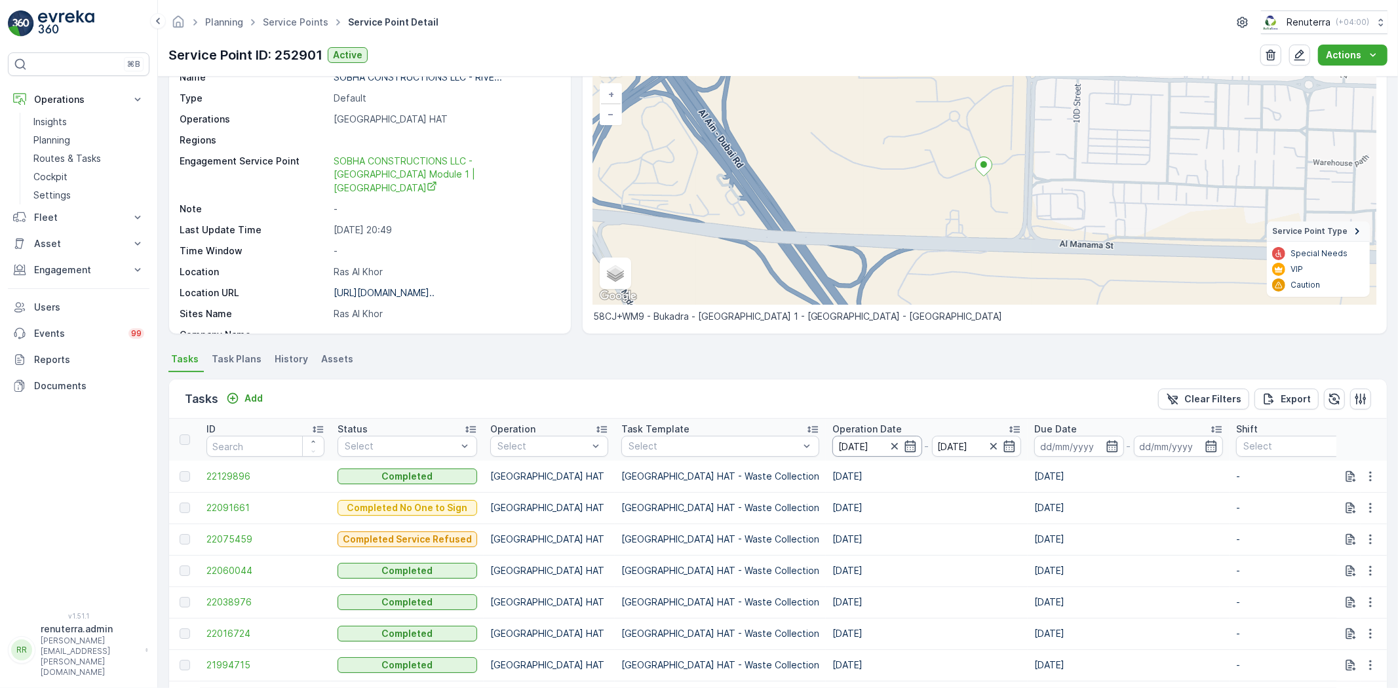
scroll to position [73, 0]
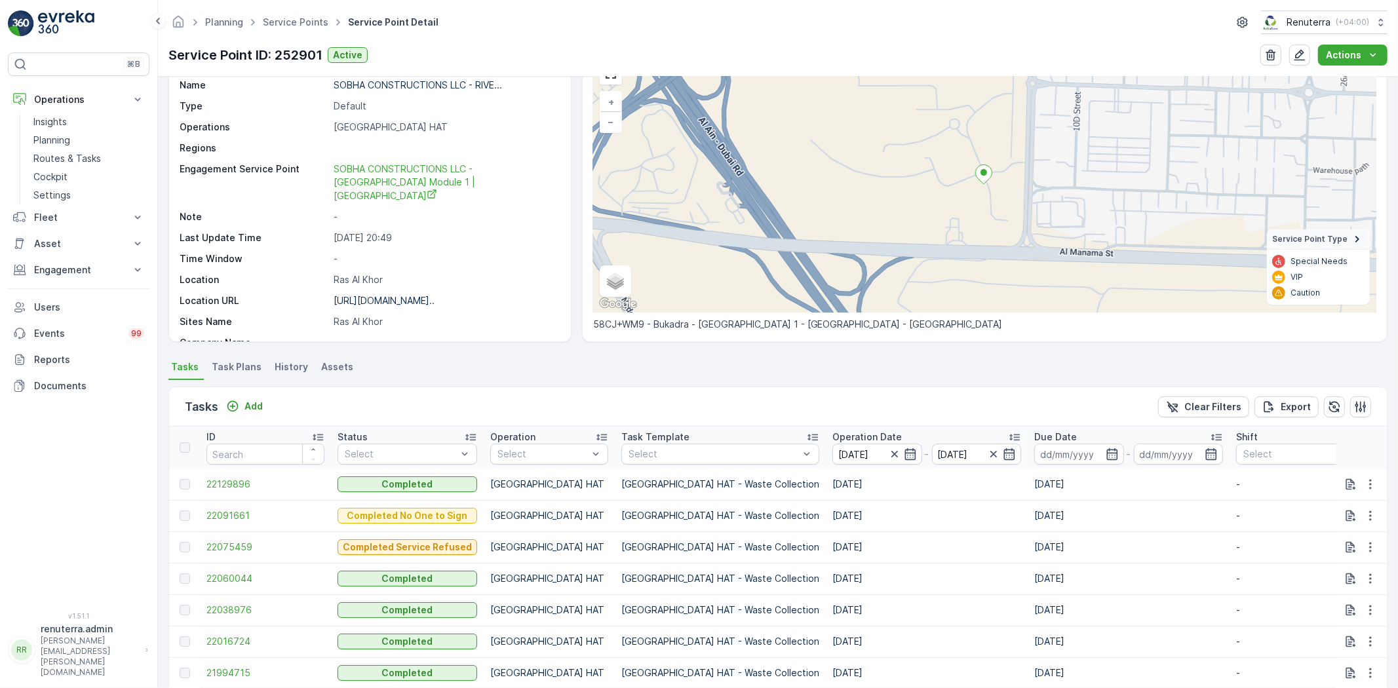
click at [832, 438] on p "Operation Date" at bounding box center [866, 437] width 69 height 13
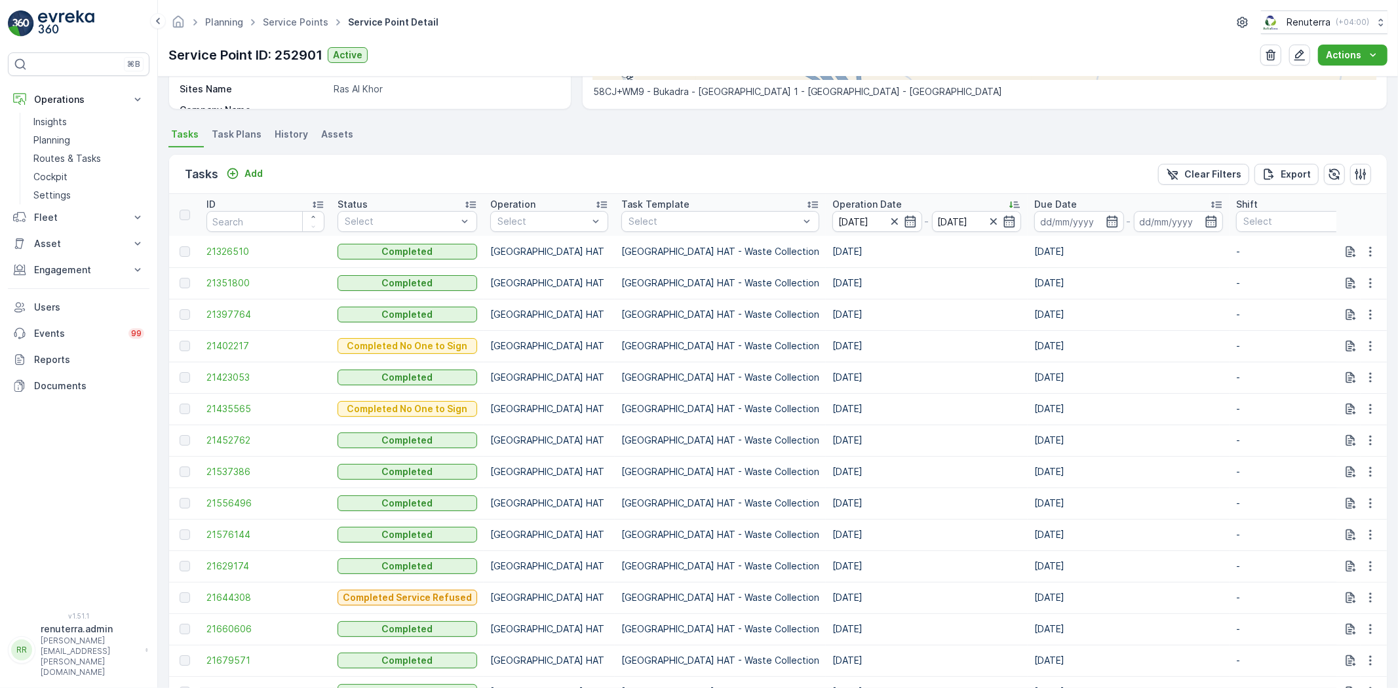
scroll to position [291, 0]
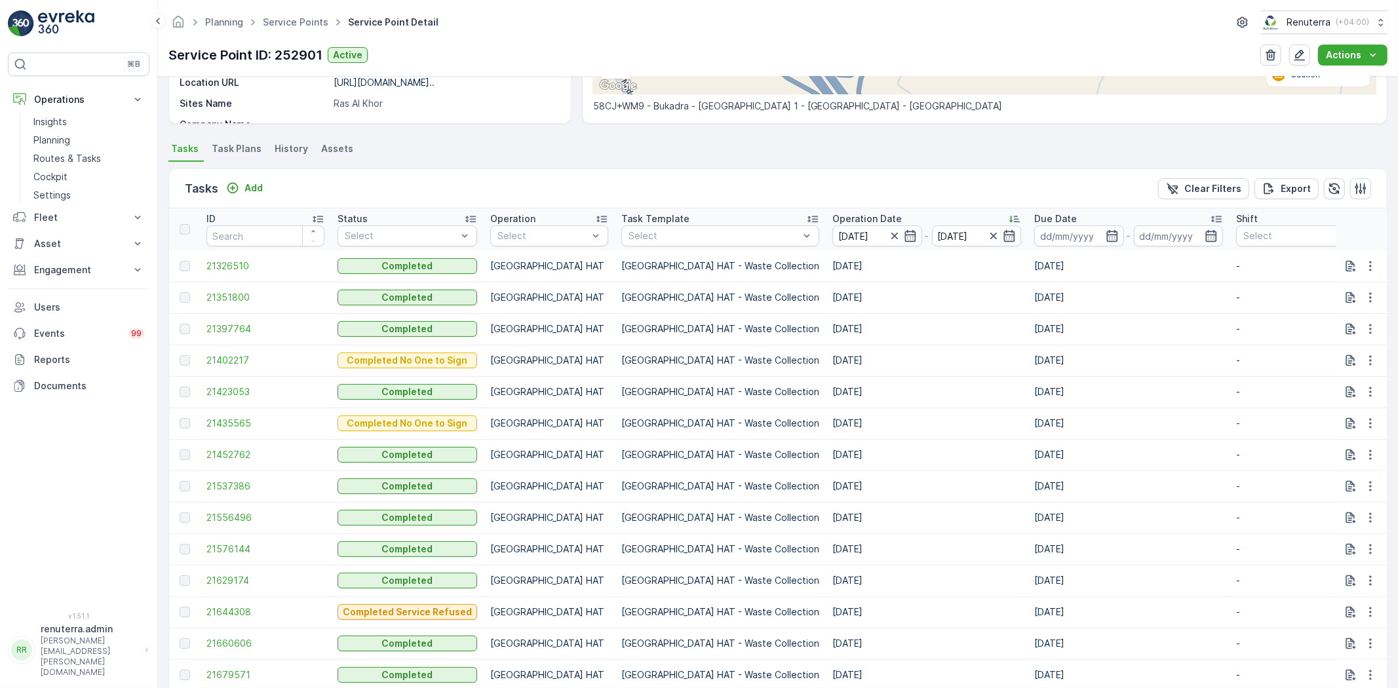
click at [219, 278] on td "21326510" at bounding box center [265, 265] width 131 height 31
click at [220, 265] on span "21326510" at bounding box center [265, 266] width 118 height 13
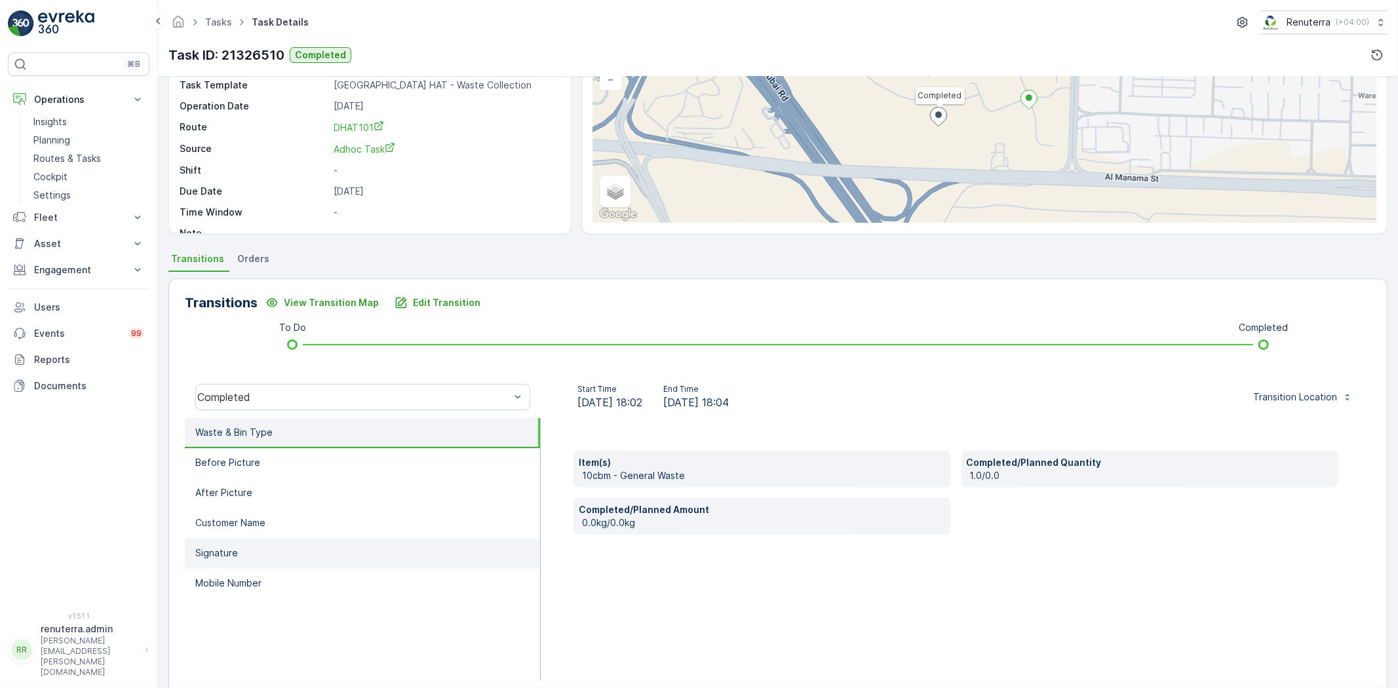
scroll to position [138, 0]
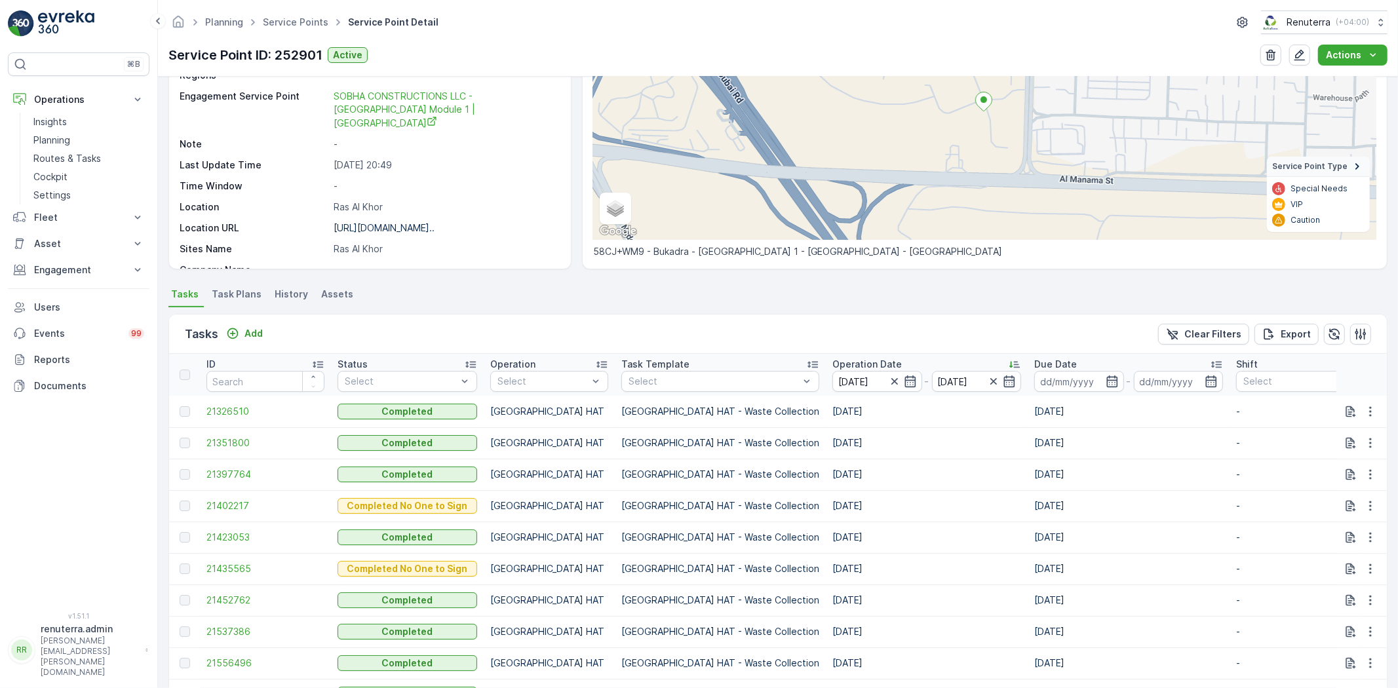
scroll to position [146, 0]
click at [261, 439] on span "21351800" at bounding box center [265, 443] width 118 height 13
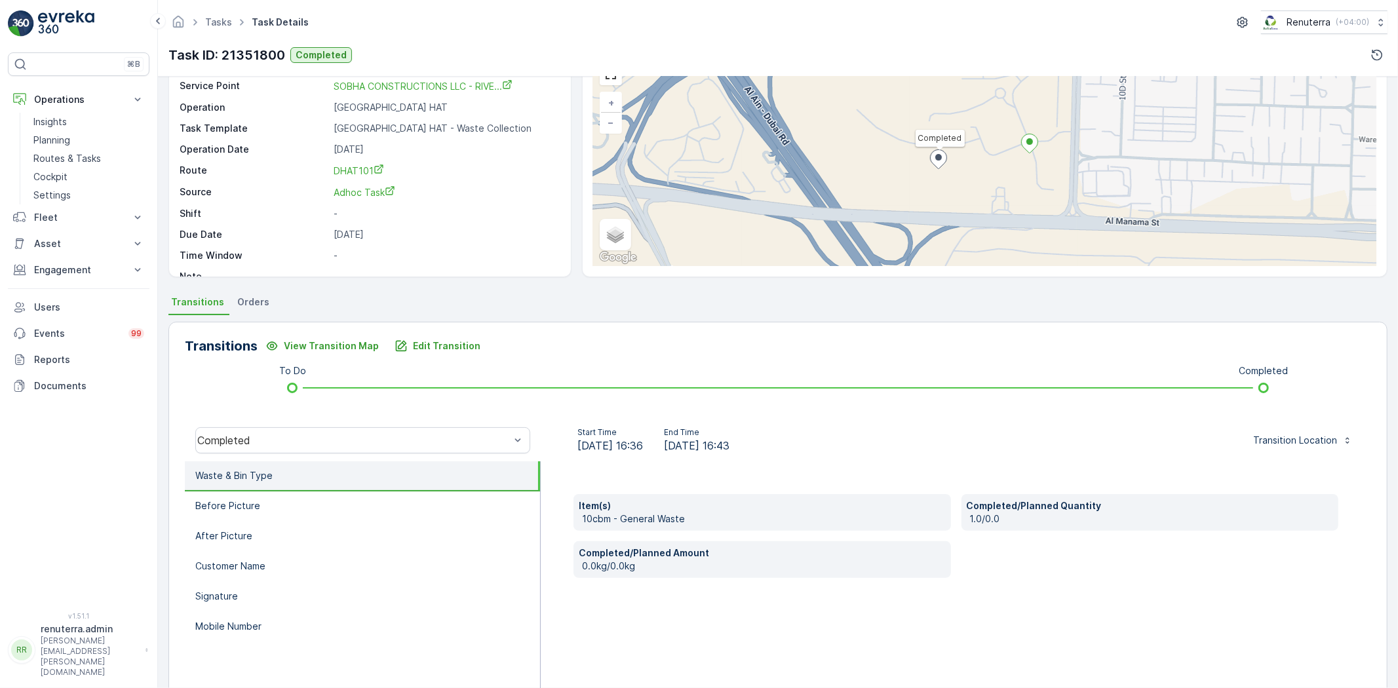
scroll to position [73, 0]
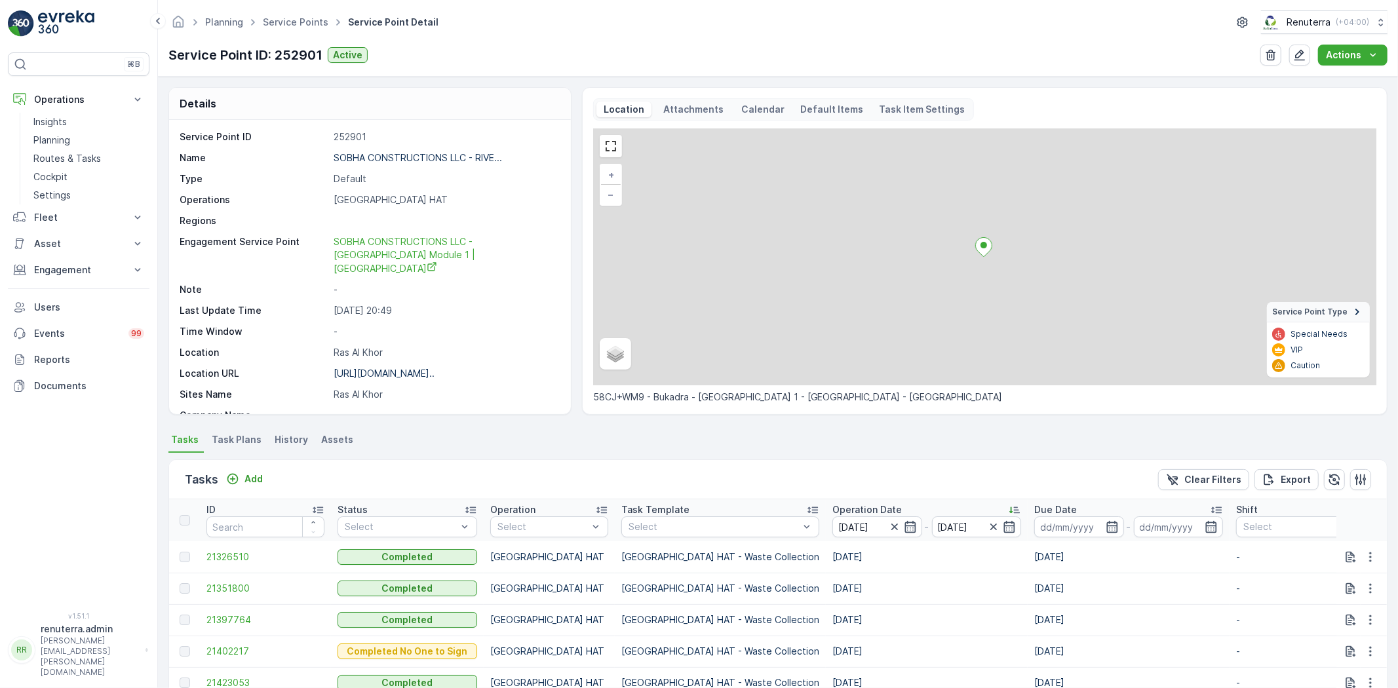
scroll to position [291, 0]
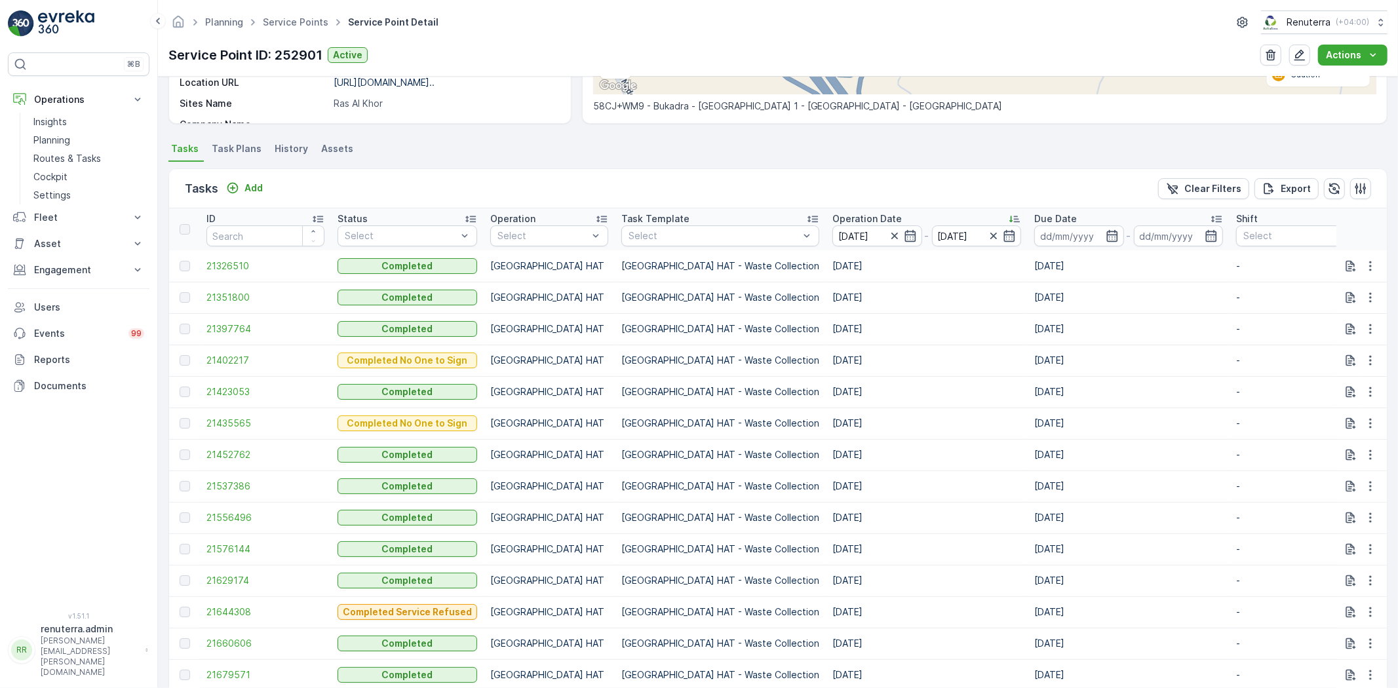
click at [826, 247] on th "Operation Date 01.09.2025 - 30.09.2025" at bounding box center [927, 229] width 202 height 42
click at [832, 243] on input "[DATE]" at bounding box center [877, 235] width 90 height 21
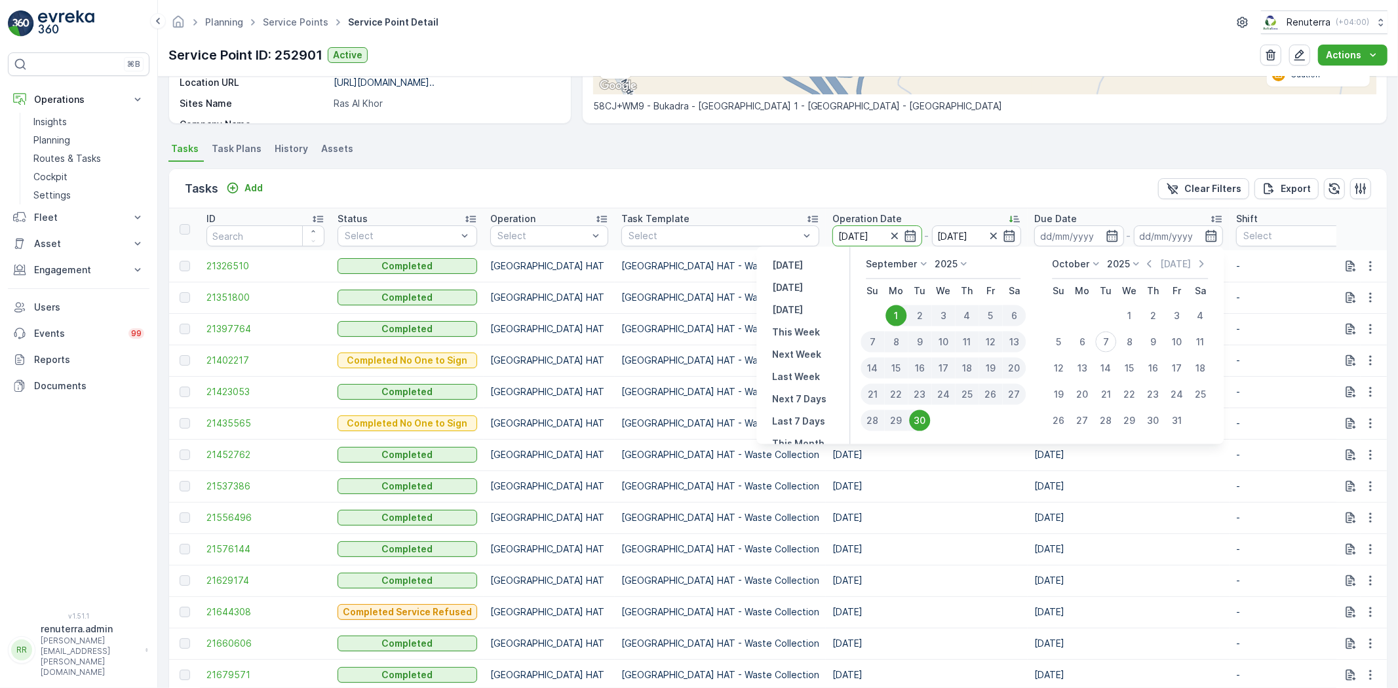
click at [944, 317] on div "3" at bounding box center [943, 315] width 24 height 21
type input "[DATE]"
click at [669, 423] on p "[GEOGRAPHIC_DATA] HAT - Waste Collection" at bounding box center [720, 423] width 198 height 13
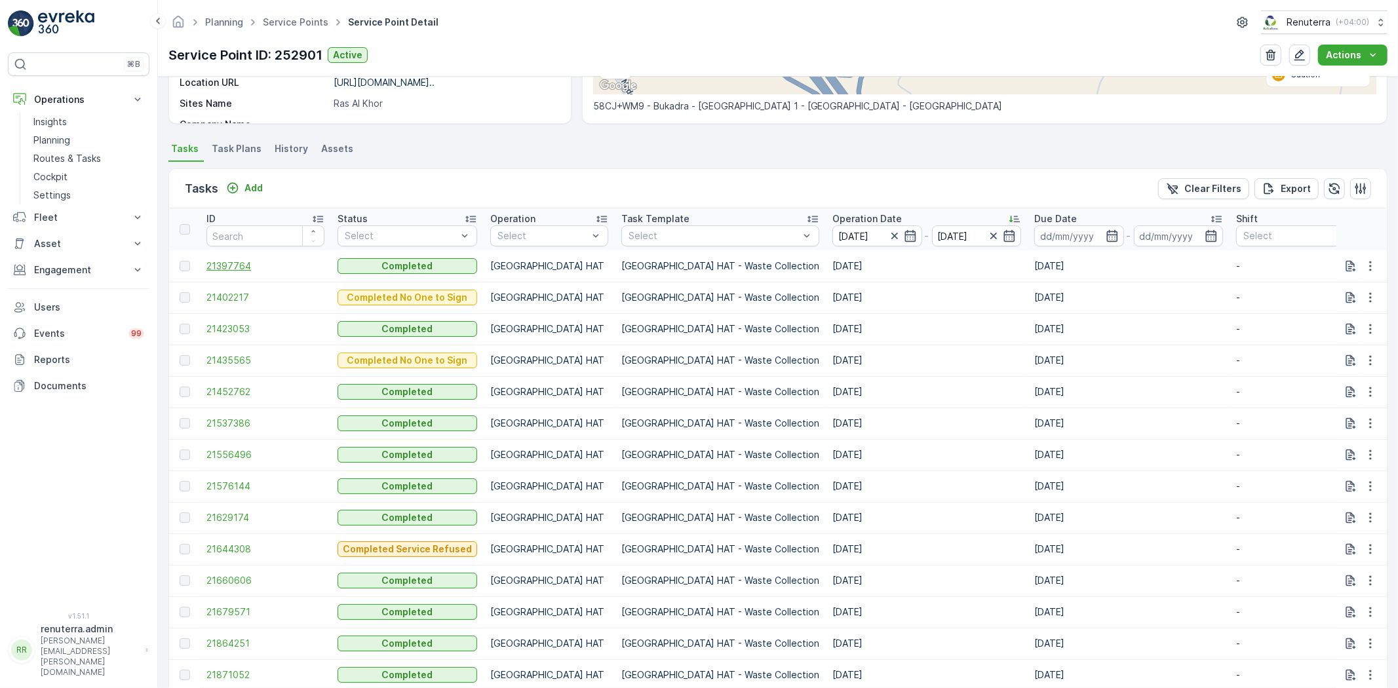
click at [270, 265] on span "21397764" at bounding box center [265, 266] width 118 height 13
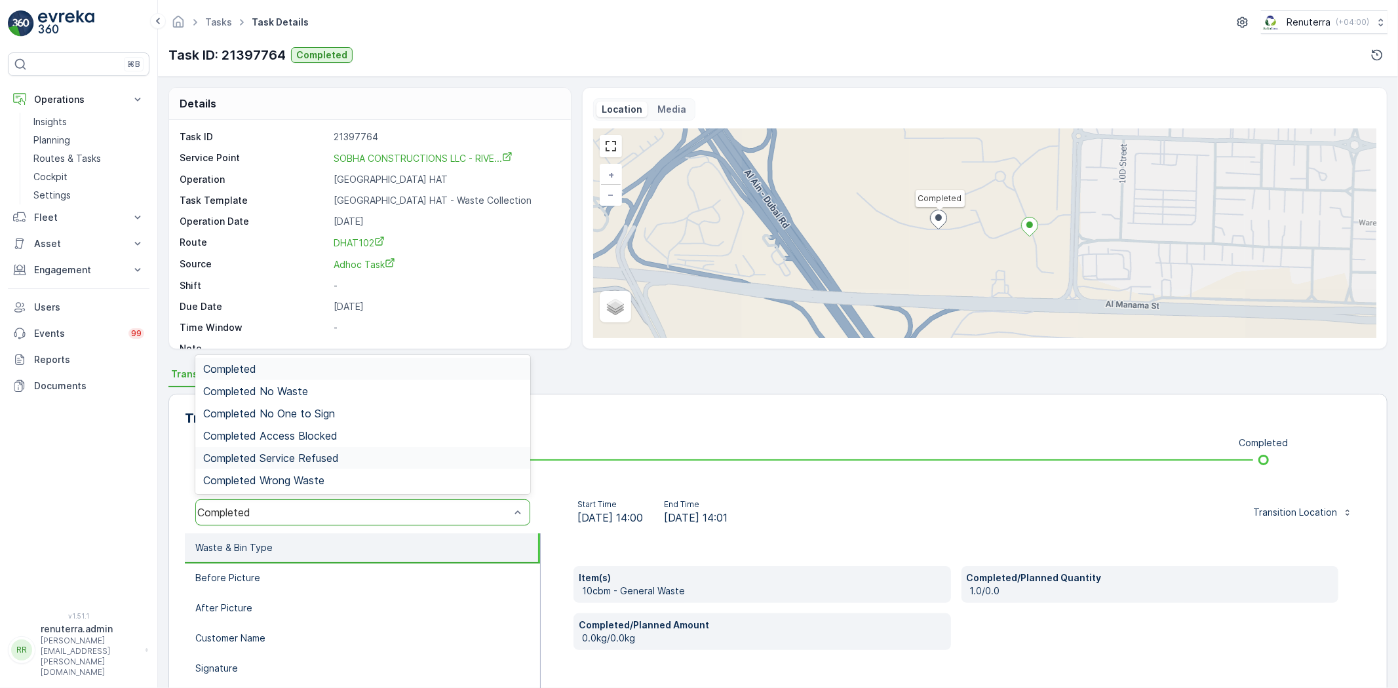
drag, startPoint x: 296, startPoint y: 512, endPoint x: 298, endPoint y: 453, distance: 59.0
click at [305, 415] on span "Completed No One to Sign" at bounding box center [269, 414] width 132 height 12
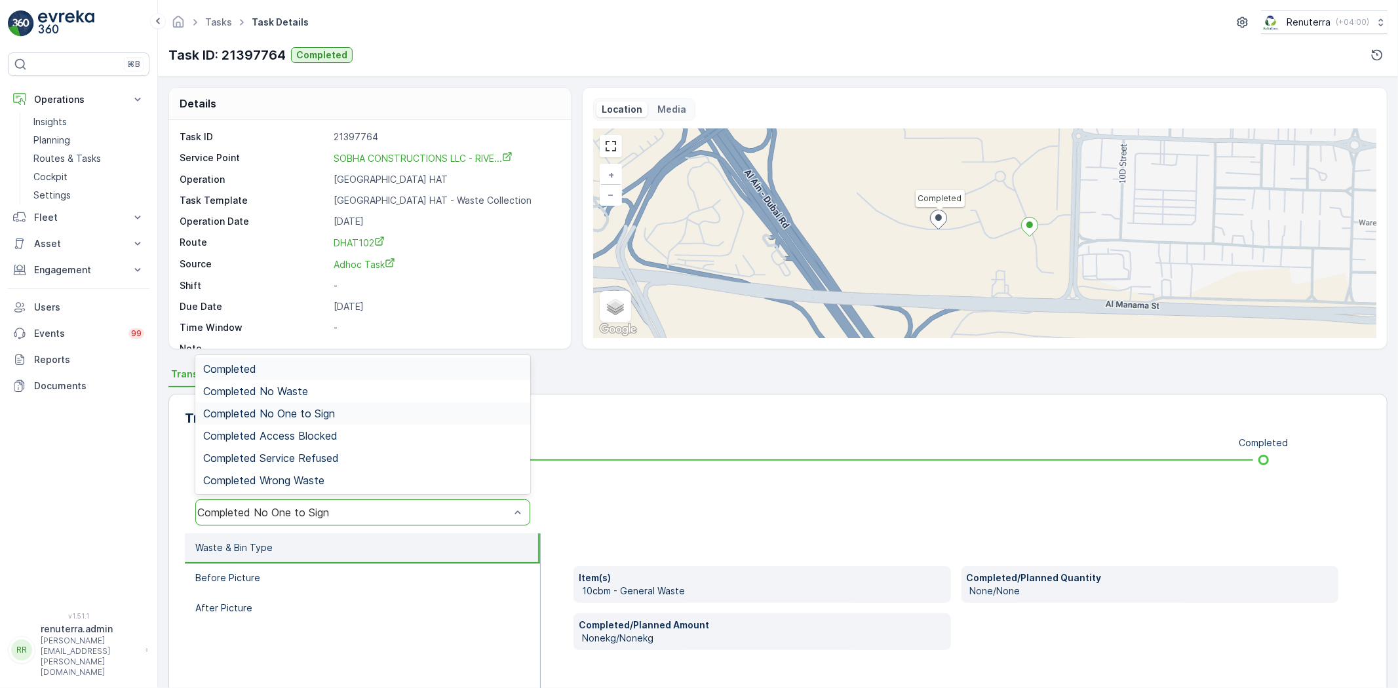
click at [298, 507] on div "Completed No One to Sign" at bounding box center [353, 513] width 315 height 12
click at [260, 364] on div "Completed" at bounding box center [362, 369] width 319 height 12
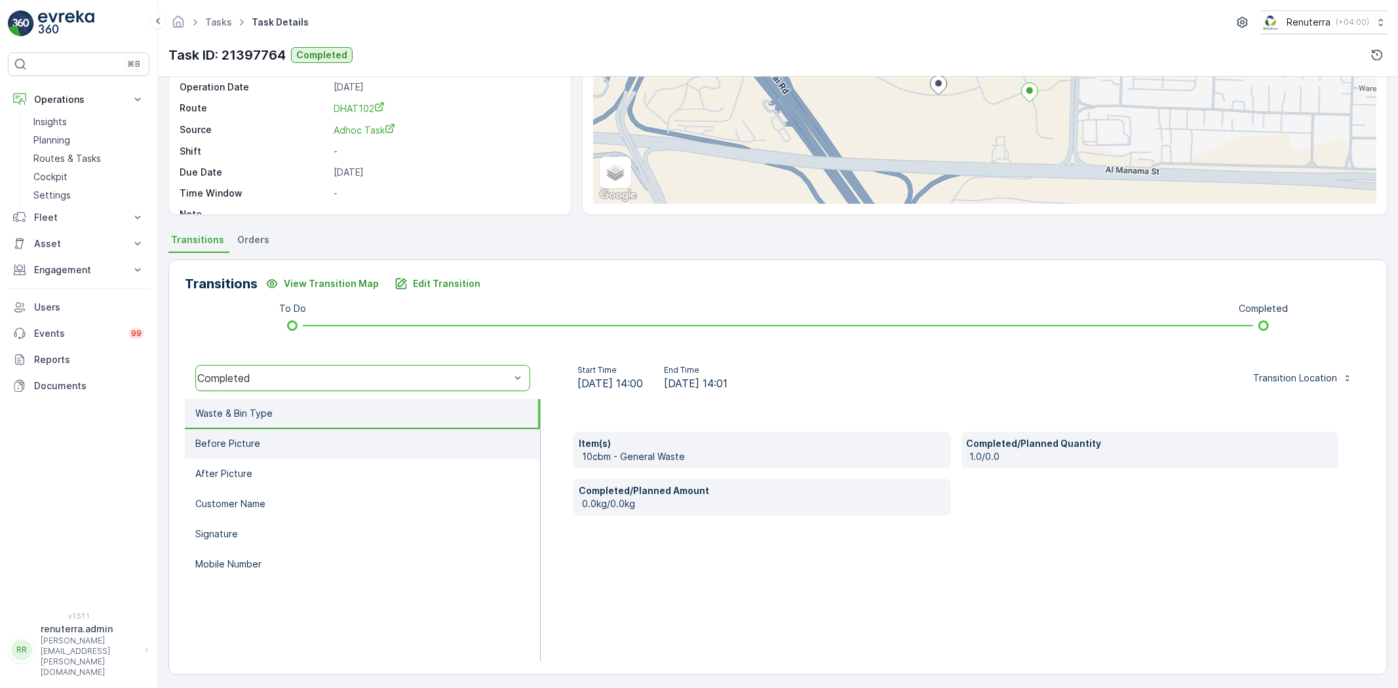
scroll to position [138, 0]
click at [300, 435] on li "Before Picture" at bounding box center [362, 441] width 355 height 30
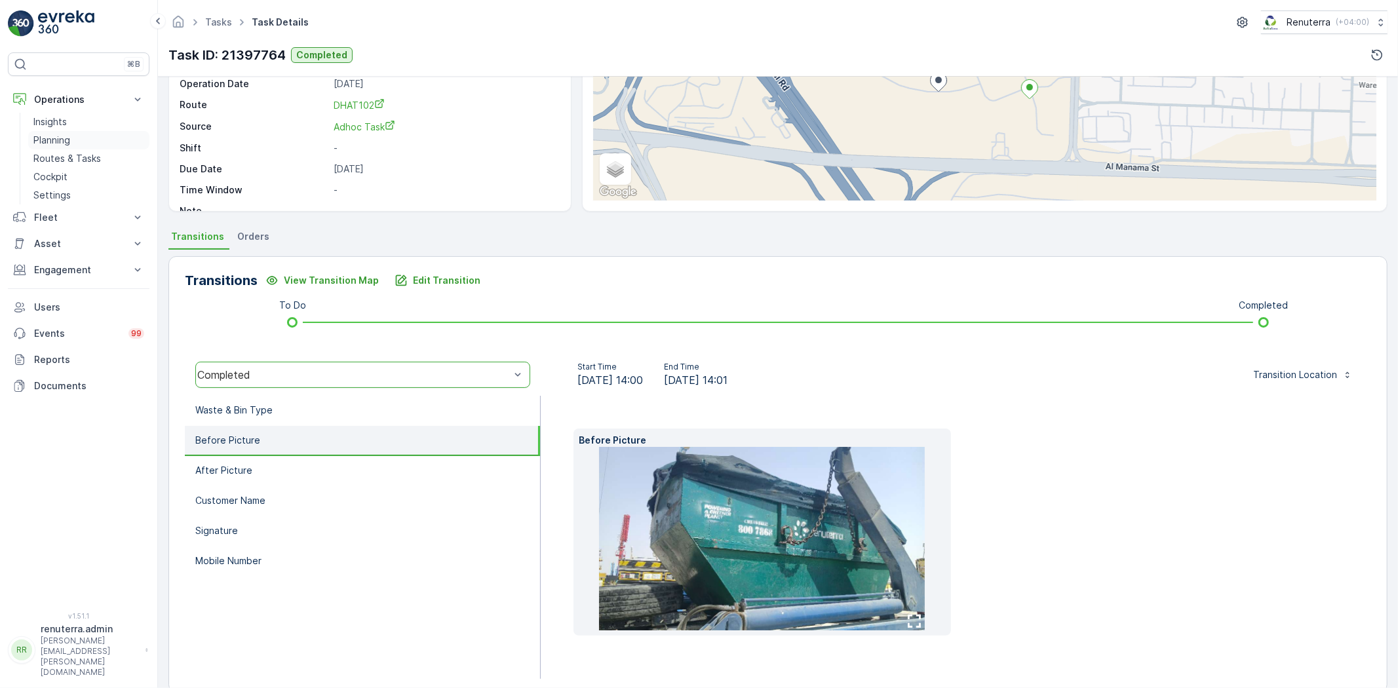
click at [98, 135] on link "Planning" at bounding box center [88, 140] width 121 height 18
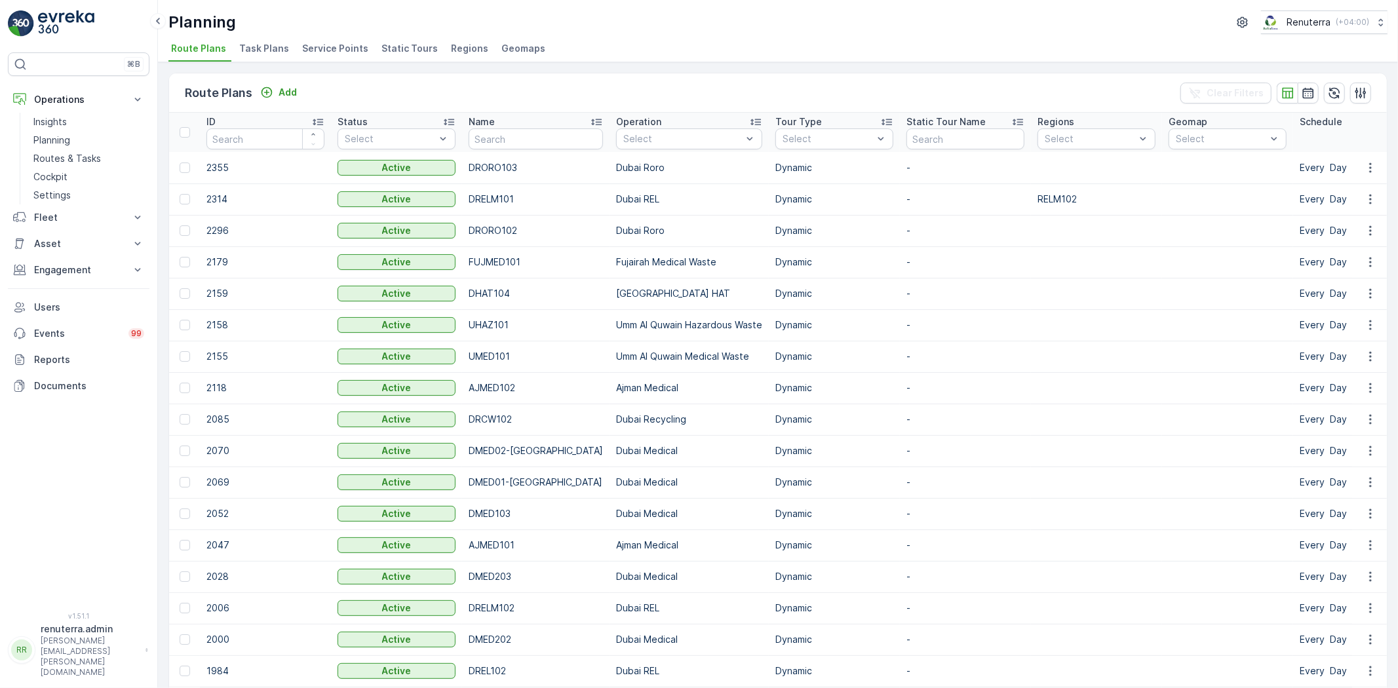
click at [332, 45] on span "Service Points" at bounding box center [335, 48] width 66 height 13
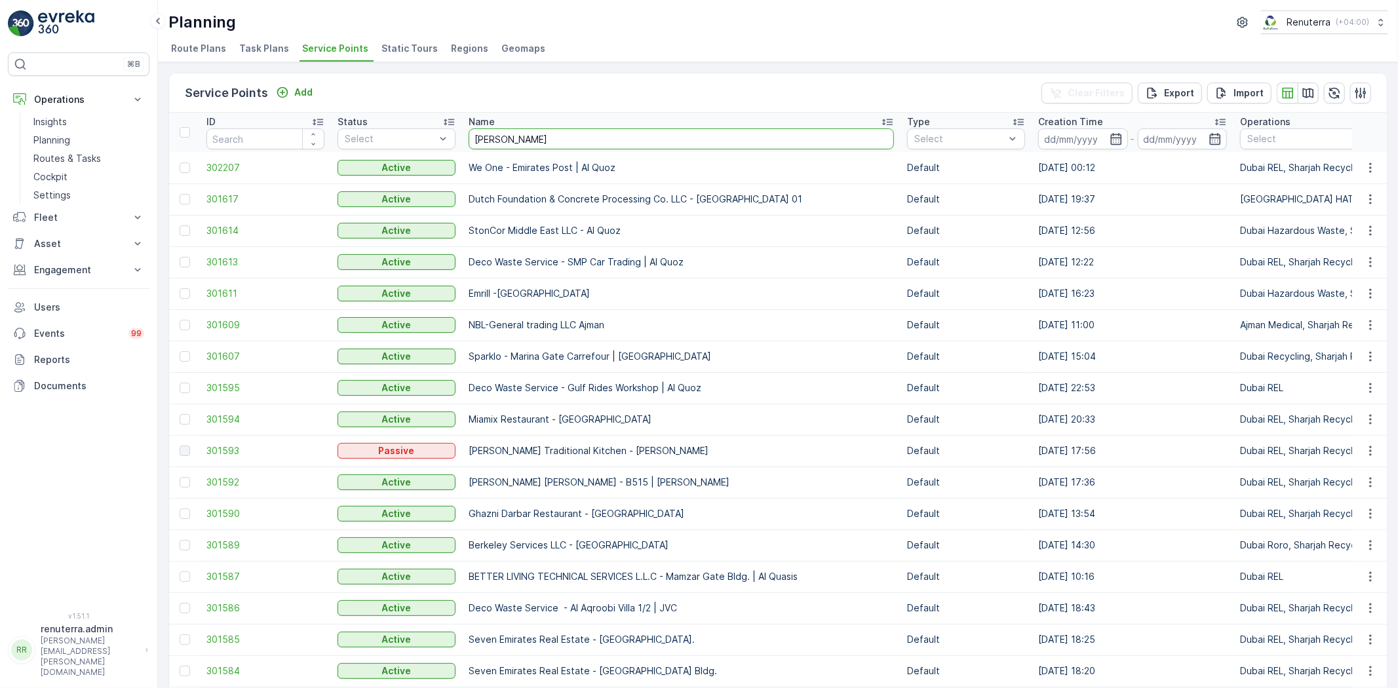
type input "Sobha"
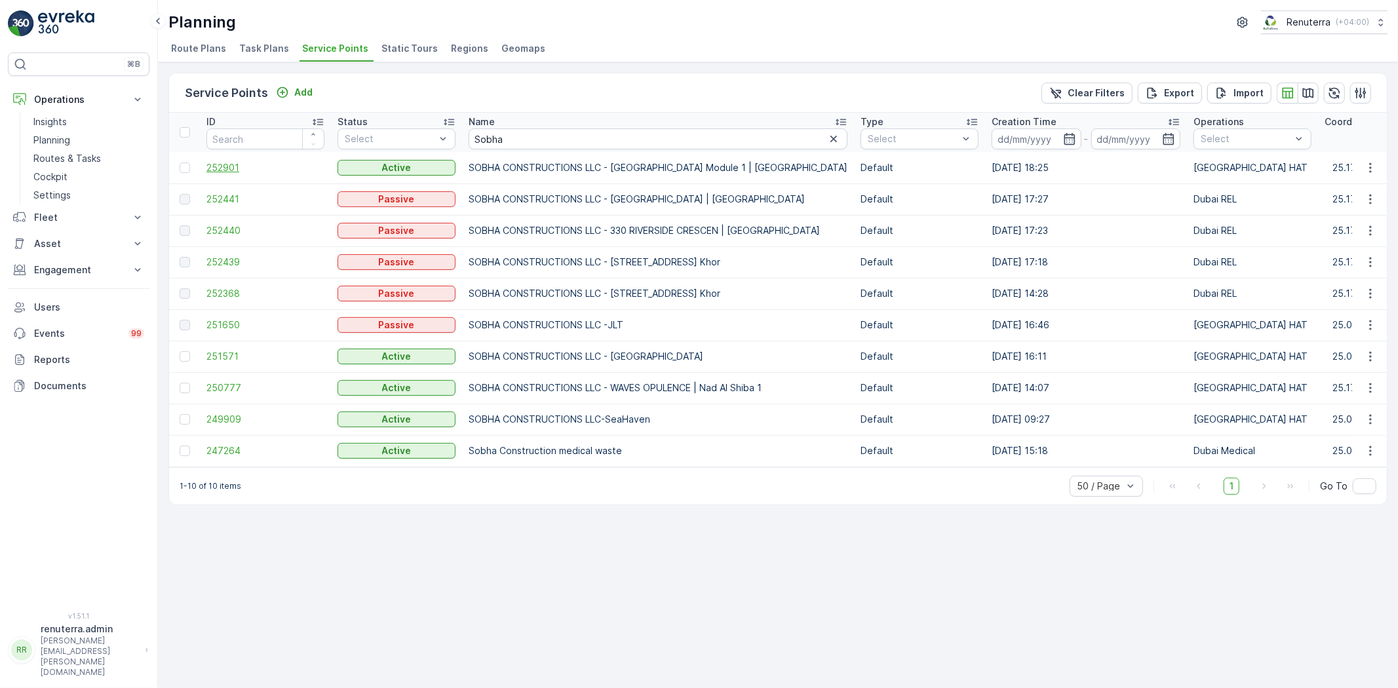
click at [236, 165] on span "252901" at bounding box center [265, 167] width 118 height 13
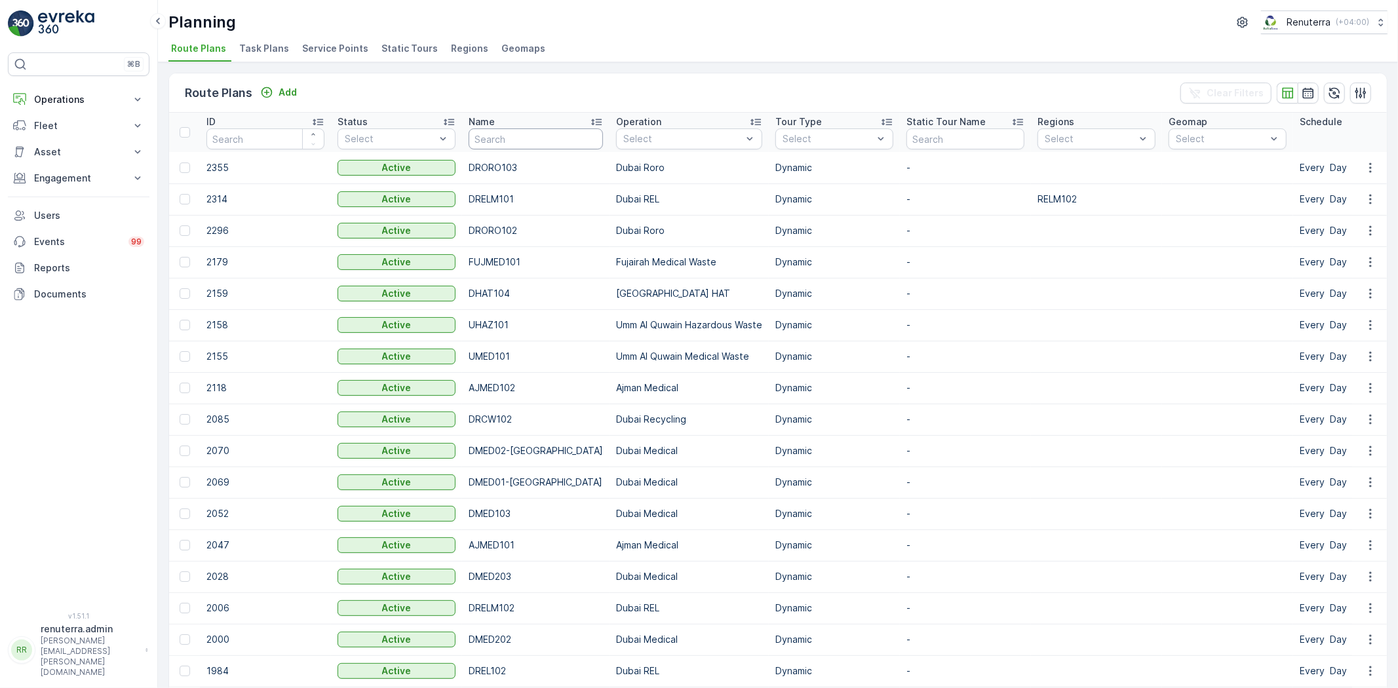
click at [488, 132] on input "text" at bounding box center [536, 138] width 134 height 21
click at [357, 42] on span "Service Points" at bounding box center [335, 48] width 66 height 13
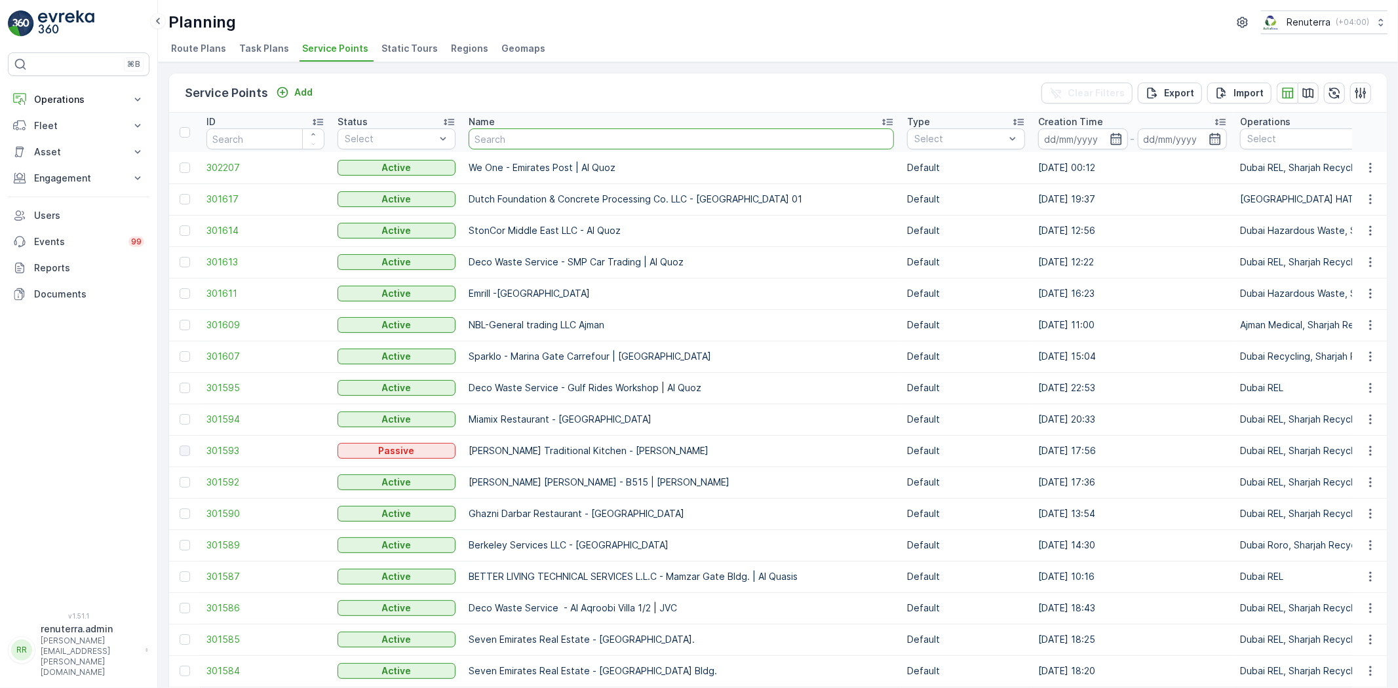
click at [492, 145] on input "text" at bounding box center [681, 138] width 425 height 21
type input "Sobha"
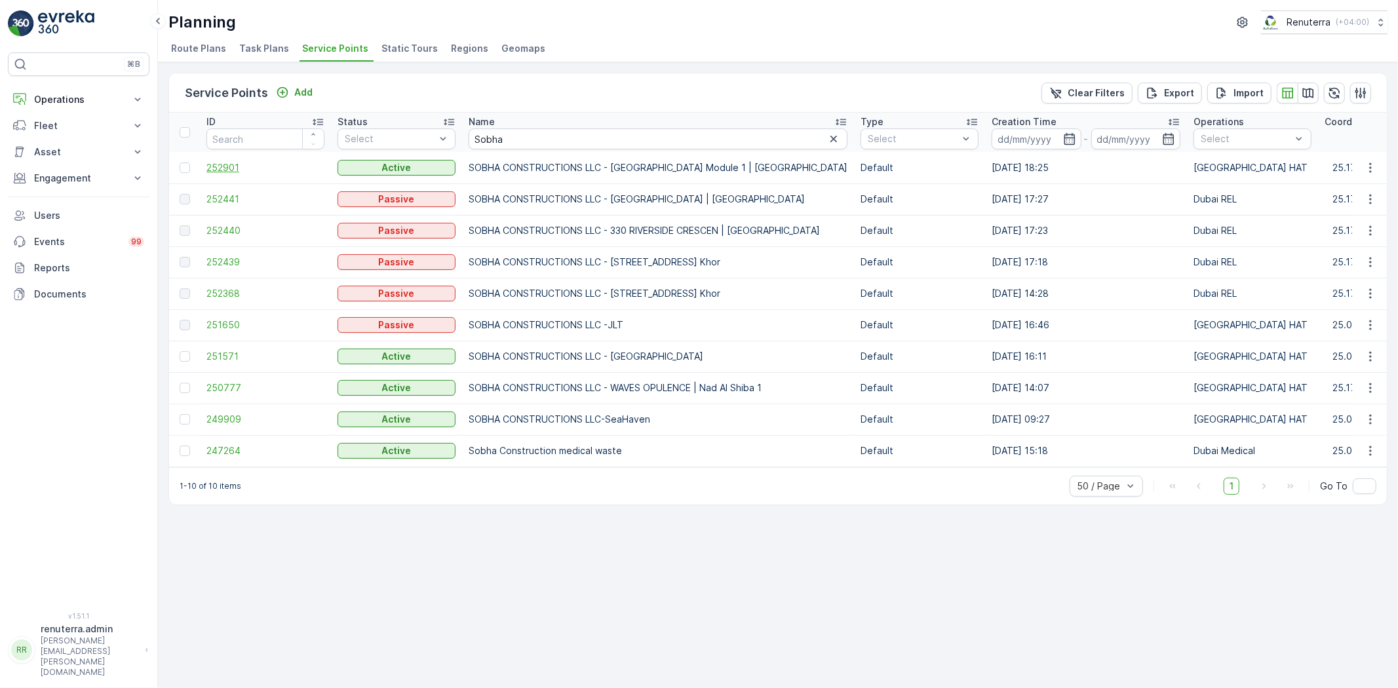
click at [218, 164] on span "252901" at bounding box center [265, 167] width 118 height 13
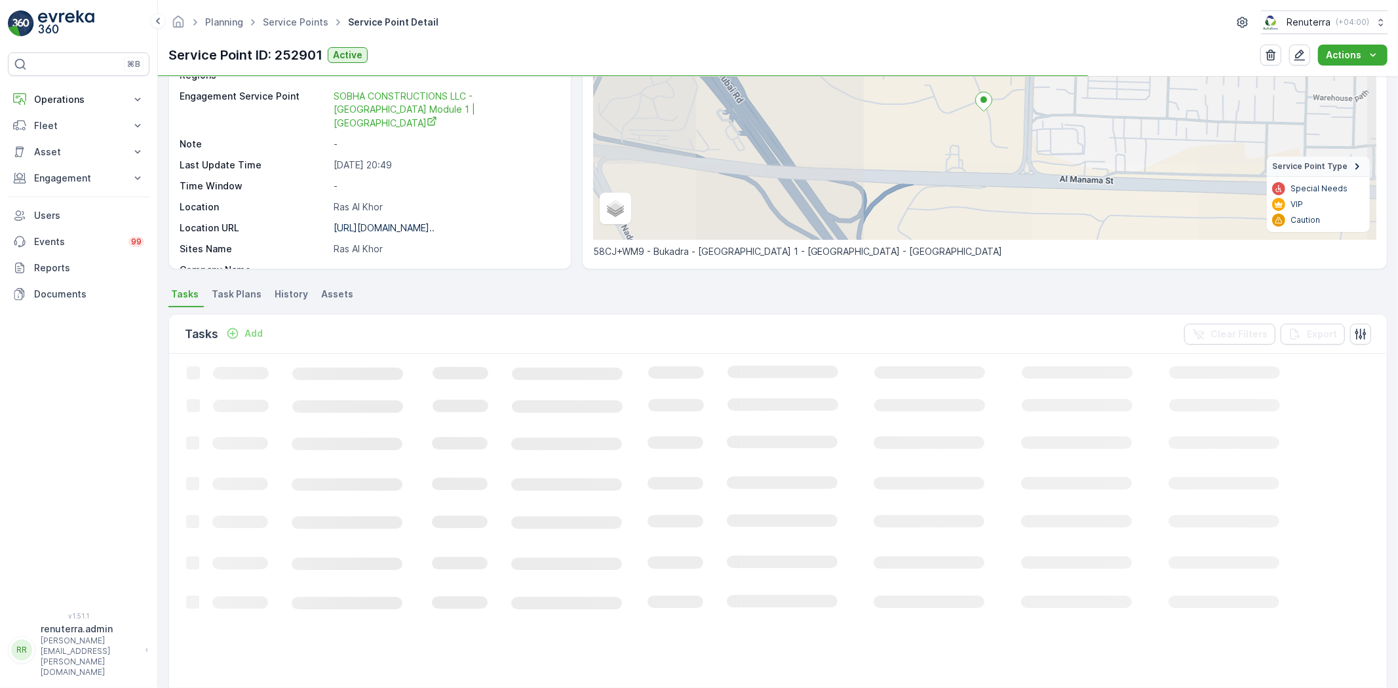
scroll to position [146, 0]
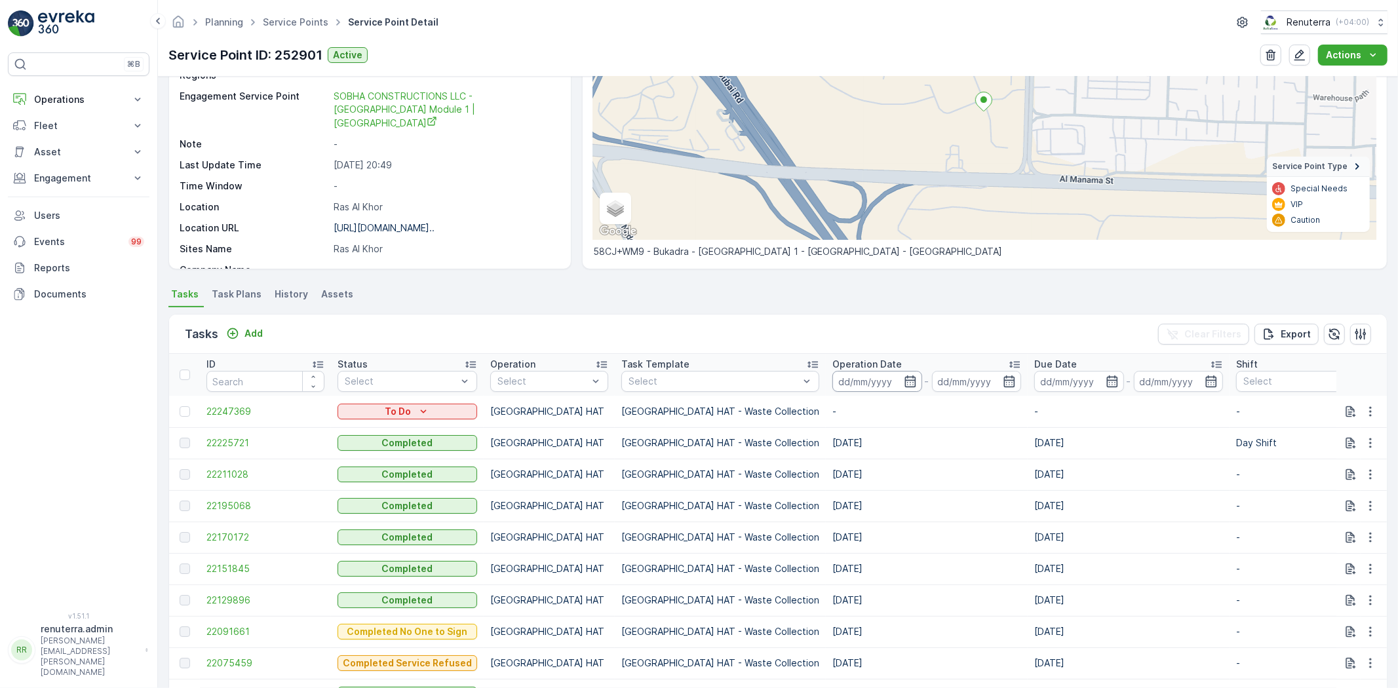
click at [832, 382] on input at bounding box center [877, 381] width 90 height 21
click at [832, 381] on input at bounding box center [877, 381] width 90 height 21
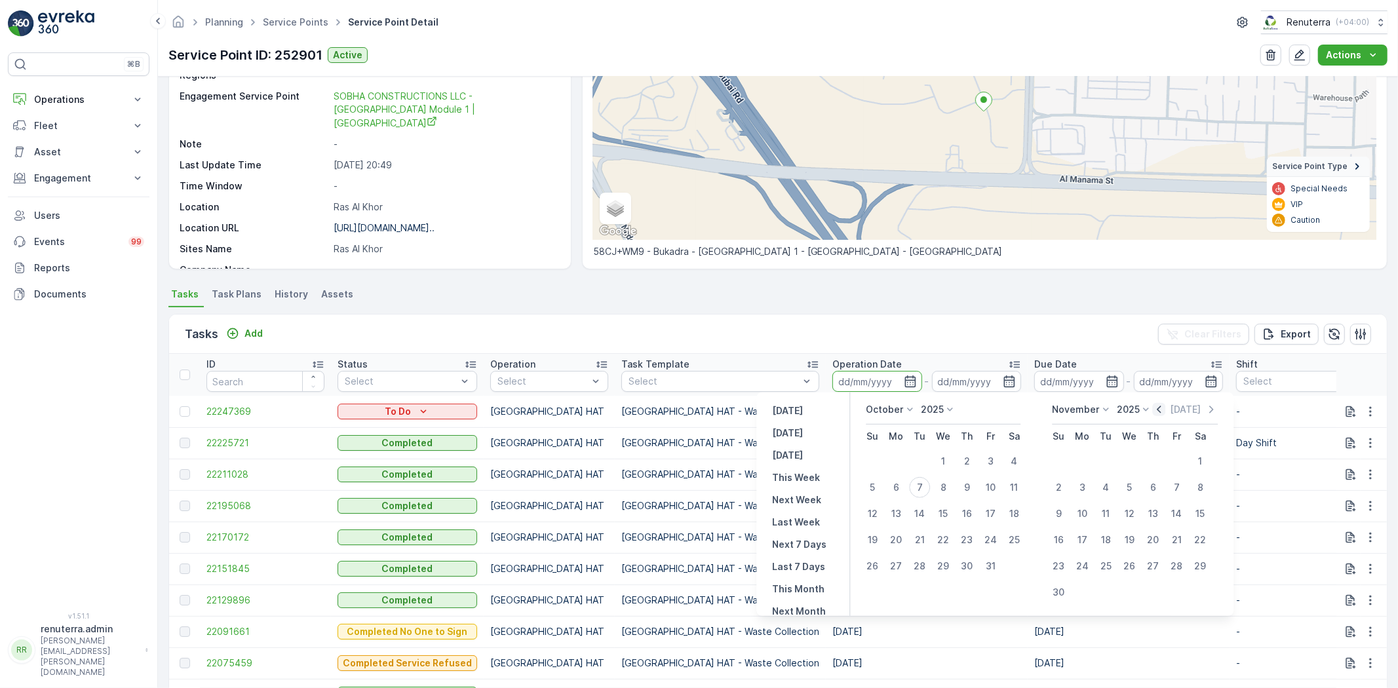
click at [1155, 409] on icon "button" at bounding box center [1159, 409] width 13 height 13
click at [908, 454] on td "1" at bounding box center [896, 461] width 24 height 26
click at [905, 456] on div "1" at bounding box center [896, 461] width 21 height 21
type input "01.09.2025"
drag, startPoint x: 931, startPoint y: 568, endPoint x: 926, endPoint y: 564, distance: 7.5
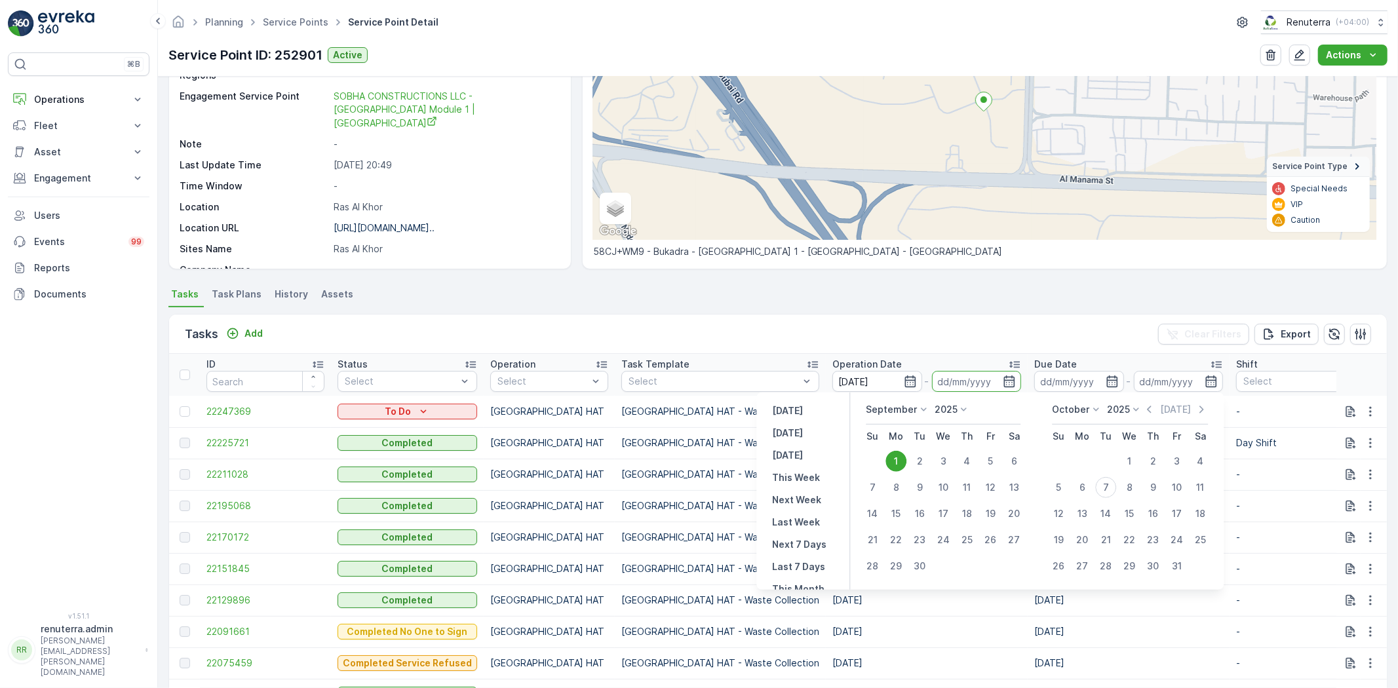
click at [928, 568] on button "30" at bounding box center [920, 567] width 24 height 24
type input "30.09.2025"
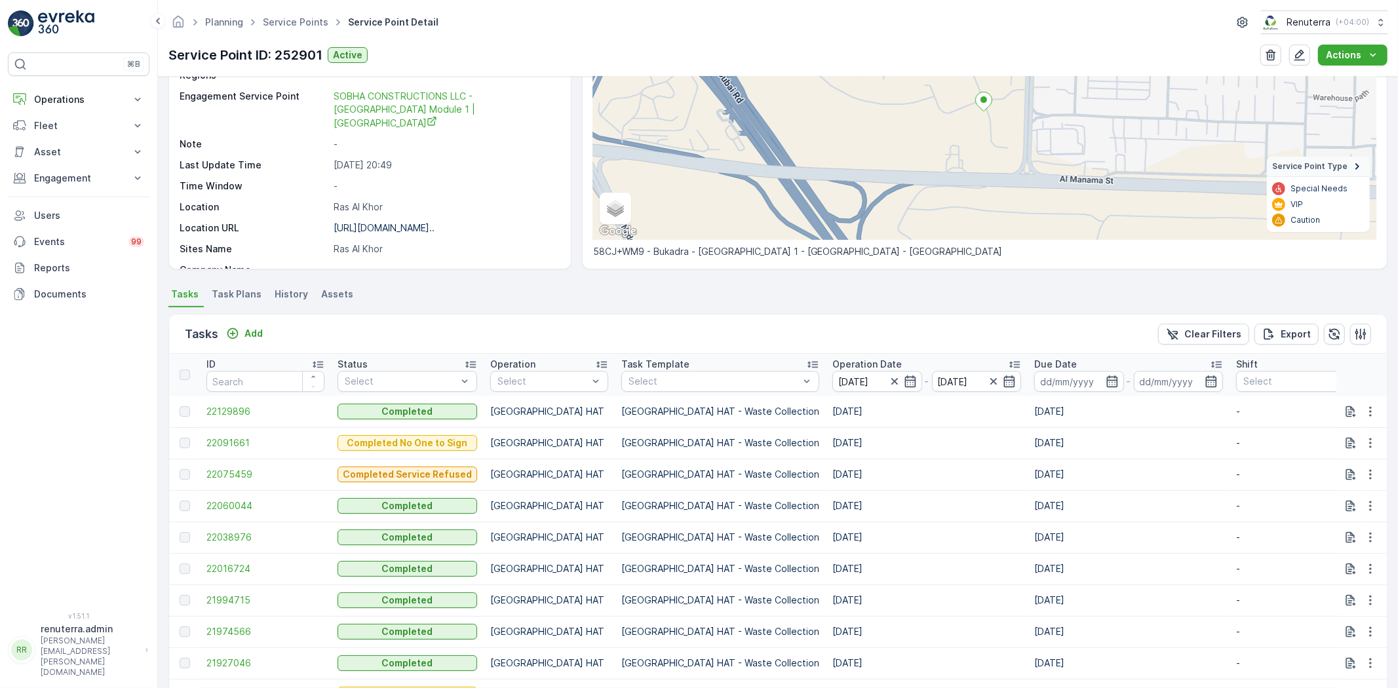
click at [832, 359] on p "Operation Date" at bounding box center [866, 364] width 69 height 13
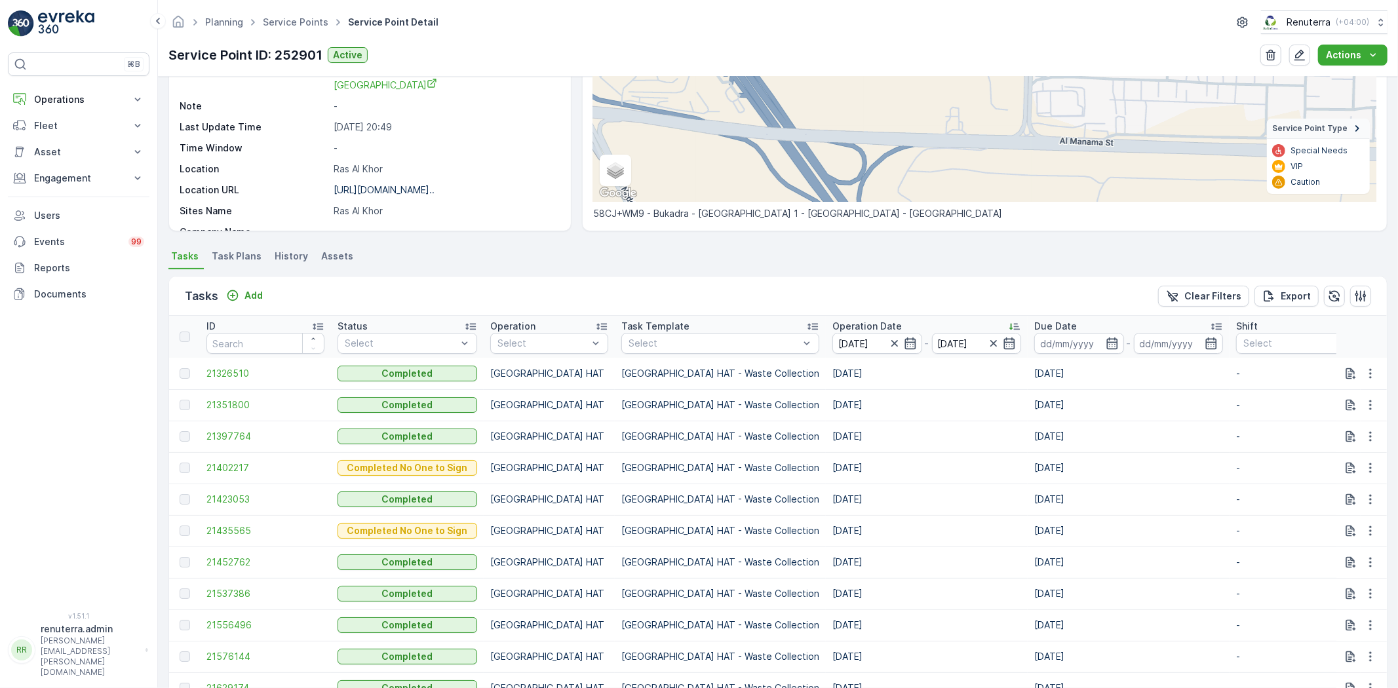
scroll to position [218, 0]
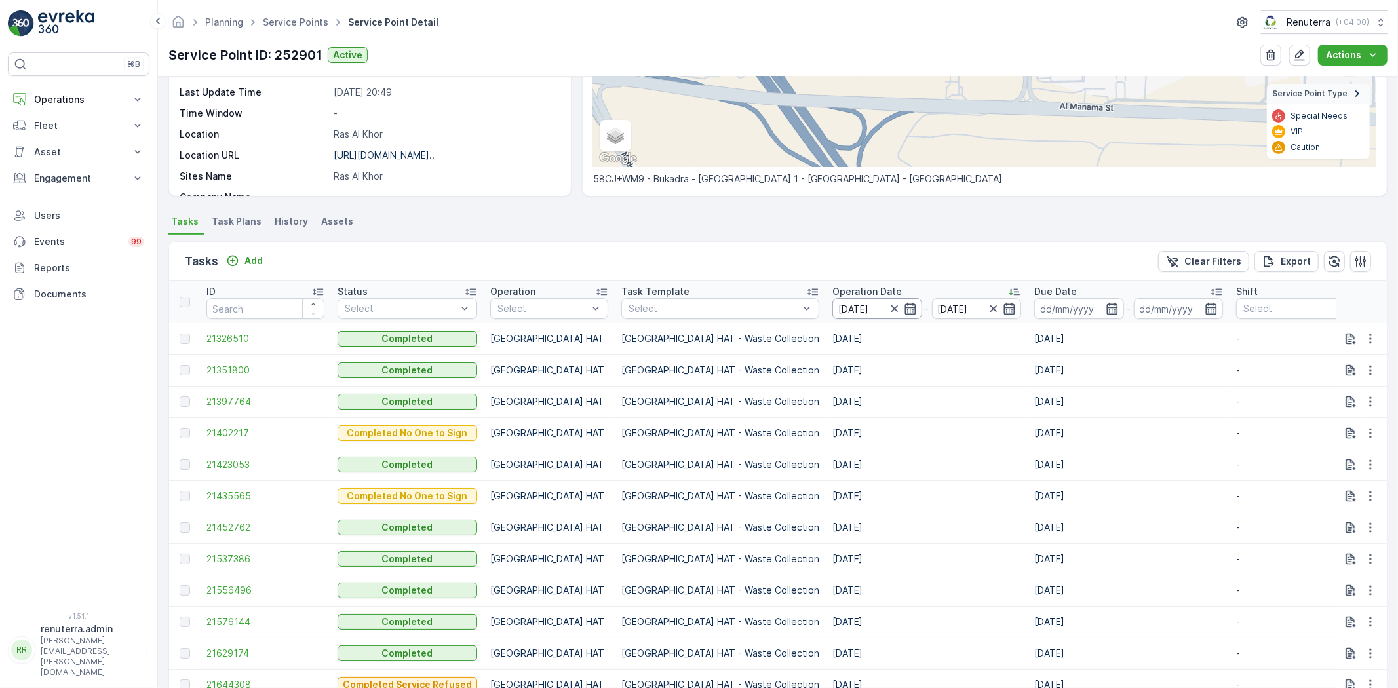
click at [832, 309] on input "01.09.2025" at bounding box center [877, 308] width 90 height 21
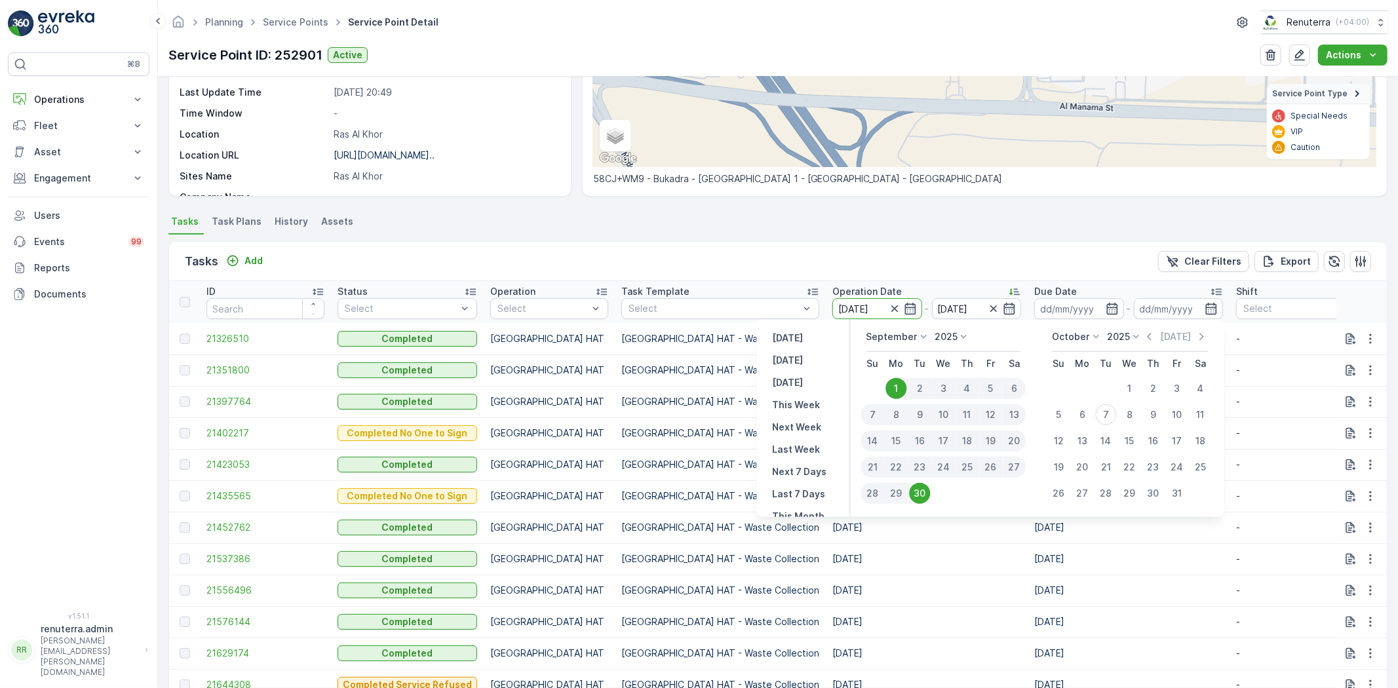
click at [960, 385] on div "4" at bounding box center [967, 388] width 24 height 21
type input "04.09.2025"
drag, startPoint x: 760, startPoint y: 369, endPoint x: 730, endPoint y: 368, distance: 30.2
click at [756, 369] on body "⌘B Operations Insights Planning Routes & Tasks Cockpit Settings Fleet Live Trac…" at bounding box center [699, 344] width 1398 height 688
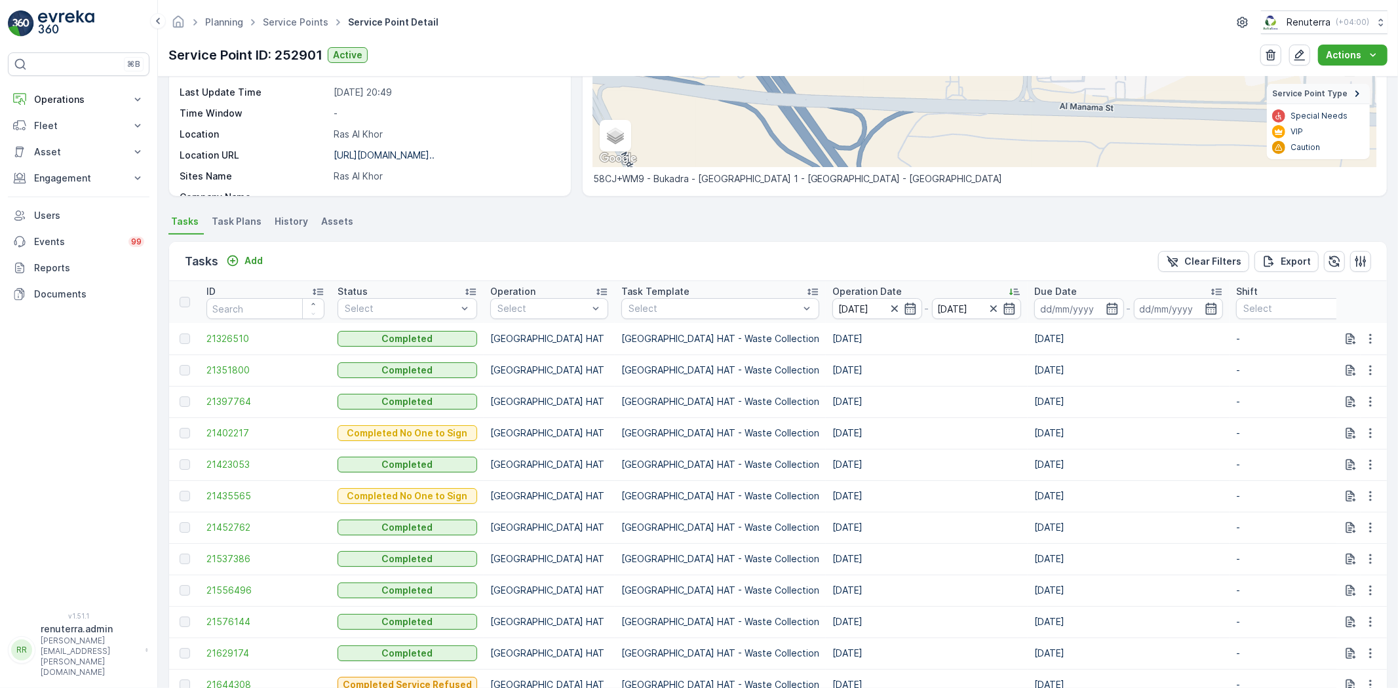
click at [730, 366] on p "Dubai HAT - Waste Collection" at bounding box center [720, 370] width 198 height 13
click at [224, 332] on span "21397764" at bounding box center [265, 338] width 118 height 13
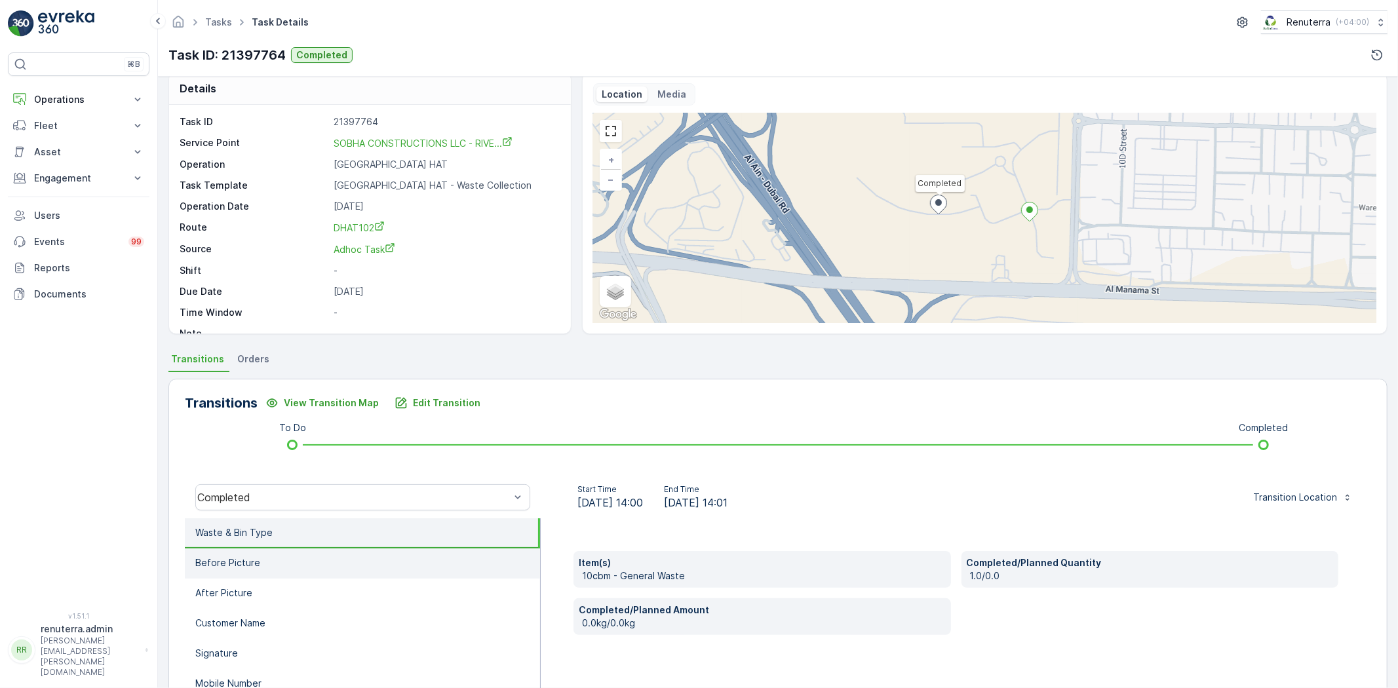
scroll to position [138, 0]
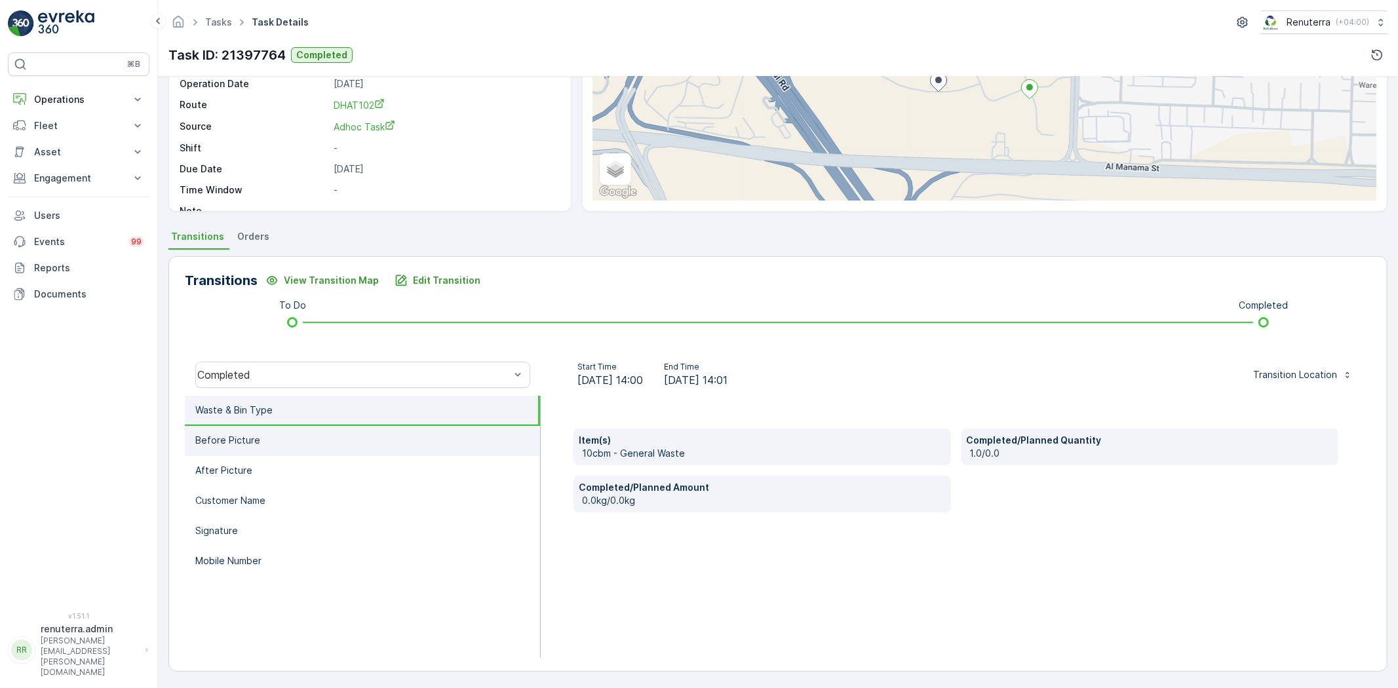
click at [385, 426] on li "Before Picture" at bounding box center [362, 441] width 355 height 30
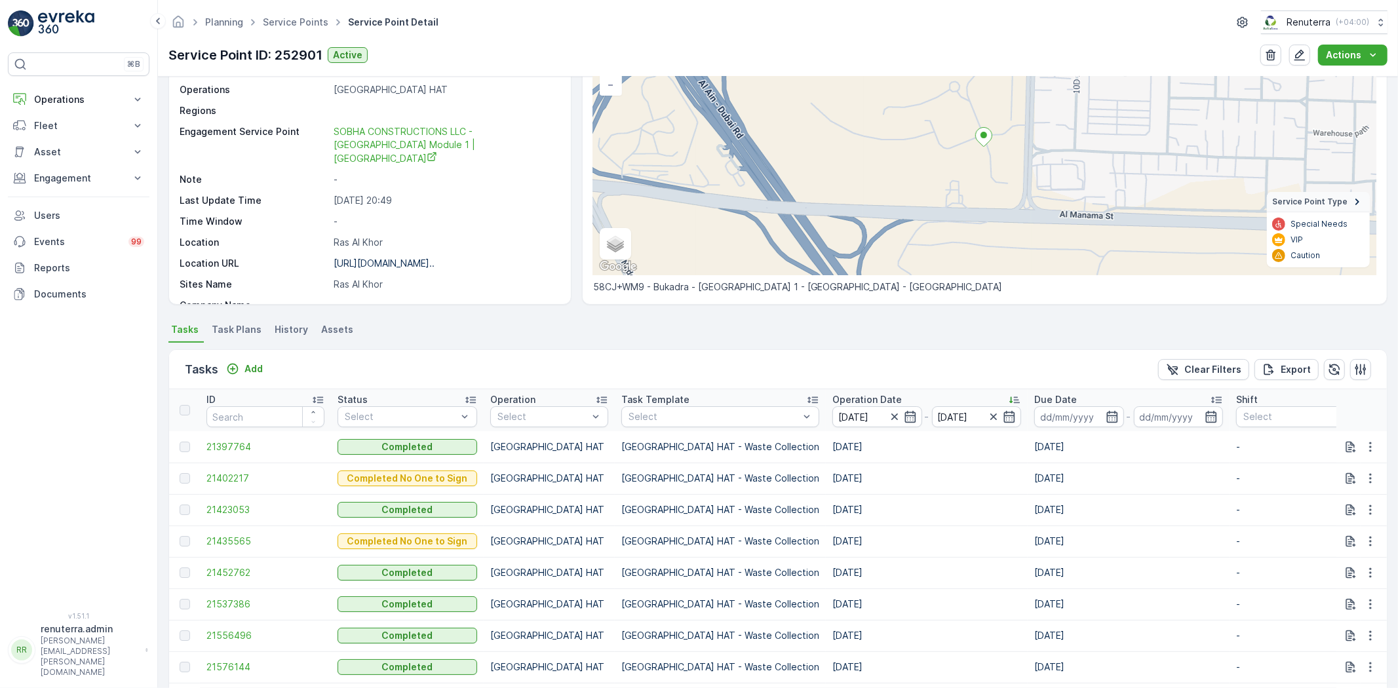
scroll to position [146, 0]
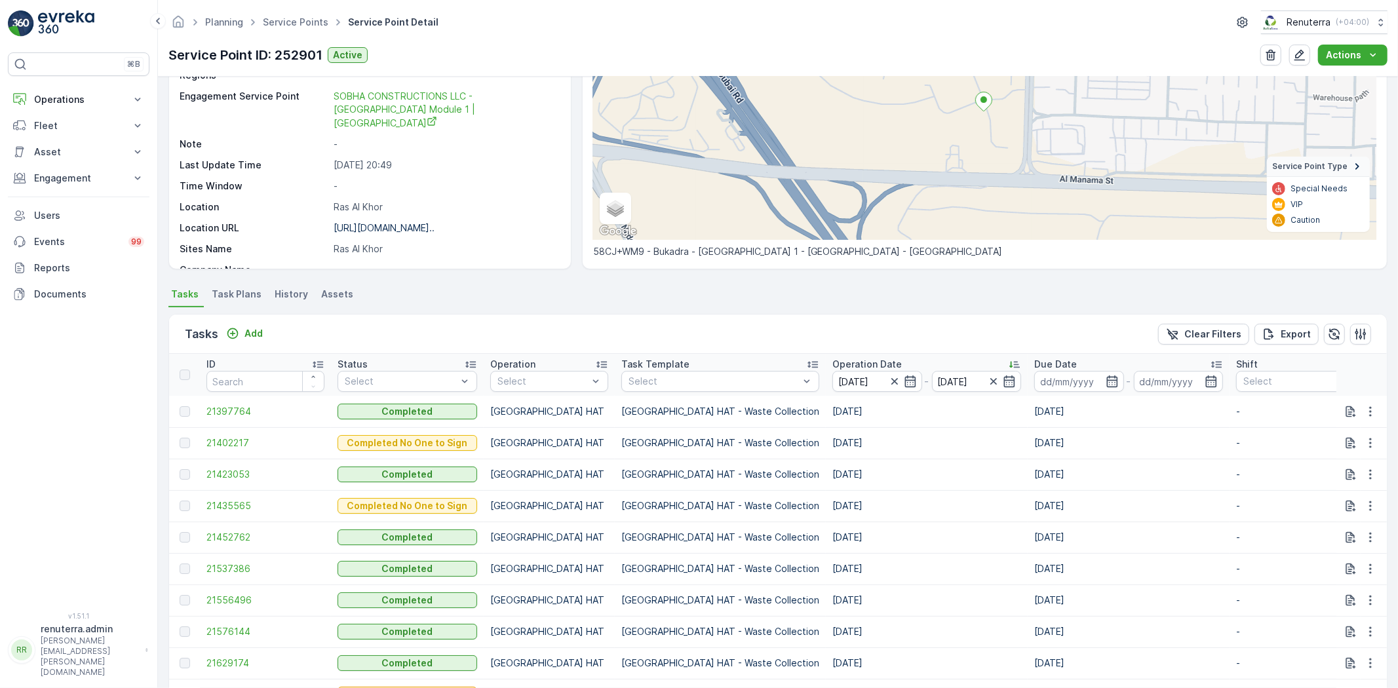
click at [225, 433] on td "21402217" at bounding box center [265, 442] width 131 height 31
click at [225, 437] on span "21402217" at bounding box center [265, 443] width 118 height 13
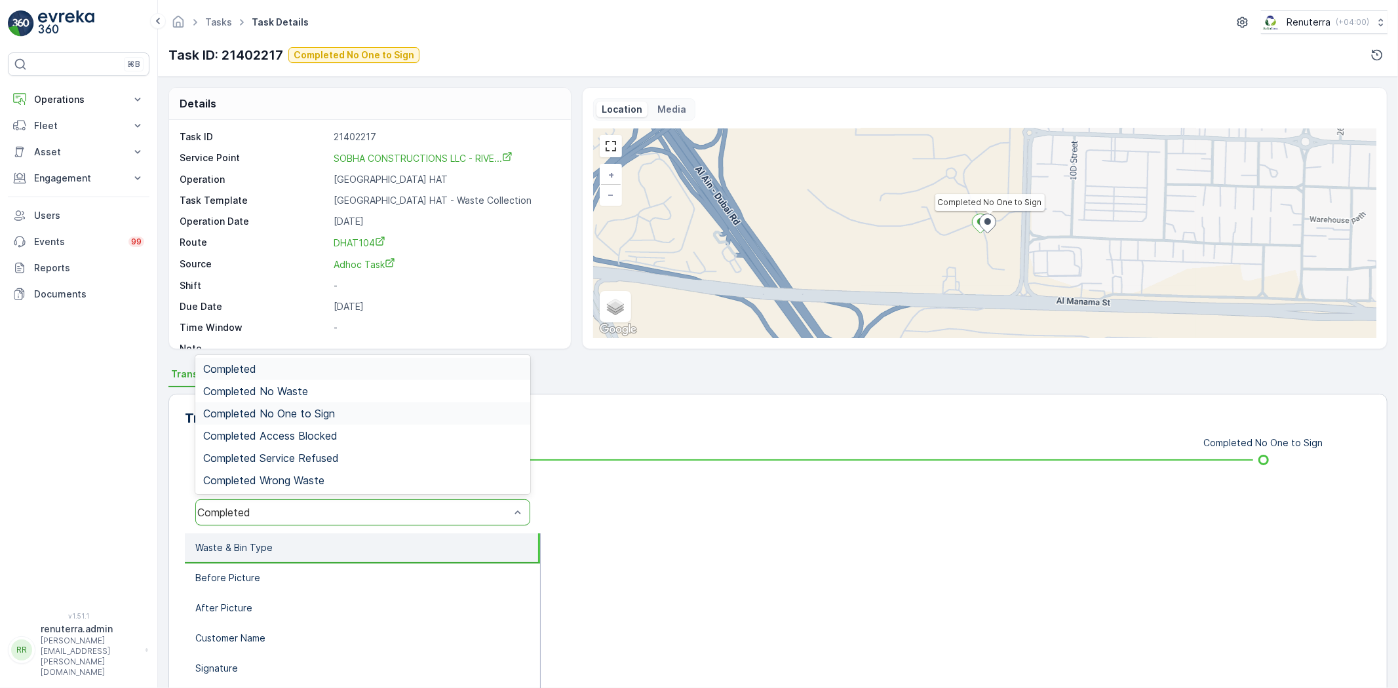
click at [300, 420] on div "Completed No One to Sign" at bounding box center [362, 413] width 335 height 22
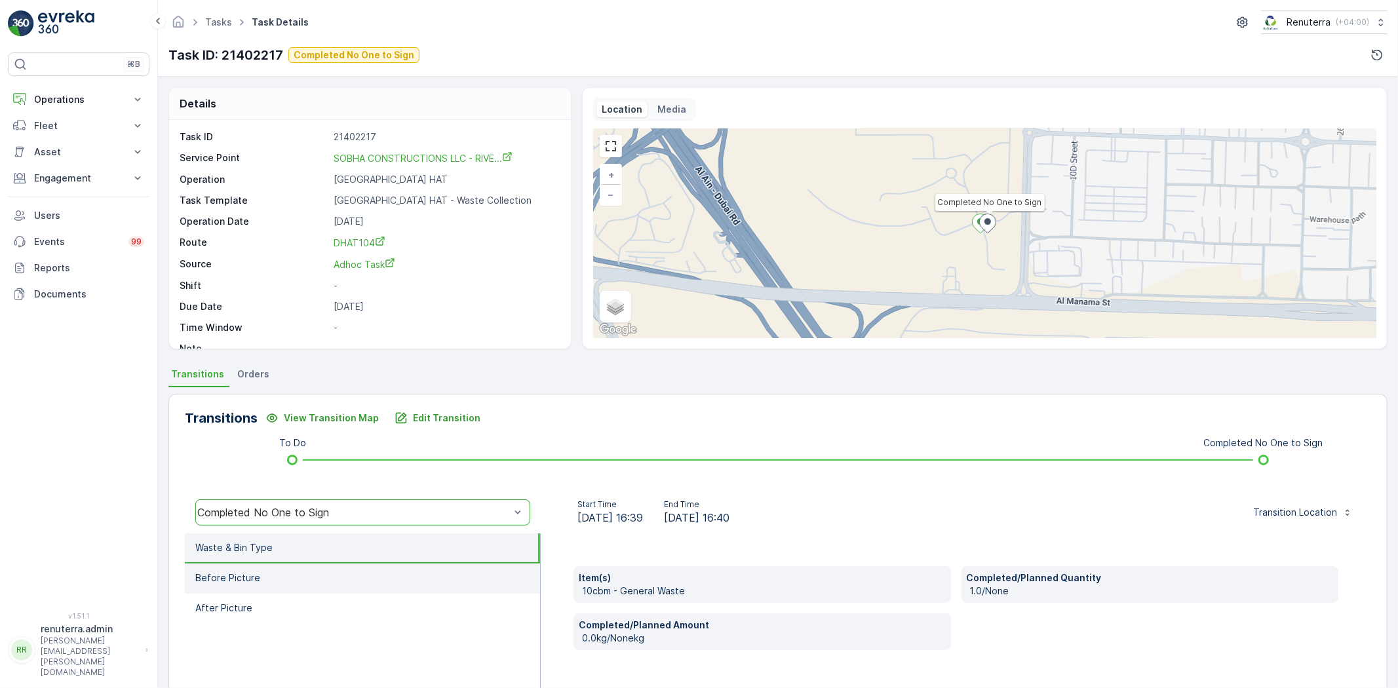
click at [382, 568] on li "Before Picture" at bounding box center [362, 579] width 355 height 30
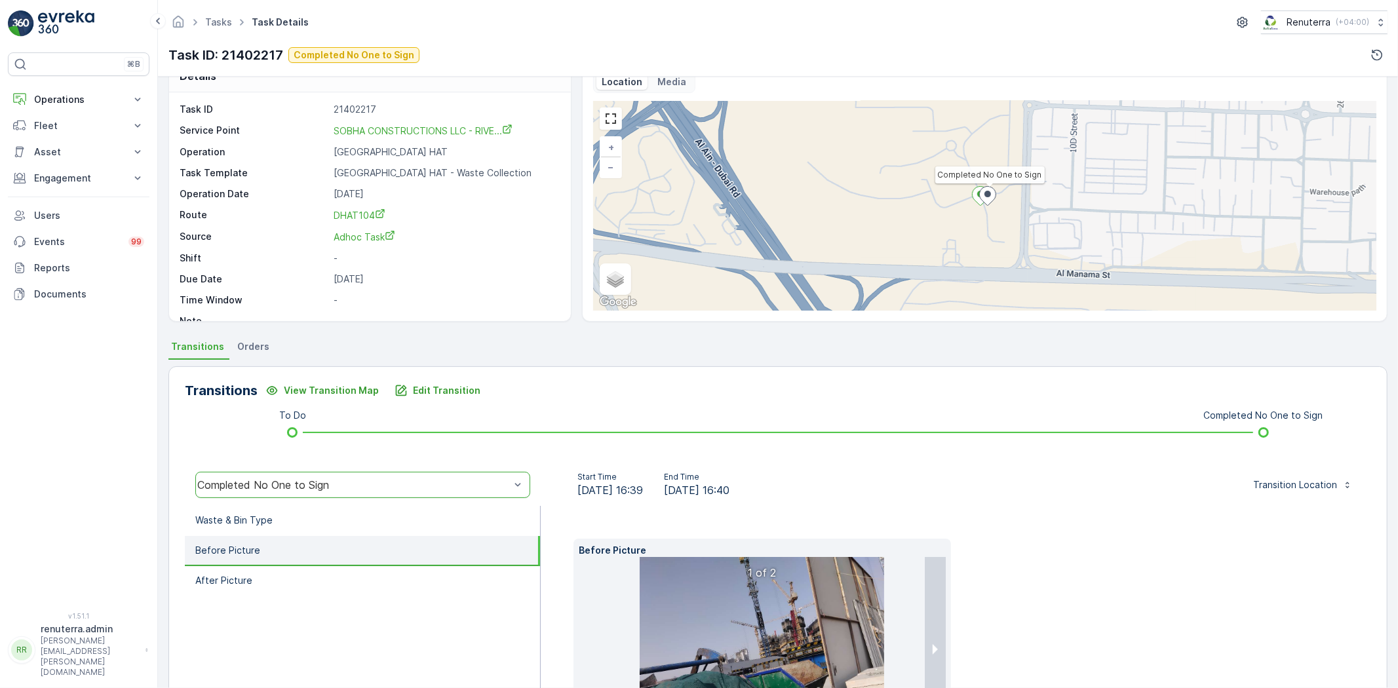
scroll to position [146, 0]
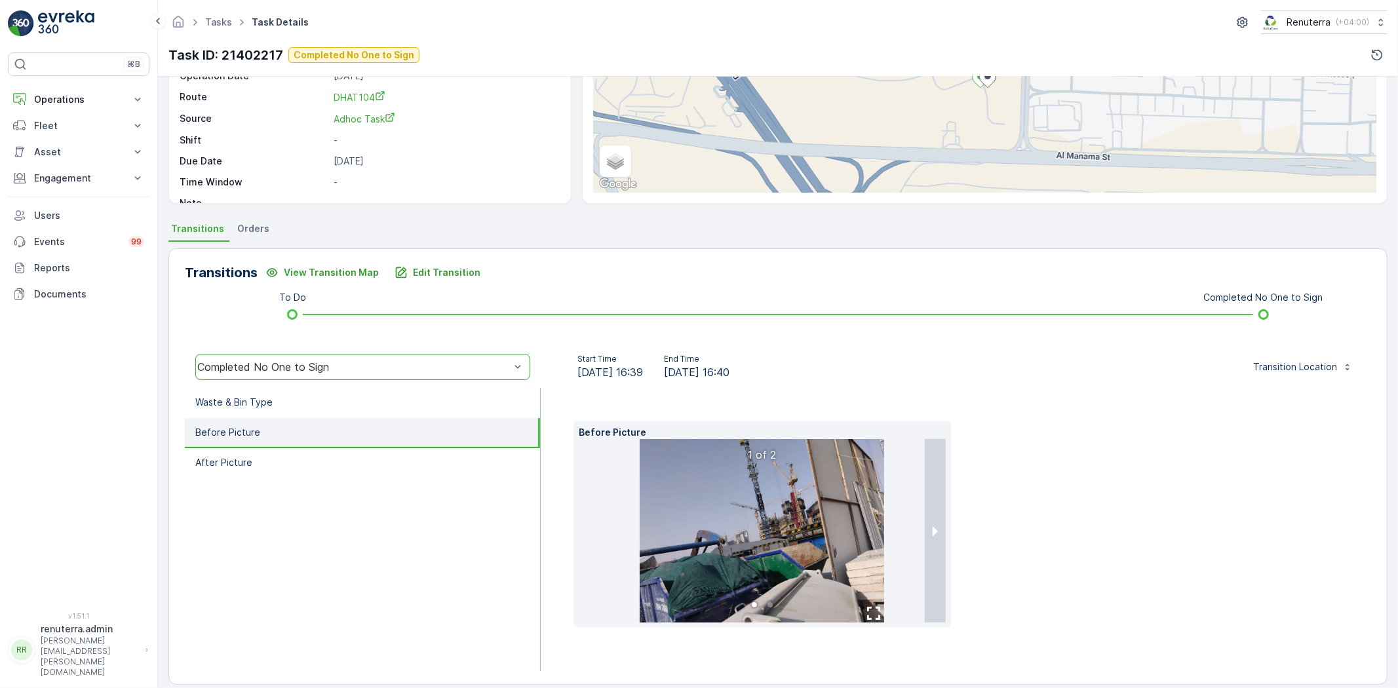
click at [659, 588] on img at bounding box center [762, 531] width 245 height 184
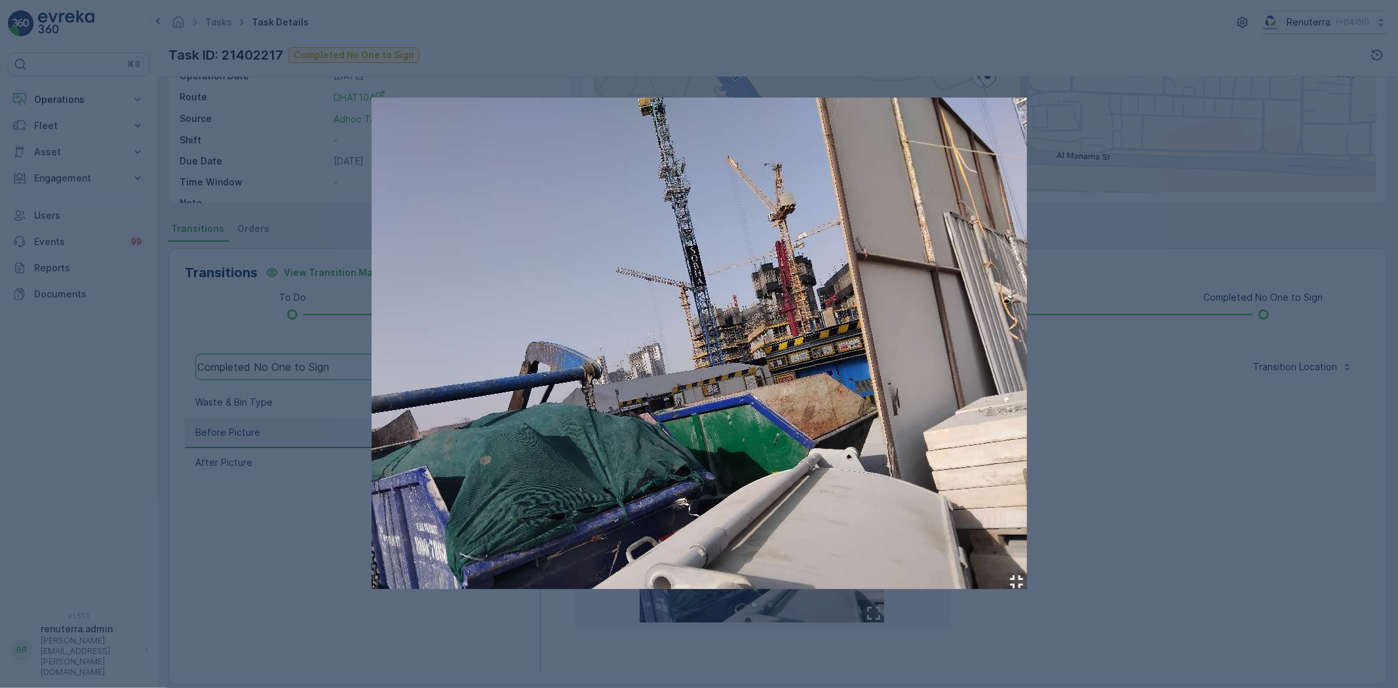
click at [1161, 559] on div at bounding box center [699, 344] width 1398 height 688
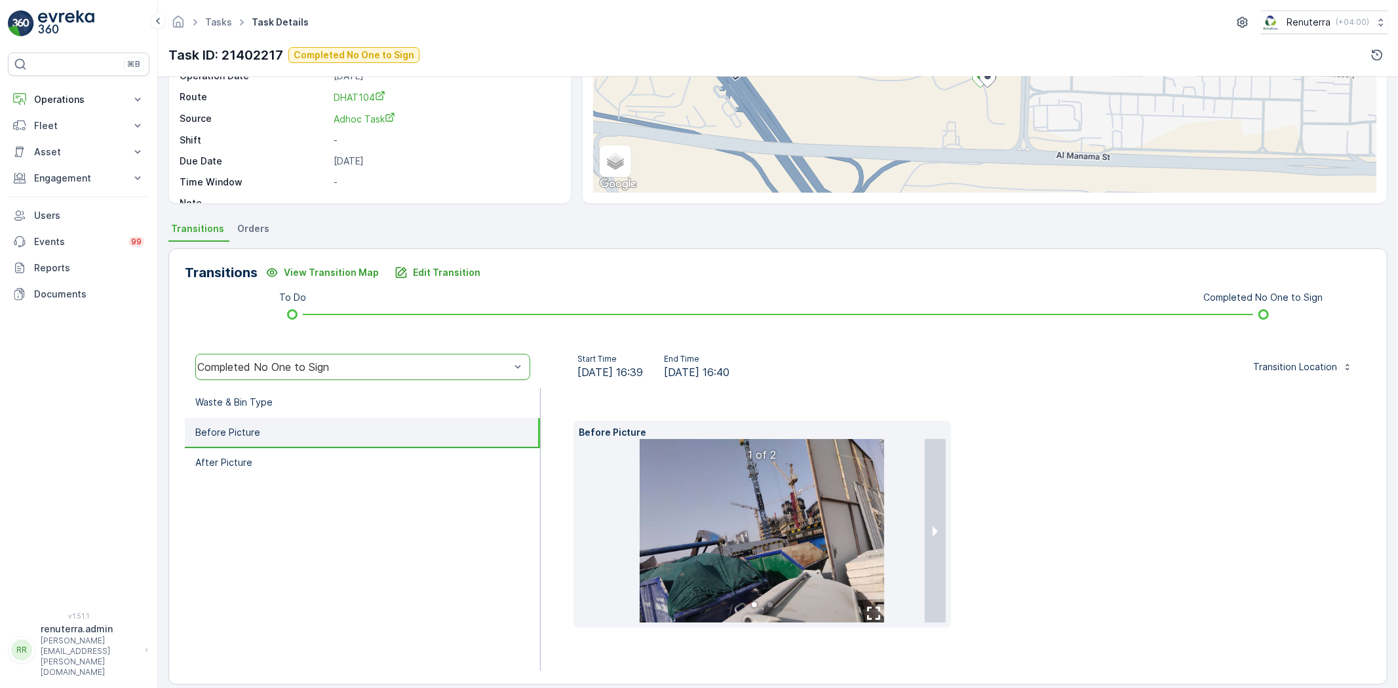
click at [342, 437] on li "Before Picture" at bounding box center [362, 433] width 355 height 30
click at [335, 467] on li "After Picture" at bounding box center [362, 463] width 355 height 30
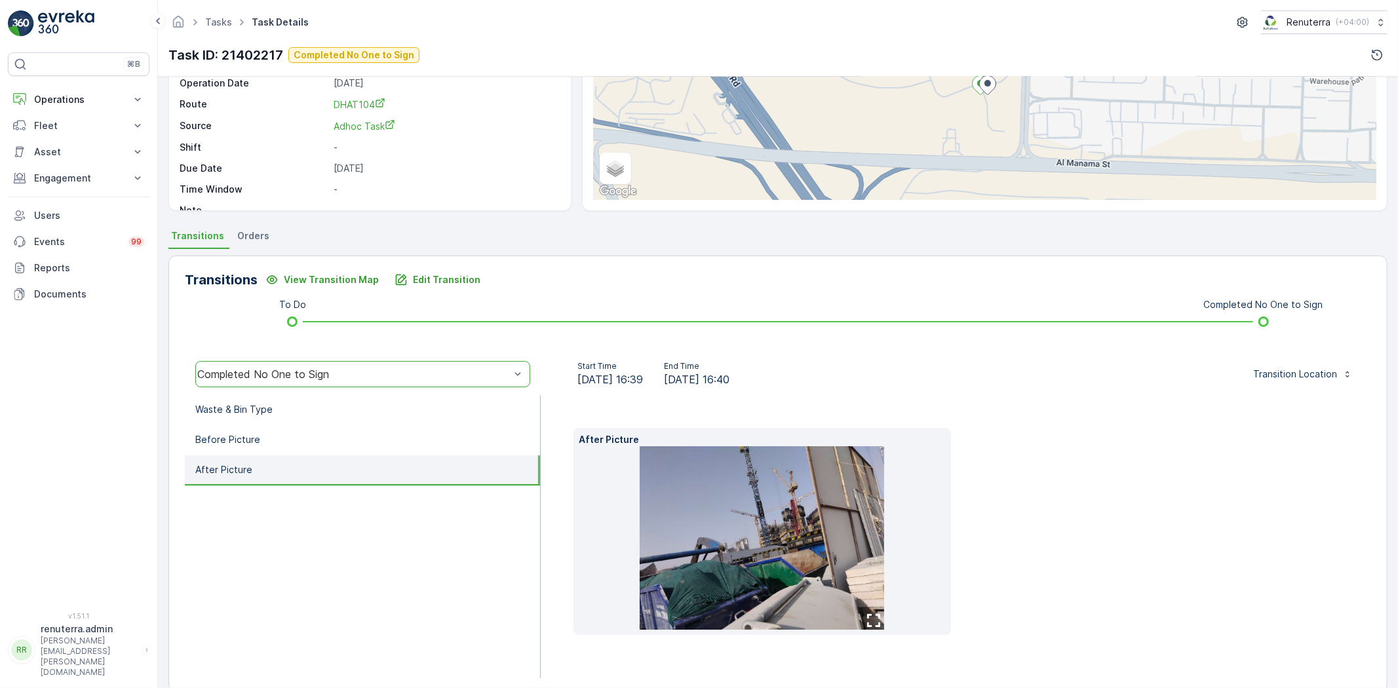
click at [747, 583] on img at bounding box center [762, 538] width 245 height 184
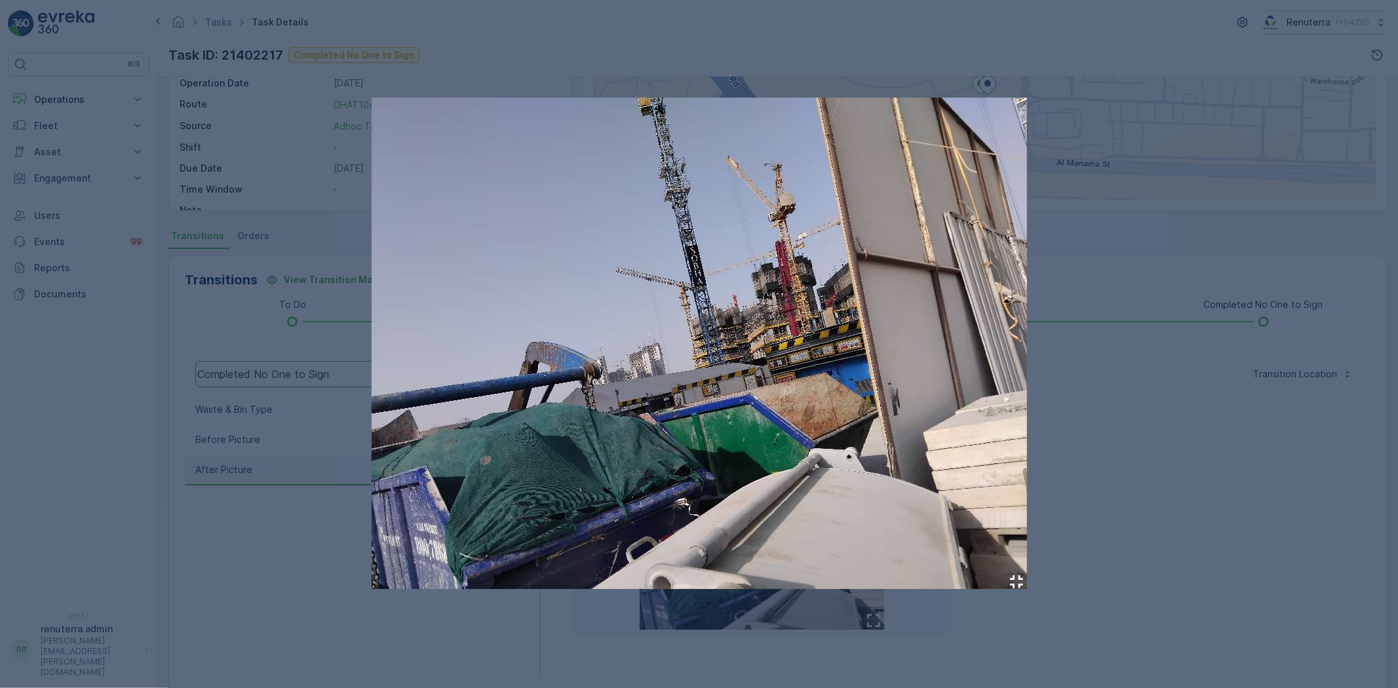
click at [1120, 543] on div at bounding box center [699, 344] width 1398 height 688
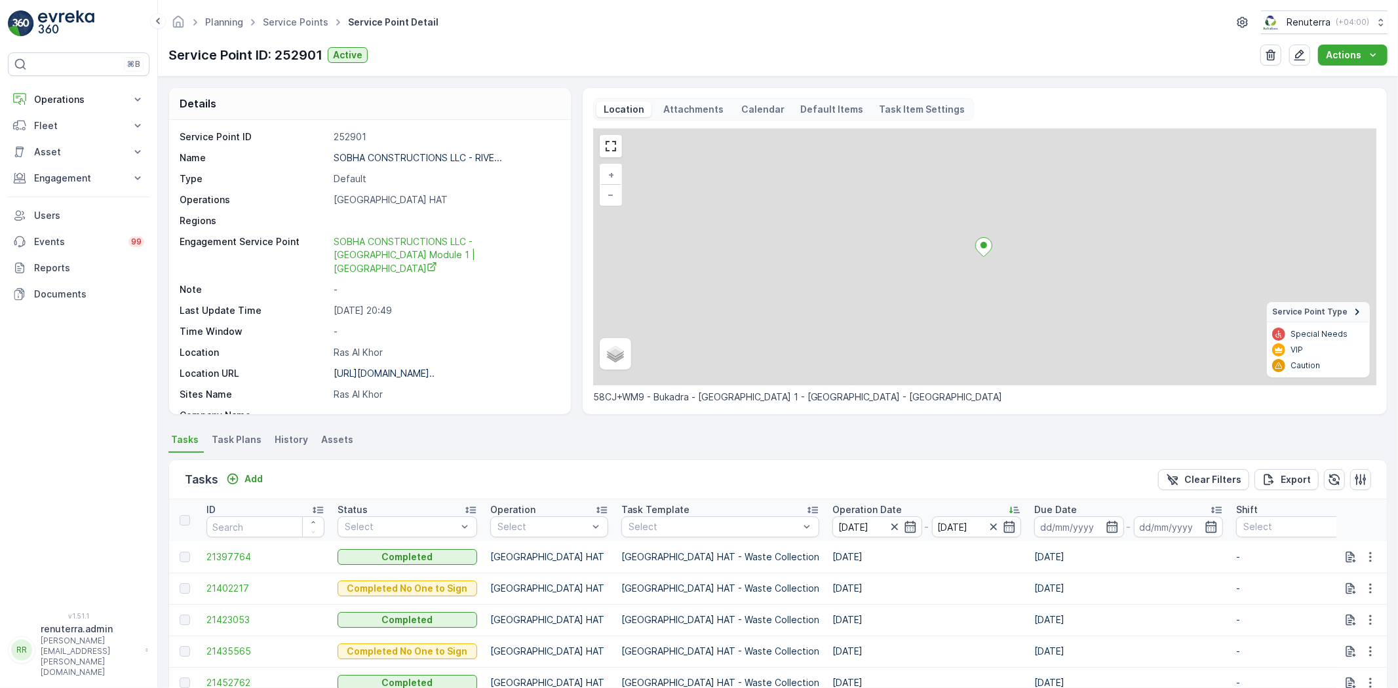
scroll to position [218, 0]
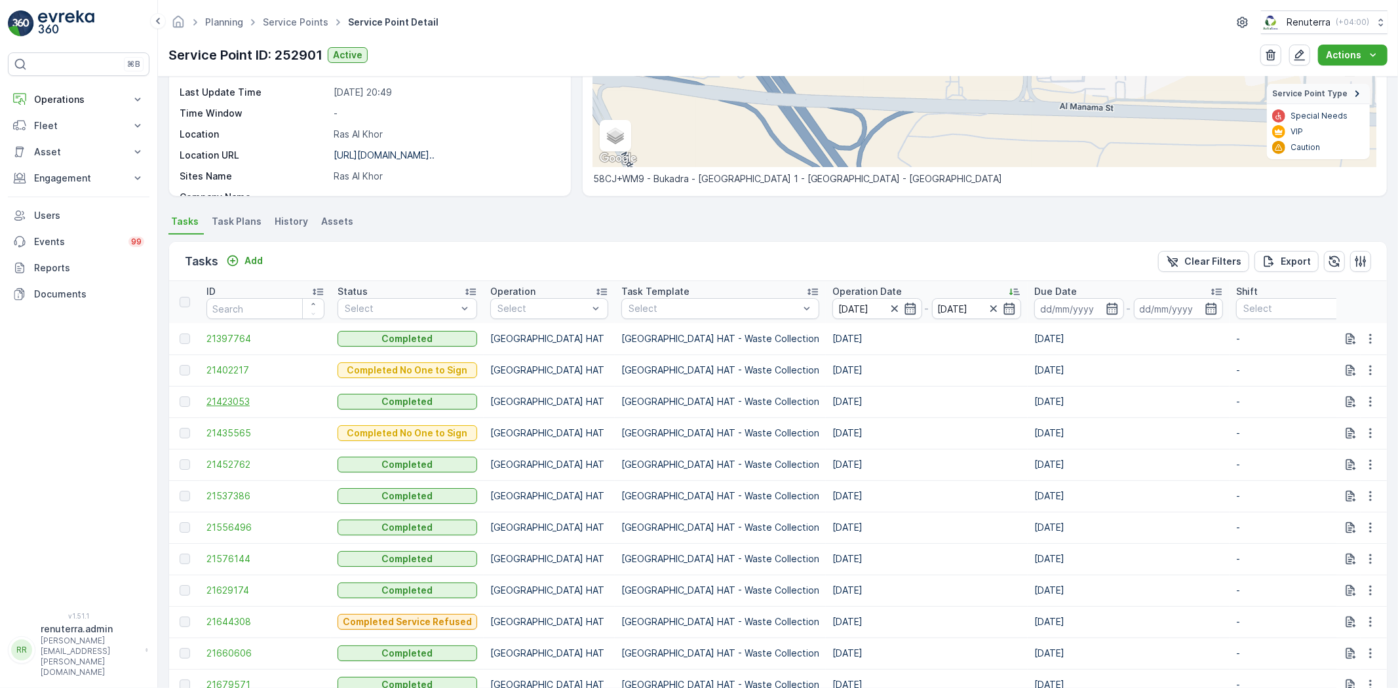
click at [256, 395] on span "21423053" at bounding box center [265, 401] width 118 height 13
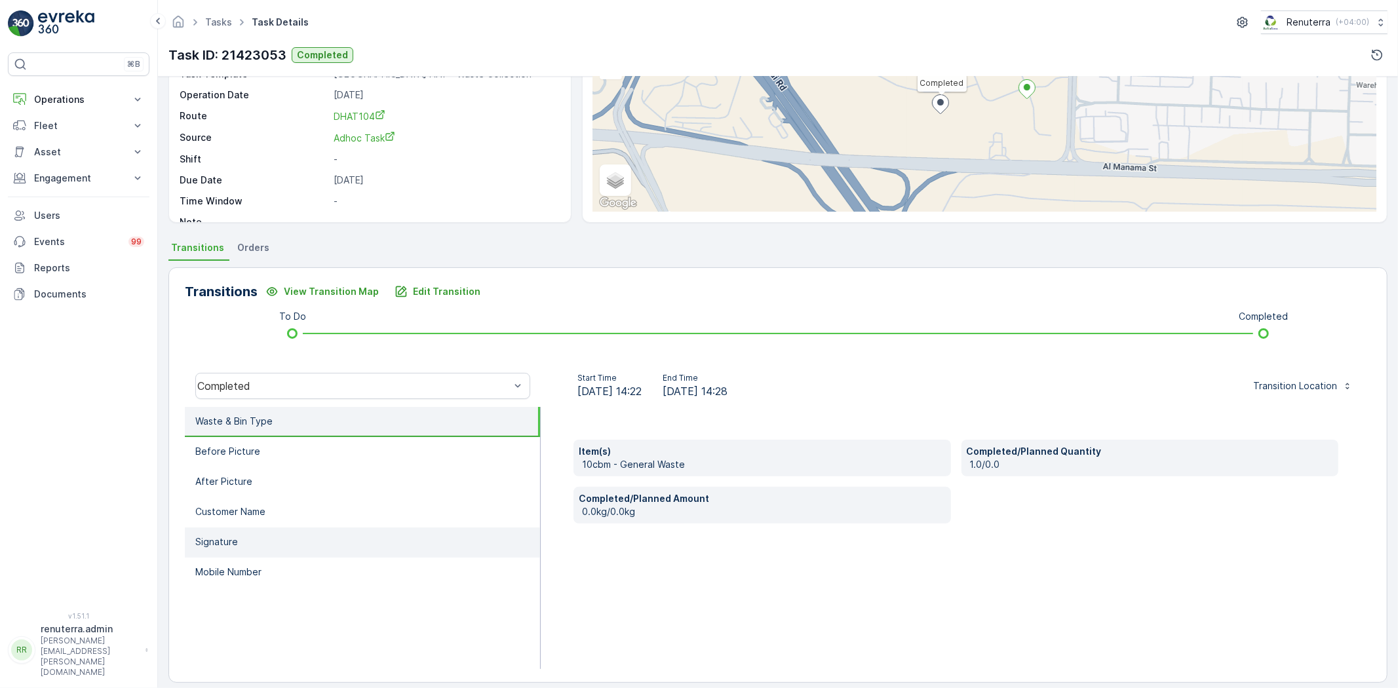
scroll to position [138, 0]
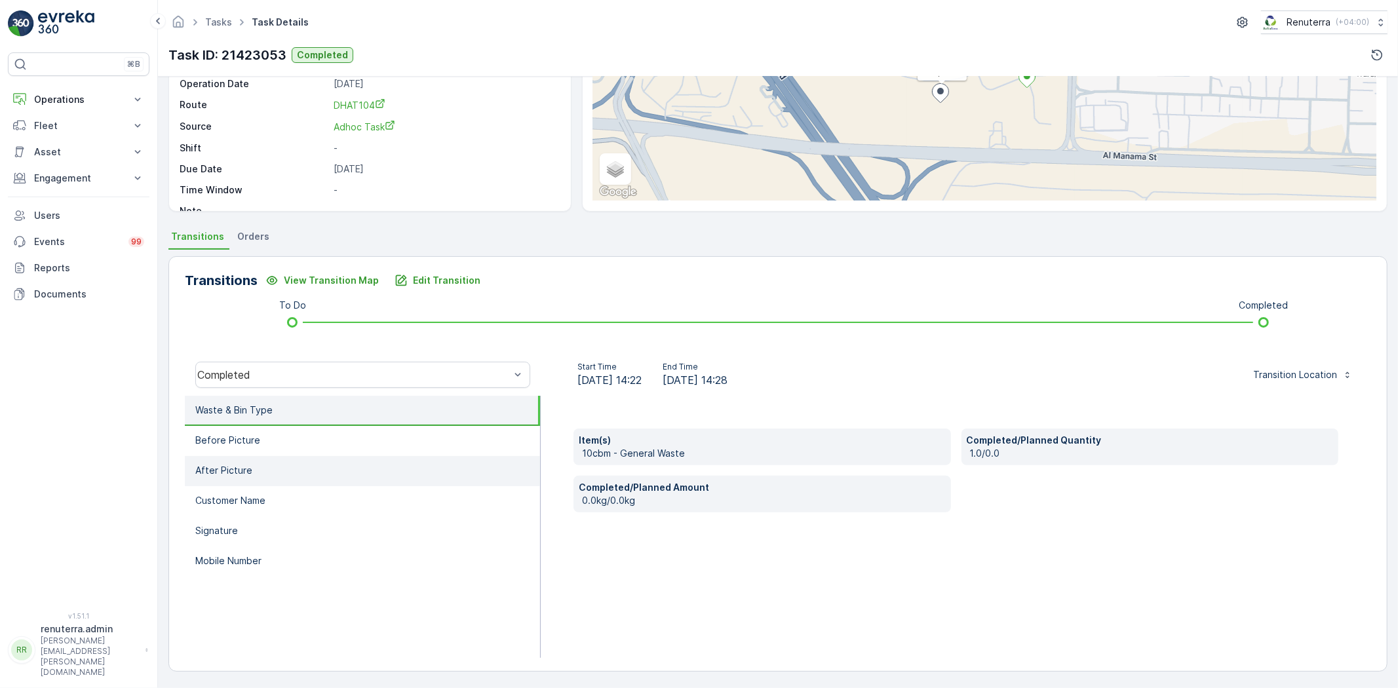
click at [351, 462] on li "After Picture" at bounding box center [362, 471] width 355 height 30
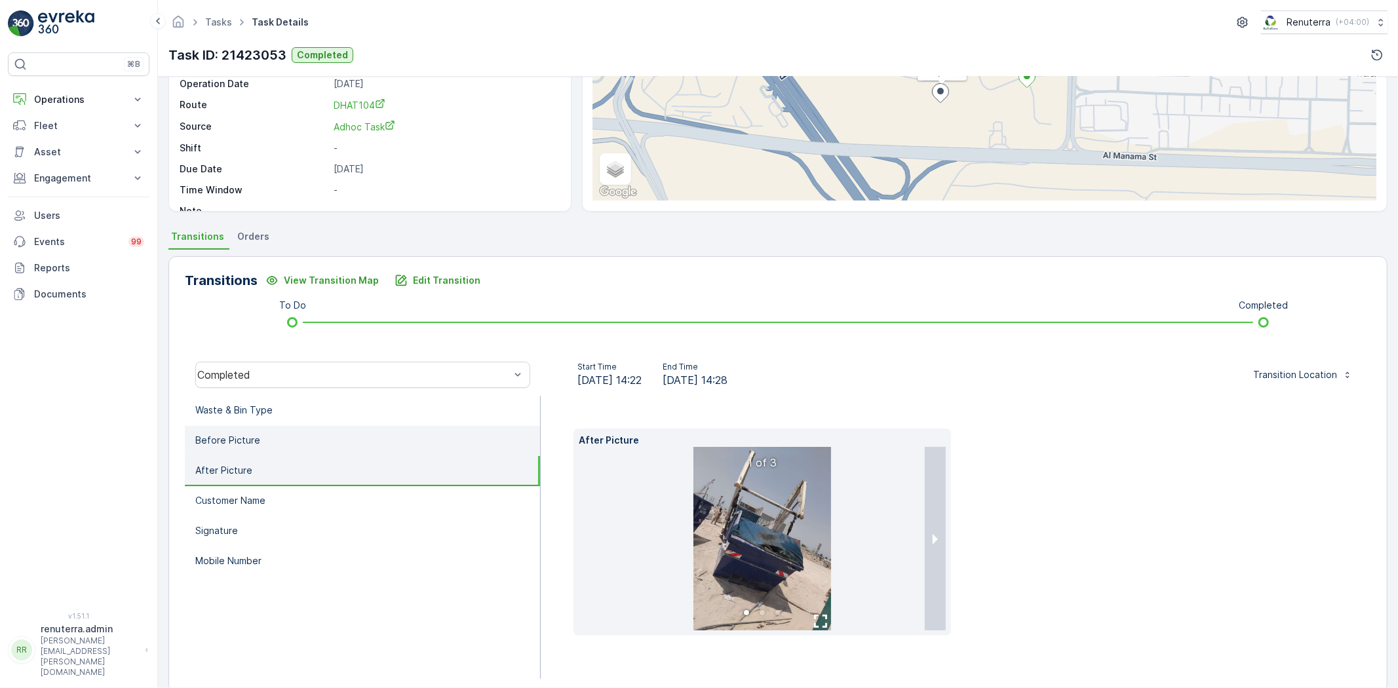
click at [345, 438] on li "Before Picture" at bounding box center [362, 441] width 355 height 30
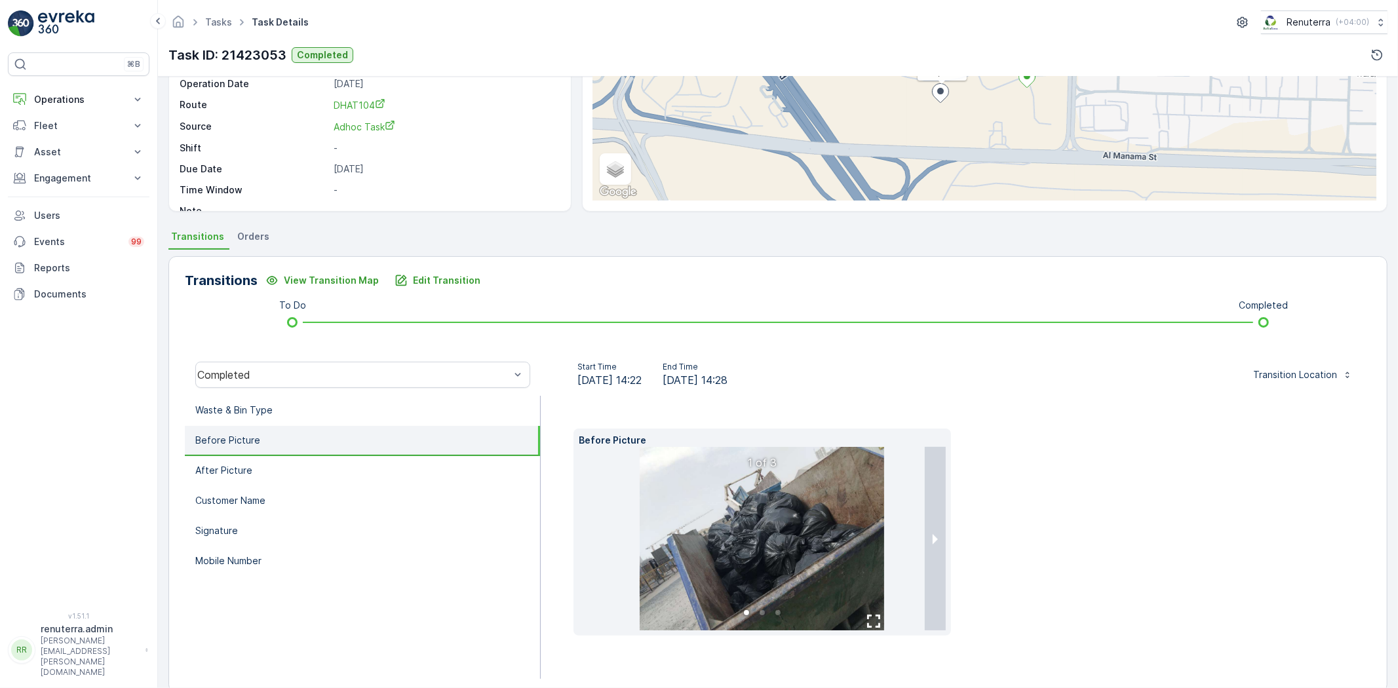
click at [341, 452] on li "Before Picture" at bounding box center [362, 441] width 355 height 30
click at [336, 446] on li "Before Picture" at bounding box center [362, 441] width 355 height 30
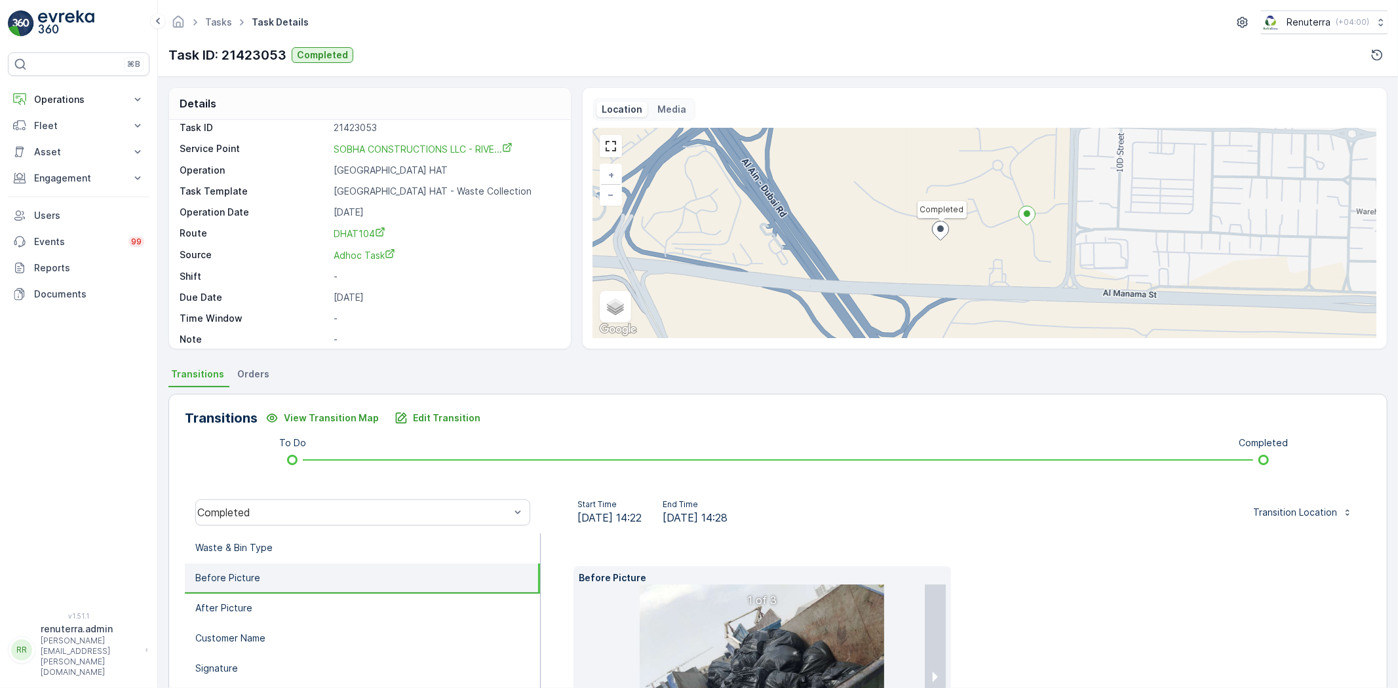
scroll to position [18, 0]
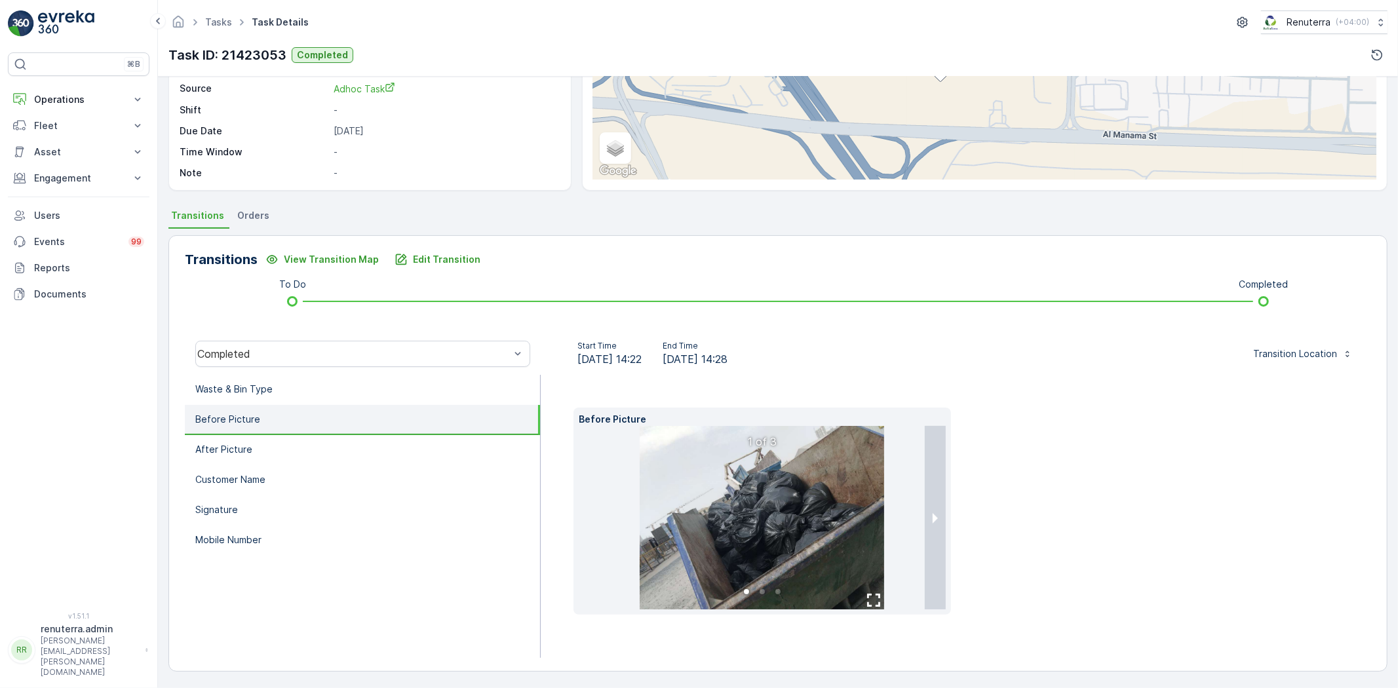
click at [332, 450] on li "After Picture" at bounding box center [362, 450] width 355 height 30
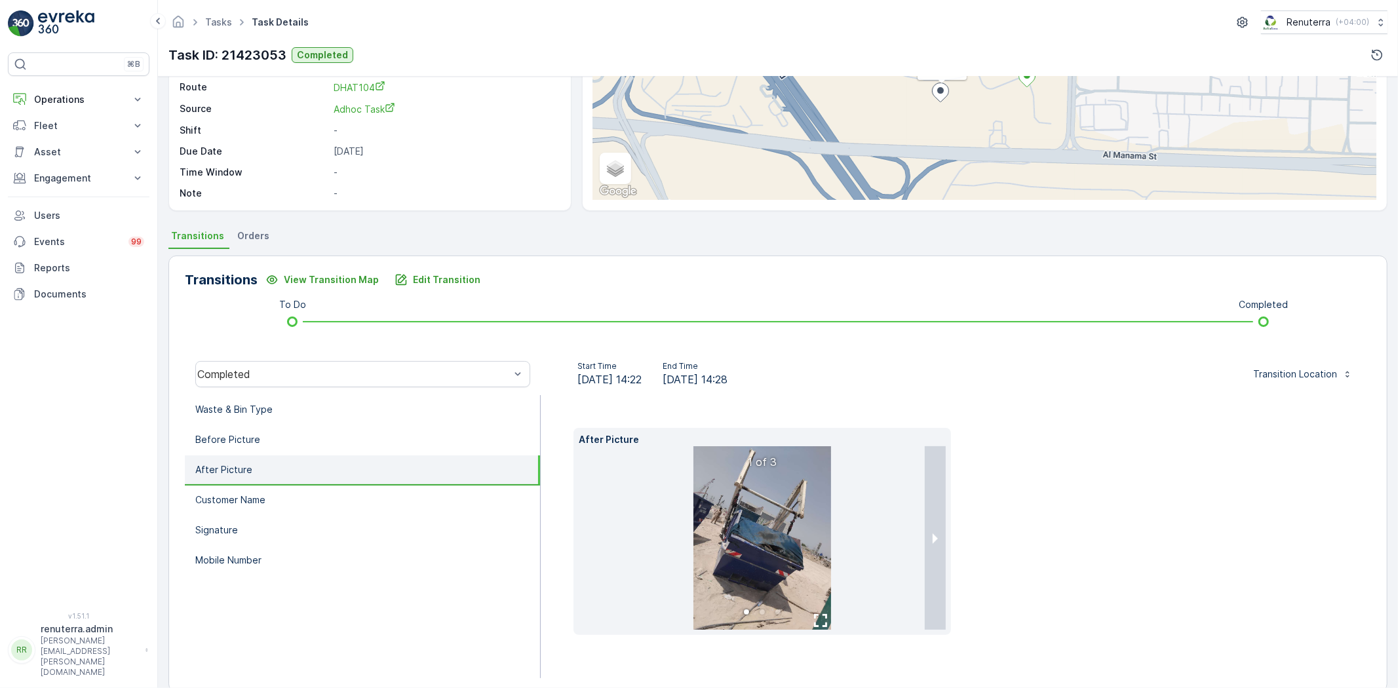
click at [336, 482] on li "After Picture" at bounding box center [362, 471] width 355 height 30
click at [801, 545] on img at bounding box center [763, 538] width 138 height 184
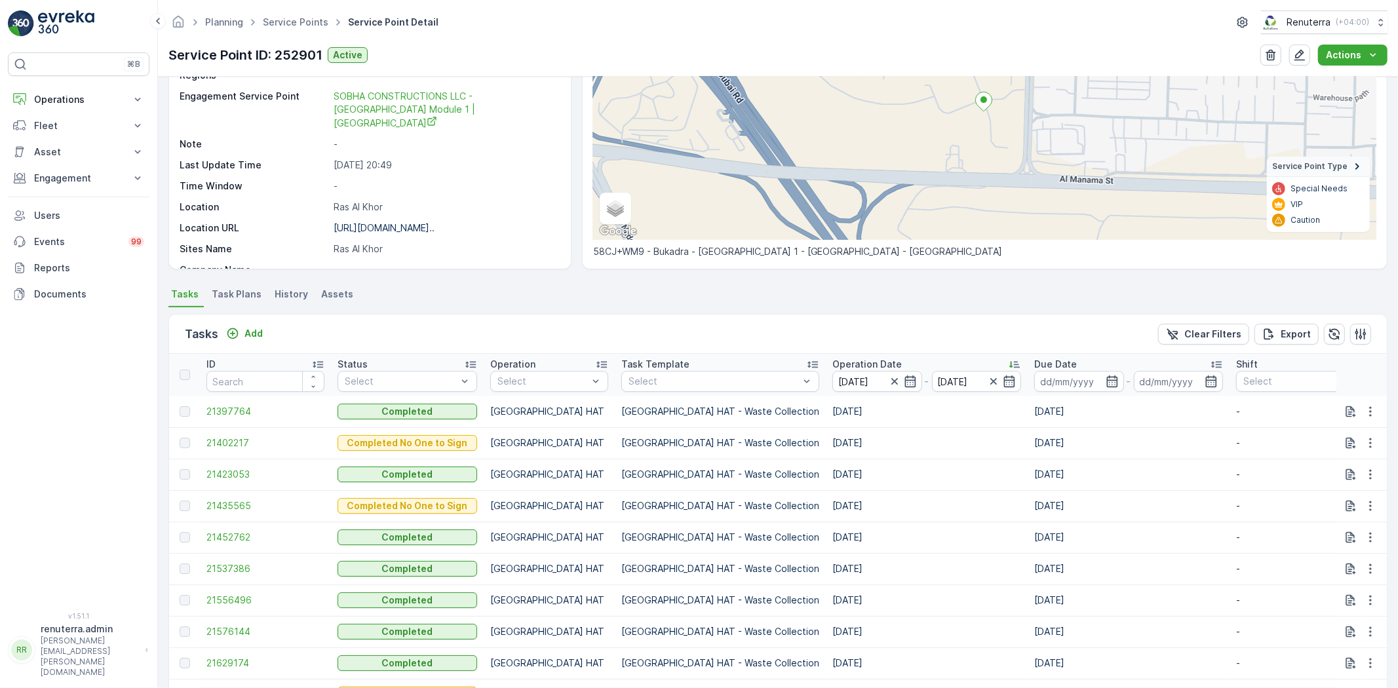
scroll to position [291, 0]
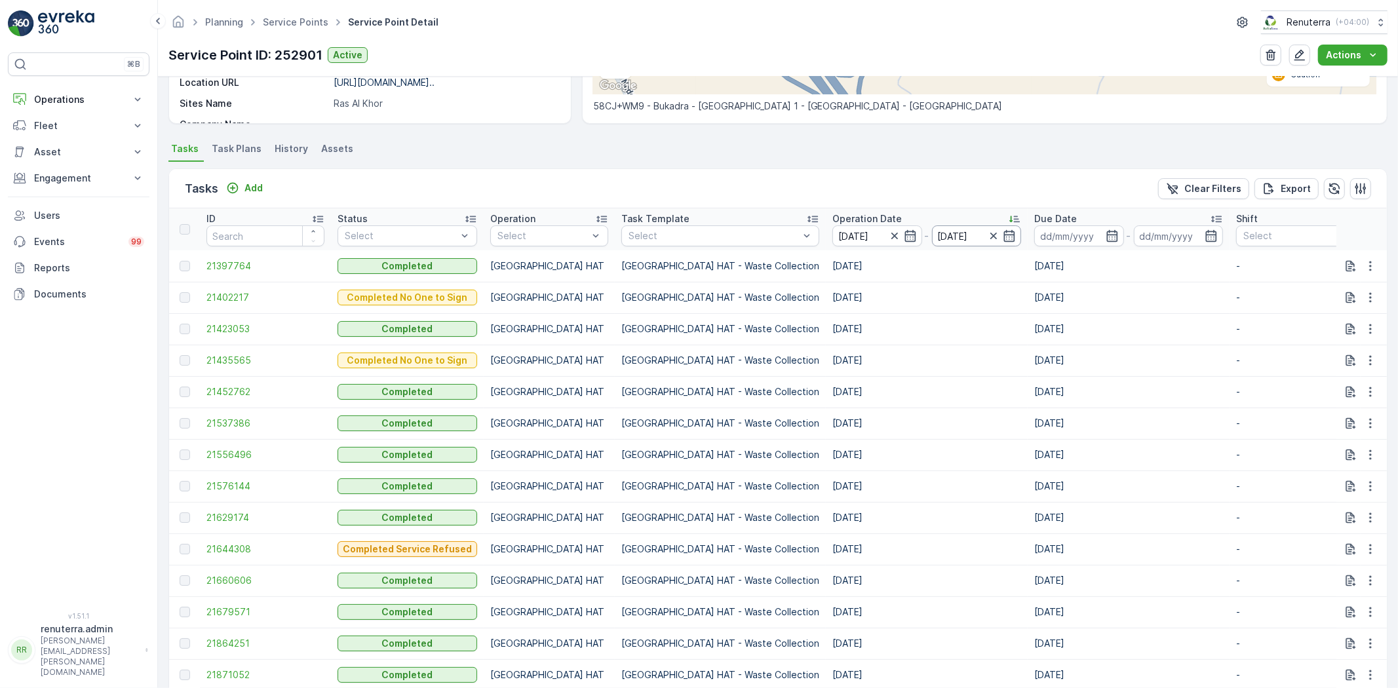
click at [932, 232] on input "30.09.2025" at bounding box center [977, 235] width 90 height 21
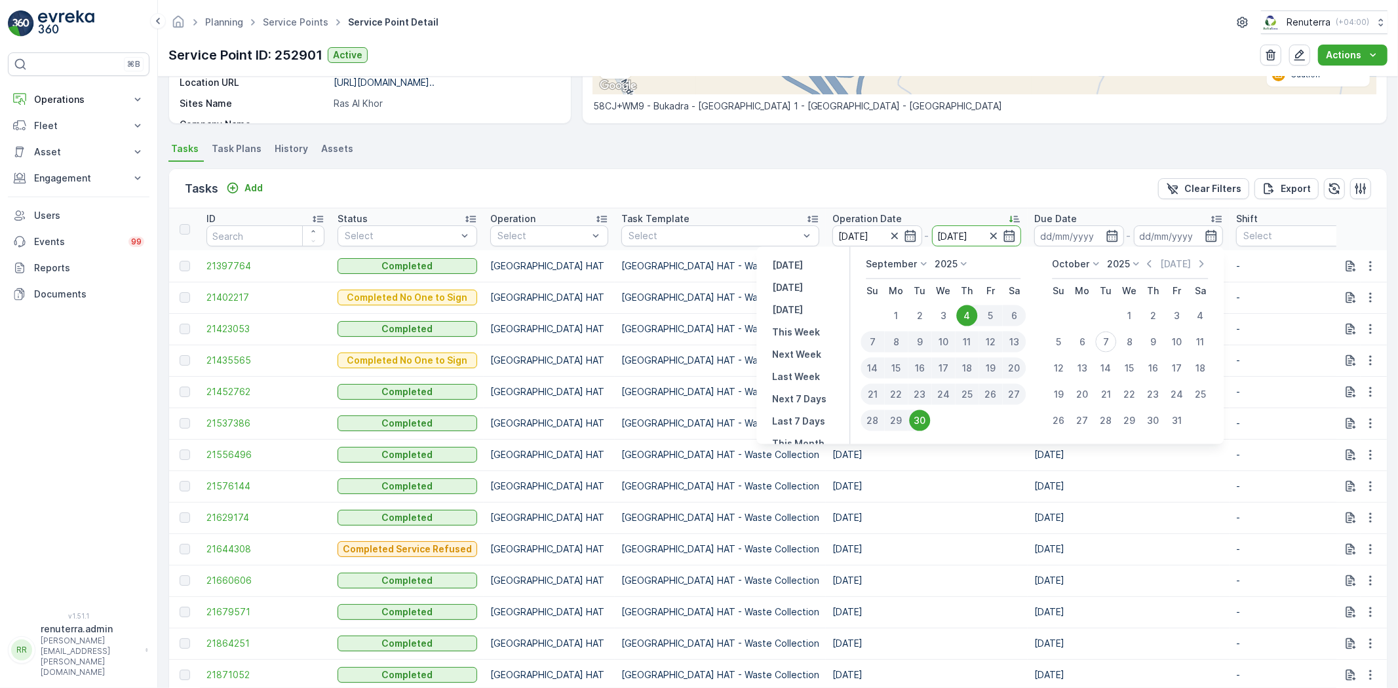
click at [880, 338] on div "7" at bounding box center [873, 342] width 24 height 21
type input "07.09.2025"
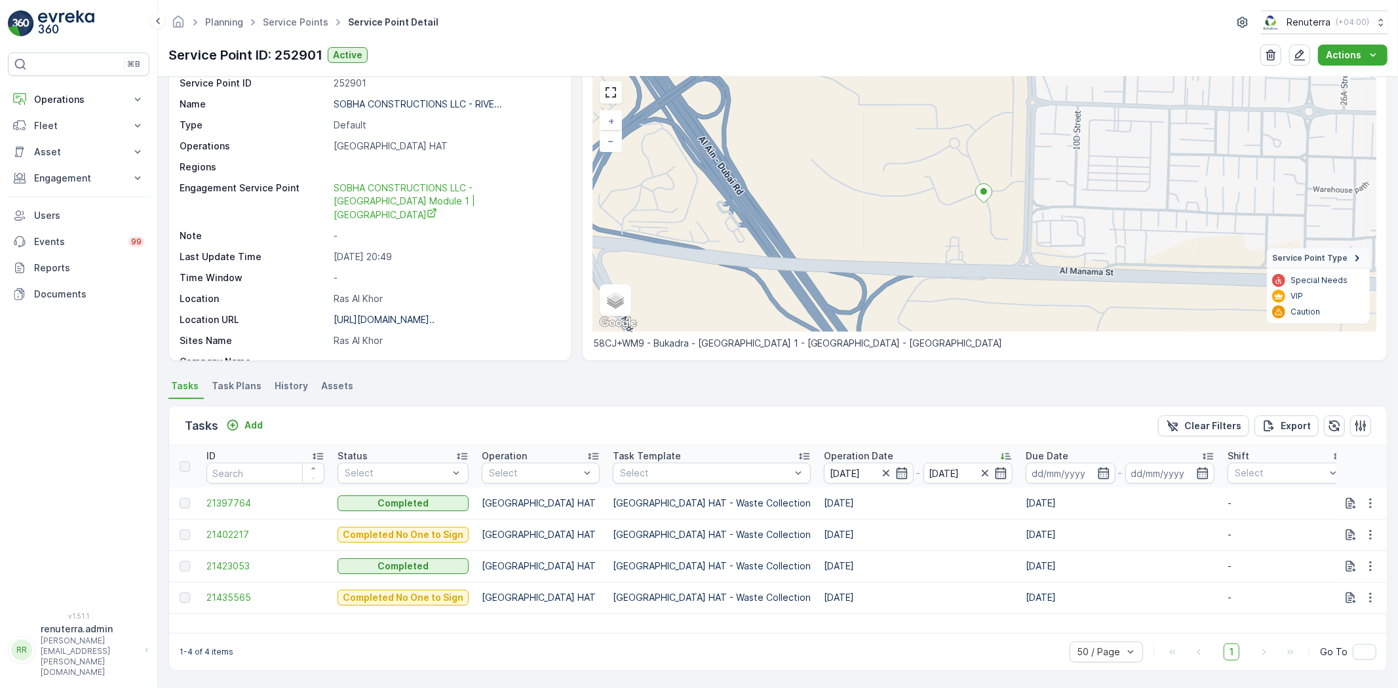
scroll to position [54, 0]
click at [824, 469] on input "04.09.2025" at bounding box center [869, 473] width 90 height 21
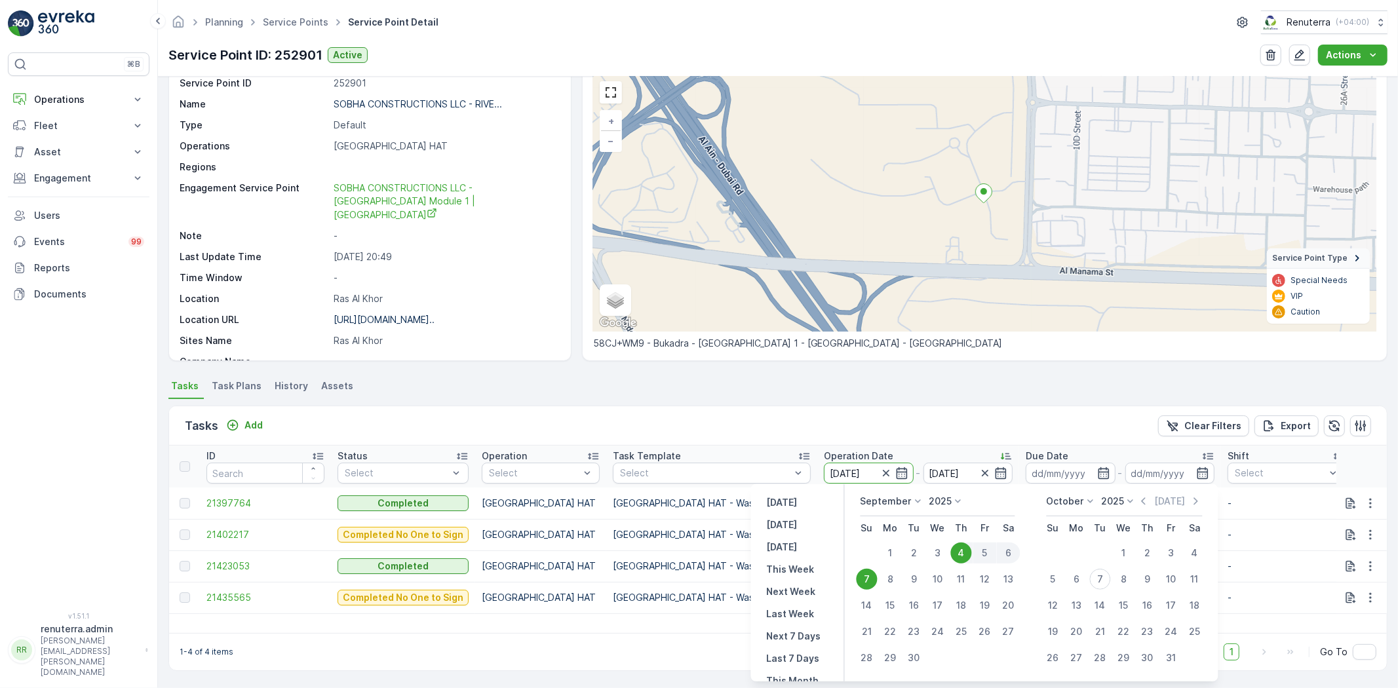
click at [866, 579] on div "7" at bounding box center [867, 579] width 21 height 21
type input "07.09.2025"
click at [912, 654] on div "30" at bounding box center [914, 658] width 21 height 21
type input "30.09.2025"
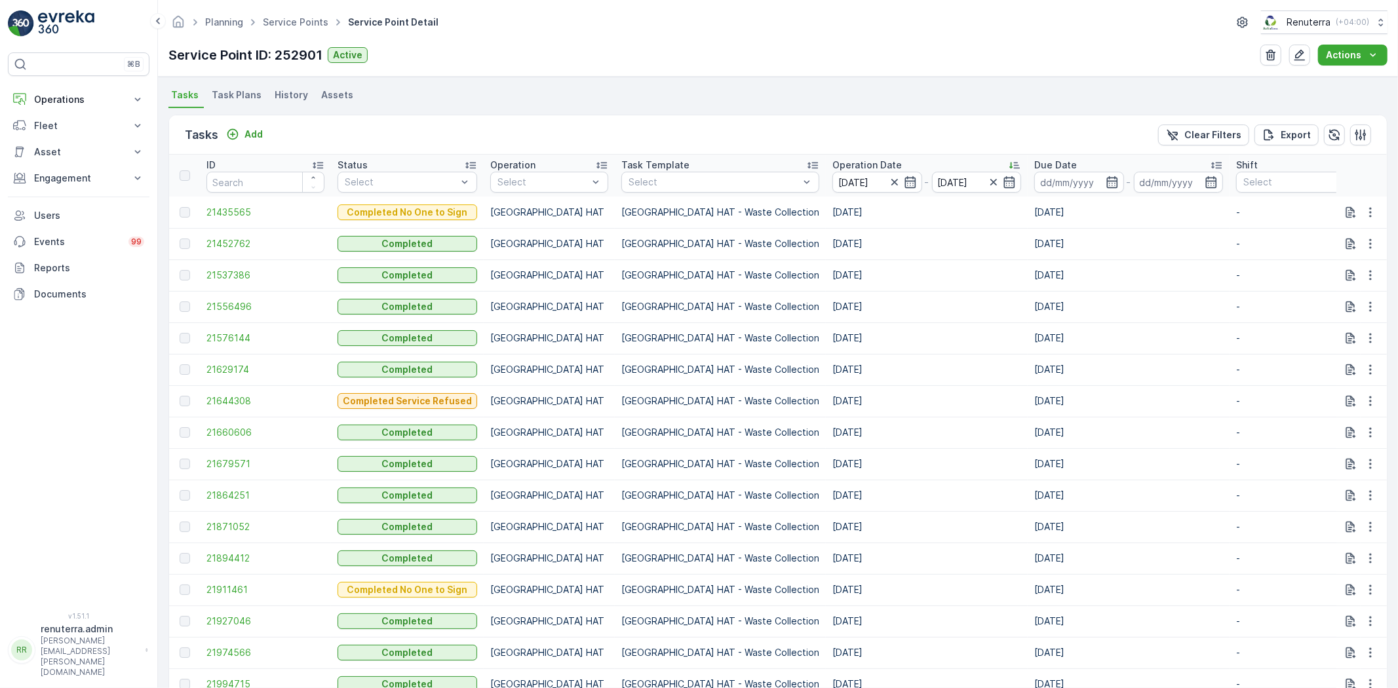
scroll to position [418, 0]
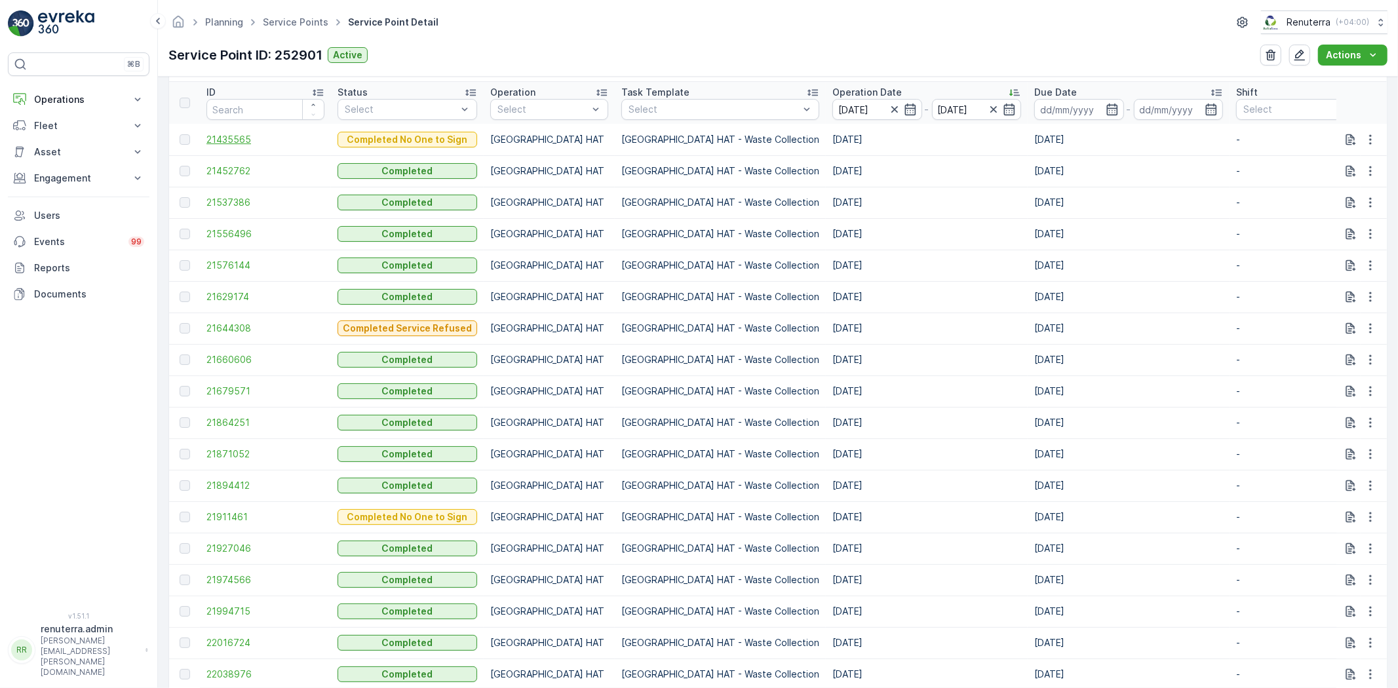
click at [258, 142] on span "21435565" at bounding box center [265, 139] width 118 height 13
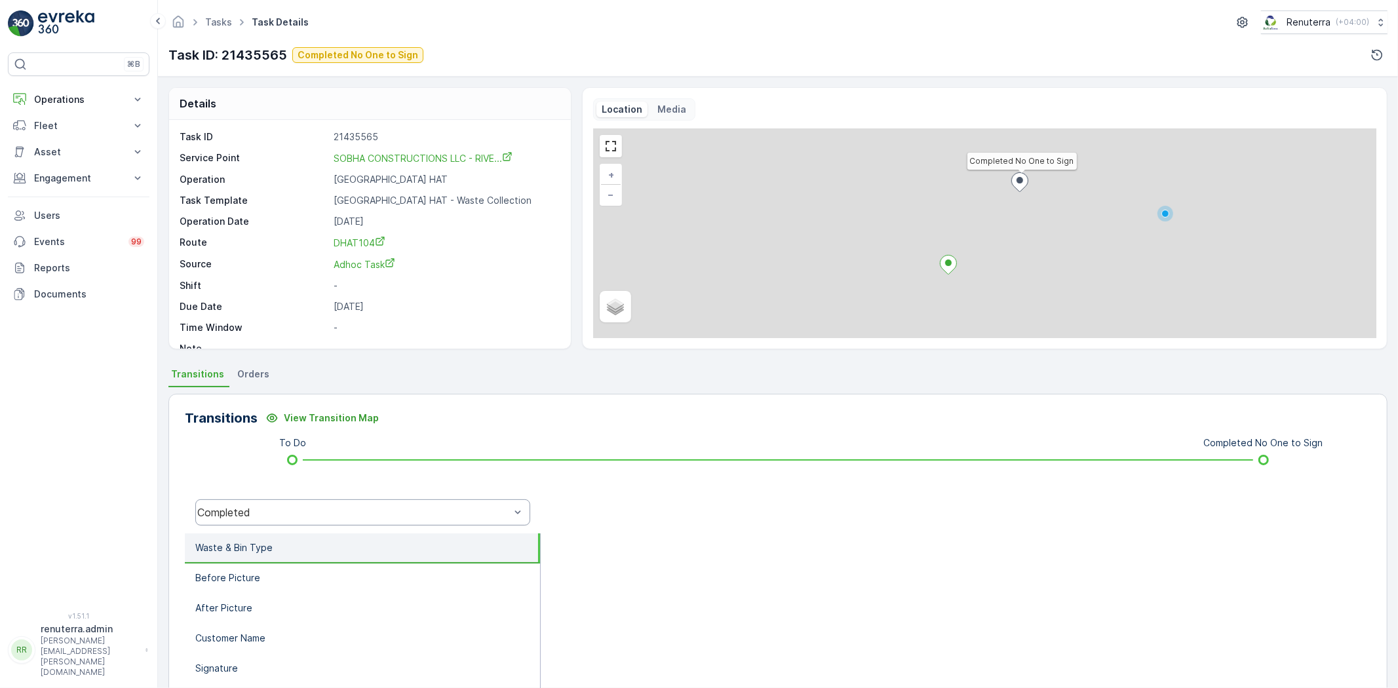
click at [320, 521] on div "Completed" at bounding box center [362, 512] width 335 height 26
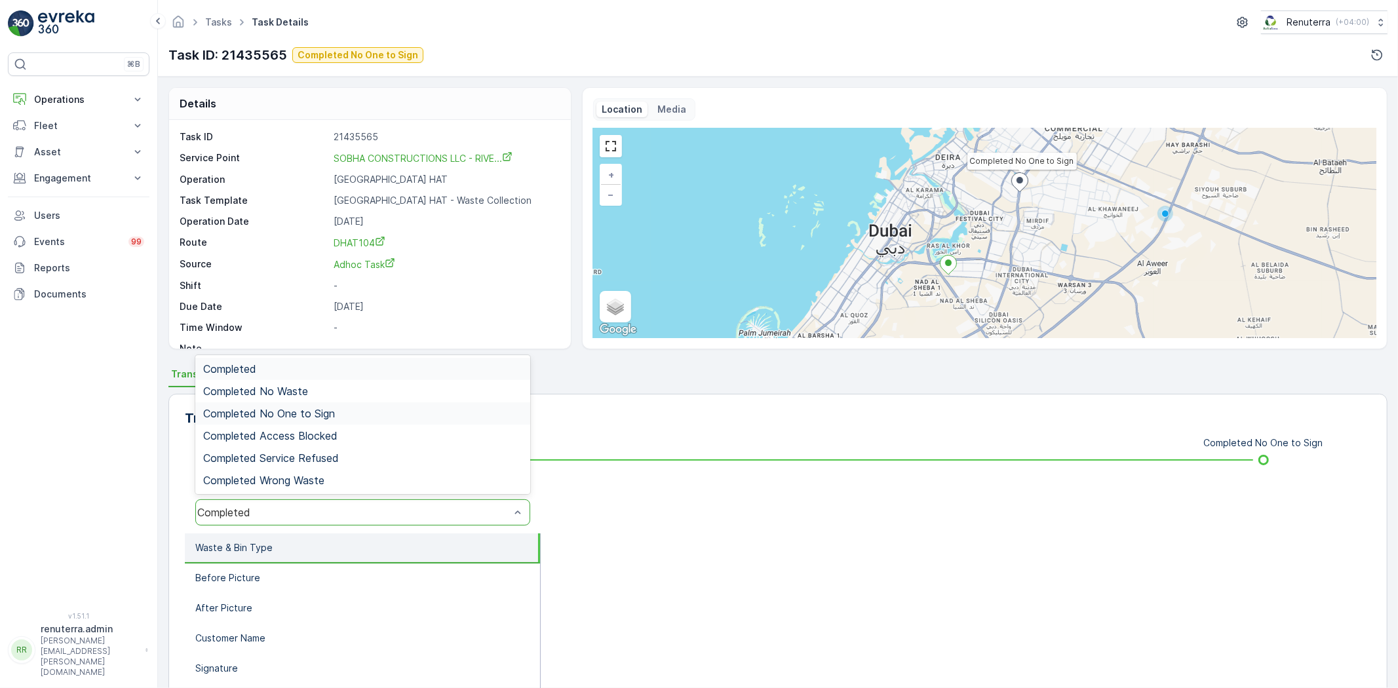
click at [300, 416] on span "Completed No One to Sign" at bounding box center [269, 414] width 132 height 12
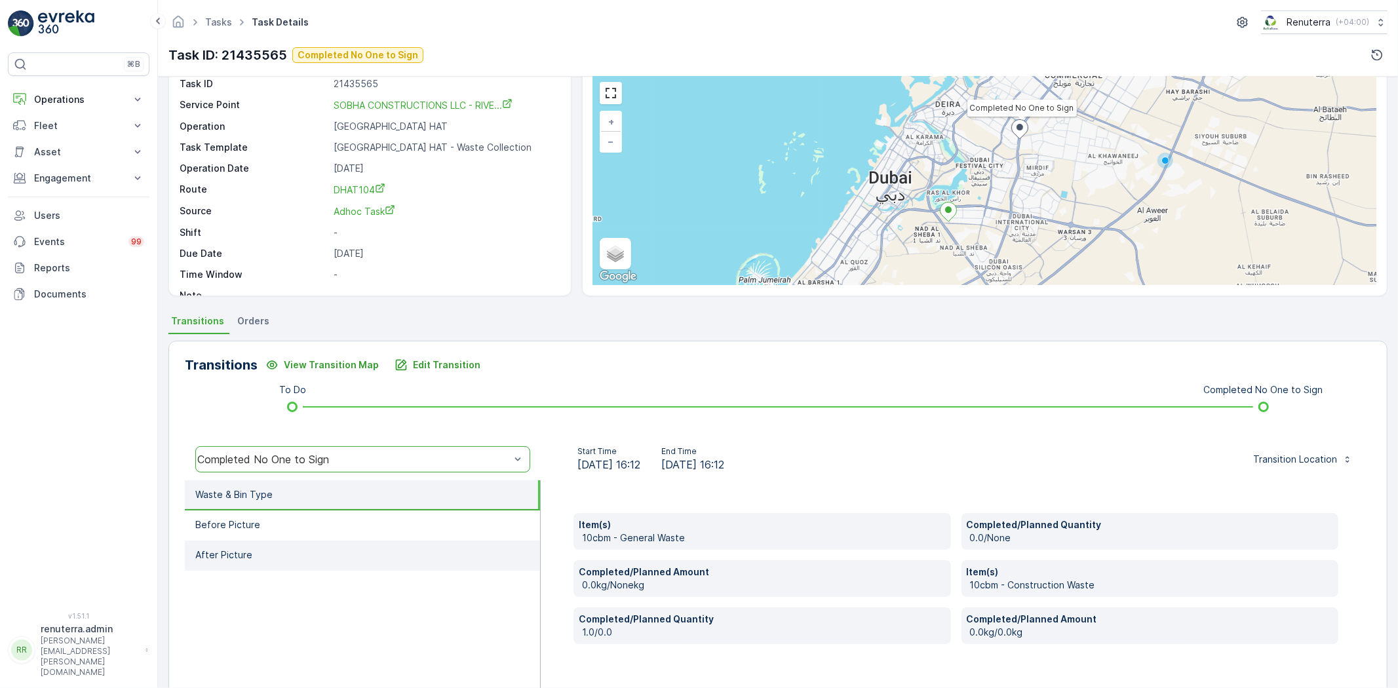
scroll to position [138, 0]
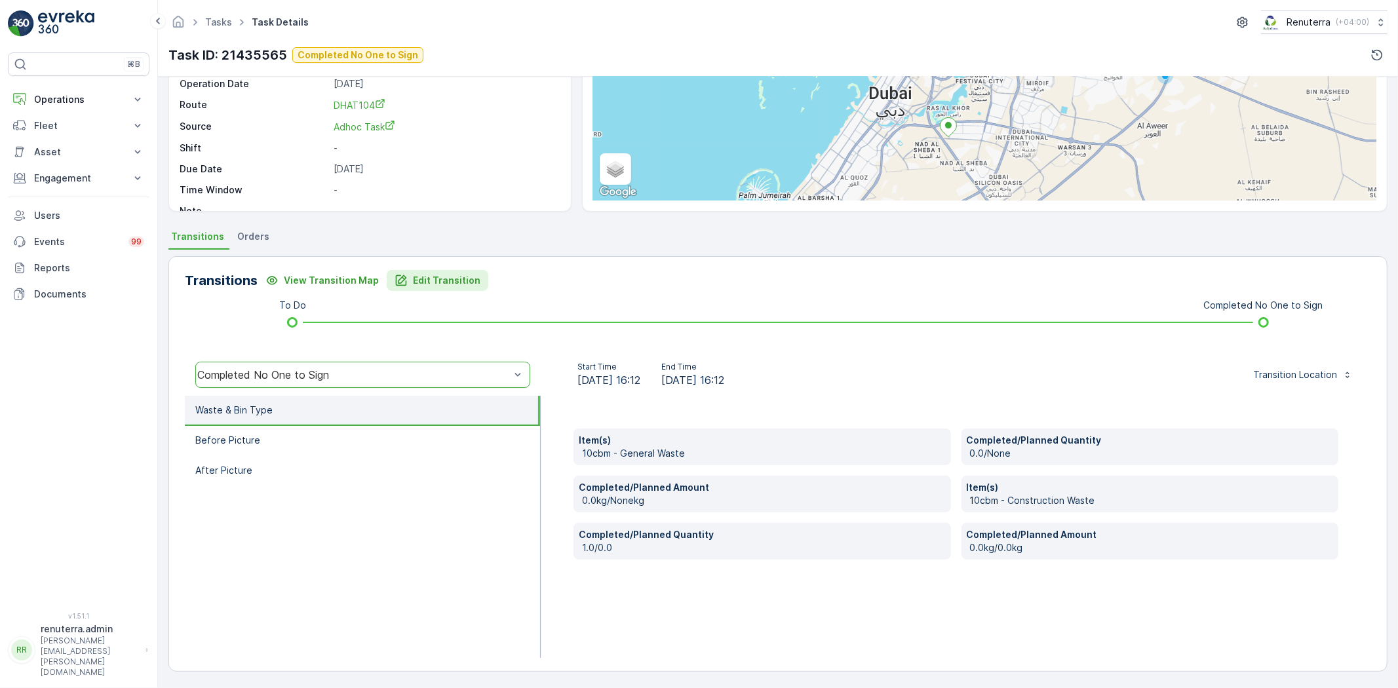
click at [442, 274] on p "Edit Transition" at bounding box center [447, 280] width 68 height 13
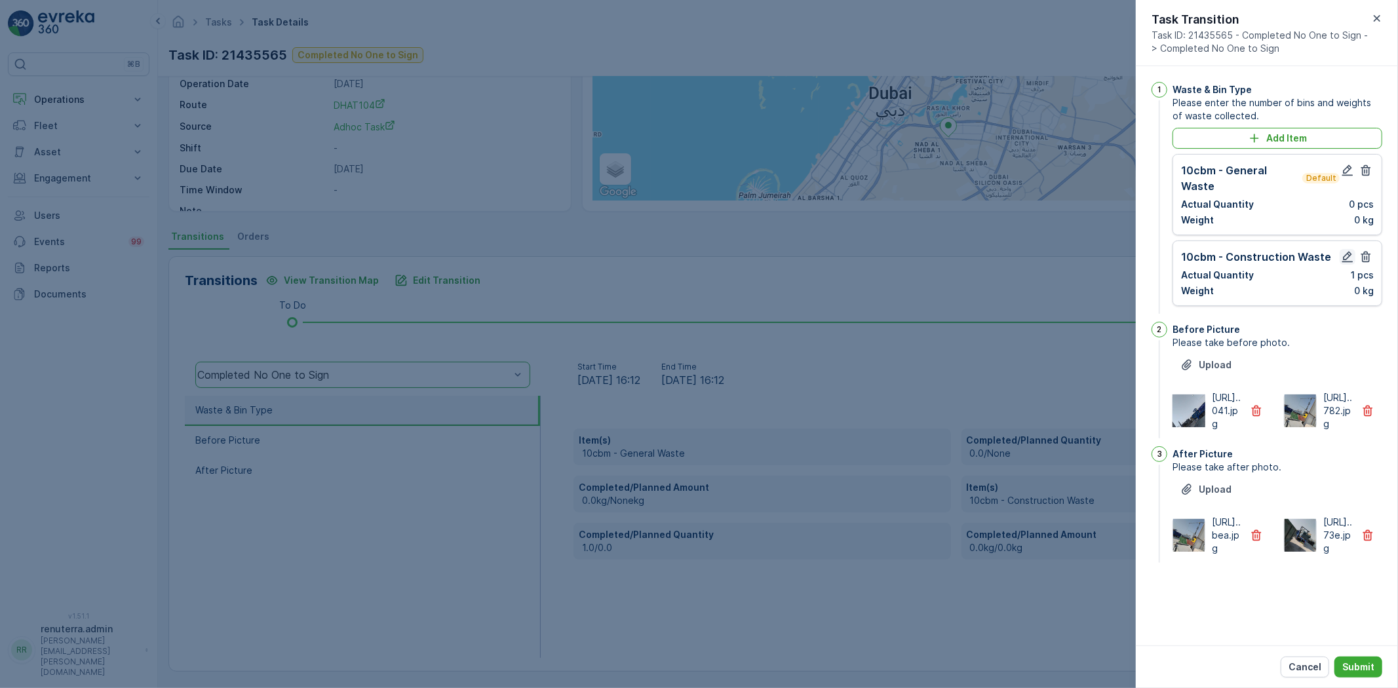
click at [1354, 249] on button "button" at bounding box center [1348, 257] width 16 height 16
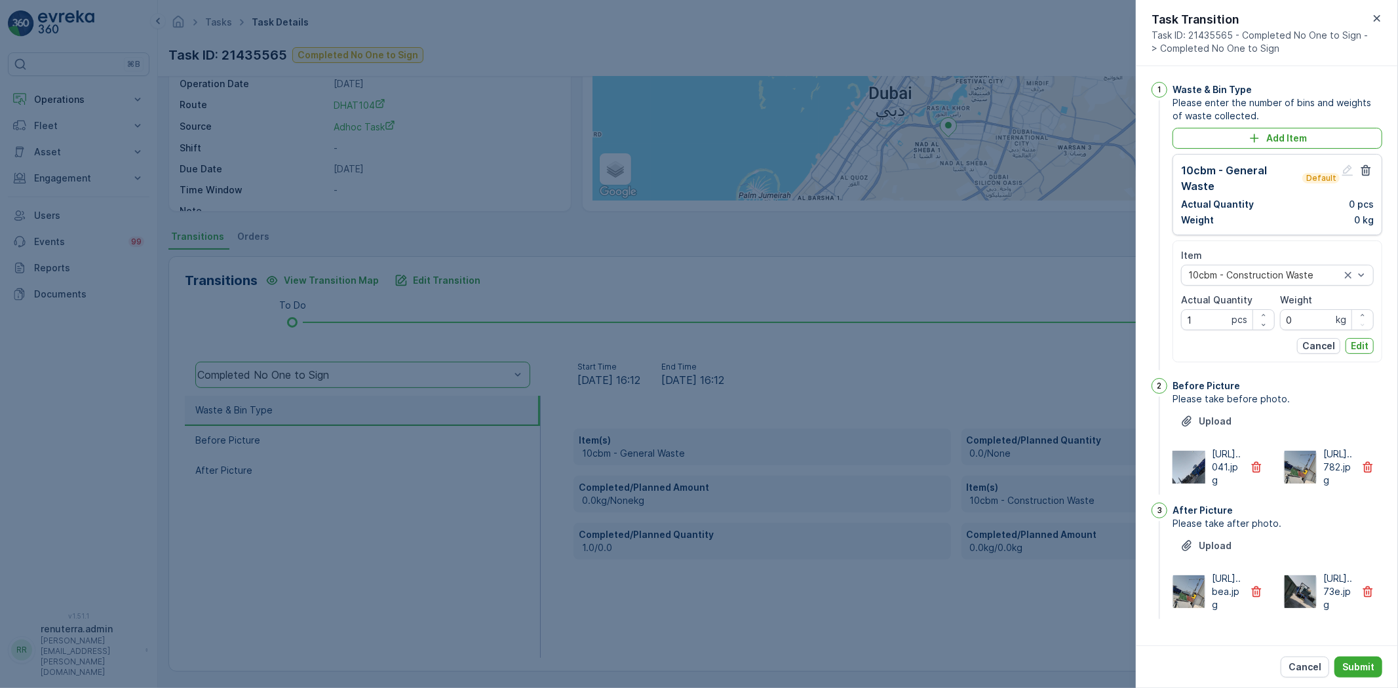
click at [1356, 336] on div "Item 10cbm - Construction Waste Actual Quantity 1 pcs Weight 0 kg Cancel Edit" at bounding box center [1277, 301] width 193 height 105
click at [1307, 342] on p "Cancel" at bounding box center [1318, 346] width 33 height 13
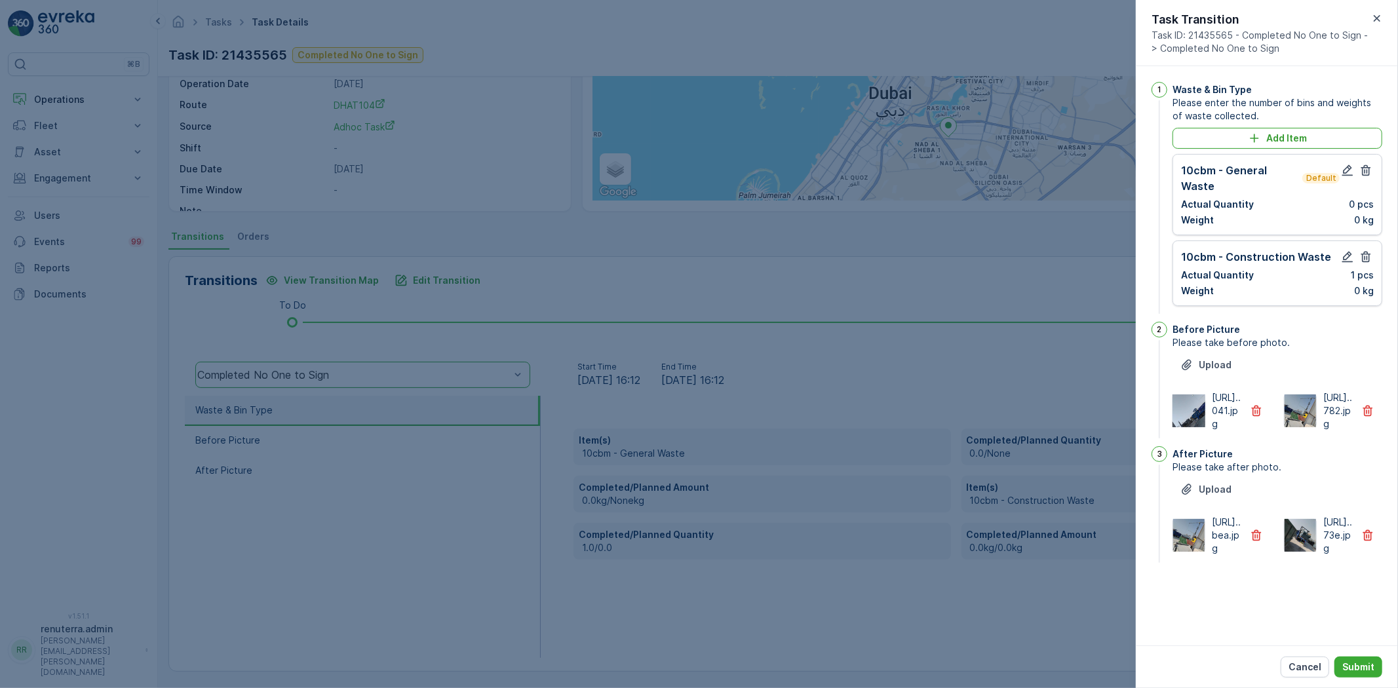
click at [1377, 245] on div "10cbm - Construction Waste Actual Quantity 1 pcs Weight 0 kg" at bounding box center [1278, 274] width 210 height 66
click at [1370, 252] on icon "button" at bounding box center [1366, 257] width 10 height 11
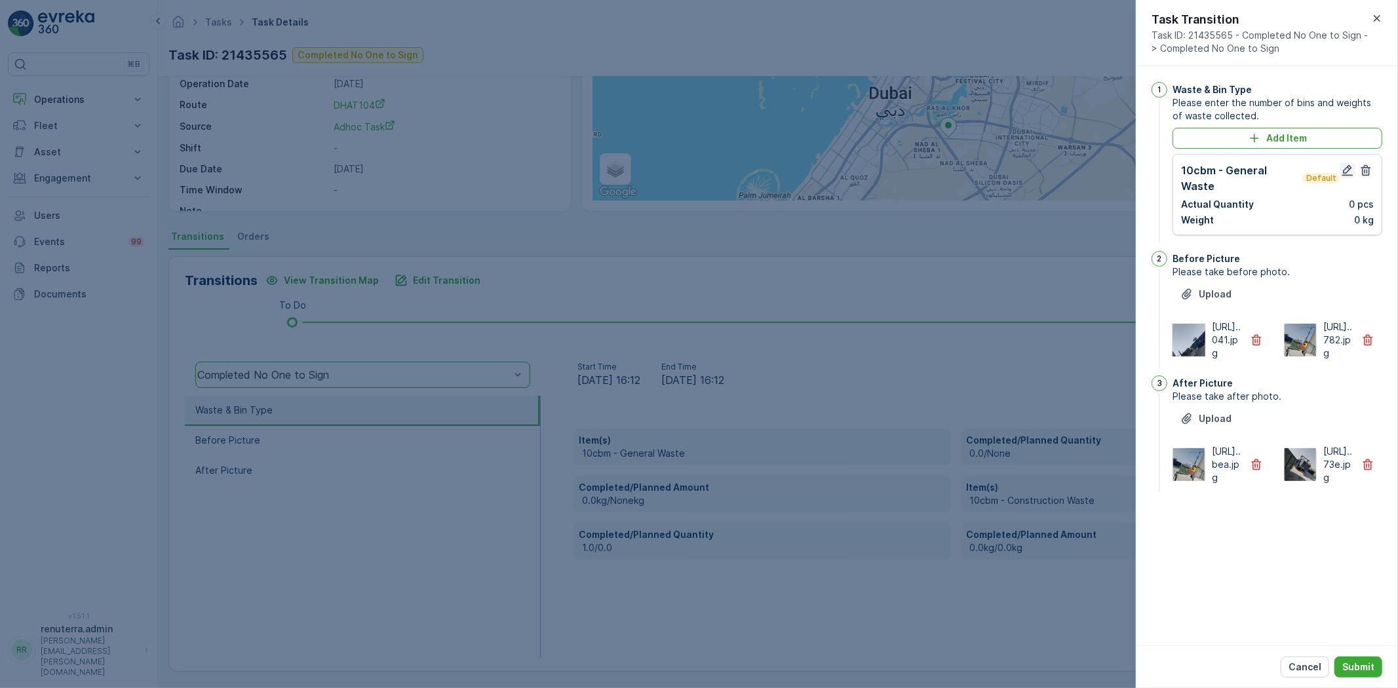
click at [1345, 178] on div "10cbm - General Waste Default Actual Quantity 0 pcs Weight 0 kg" at bounding box center [1277, 195] width 193 height 64
click at [1344, 170] on icon "button" at bounding box center [1347, 170] width 11 height 11
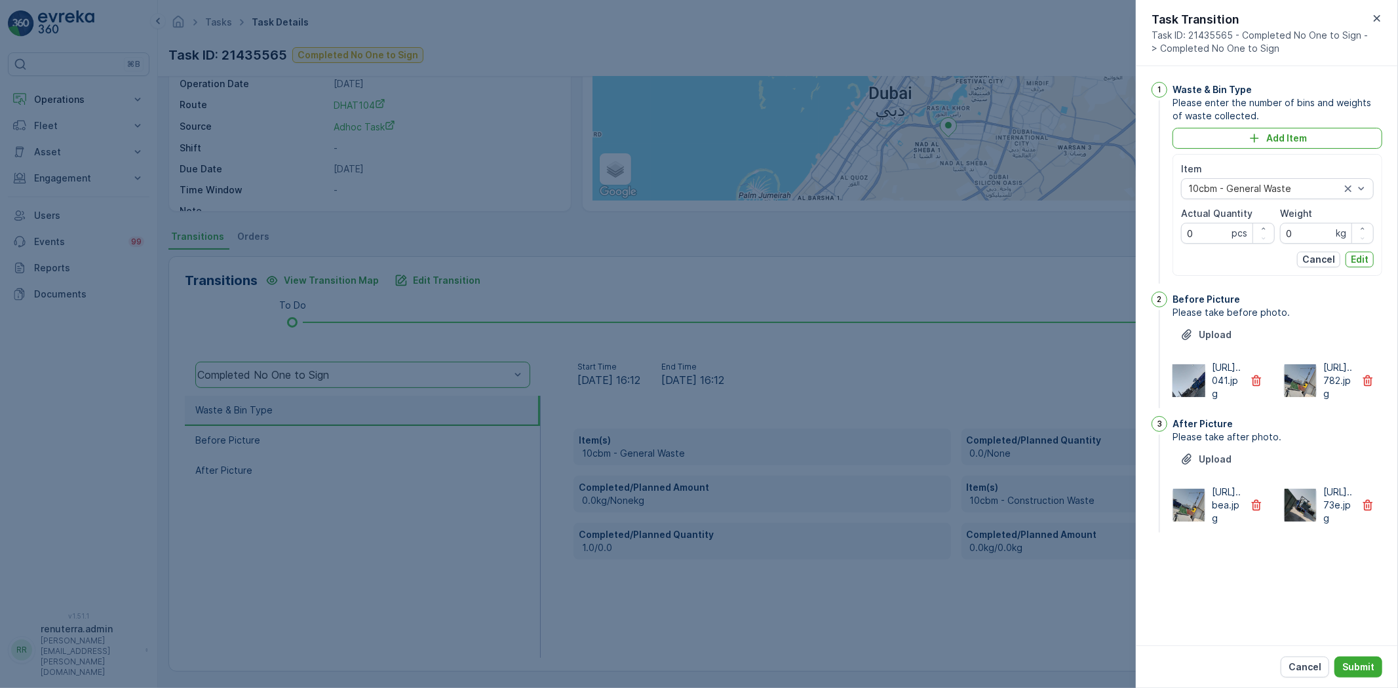
click at [1204, 245] on div "Item 10cbm - General Waste Actual Quantity 0 pcs Weight 0 kg Cancel Edit" at bounding box center [1277, 215] width 193 height 105
click at [1202, 241] on Quantity "0" at bounding box center [1228, 233] width 94 height 21
type Quantity "01"
click at [1367, 258] on p "Edit" at bounding box center [1360, 259] width 18 height 13
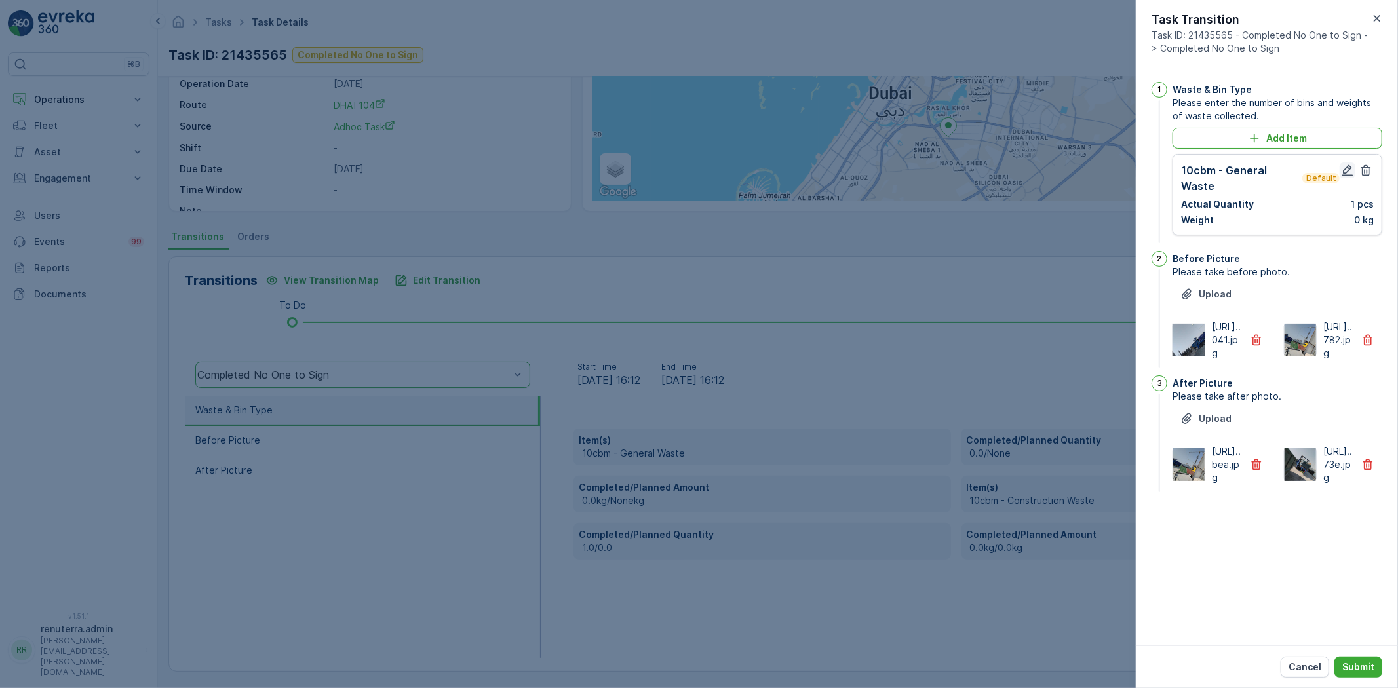
click at [1352, 165] on icon "button" at bounding box center [1347, 170] width 13 height 13
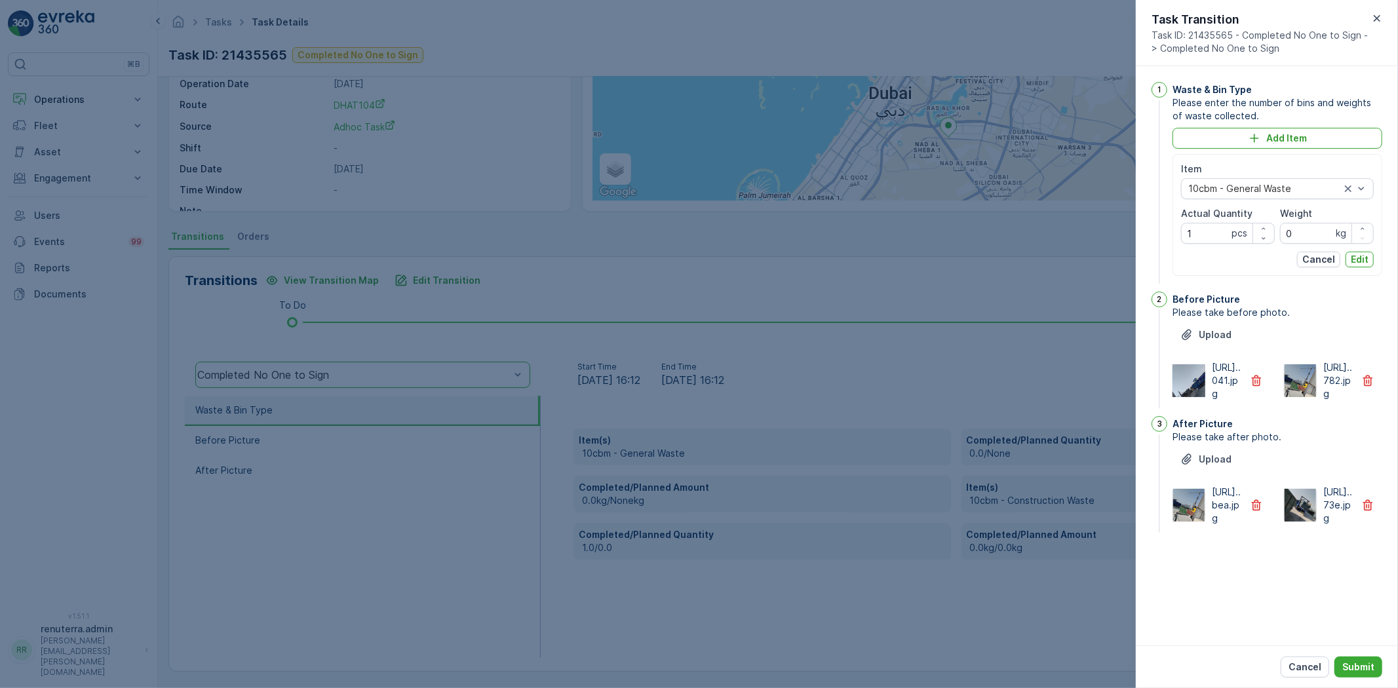
click at [1353, 263] on p "Edit" at bounding box center [1360, 259] width 18 height 13
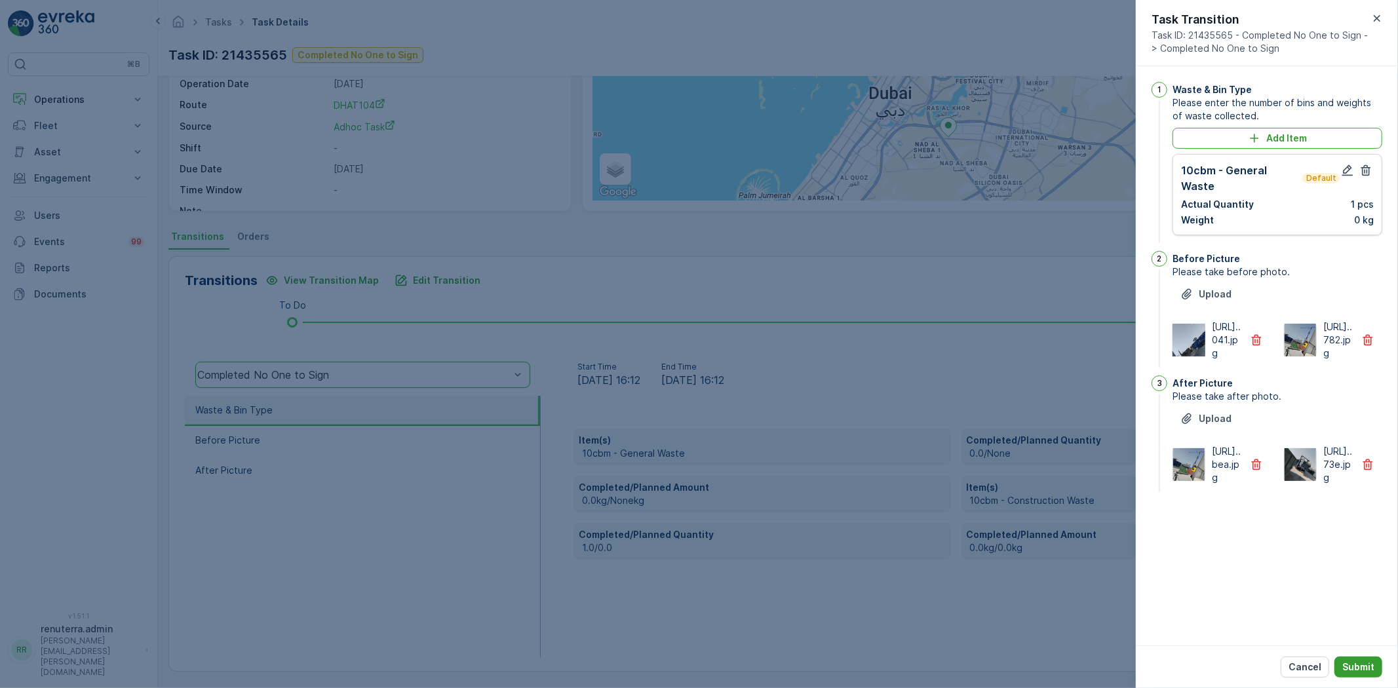
click at [1361, 676] on button "Submit" at bounding box center [1359, 667] width 48 height 21
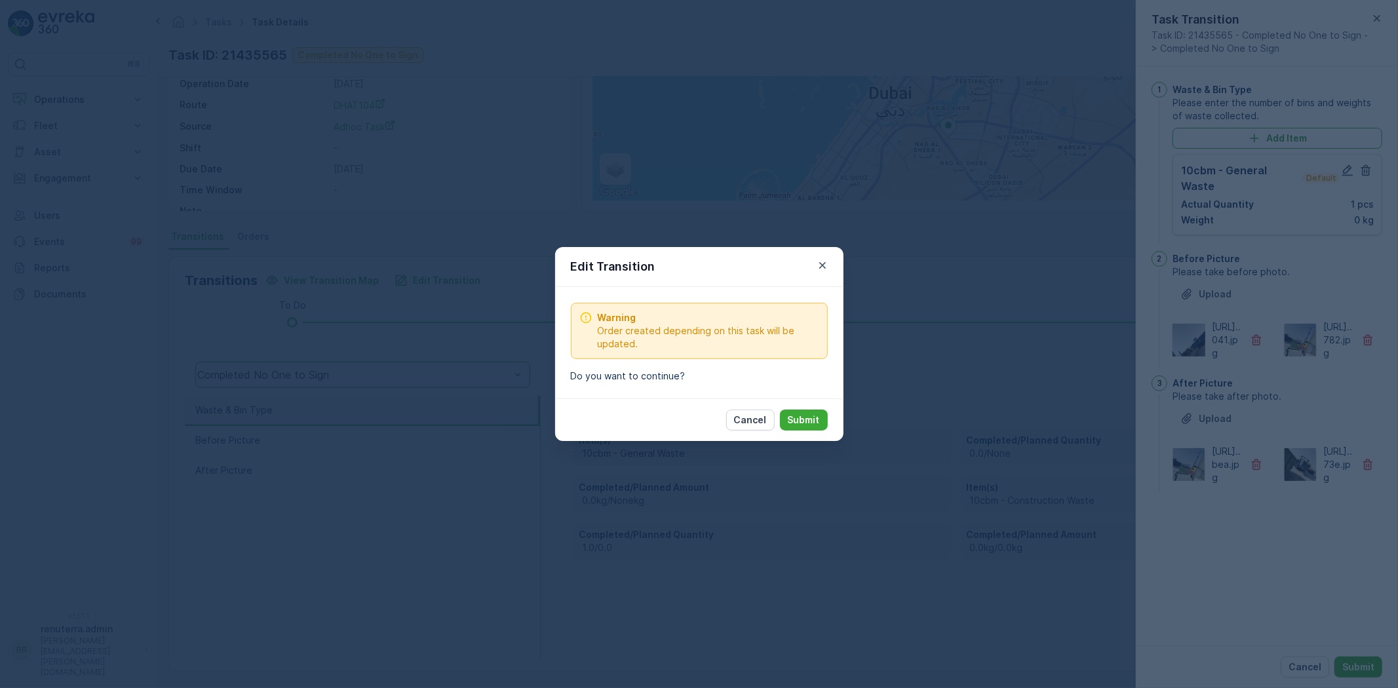
click at [822, 416] on button "Submit" at bounding box center [804, 420] width 48 height 21
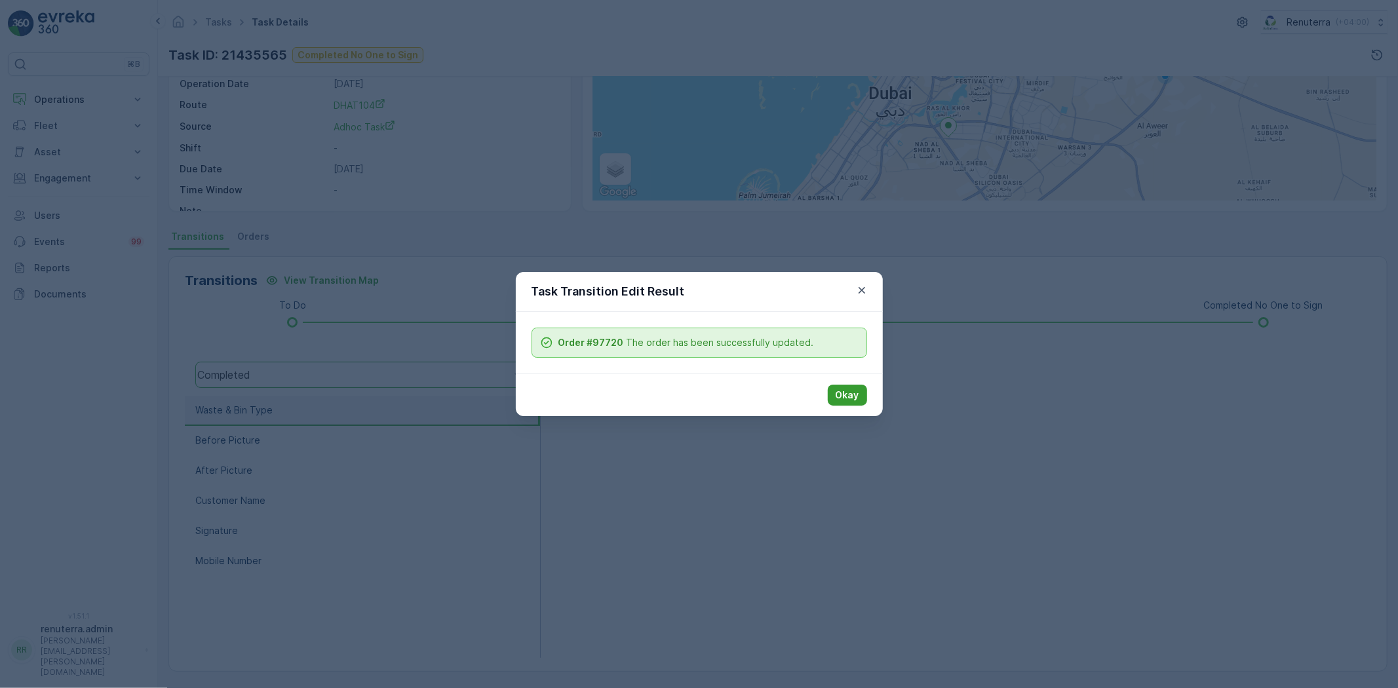
click at [839, 397] on p "Okay" at bounding box center [848, 395] width 24 height 13
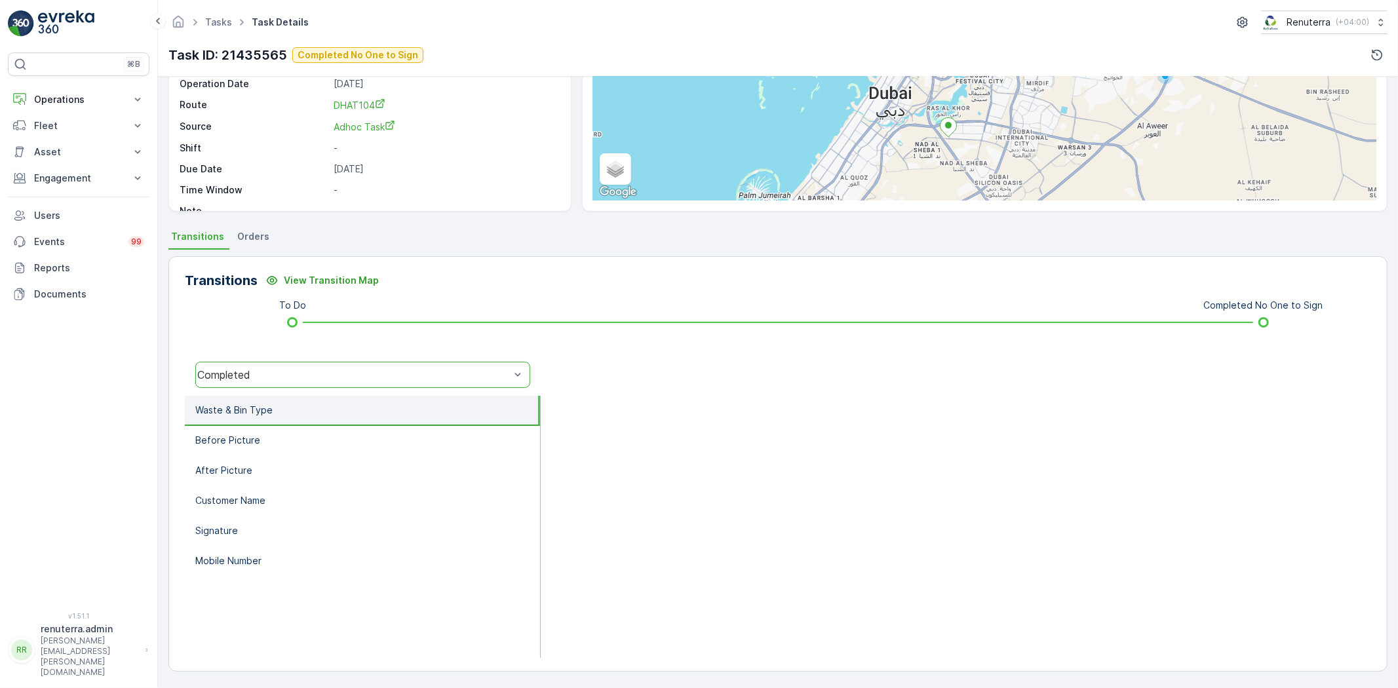
click at [323, 354] on div "option Completed No One to Sign, selected. Completed" at bounding box center [363, 375] width 356 height 42
click at [313, 359] on div "option Completed No One to Sign, selected. Completed" at bounding box center [363, 375] width 356 height 42
click at [313, 376] on div "Completed" at bounding box center [353, 375] width 313 height 12
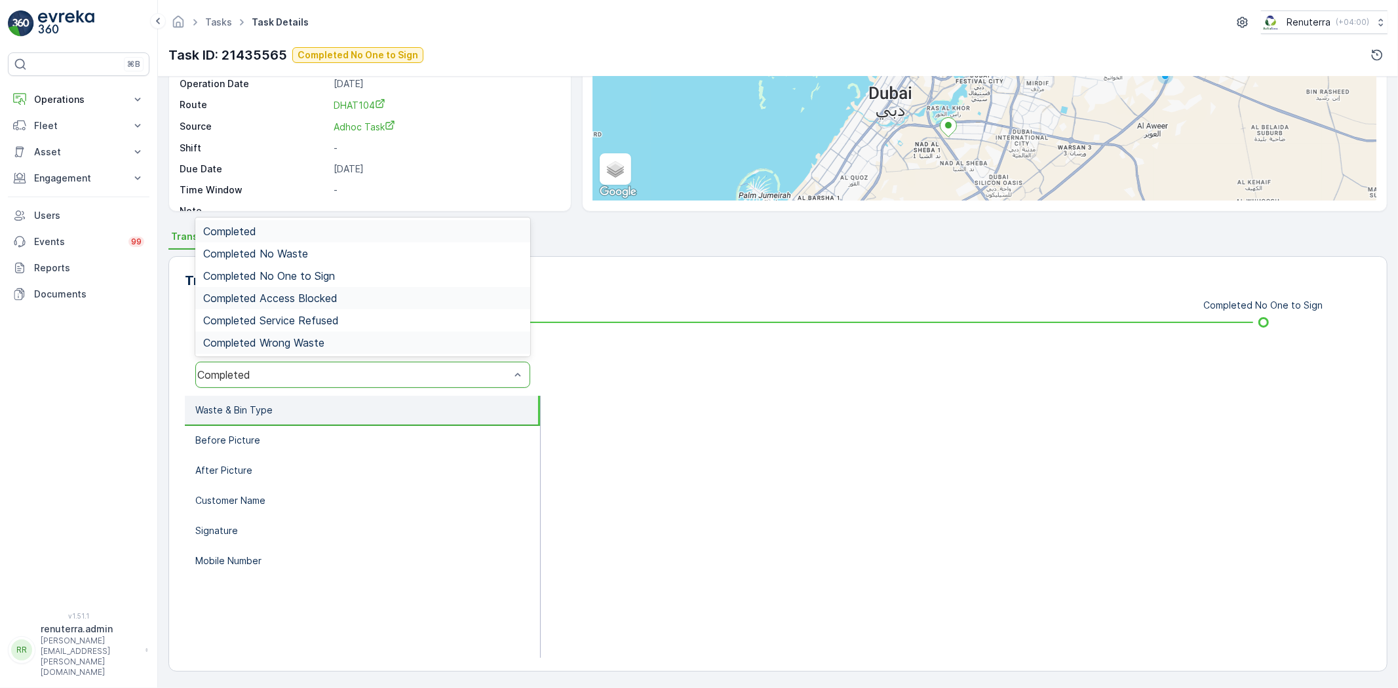
click at [317, 302] on div "Completed Completed No Waste Completed No One to Sign Completed Access Blocked …" at bounding box center [362, 287] width 335 height 139
click at [317, 284] on div "Completed No One to Sign" at bounding box center [362, 276] width 335 height 22
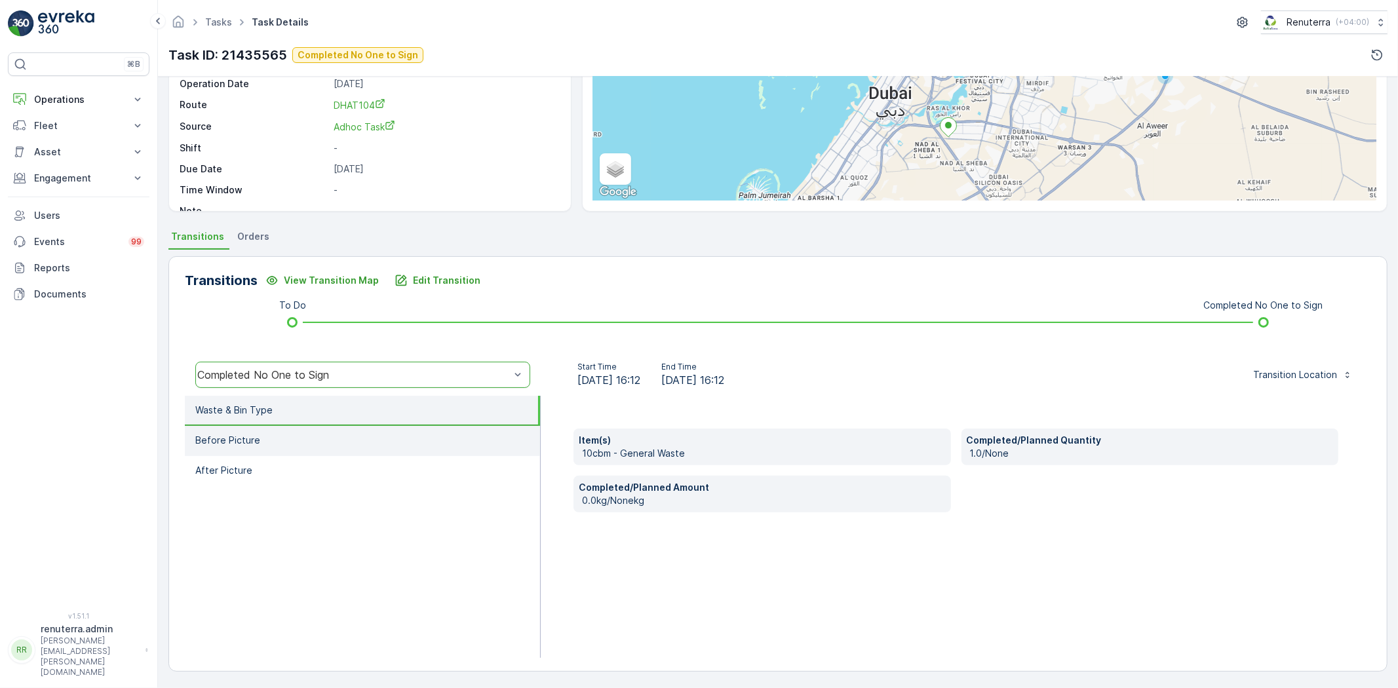
click at [304, 430] on li "Before Picture" at bounding box center [362, 441] width 355 height 30
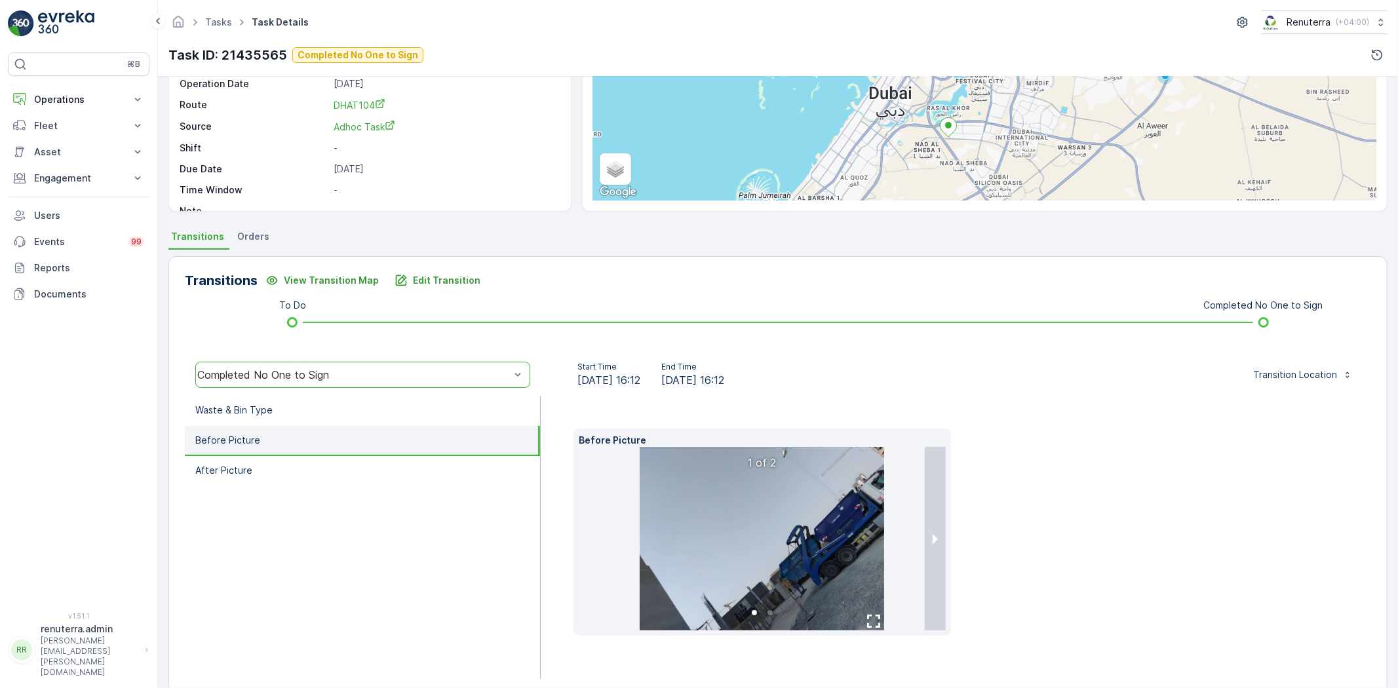
click at [819, 558] on img at bounding box center [762, 539] width 245 height 184
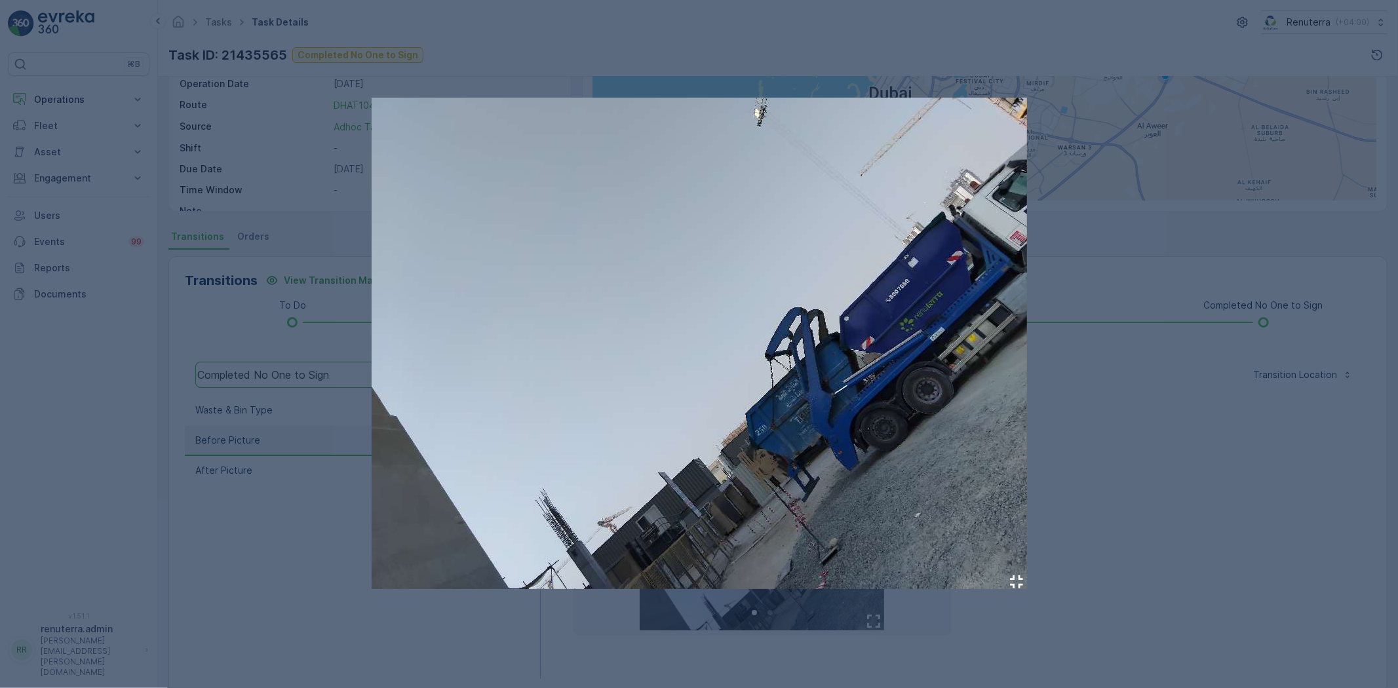
click at [1122, 507] on div at bounding box center [699, 344] width 1398 height 688
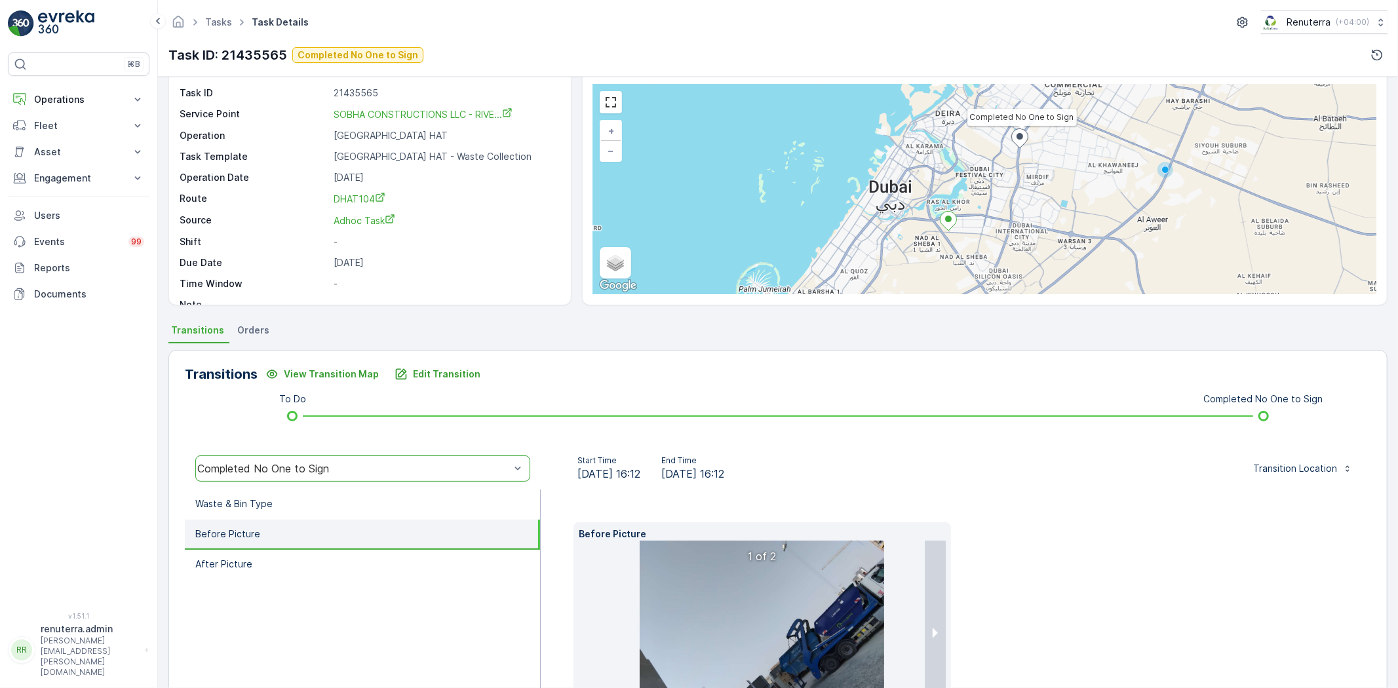
scroll to position [159, 0]
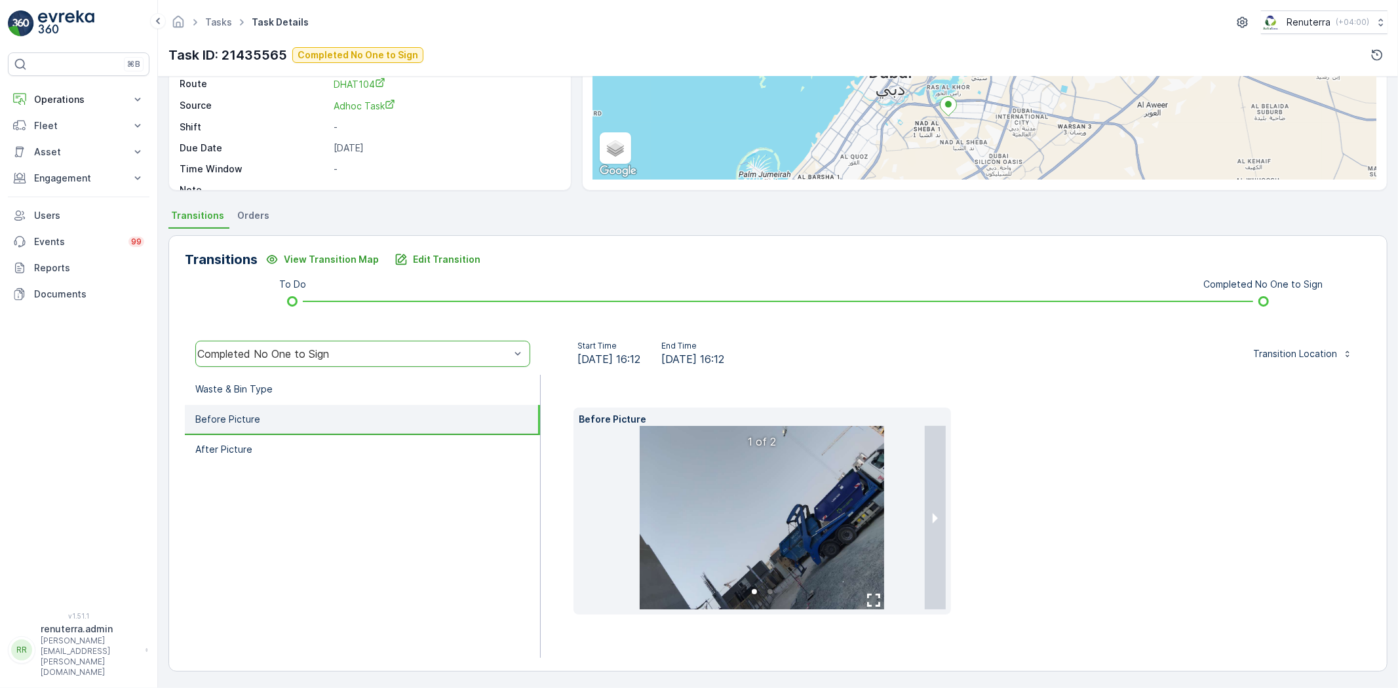
click at [305, 391] on li "Waste & Bin Type" at bounding box center [362, 390] width 355 height 30
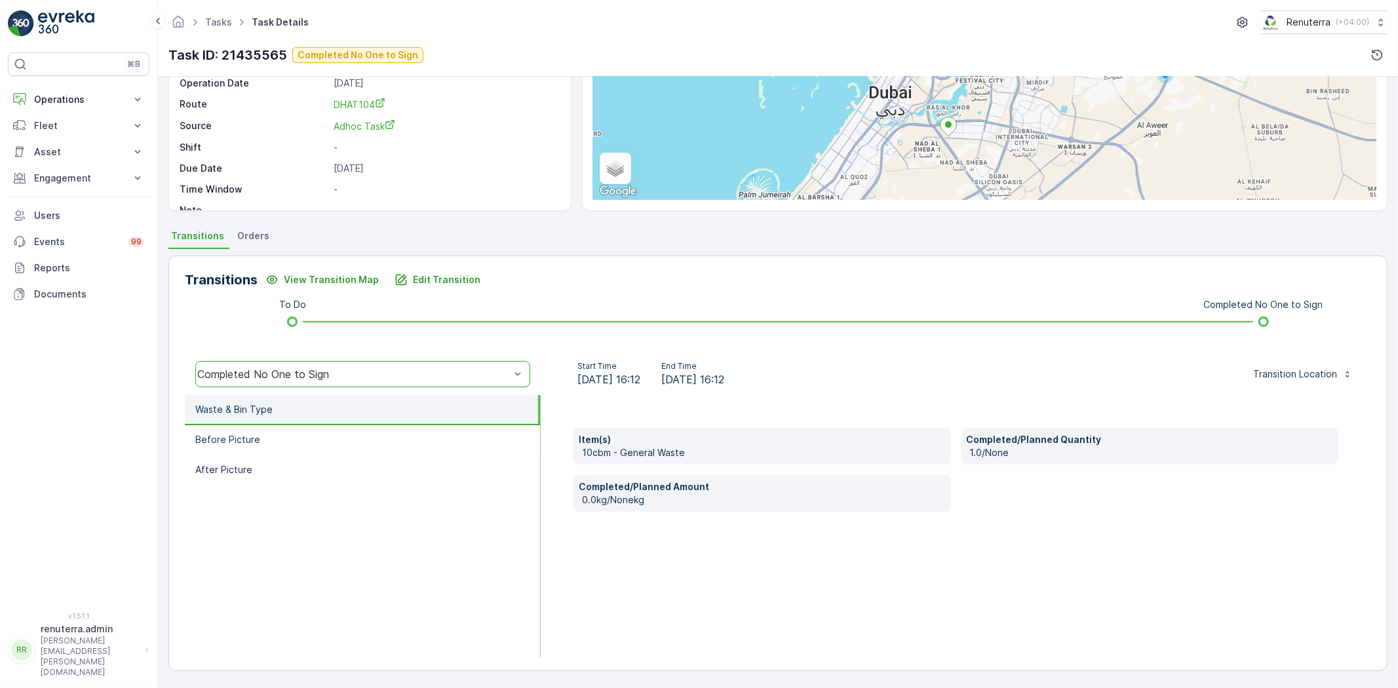
scroll to position [138, 0]
click at [308, 420] on li "Waste & Bin Type" at bounding box center [362, 410] width 355 height 30
click at [312, 427] on li "Before Picture" at bounding box center [362, 440] width 355 height 30
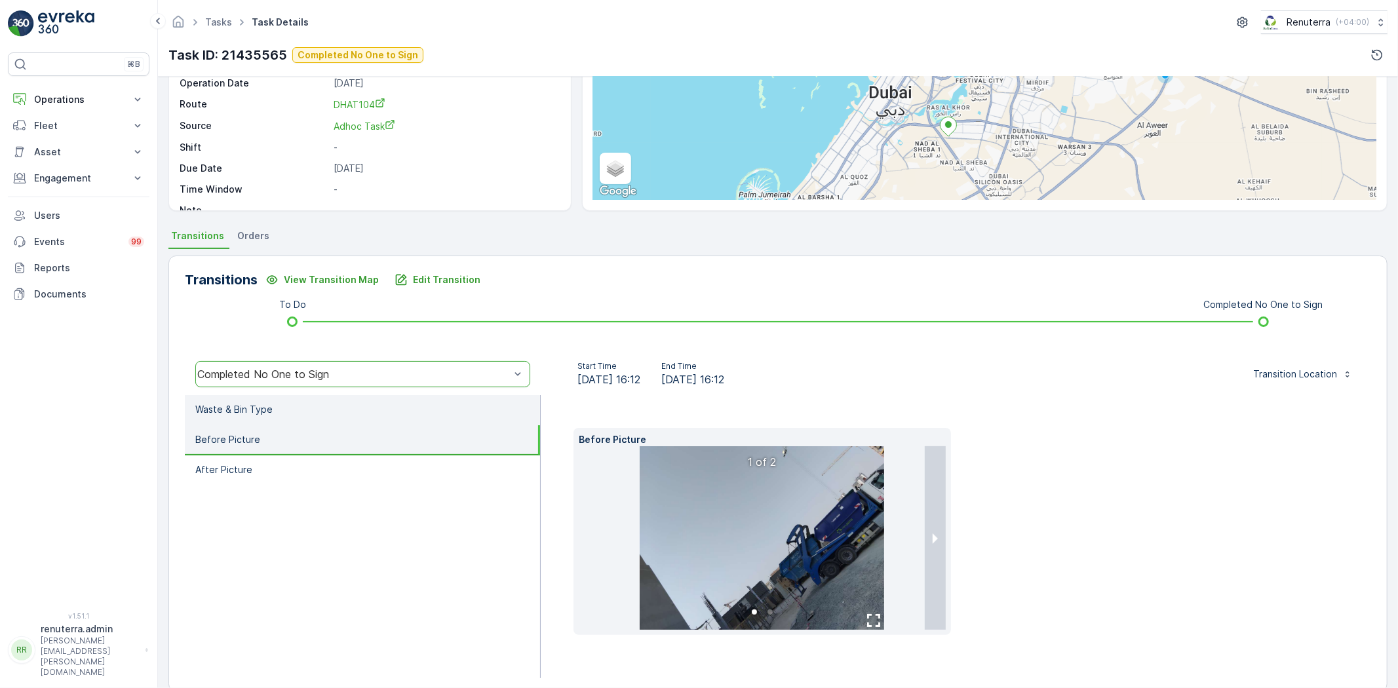
click at [302, 408] on li "Waste & Bin Type" at bounding box center [362, 410] width 355 height 30
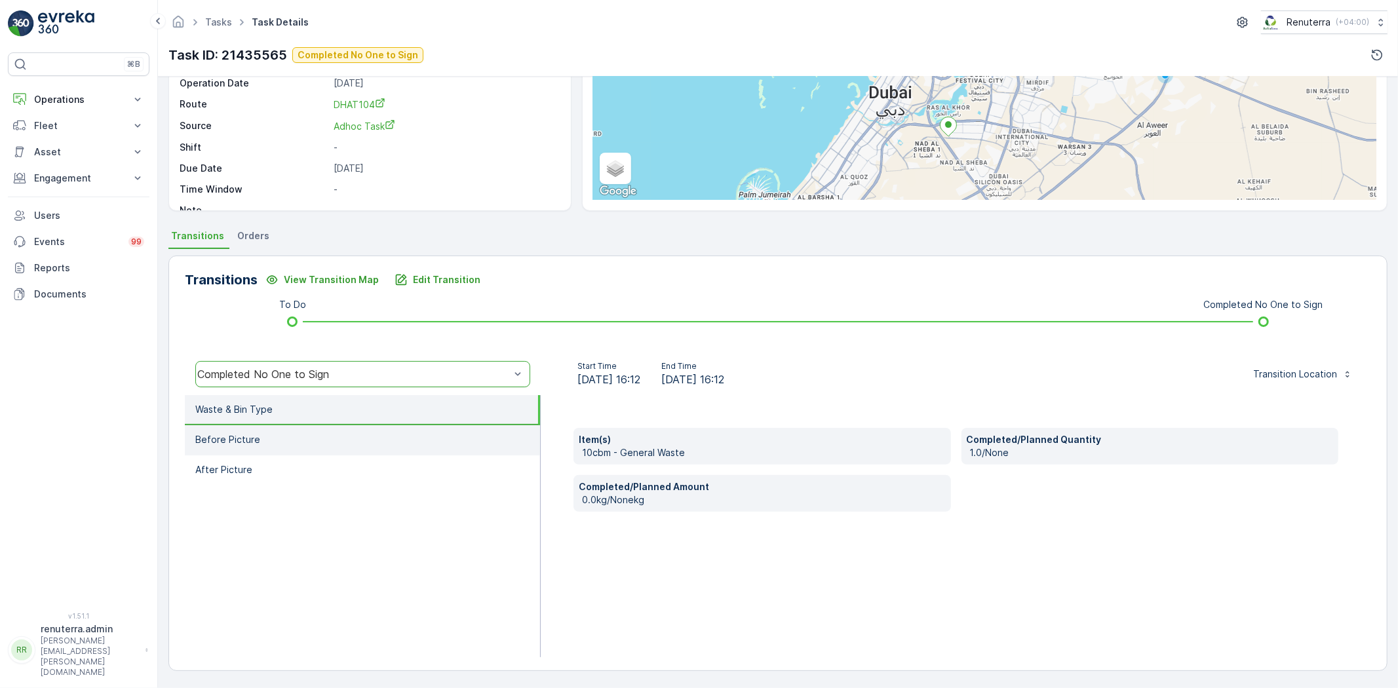
click at [330, 452] on li "Before Picture" at bounding box center [362, 440] width 355 height 30
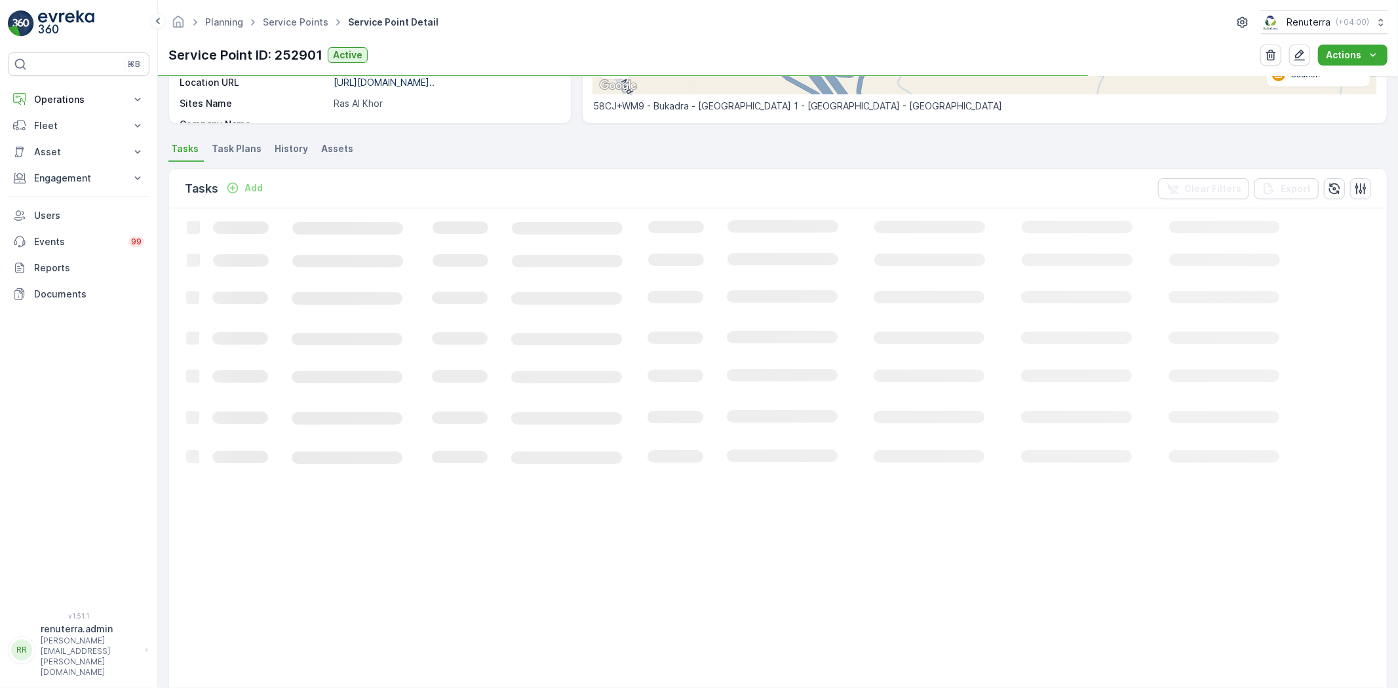
scroll to position [291, 0]
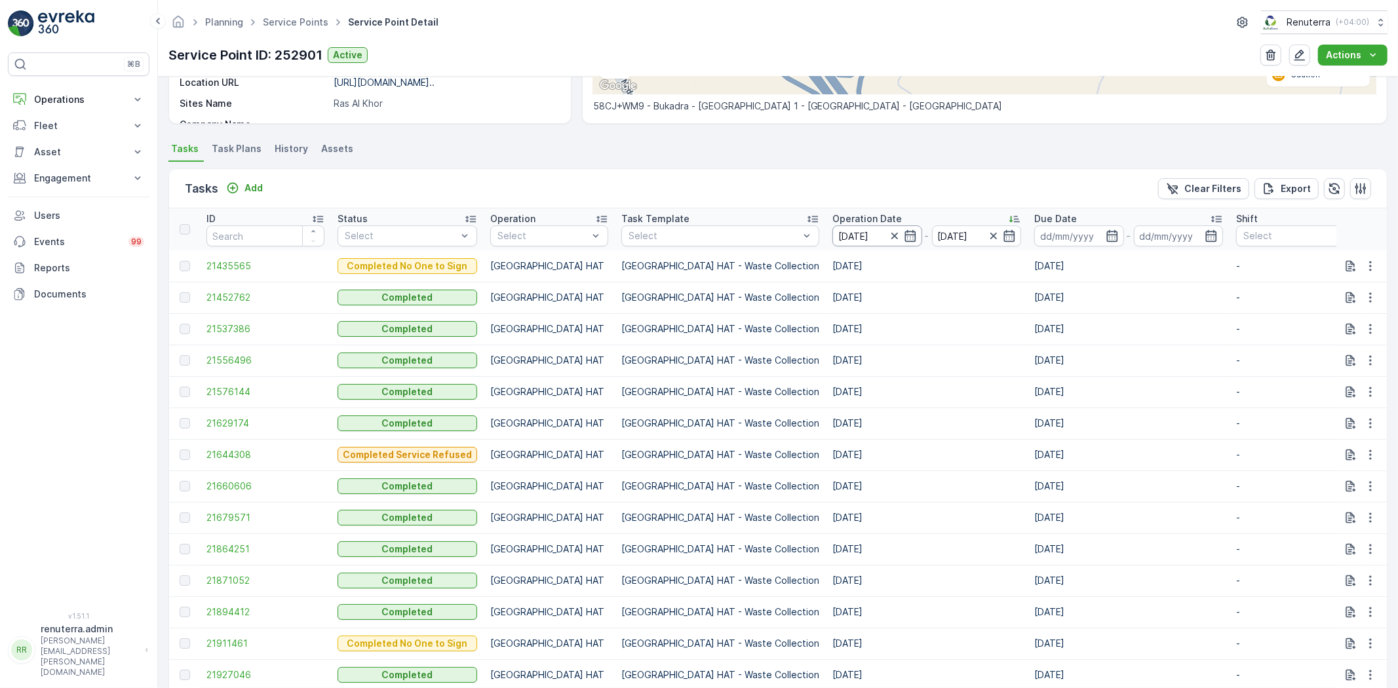
click at [832, 234] on input "07.09.2025" at bounding box center [877, 235] width 90 height 21
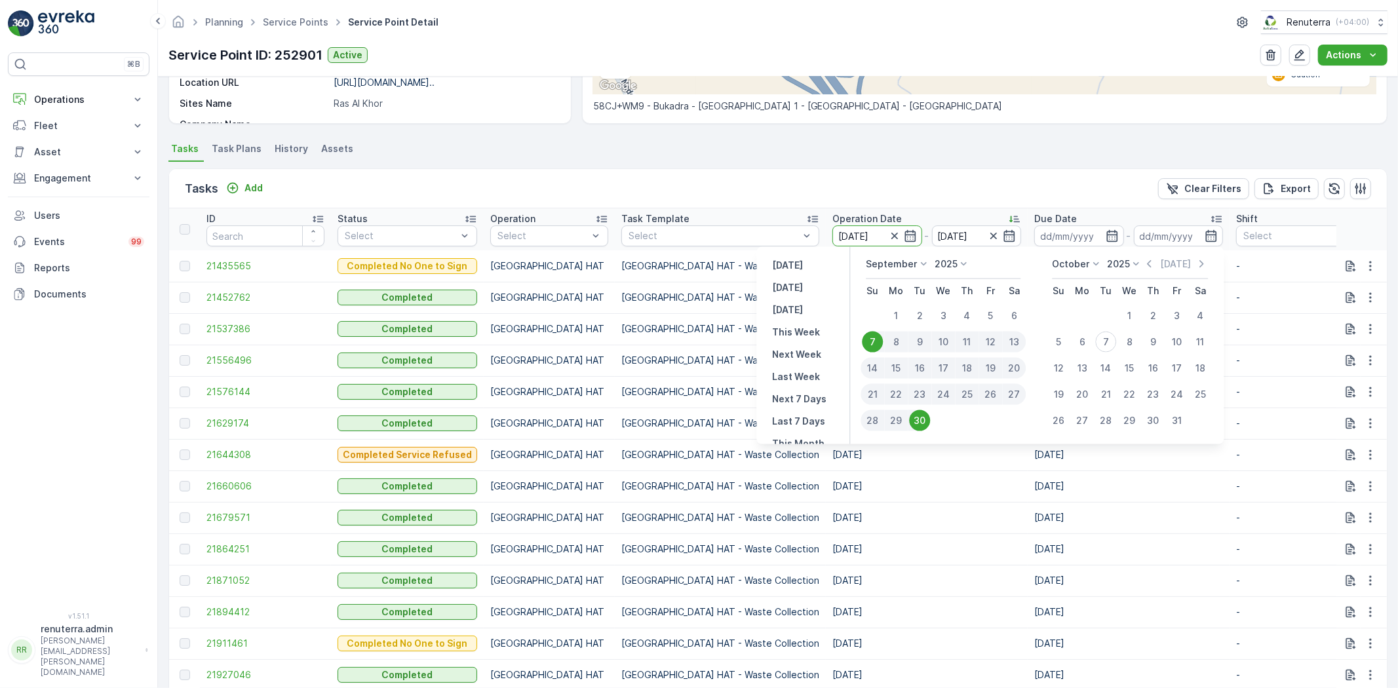
click at [905, 340] on div "8" at bounding box center [896, 342] width 24 height 21
type input "08.09.2025"
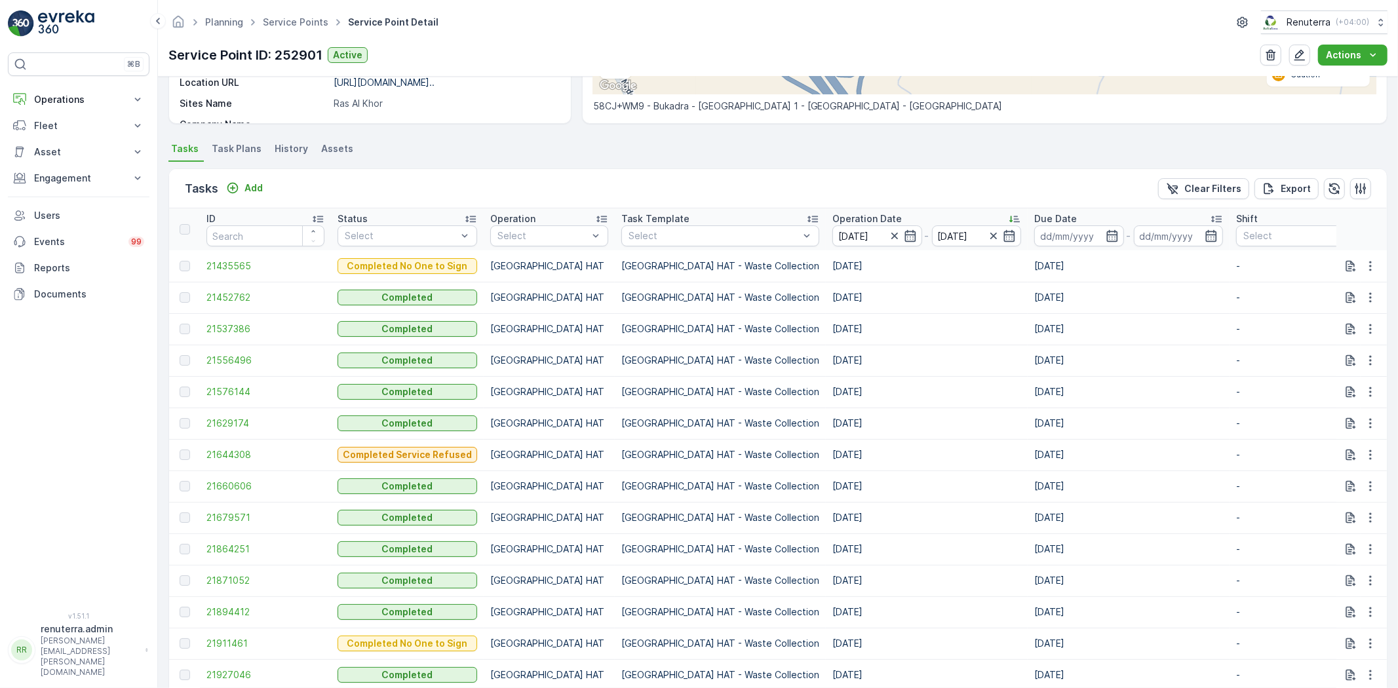
click at [704, 421] on p "Dubai HAT - Waste Collection" at bounding box center [720, 423] width 198 height 13
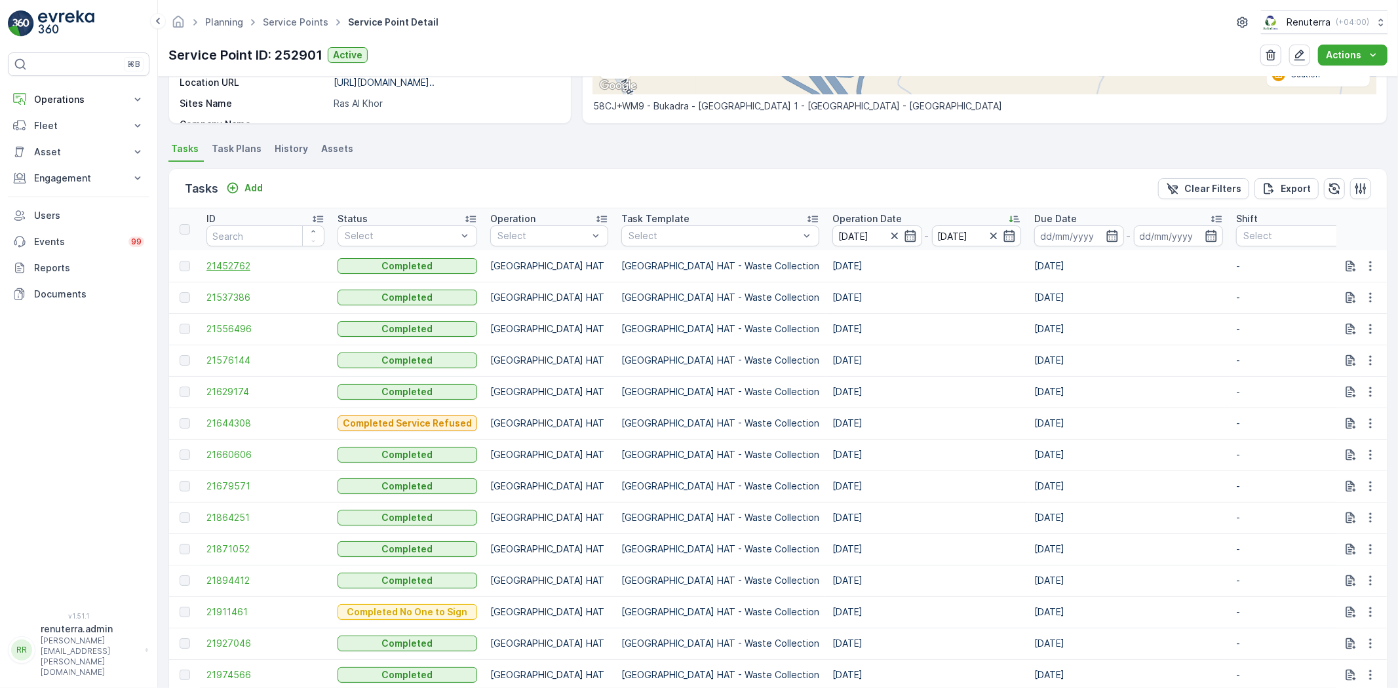
click at [236, 260] on span "21452762" at bounding box center [265, 266] width 118 height 13
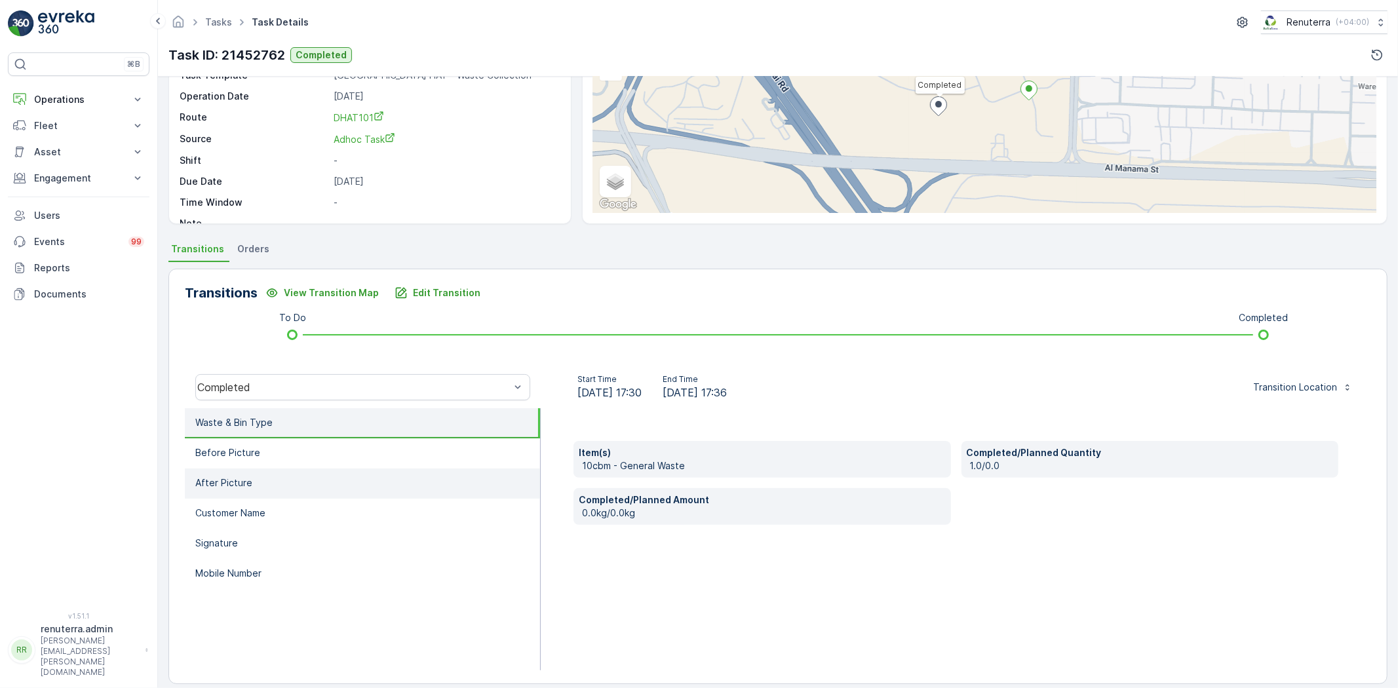
scroll to position [138, 0]
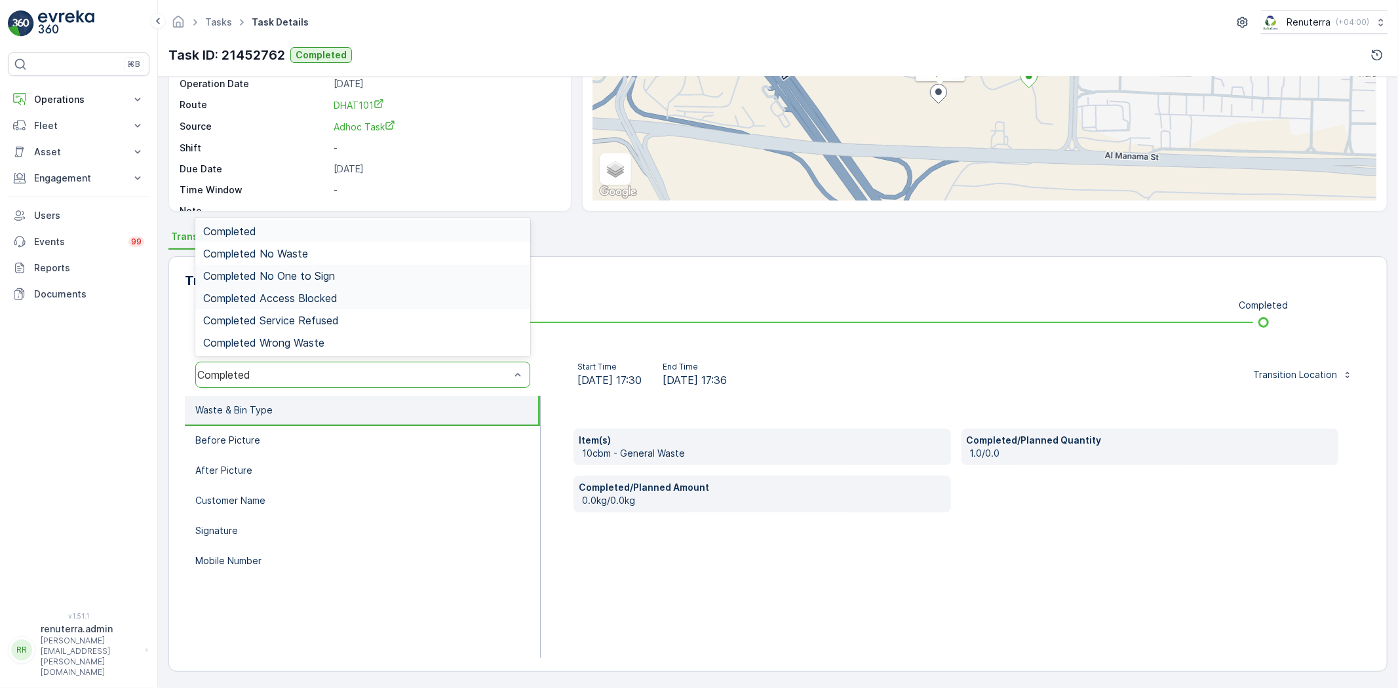
click at [285, 279] on span "Completed No One to Sign" at bounding box center [269, 276] width 132 height 12
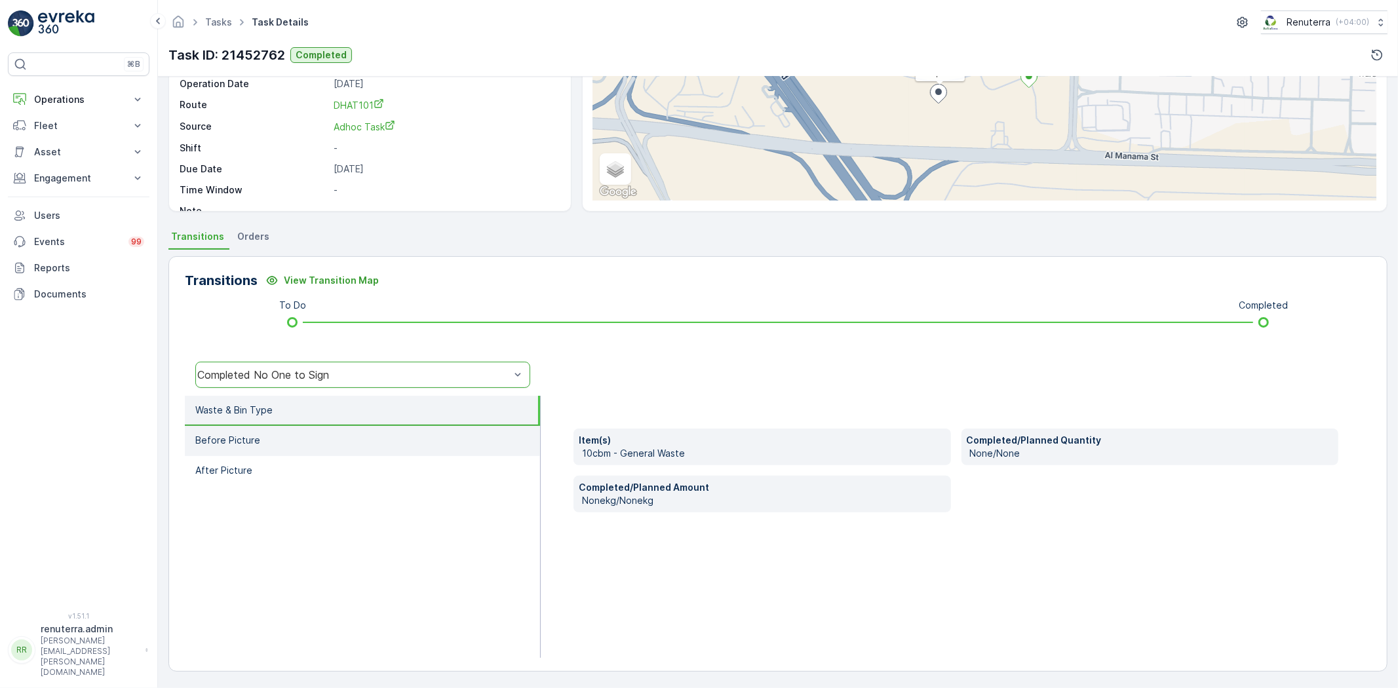
click at [313, 433] on li "Before Picture" at bounding box center [362, 441] width 355 height 30
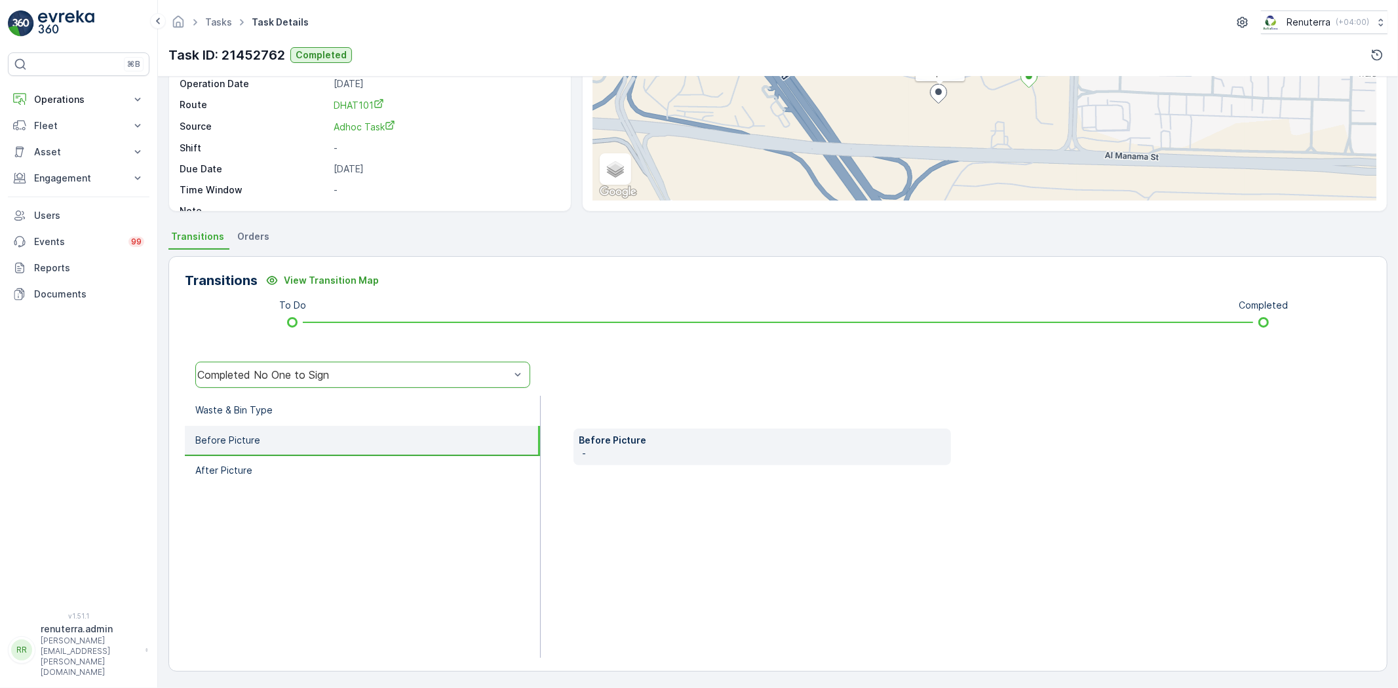
click at [298, 358] on div "option Completed No One to Sign, selected. Completed No One to Sign" at bounding box center [363, 375] width 356 height 42
click at [304, 364] on div "Completed No One to Sign" at bounding box center [362, 375] width 335 height 26
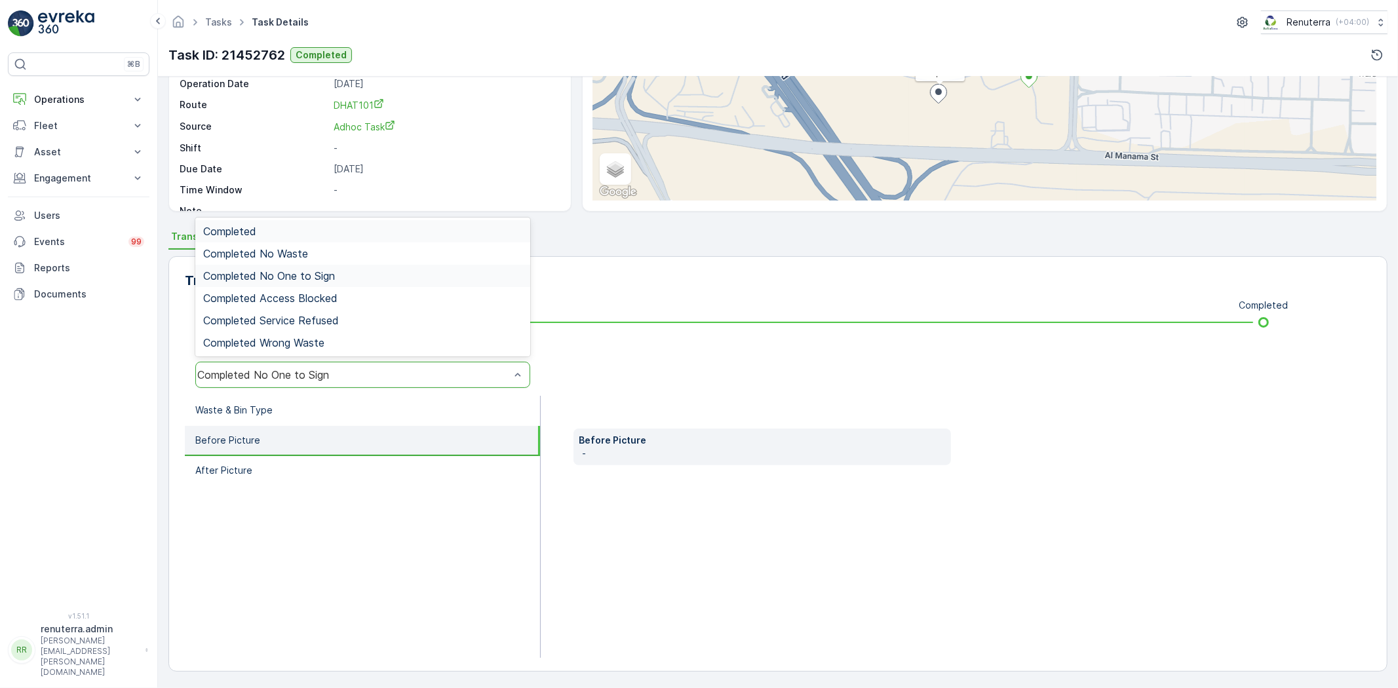
click at [296, 234] on div "Completed" at bounding box center [362, 231] width 319 height 12
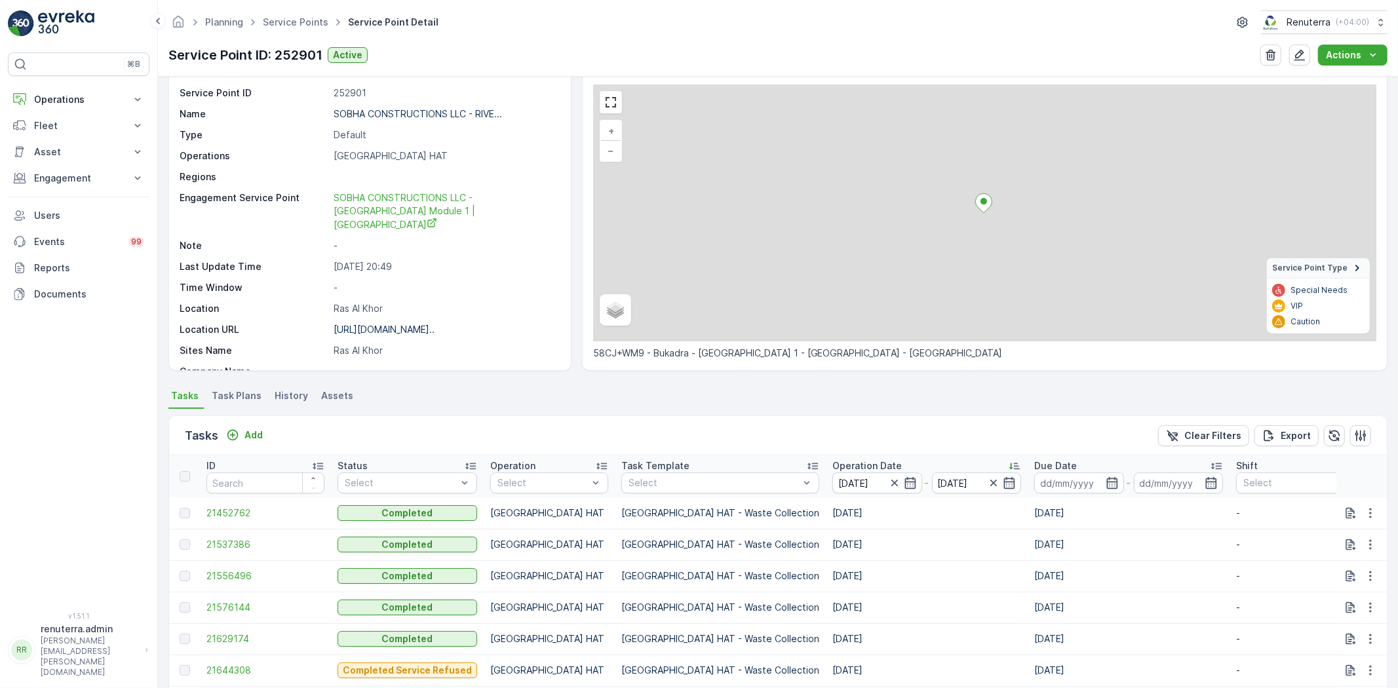
scroll to position [73, 0]
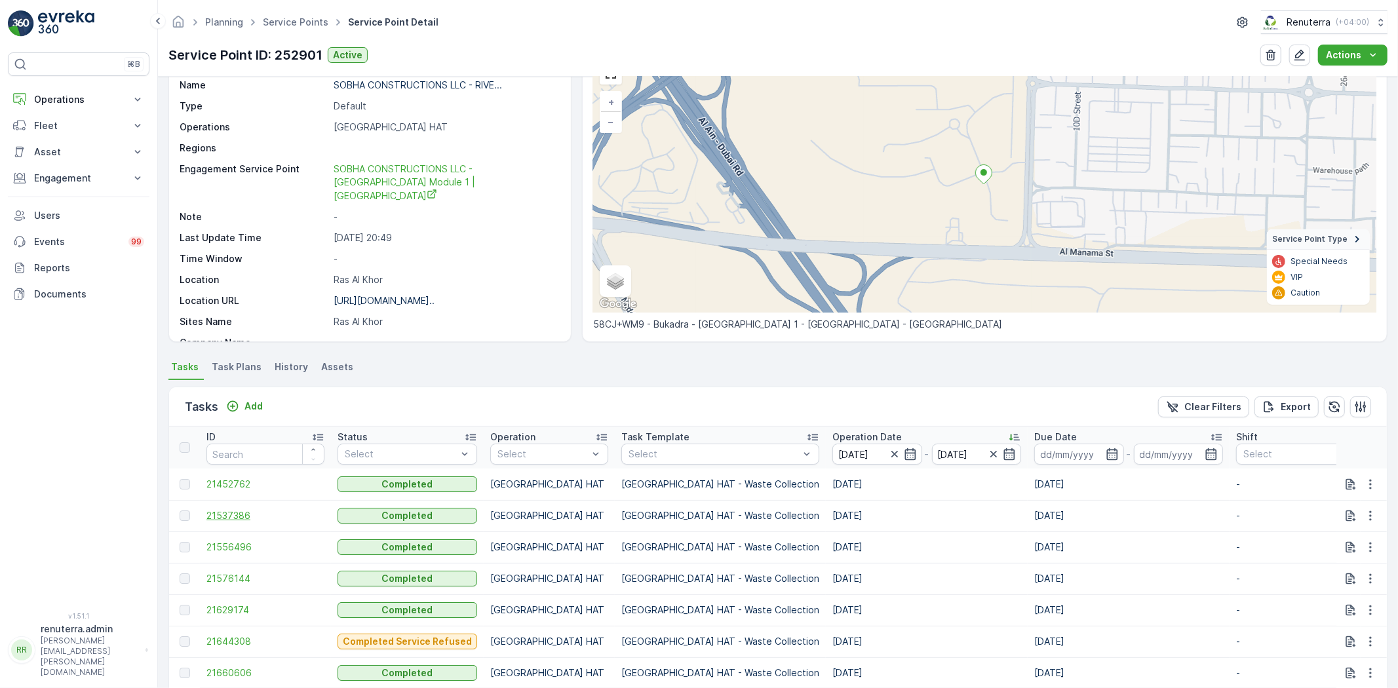
click at [257, 511] on span "21537386" at bounding box center [265, 515] width 118 height 13
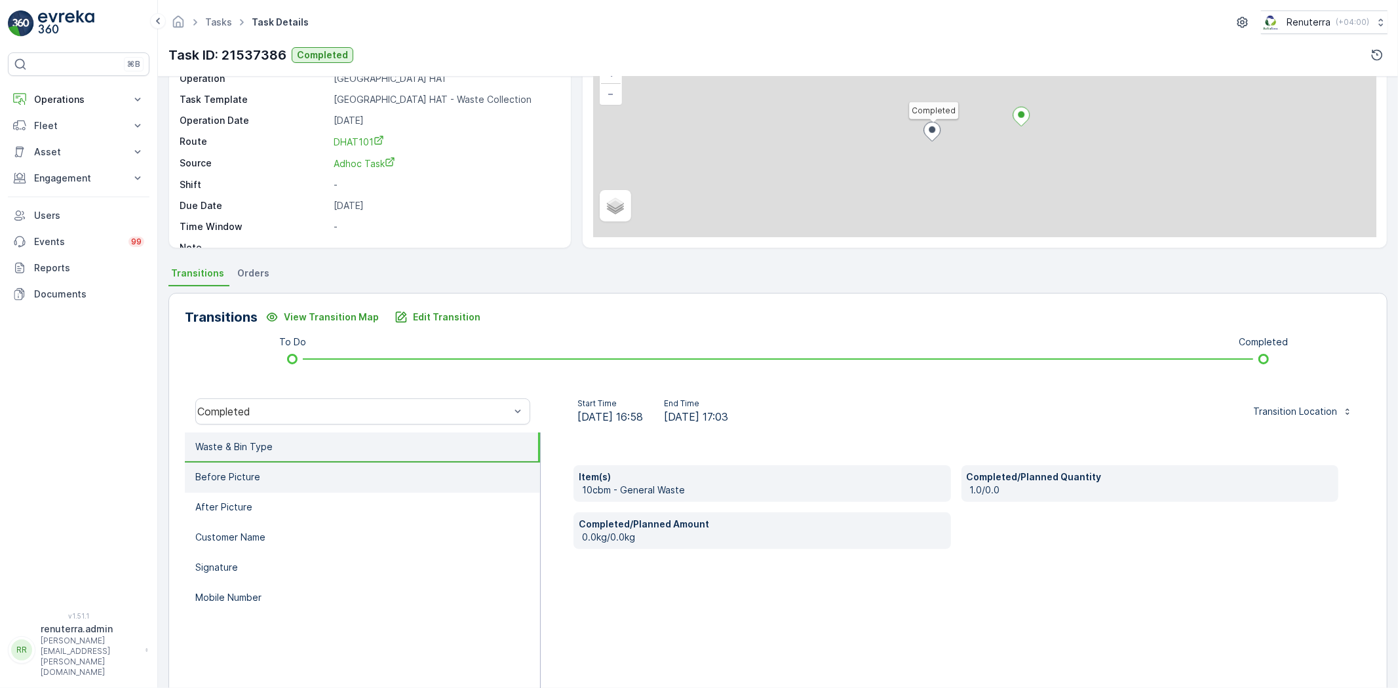
scroll to position [138, 0]
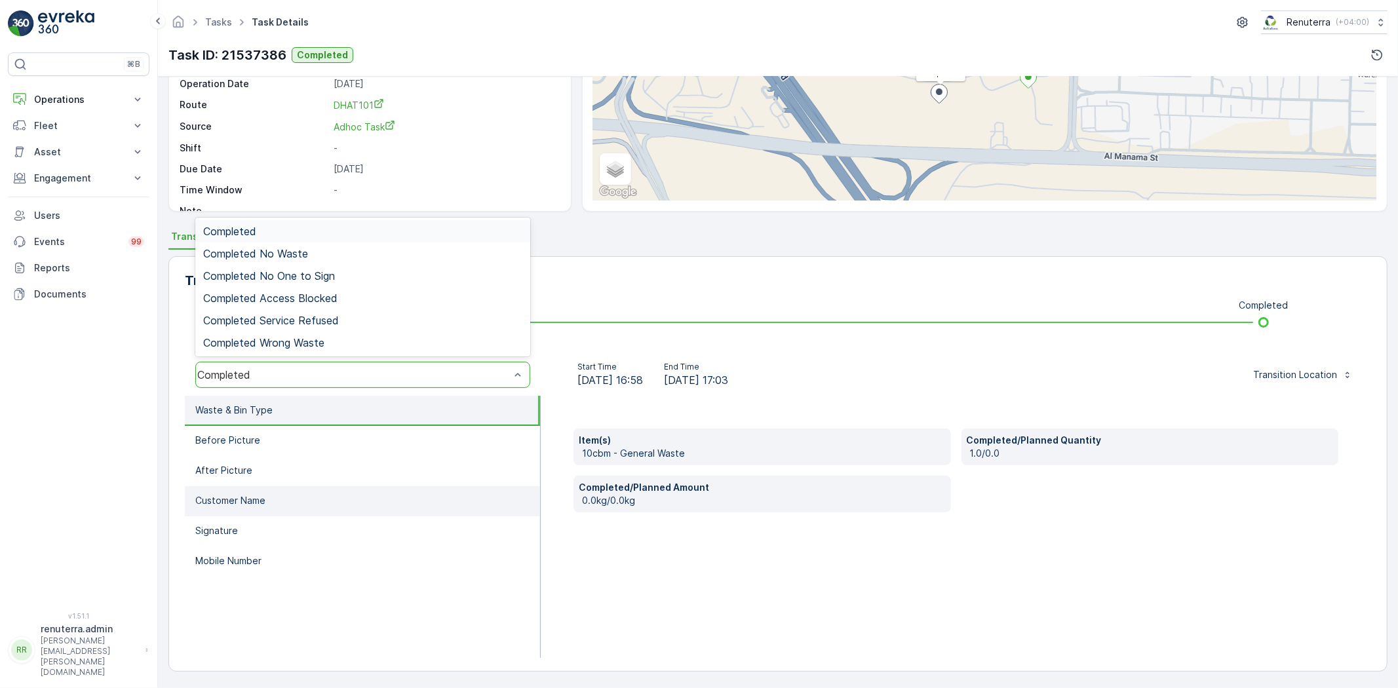
click at [395, 490] on li "Customer Name" at bounding box center [362, 501] width 355 height 30
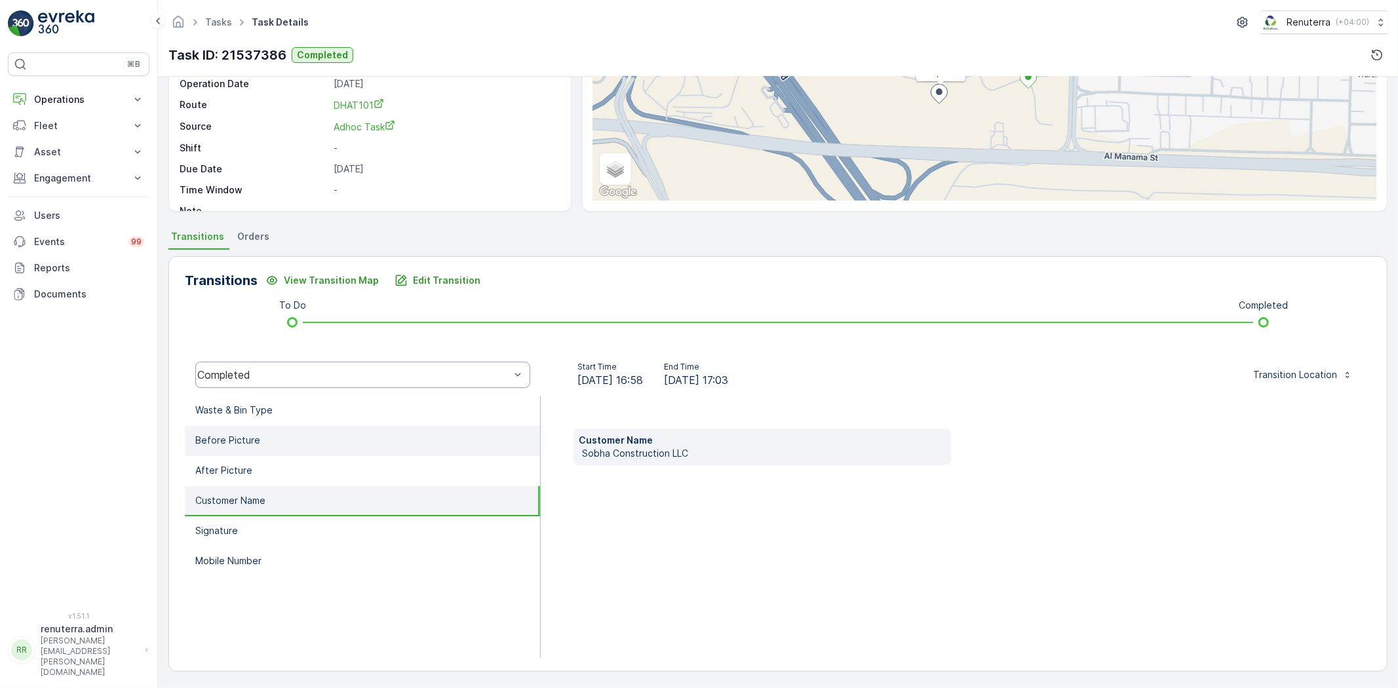
click at [350, 453] on li "Before Picture" at bounding box center [362, 441] width 355 height 30
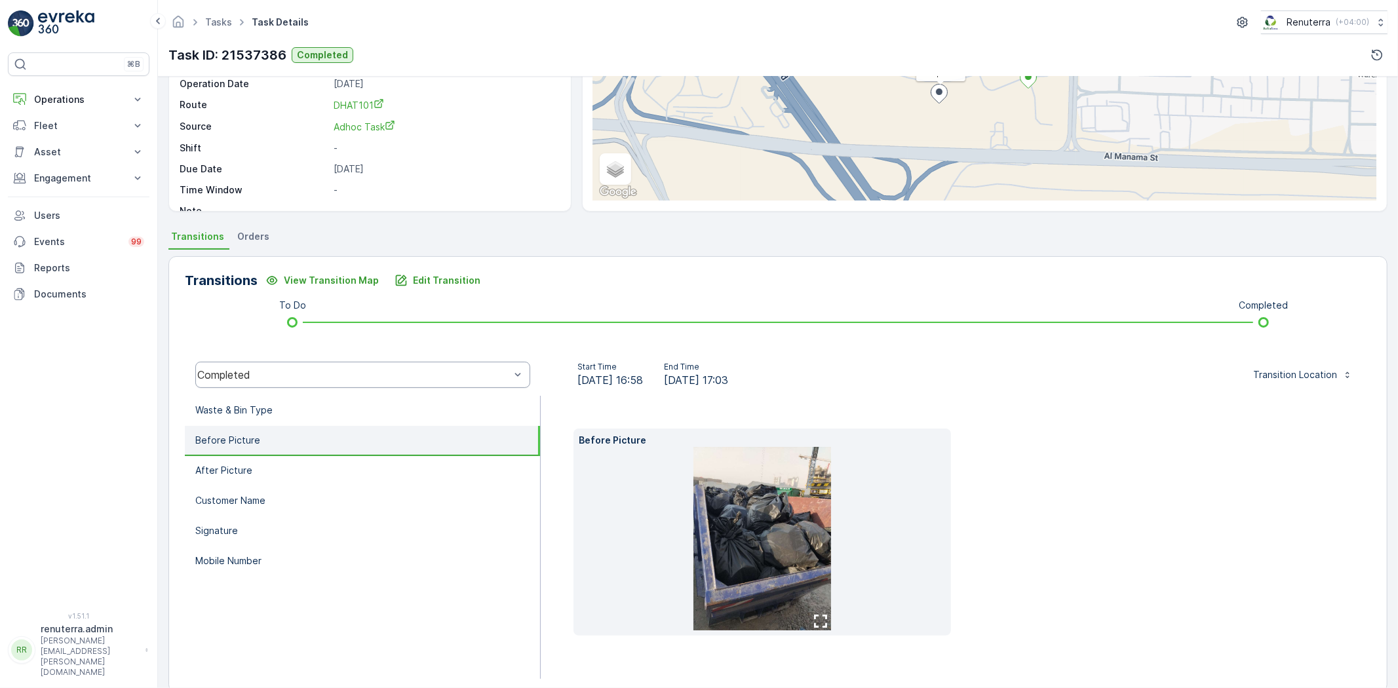
click at [343, 429] on li "Before Picture" at bounding box center [362, 441] width 355 height 30
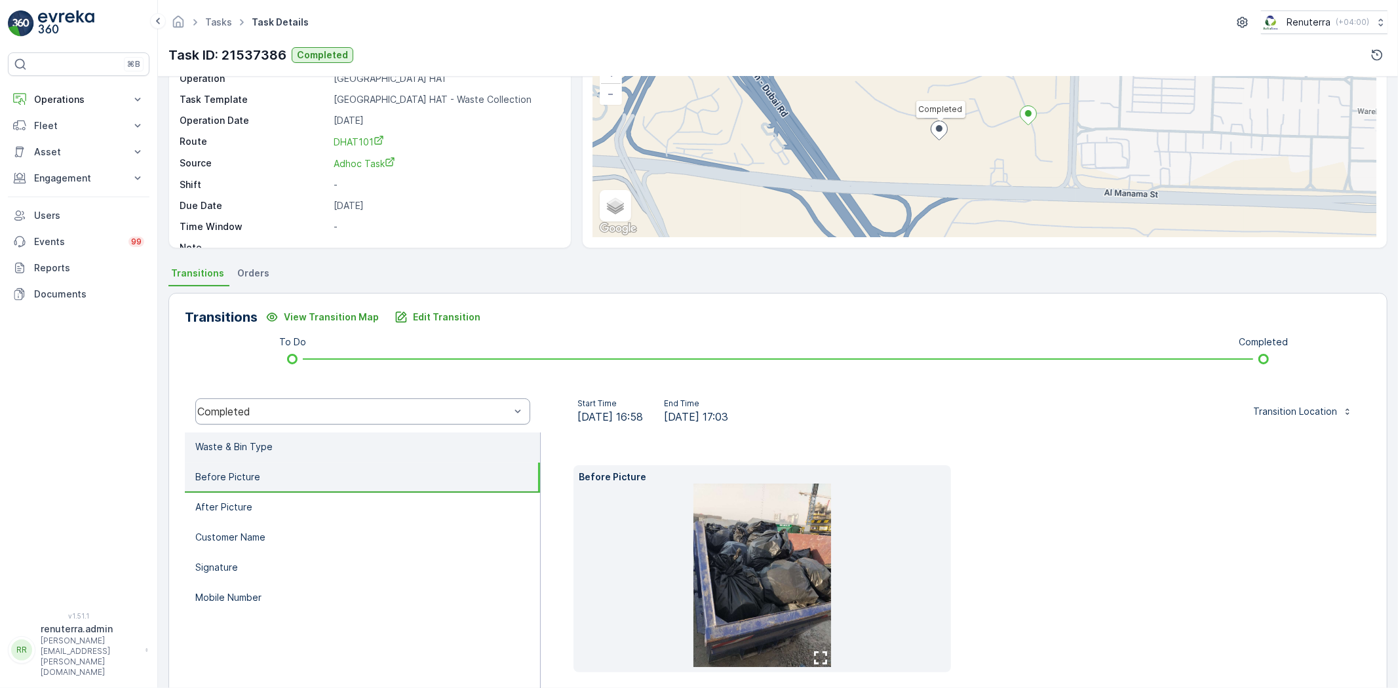
scroll to position [64, 0]
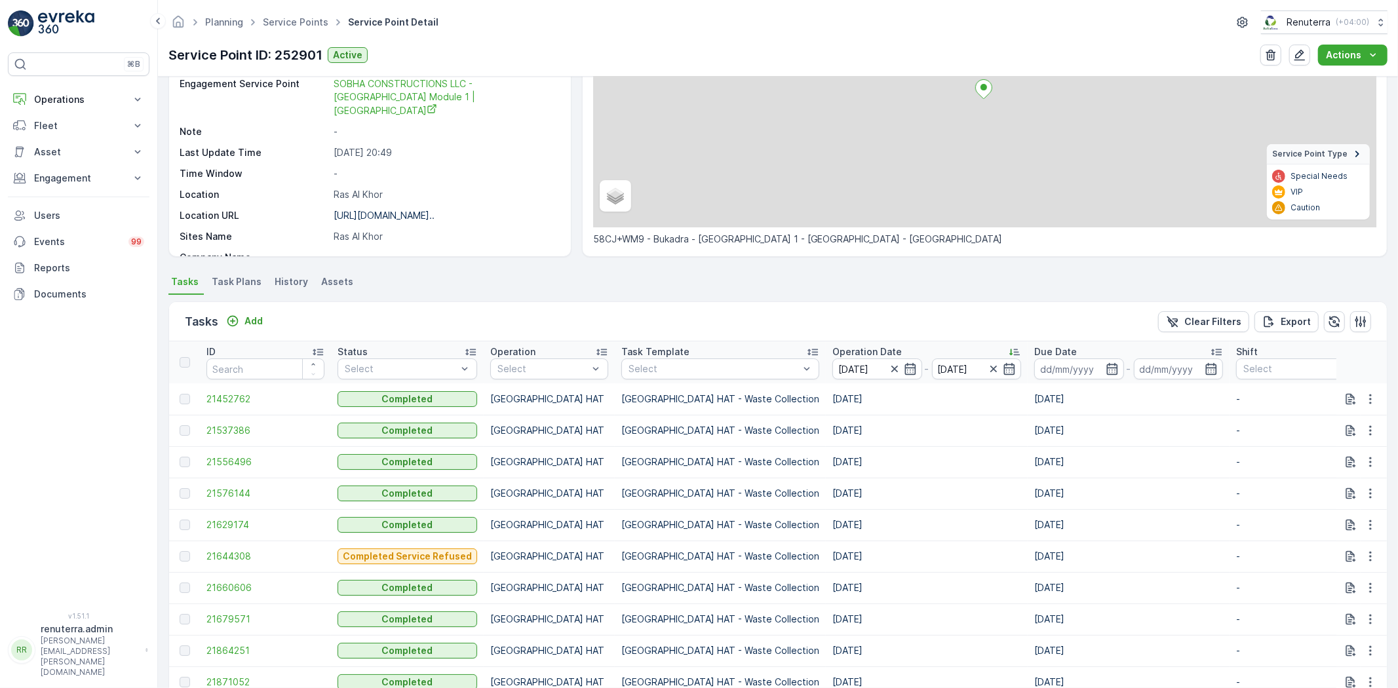
scroll to position [218, 0]
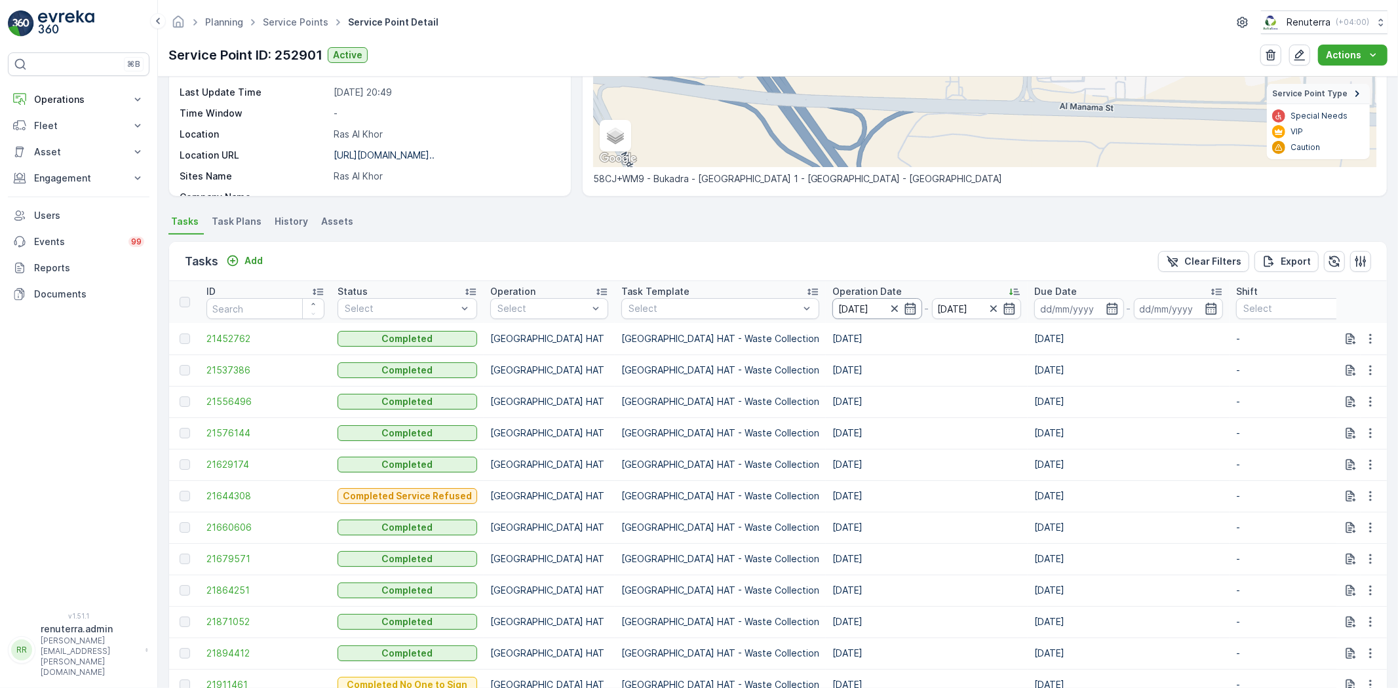
click at [832, 305] on input "08.09.2025" at bounding box center [877, 308] width 90 height 21
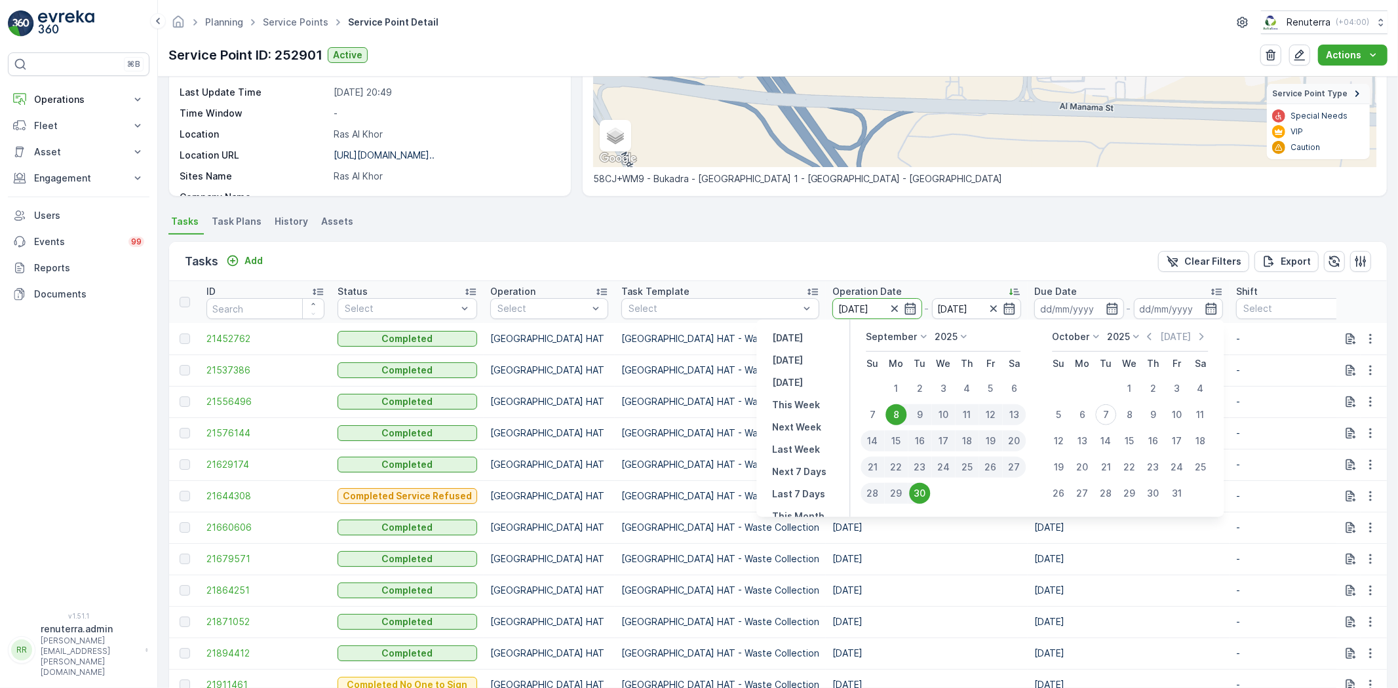
click at [945, 410] on div "10" at bounding box center [943, 414] width 24 height 21
type input "10.09.2025"
click at [627, 437] on p "Dubai HAT - Waste Collection" at bounding box center [720, 433] width 198 height 13
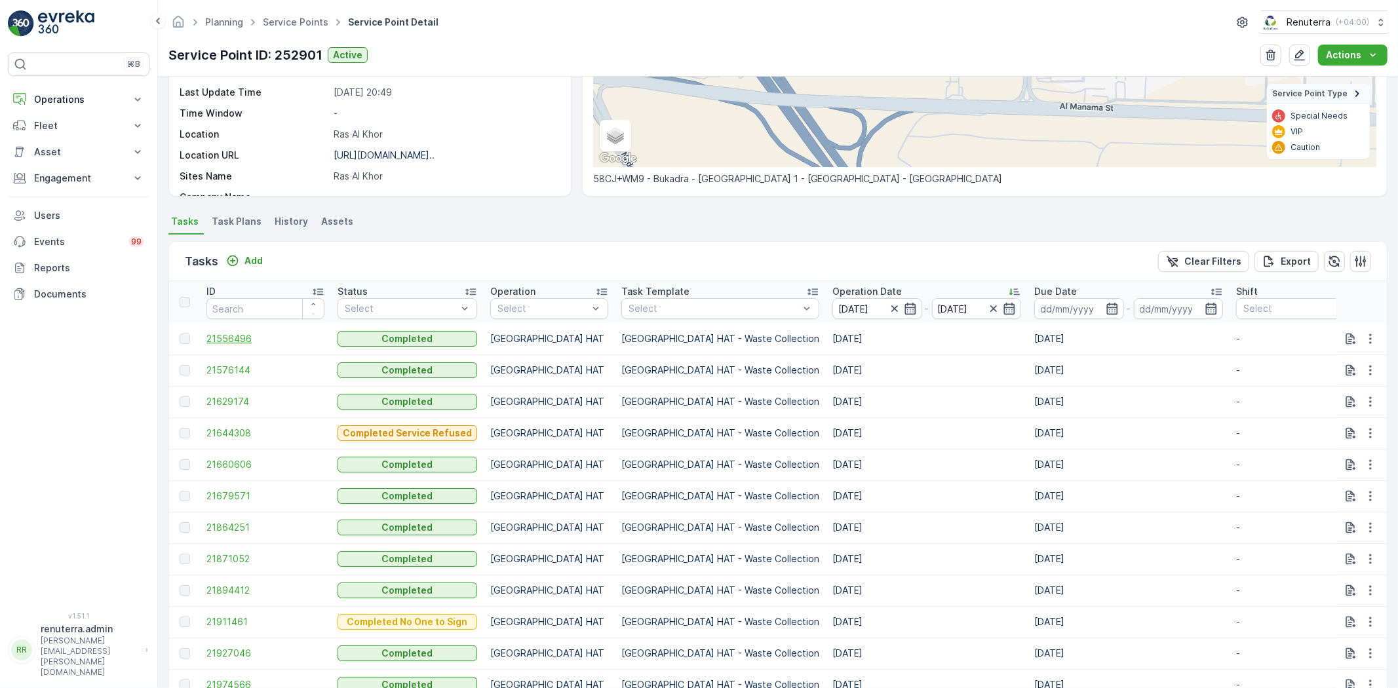
click at [233, 339] on span "21556496" at bounding box center [265, 338] width 118 height 13
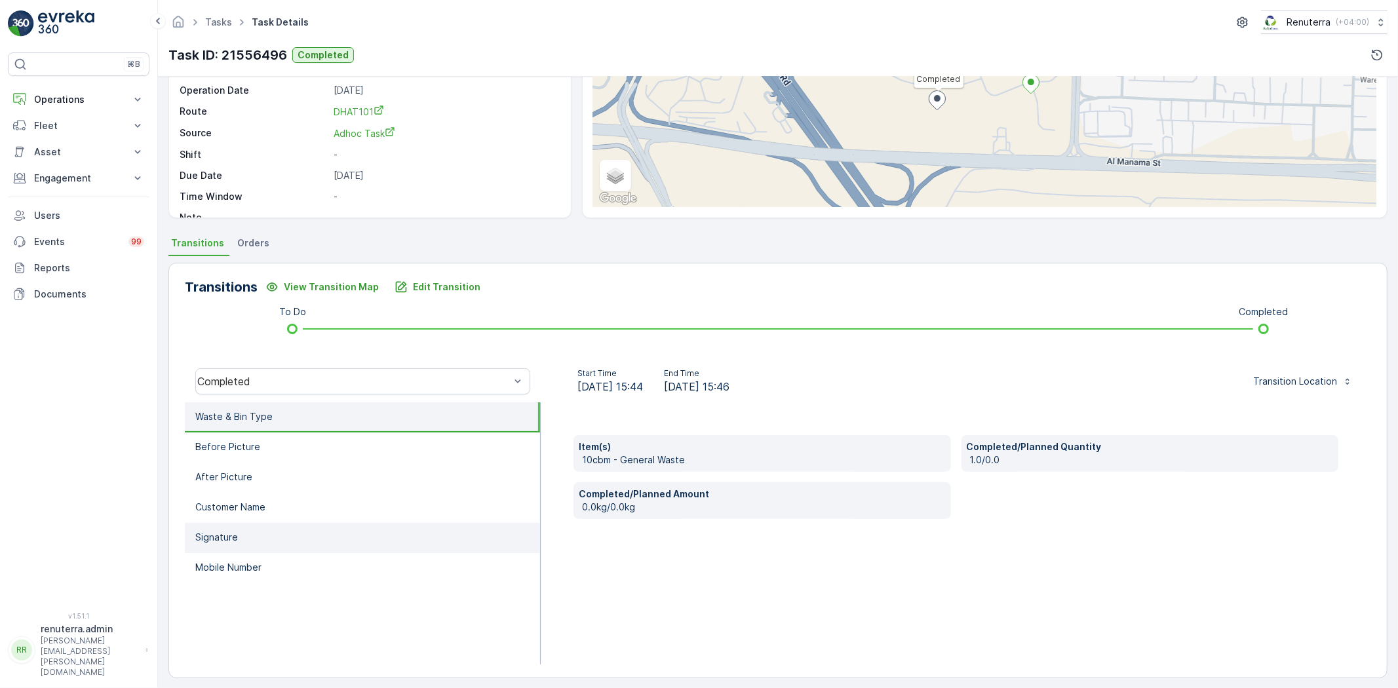
scroll to position [138, 0]
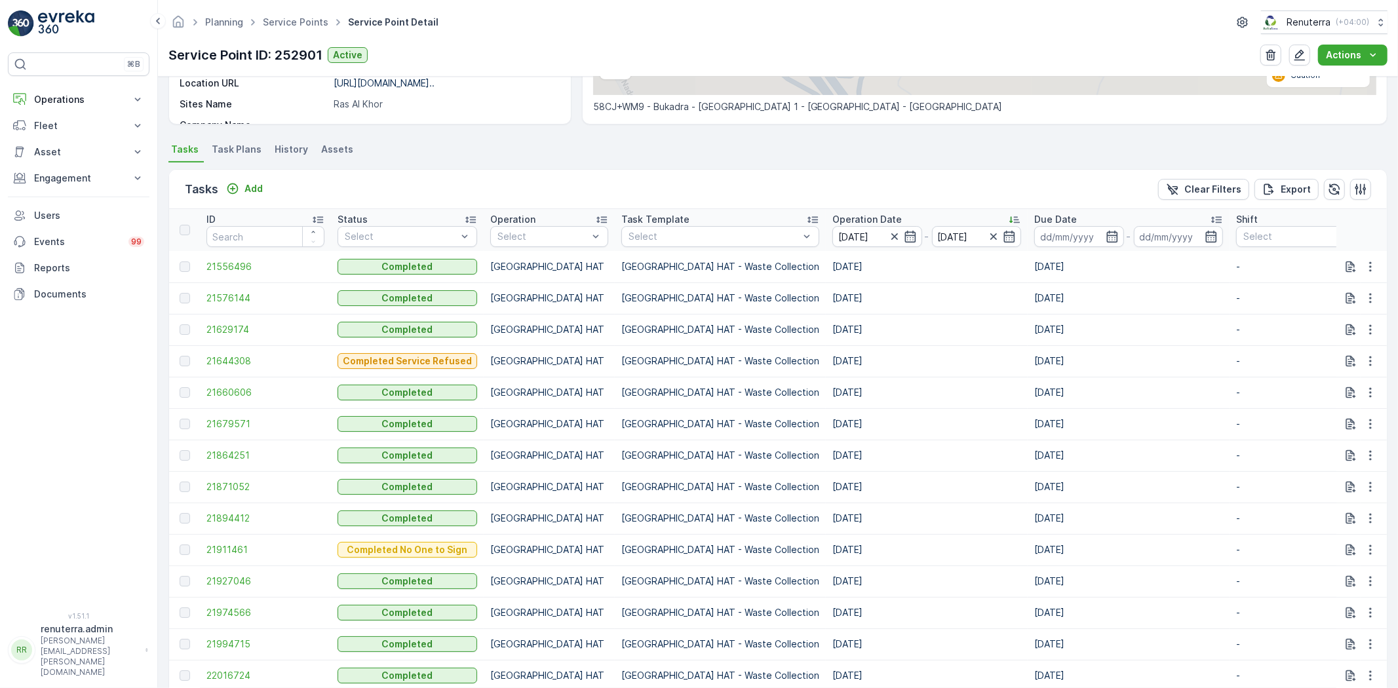
scroll to position [364, 0]
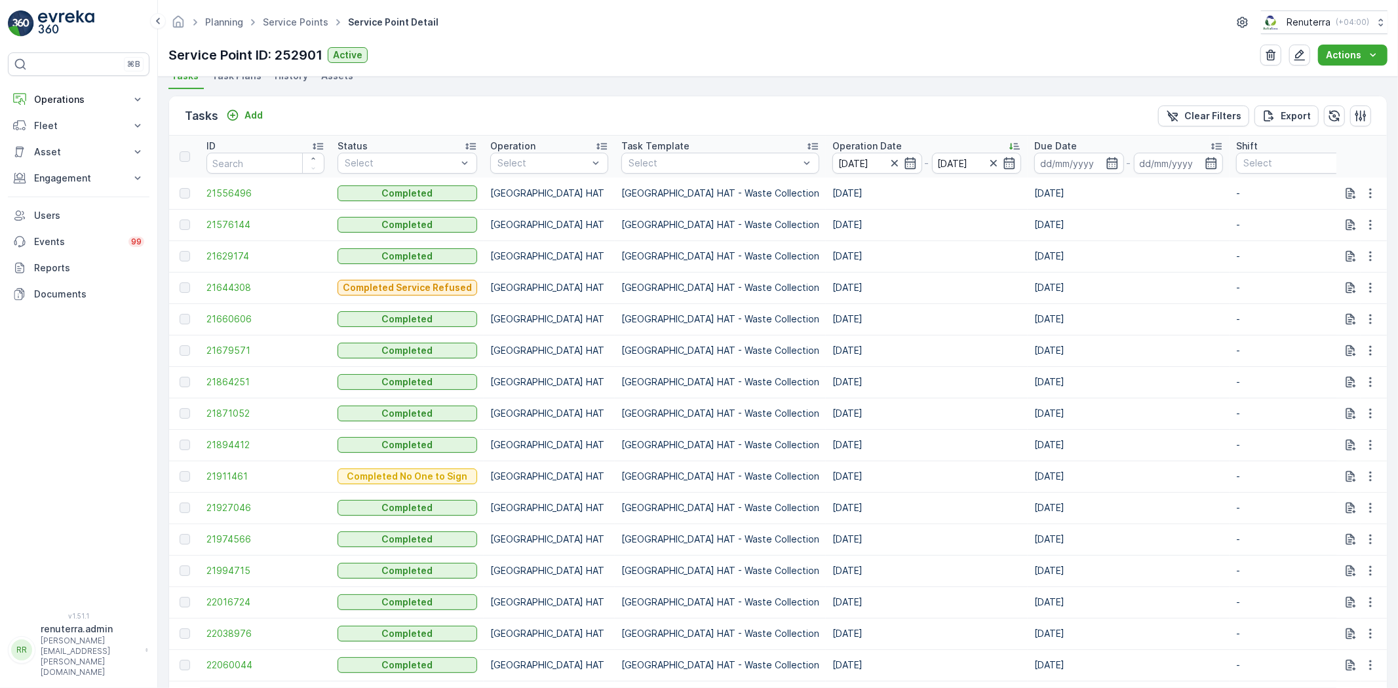
click at [219, 238] on td "21576144" at bounding box center [265, 224] width 131 height 31
click at [214, 230] on span "21576144" at bounding box center [265, 224] width 118 height 13
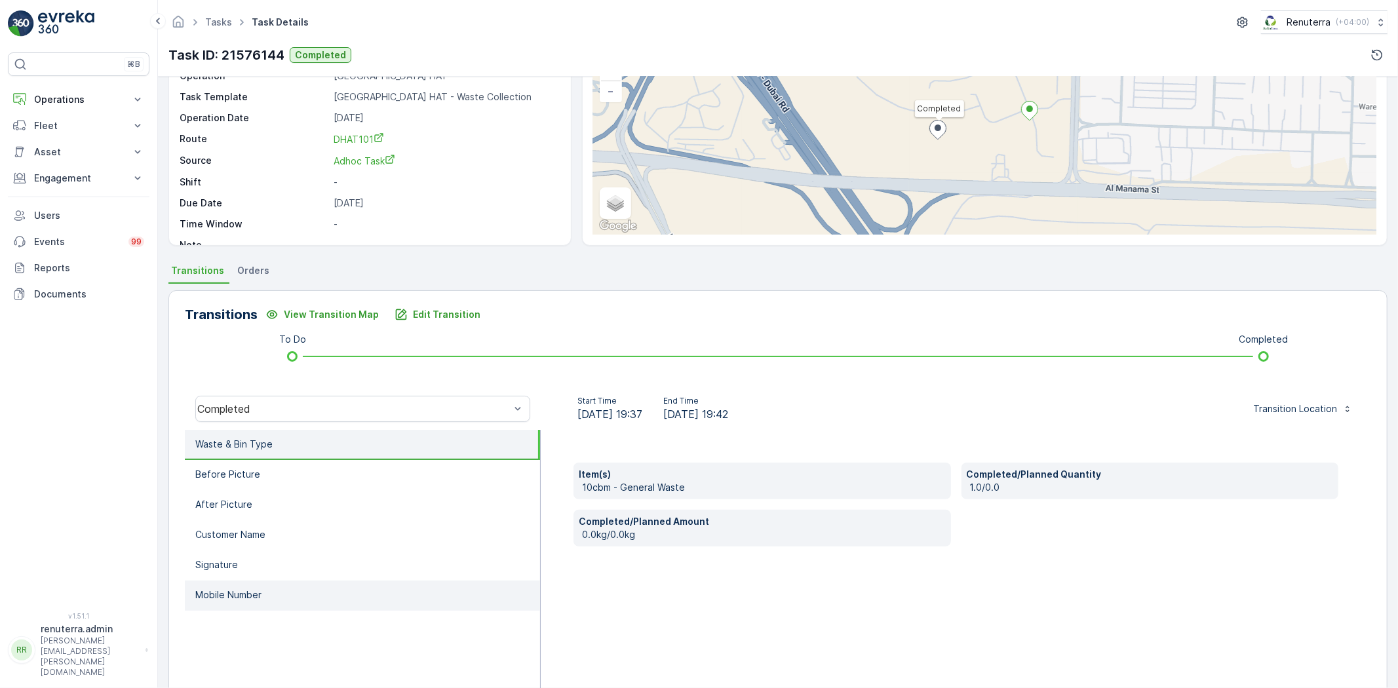
scroll to position [138, 0]
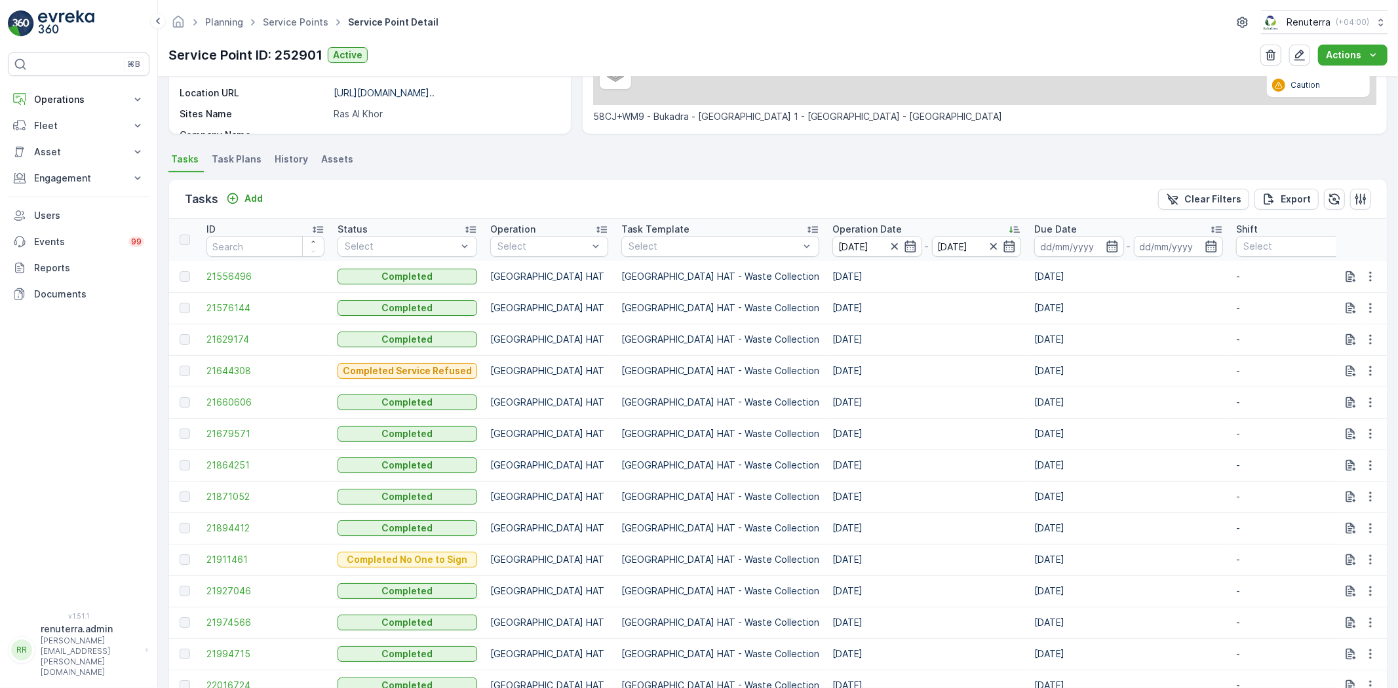
scroll to position [291, 0]
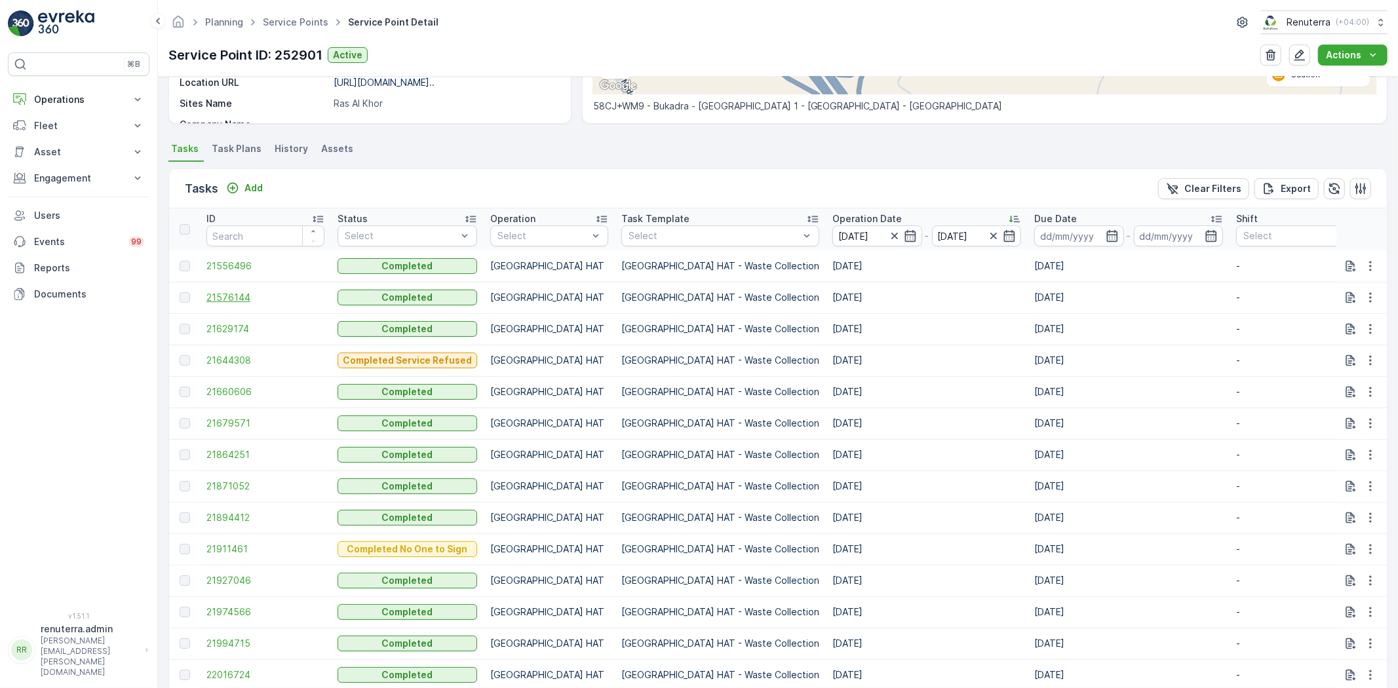
click at [260, 303] on span "21576144" at bounding box center [265, 297] width 118 height 13
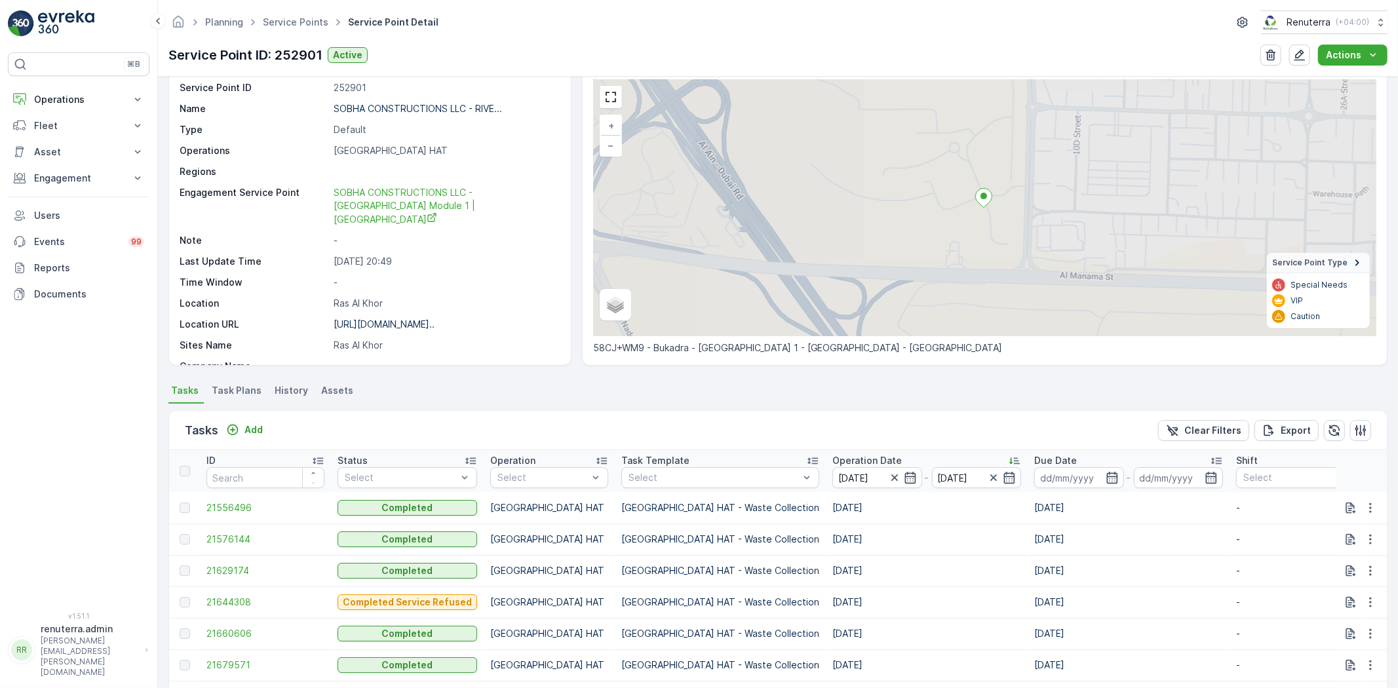
scroll to position [73, 0]
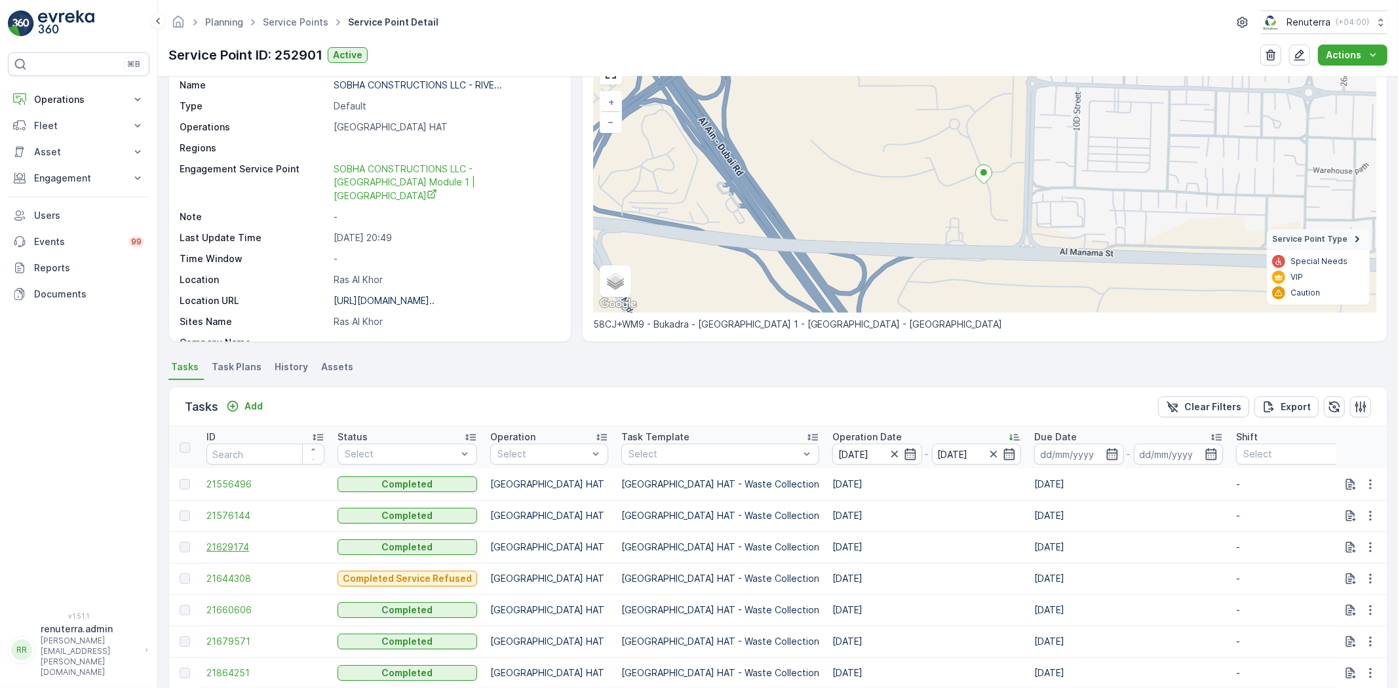
click at [226, 548] on span "21629174" at bounding box center [265, 547] width 118 height 13
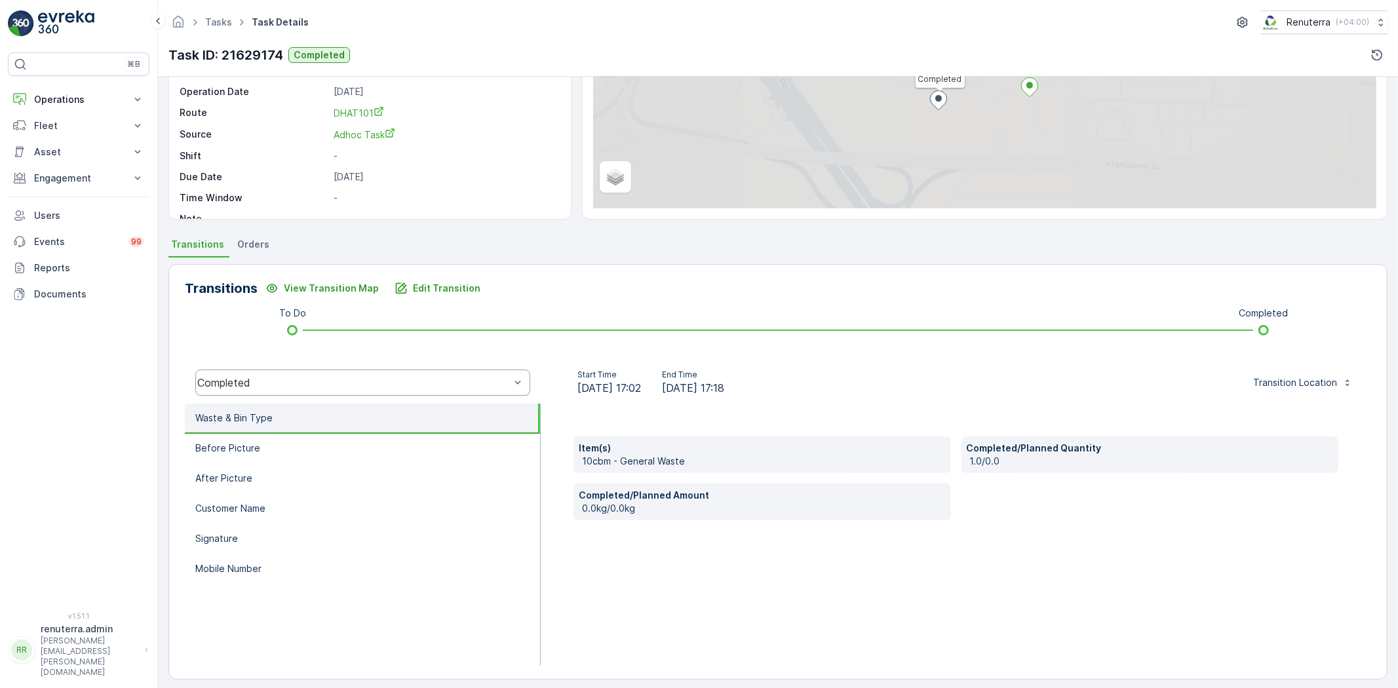
scroll to position [138, 0]
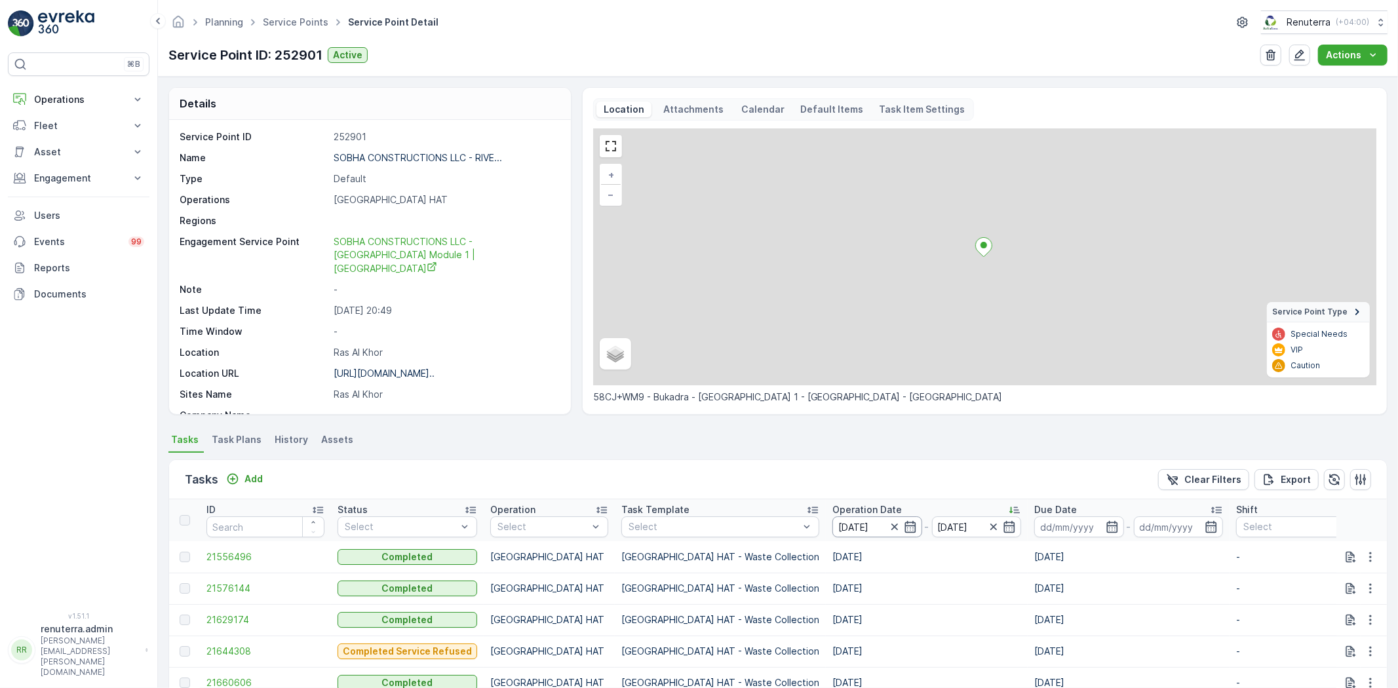
click at [832, 514] on p "Operation Date" at bounding box center [866, 509] width 69 height 13
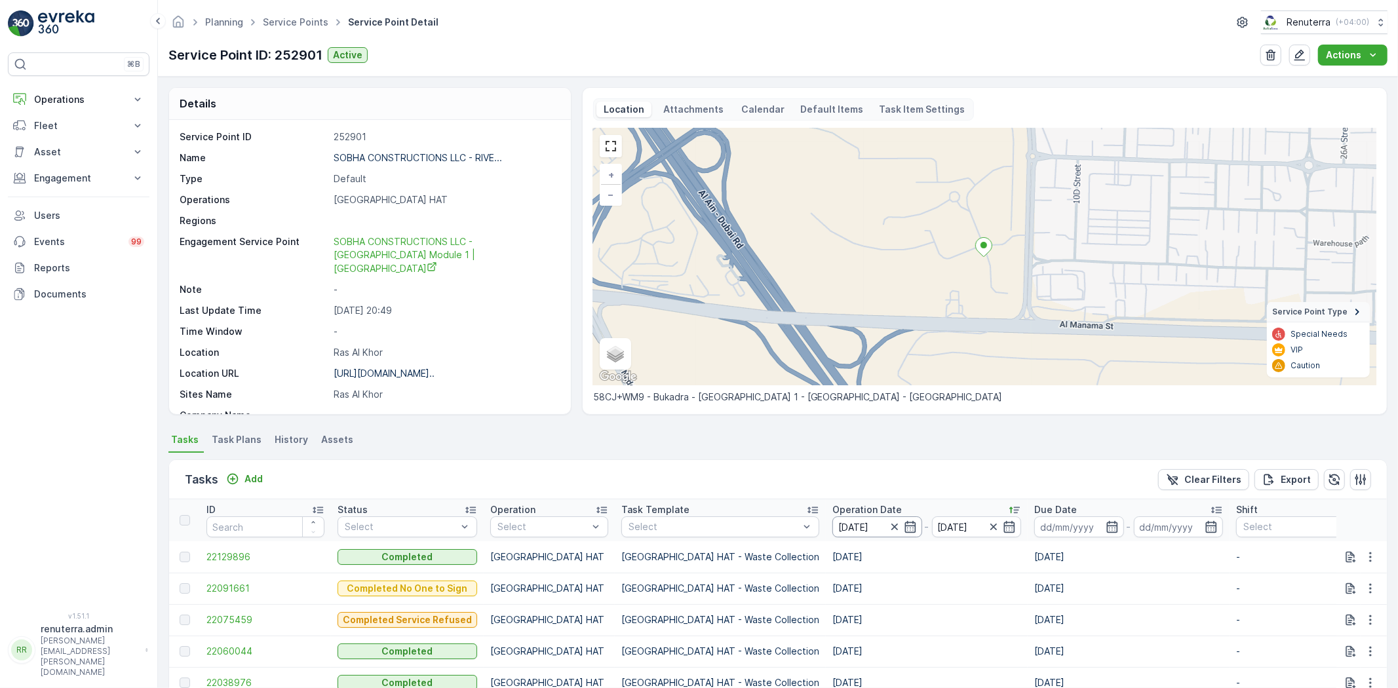
click at [832, 524] on input "10.09.2025" at bounding box center [877, 527] width 90 height 21
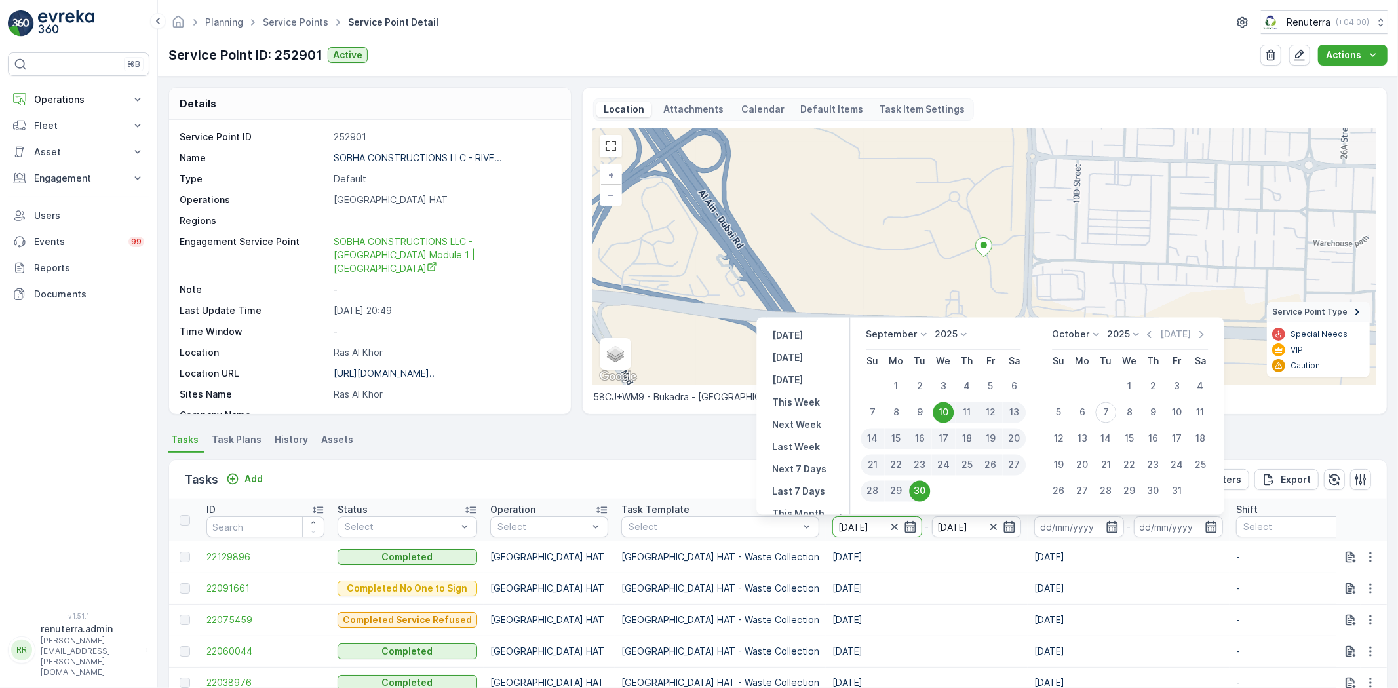
click at [866, 436] on div "14" at bounding box center [873, 439] width 24 height 21
type input "14.09.2025"
click at [652, 482] on div "Tasks Add Clear Filters Export" at bounding box center [778, 479] width 1218 height 39
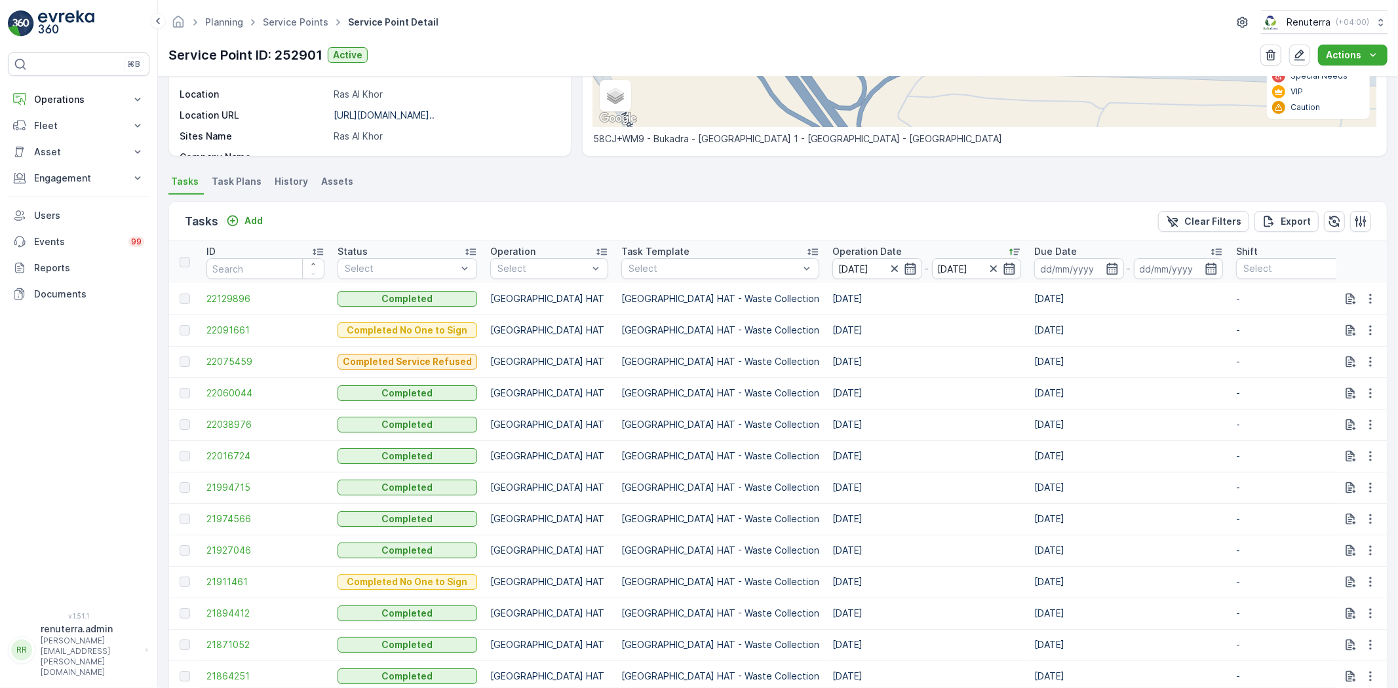
scroll to position [291, 0]
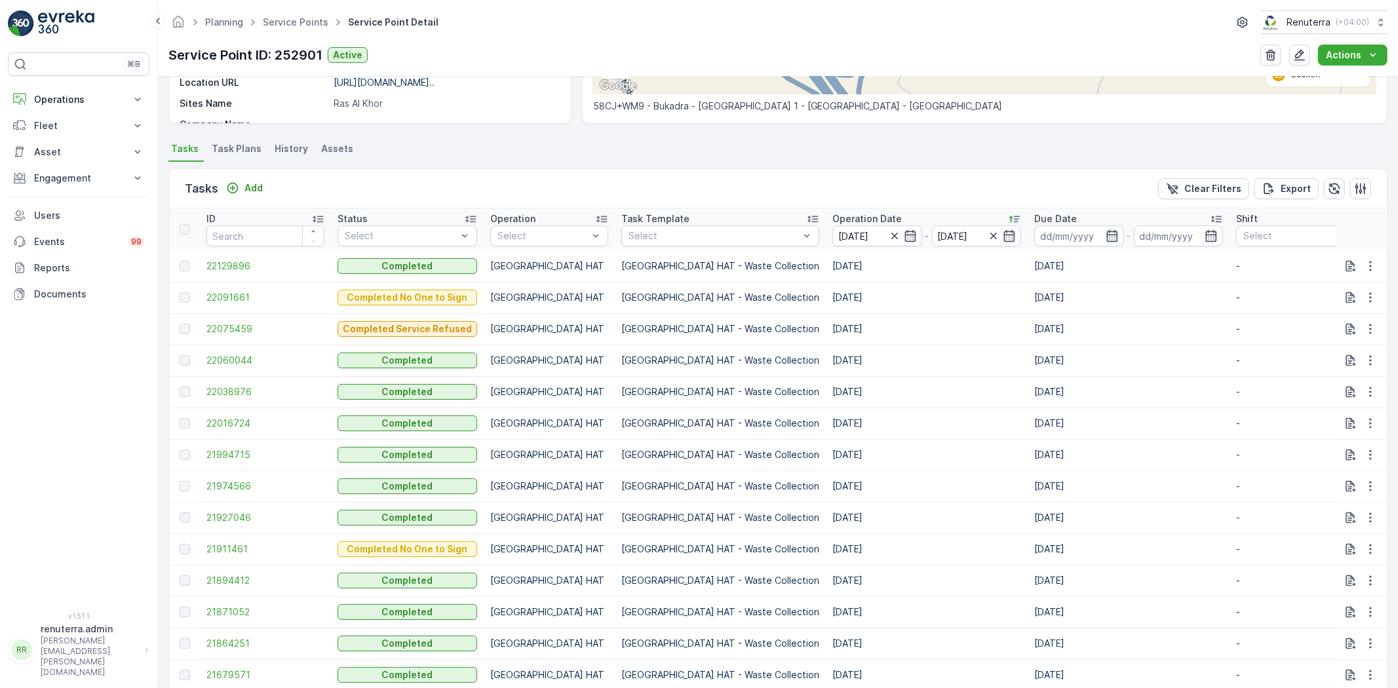
click at [832, 219] on p "Operation Date" at bounding box center [866, 218] width 69 height 13
click at [705, 218] on div "Task Template" at bounding box center [720, 218] width 198 height 13
click at [832, 225] on input "14.09.2025" at bounding box center [877, 235] width 90 height 21
click at [806, 217] on icon at bounding box center [812, 218] width 13 height 13
click at [832, 212] on p "Operation Date" at bounding box center [866, 218] width 69 height 13
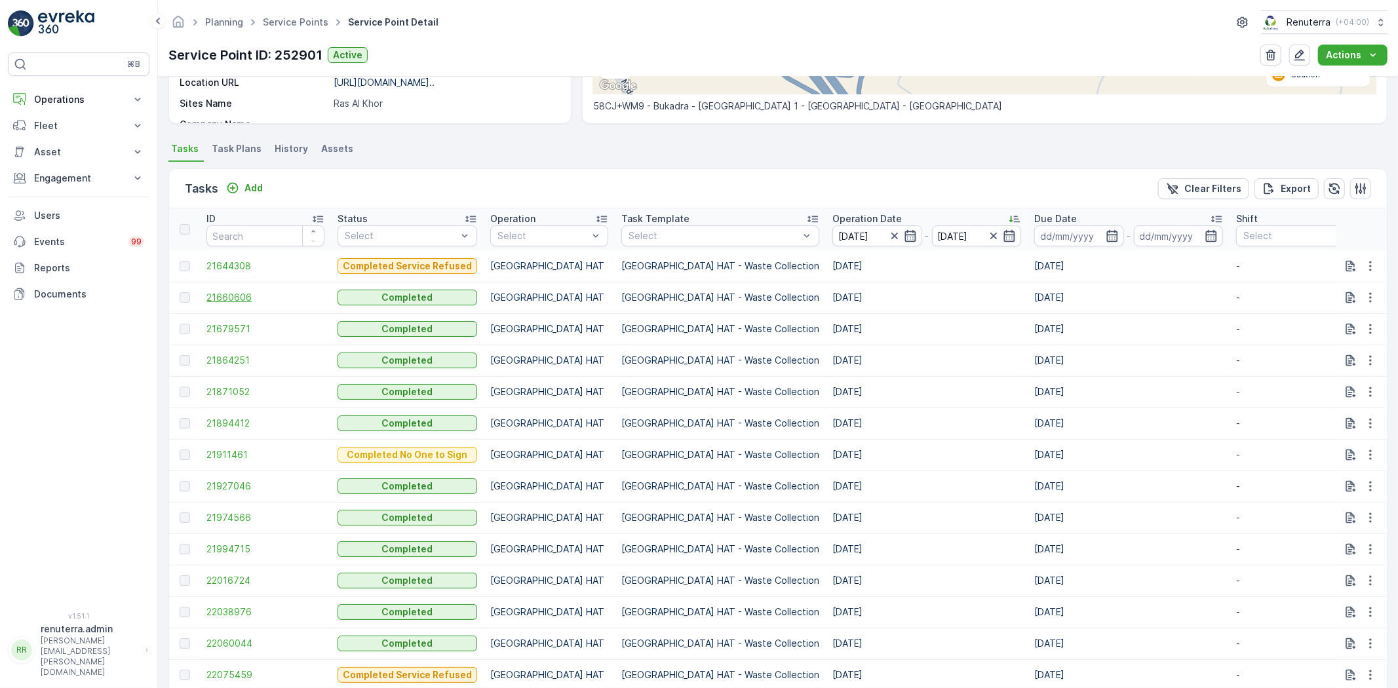
click at [216, 291] on span "21660606" at bounding box center [265, 297] width 118 height 13
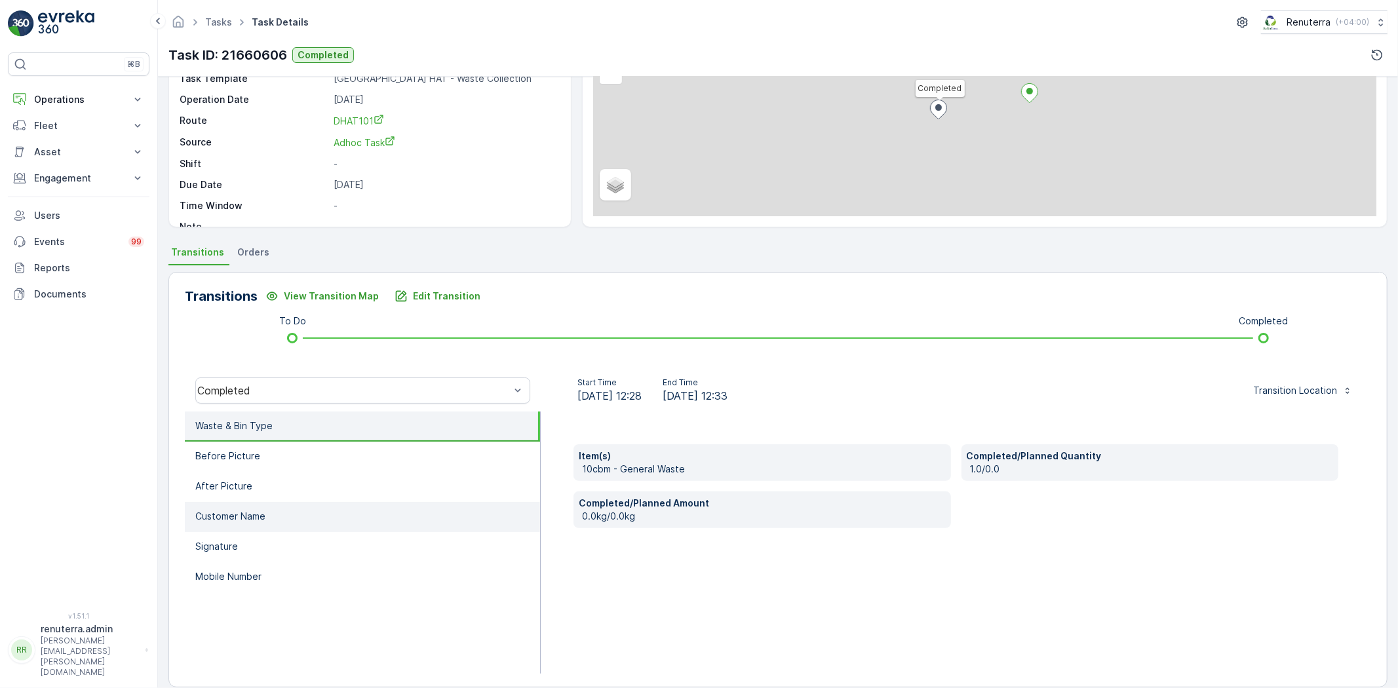
scroll to position [138, 0]
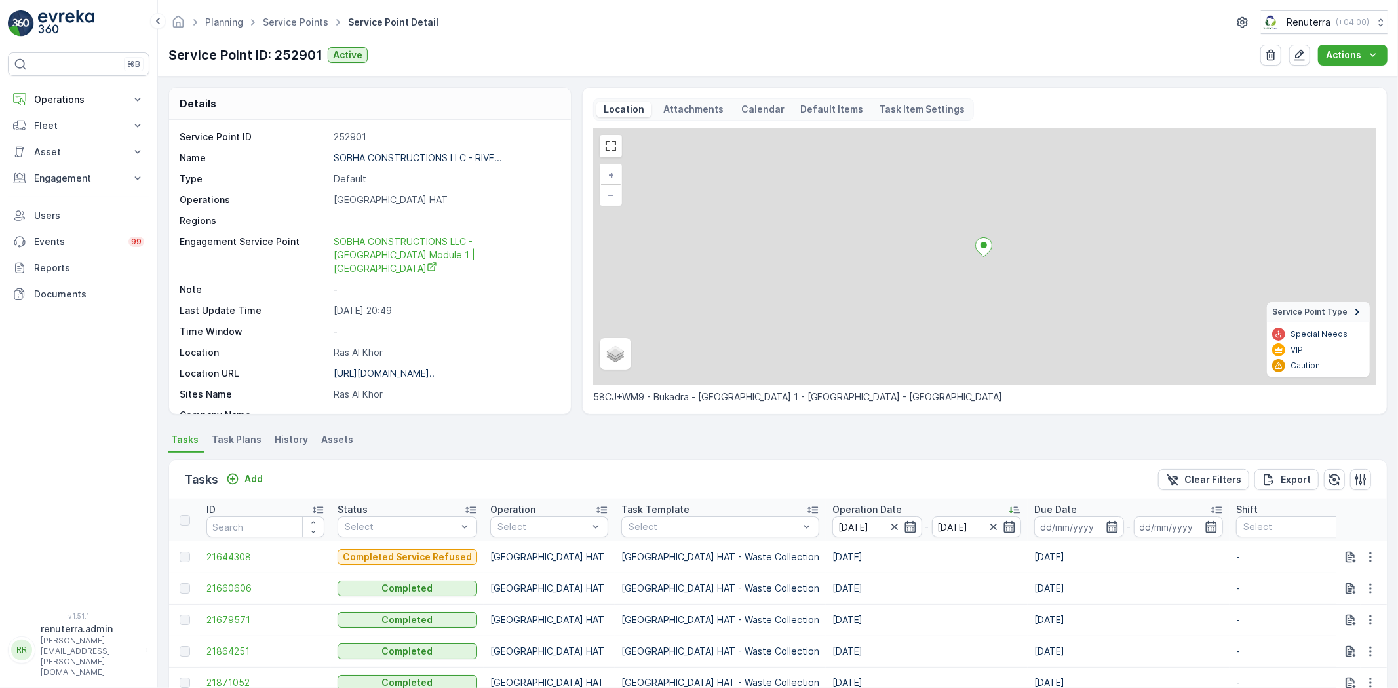
scroll to position [146, 0]
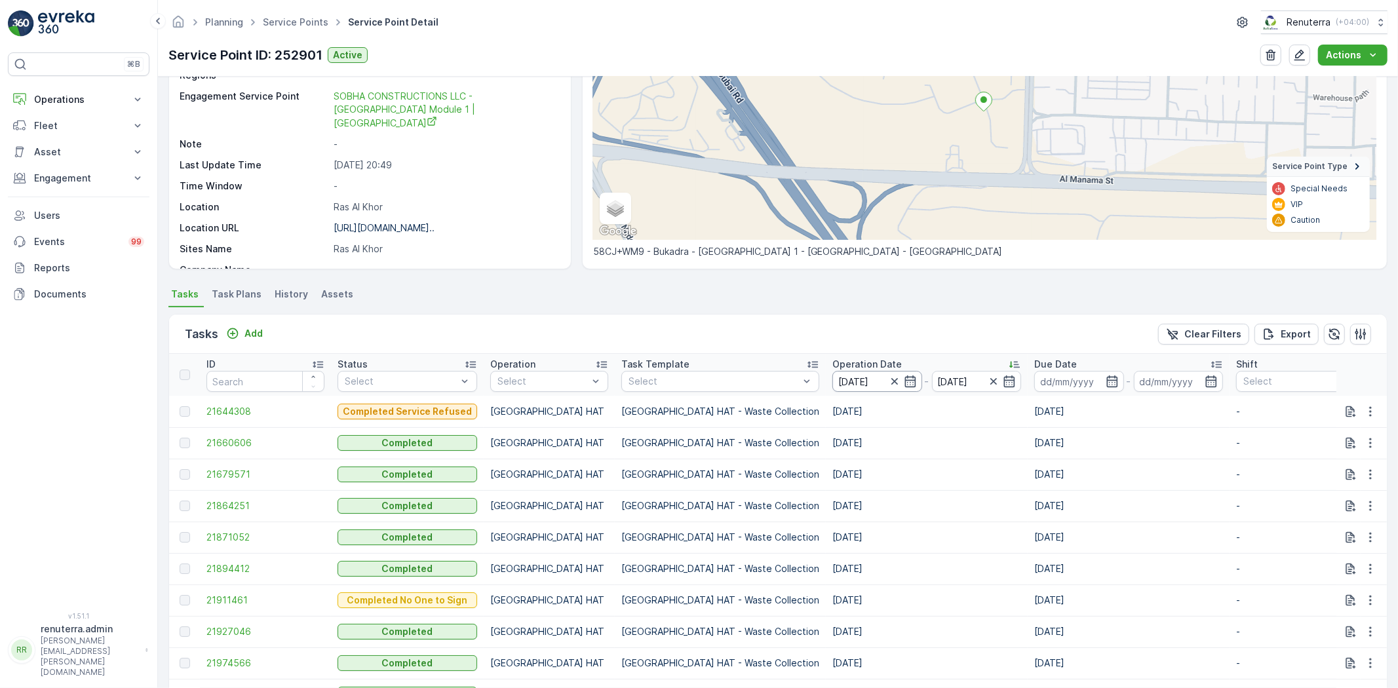
click at [832, 388] on input "14.09.2025" at bounding box center [877, 381] width 90 height 21
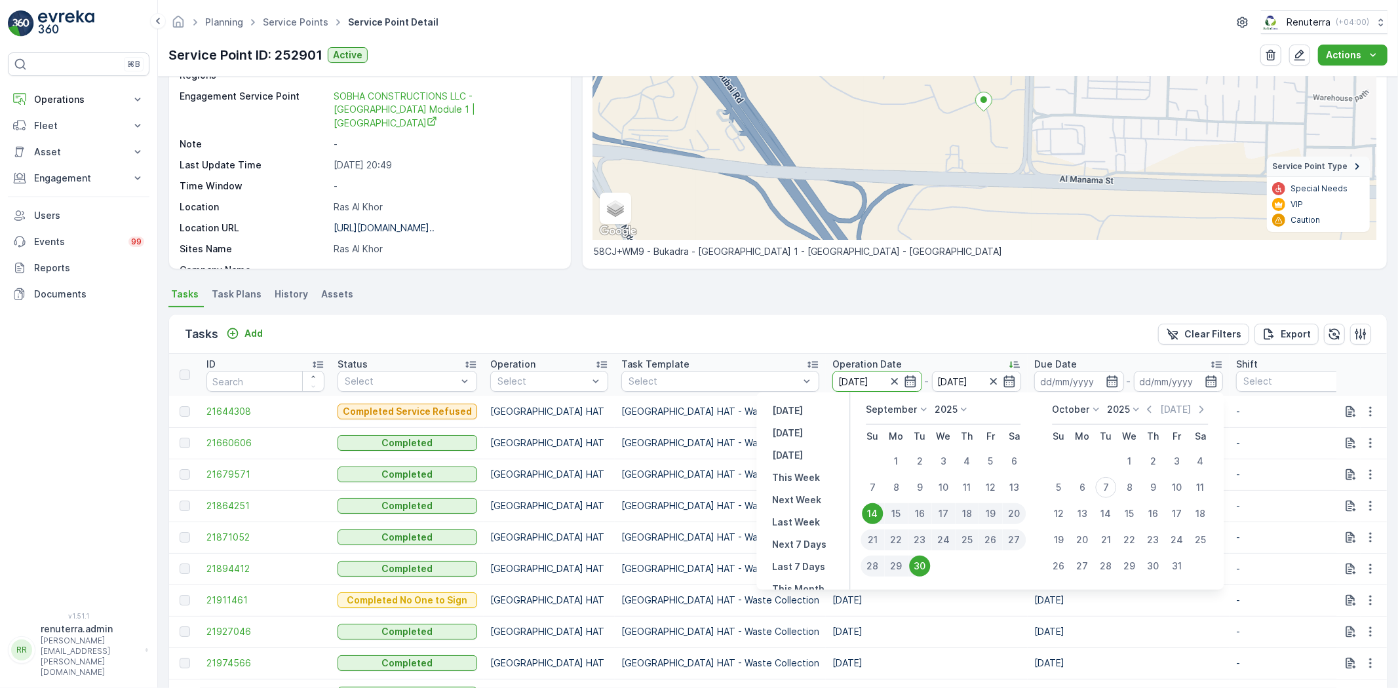
click at [921, 512] on div "16" at bounding box center [920, 513] width 24 height 21
type input "16.09.2025"
click at [574, 526] on td "Dubai HAT" at bounding box center [549, 537] width 131 height 31
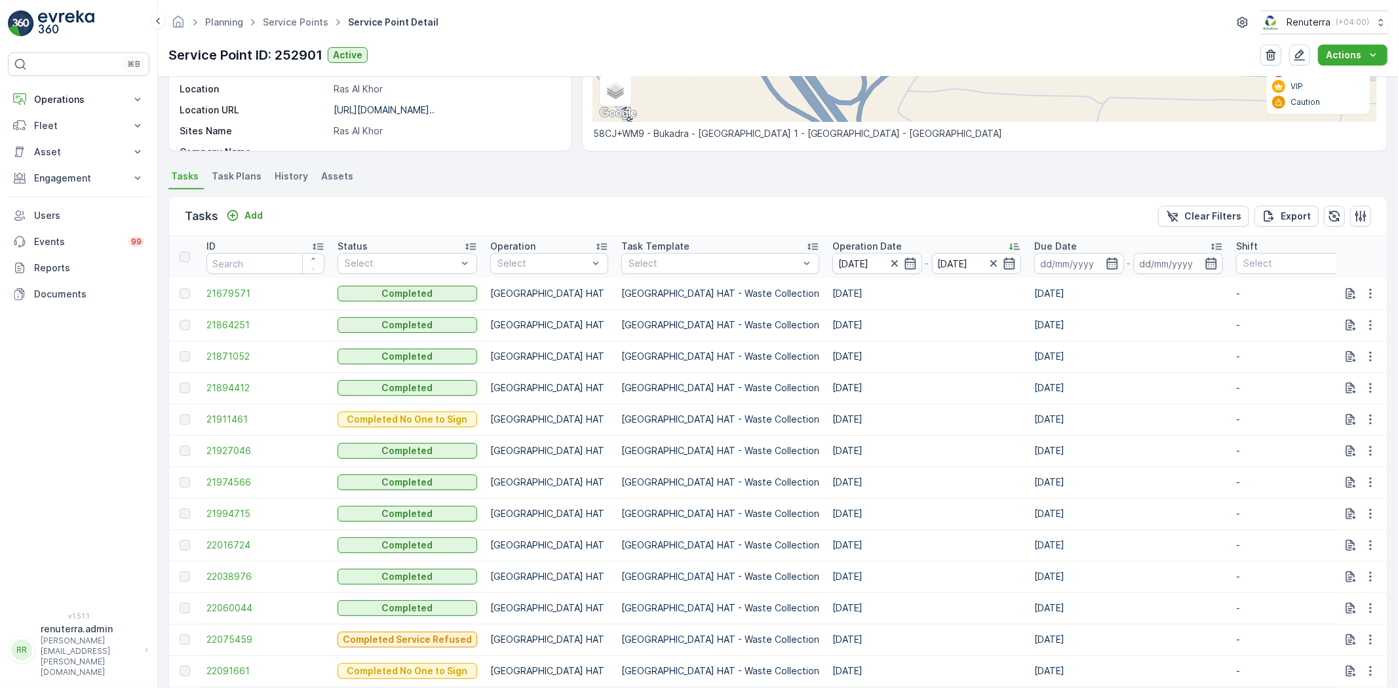
scroll to position [355, 0]
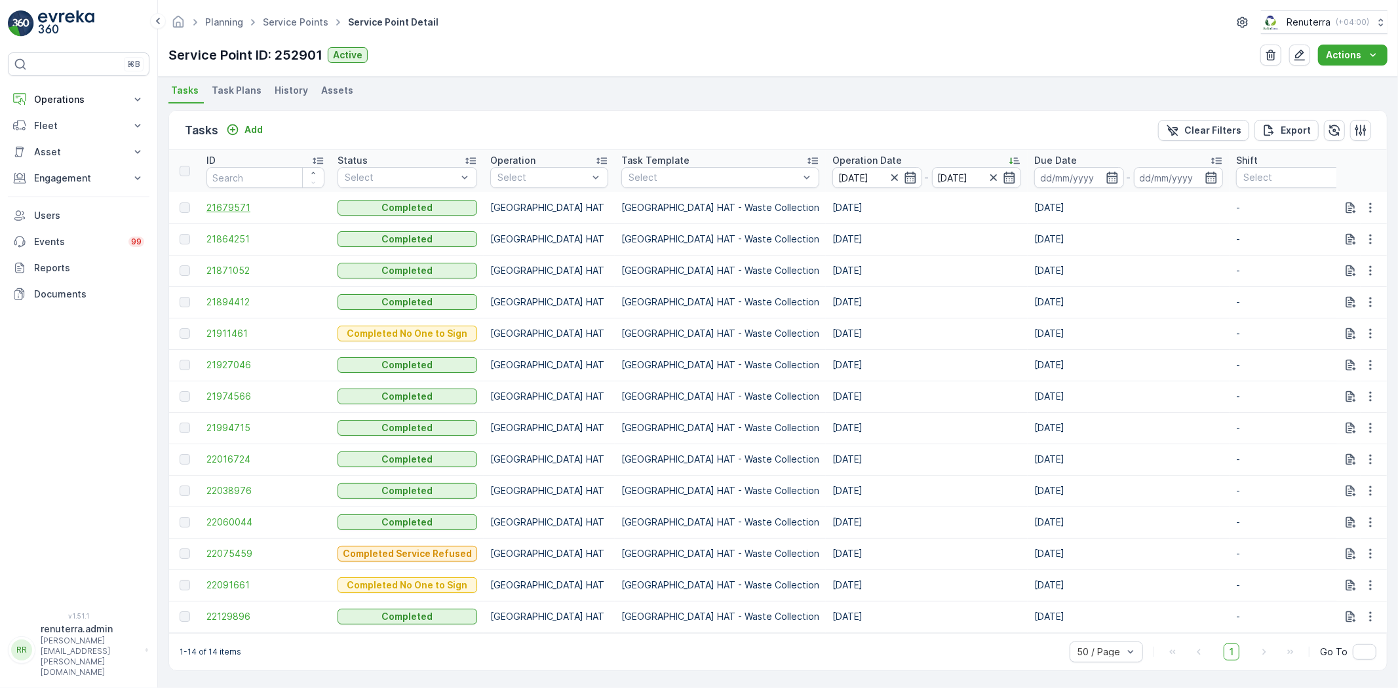
click at [250, 201] on span "21679571" at bounding box center [265, 207] width 118 height 13
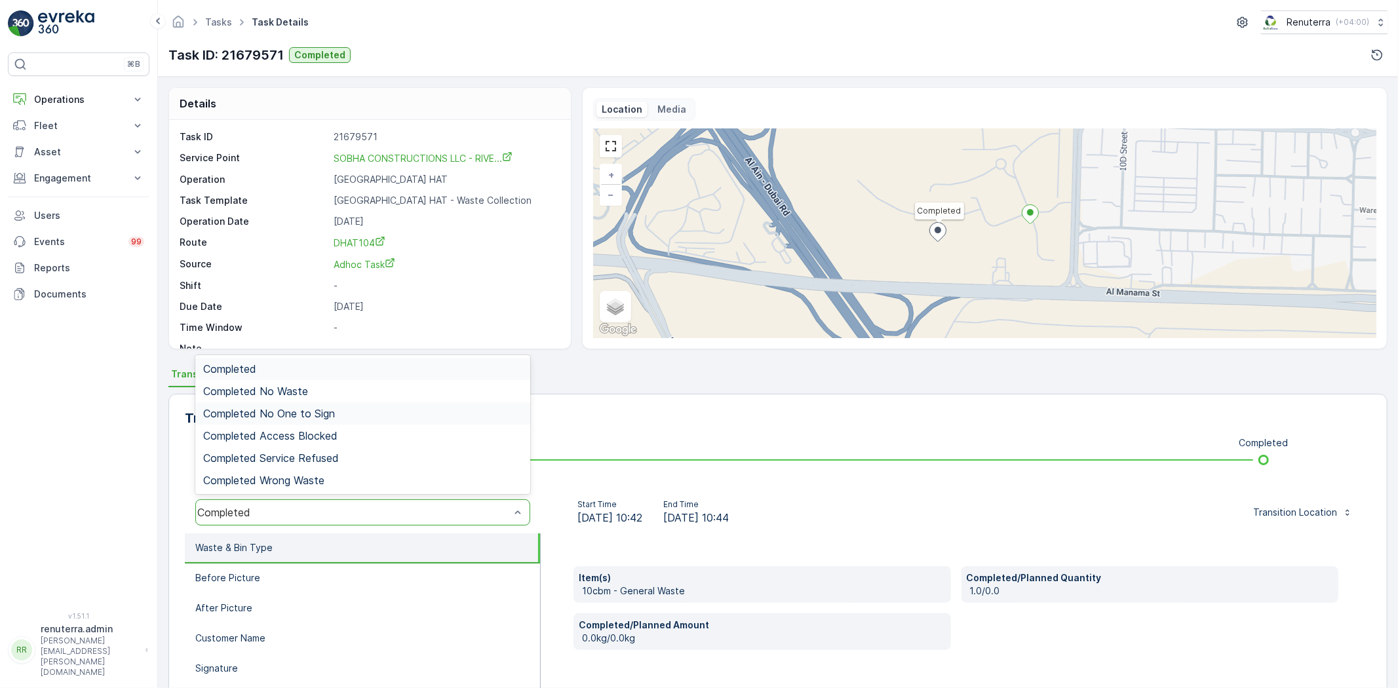
click at [337, 421] on div "Completed No One to Sign" at bounding box center [362, 413] width 335 height 22
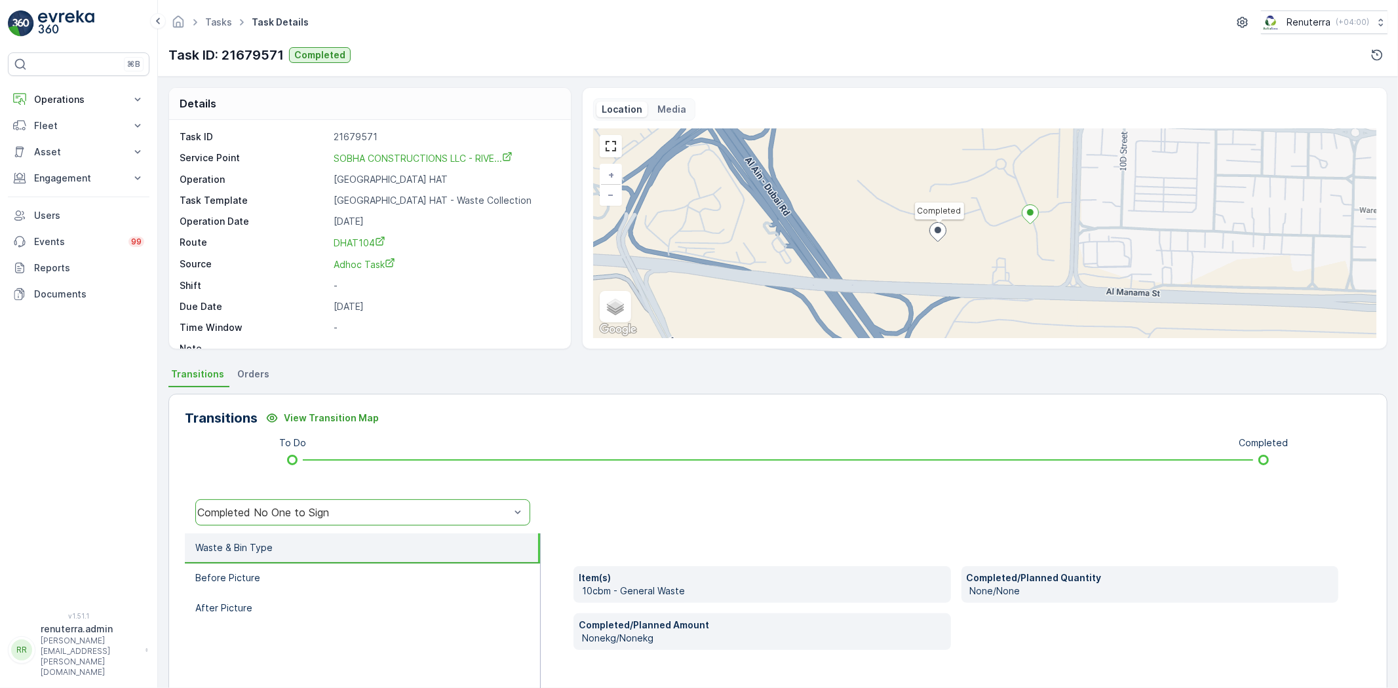
click at [346, 517] on div "Completed No One to Sign" at bounding box center [353, 513] width 313 height 12
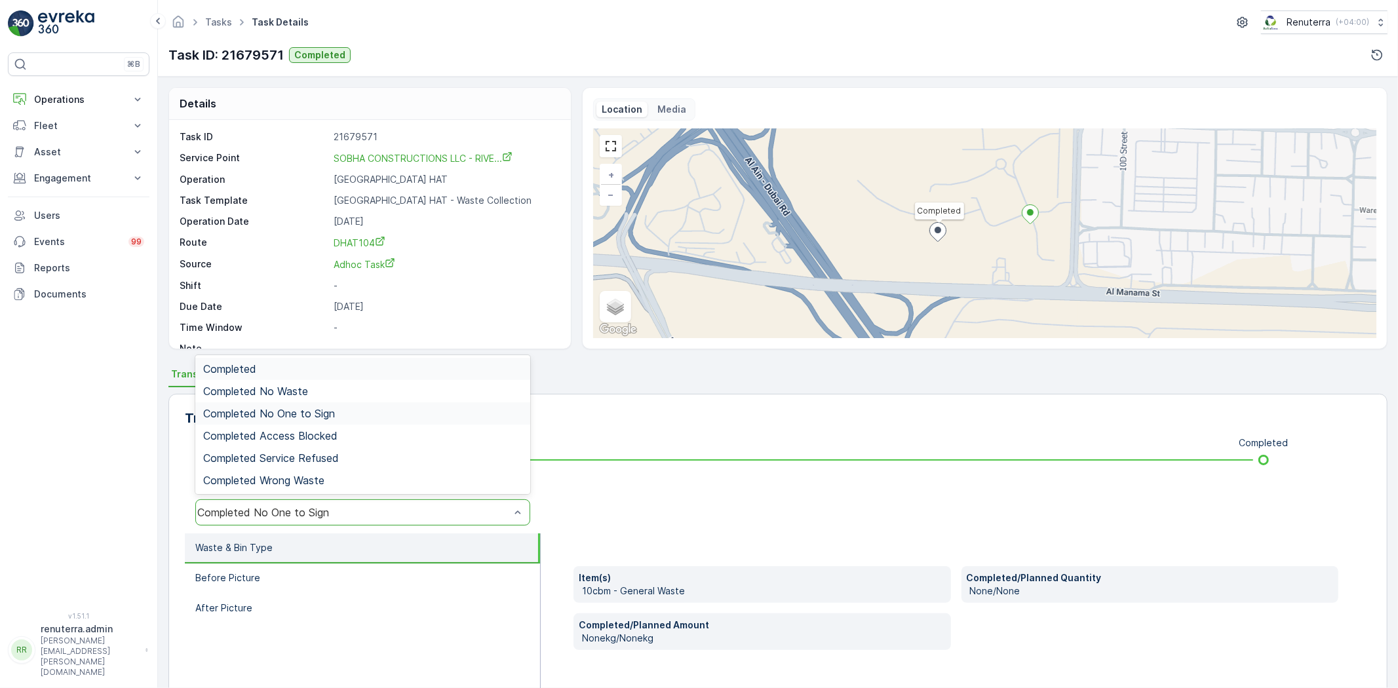
click at [323, 376] on div "Completed" at bounding box center [362, 369] width 335 height 22
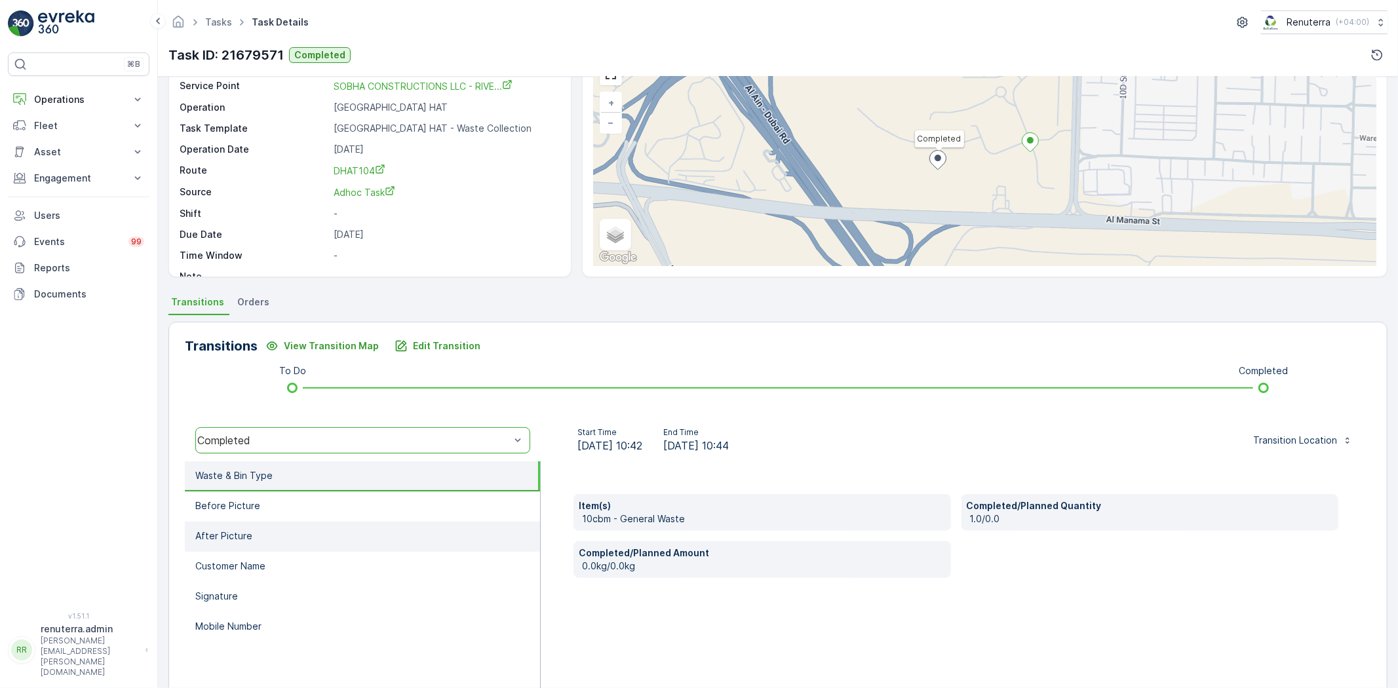
scroll to position [73, 0]
click at [283, 526] on li "After Picture" at bounding box center [362, 536] width 355 height 30
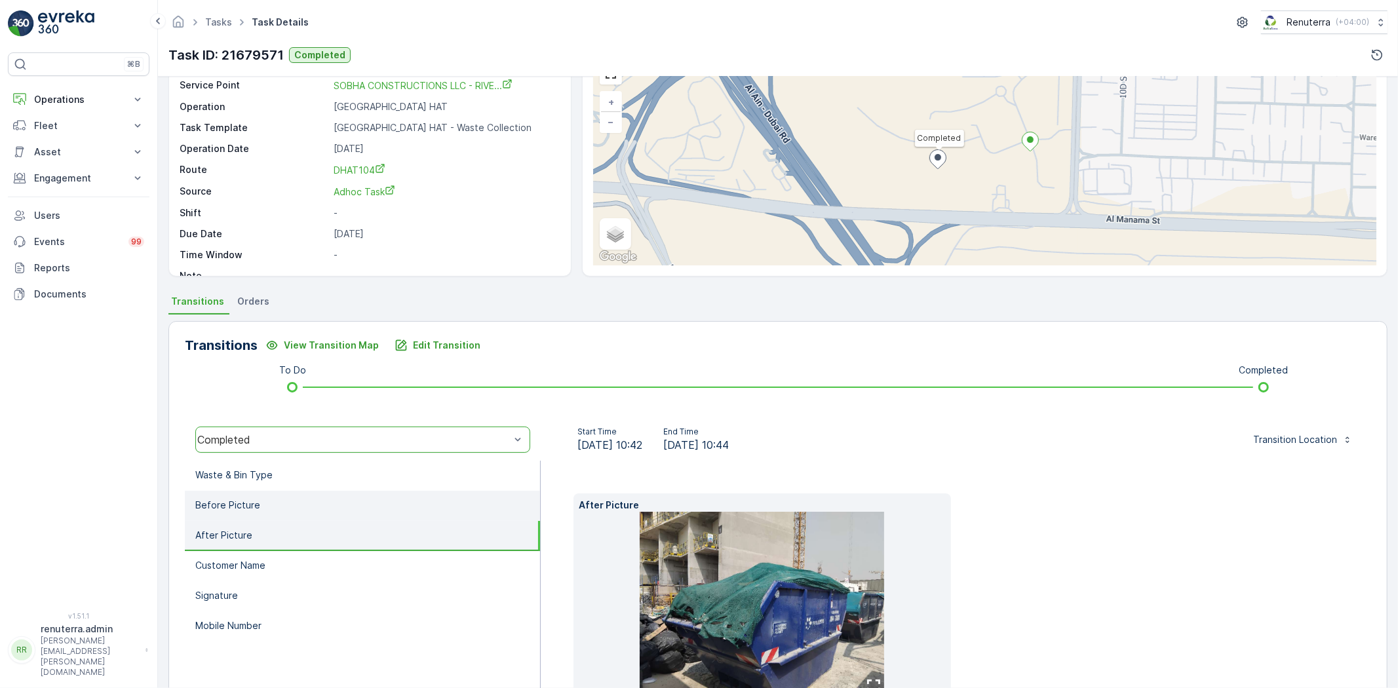
click at [284, 513] on li "Before Picture" at bounding box center [362, 506] width 355 height 30
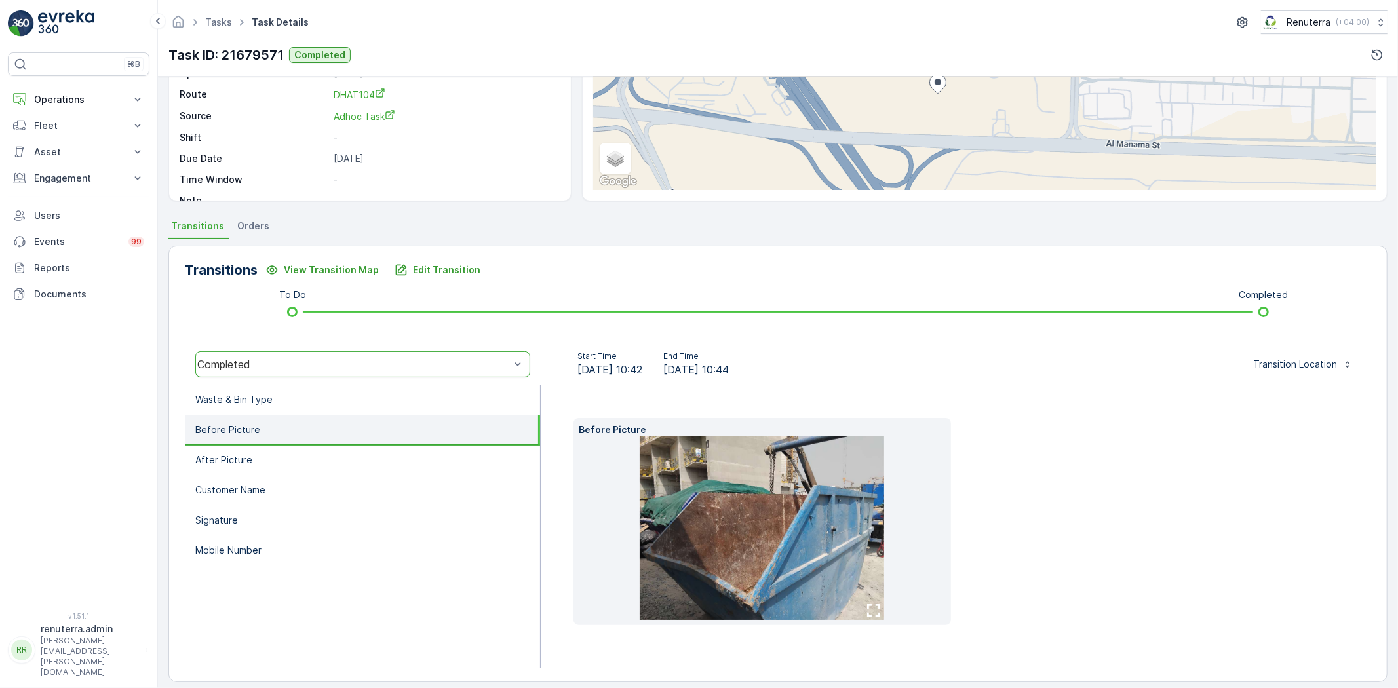
scroll to position [159, 0]
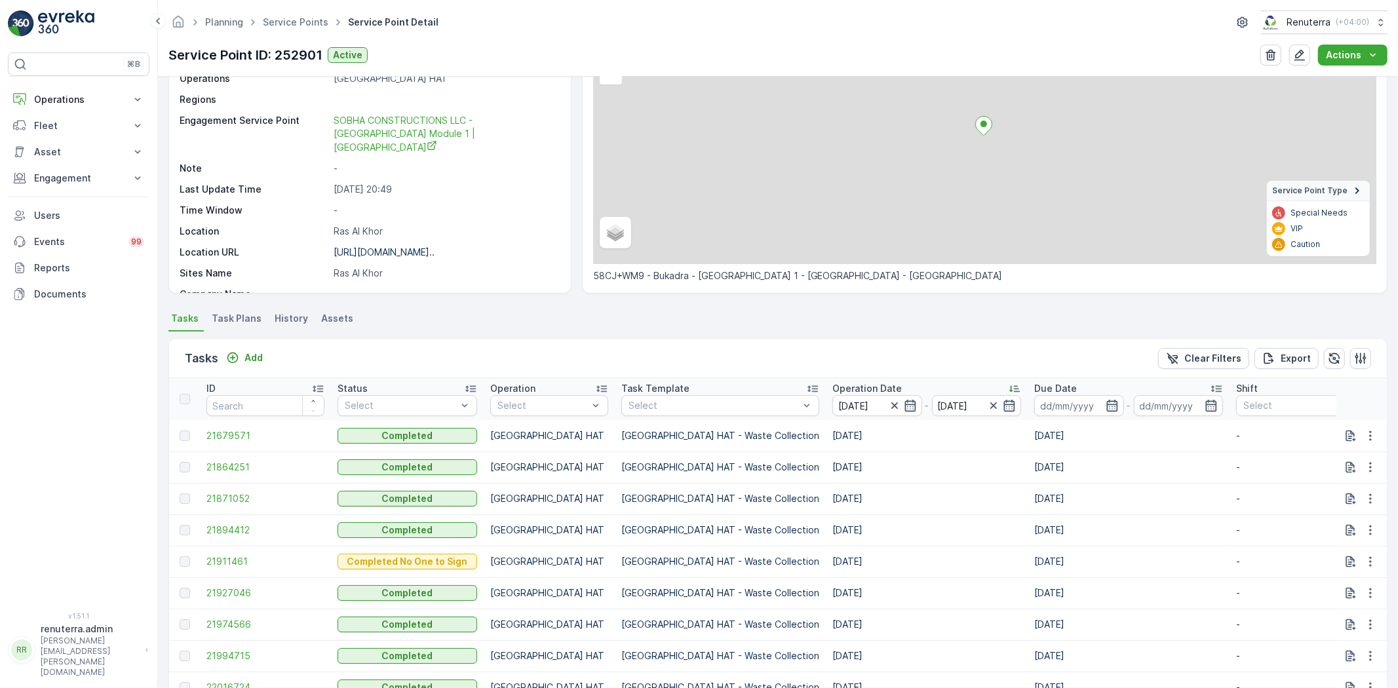
scroll to position [146, 0]
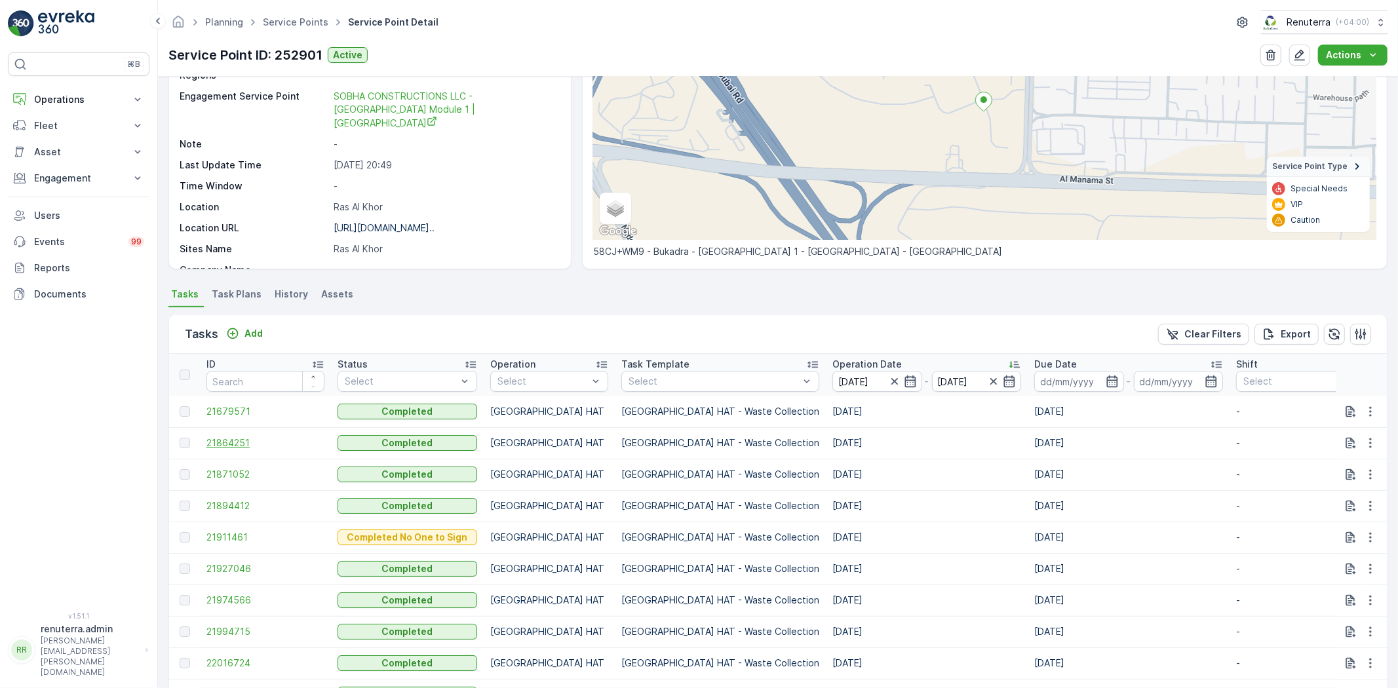
click at [225, 439] on span "21864251" at bounding box center [265, 443] width 118 height 13
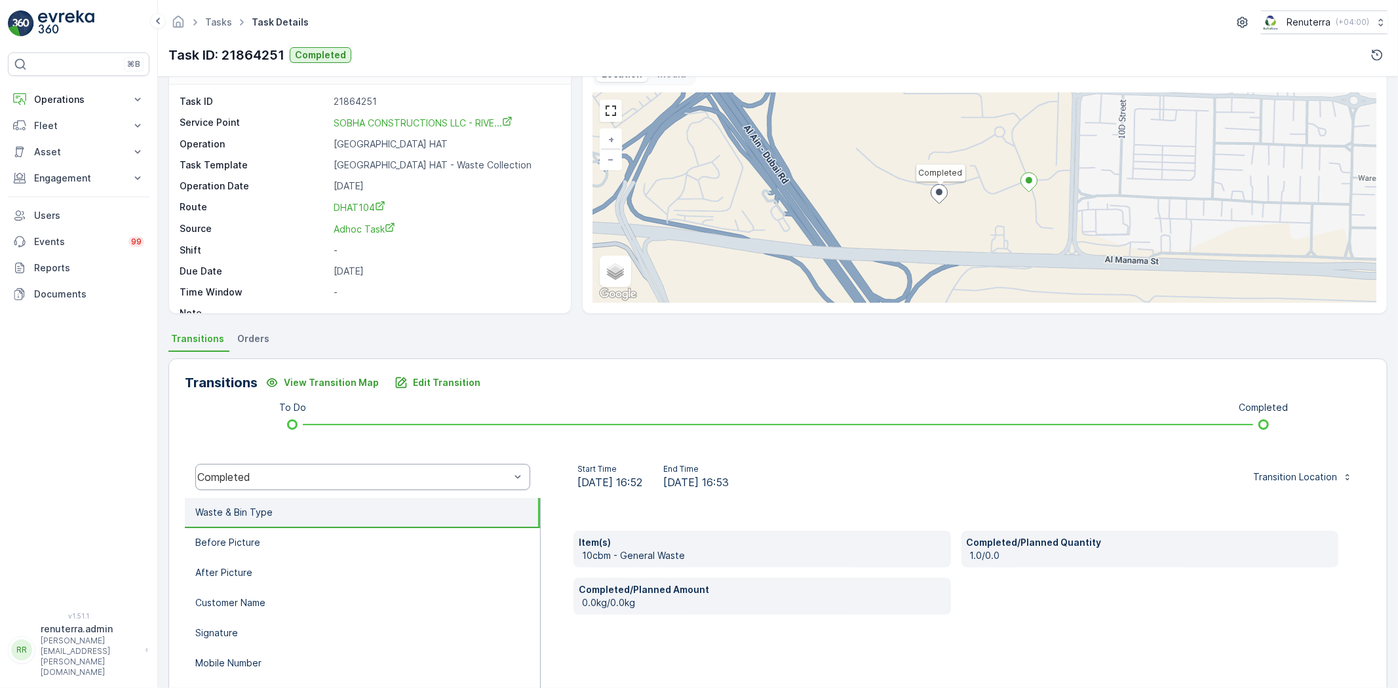
scroll to position [138, 0]
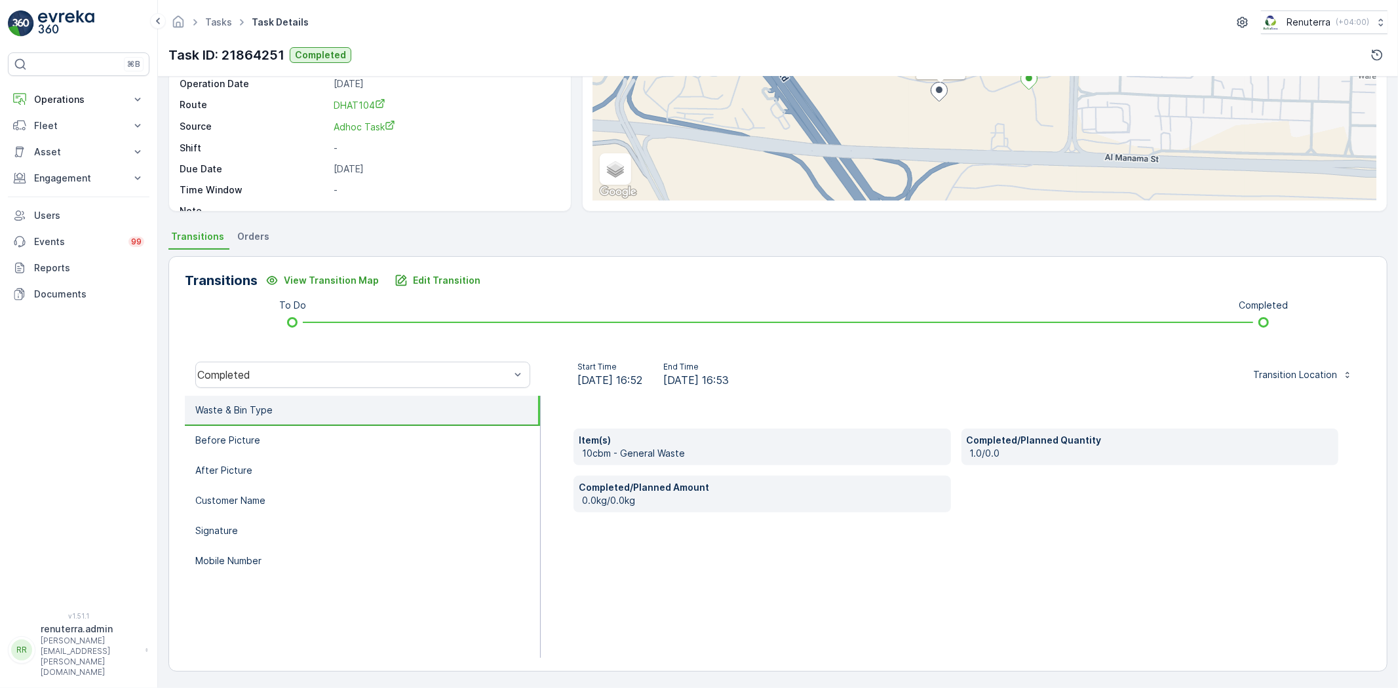
click at [287, 421] on li "Waste & Bin Type" at bounding box center [362, 411] width 355 height 30
click at [302, 435] on li "Before Picture" at bounding box center [362, 441] width 355 height 30
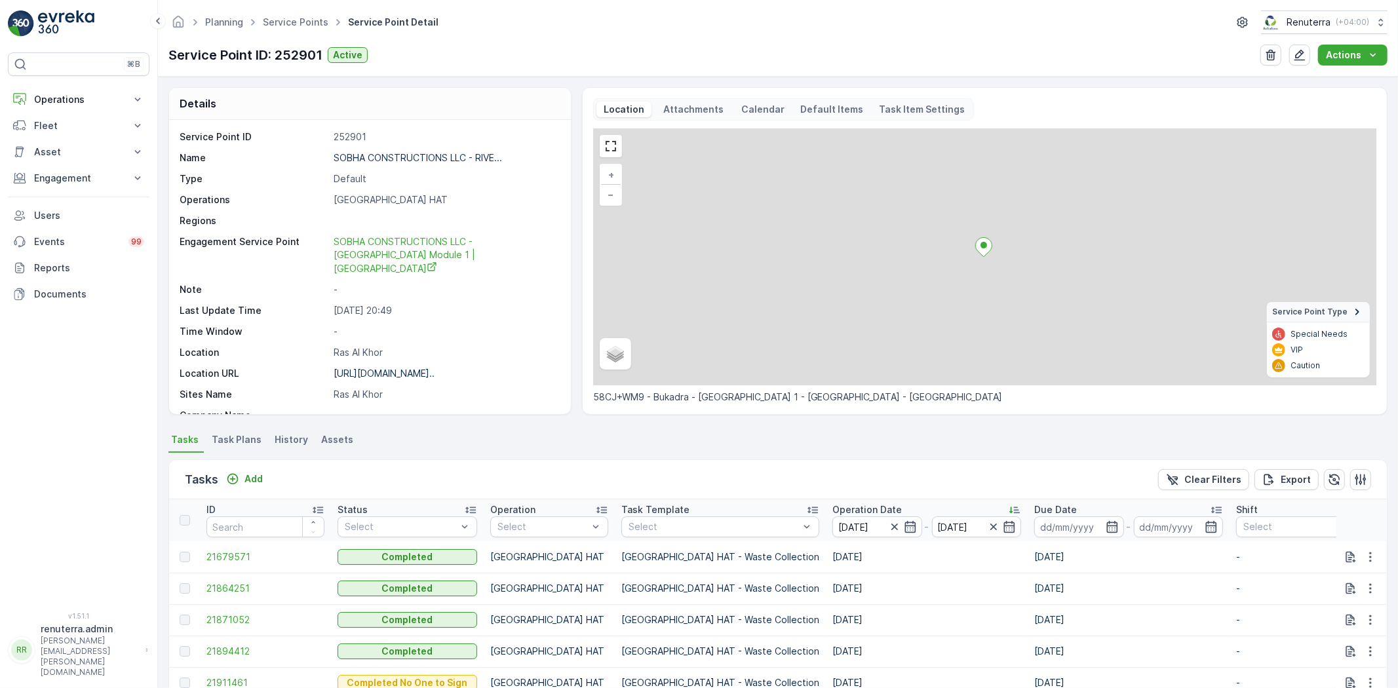
scroll to position [218, 0]
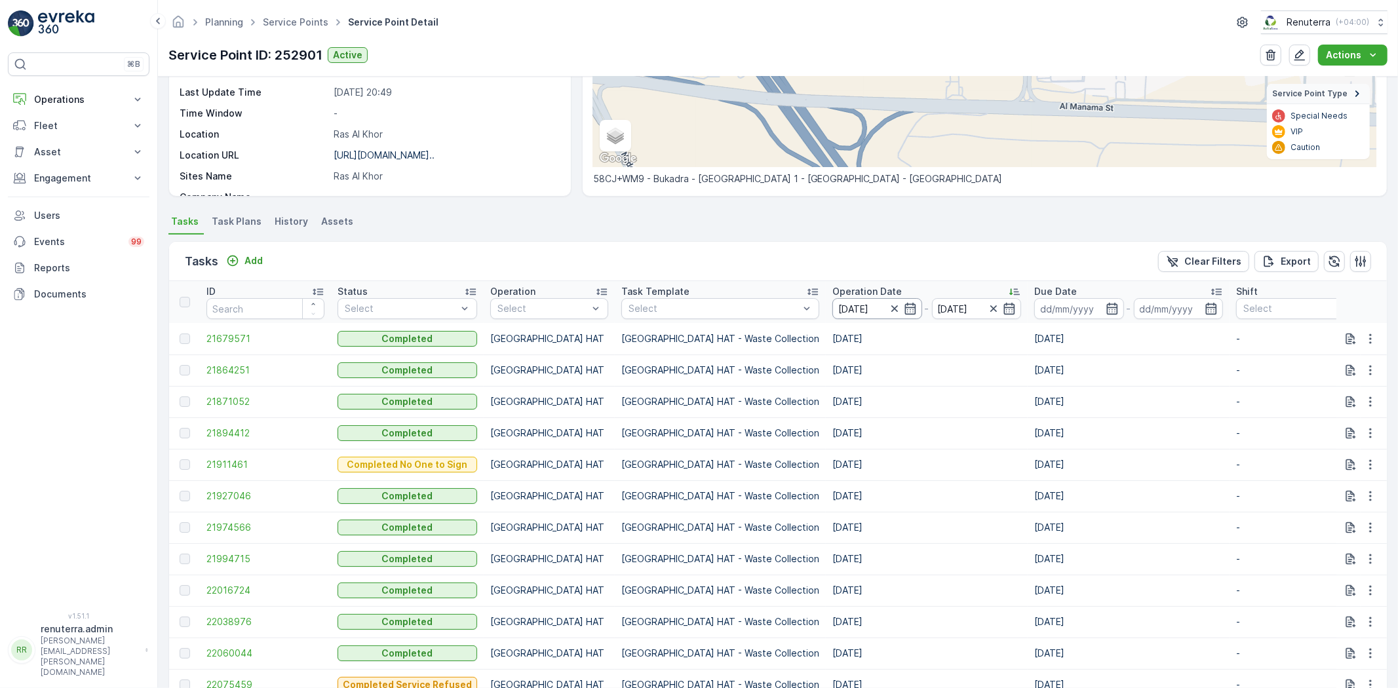
click at [832, 311] on input "16.09.2025" at bounding box center [877, 308] width 90 height 21
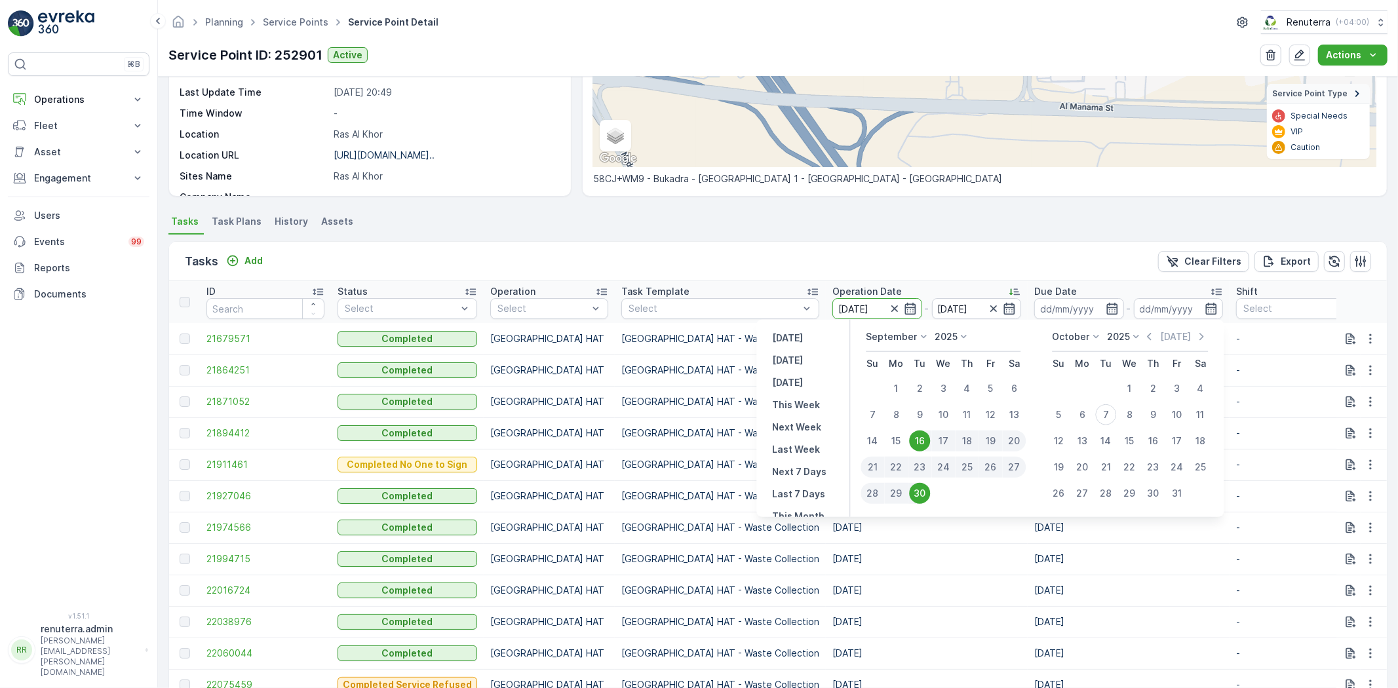
click at [994, 442] on div "19" at bounding box center [991, 441] width 24 height 21
type input "19.09.2025"
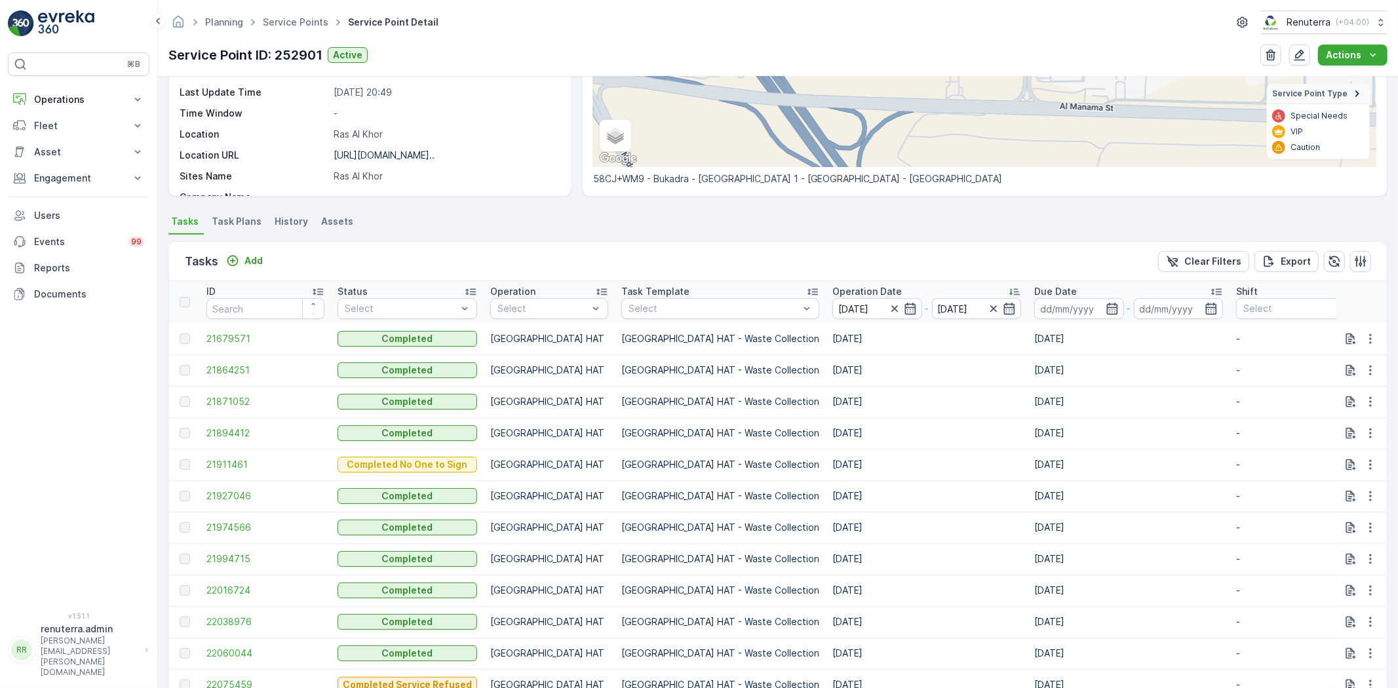
click at [713, 467] on p "Dubai HAT - Waste Collection" at bounding box center [720, 464] width 198 height 13
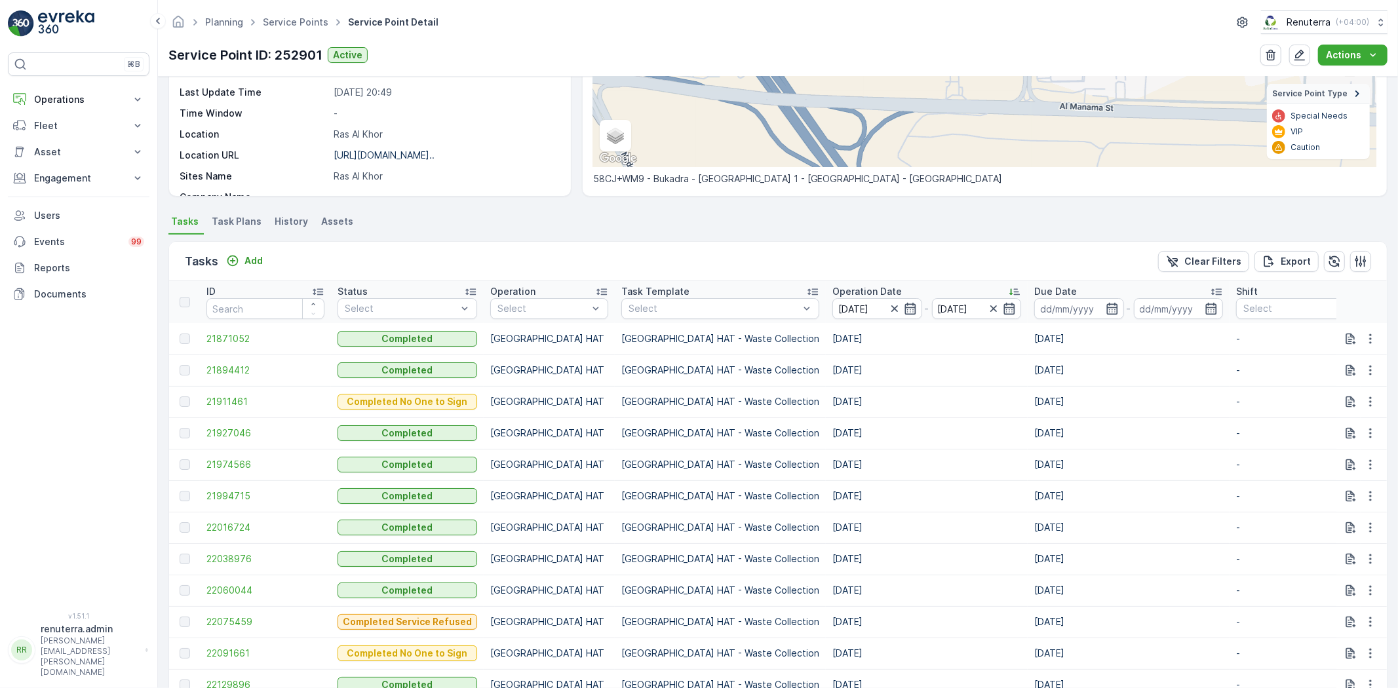
click at [238, 345] on td "21871052" at bounding box center [265, 338] width 131 height 31
click at [235, 337] on span "21871052" at bounding box center [265, 338] width 118 height 13
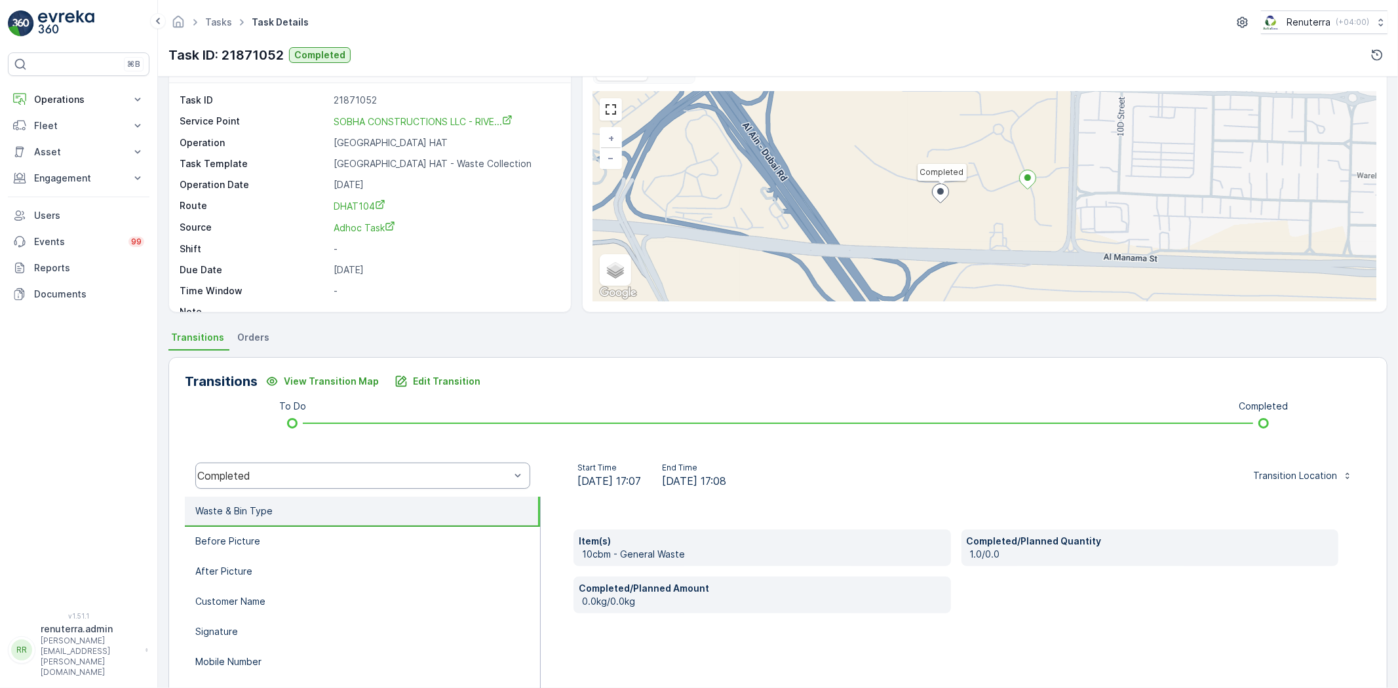
scroll to position [73, 0]
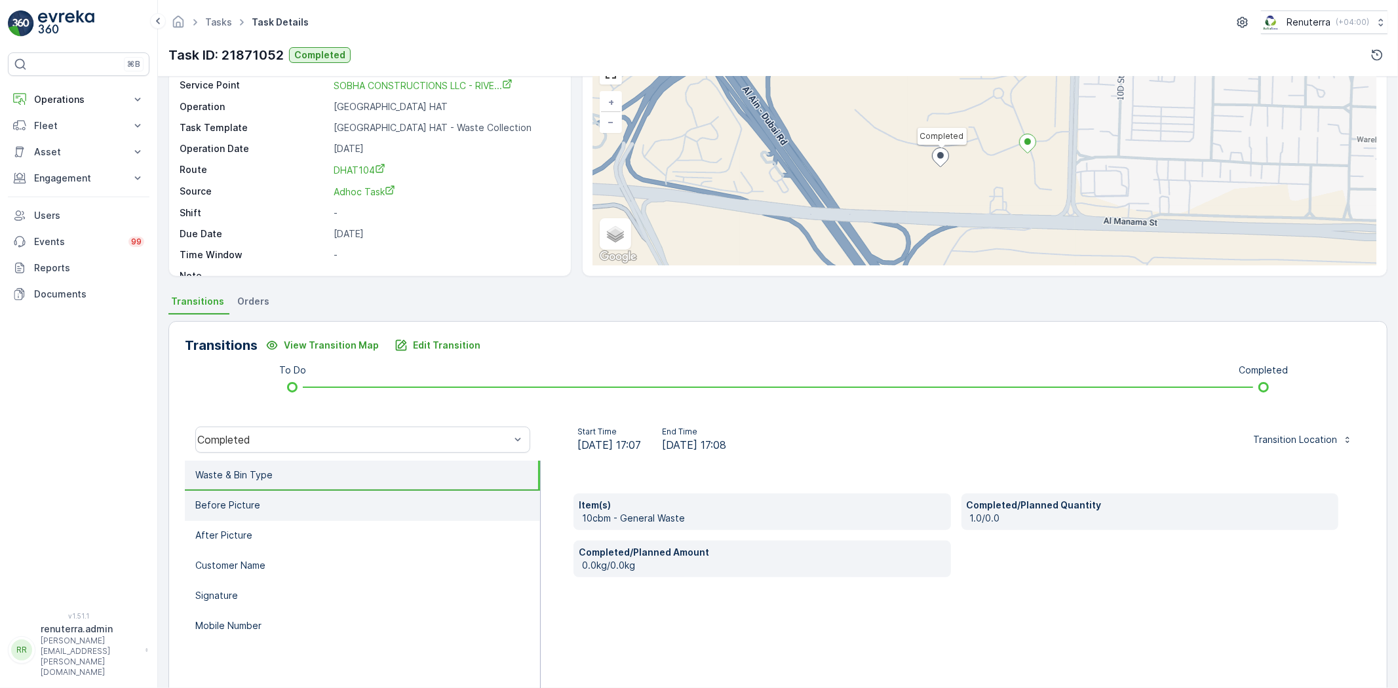
click at [320, 493] on li "Before Picture" at bounding box center [362, 506] width 355 height 30
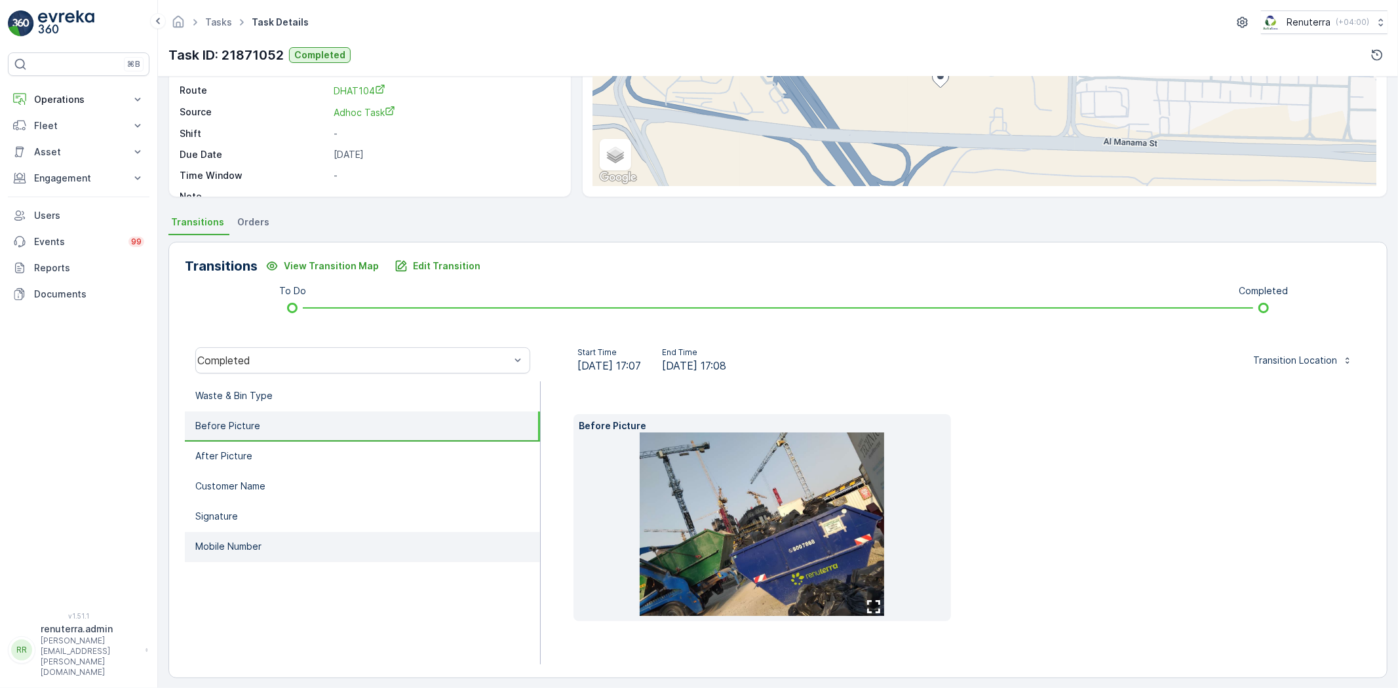
scroll to position [159, 0]
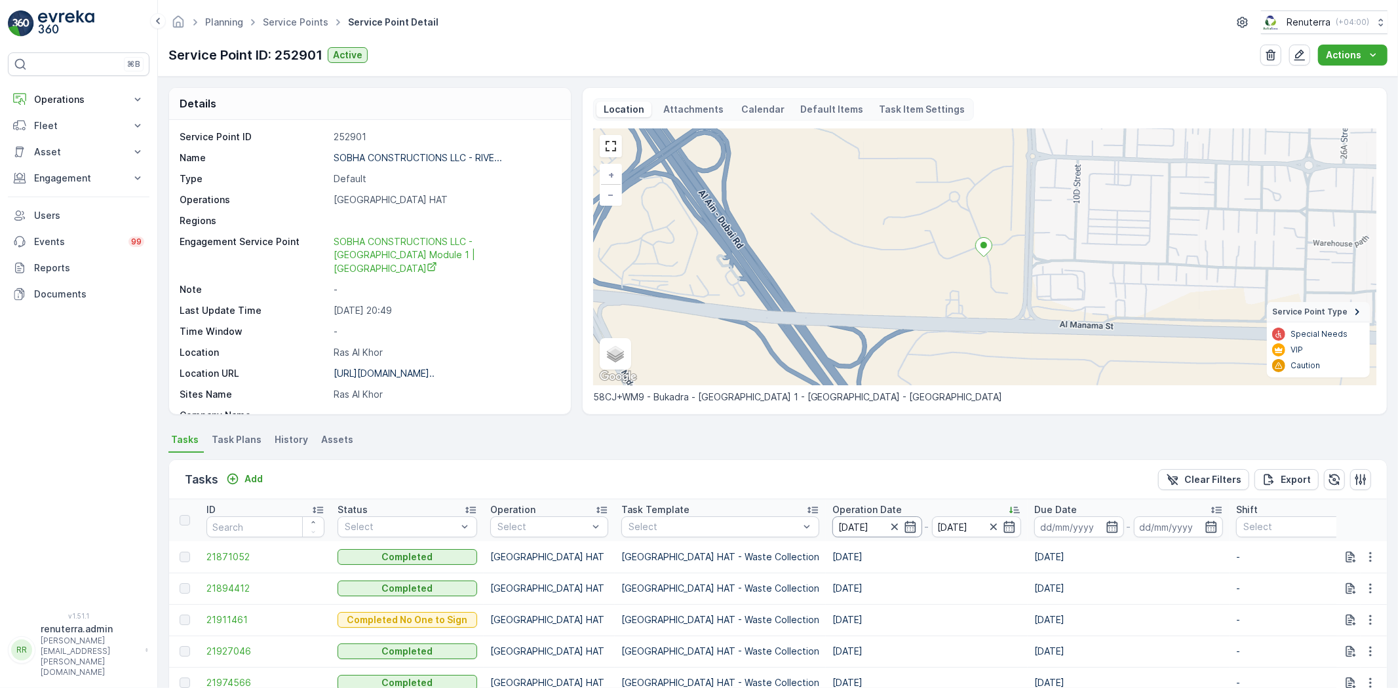
click at [832, 518] on input "19.09.2025" at bounding box center [877, 527] width 90 height 21
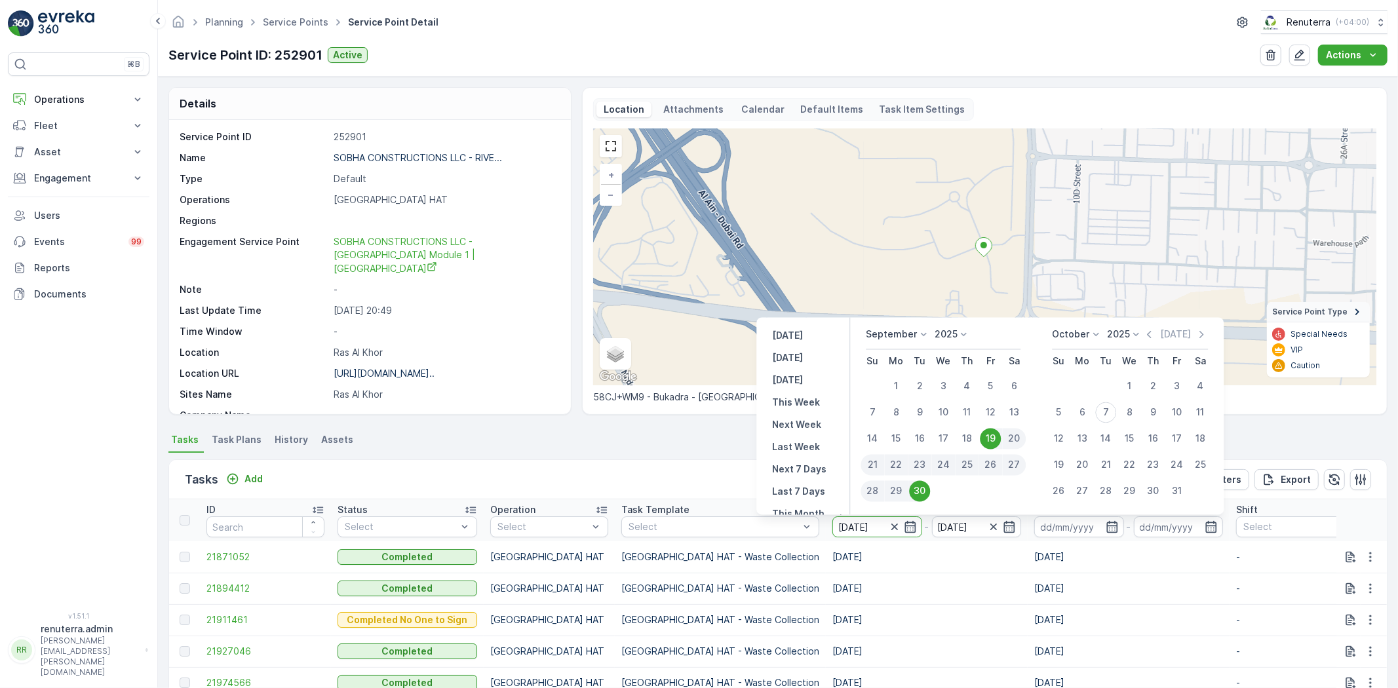
click at [1020, 440] on div "20" at bounding box center [1014, 439] width 24 height 21
type input "20.09.2025"
click at [826, 571] on td "19.09.2025" at bounding box center [927, 556] width 202 height 31
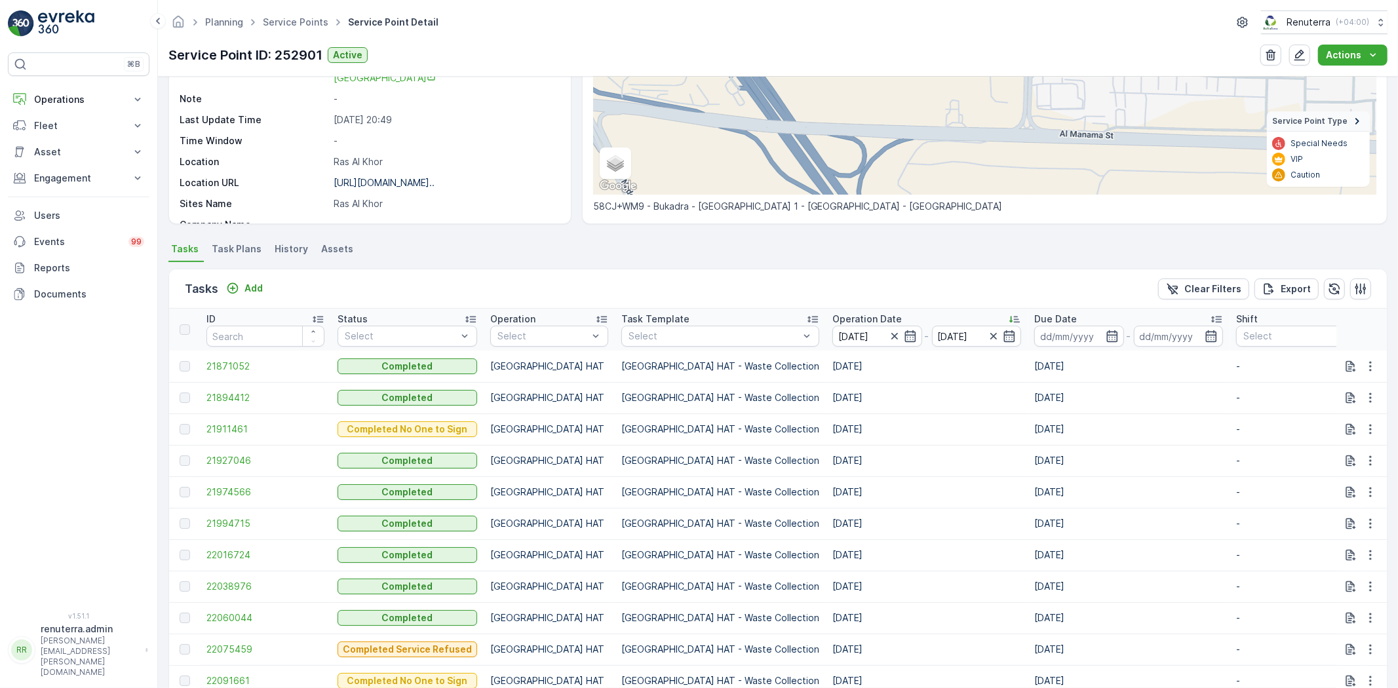
scroll to position [218, 0]
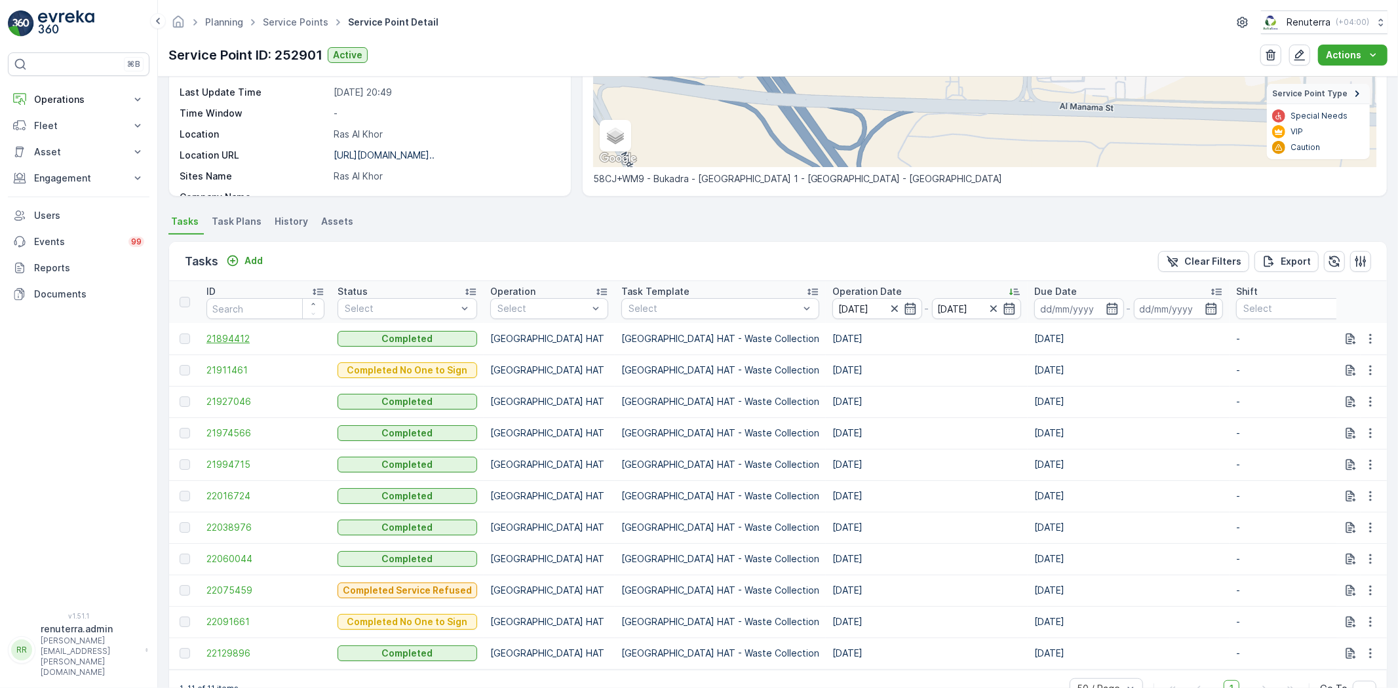
click at [265, 338] on span "21894412" at bounding box center [265, 338] width 118 height 13
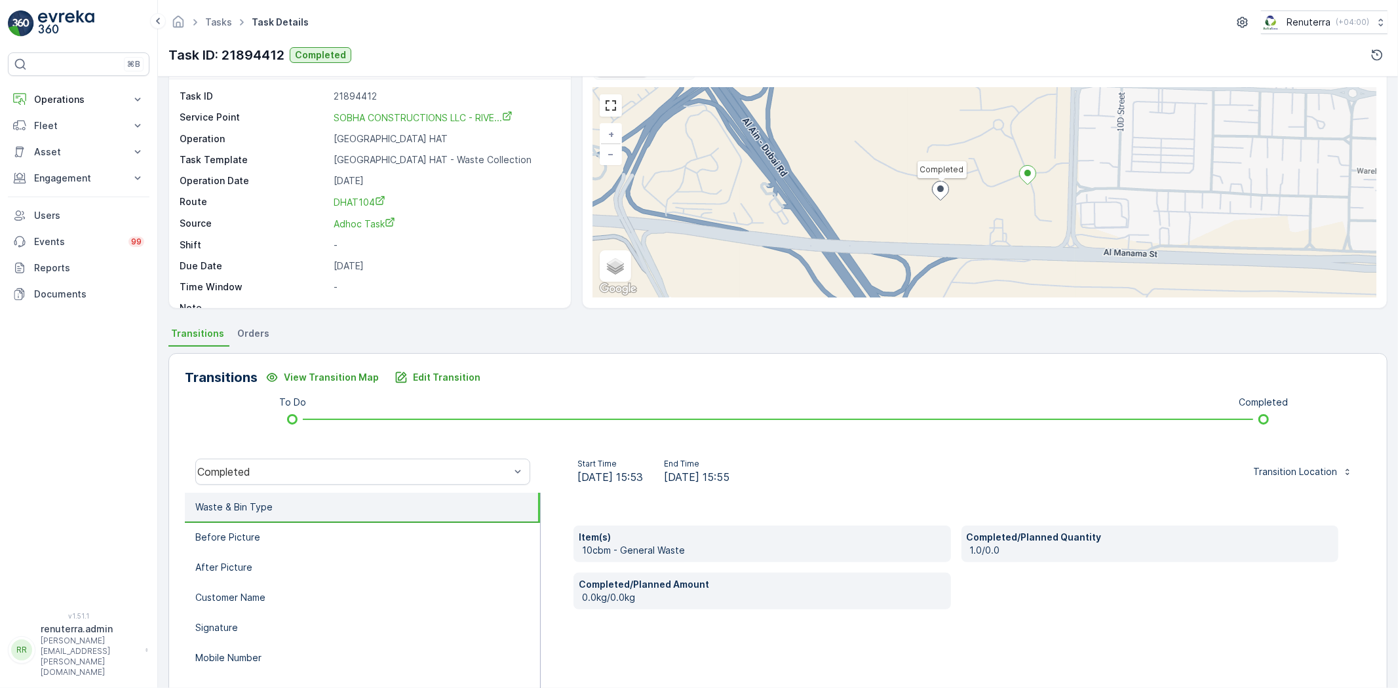
scroll to position [138, 0]
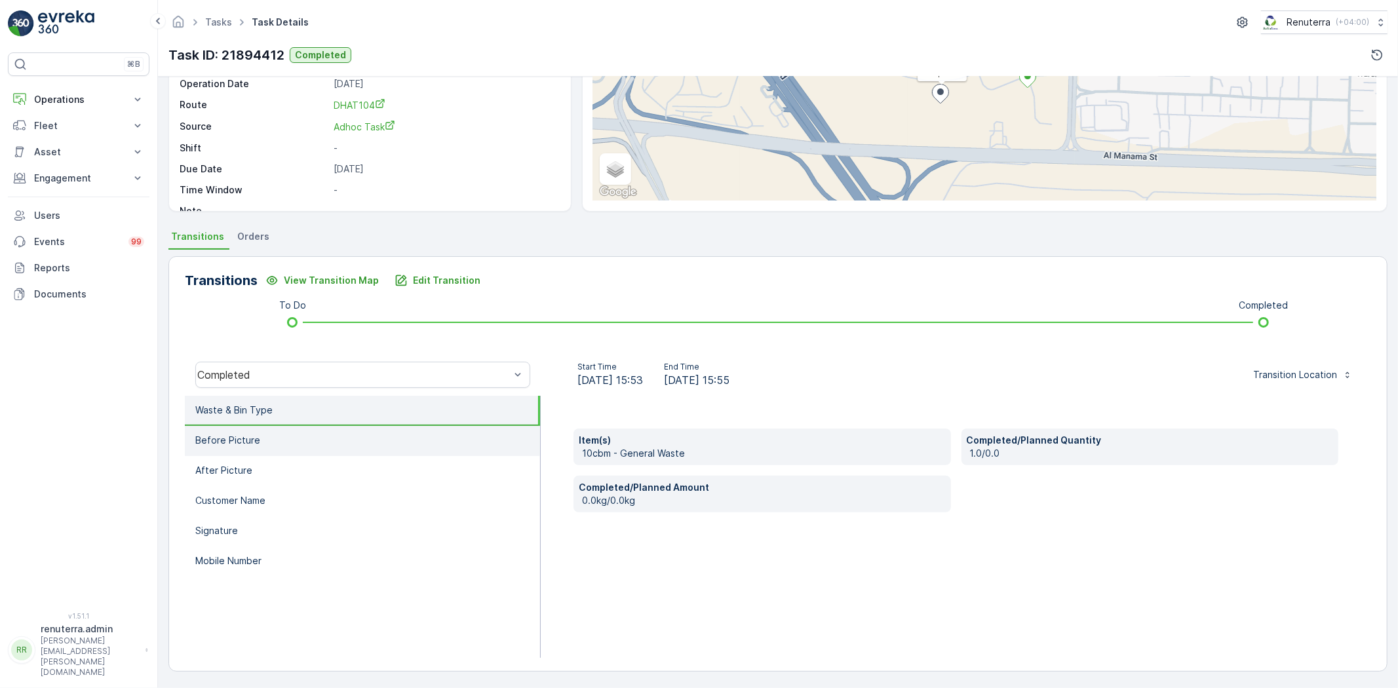
click at [300, 444] on li "Before Picture" at bounding box center [362, 441] width 355 height 30
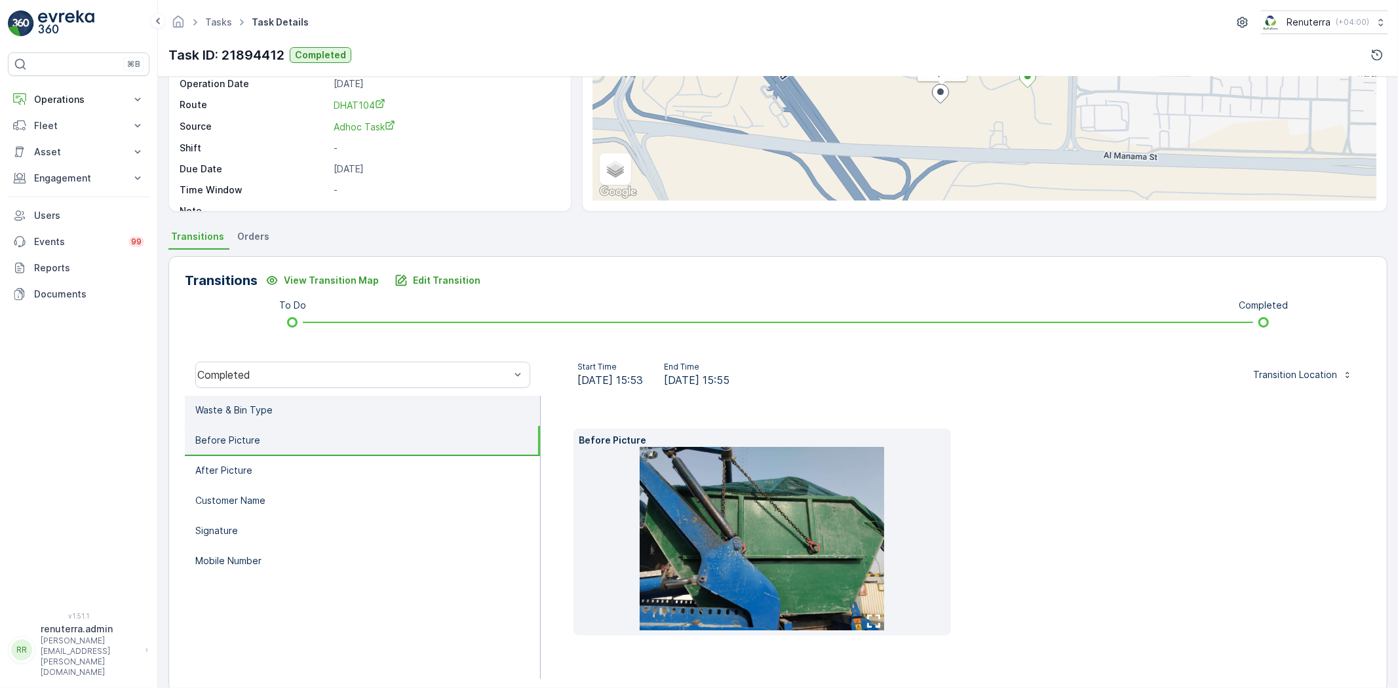
click at [286, 406] on li "Waste & Bin Type" at bounding box center [362, 411] width 355 height 30
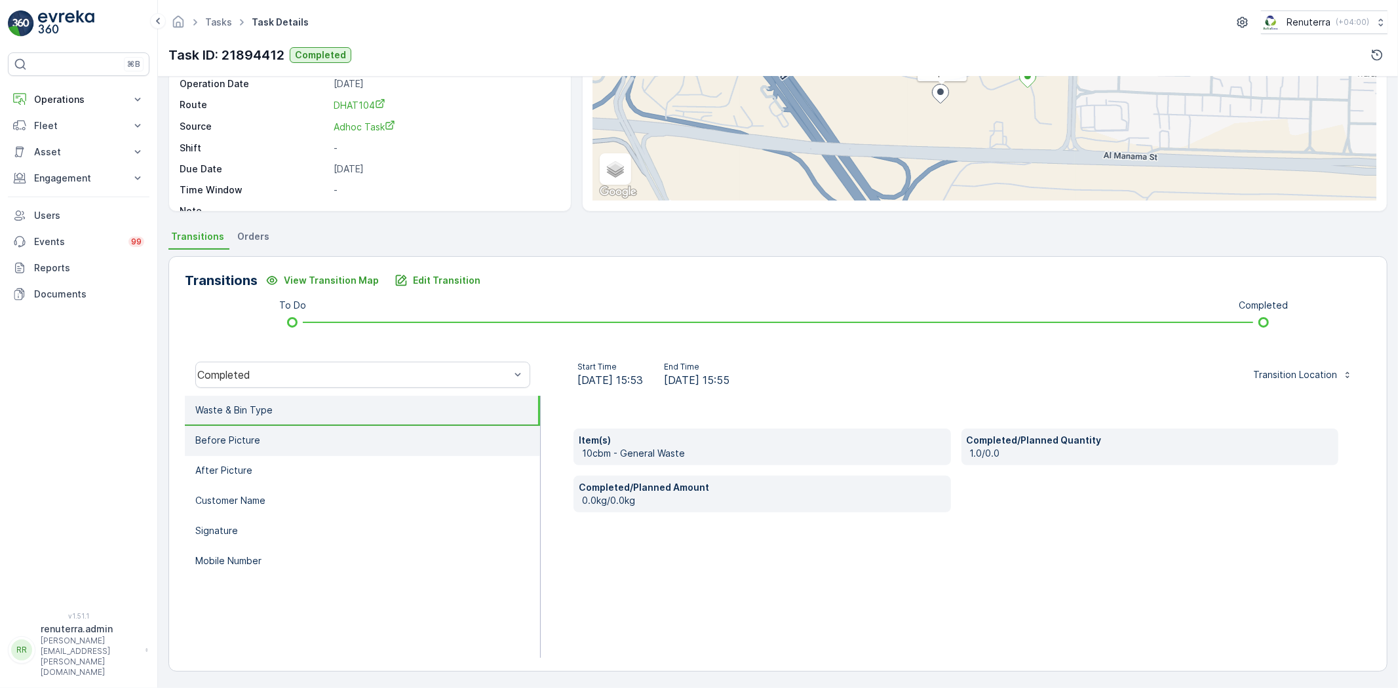
click at [297, 435] on li "Before Picture" at bounding box center [362, 441] width 355 height 30
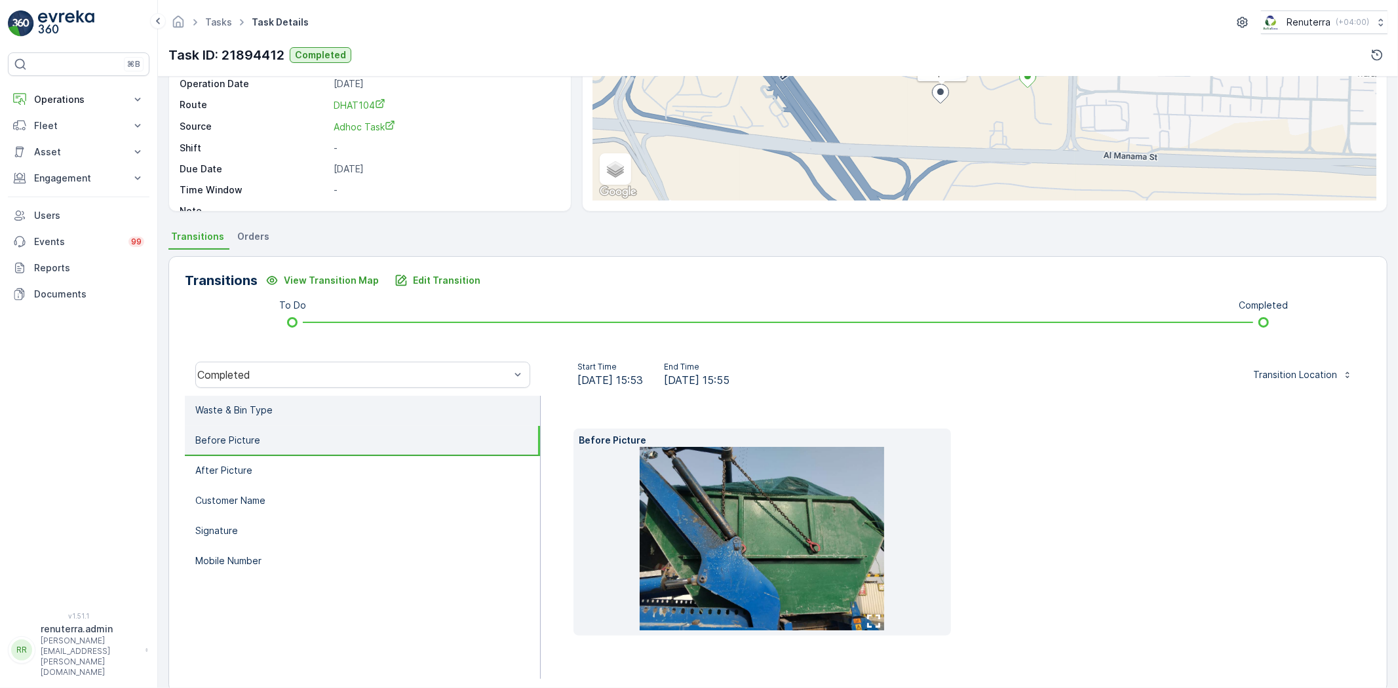
click at [283, 414] on li "Waste & Bin Type" at bounding box center [362, 411] width 355 height 30
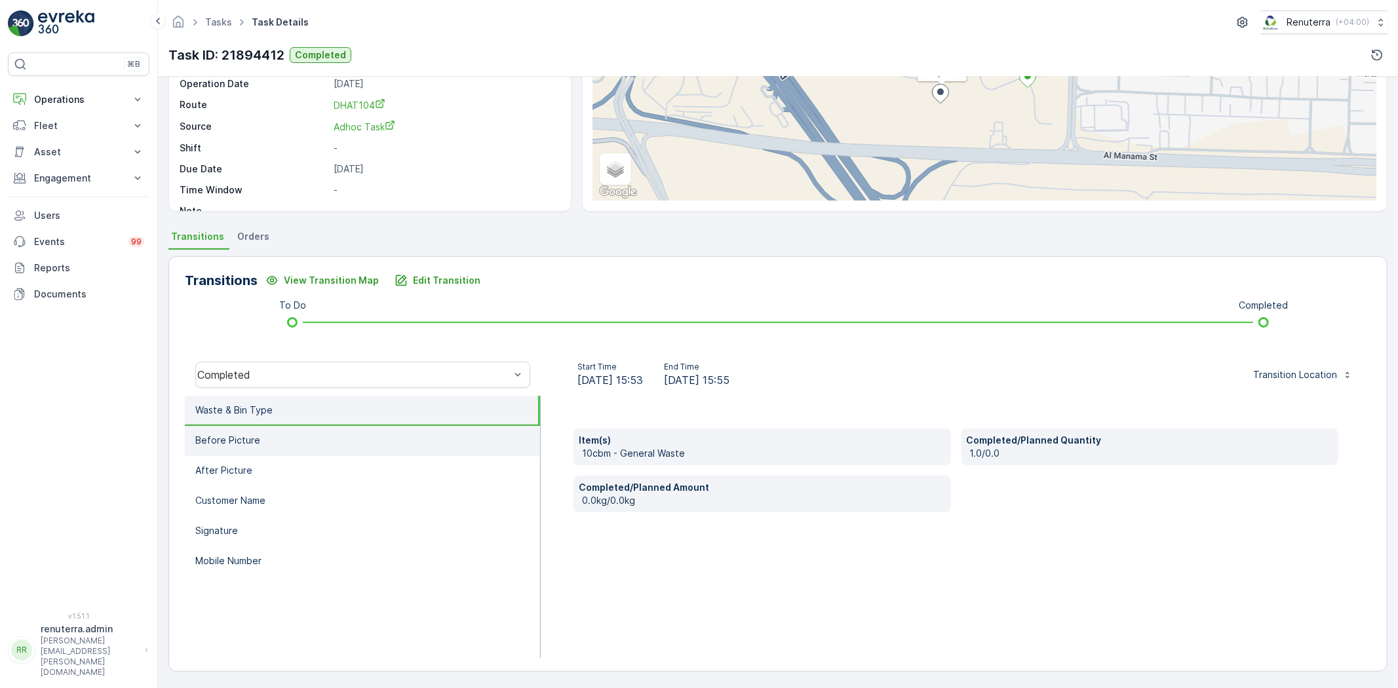
click at [302, 427] on li "Before Picture" at bounding box center [362, 441] width 355 height 30
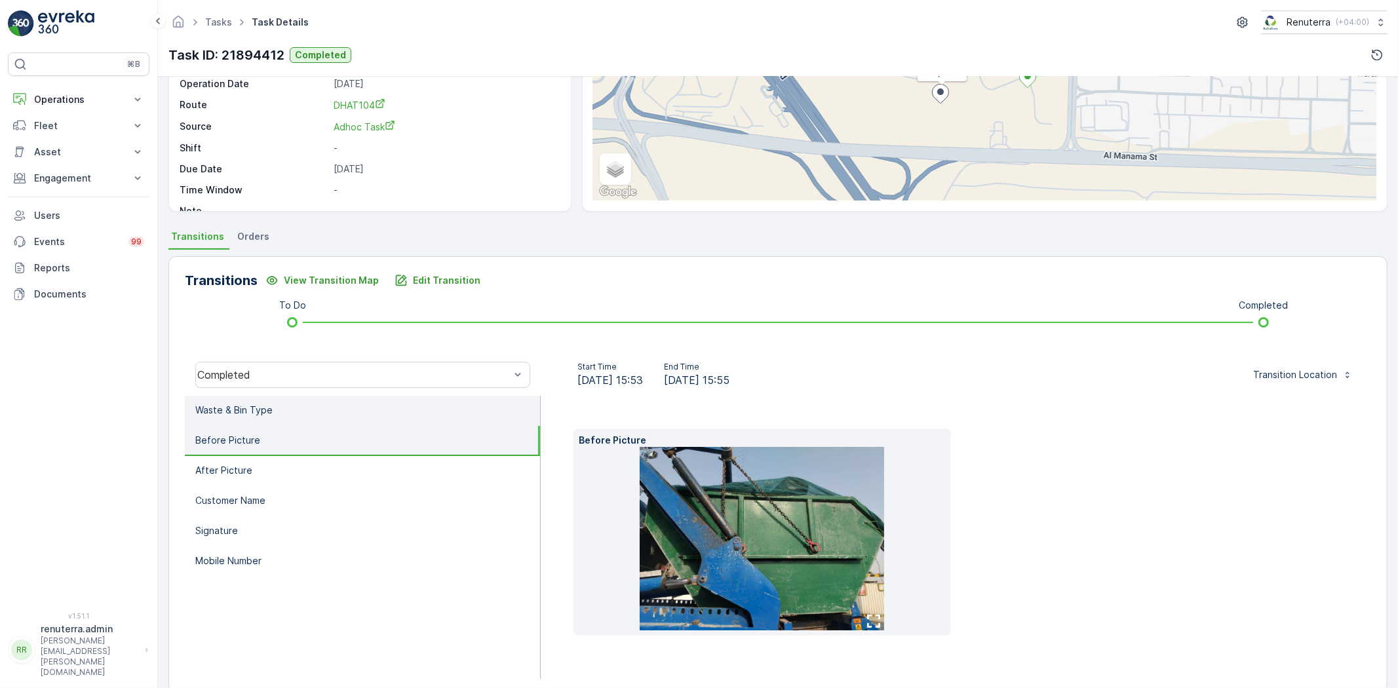
click at [290, 408] on li "Waste & Bin Type" at bounding box center [362, 411] width 355 height 30
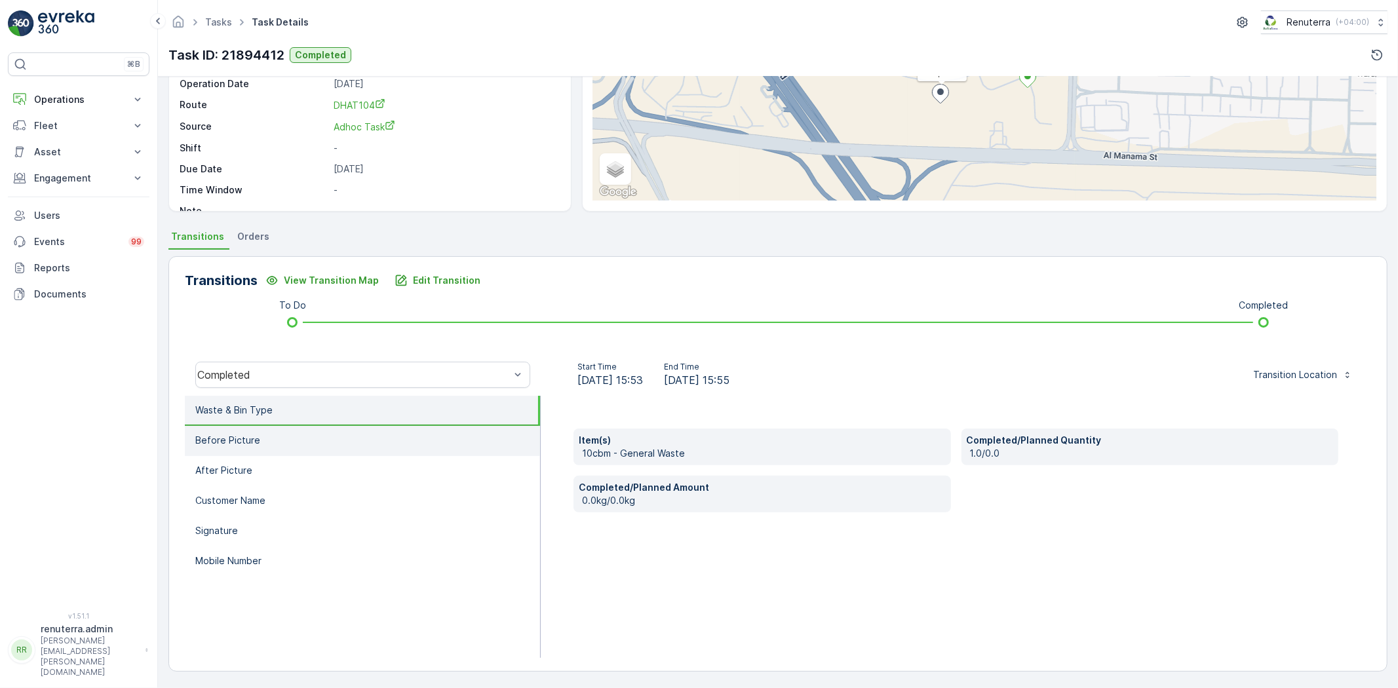
click at [296, 436] on li "Before Picture" at bounding box center [362, 441] width 355 height 30
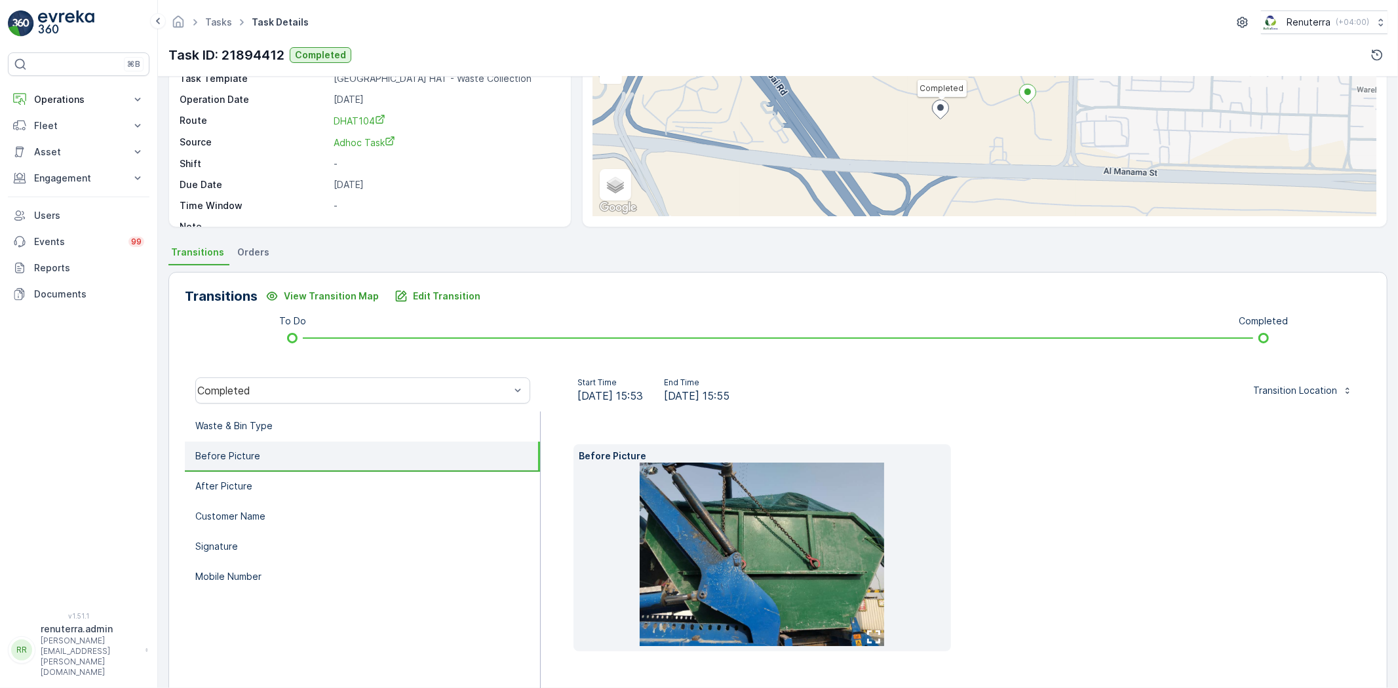
scroll to position [86, 0]
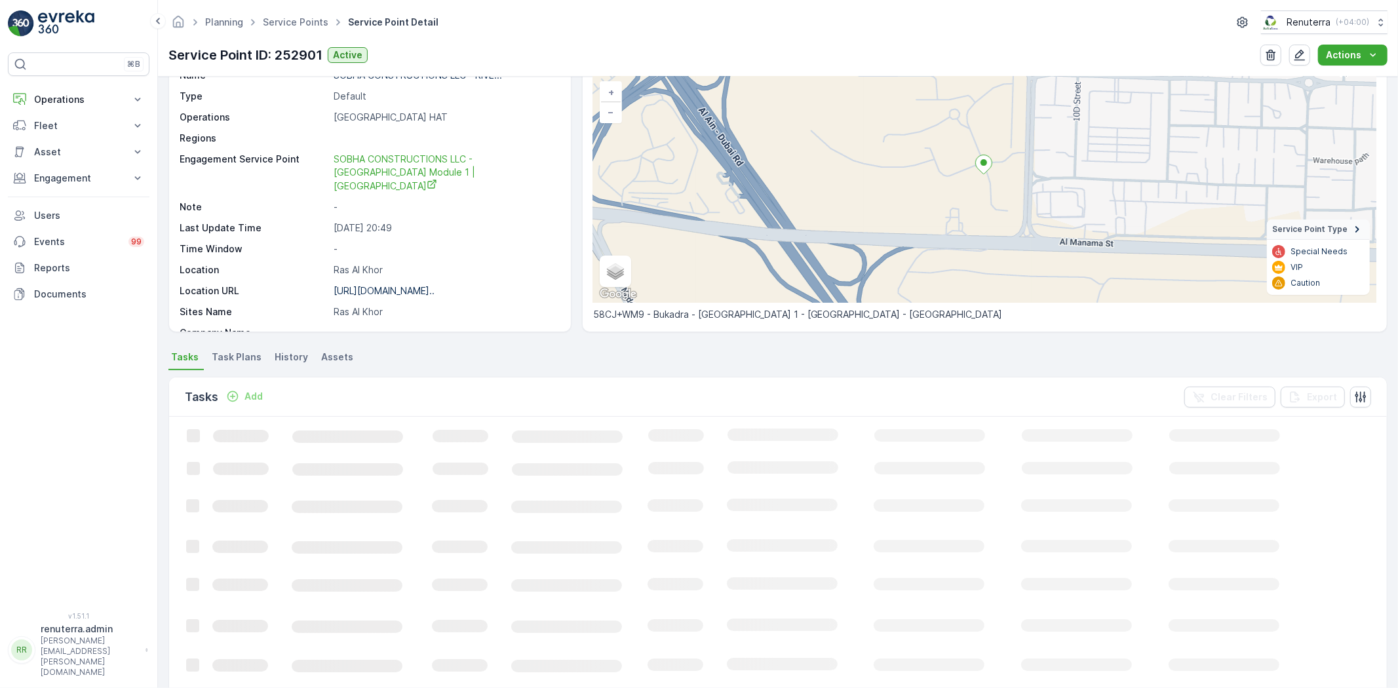
scroll to position [218, 0]
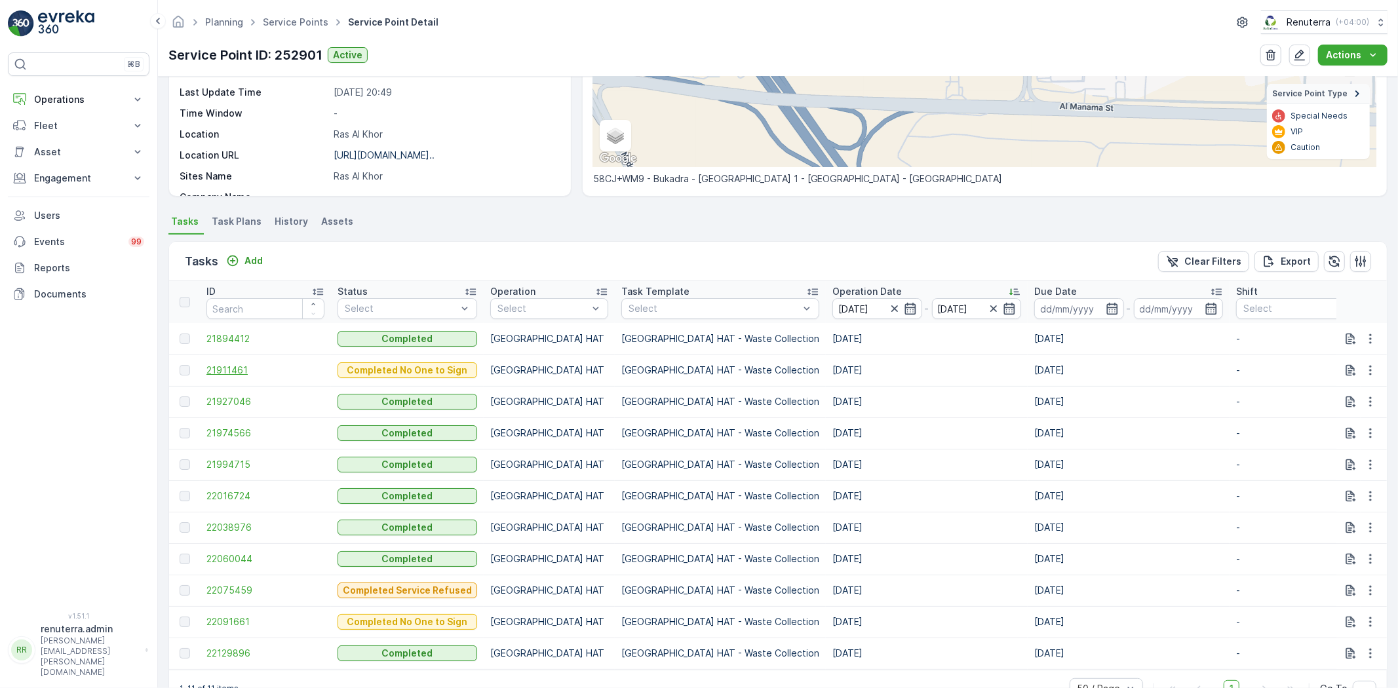
click at [239, 370] on span "21911461" at bounding box center [265, 370] width 118 height 13
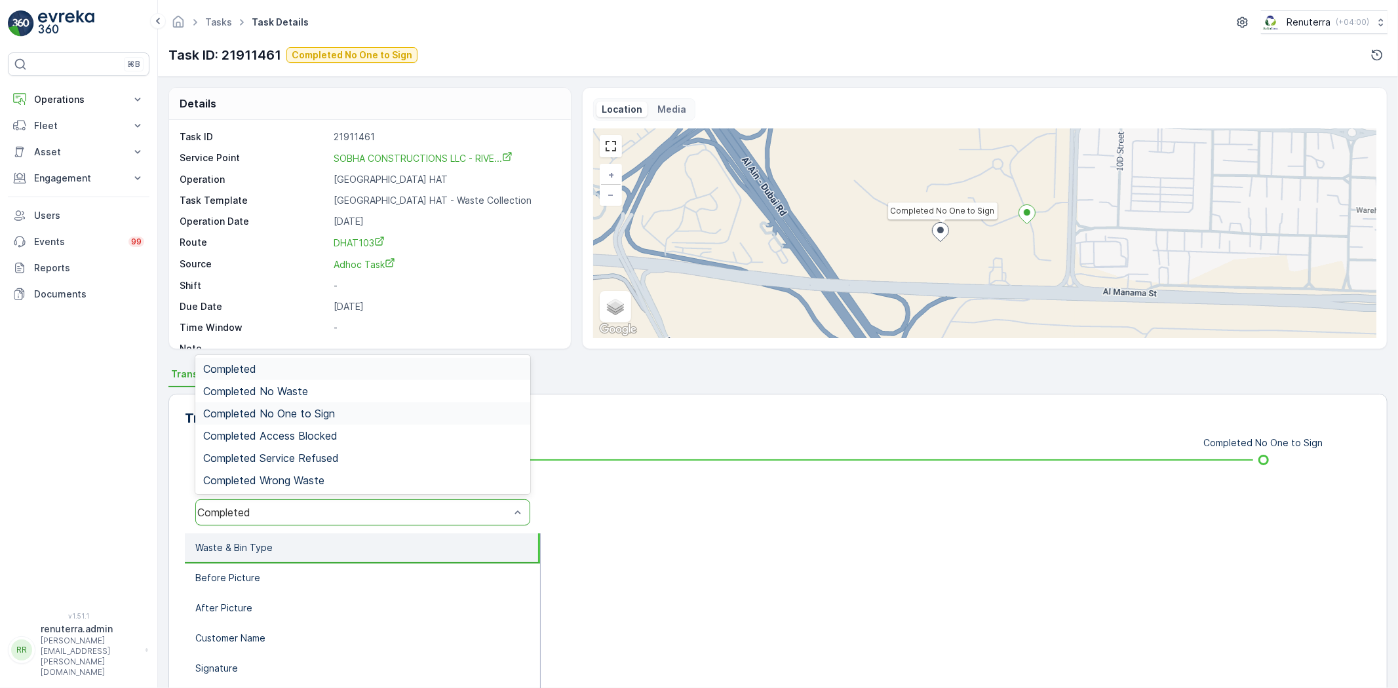
click at [317, 421] on div "Completed No One to Sign" at bounding box center [362, 413] width 335 height 22
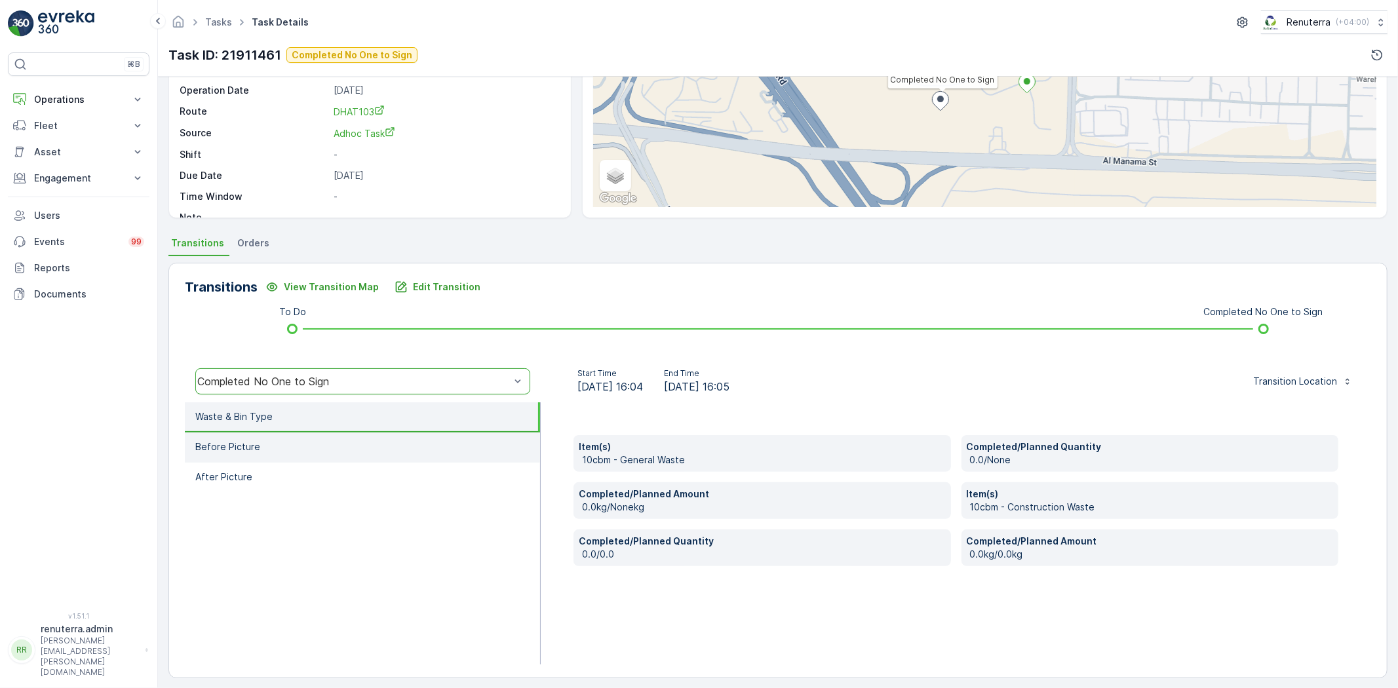
scroll to position [138, 0]
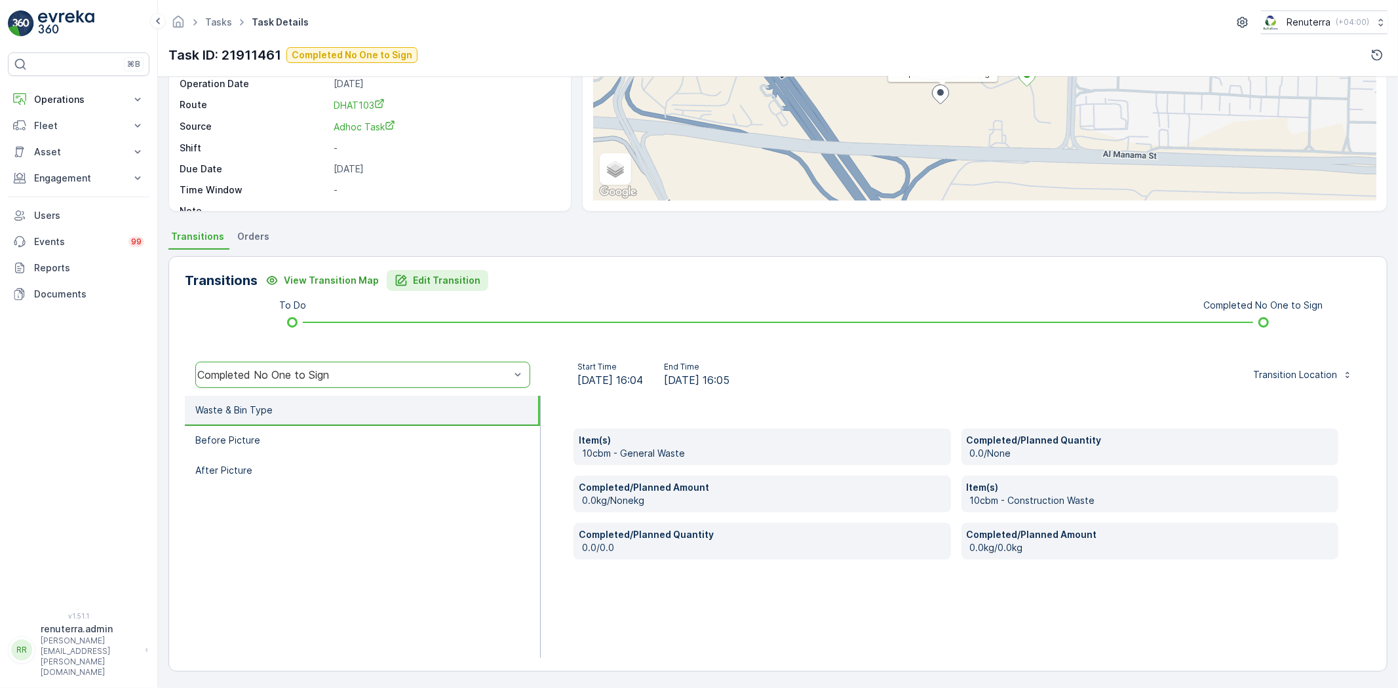
click at [455, 277] on p "Edit Transition" at bounding box center [447, 280] width 68 height 13
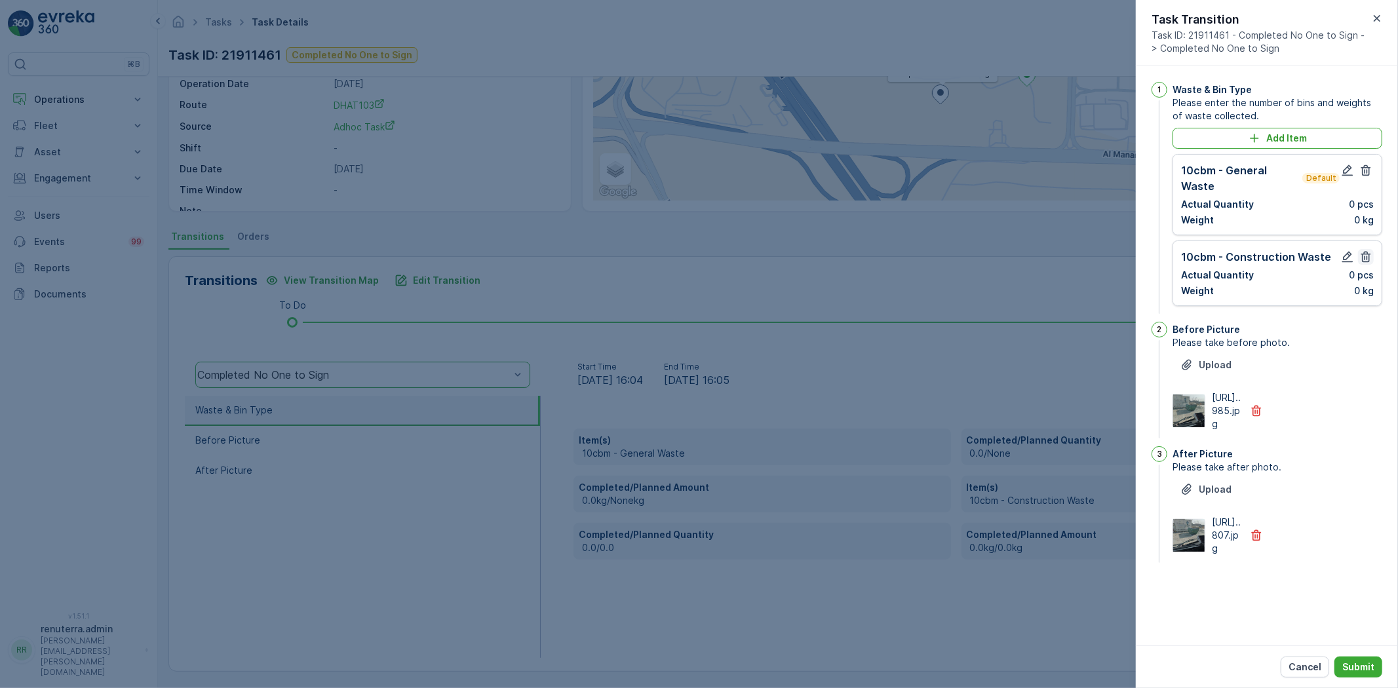
click at [1367, 252] on icon "button" at bounding box center [1366, 257] width 10 height 11
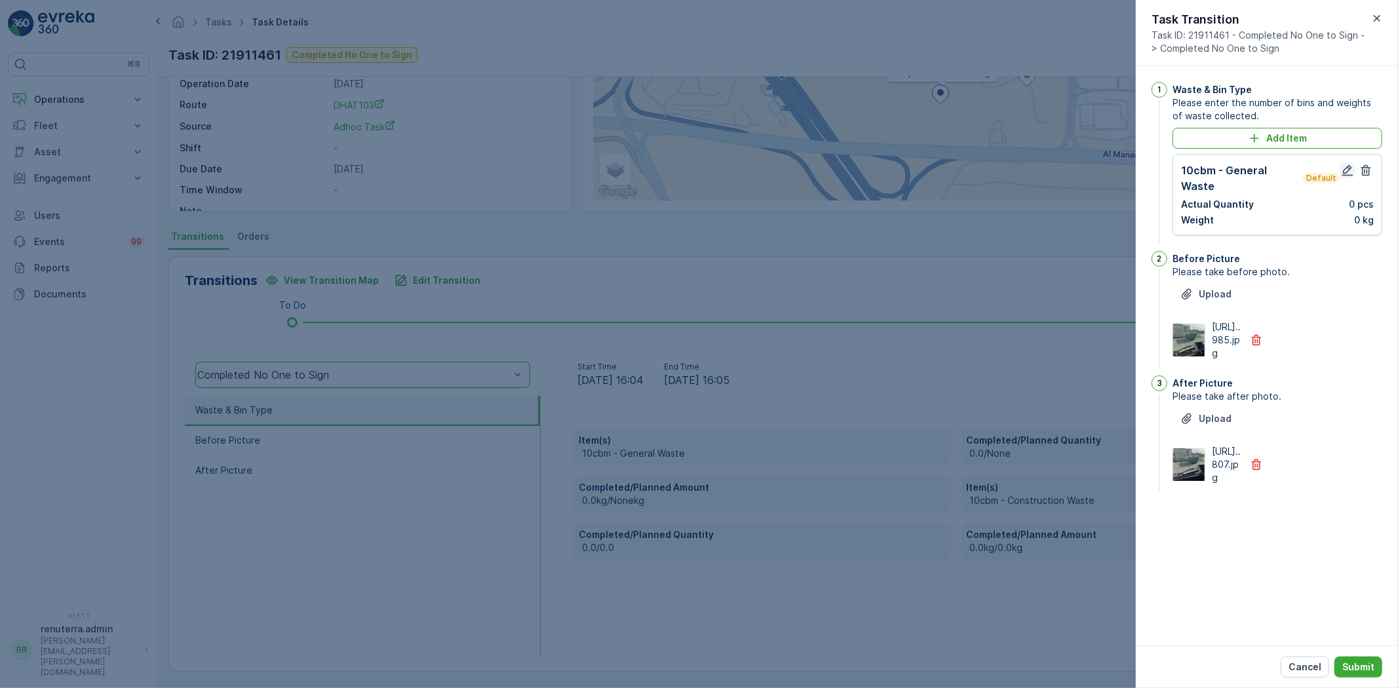
click at [1342, 166] on icon "button" at bounding box center [1347, 170] width 13 height 13
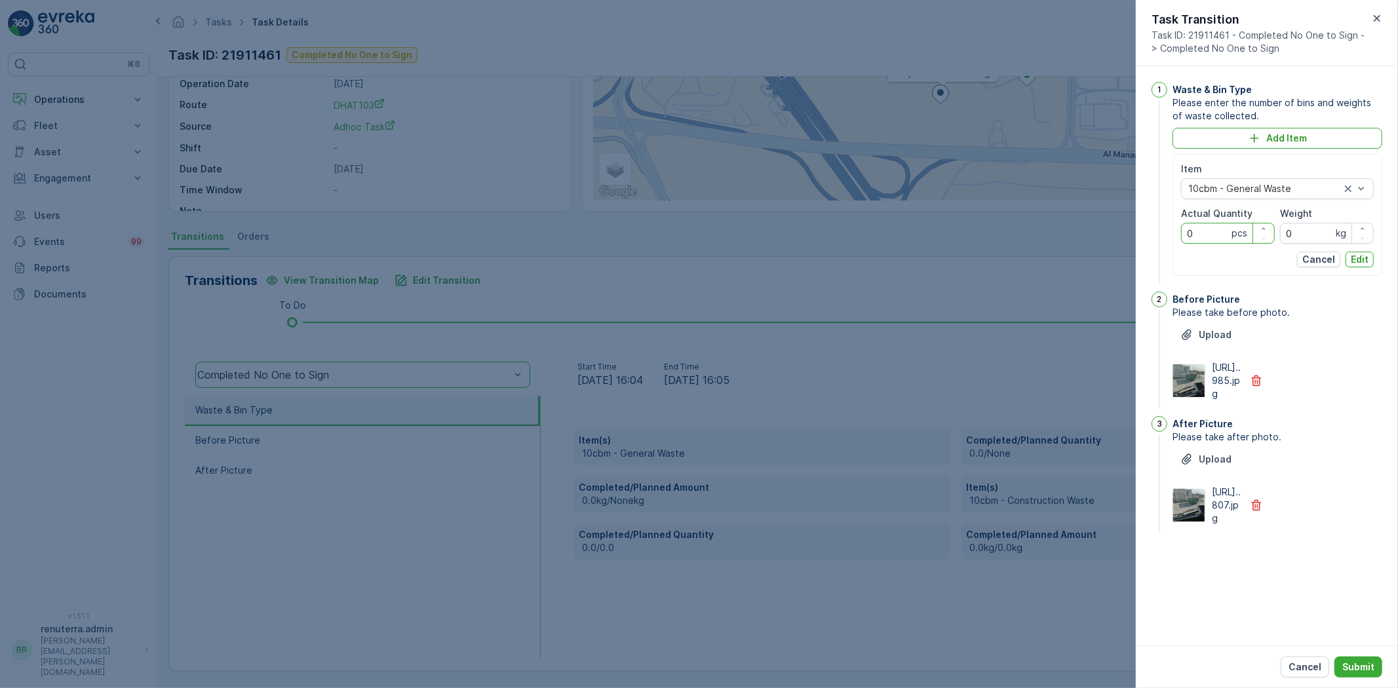
click at [1209, 241] on Quantity "0" at bounding box center [1228, 233] width 94 height 21
type Quantity "1"
click at [1375, 254] on div "Item 10cbm - General Waste Actual Quantity 1 pcs Weight 0 kg Cancel Edit" at bounding box center [1278, 215] width 210 height 122
click at [1369, 259] on button "Edit" at bounding box center [1360, 260] width 28 height 16
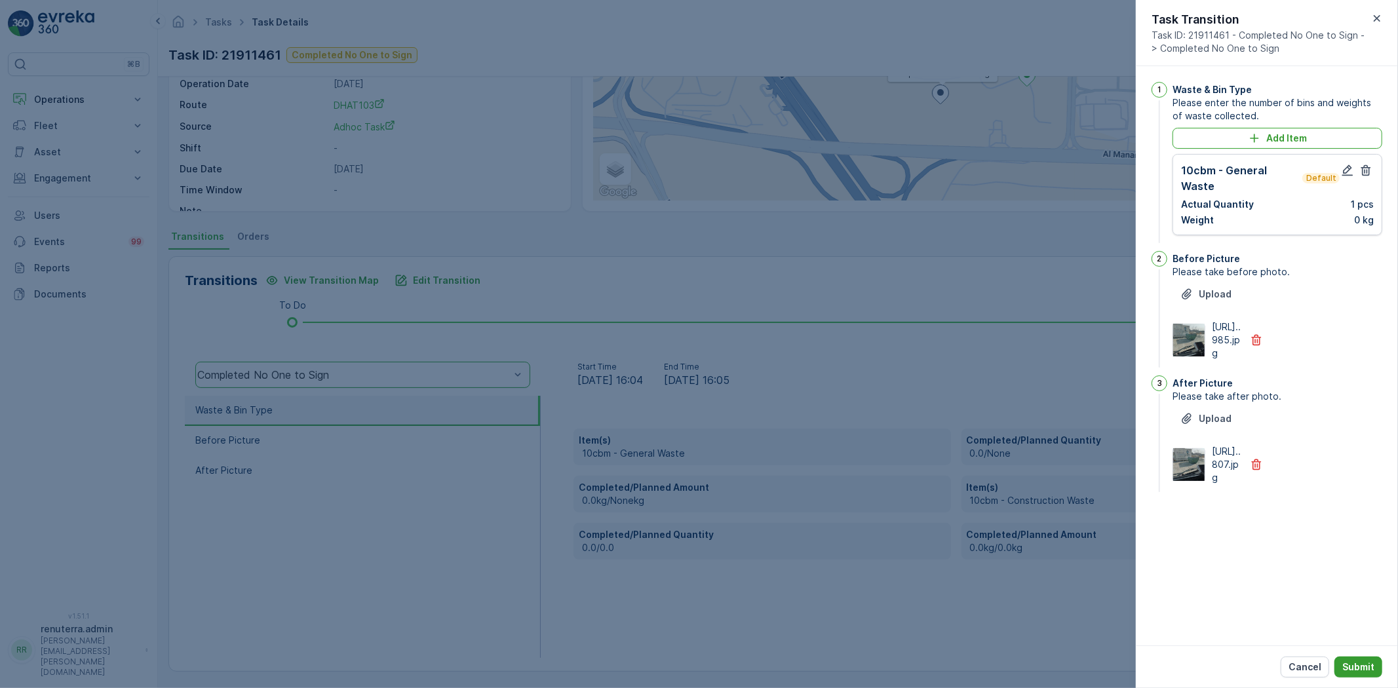
click at [1361, 658] on button "Submit" at bounding box center [1359, 667] width 48 height 21
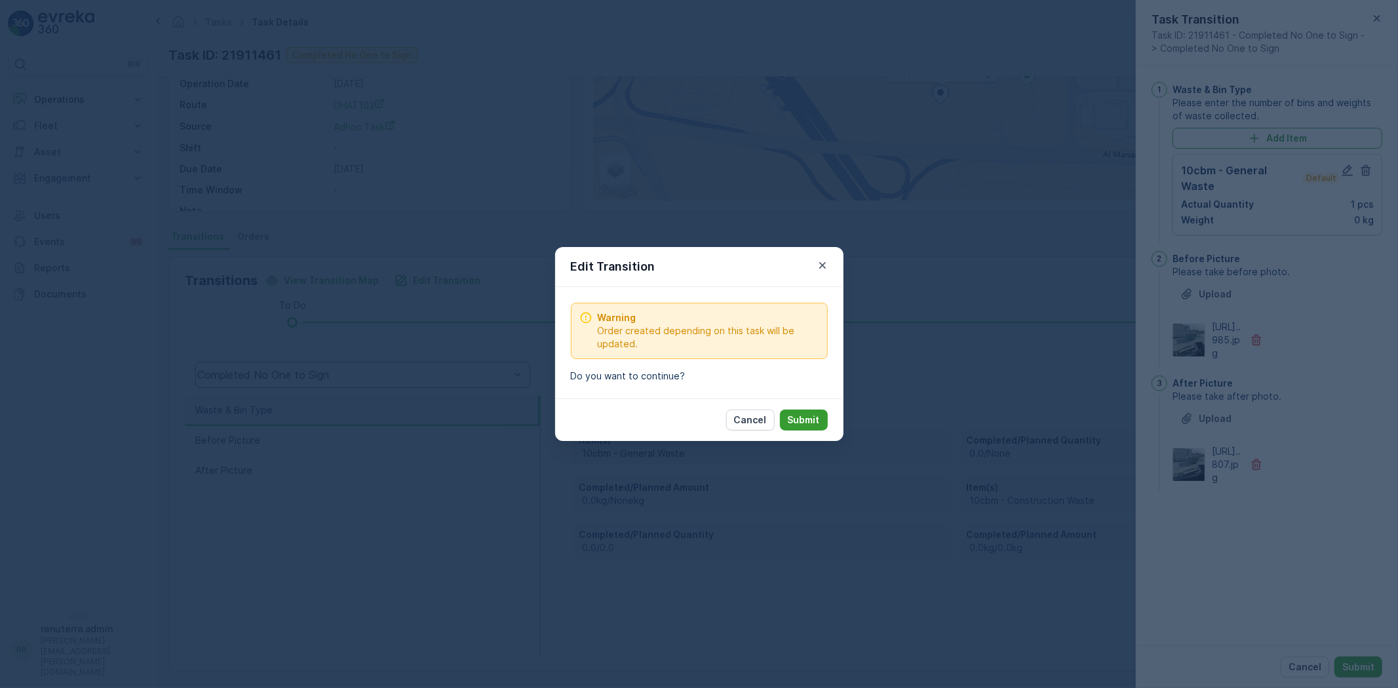
click at [789, 421] on p "Submit" at bounding box center [804, 420] width 32 height 13
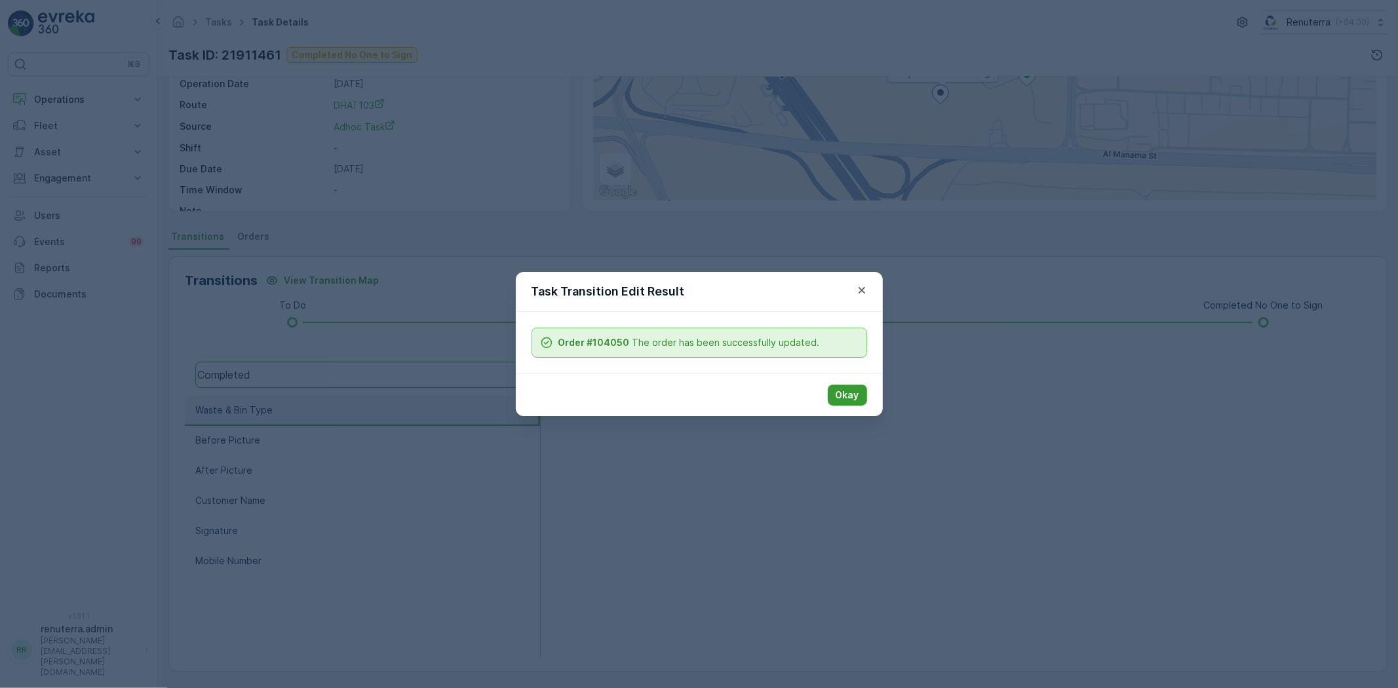
click at [860, 398] on button "Okay" at bounding box center [847, 395] width 39 height 21
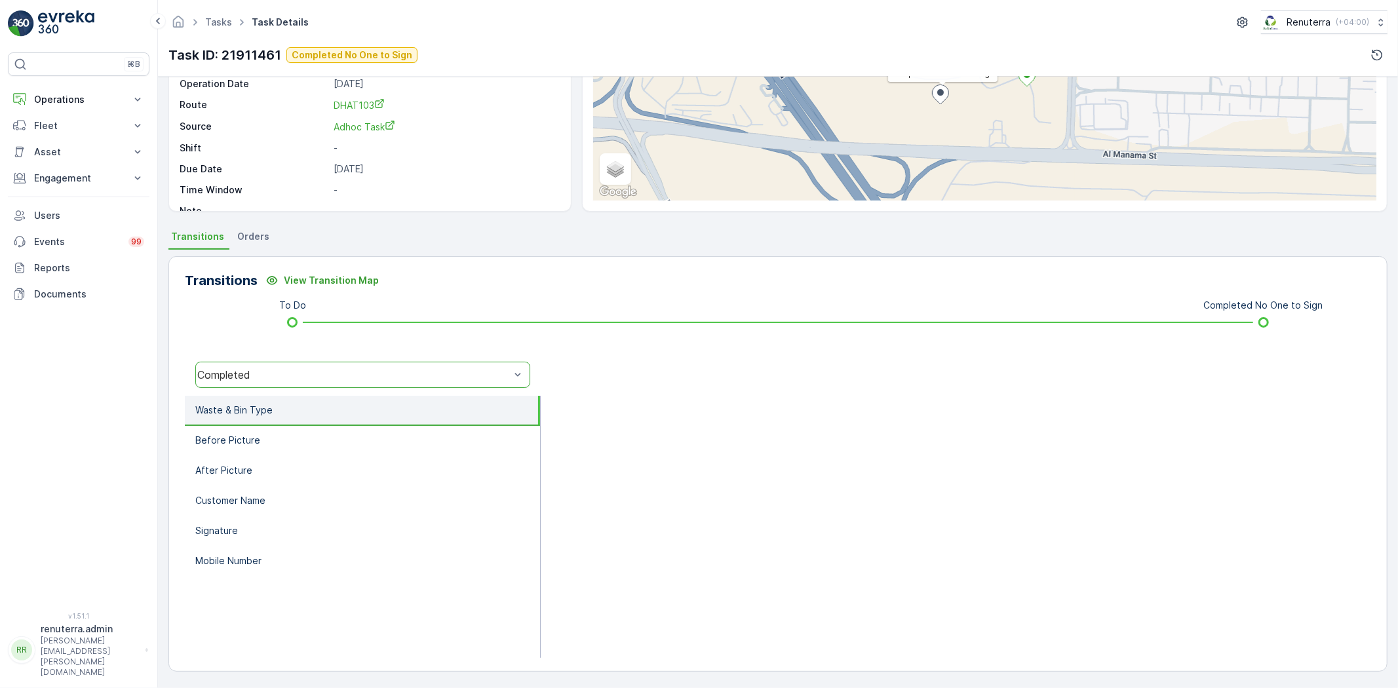
click at [416, 385] on div "Completed" at bounding box center [362, 375] width 335 height 26
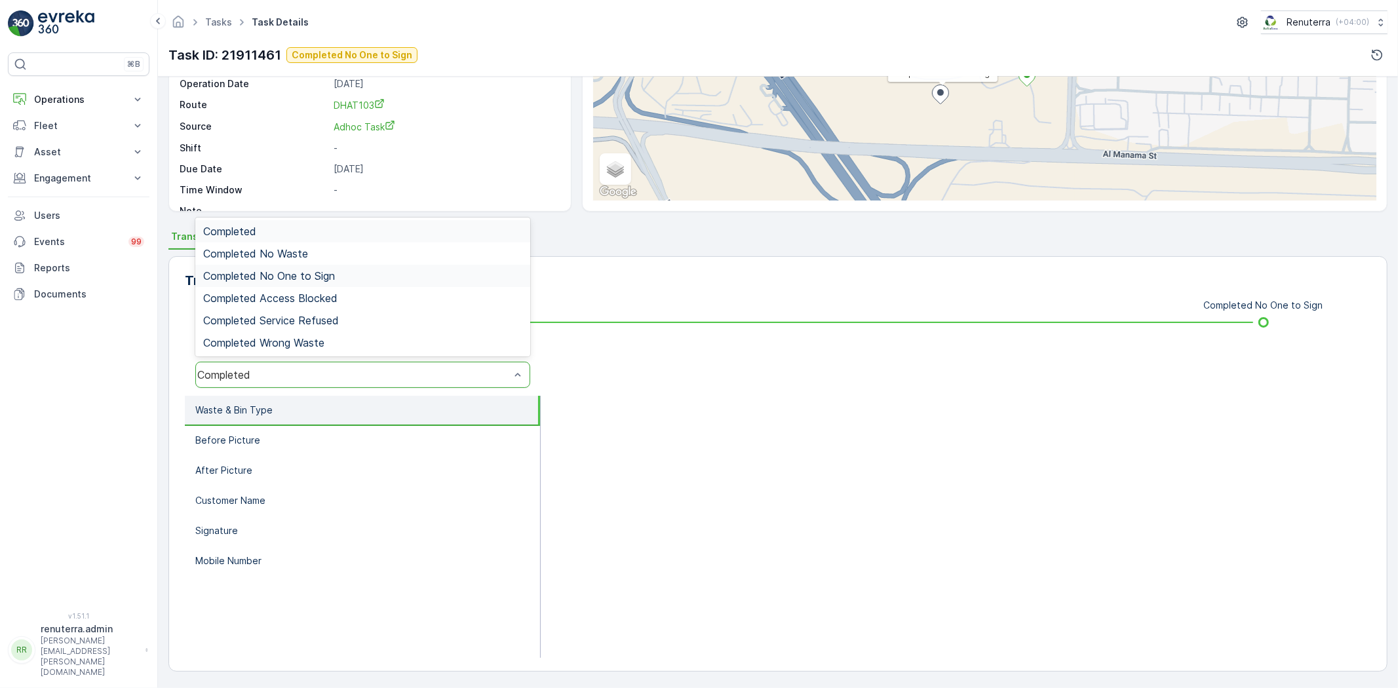
click at [302, 282] on div "Completed No One to Sign" at bounding box center [362, 276] width 335 height 22
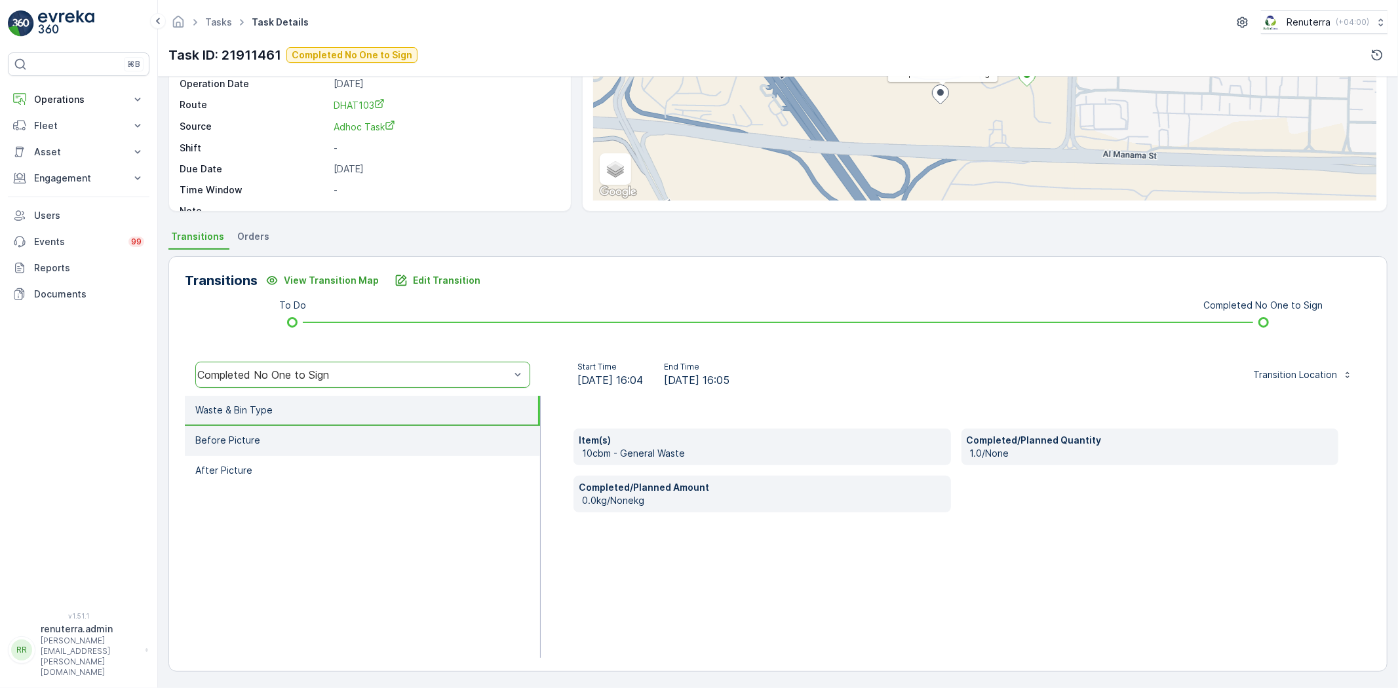
click at [290, 426] on li "Before Picture" at bounding box center [362, 441] width 355 height 30
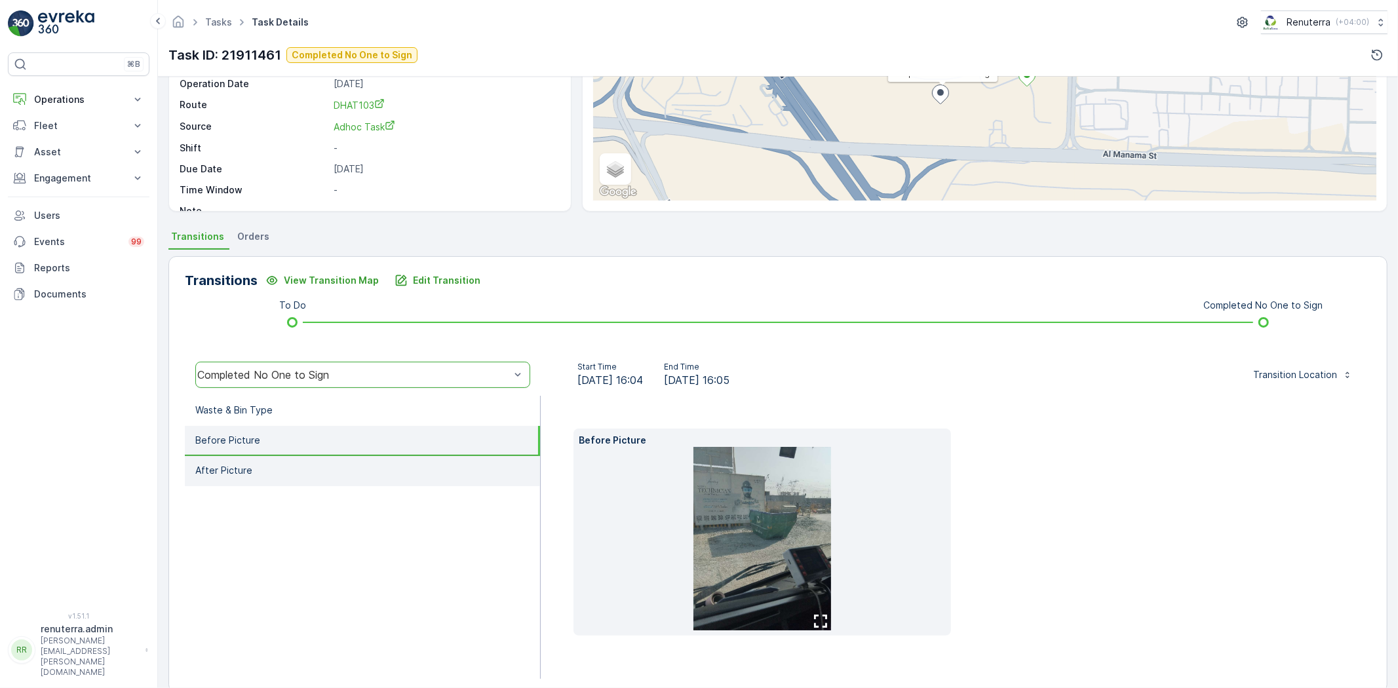
click at [319, 467] on li "After Picture" at bounding box center [362, 471] width 355 height 30
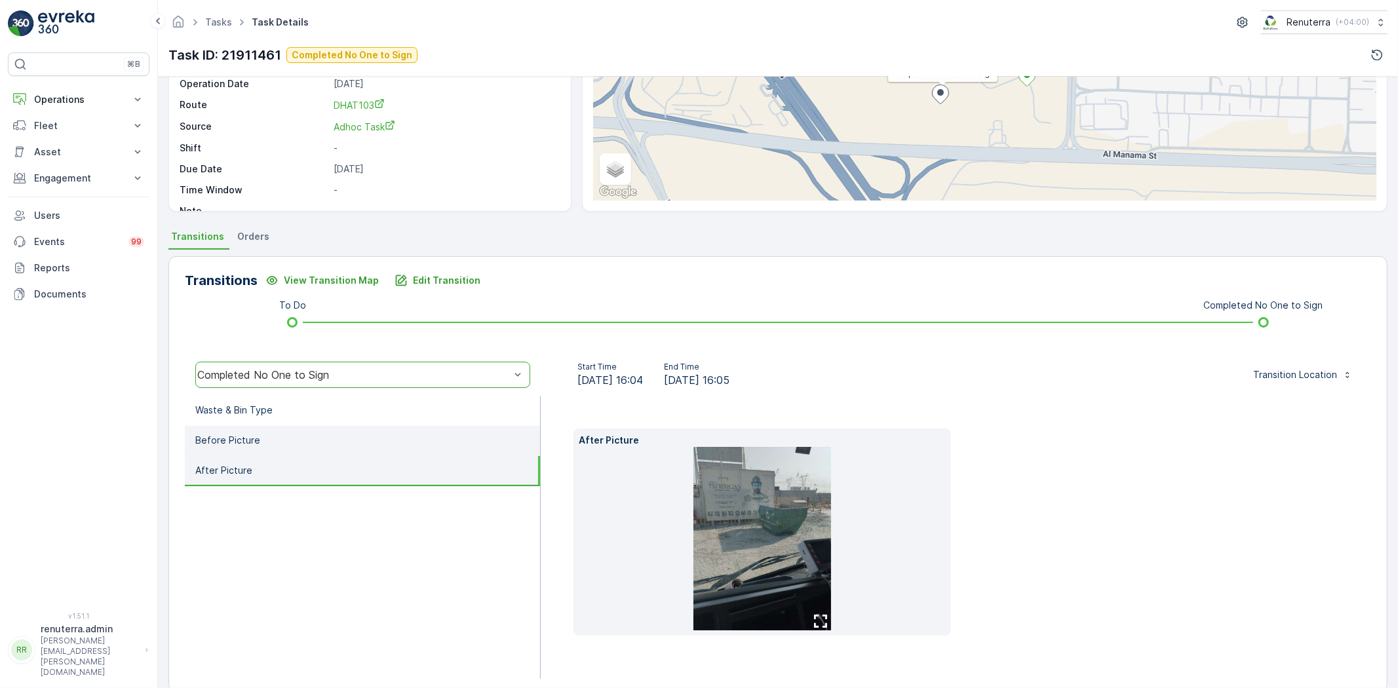
click at [298, 440] on li "Before Picture" at bounding box center [362, 441] width 355 height 30
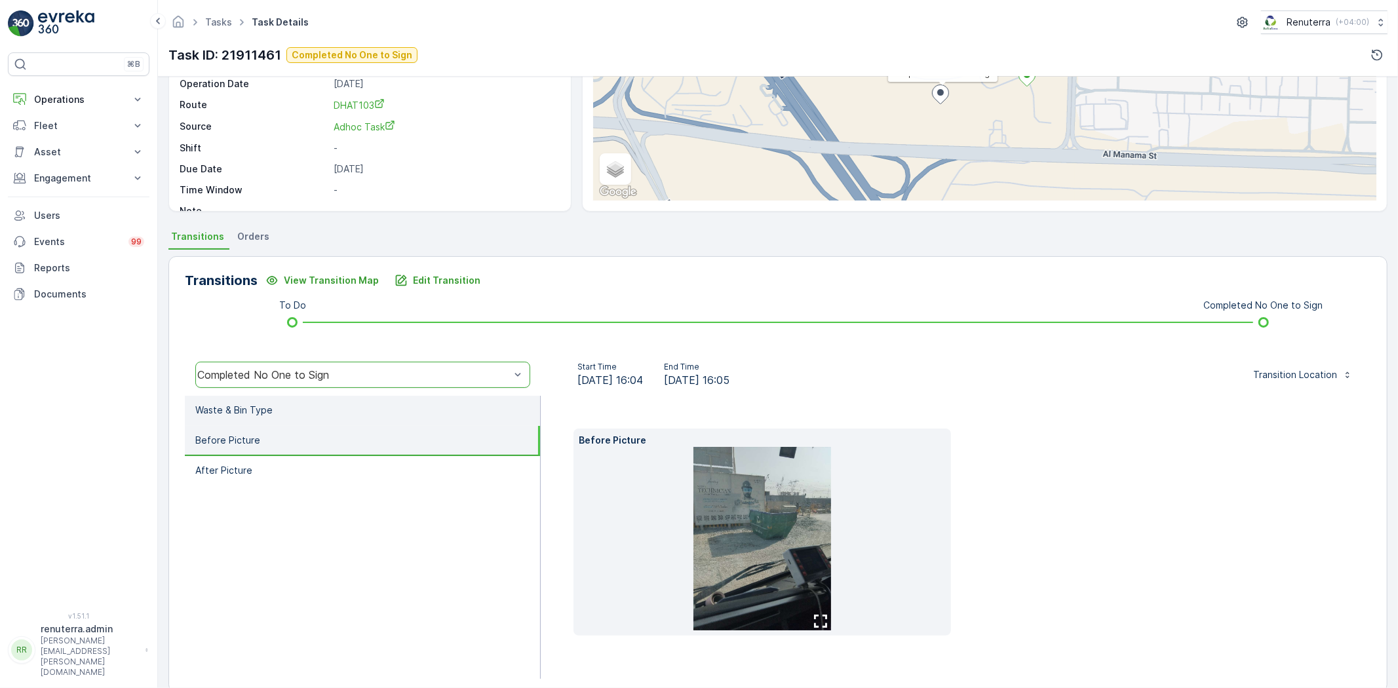
click at [283, 410] on li "Waste & Bin Type" at bounding box center [362, 411] width 355 height 30
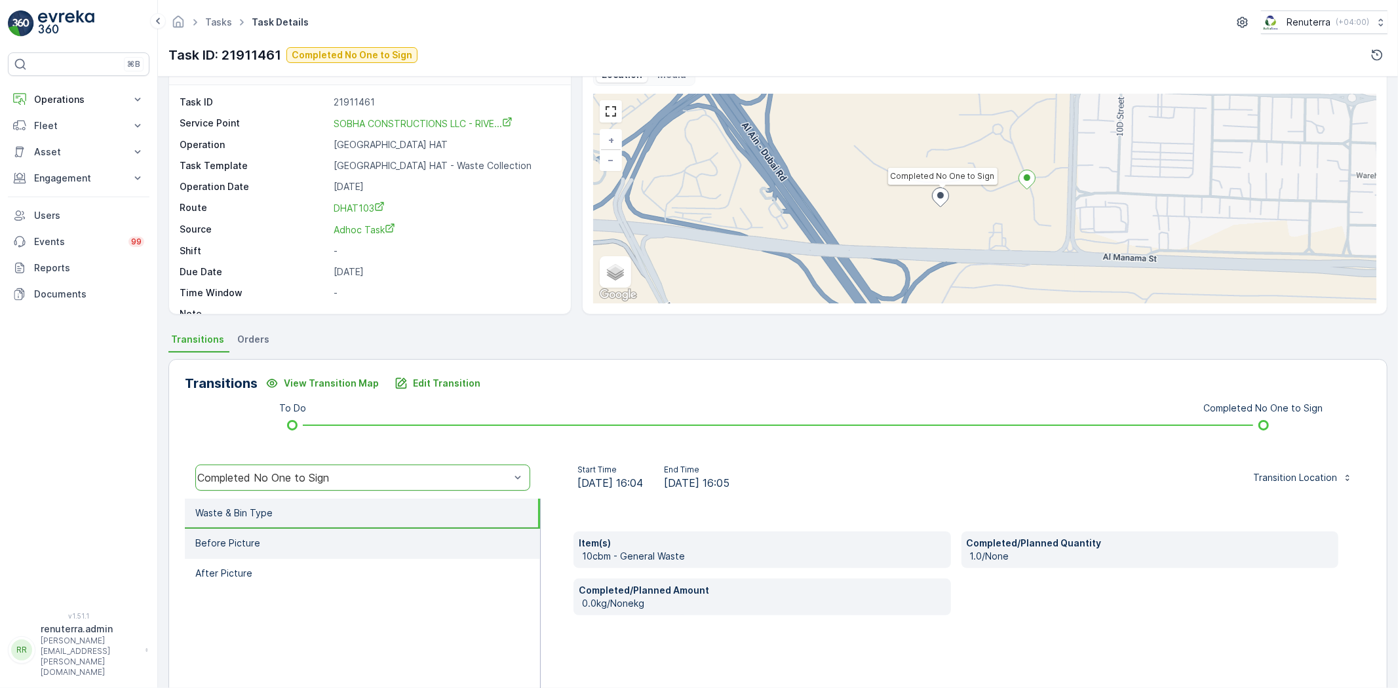
scroll to position [0, 0]
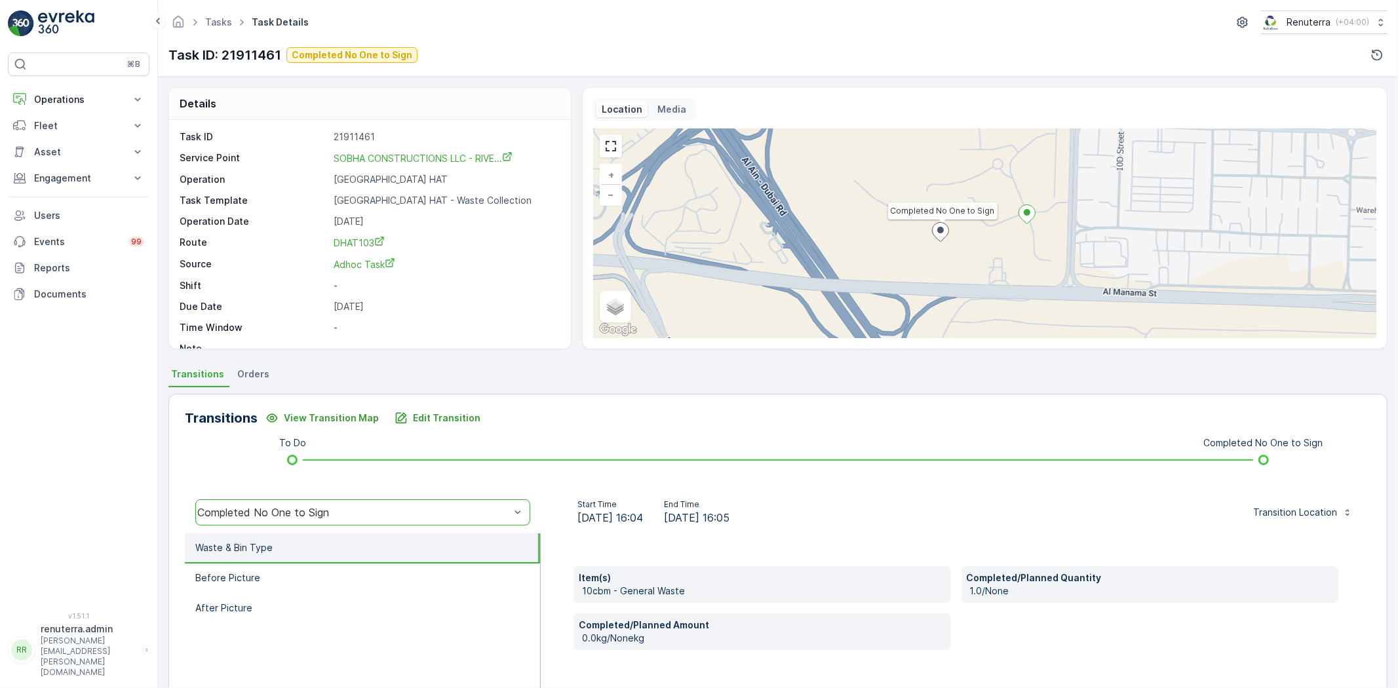
click at [329, 544] on li "Waste & Bin Type" at bounding box center [362, 549] width 355 height 30
click at [328, 576] on li "Before Picture" at bounding box center [362, 579] width 355 height 30
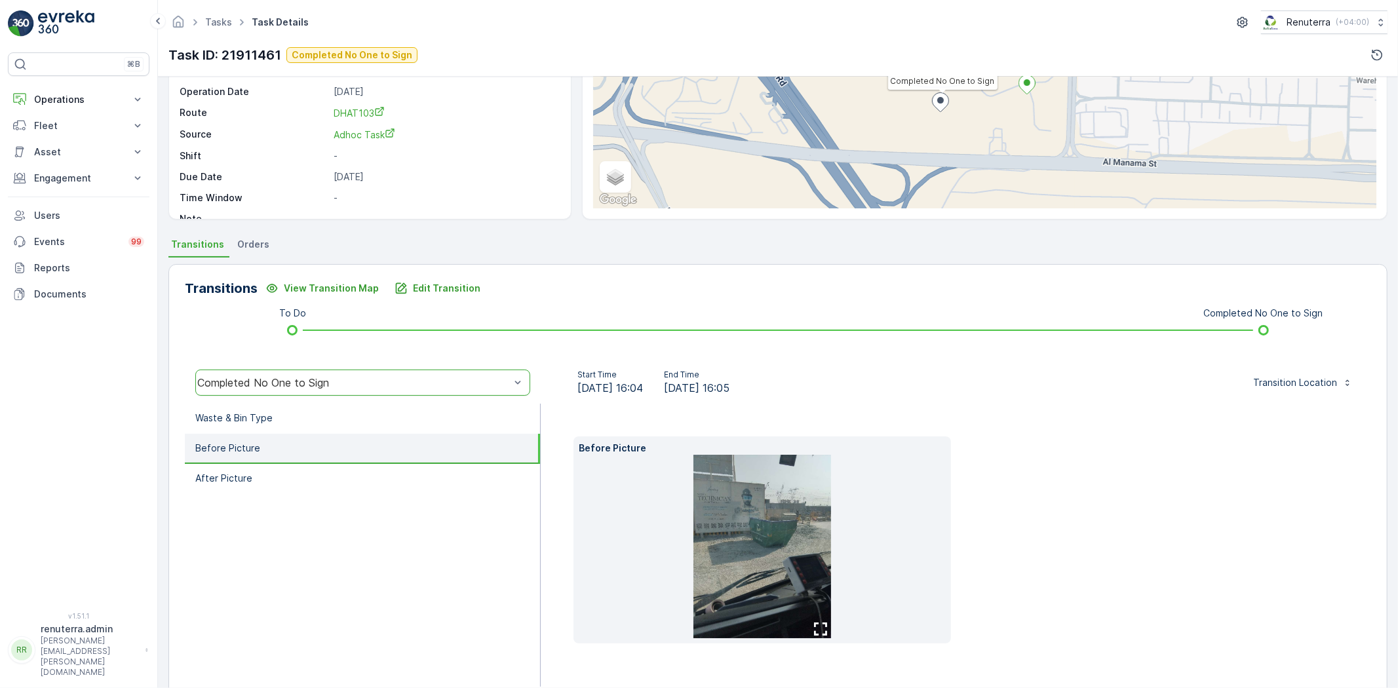
scroll to position [159, 0]
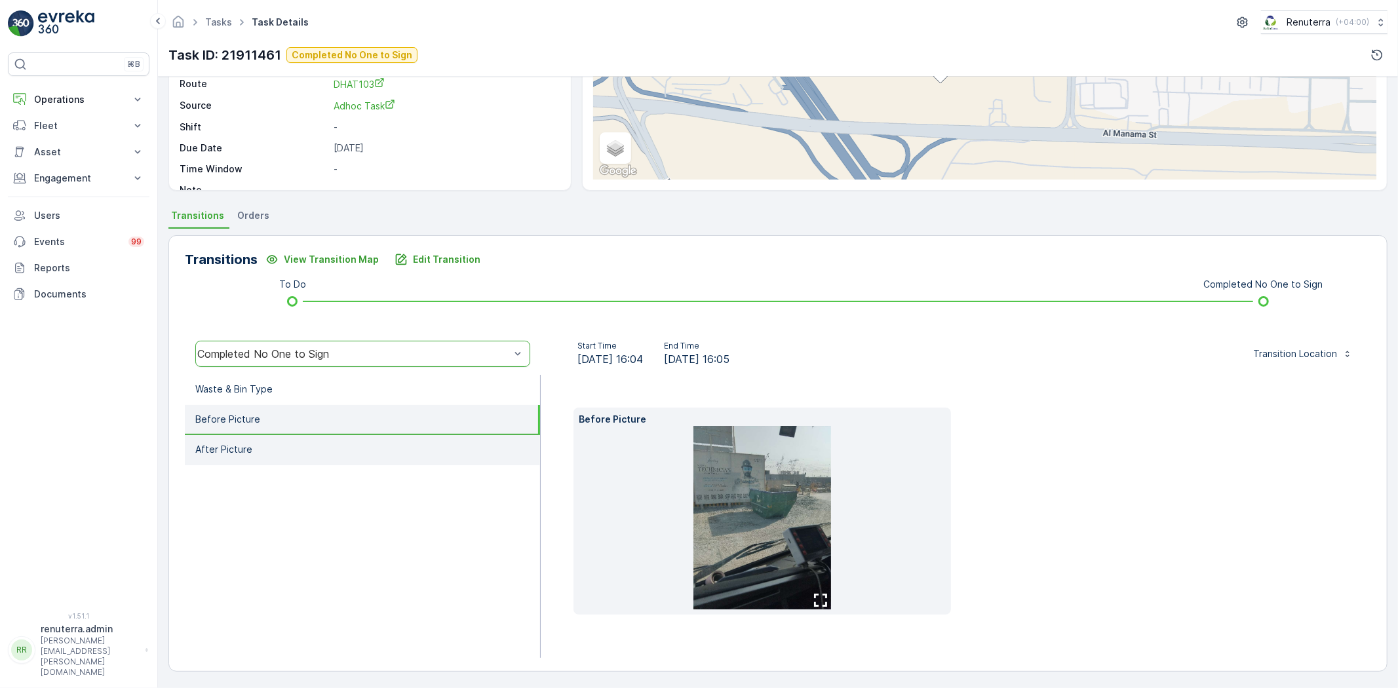
click at [313, 449] on li "After Picture" at bounding box center [362, 450] width 355 height 30
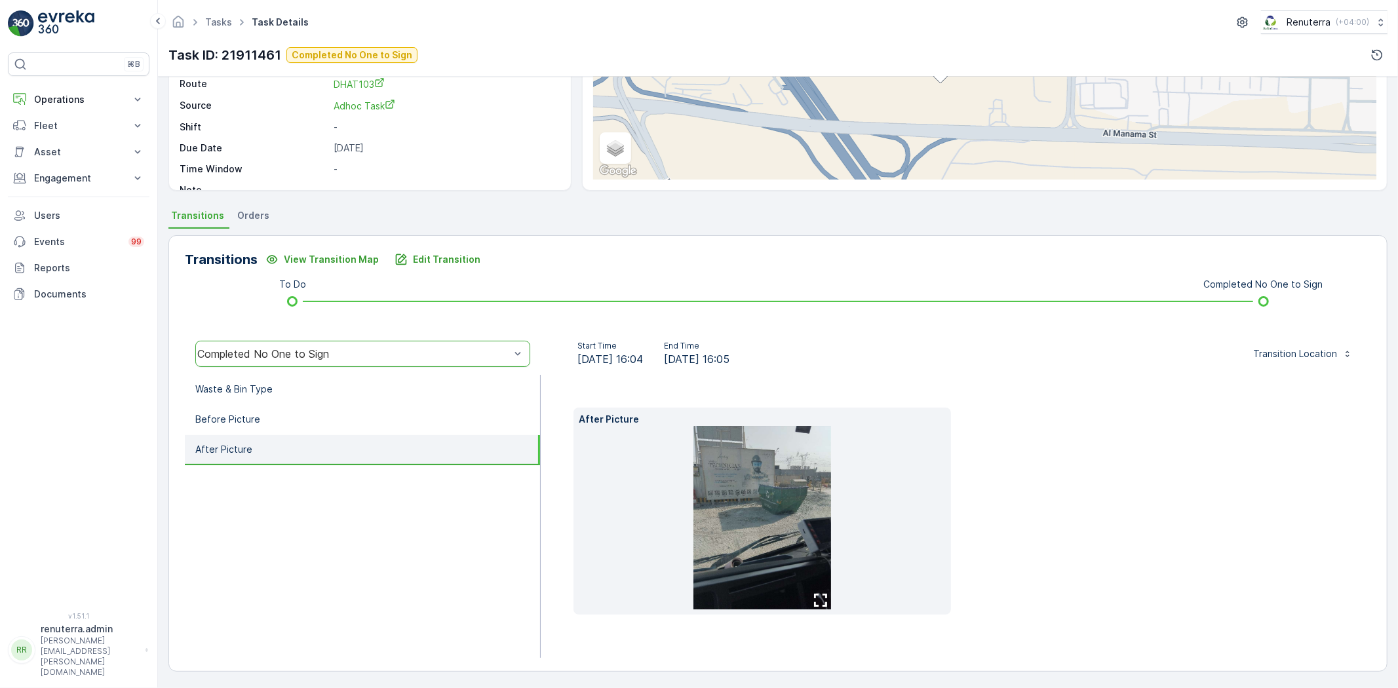
click at [764, 532] on img at bounding box center [763, 518] width 138 height 184
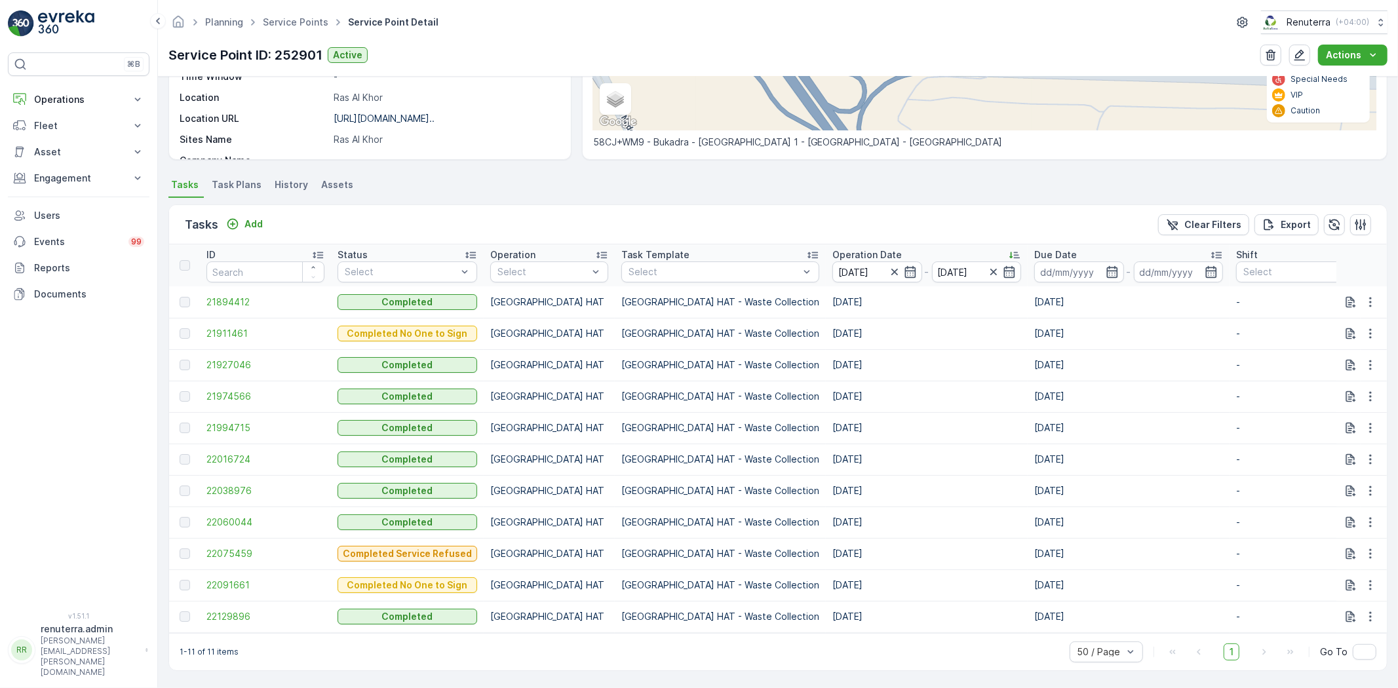
scroll to position [261, 0]
click at [832, 264] on input "20.09.2025" at bounding box center [877, 272] width 90 height 21
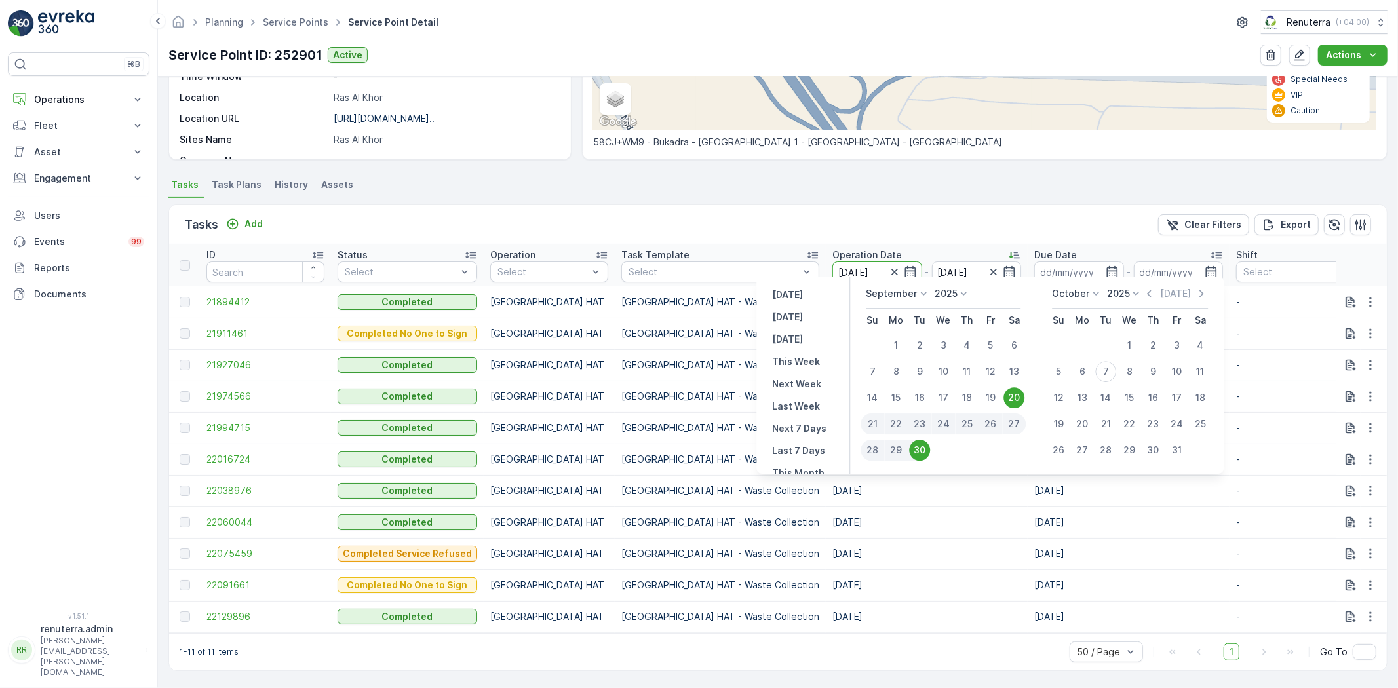
click at [885, 422] on div "22" at bounding box center [896, 424] width 24 height 21
type input "22.09.2025"
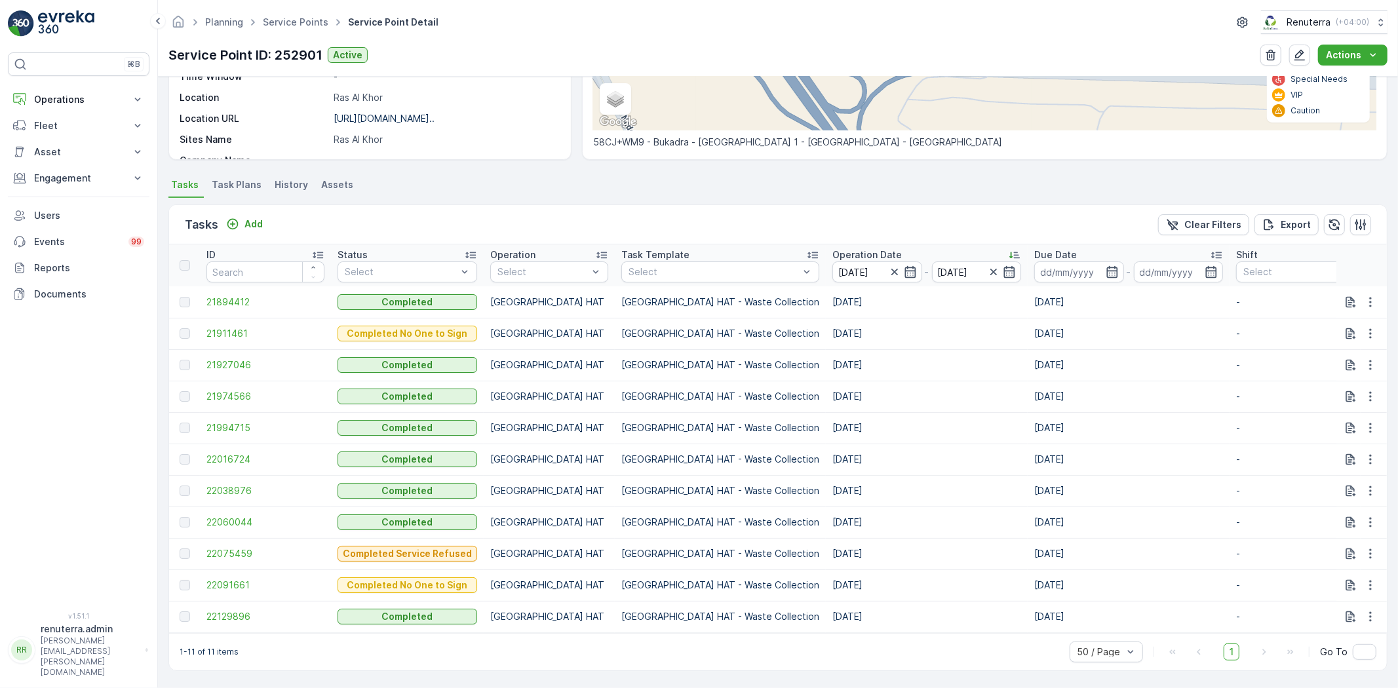
click at [643, 381] on td "Dubai HAT - Waste Collection" at bounding box center [720, 396] width 211 height 31
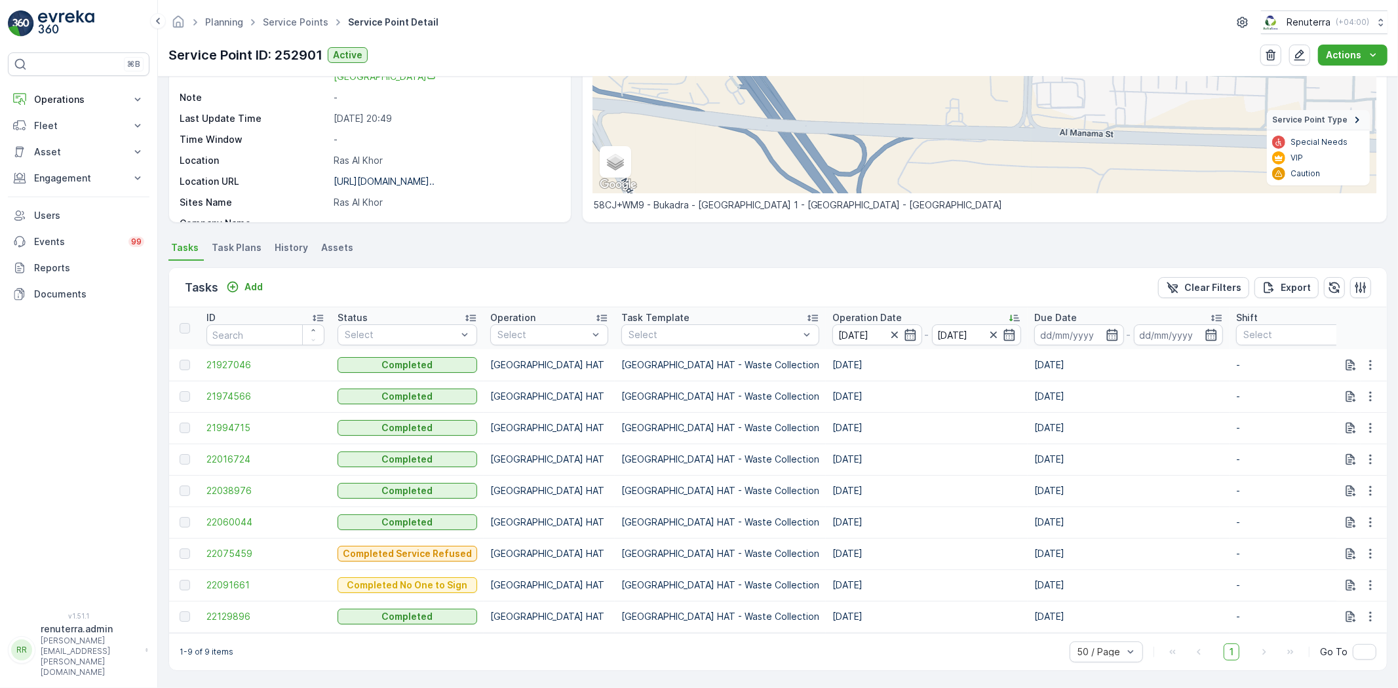
scroll to position [198, 0]
click at [258, 359] on span "21927046" at bounding box center [265, 365] width 118 height 13
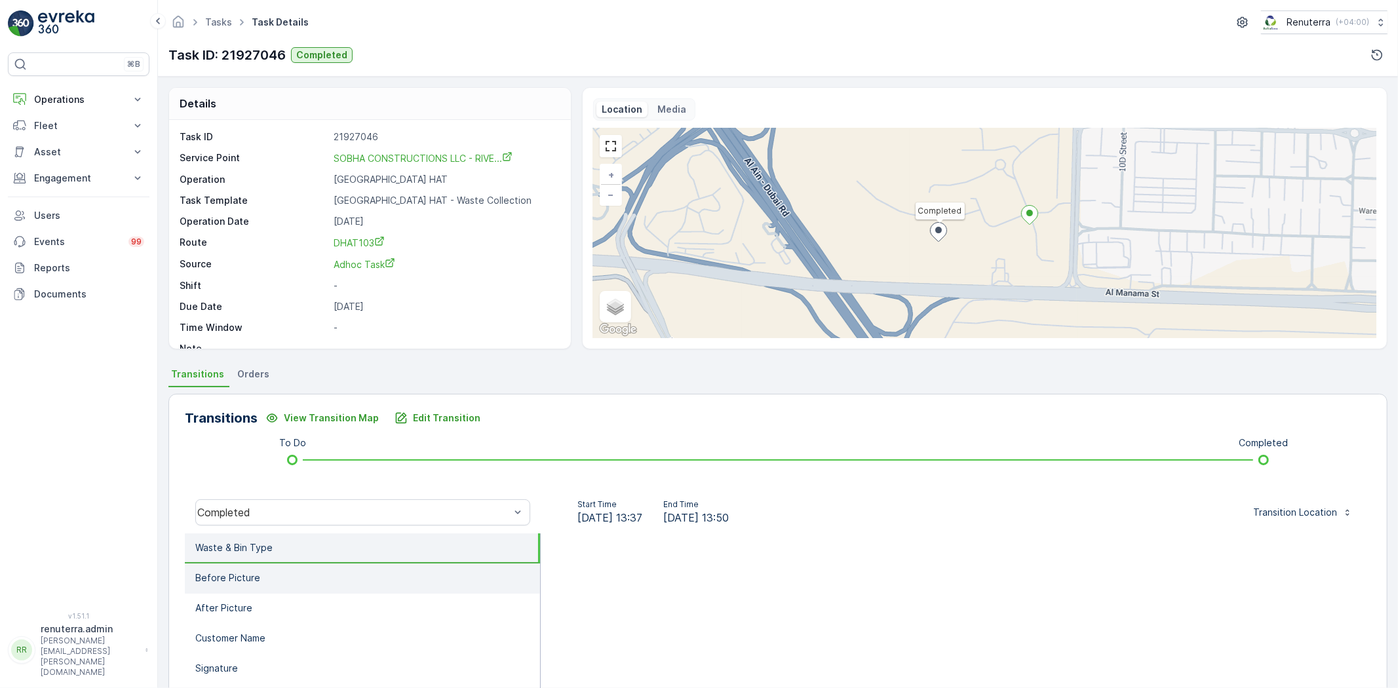
click at [311, 566] on li "Before Picture" at bounding box center [362, 579] width 355 height 30
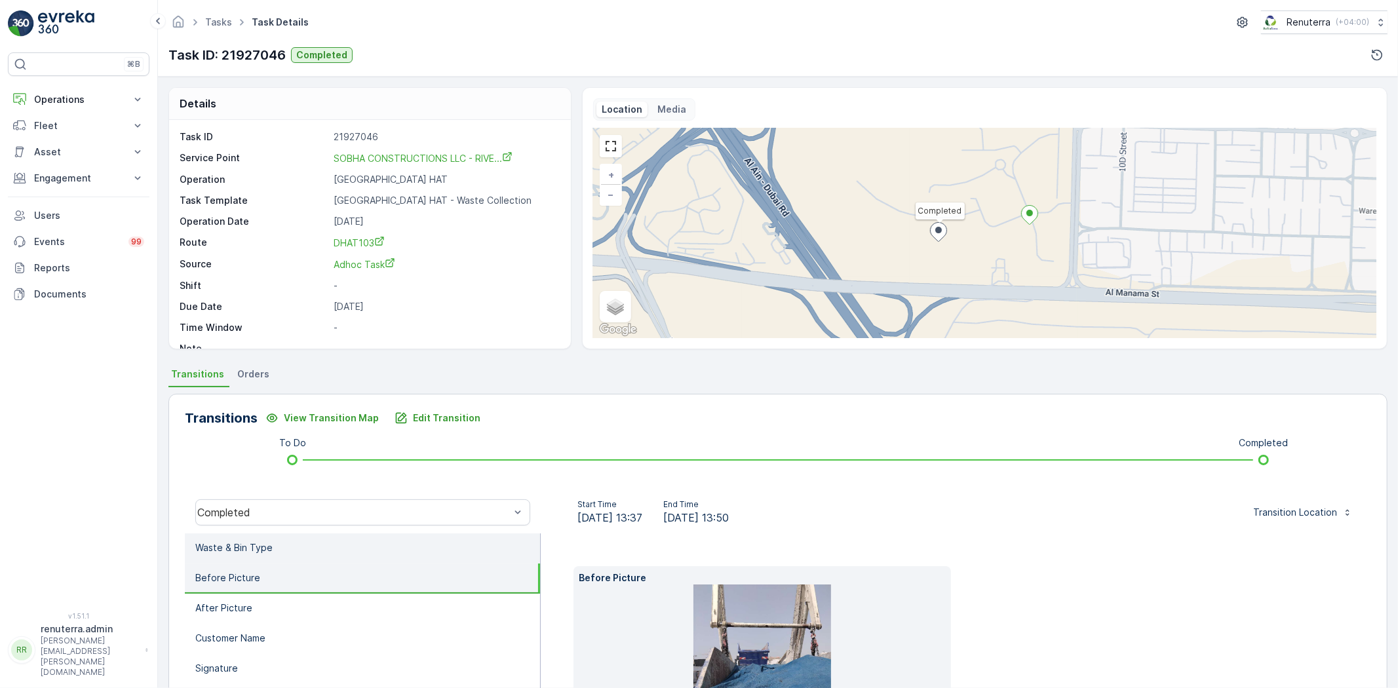
click at [291, 541] on li "Waste & Bin Type" at bounding box center [362, 549] width 355 height 30
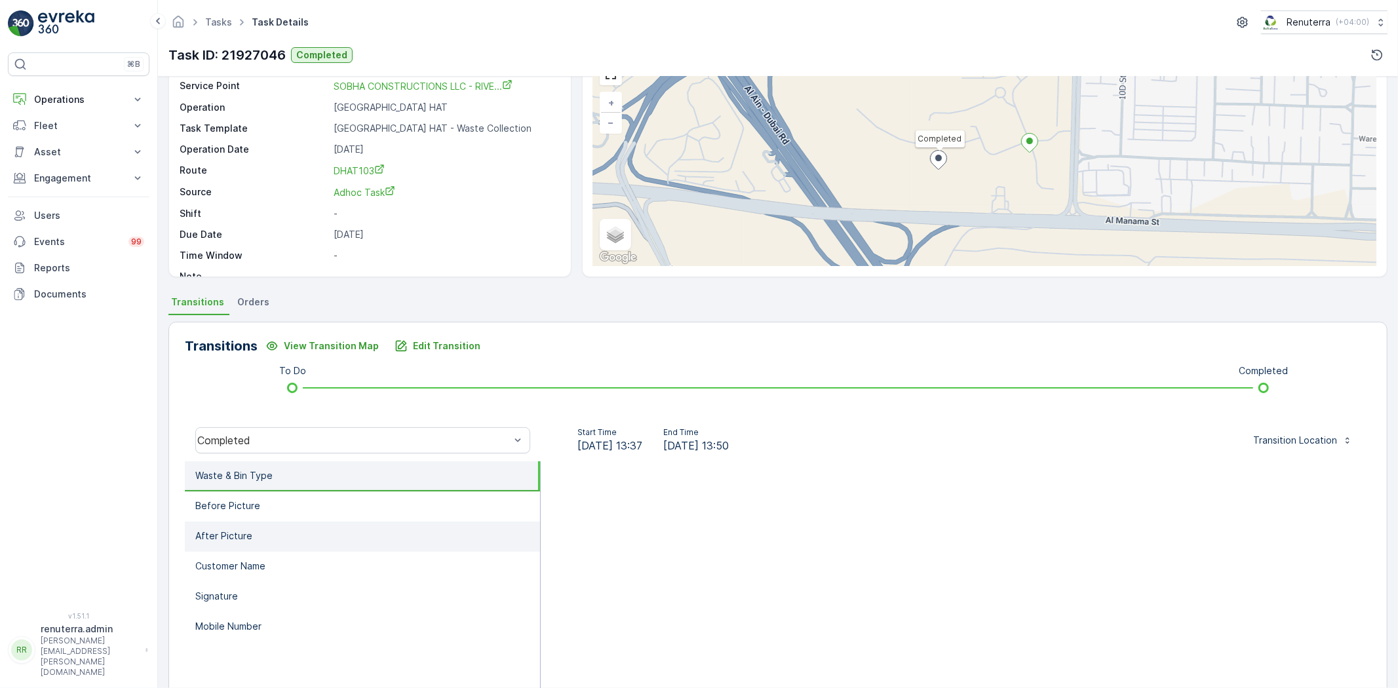
scroll to position [73, 0]
click at [324, 515] on li "Before Picture" at bounding box center [362, 506] width 355 height 30
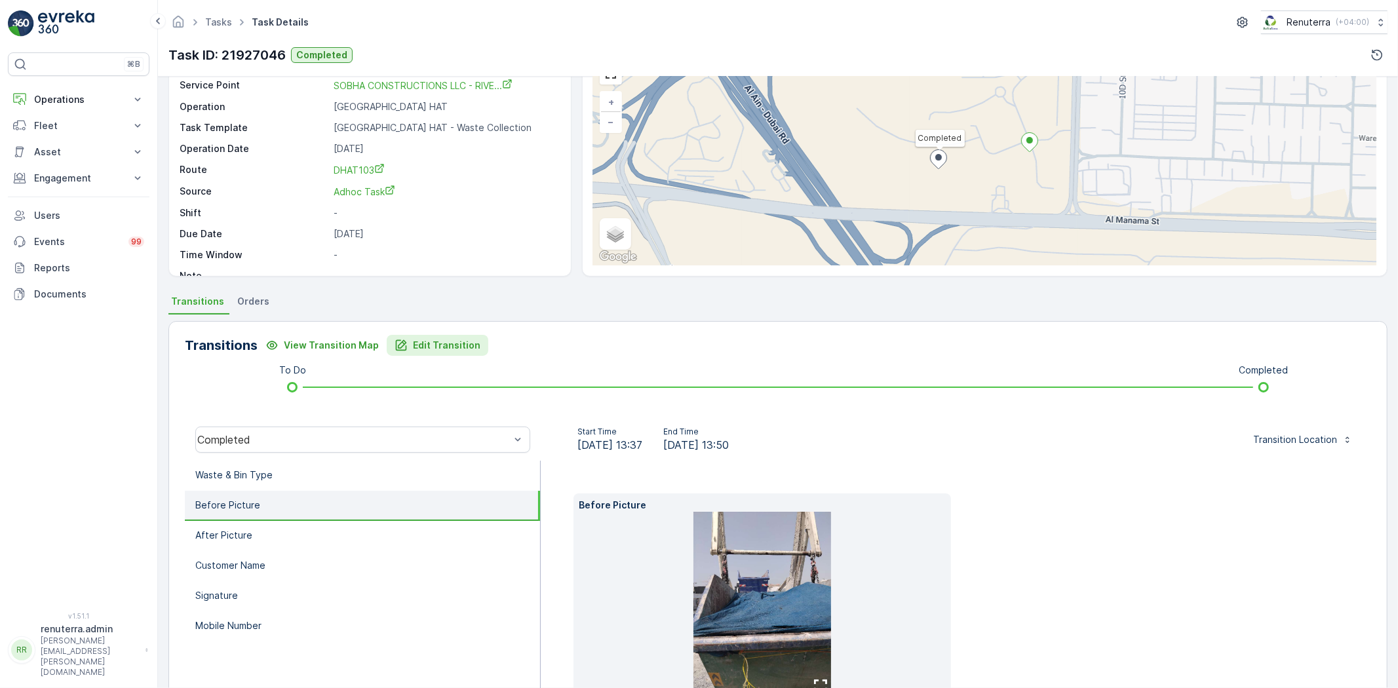
click at [455, 348] on p "Edit Transition" at bounding box center [447, 345] width 68 height 13
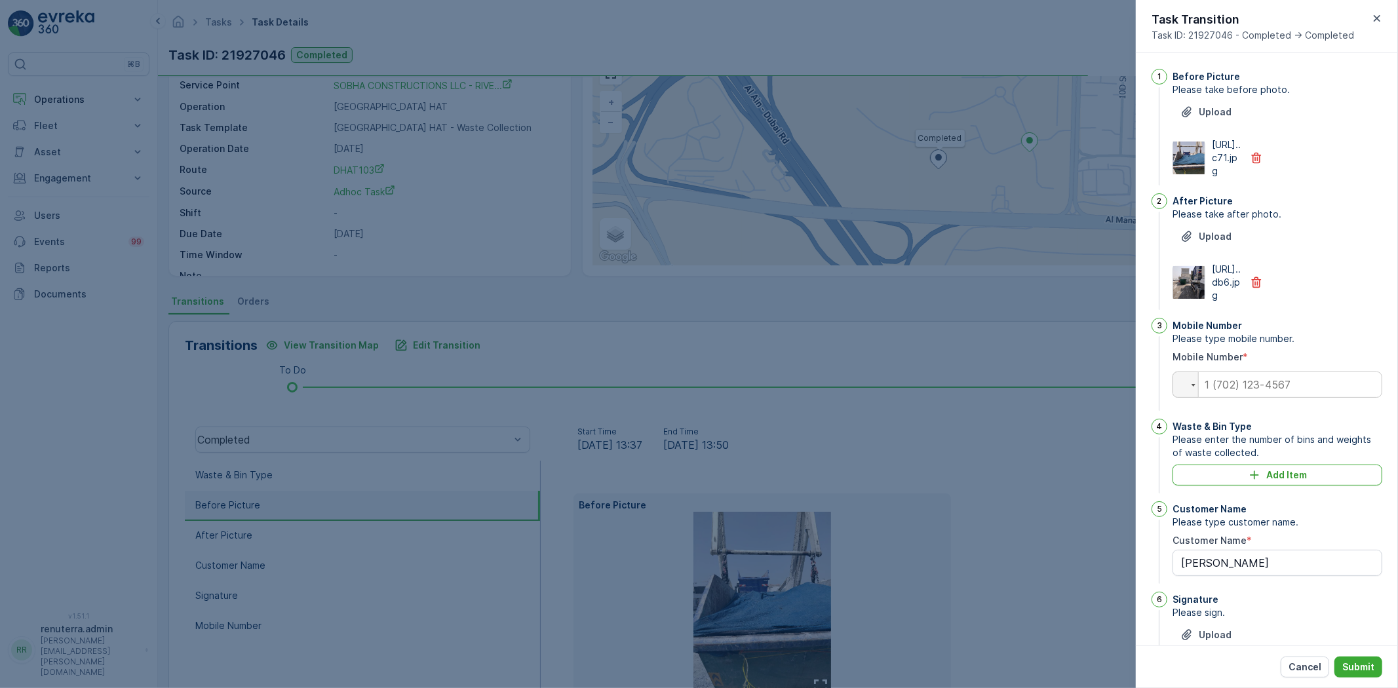
scroll to position [160, 0]
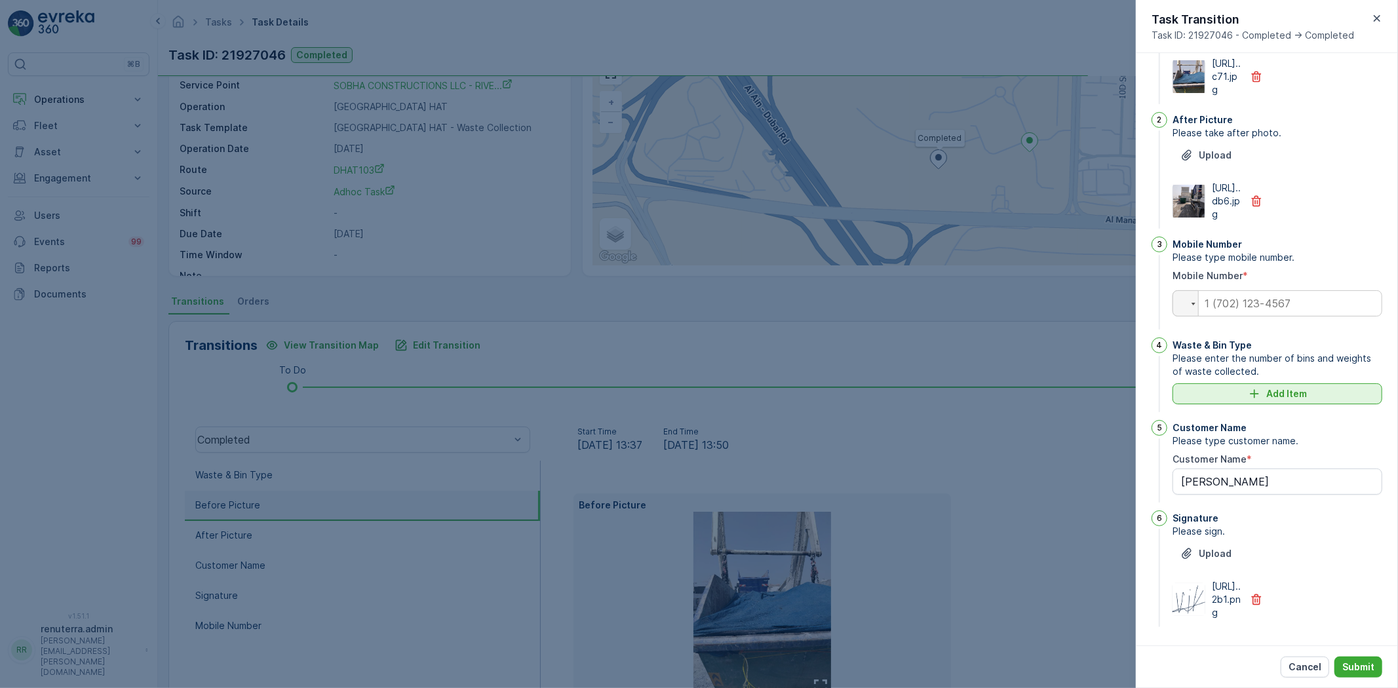
click at [1265, 387] on div "Add Item" at bounding box center [1278, 393] width 194 height 13
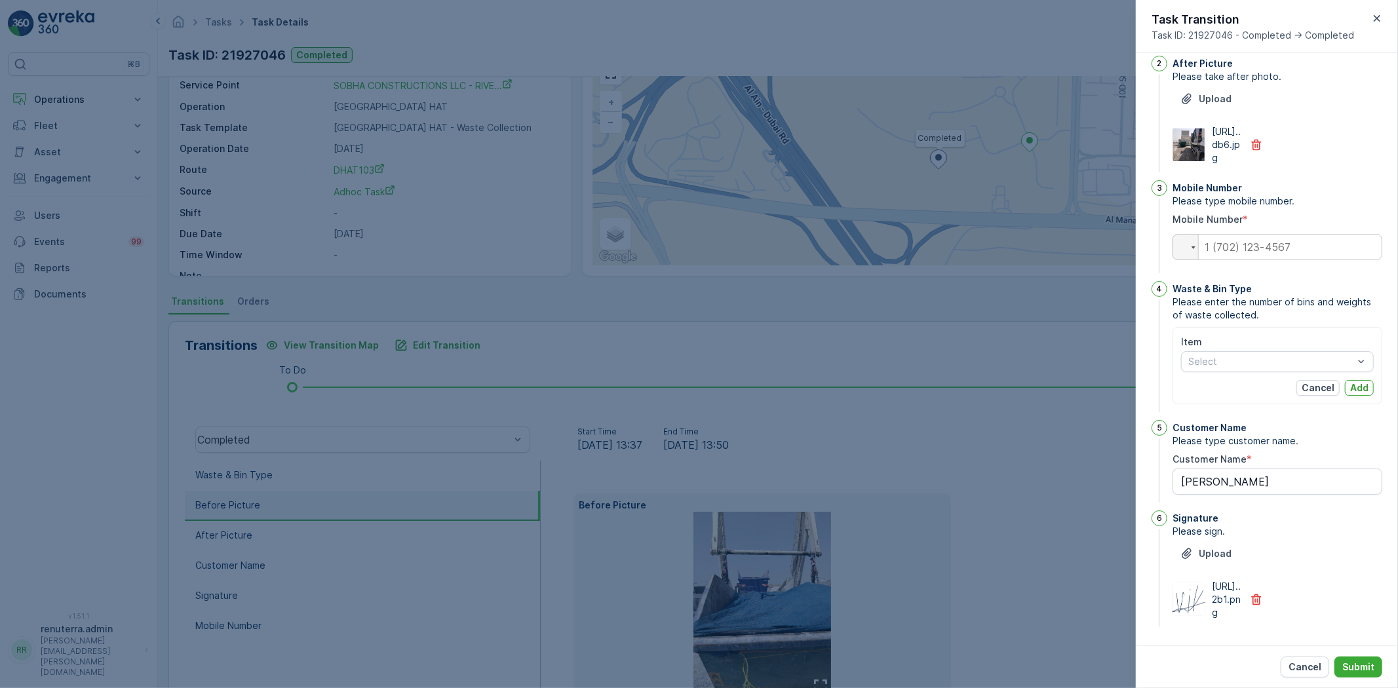
click at [1285, 372] on div "Item Select" at bounding box center [1277, 354] width 193 height 37
drag, startPoint x: 1282, startPoint y: 402, endPoint x: 1272, endPoint y: 391, distance: 15.4
click at [1280, 396] on div "Item Select Cancel Add" at bounding box center [1277, 366] width 193 height 60
click at [1248, 396] on span "10cbm - General Waste" at bounding box center [1240, 390] width 103 height 10
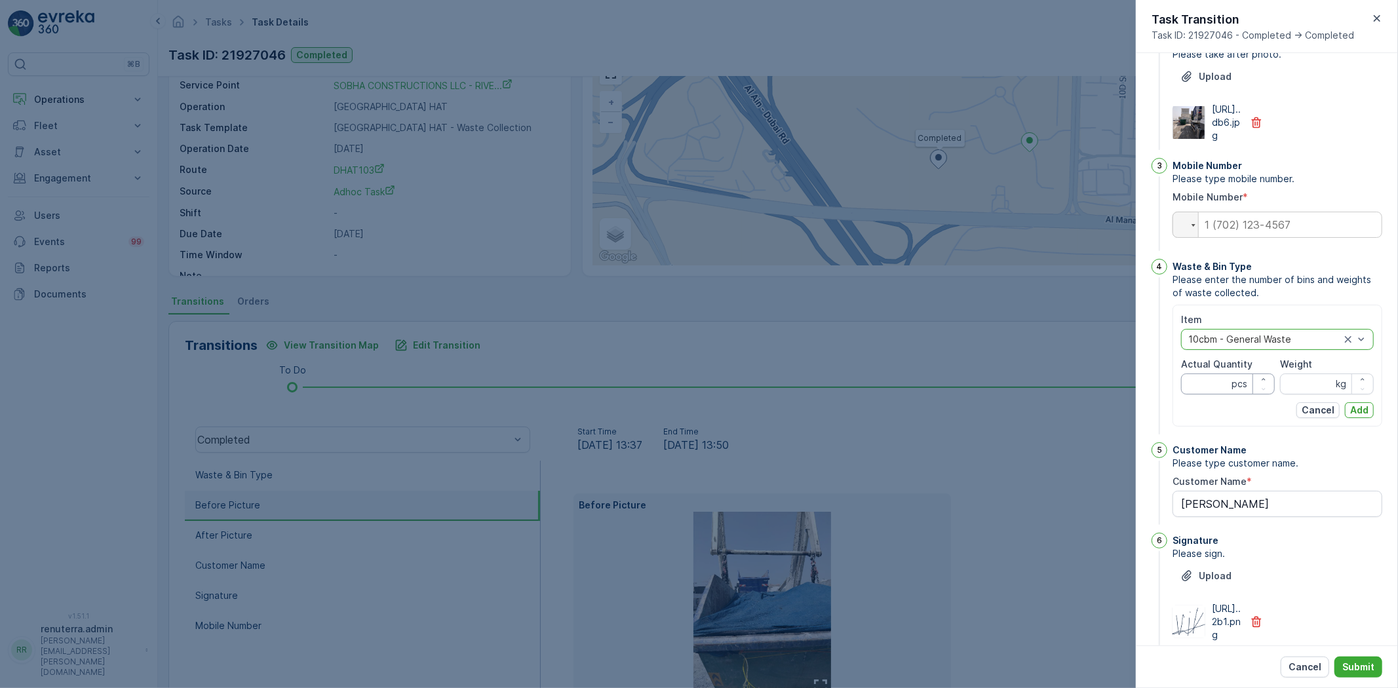
click at [1228, 395] on Quantity "Actual Quantity" at bounding box center [1228, 384] width 94 height 21
type Quantity "1"
drag, startPoint x: 1325, startPoint y: 448, endPoint x: 1314, endPoint y: 437, distance: 16.2
click at [1324, 418] on div "Item option 10cbm - General Waste, selected. 10cbm - General Waste Actual Quant…" at bounding box center [1277, 365] width 193 height 105
click at [1312, 395] on input "Weight" at bounding box center [1327, 384] width 94 height 21
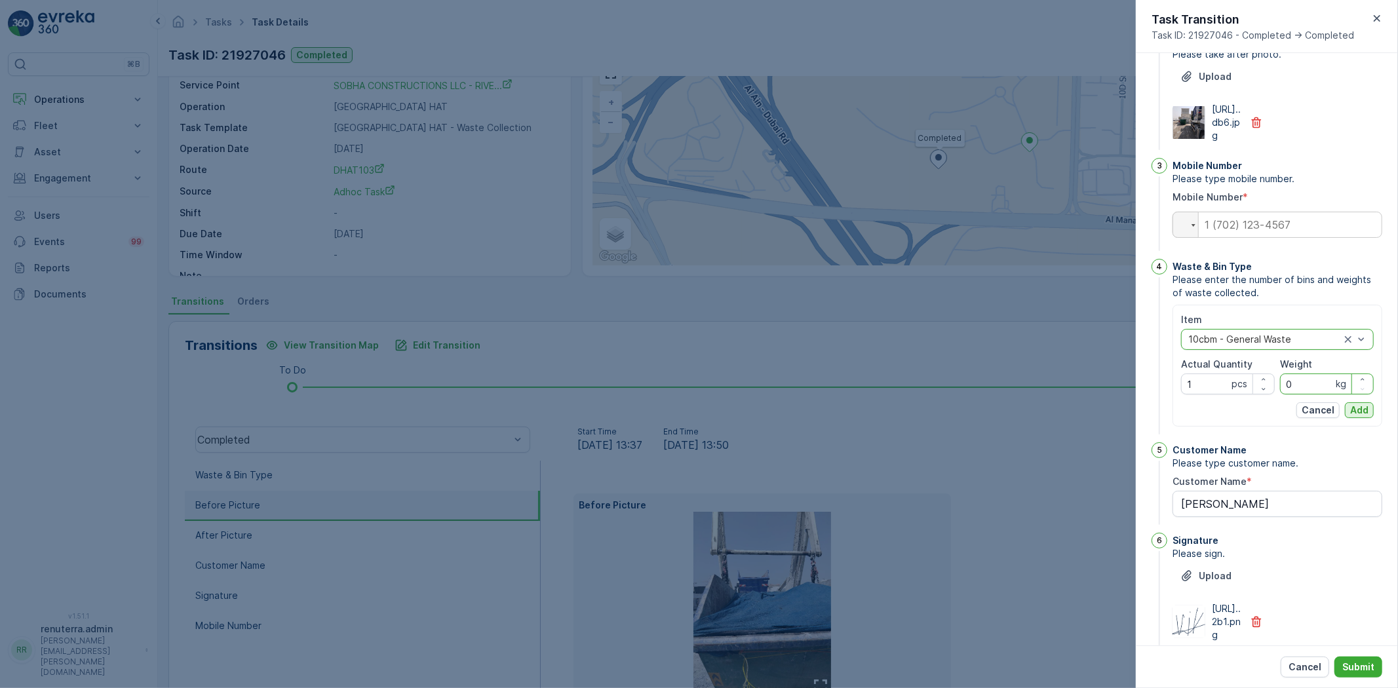
type input "0"
click at [1350, 417] on p "Add" at bounding box center [1359, 410] width 18 height 13
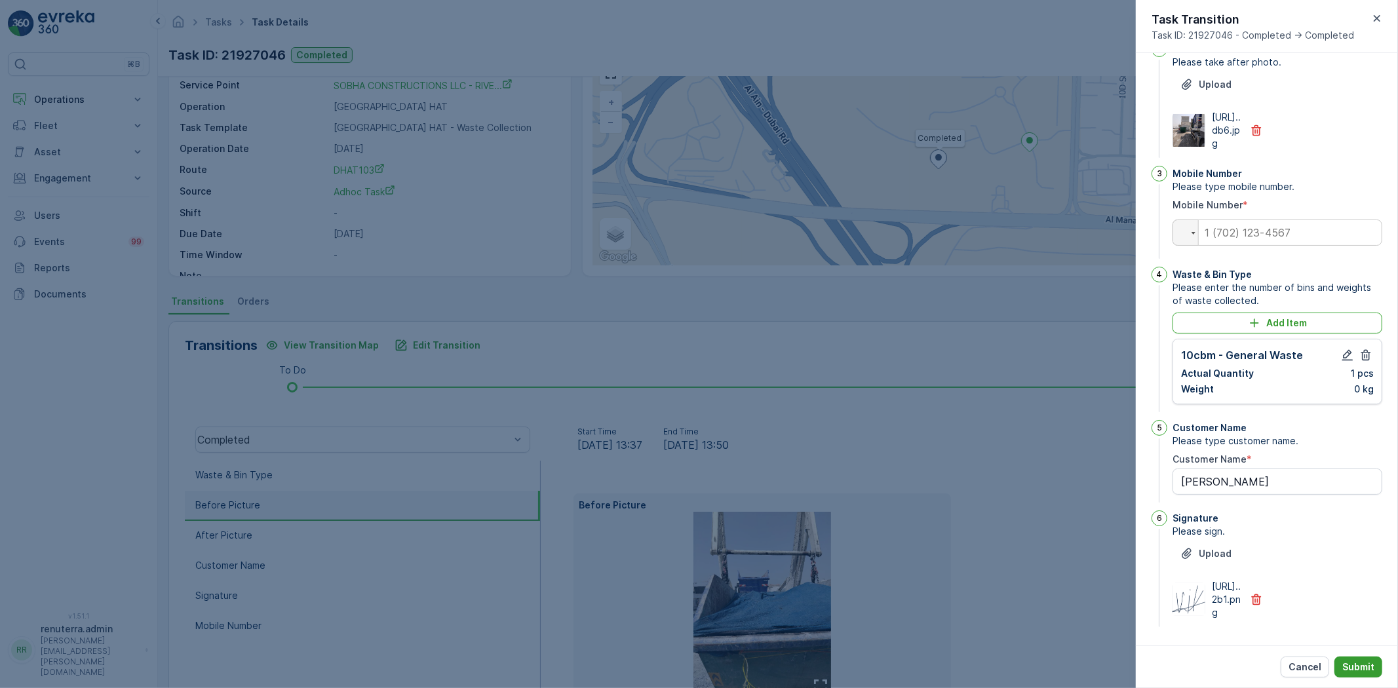
click at [1357, 659] on button "Submit" at bounding box center [1359, 667] width 48 height 21
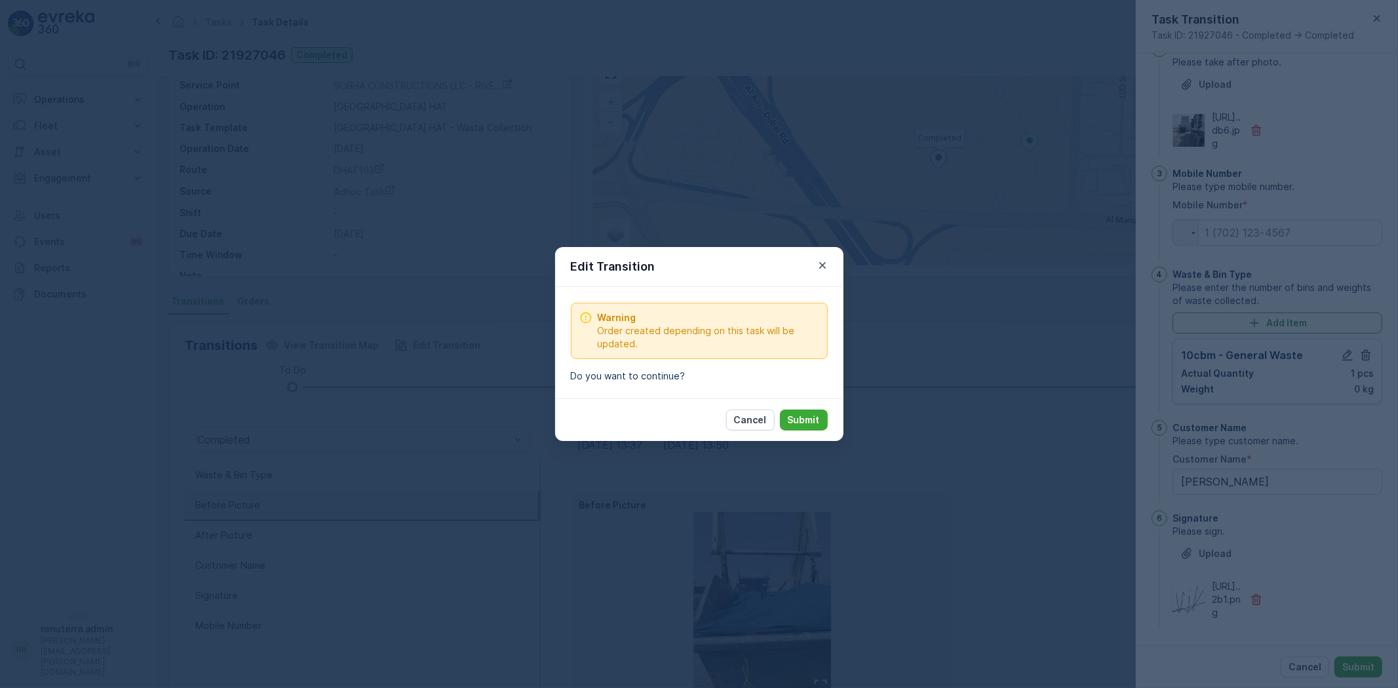
click at [784, 414] on button "Submit" at bounding box center [804, 420] width 48 height 21
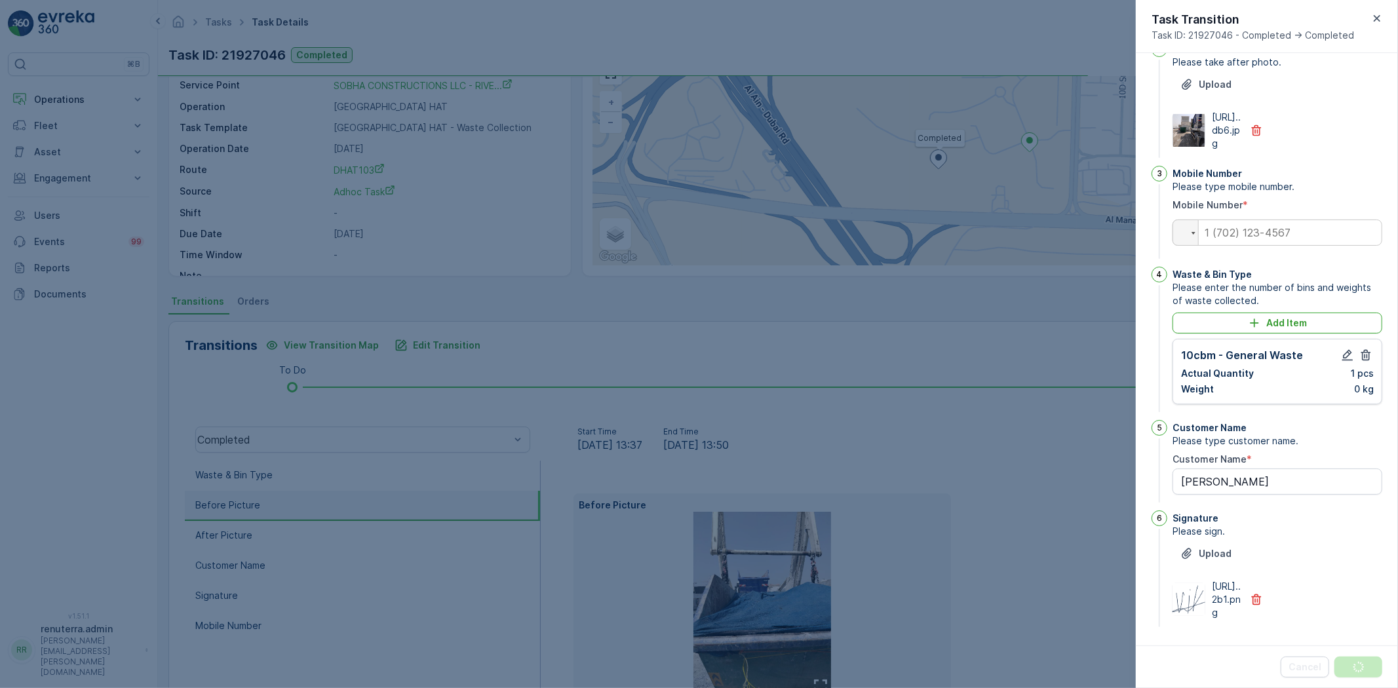
click at [792, 420] on div at bounding box center [699, 344] width 1398 height 688
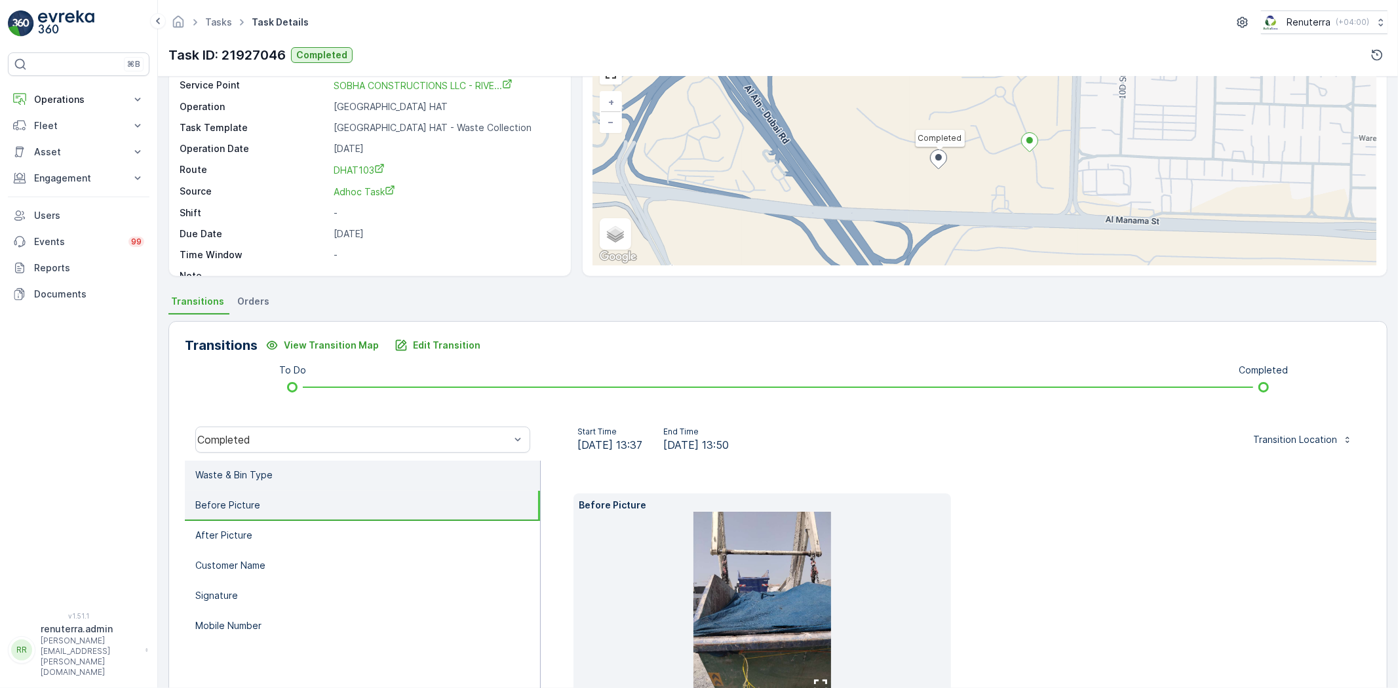
click at [318, 484] on li "Waste & Bin Type" at bounding box center [362, 476] width 355 height 30
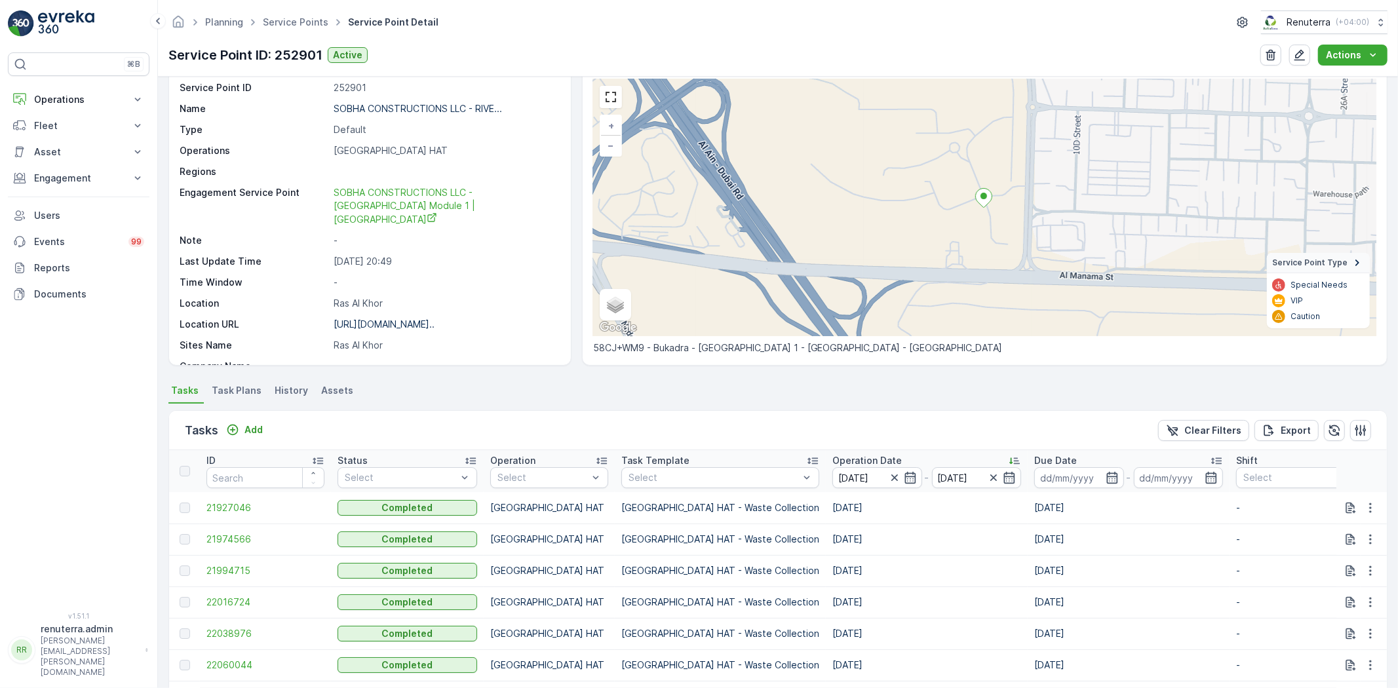
scroll to position [146, 0]
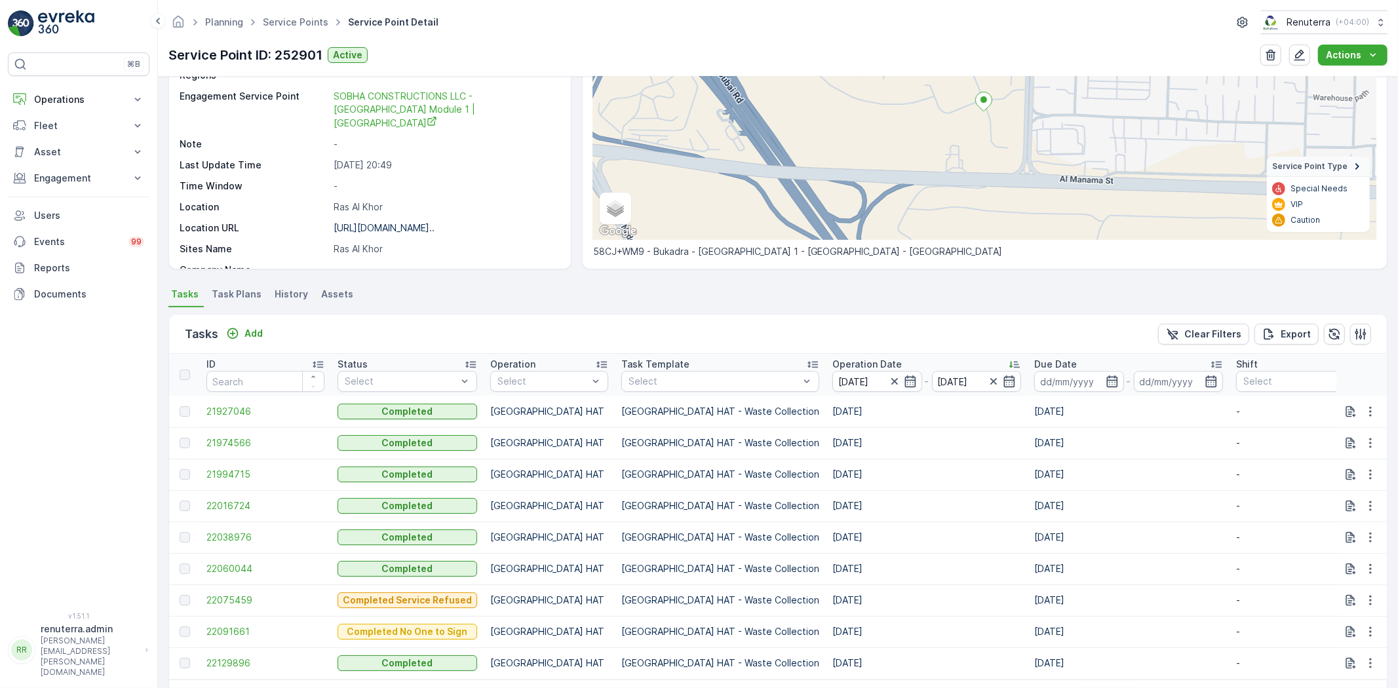
click at [243, 420] on td "21927046" at bounding box center [265, 411] width 131 height 31
click at [238, 412] on span "21927046" at bounding box center [265, 411] width 118 height 13
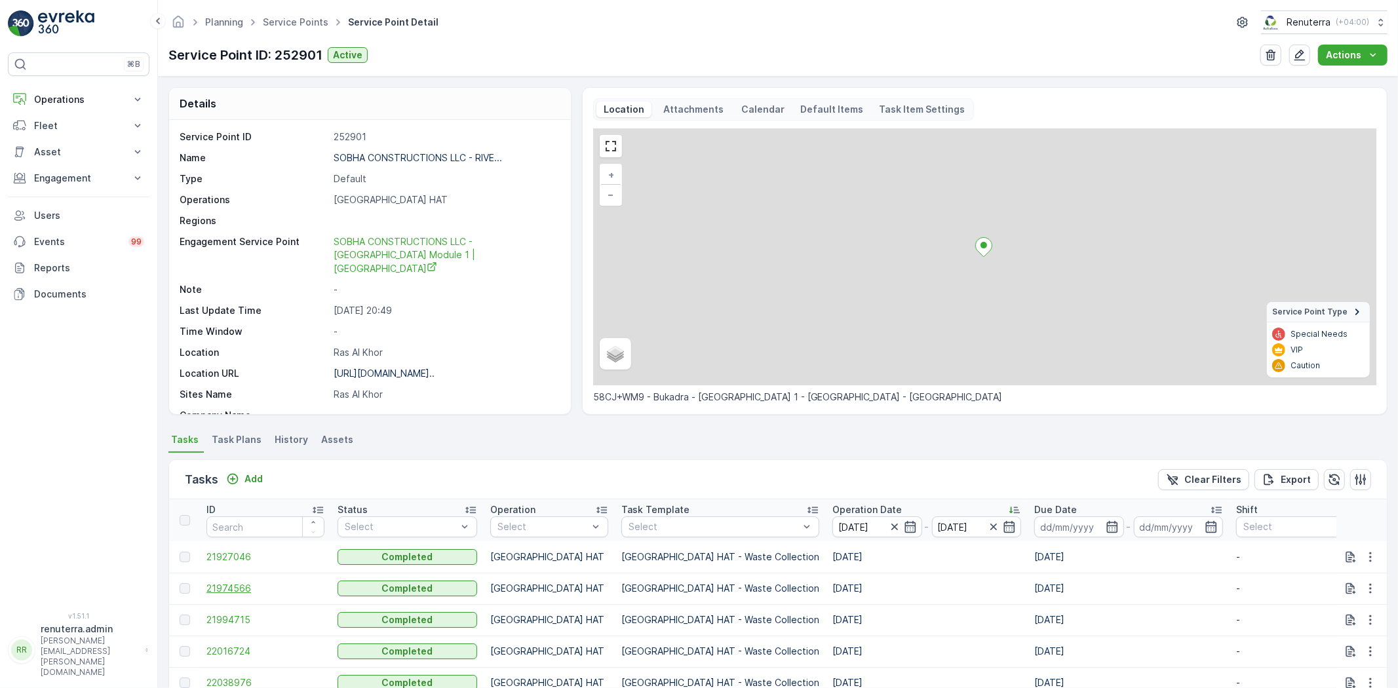
click at [245, 585] on span "21974566" at bounding box center [265, 588] width 118 height 13
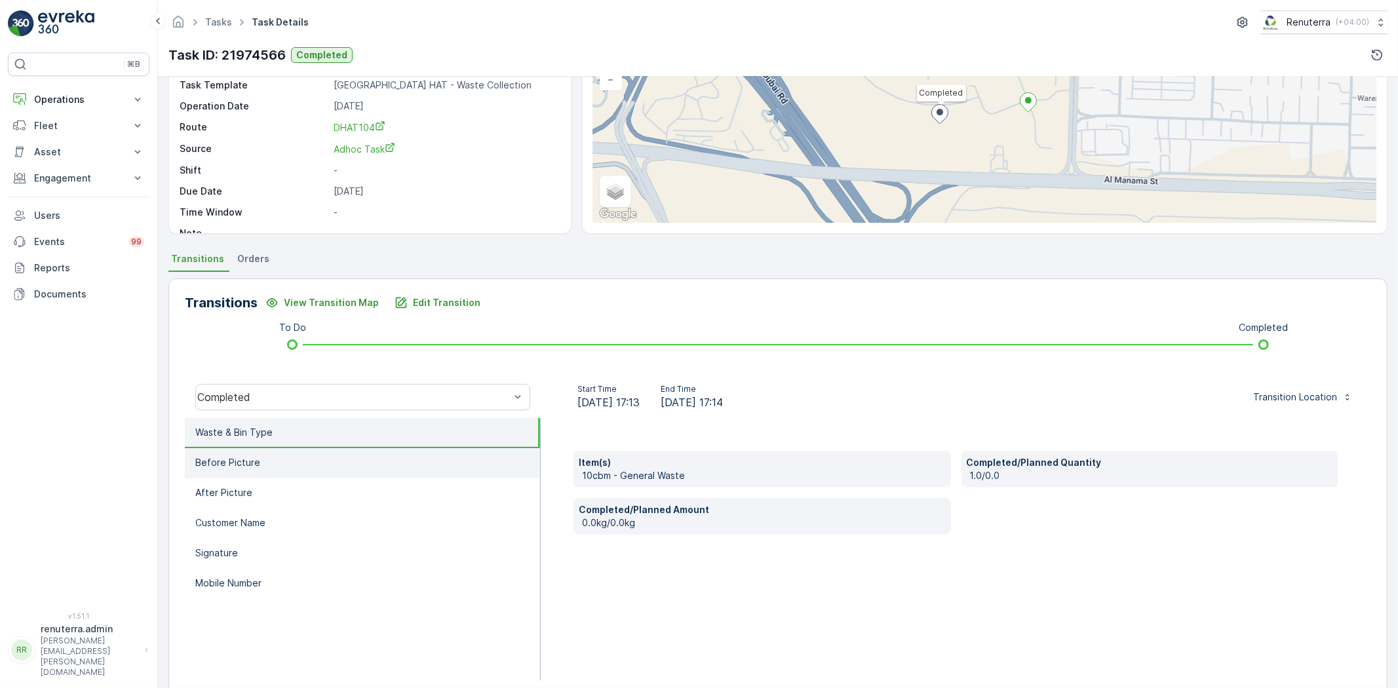
scroll to position [138, 0]
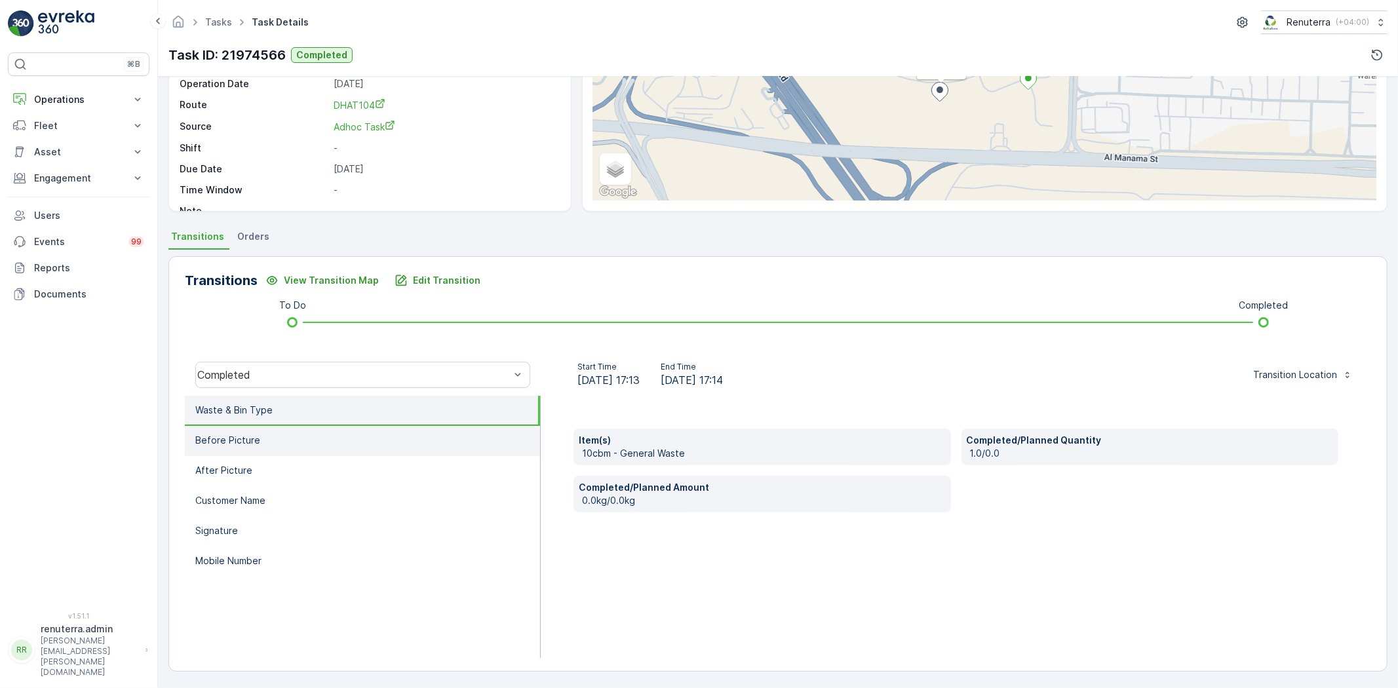
click at [345, 437] on li "Before Picture" at bounding box center [362, 441] width 355 height 30
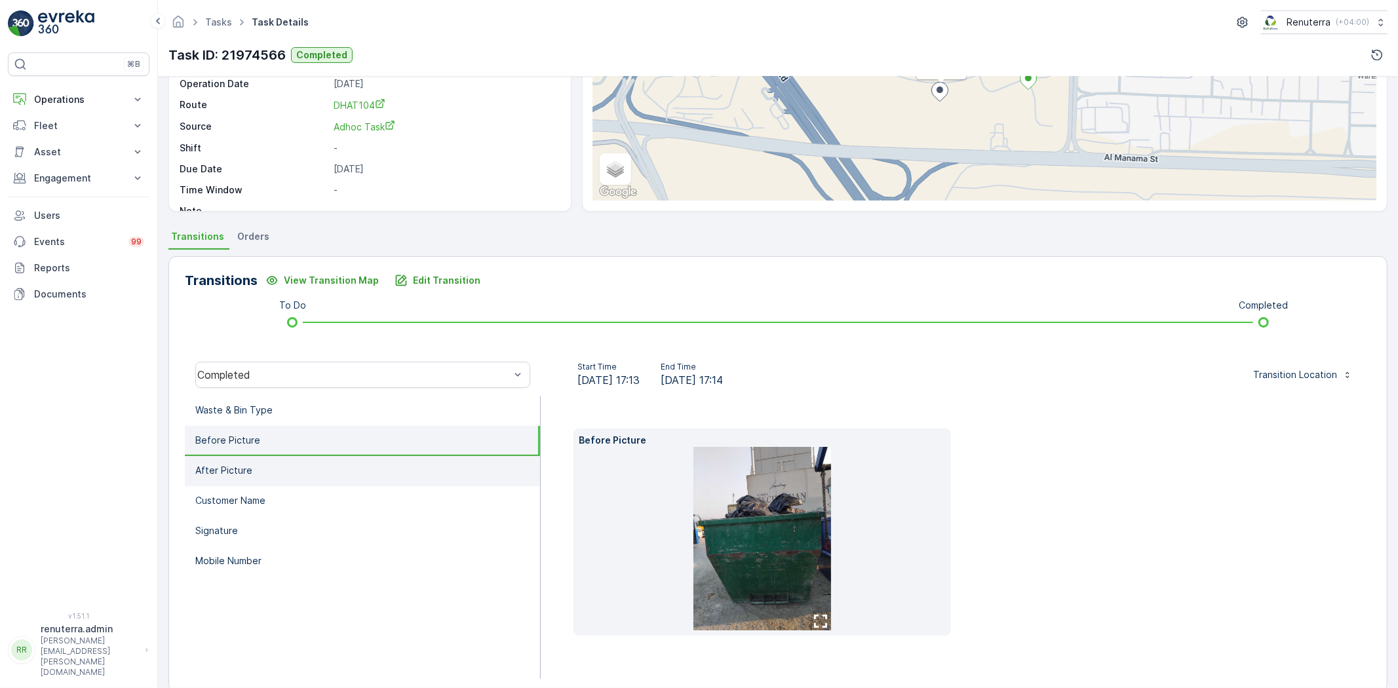
click at [368, 482] on li "After Picture" at bounding box center [362, 471] width 355 height 30
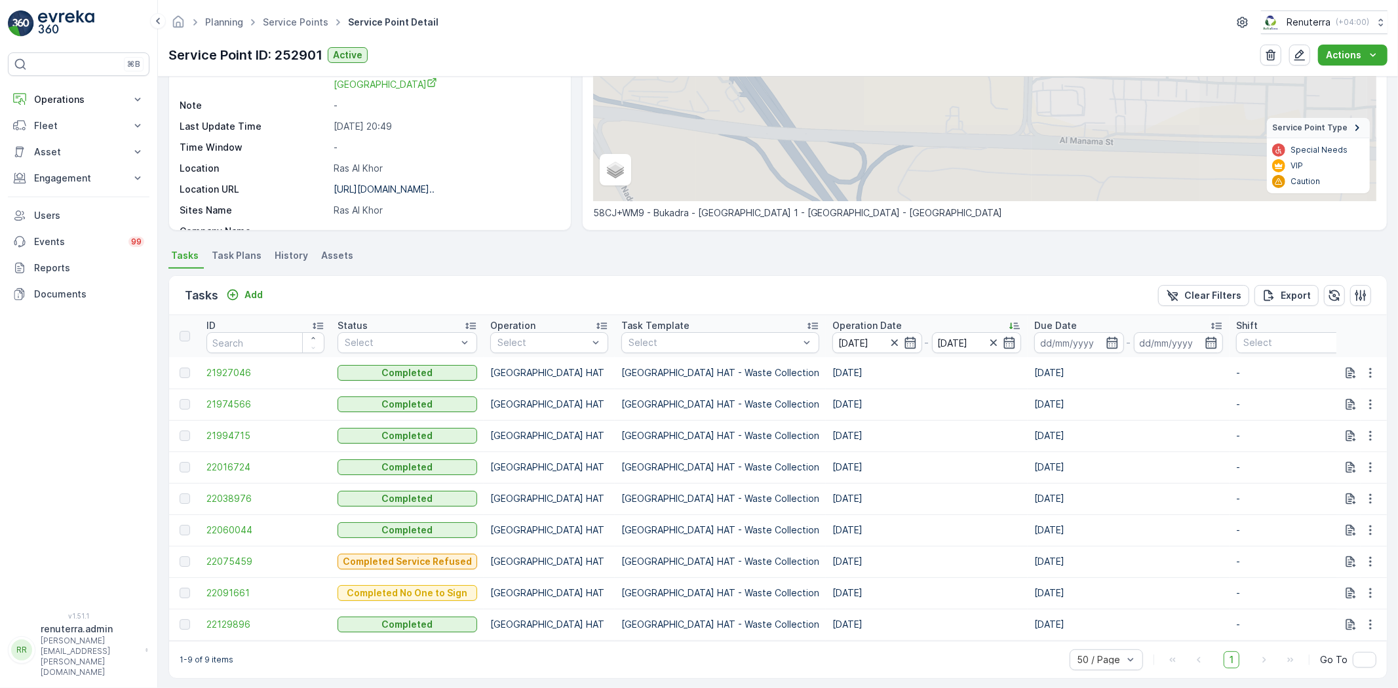
scroll to position [198, 0]
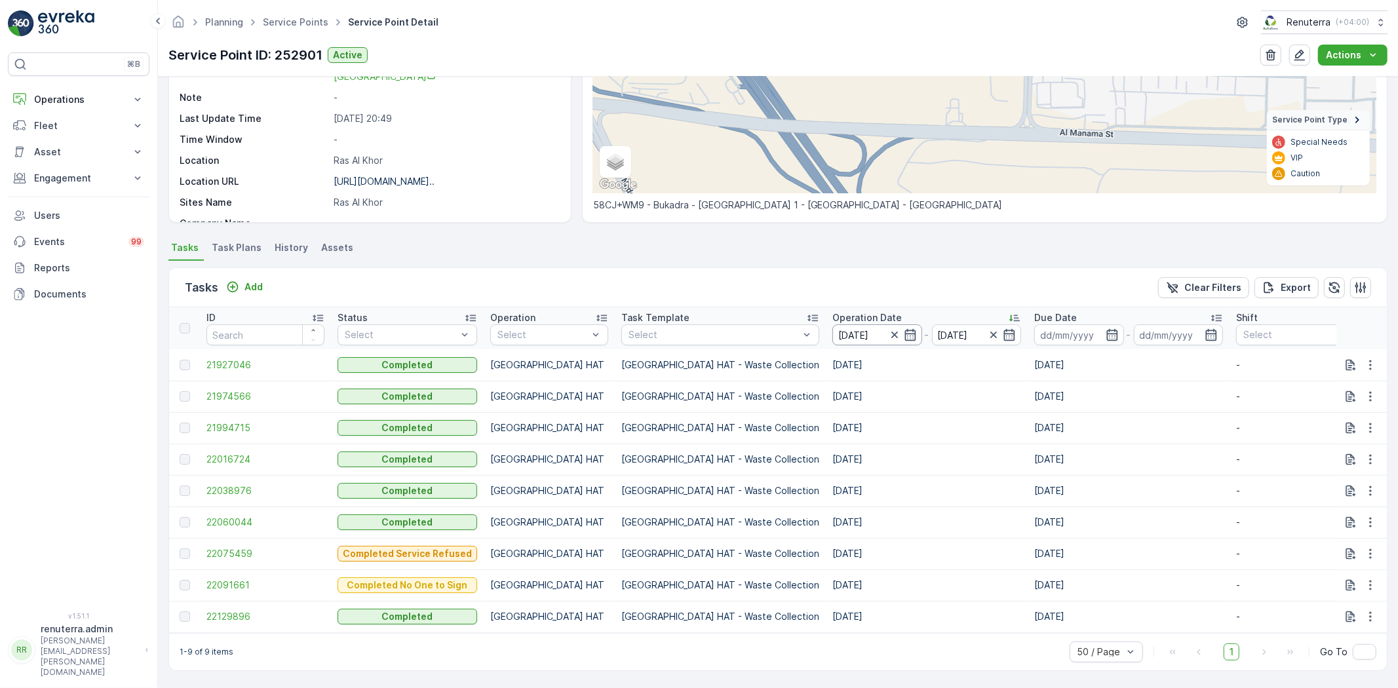
click at [832, 328] on input "22.09.2025" at bounding box center [877, 334] width 90 height 21
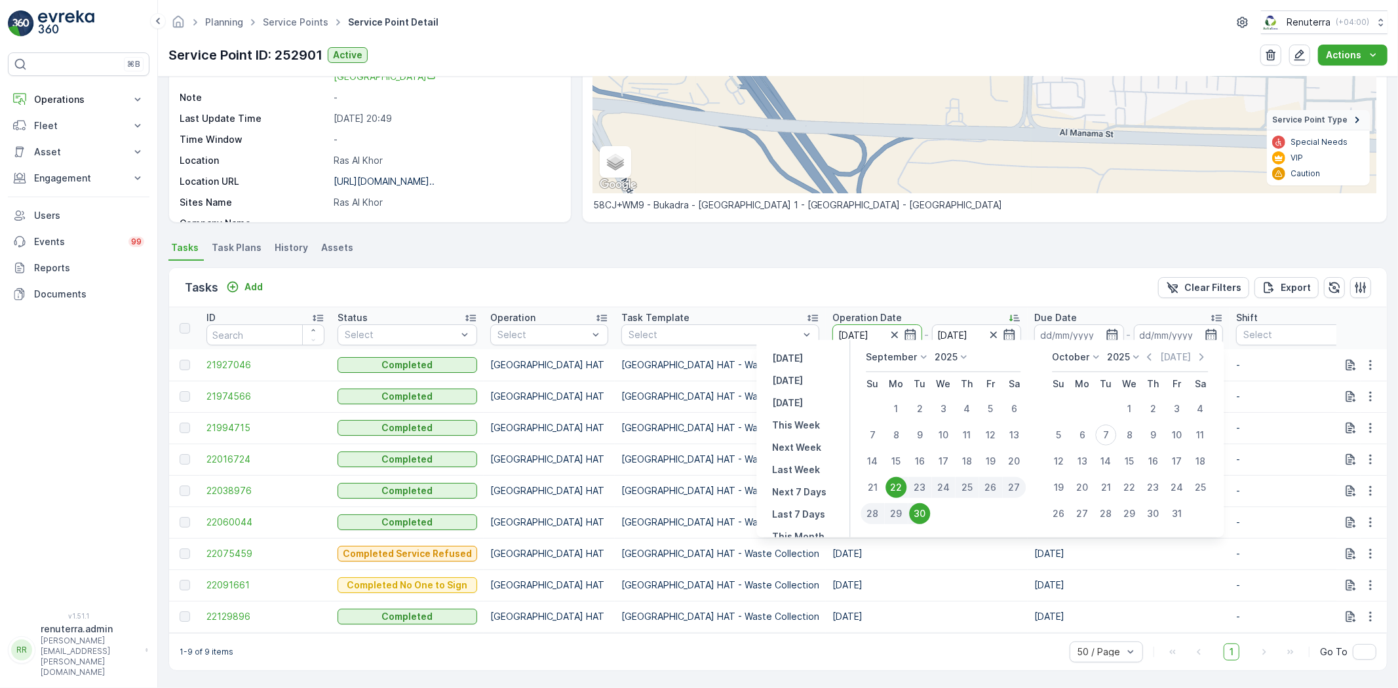
click at [934, 482] on div "24" at bounding box center [943, 487] width 24 height 21
type input "24.09.2025"
click at [639, 456] on p "Dubai HAT - Waste Collection" at bounding box center [720, 459] width 198 height 13
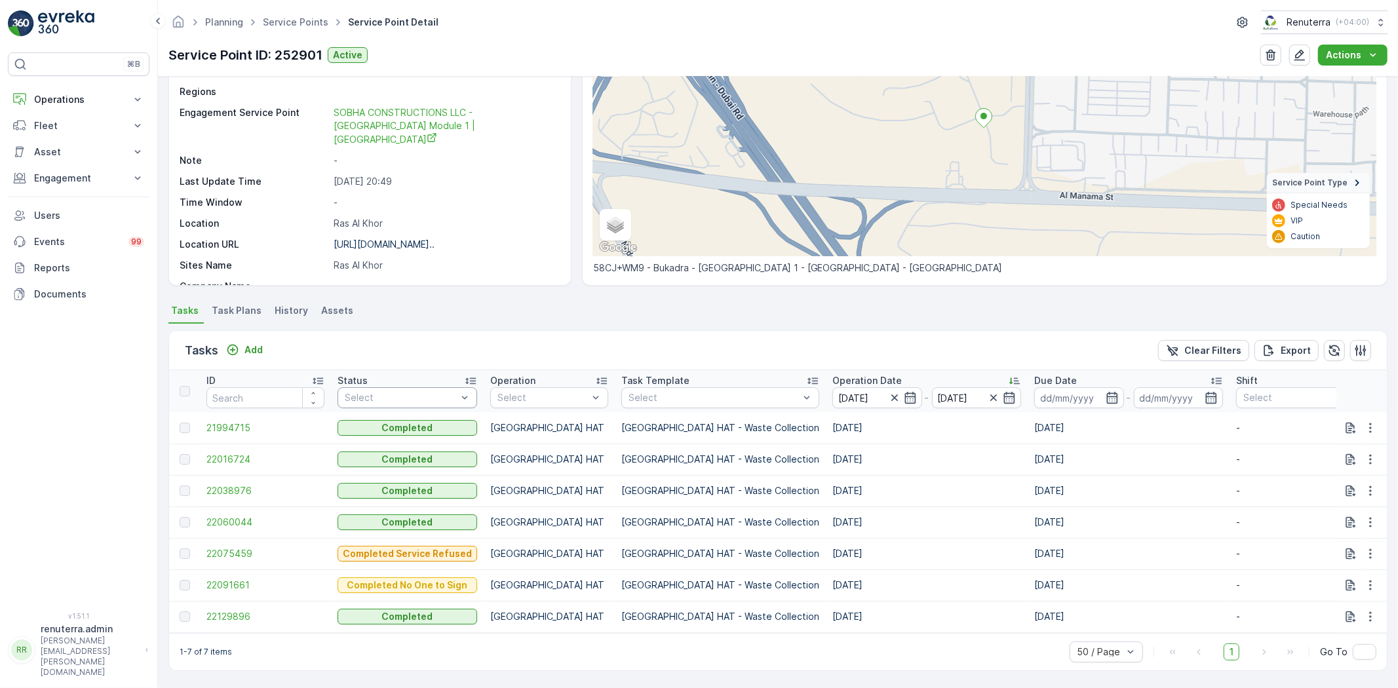
scroll to position [135, 0]
click at [239, 421] on span "21994715" at bounding box center [265, 427] width 118 height 13
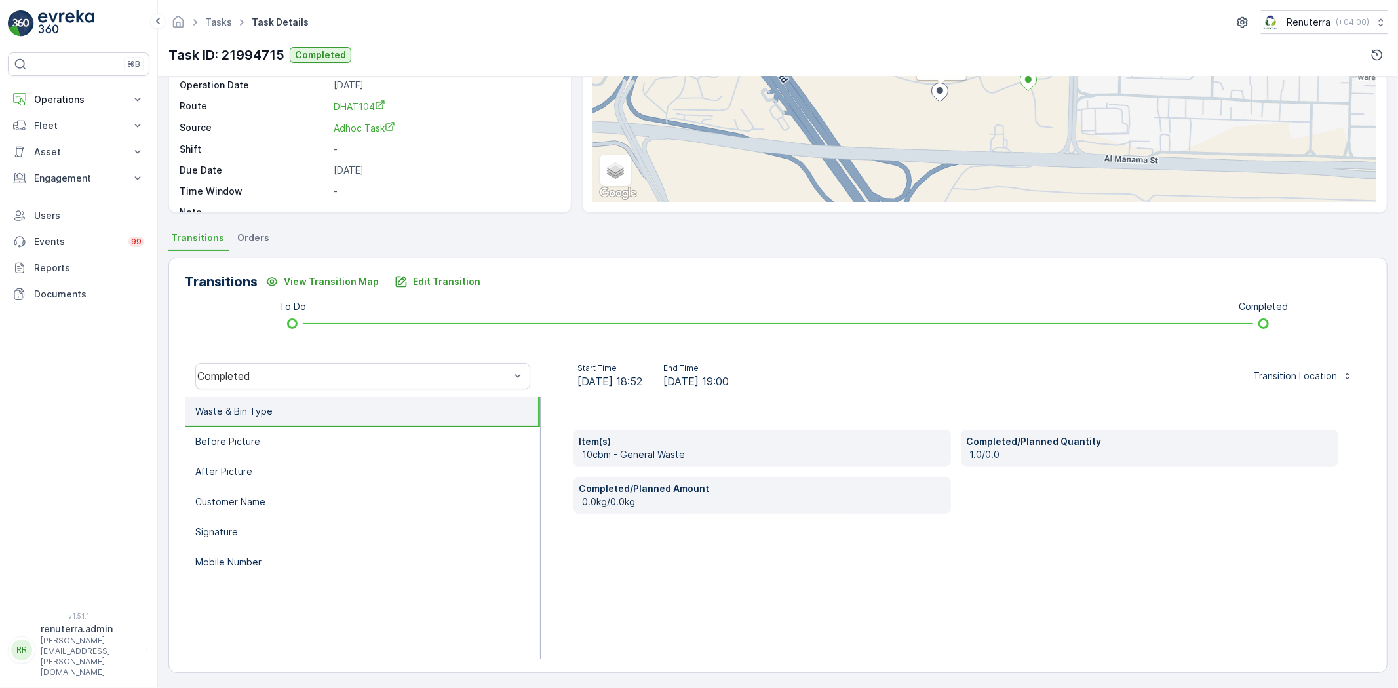
scroll to position [138, 0]
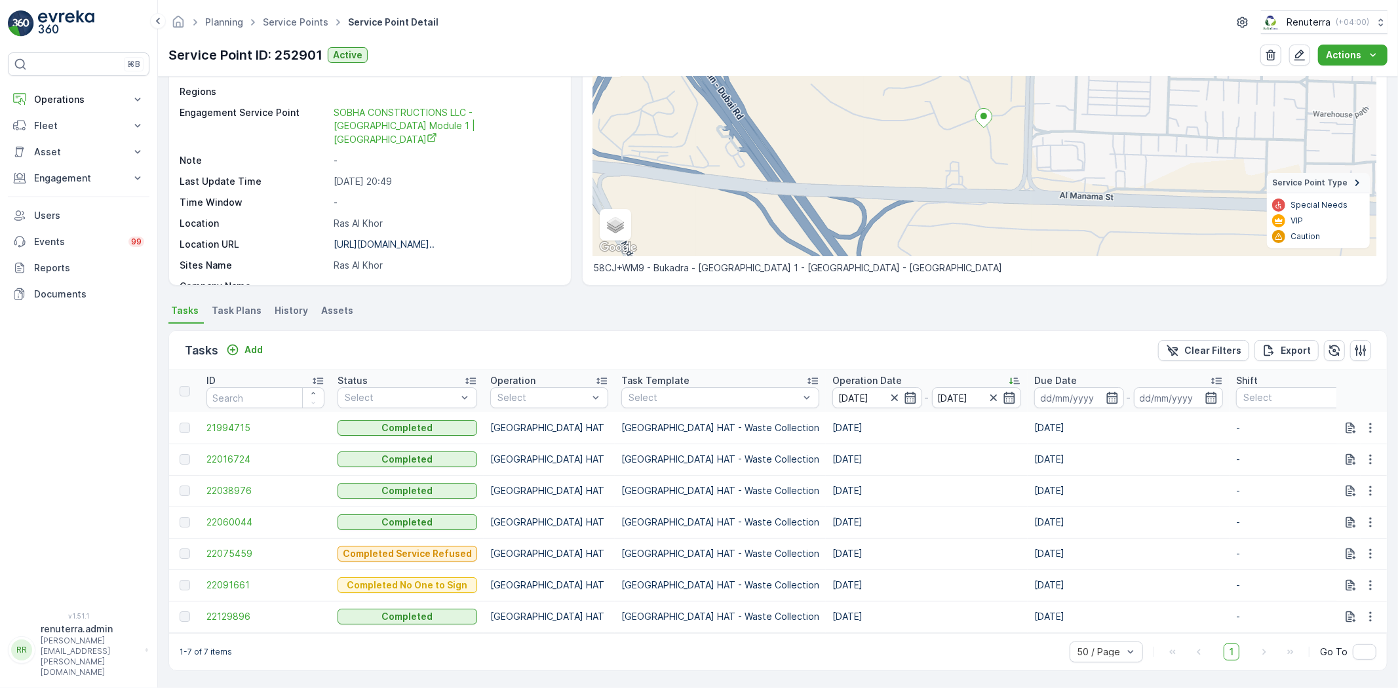
scroll to position [135, 0]
click at [832, 387] on input "24.09.2025" at bounding box center [877, 397] width 90 height 21
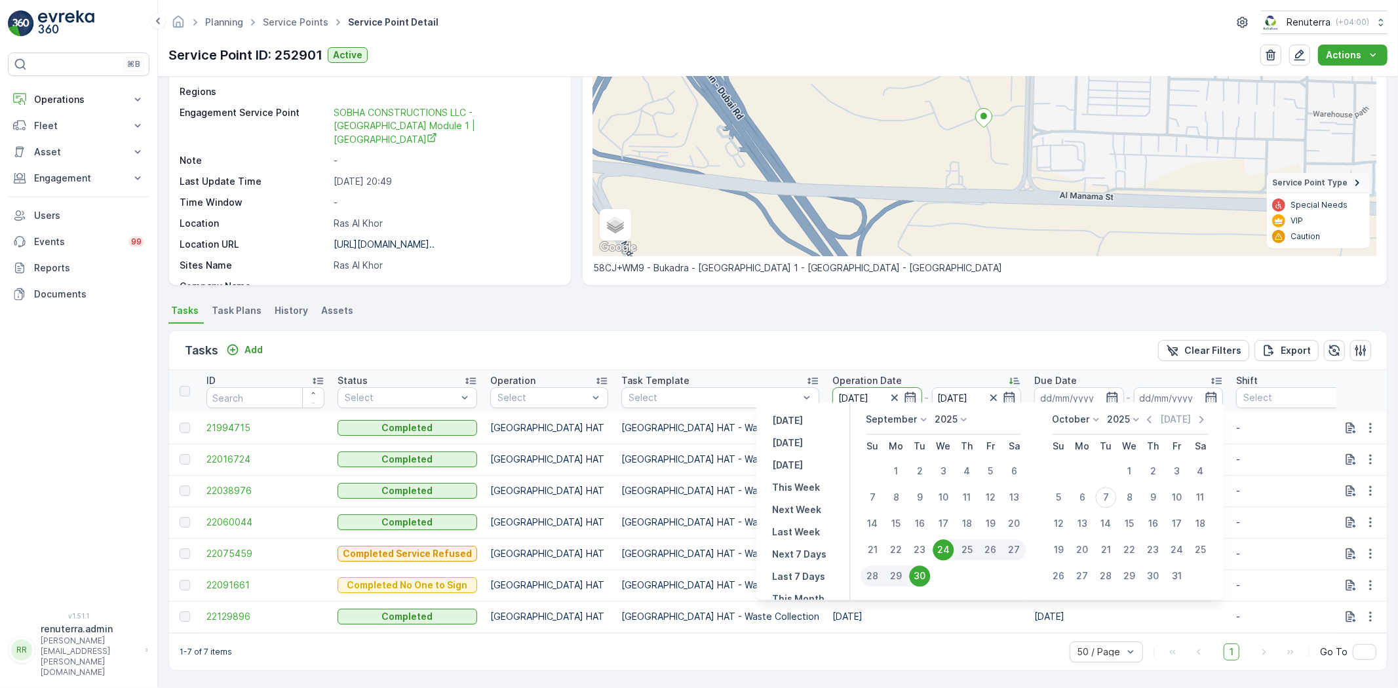
click at [966, 545] on div "25" at bounding box center [967, 549] width 24 height 21
click at [815, 515] on p "Next Week" at bounding box center [796, 509] width 49 height 13
type input "12.10.2025"
type input "18.10.2025"
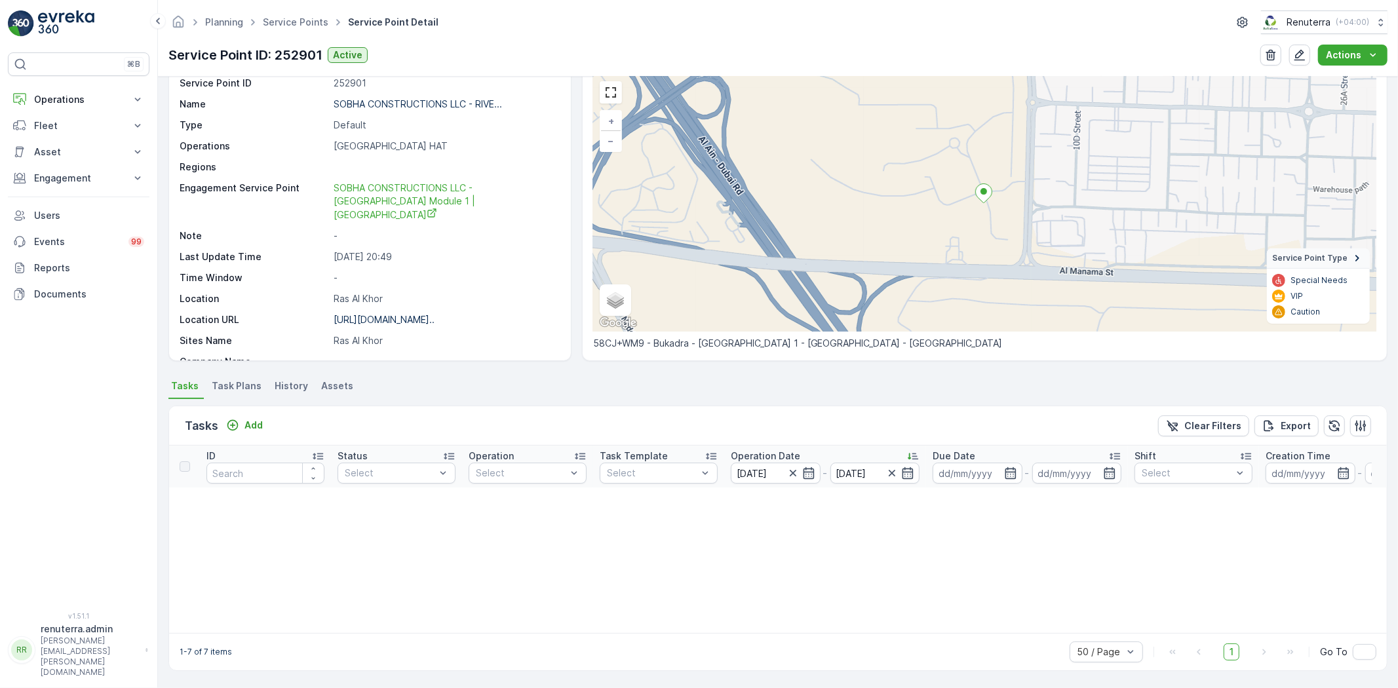
scroll to position [135, 0]
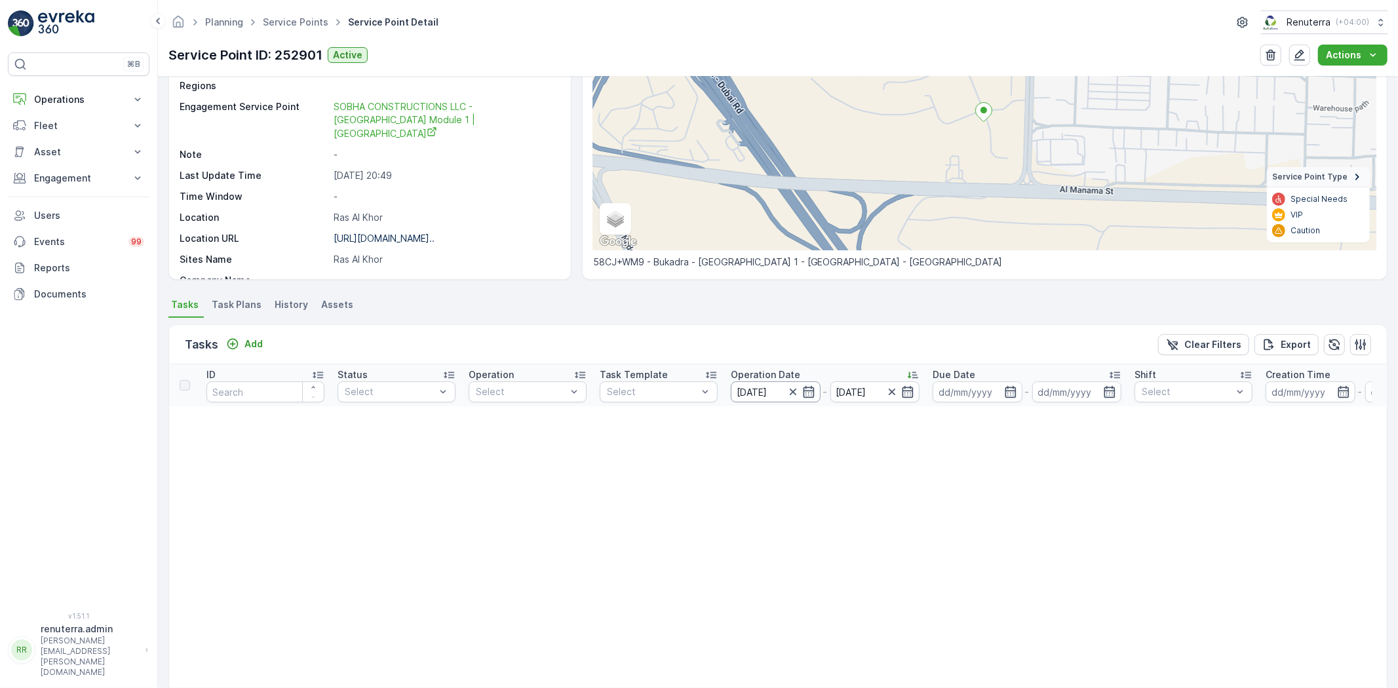
click at [758, 385] on input "12.10.2025" at bounding box center [776, 392] width 90 height 21
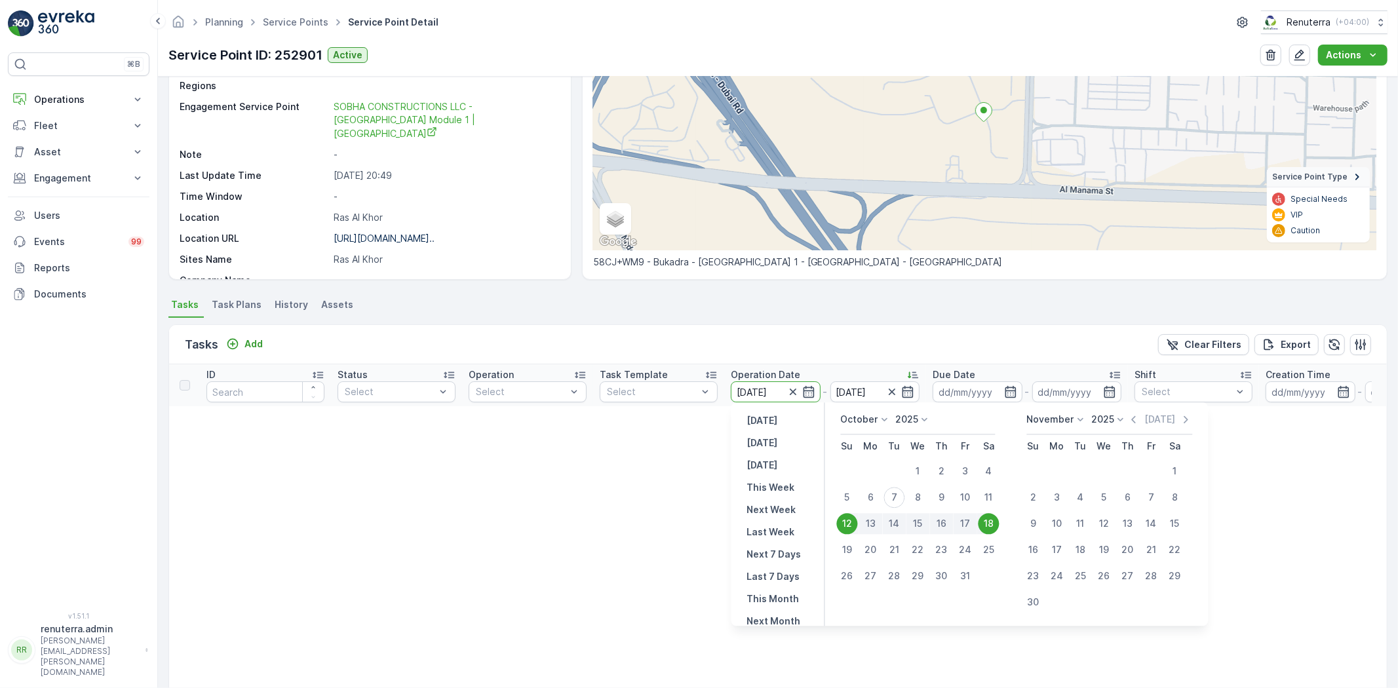
click at [909, 461] on td "1" at bounding box center [919, 471] width 24 height 26
click at [1130, 426] on icon "button" at bounding box center [1133, 419] width 13 height 13
click at [875, 469] on div "1" at bounding box center [871, 471] width 21 height 21
type input "01.09.2025"
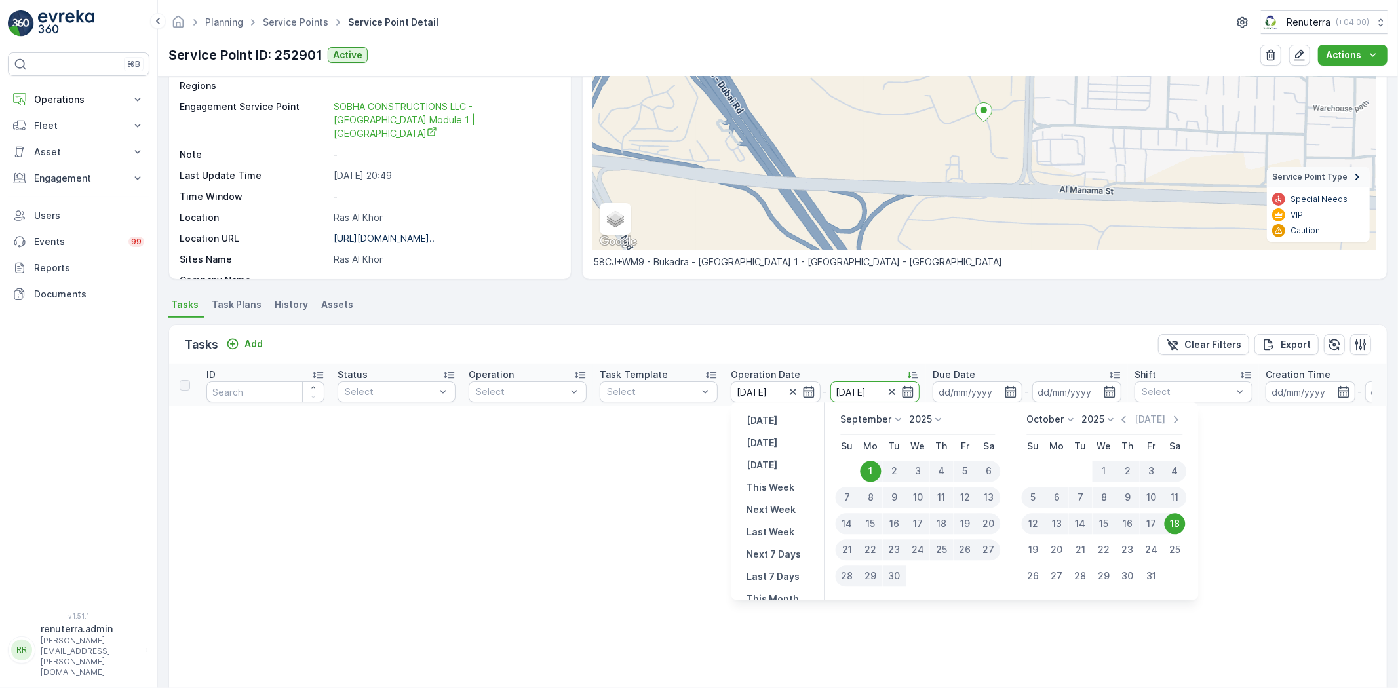
click at [899, 577] on div "30" at bounding box center [895, 576] width 24 height 21
type input "30.09.2025"
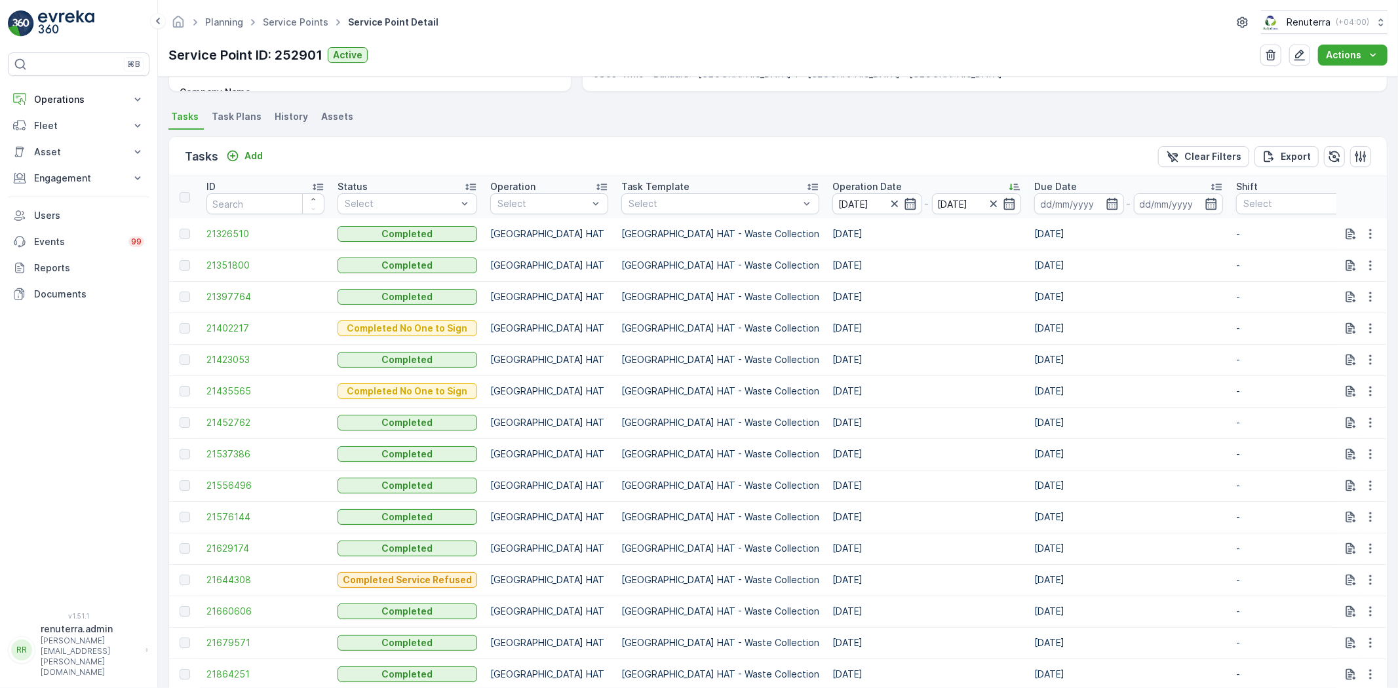
scroll to position [354, 0]
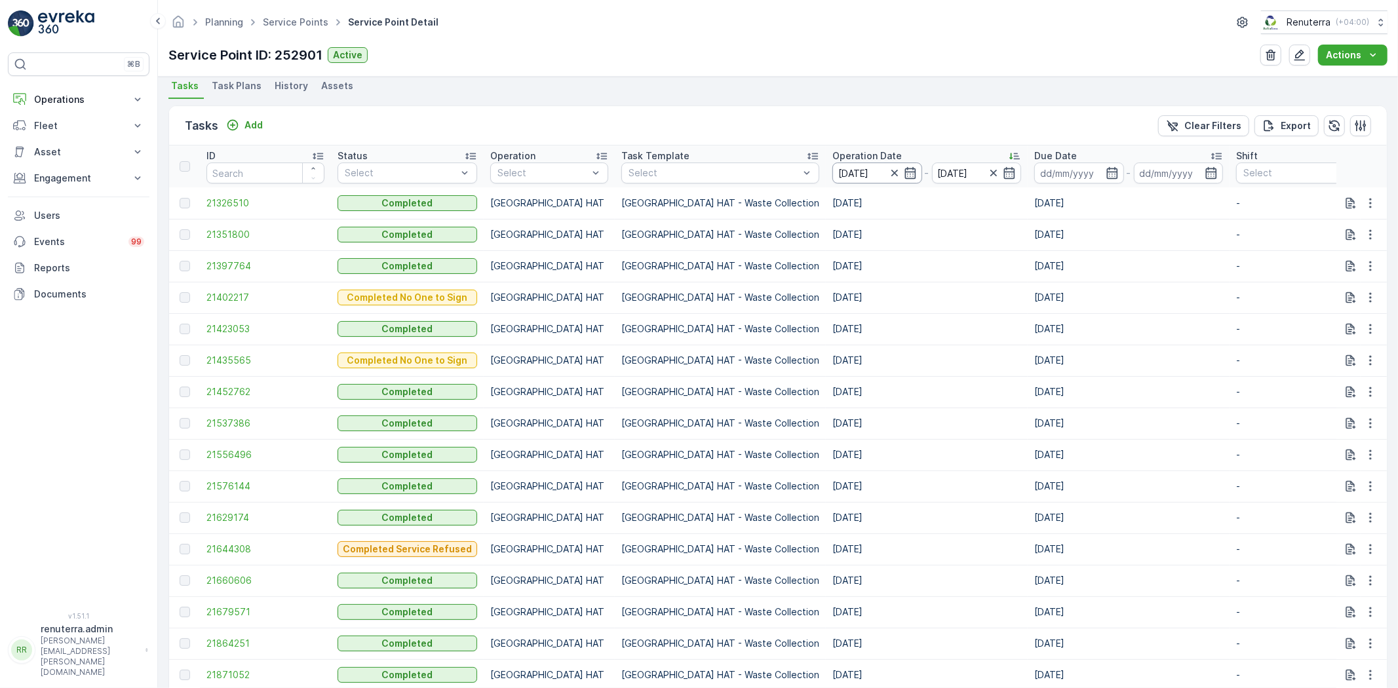
click at [832, 167] on input "01.09.2025" at bounding box center [877, 173] width 90 height 21
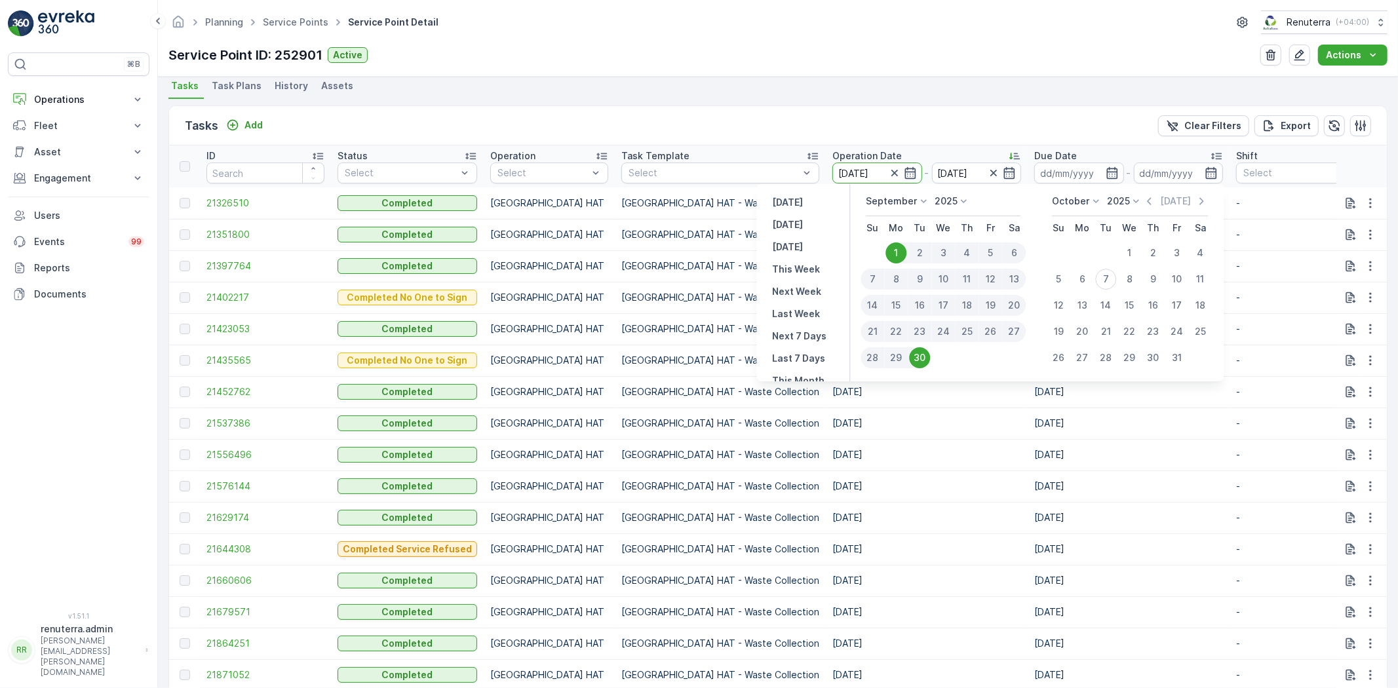
click at [949, 328] on div "24" at bounding box center [943, 331] width 24 height 21
type input "24.09.2025"
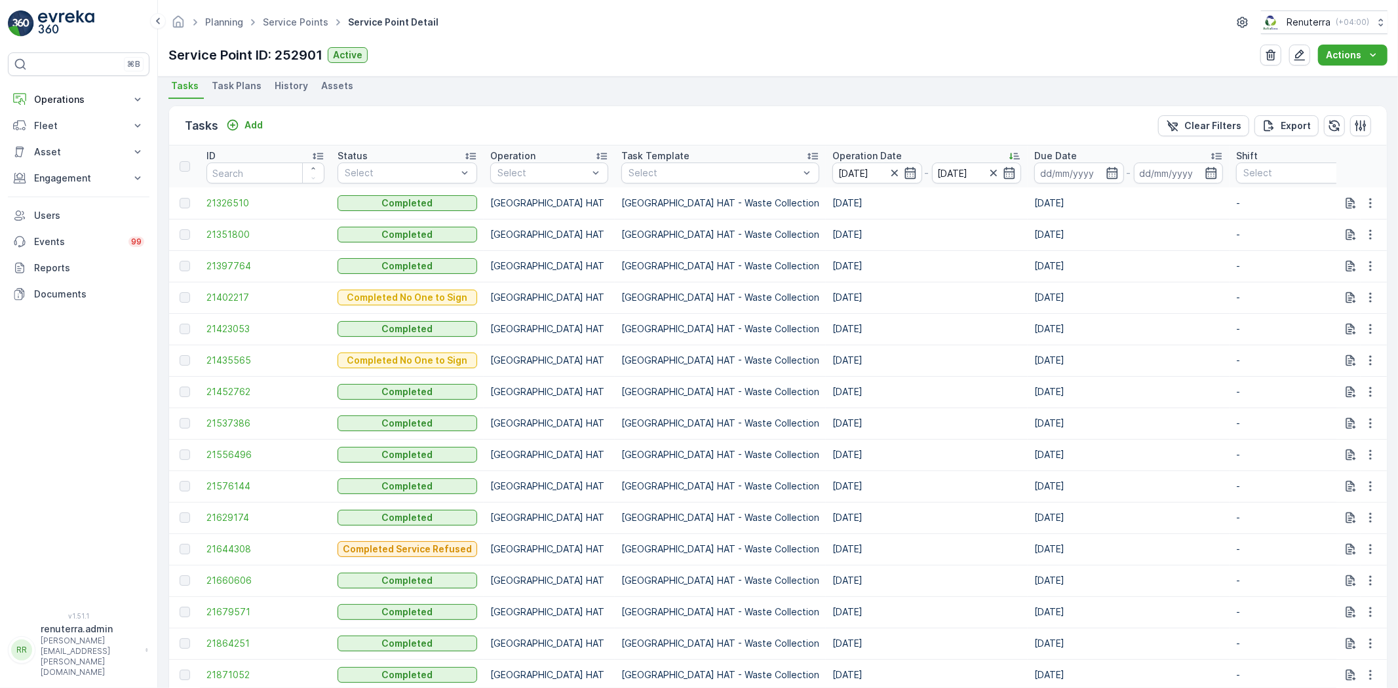
click at [826, 485] on td "11.09.2025" at bounding box center [927, 486] width 202 height 31
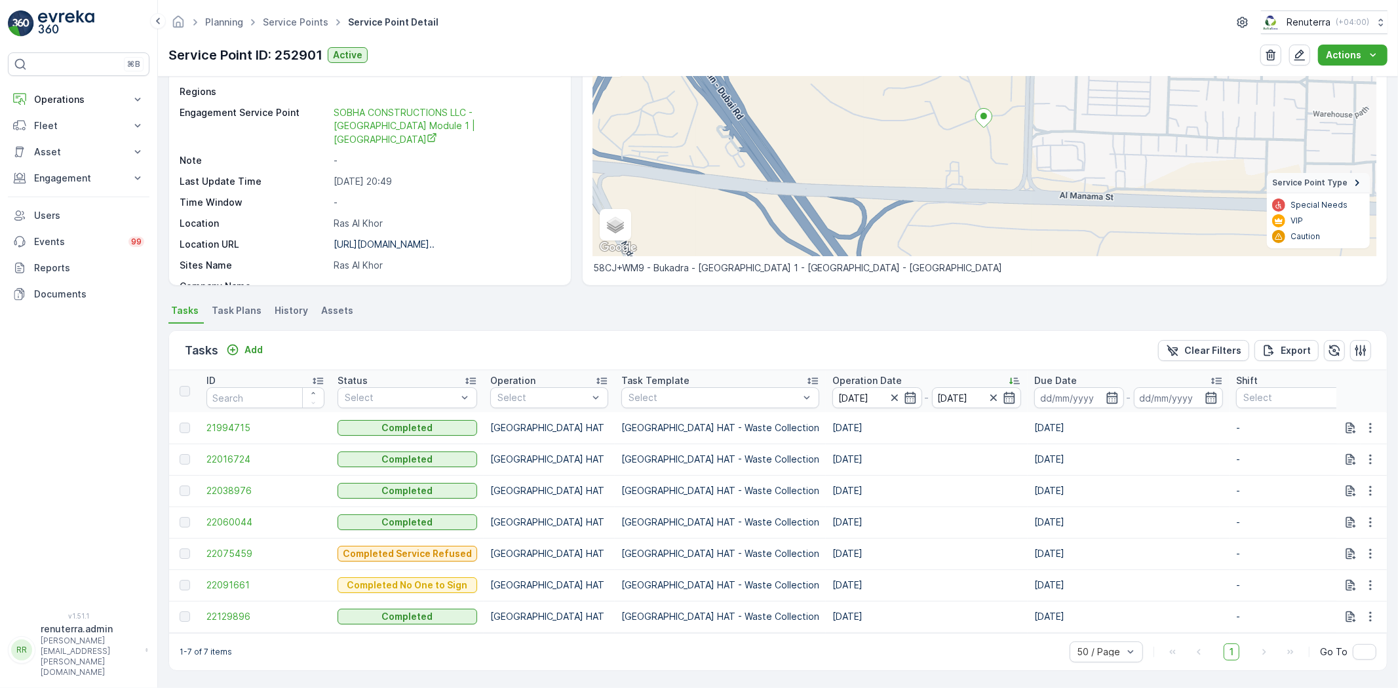
scroll to position [135, 0]
click at [246, 444] on td "22016724" at bounding box center [265, 459] width 131 height 31
click at [245, 453] on span "22016724" at bounding box center [265, 459] width 118 height 13
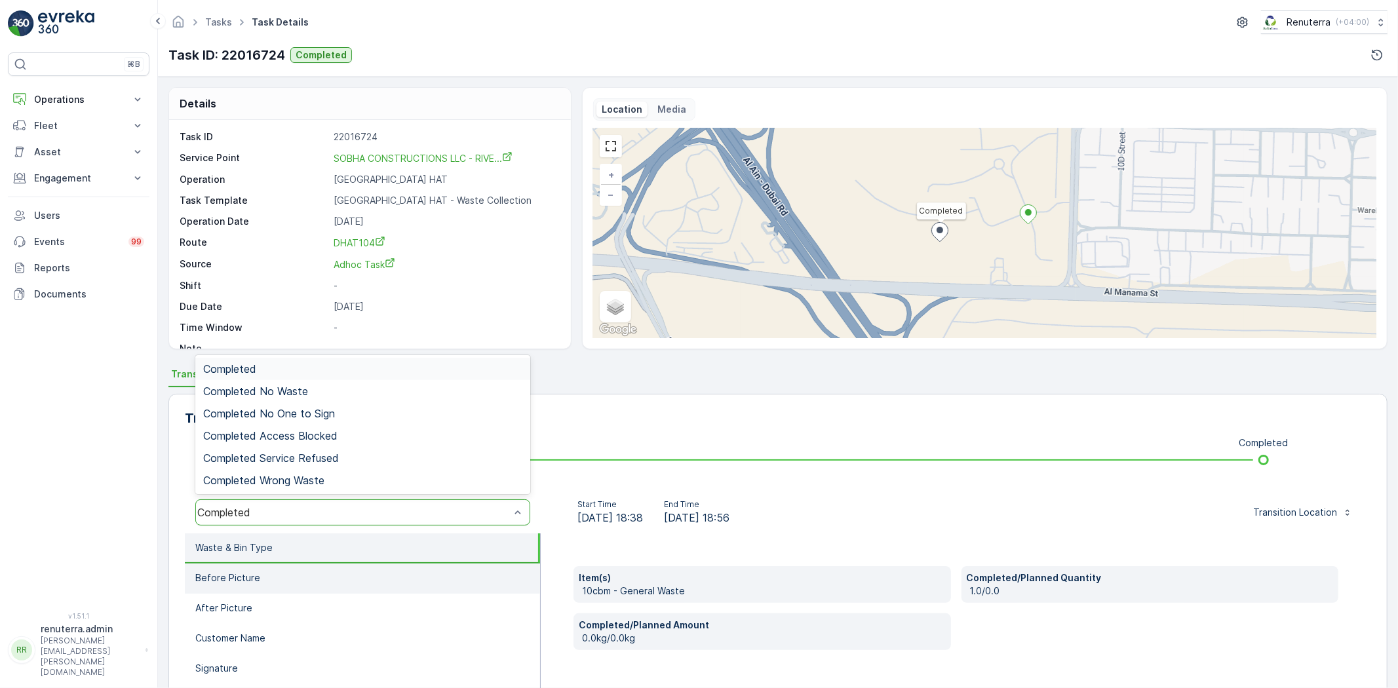
scroll to position [138, 0]
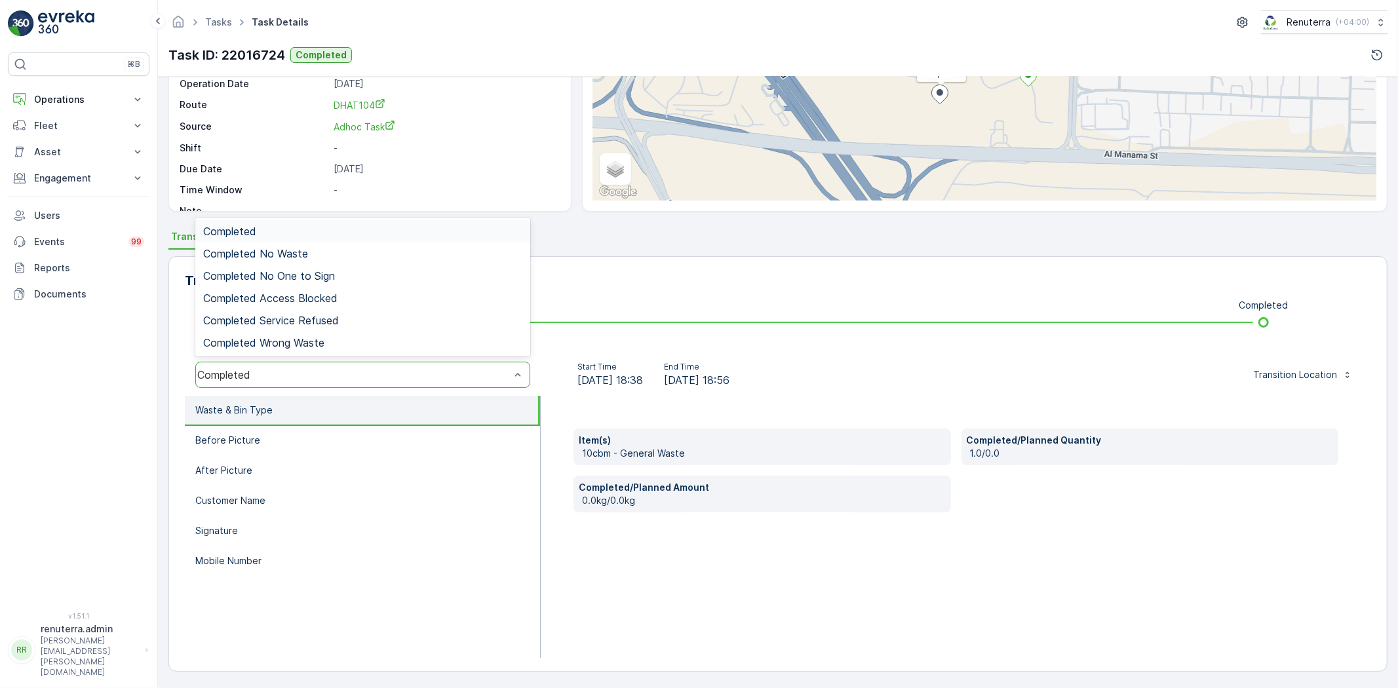
click at [397, 579] on ul "Waste & Bin Type Before Picture After Picture Customer Name Signature Mobile Nu…" at bounding box center [363, 527] width 356 height 262
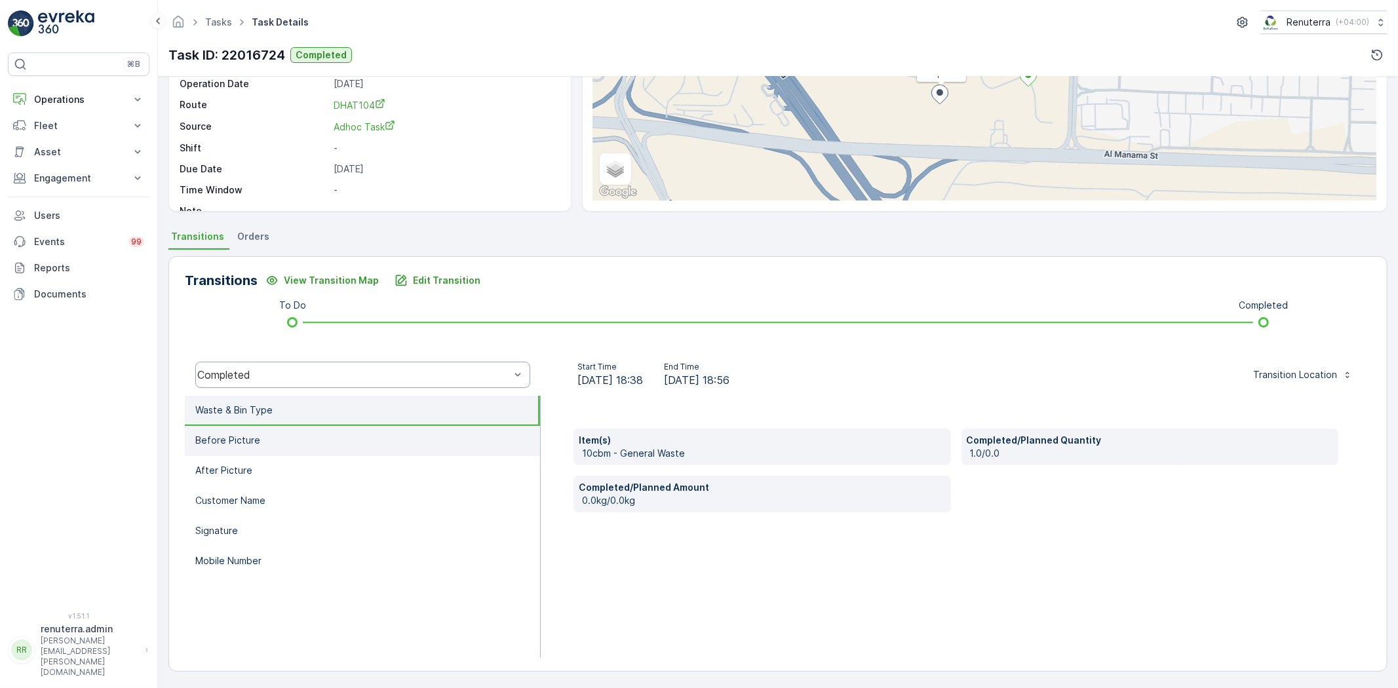
click at [313, 427] on li "Before Picture" at bounding box center [362, 441] width 355 height 30
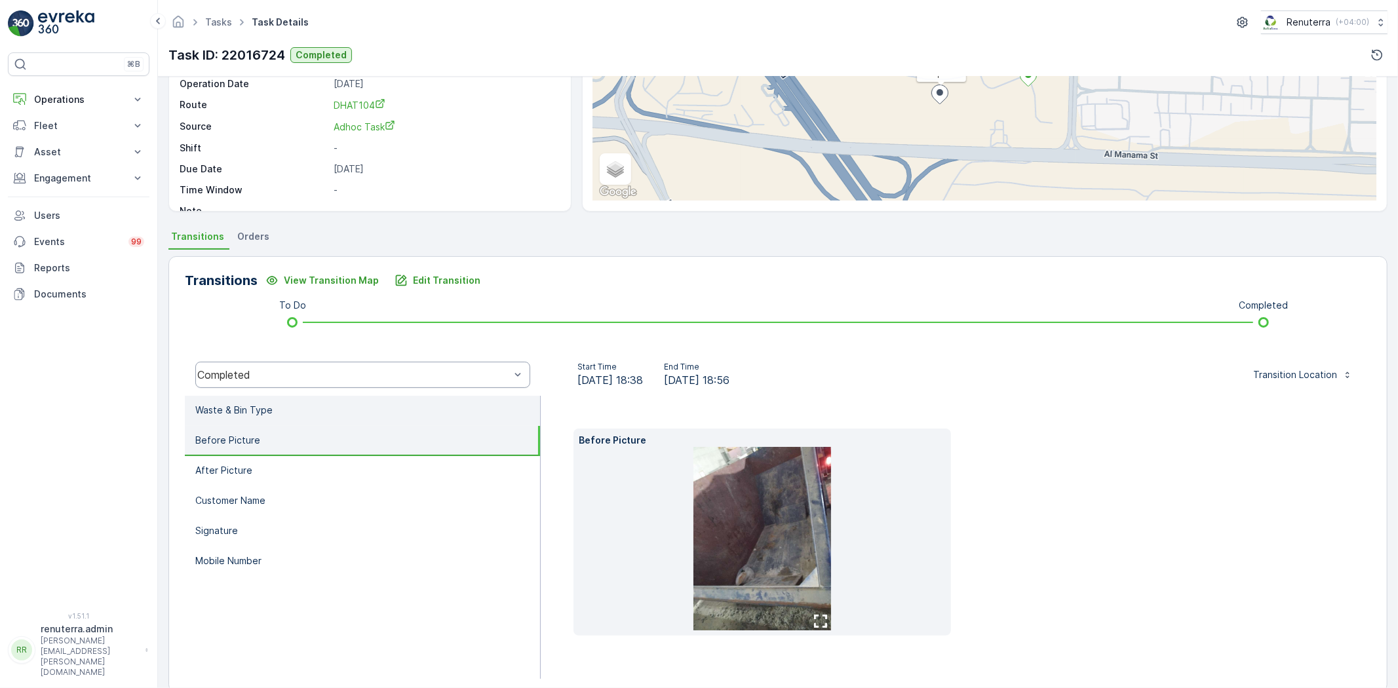
click at [326, 402] on li "Waste & Bin Type" at bounding box center [362, 411] width 355 height 30
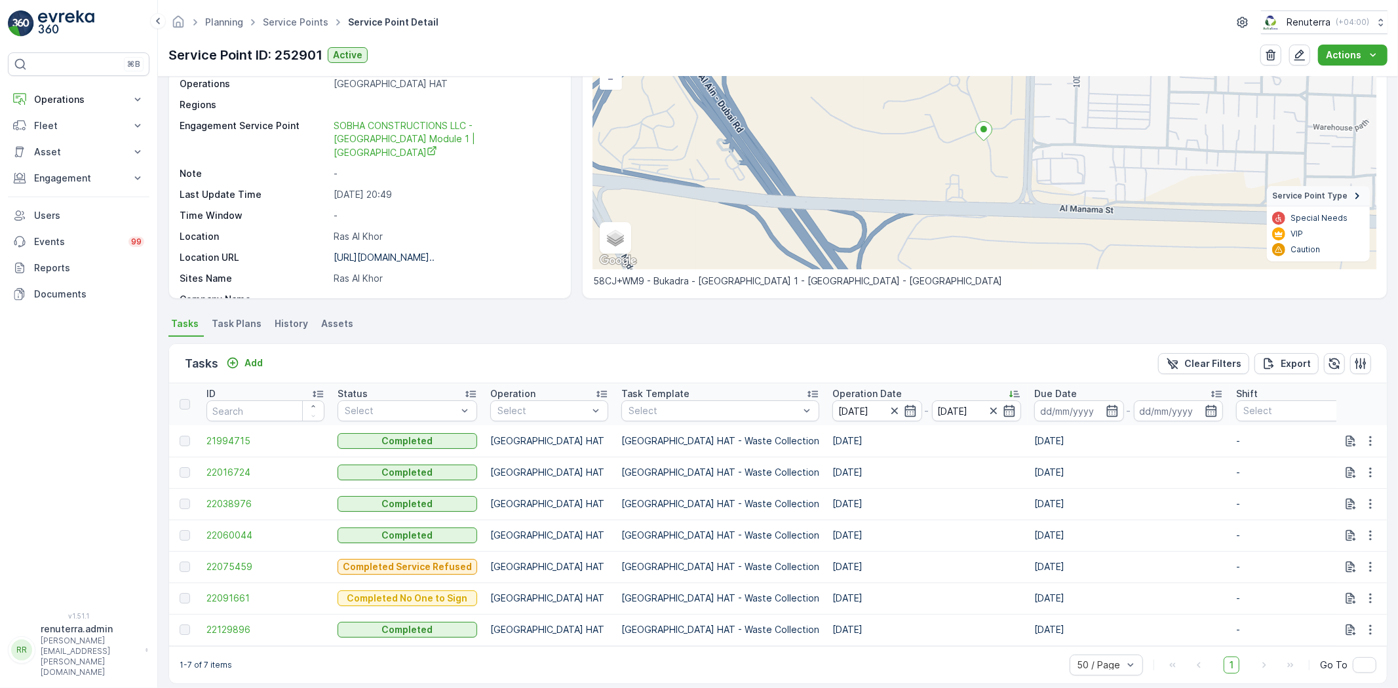
scroll to position [134, 0]
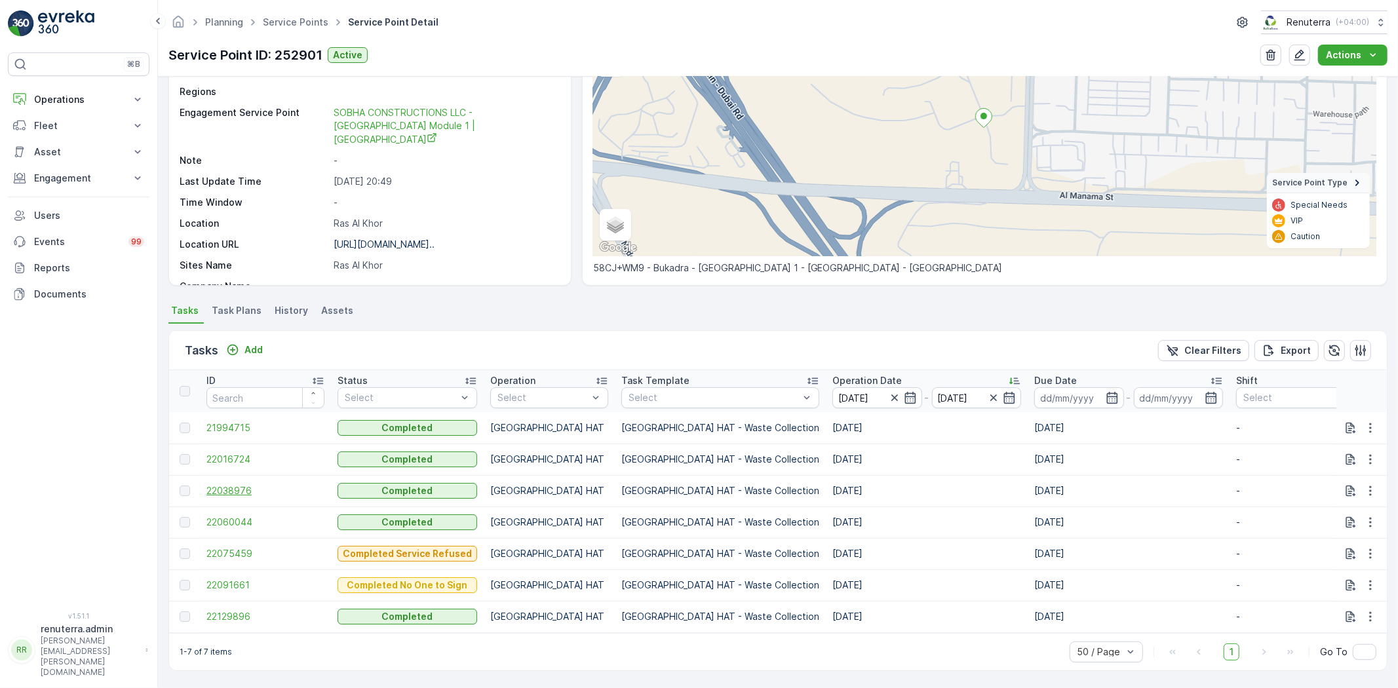
click at [248, 487] on span "22038976" at bounding box center [265, 490] width 118 height 13
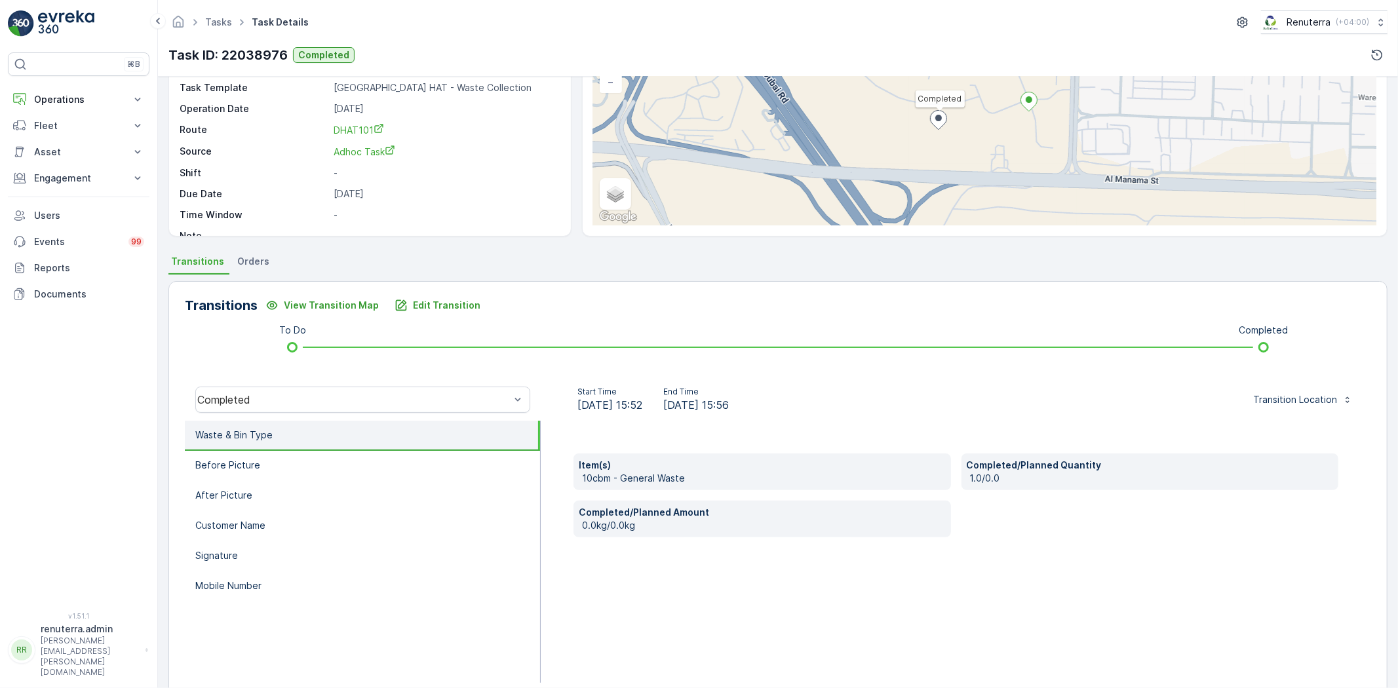
scroll to position [138, 0]
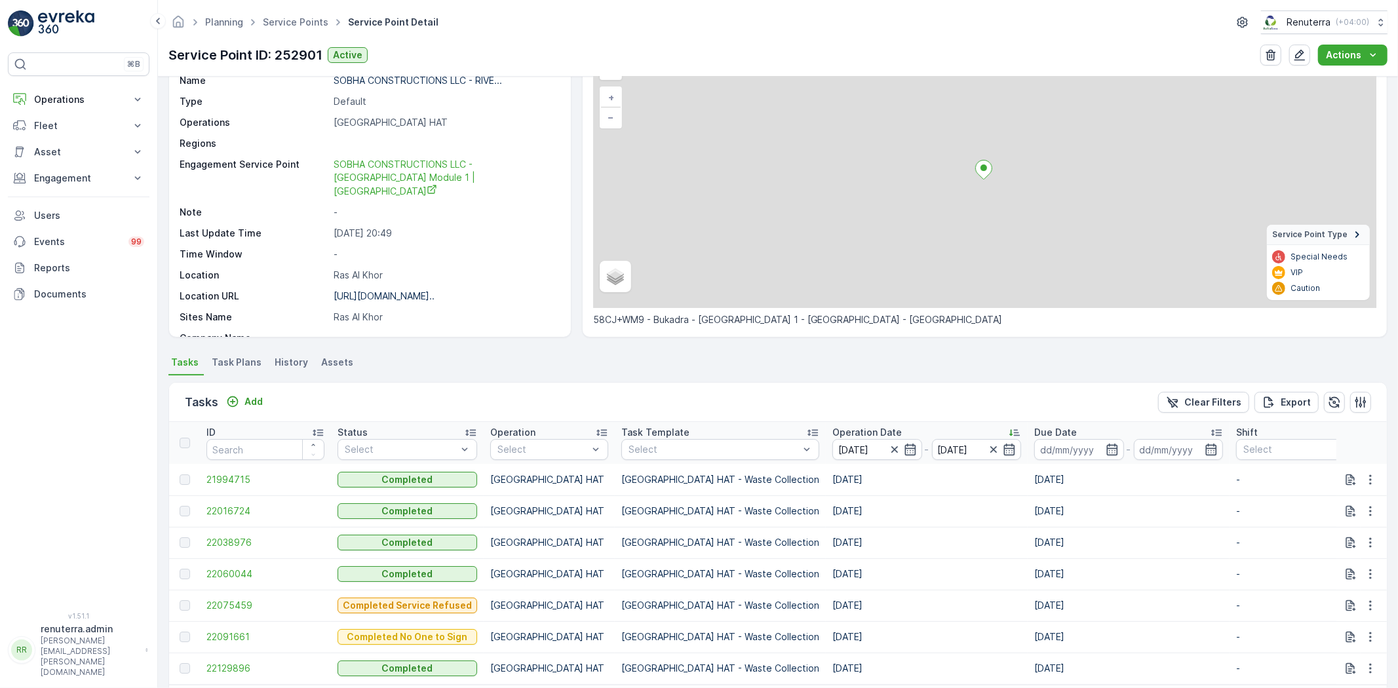
scroll to position [134, 0]
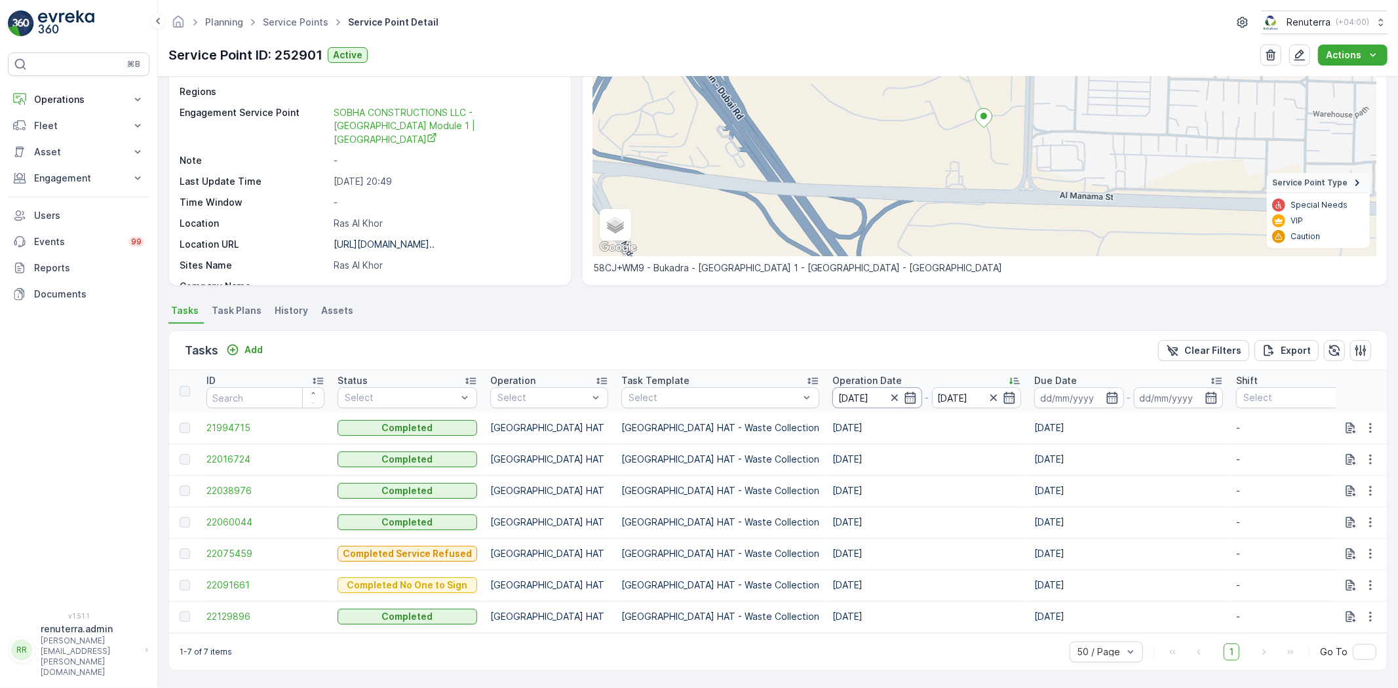
click at [832, 391] on input "24.09.2025" at bounding box center [877, 397] width 90 height 21
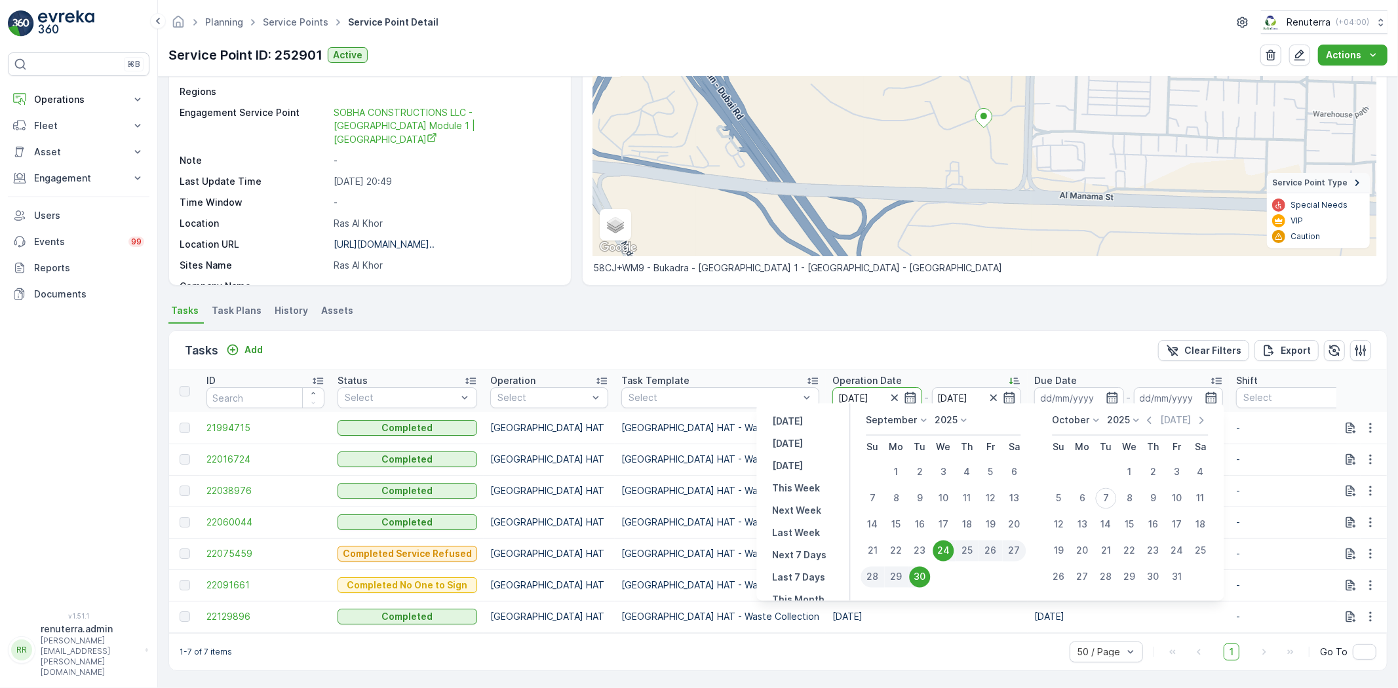
click at [994, 549] on div "26" at bounding box center [991, 551] width 24 height 21
type input "26.09.2025"
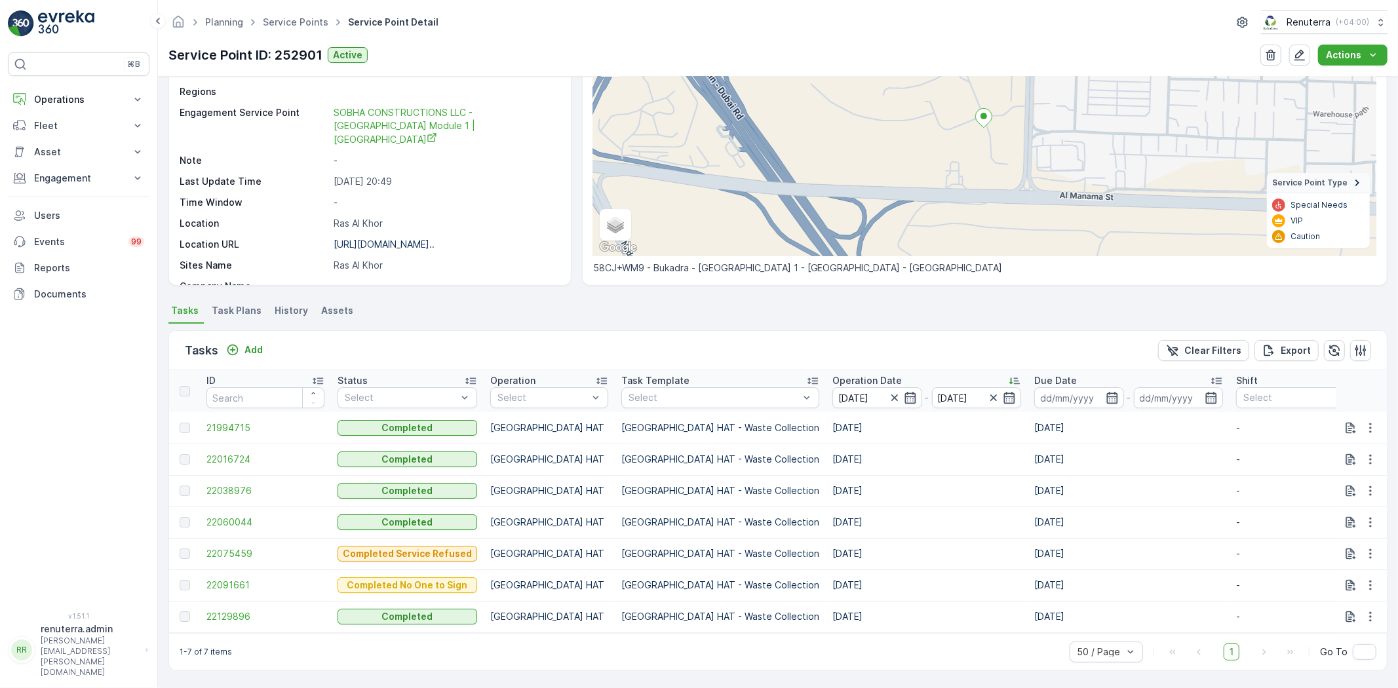
click at [652, 516] on p "Dubai HAT - Waste Collection" at bounding box center [720, 522] width 198 height 13
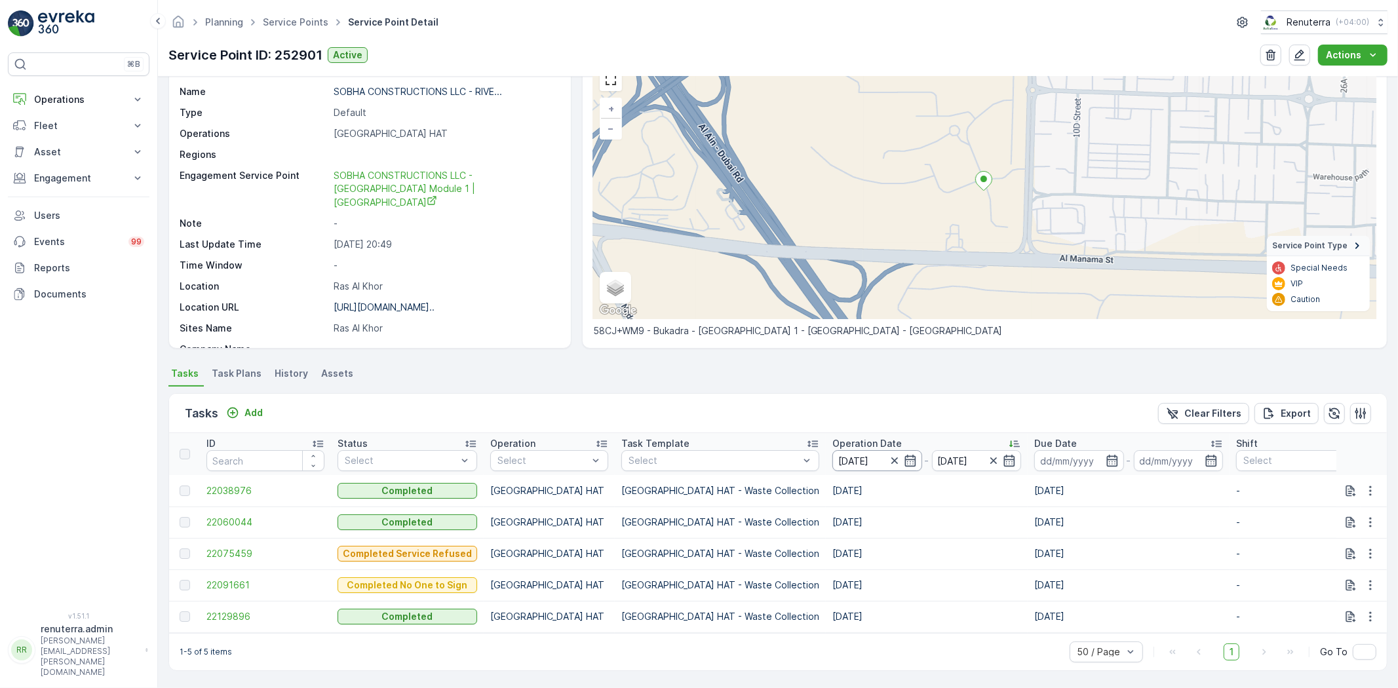
scroll to position [73, 0]
click at [832, 452] on input "26.09.2025" at bounding box center [877, 460] width 90 height 21
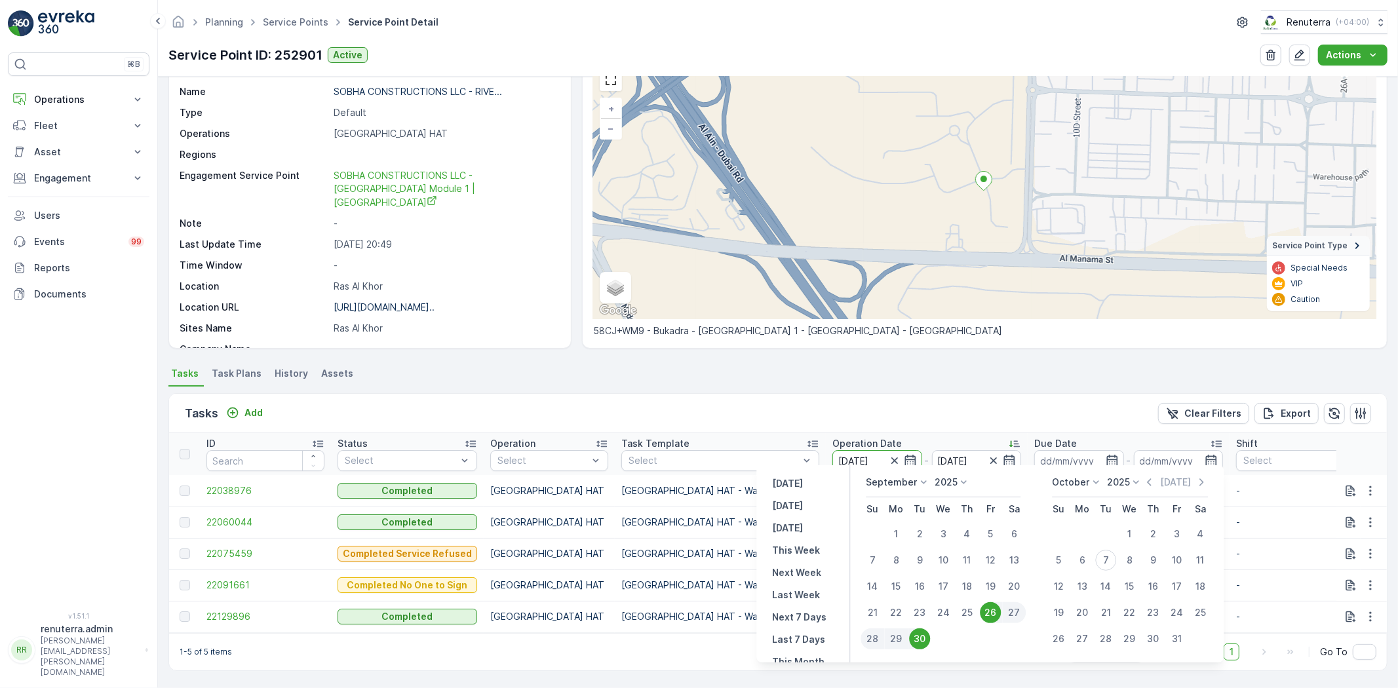
click at [1017, 614] on div "27" at bounding box center [1014, 612] width 24 height 21
type input "27.09.2025"
click at [678, 579] on p "Dubai HAT - Waste Collection" at bounding box center [720, 585] width 198 height 13
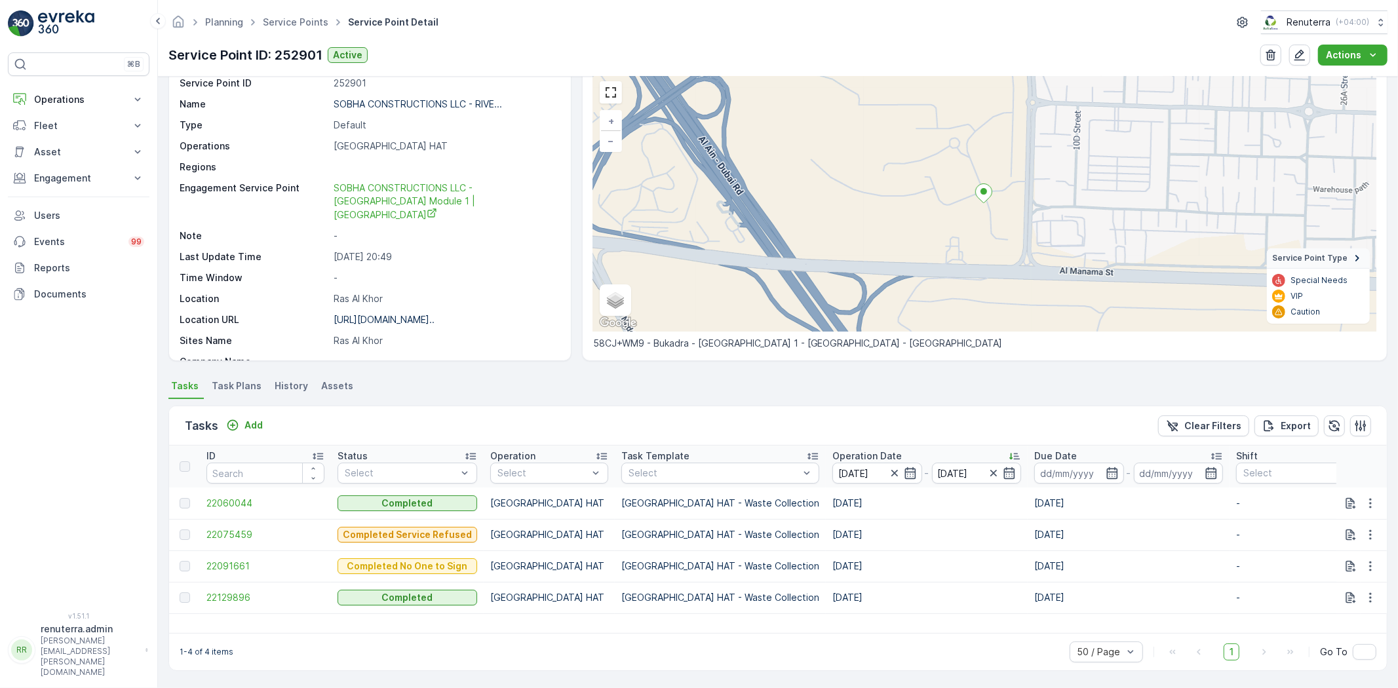
scroll to position [54, 0]
click at [264, 503] on span "22060044" at bounding box center [265, 503] width 118 height 13
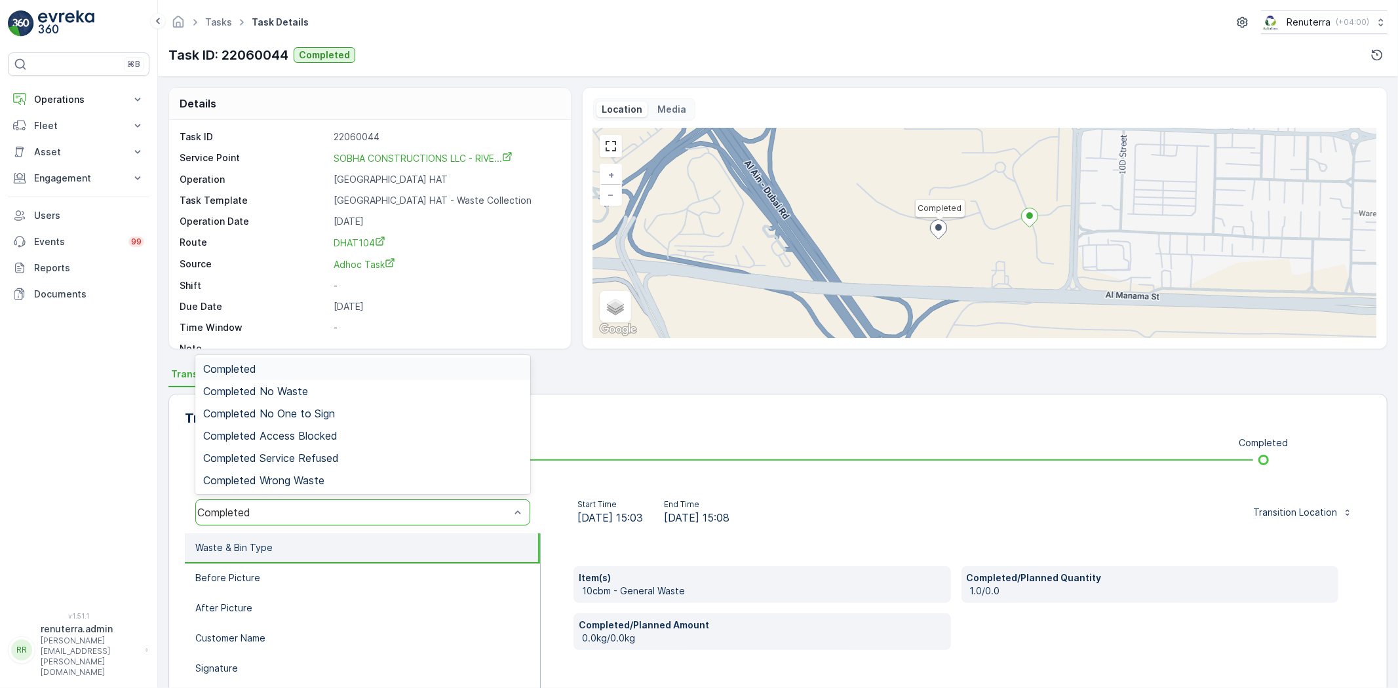
click at [410, 541] on li "Waste & Bin Type" at bounding box center [362, 549] width 355 height 30
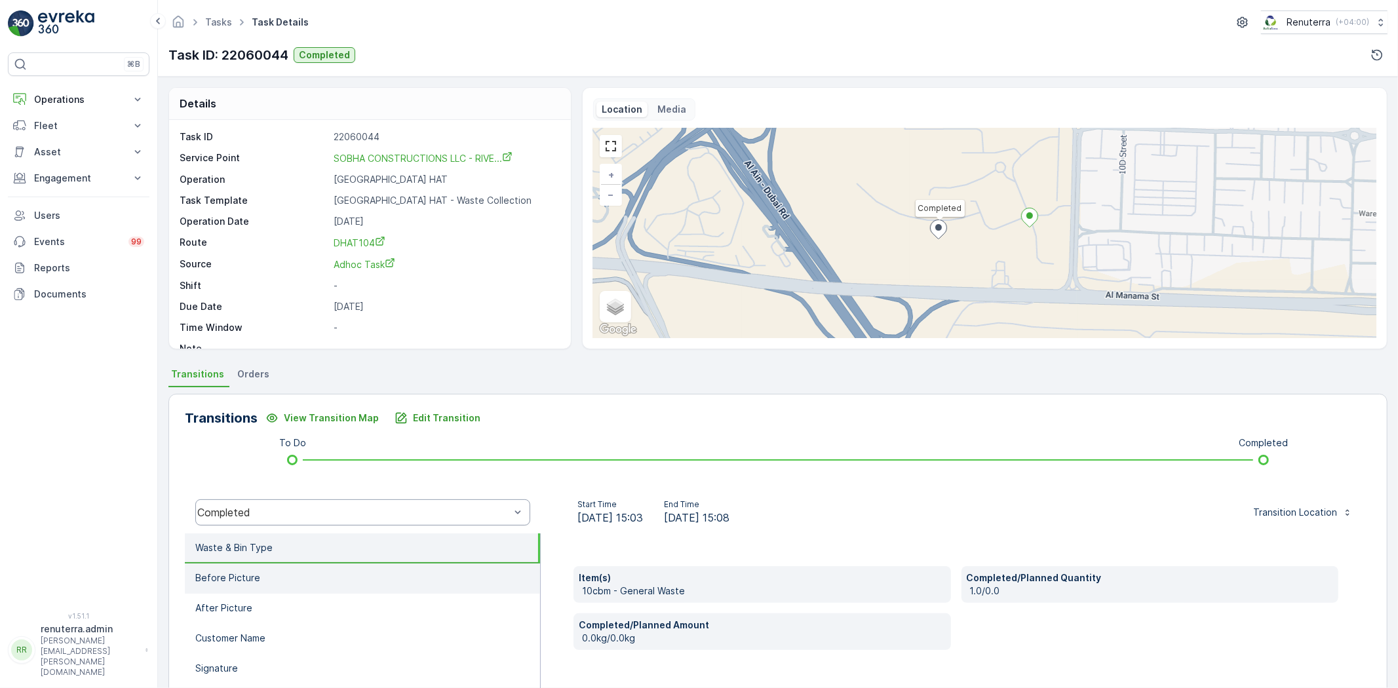
click at [385, 566] on li "Before Picture" at bounding box center [362, 579] width 355 height 30
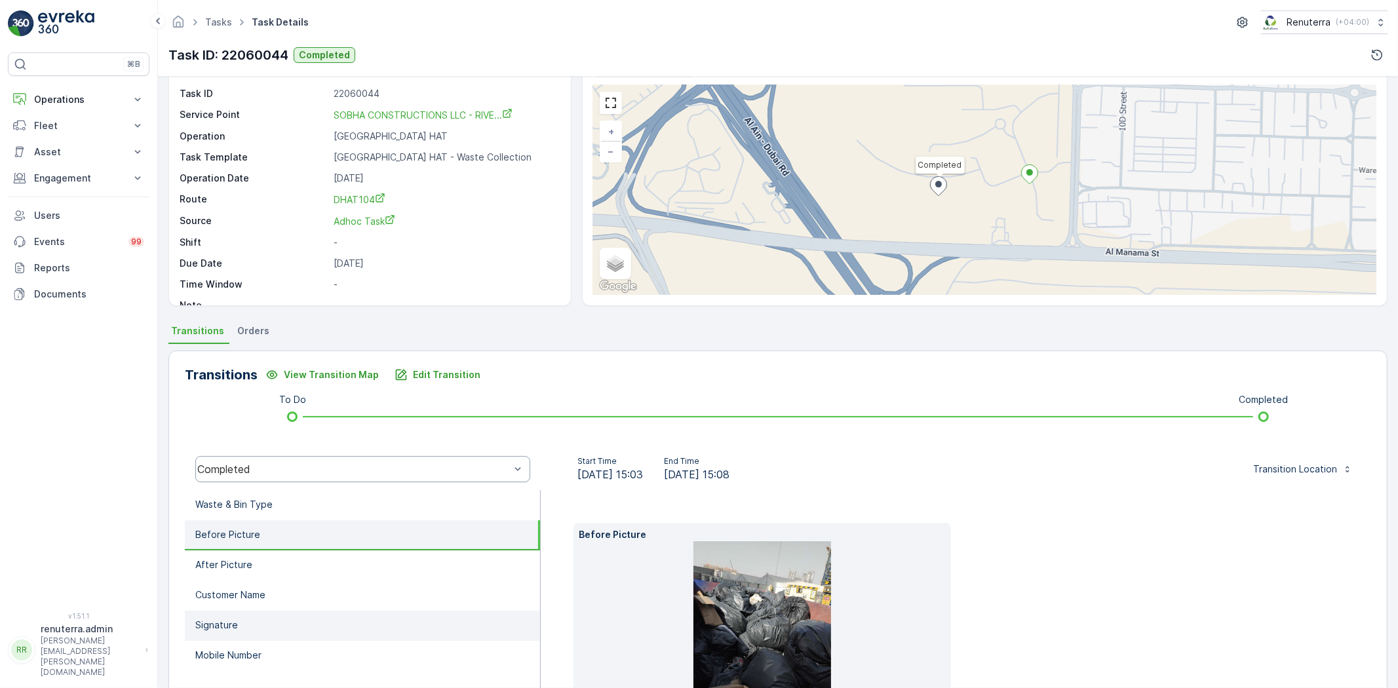
scroll to position [138, 0]
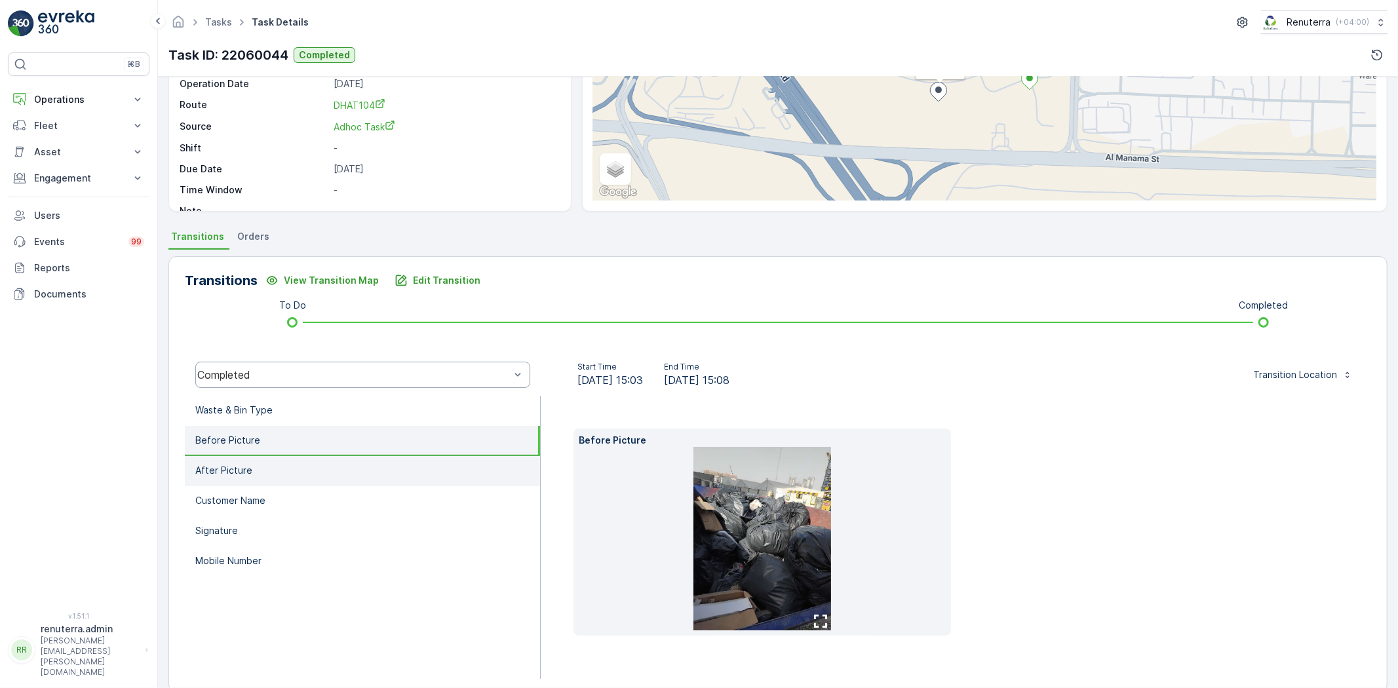
click at [355, 466] on li "After Picture" at bounding box center [362, 471] width 355 height 30
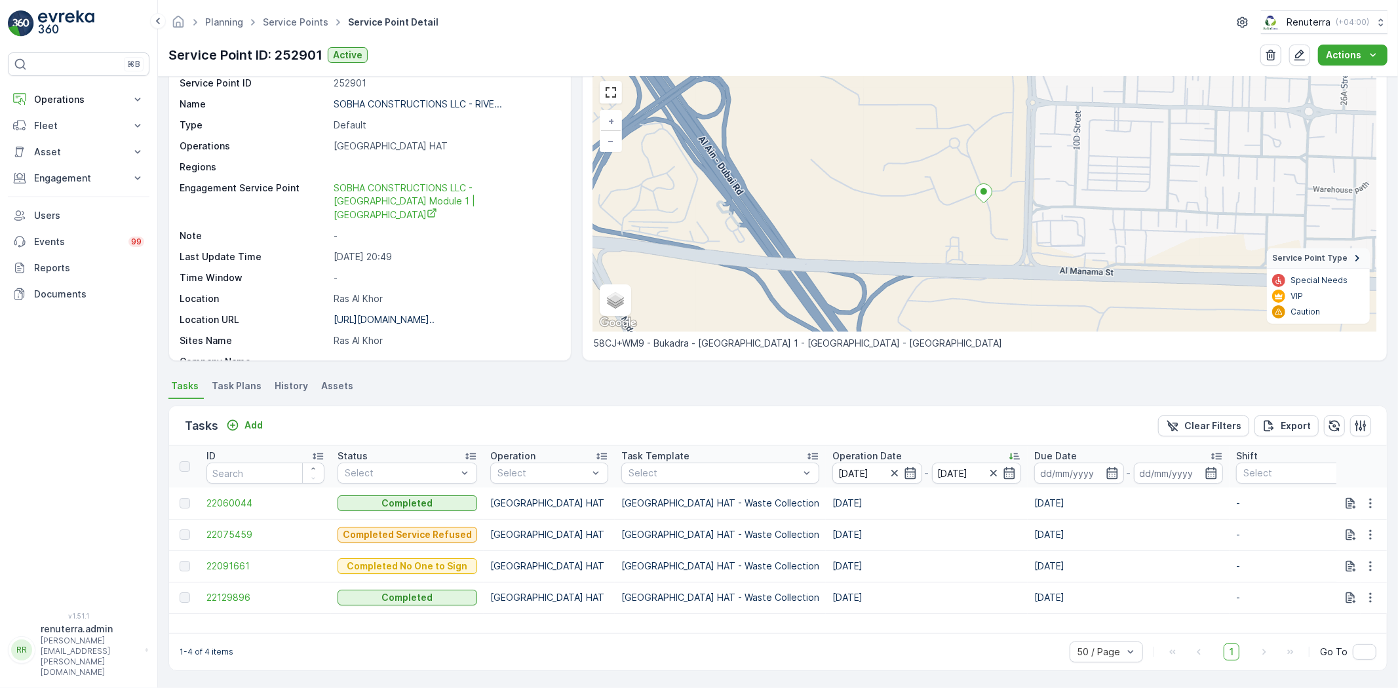
scroll to position [53, 0]
click at [224, 564] on span "22091661" at bounding box center [265, 566] width 118 height 13
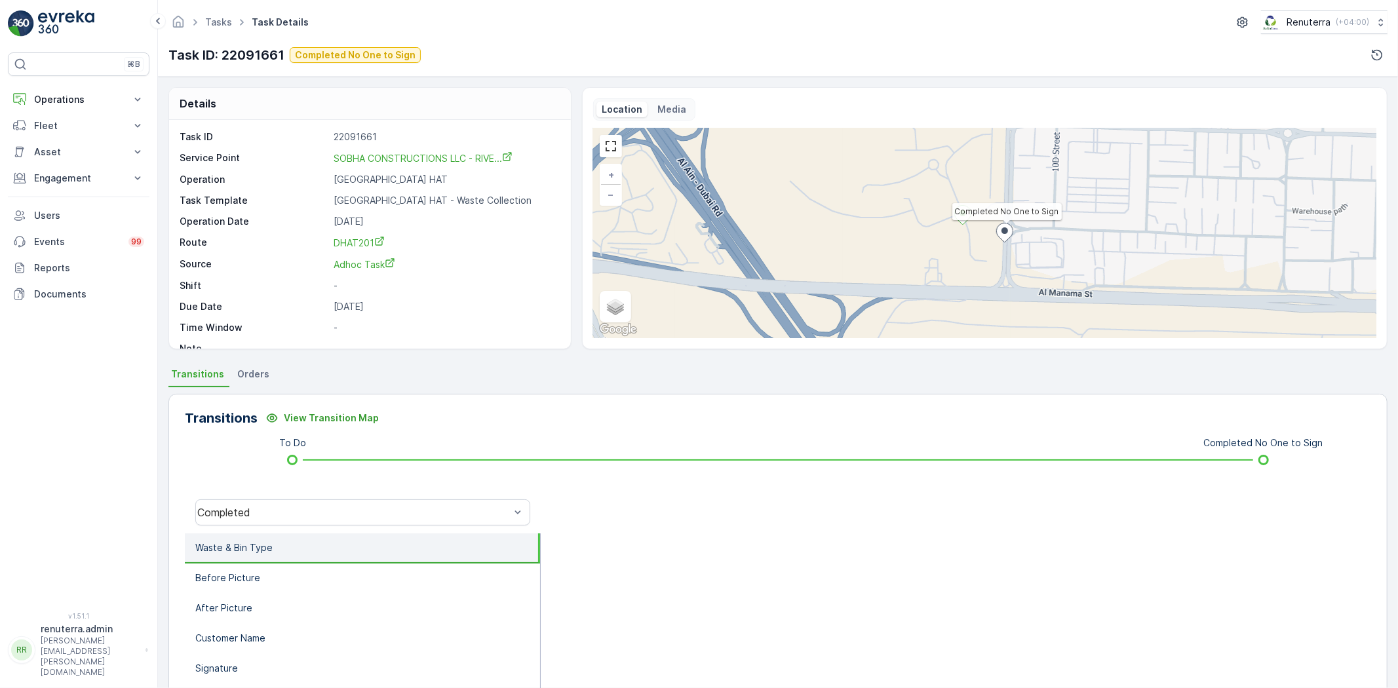
click at [281, 545] on li "Waste & Bin Type" at bounding box center [362, 549] width 355 height 30
click at [281, 534] on li "Waste & Bin Type" at bounding box center [362, 549] width 355 height 30
click at [278, 526] on div "Completed" at bounding box center [363, 513] width 356 height 42
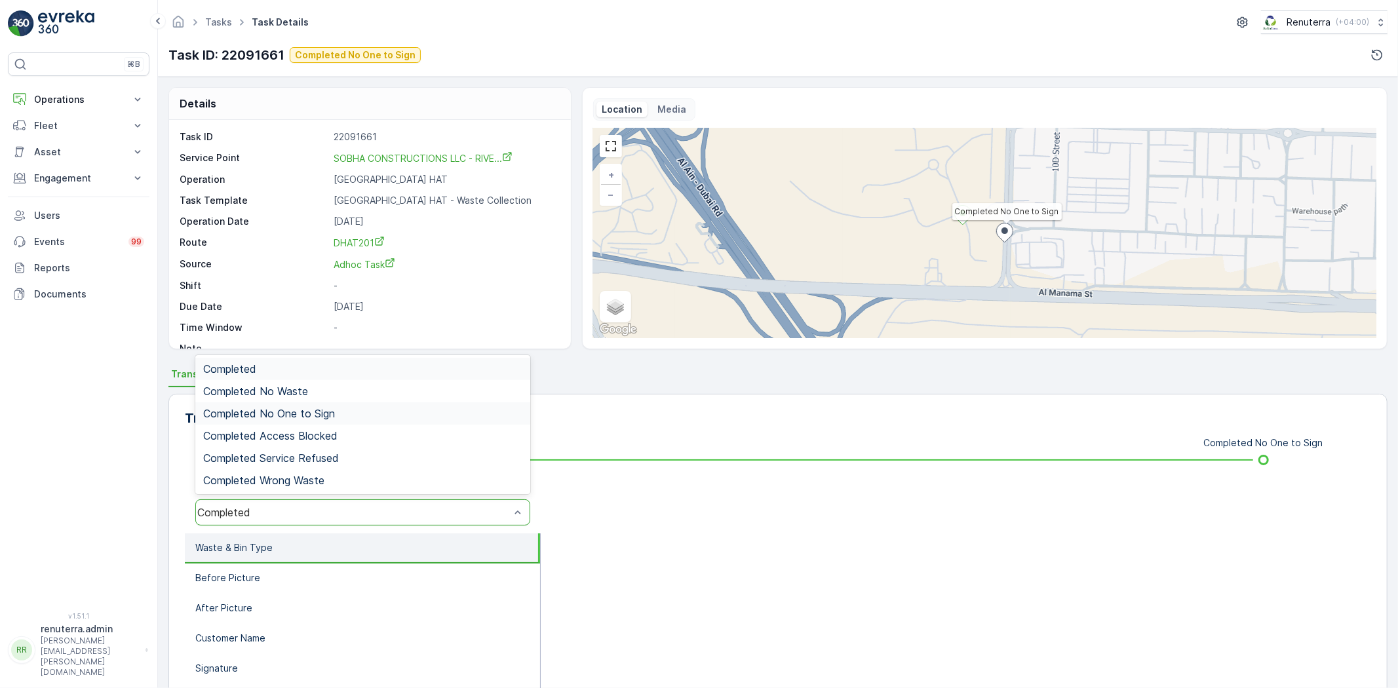
click at [311, 411] on span "Completed No One to Sign" at bounding box center [269, 414] width 132 height 12
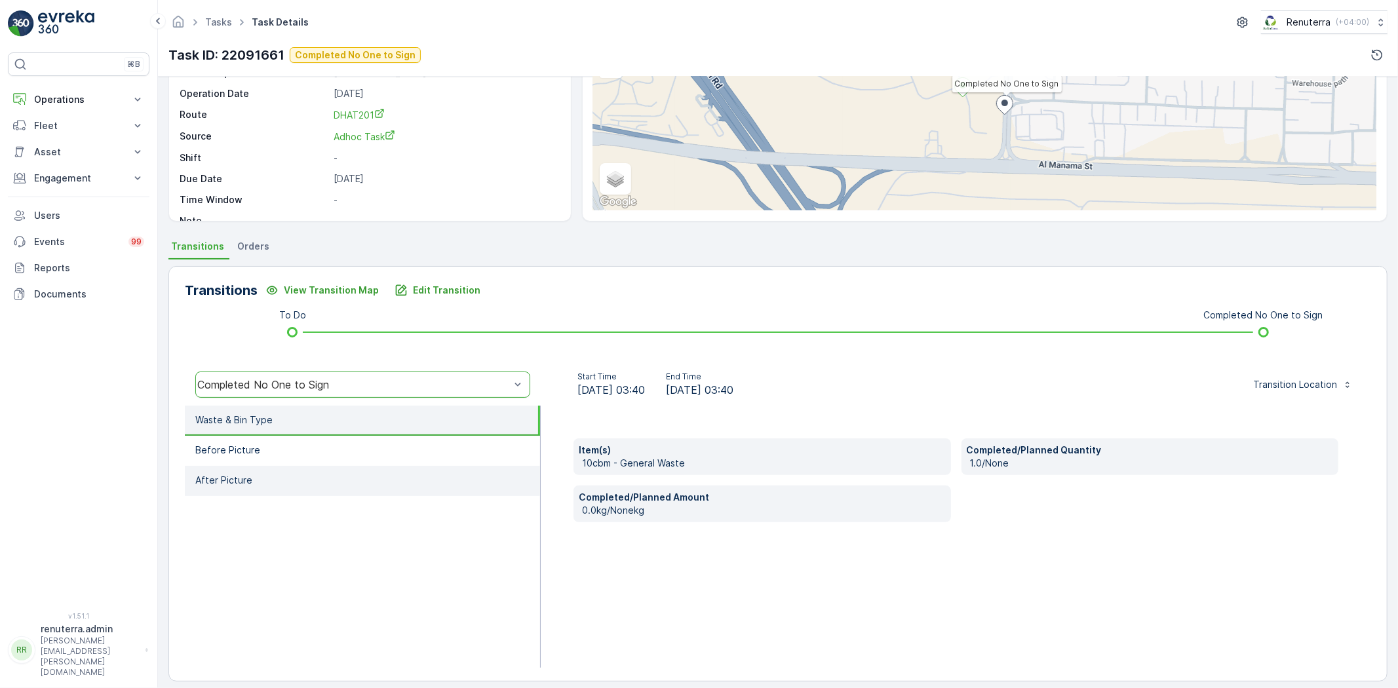
scroll to position [138, 0]
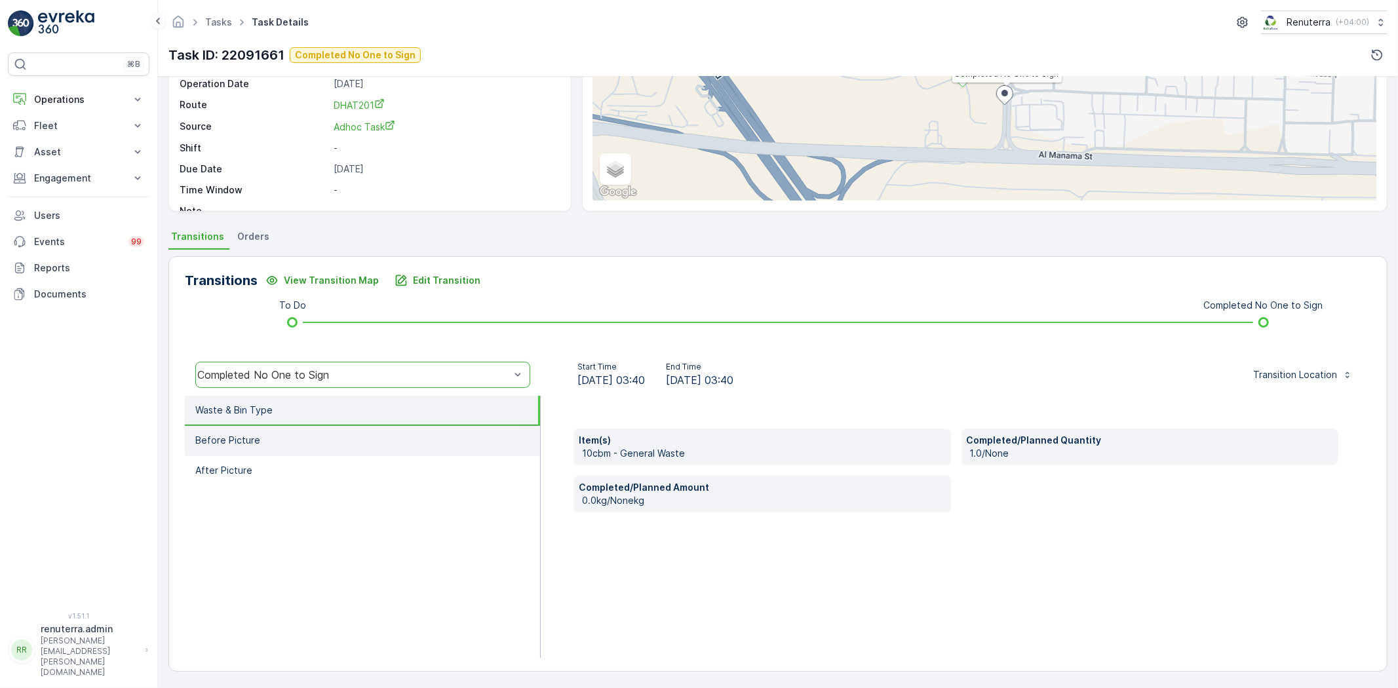
click at [328, 443] on li "Before Picture" at bounding box center [362, 441] width 355 height 30
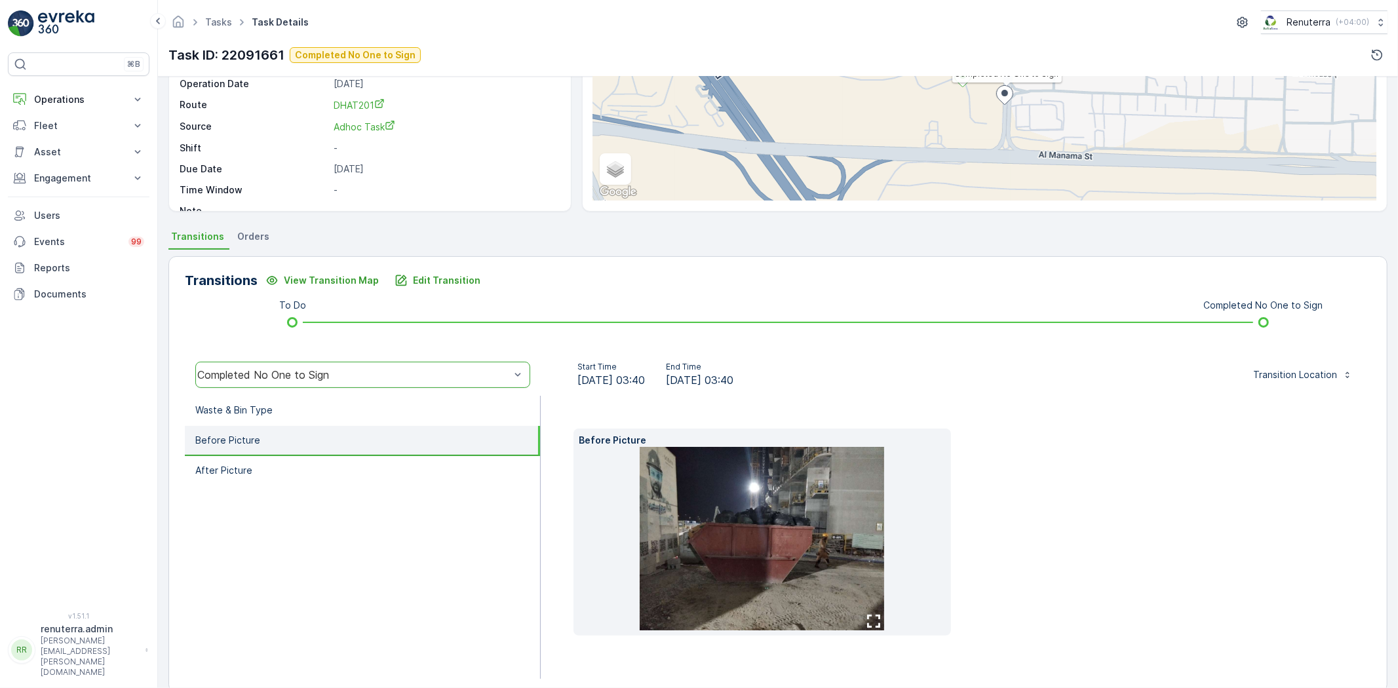
click at [392, 486] on ul "Waste & Bin Type Before Picture After Picture" at bounding box center [363, 537] width 356 height 283
click at [378, 470] on li "After Picture" at bounding box center [362, 471] width 355 height 30
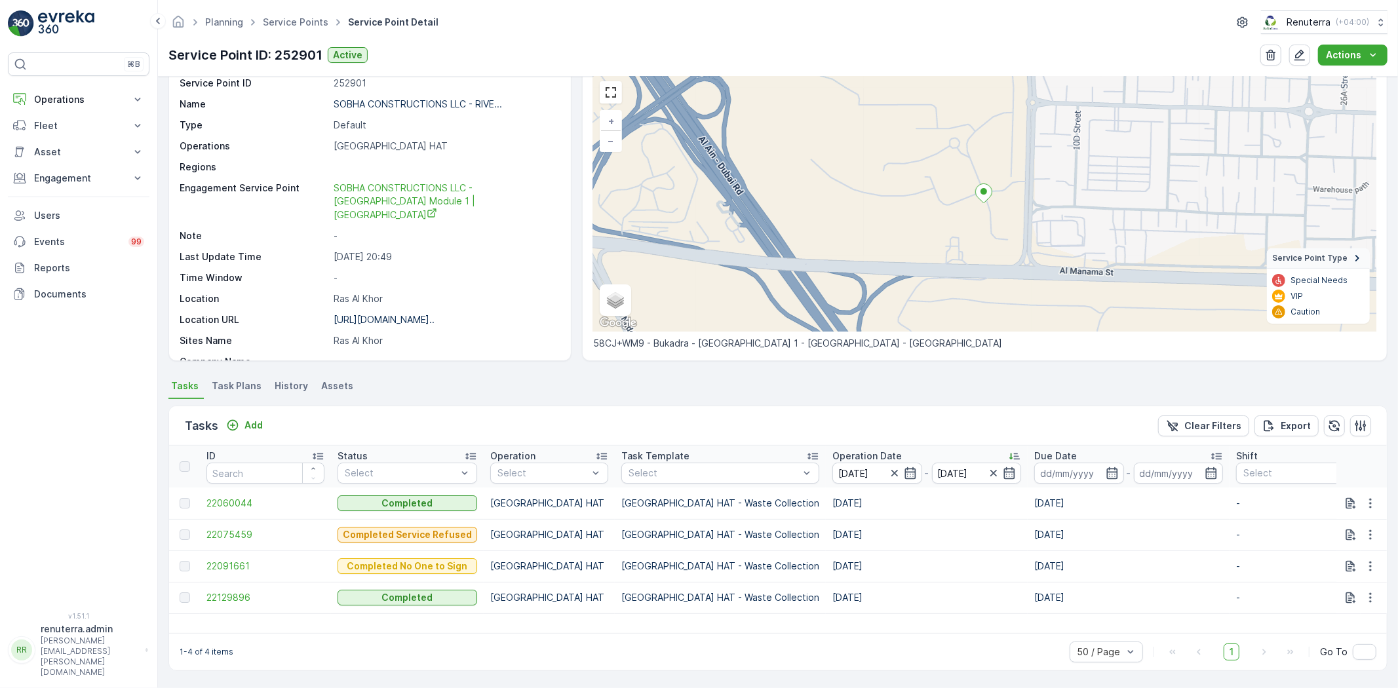
scroll to position [54, 0]
click at [248, 597] on span "22129896" at bounding box center [265, 597] width 118 height 13
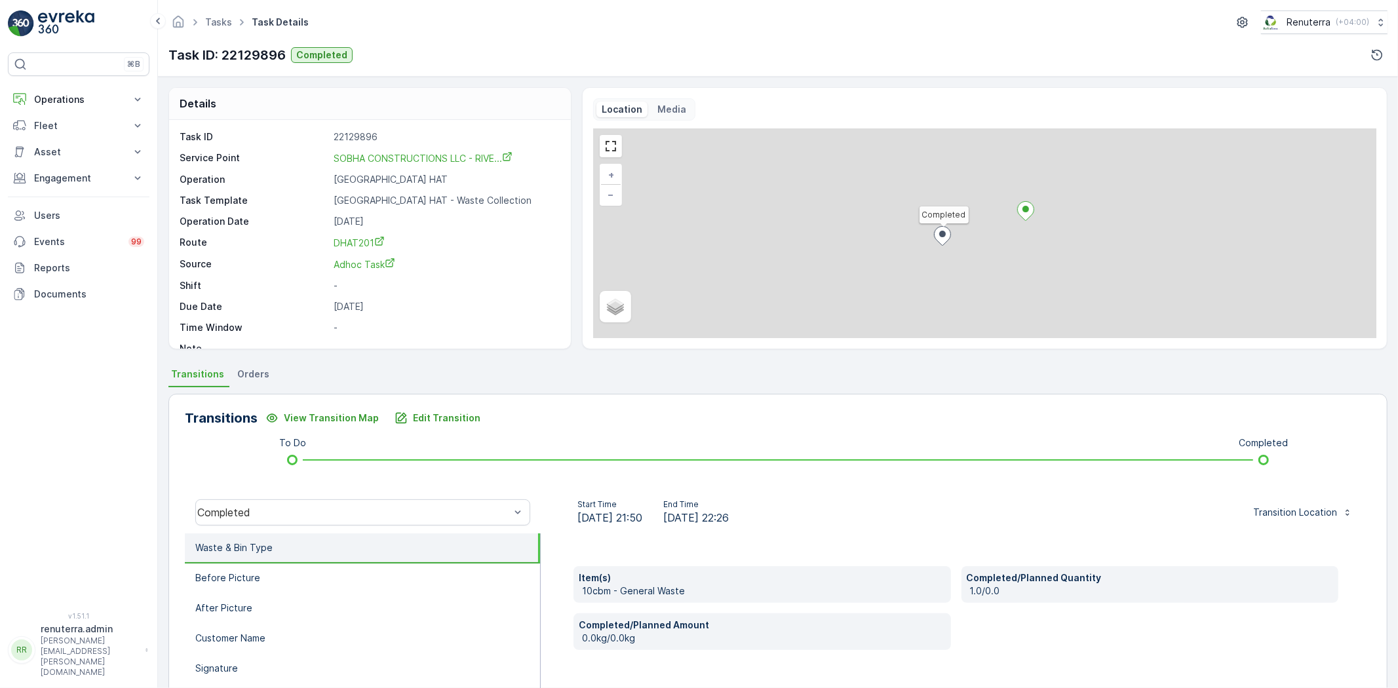
click at [271, 489] on div "Transitions View Transition Map Edit Transition To Do Completed Completed Start…" at bounding box center [777, 602] width 1219 height 416
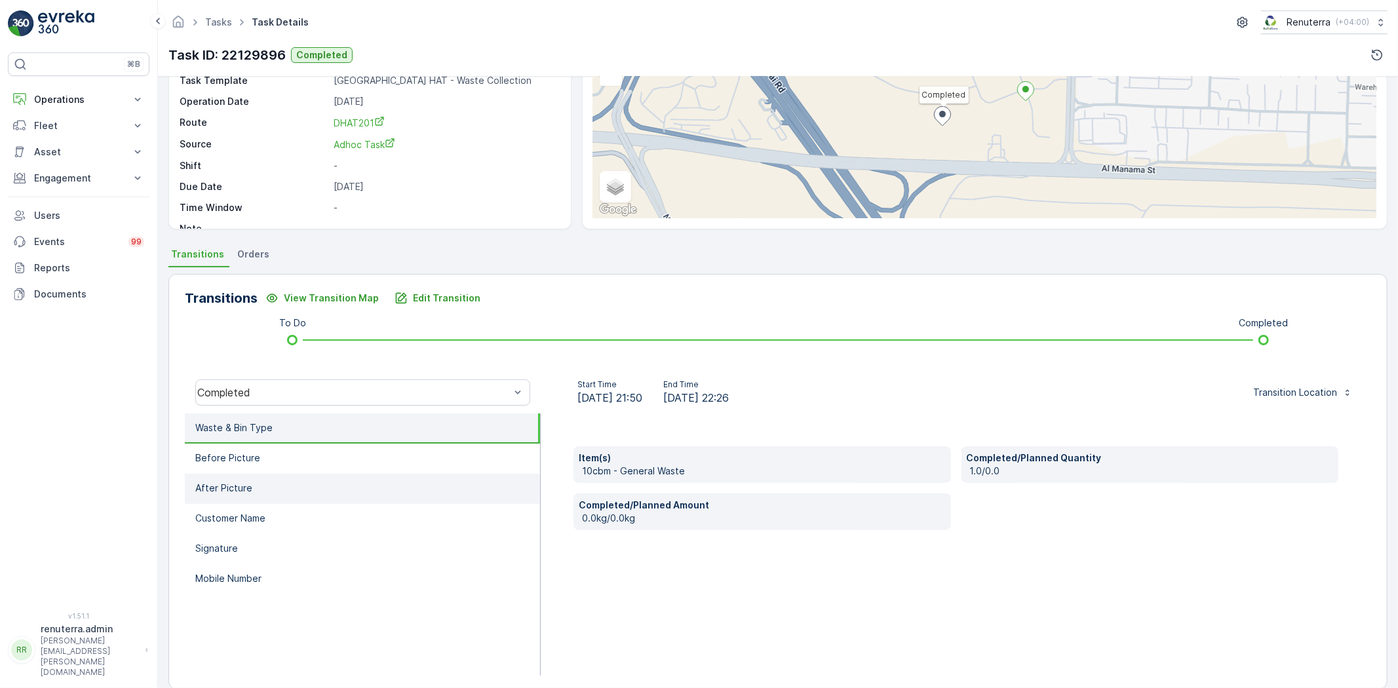
scroll to position [138, 0]
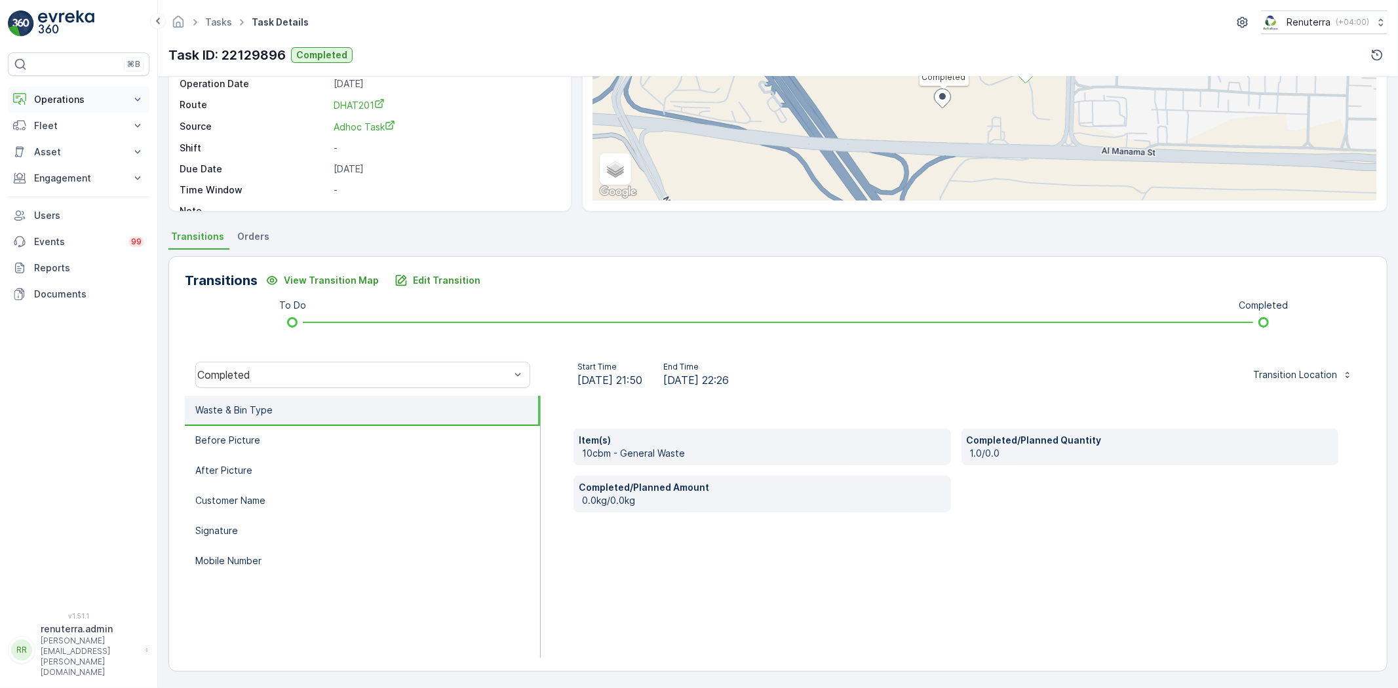
click at [63, 96] on p "Operations" at bounding box center [78, 99] width 89 height 13
click at [88, 136] on link "Planning" at bounding box center [88, 140] width 121 height 18
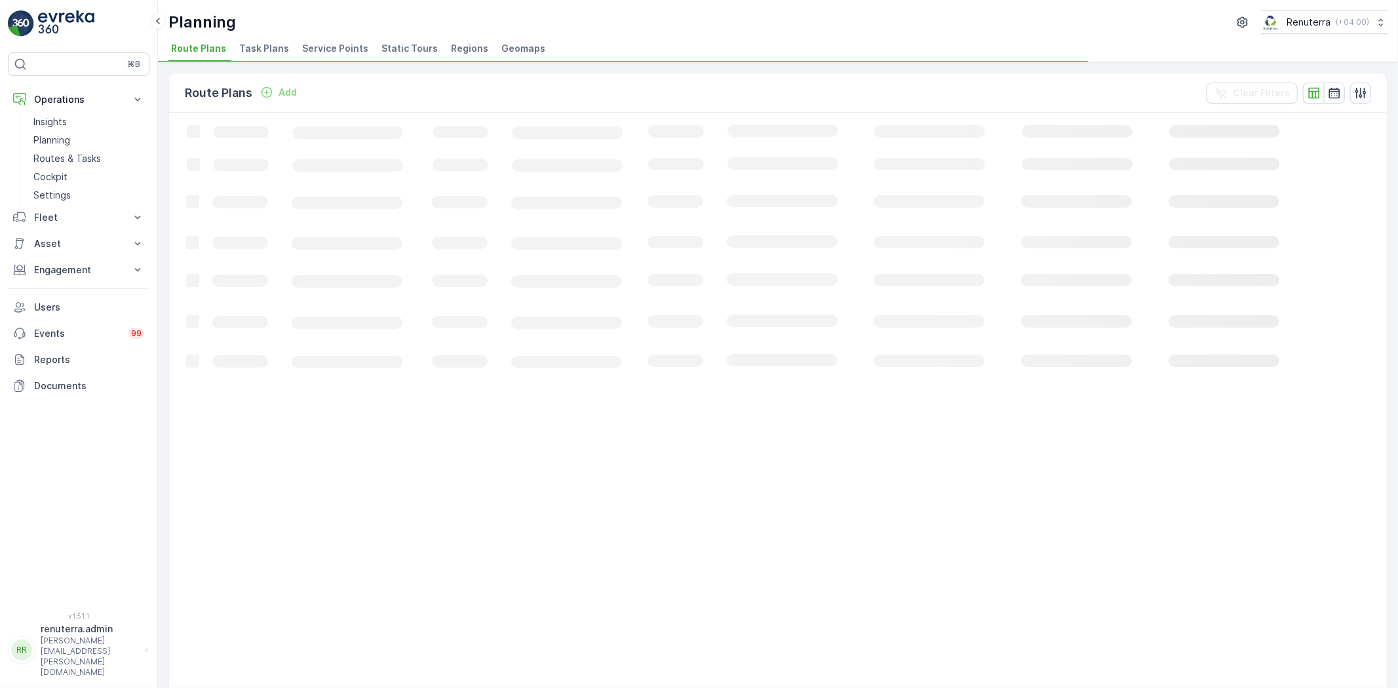
click at [300, 40] on li "Service Points" at bounding box center [337, 50] width 74 height 22
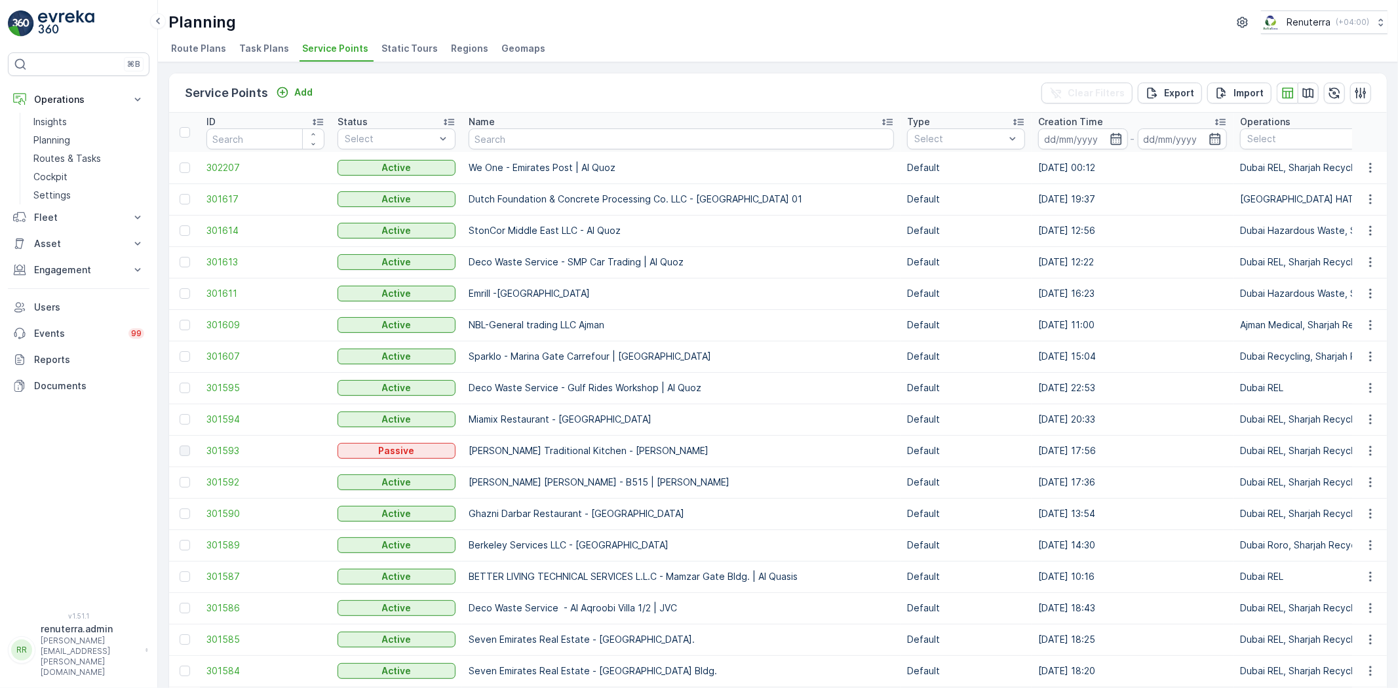
click at [552, 141] on input "text" at bounding box center [681, 138] width 425 height 21
type input "Sobha"
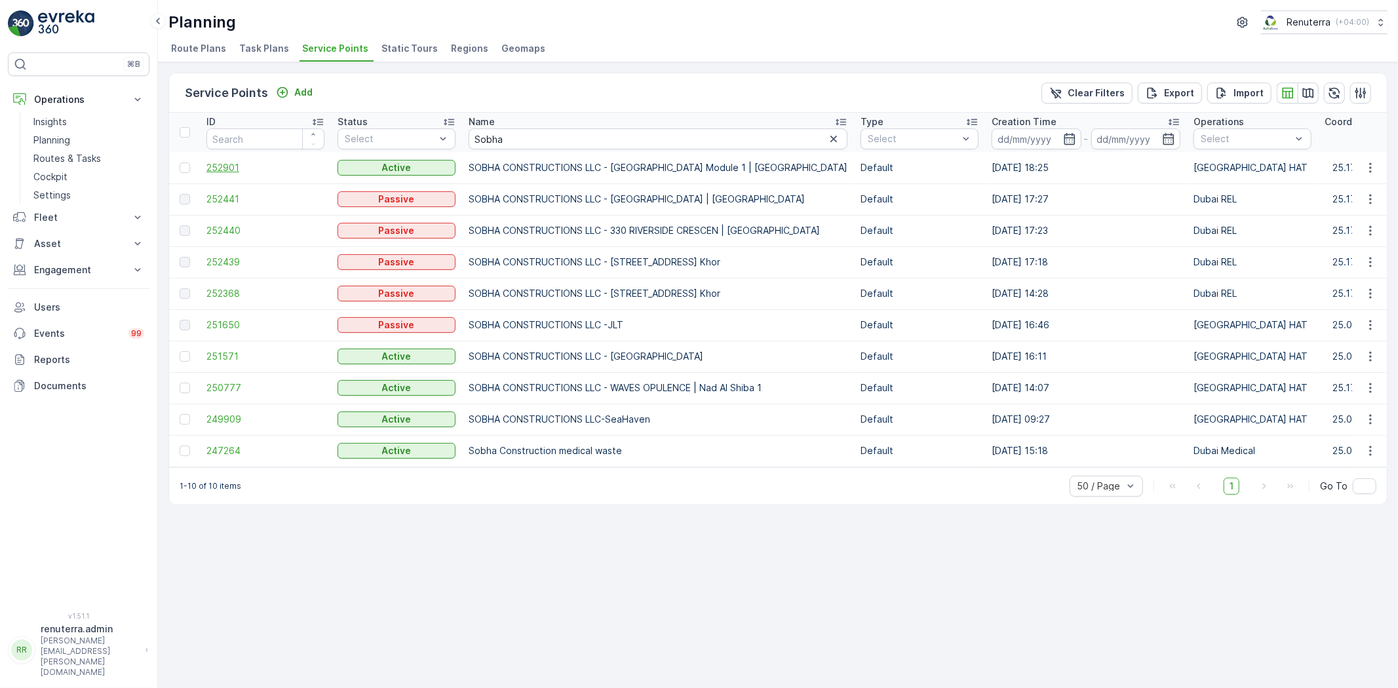
click at [243, 168] on span "252901" at bounding box center [265, 167] width 118 height 13
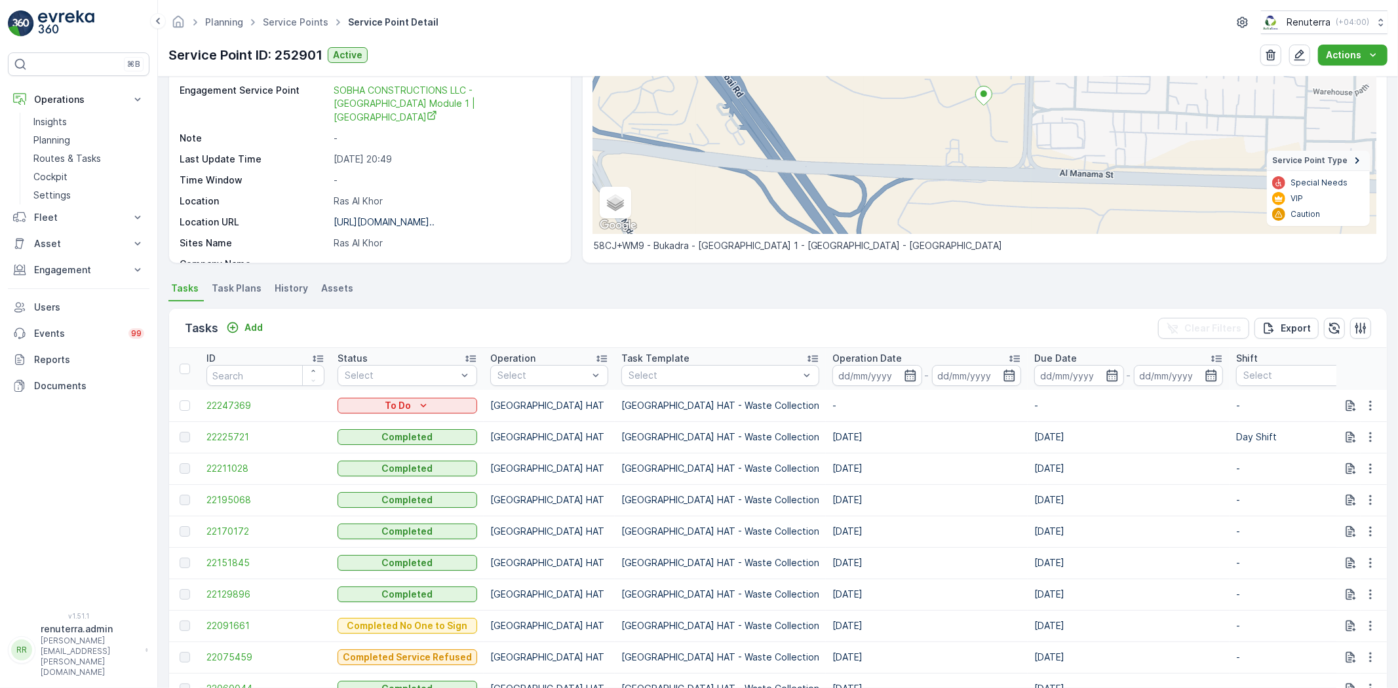
scroll to position [50, 0]
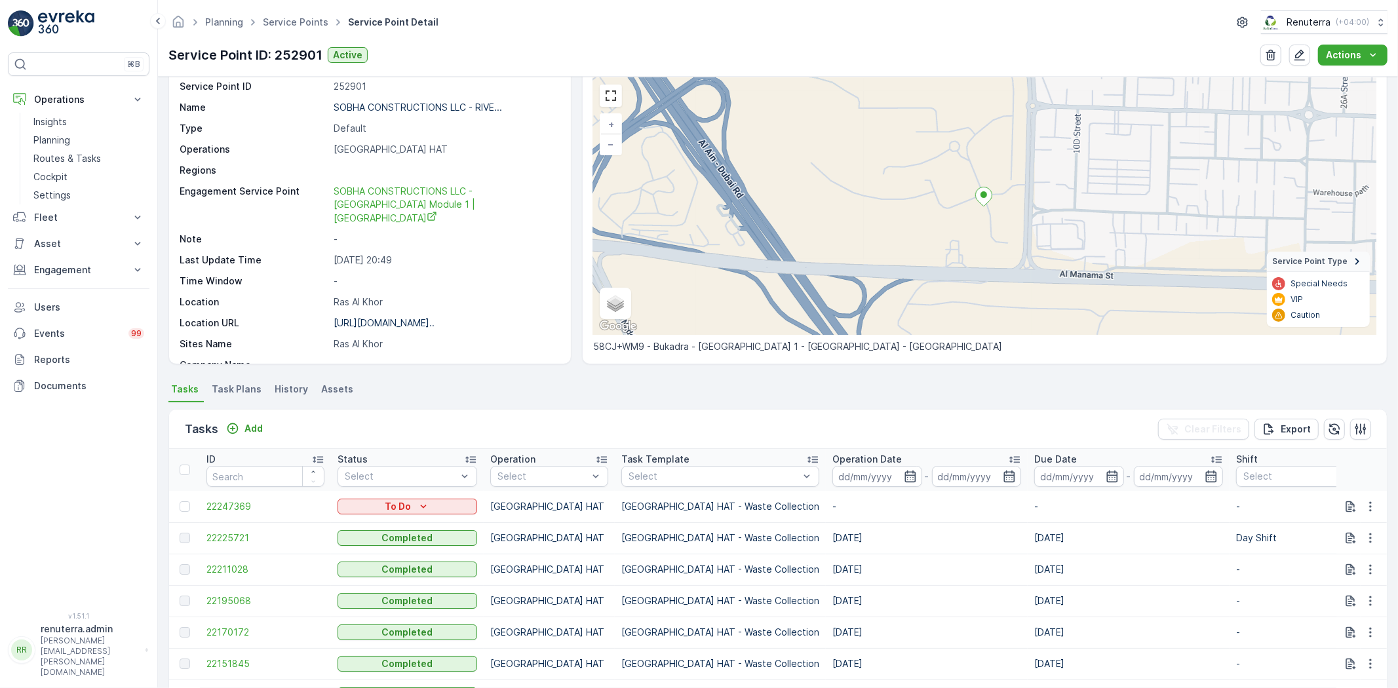
click at [832, 461] on p "Operation Date" at bounding box center [866, 459] width 69 height 13
click at [832, 471] on input at bounding box center [877, 476] width 90 height 21
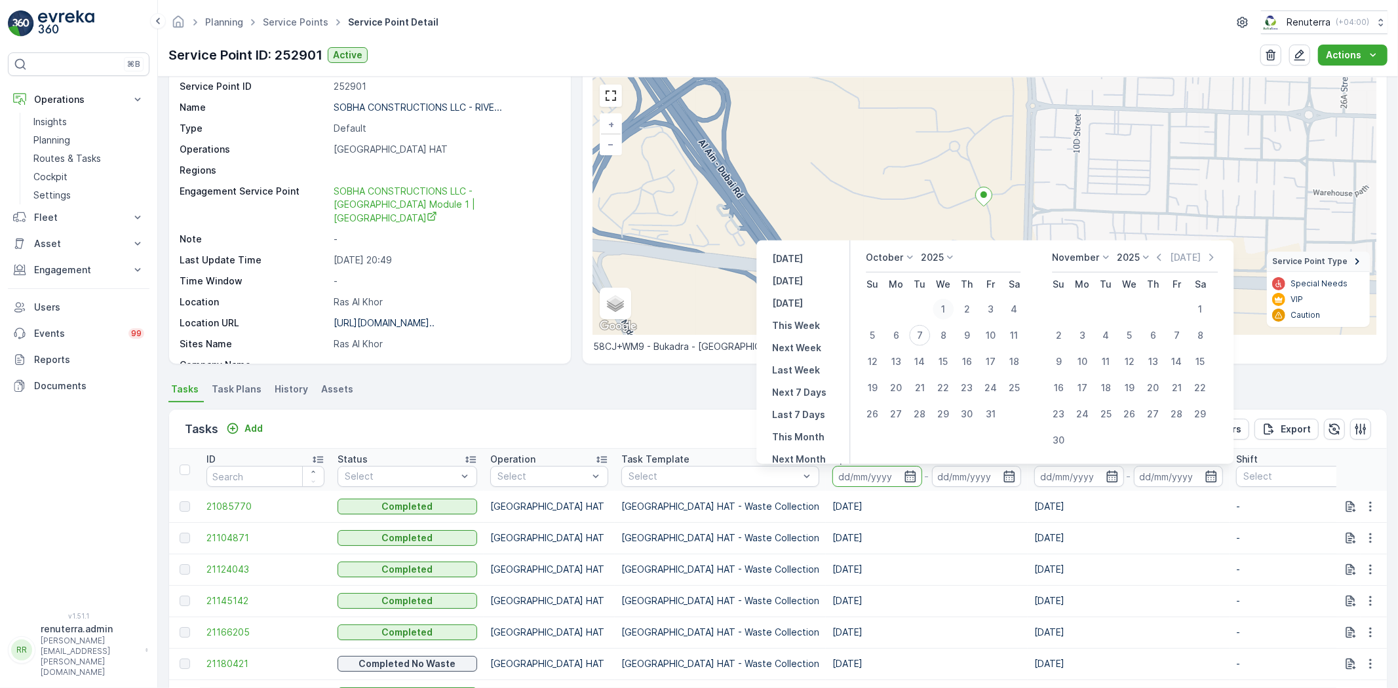
click at [952, 308] on div "1" at bounding box center [943, 309] width 21 height 21
click at [1158, 258] on icon "button" at bounding box center [1160, 257] width 4 height 7
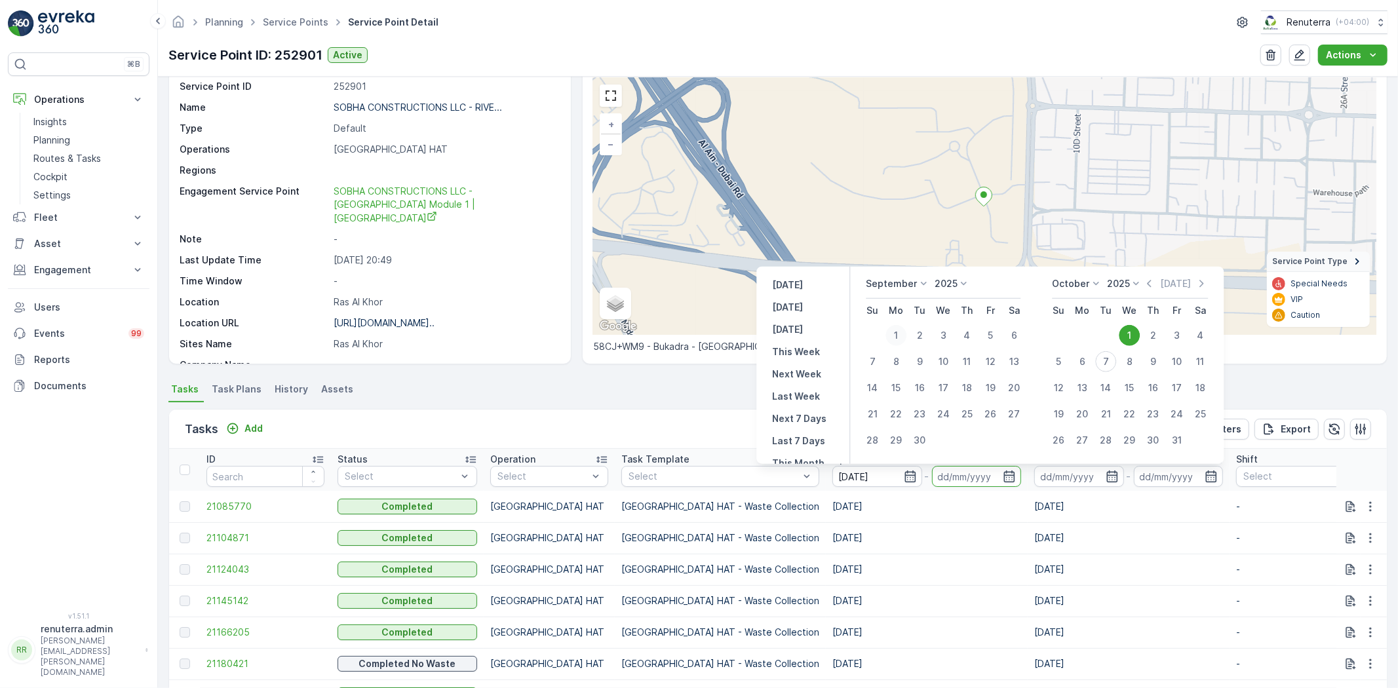
click at [901, 328] on div "1" at bounding box center [896, 335] width 21 height 21
type input "01.09.2025"
click at [930, 443] on div "30" at bounding box center [919, 440] width 21 height 21
type input "30.09.2025"
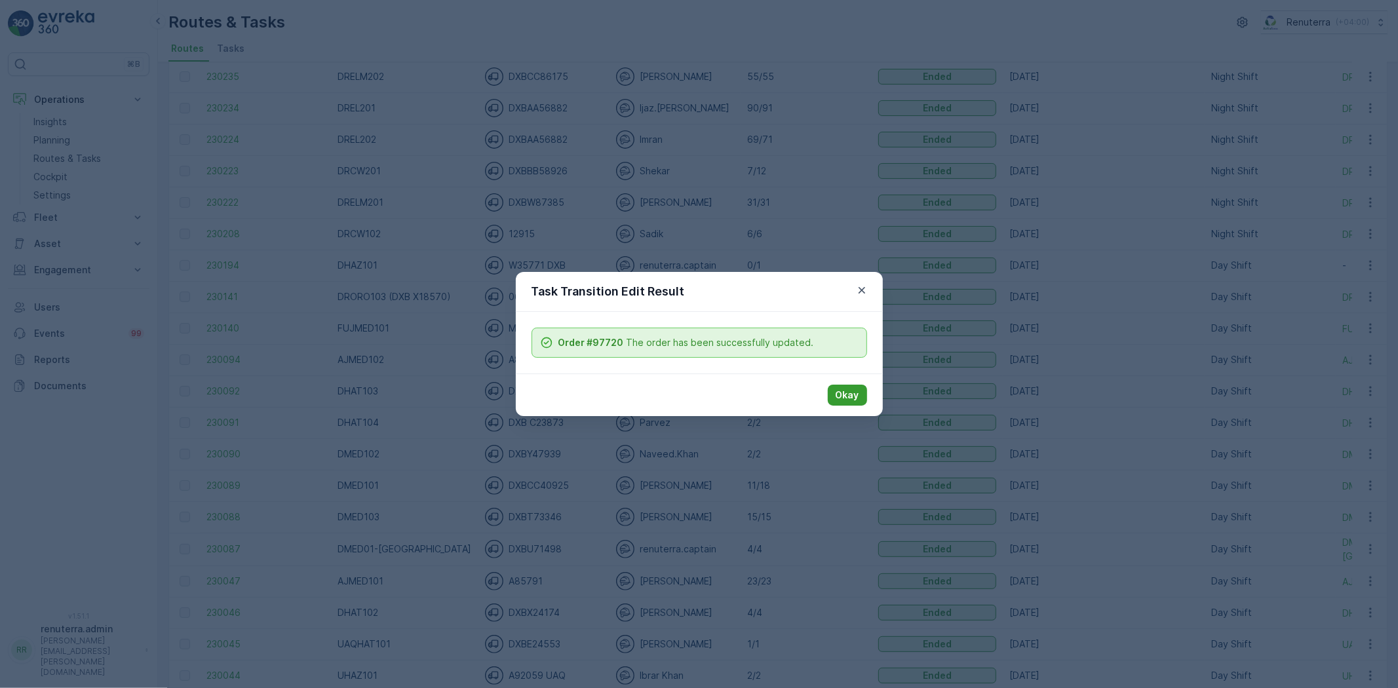
click at [856, 401] on p "Okay" at bounding box center [848, 395] width 24 height 13
click at [838, 397] on p "Okay" at bounding box center [848, 395] width 24 height 13
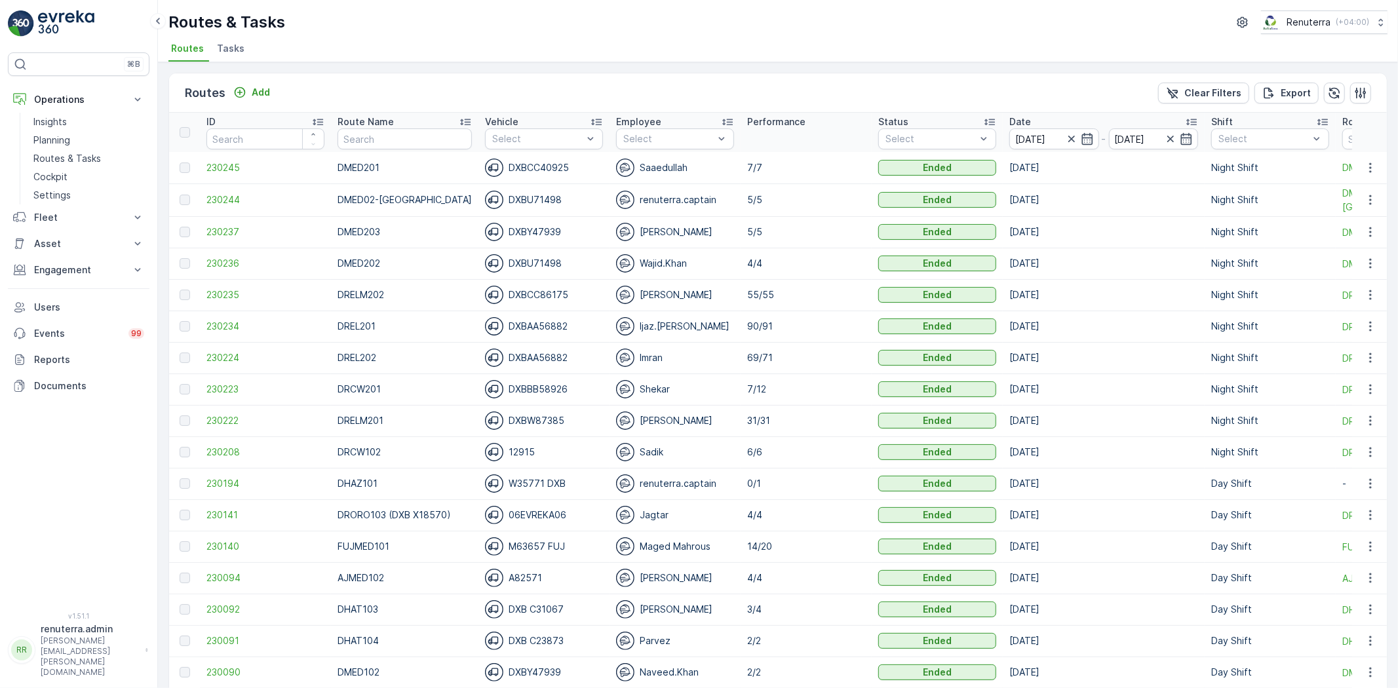
click at [450, 152] on td "DMED201" at bounding box center [404, 167] width 147 height 31
click at [434, 136] on input "text" at bounding box center [405, 138] width 134 height 21
type input "DREL"
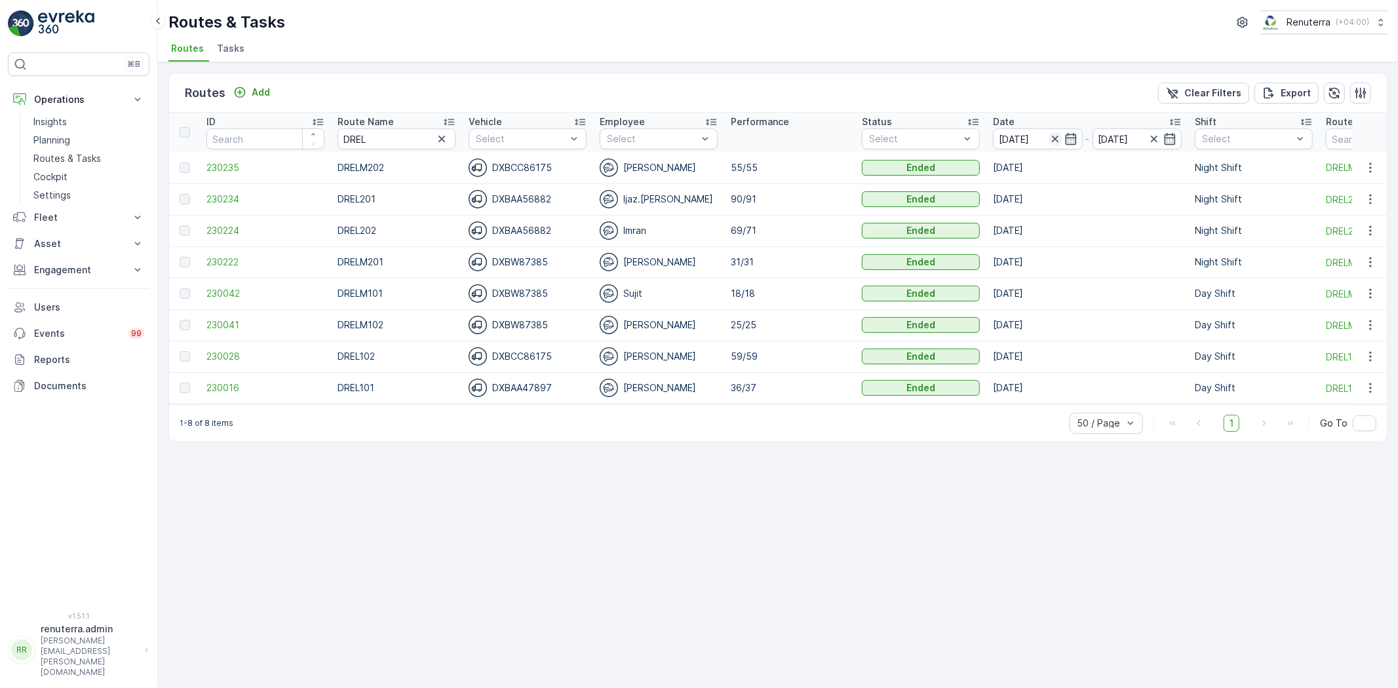
click at [1053, 136] on icon "button" at bounding box center [1054, 139] width 7 height 7
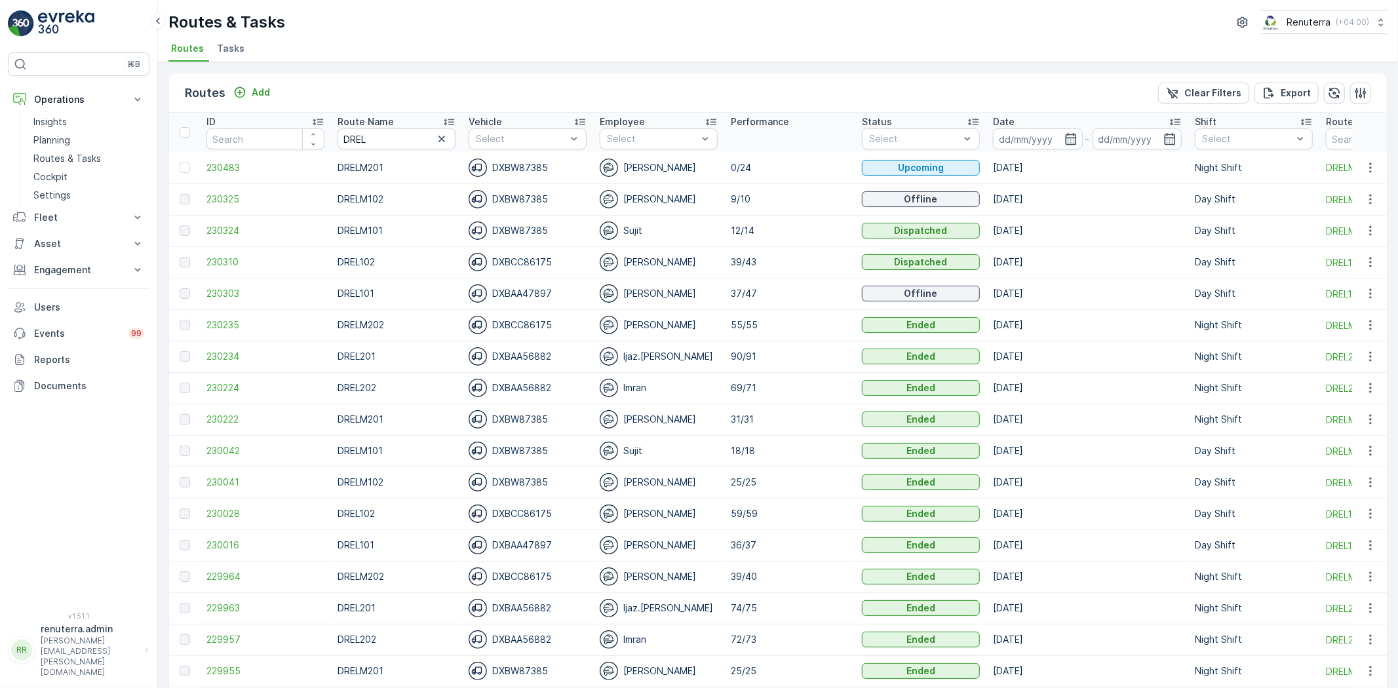
drag, startPoint x: 1006, startPoint y: 162, endPoint x: 1007, endPoint y: 153, distance: 9.3
click at [1007, 153] on td "[DATE]" at bounding box center [1088, 167] width 202 height 31
click at [1004, 140] on input at bounding box center [1038, 138] width 90 height 21
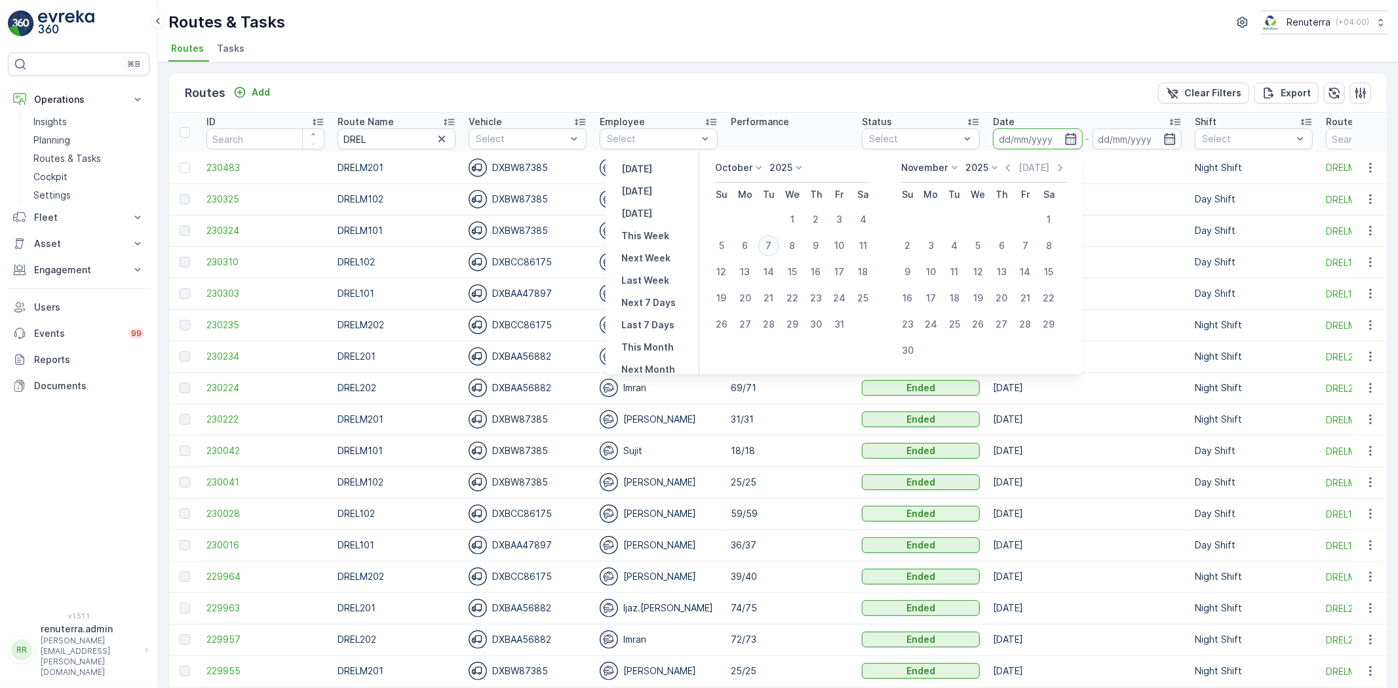
click at [765, 239] on button "7" at bounding box center [769, 246] width 24 height 24
type input "[DATE]"
click at [765, 239] on button "7" at bounding box center [769, 246] width 24 height 24
type input "[DATE]"
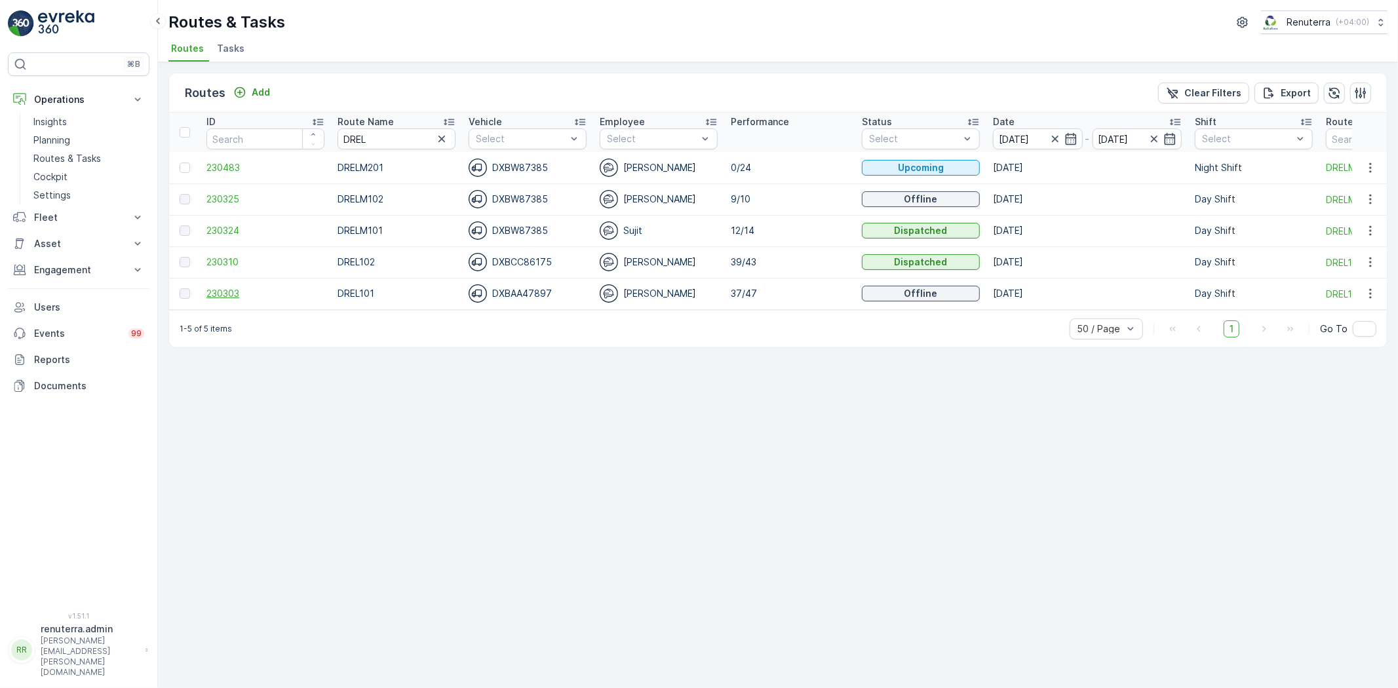
click at [246, 296] on span "230303" at bounding box center [265, 293] width 118 height 13
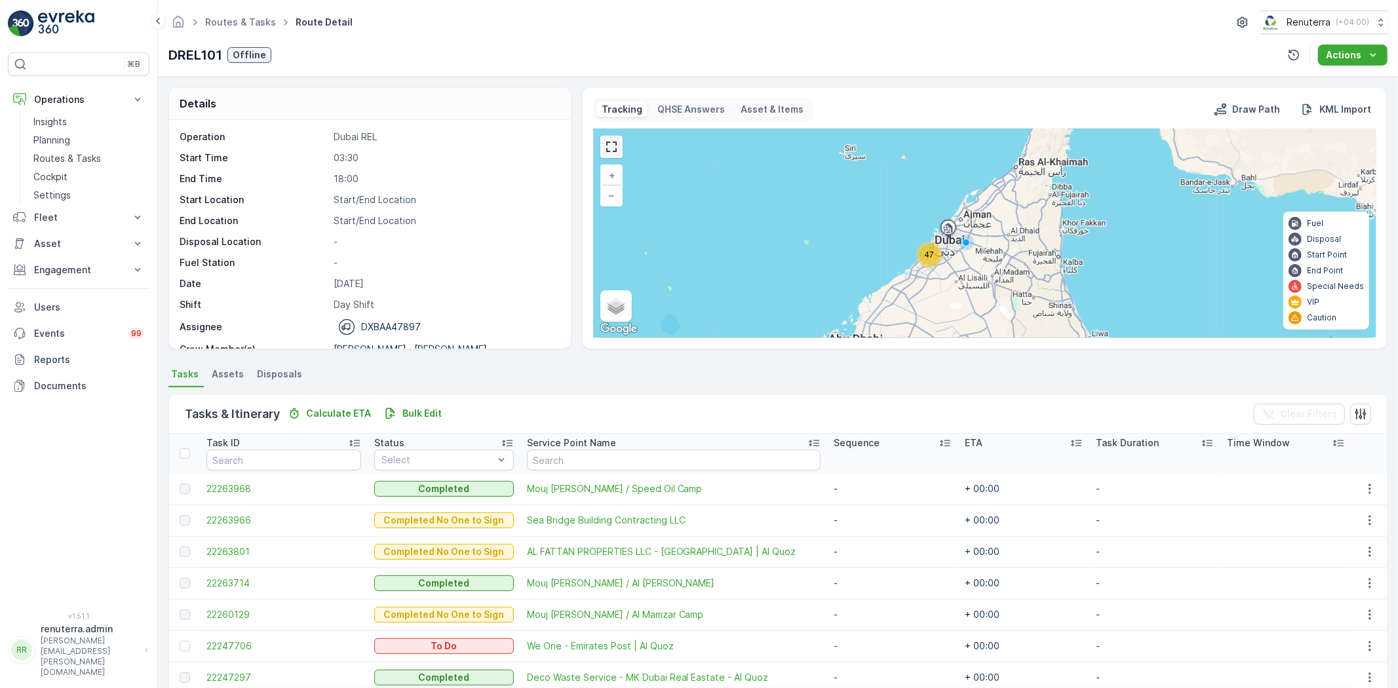
click at [608, 153] on link at bounding box center [612, 147] width 20 height 20
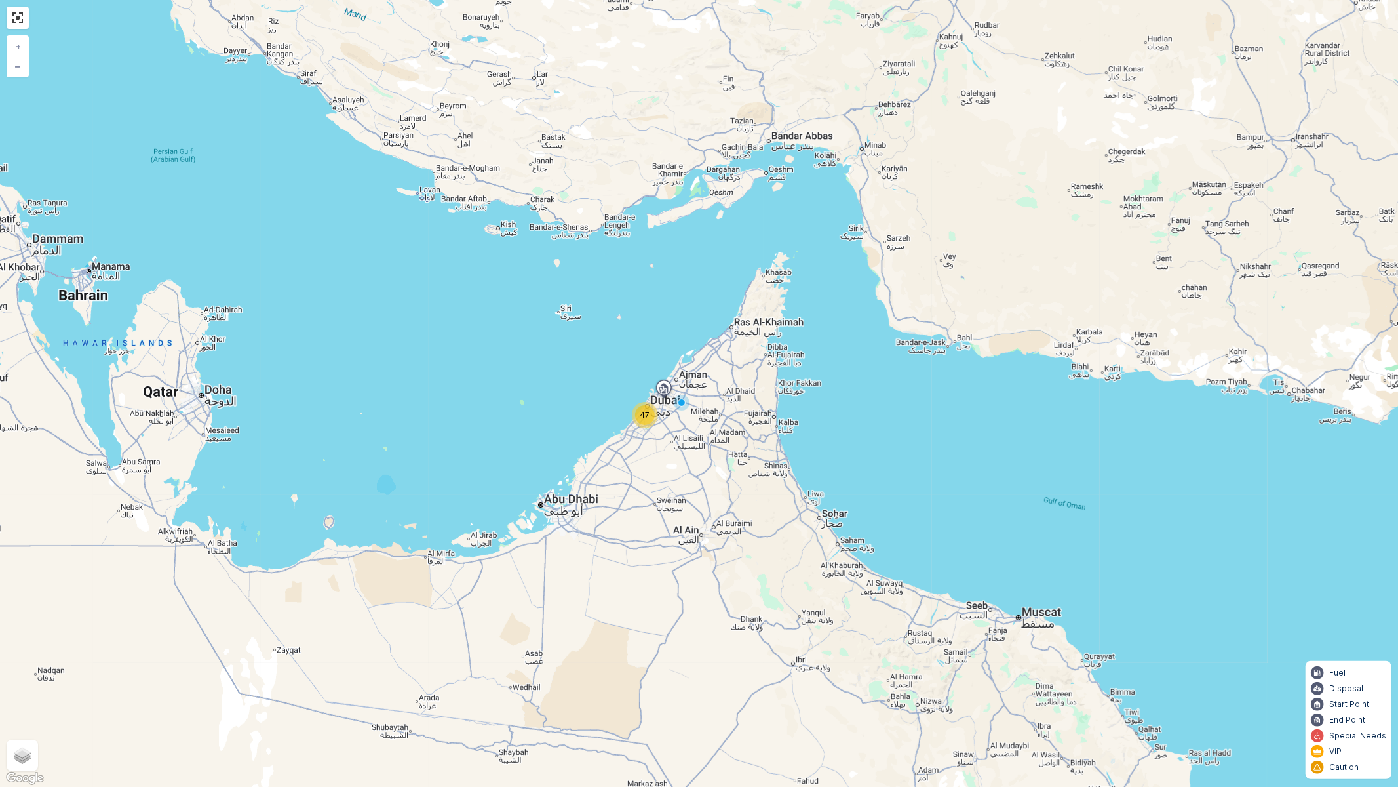
click at [642, 416] on span "47" at bounding box center [645, 415] width 10 height 10
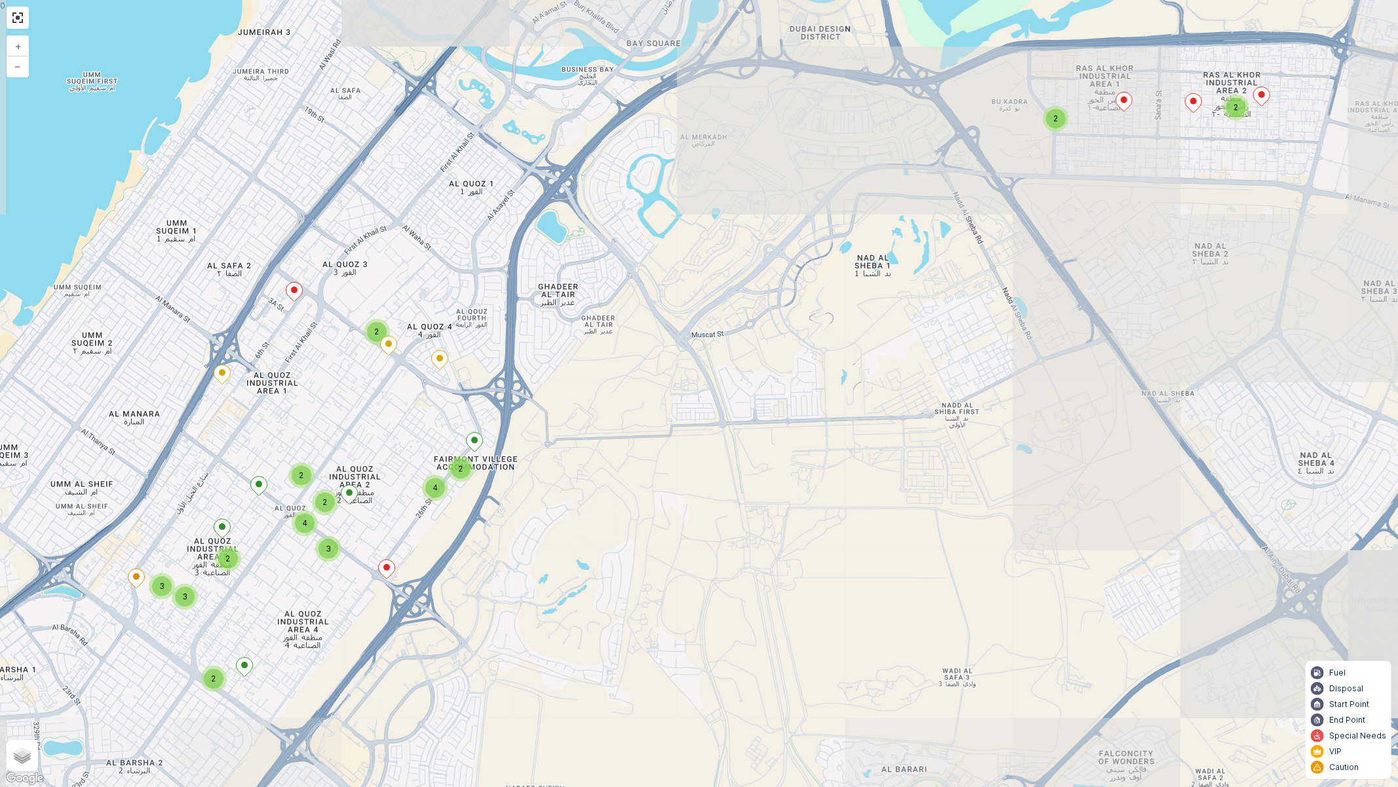
drag, startPoint x: 500, startPoint y: 554, endPoint x: 862, endPoint y: 524, distance: 363.0
click at [862, 524] on div "2 2 2 3 3 2 3 2 2 4 2 2 4 + − Satellite Roadmap Terrain Hybrid Leaflet Keyboard…" at bounding box center [699, 393] width 1398 height 787
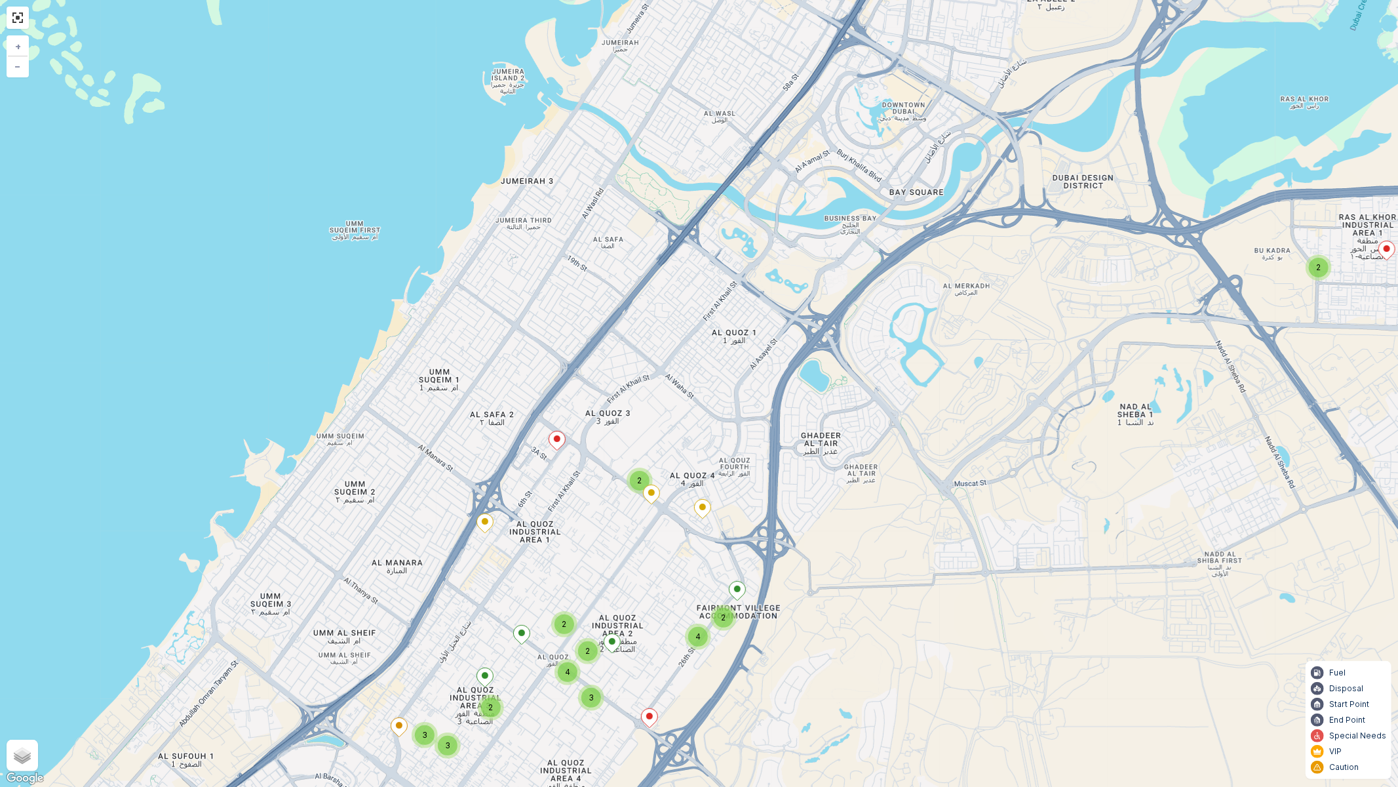
drag, startPoint x: 889, startPoint y: 448, endPoint x: 697, endPoint y: 520, distance: 204.5
click at [697, 538] on div "2 2 2 3 3 2 3 2 2 4 2 2 4 + − Satellite Roadmap Terrain Hybrid Leaflet Keyboard…" at bounding box center [699, 393] width 1398 height 787
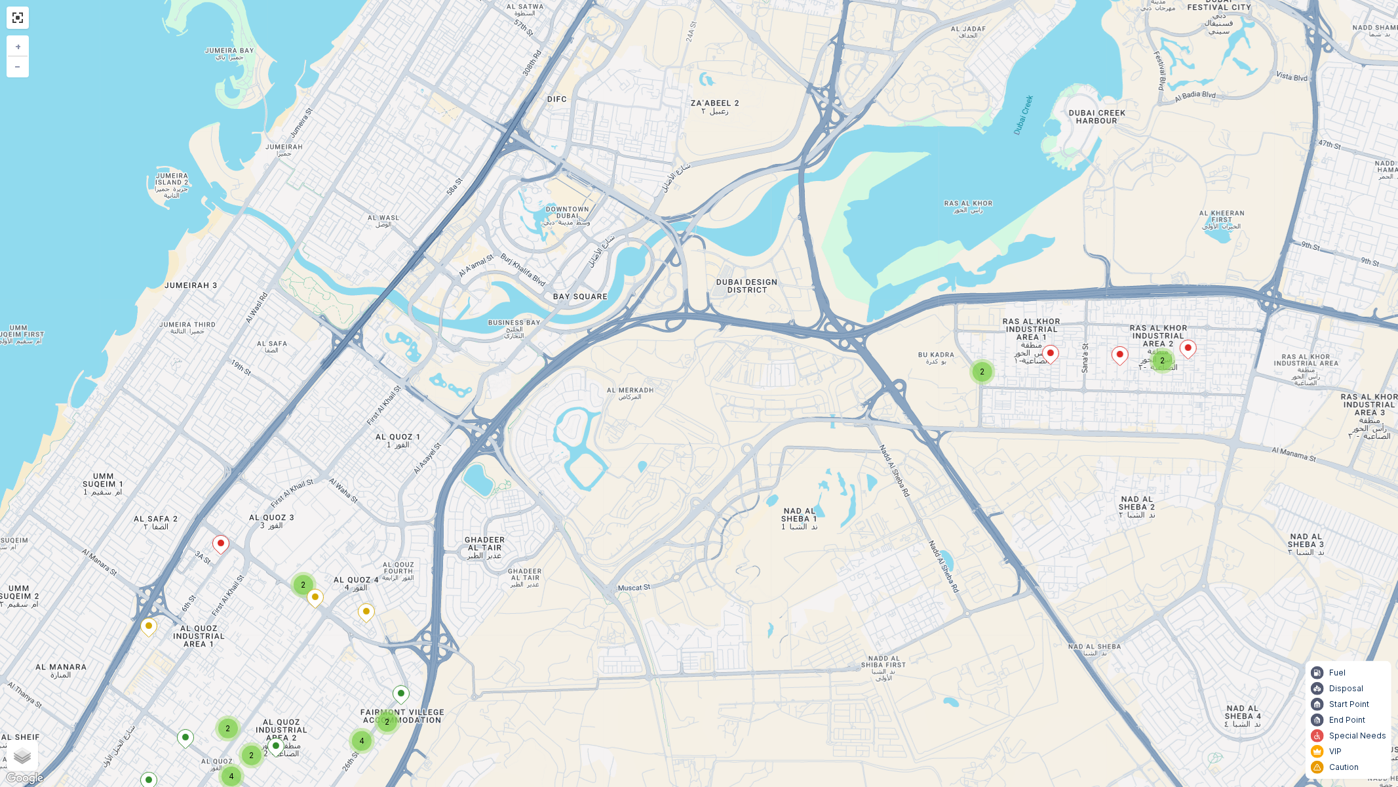
drag, startPoint x: 853, startPoint y: 468, endPoint x: 998, endPoint y: 392, distance: 163.6
click at [998, 392] on div "2 2 2 3 3 2 3 2 2 4 2 2 4 + − Satellite Roadmap Terrain Hybrid Leaflet Keyboard…" at bounding box center [699, 393] width 1398 height 787
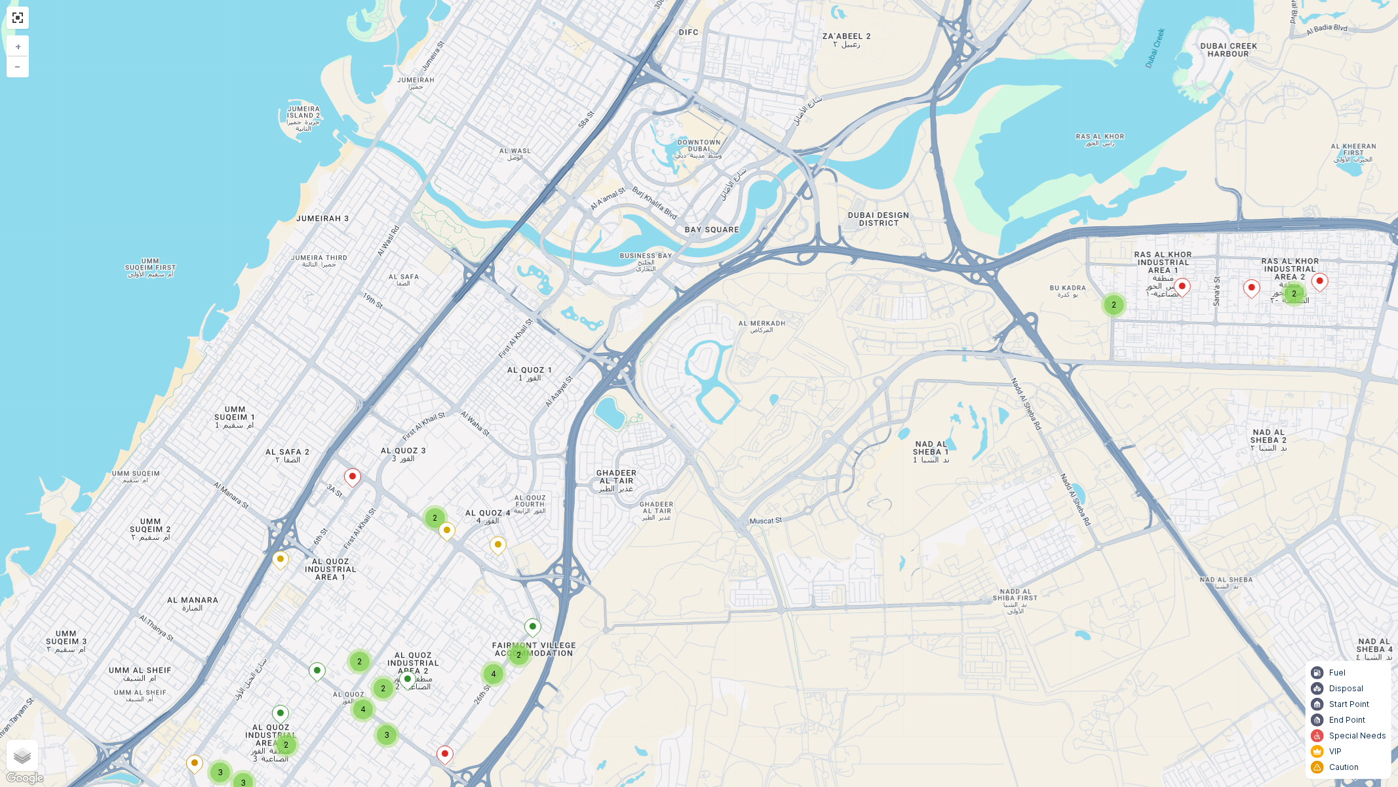
drag, startPoint x: 547, startPoint y: 477, endPoint x: 776, endPoint y: 372, distance: 251.9
click at [776, 372] on div "2 2 2 3 3 2 3 2 2 4 2 2 4 + − Satellite Roadmap Terrain Hybrid Leaflet Keyboard…" at bounding box center [699, 393] width 1398 height 787
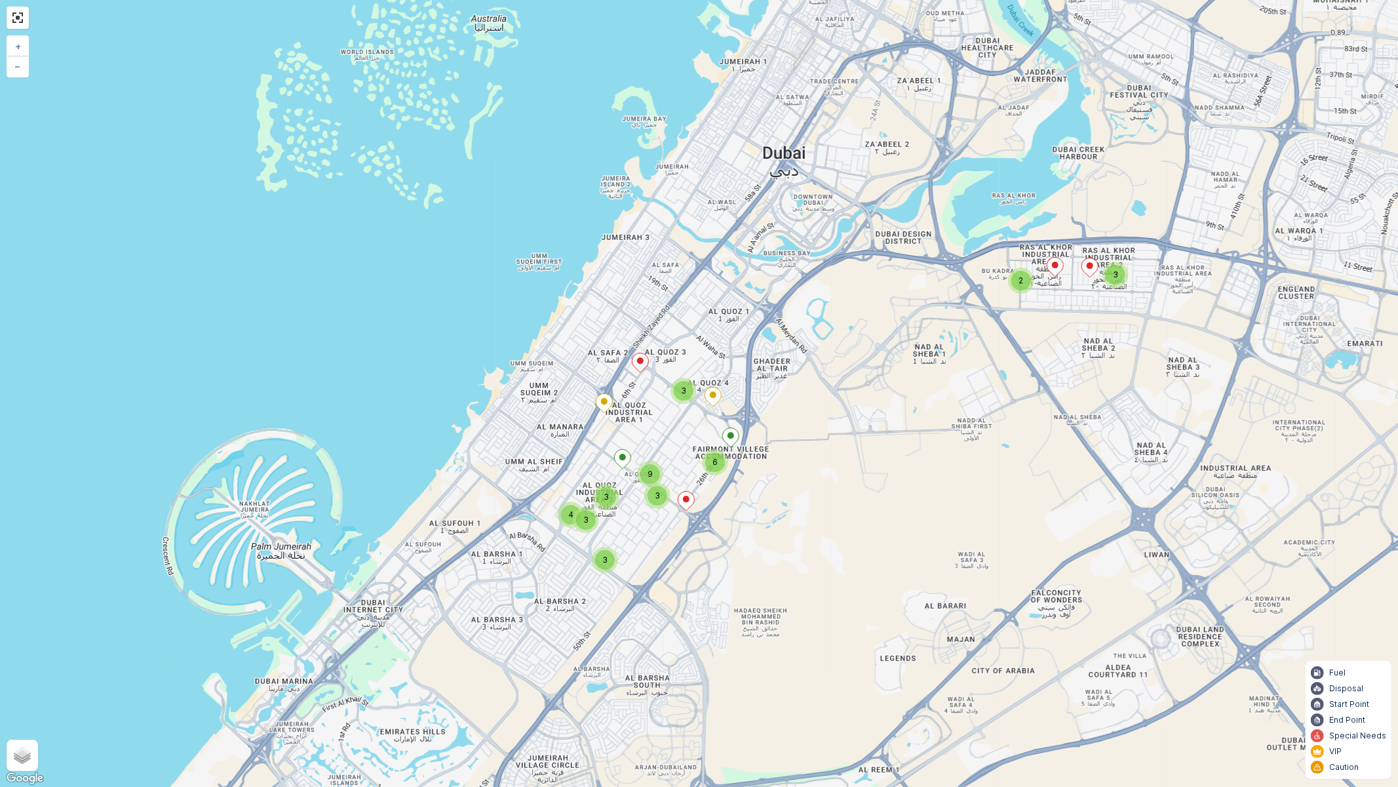
drag, startPoint x: 734, startPoint y: 461, endPoint x: 710, endPoint y: 483, distance: 32.5
click at [780, 404] on div "2 3 3 3 4 3 3 3 9 6 + − Satellite Roadmap Terrain Hybrid Leaflet Keyboard short…" at bounding box center [699, 393] width 1398 height 787
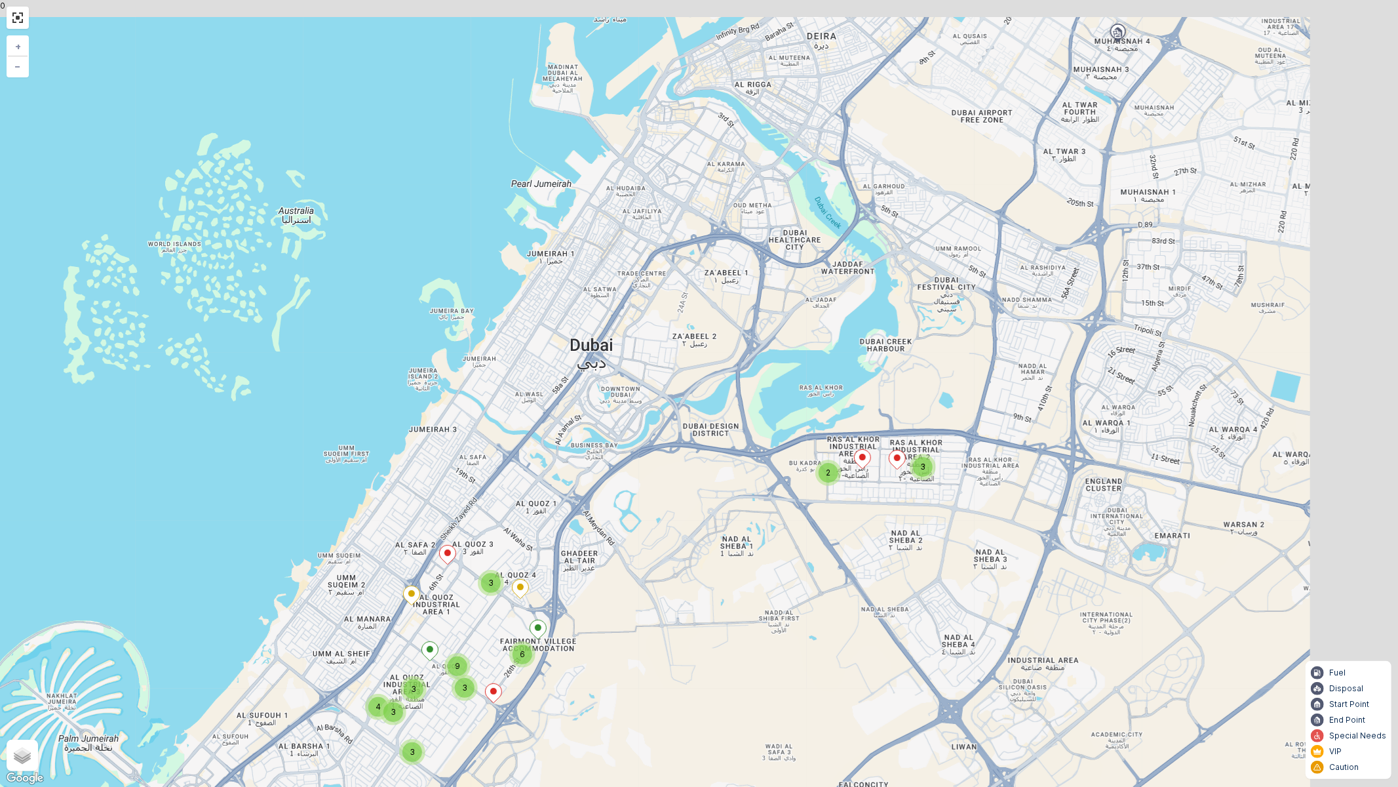
drag, startPoint x: 807, startPoint y: 479, endPoint x: 606, endPoint y: 669, distance: 275.9
click at [606, 669] on div "2 3 3 3 4 3 3 3 9 6 + − Satellite Roadmap Terrain Hybrid Leaflet Keyboard short…" at bounding box center [699, 393] width 1398 height 787
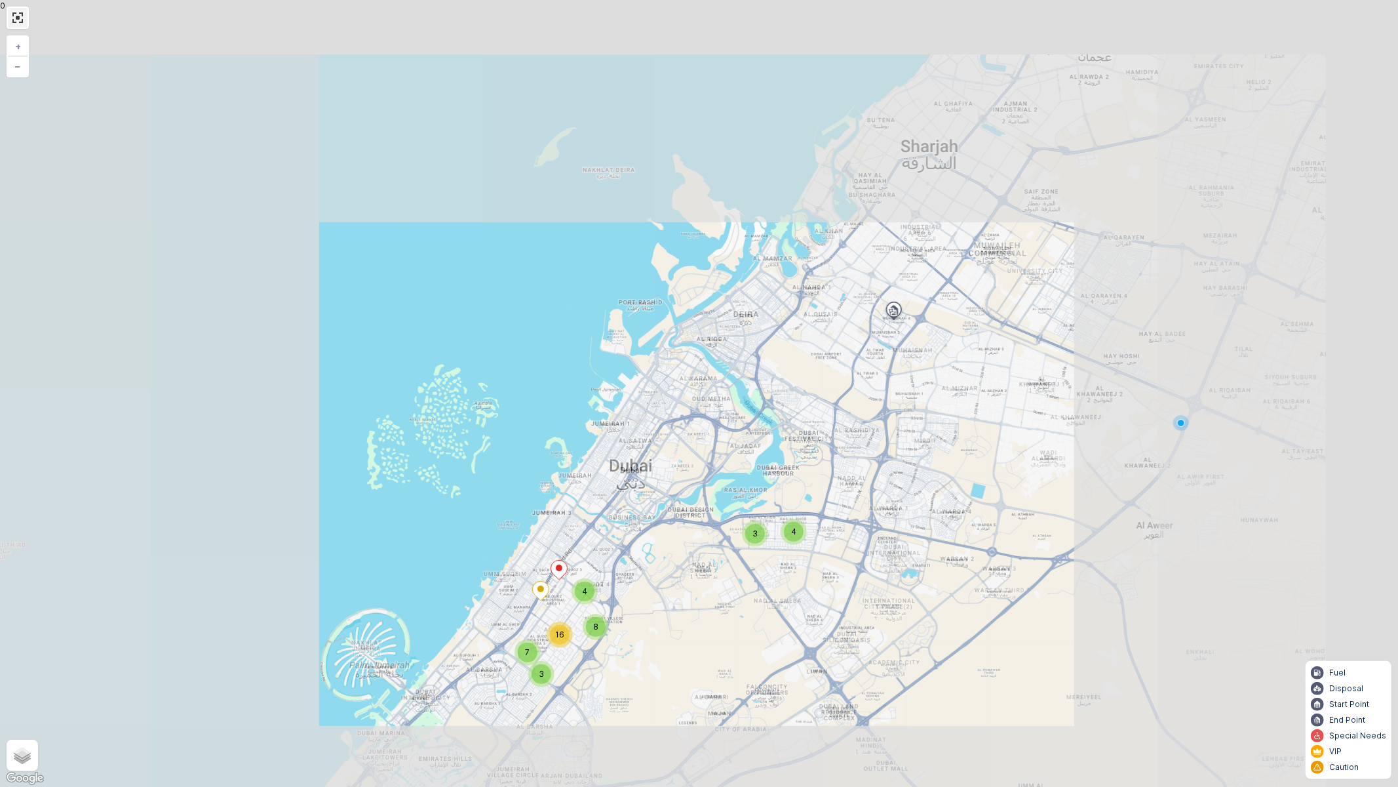
click at [18, 16] on link at bounding box center [18, 18] width 20 height 20
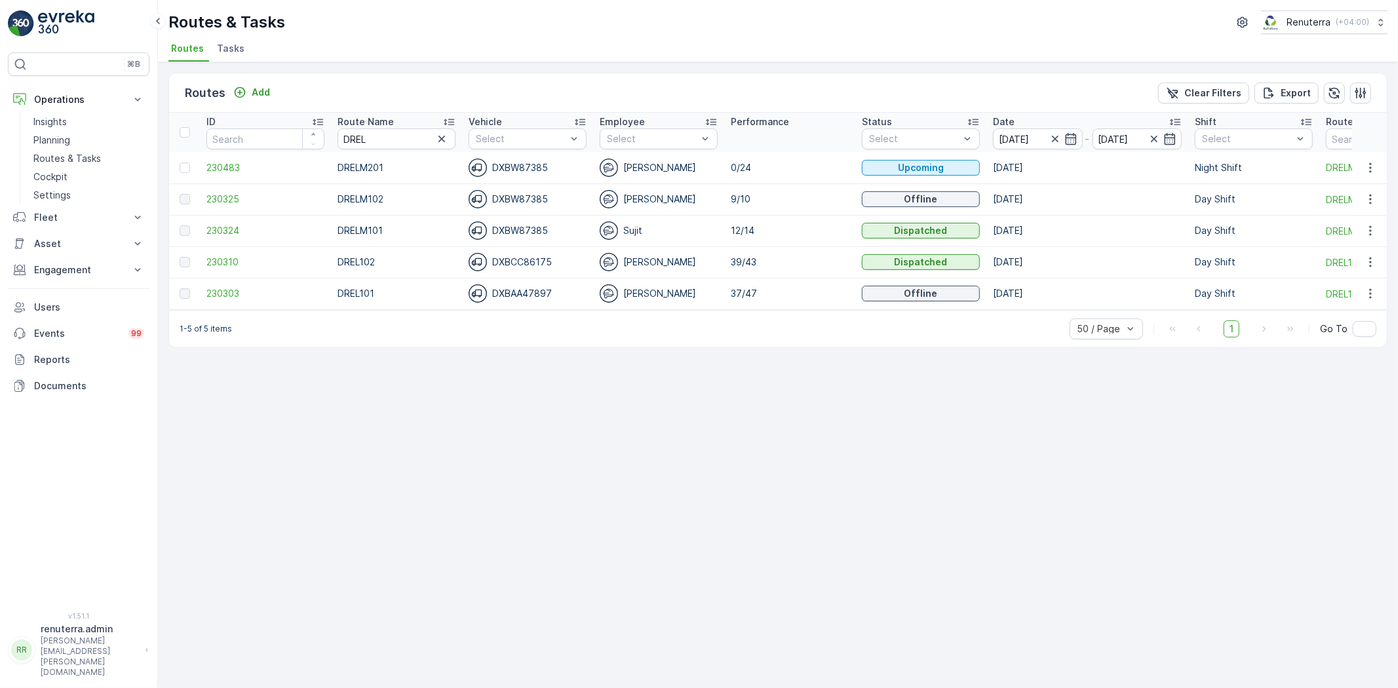
click at [231, 253] on td "230310" at bounding box center [265, 261] width 131 height 31
click at [237, 264] on span "230310" at bounding box center [265, 262] width 118 height 13
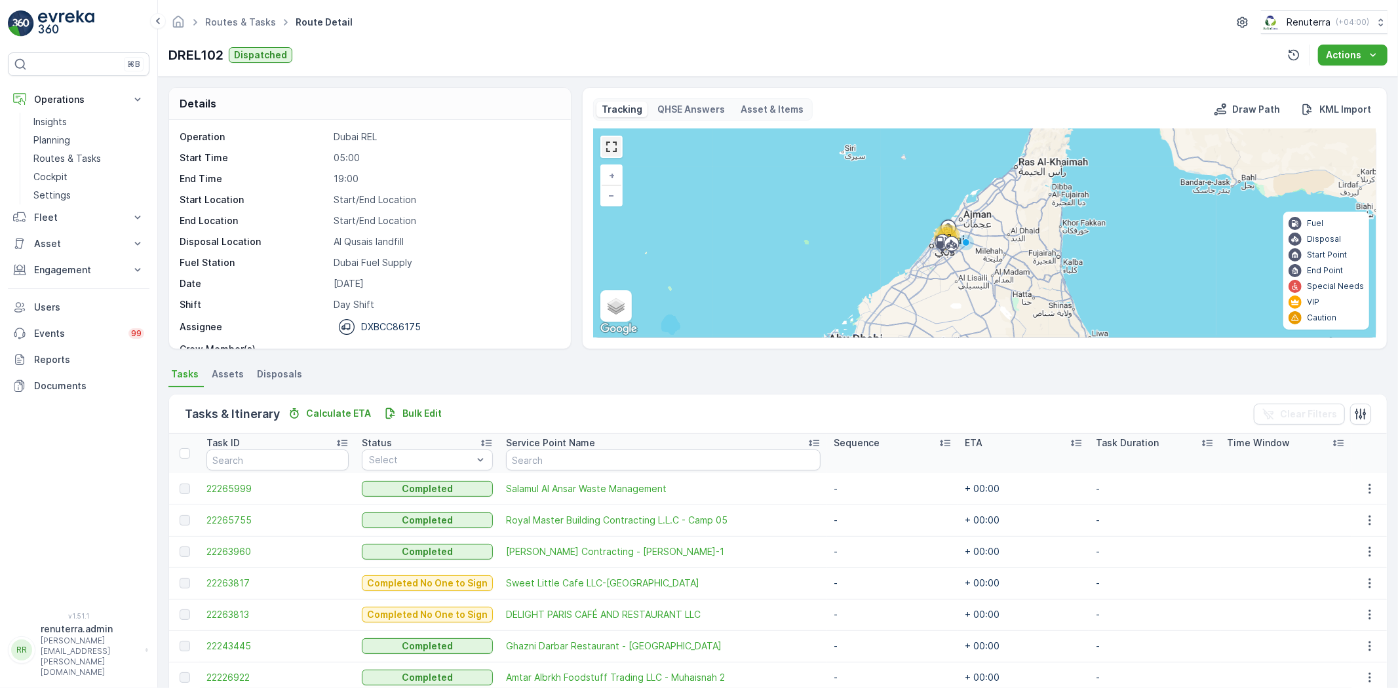
click at [611, 146] on link at bounding box center [612, 147] width 20 height 20
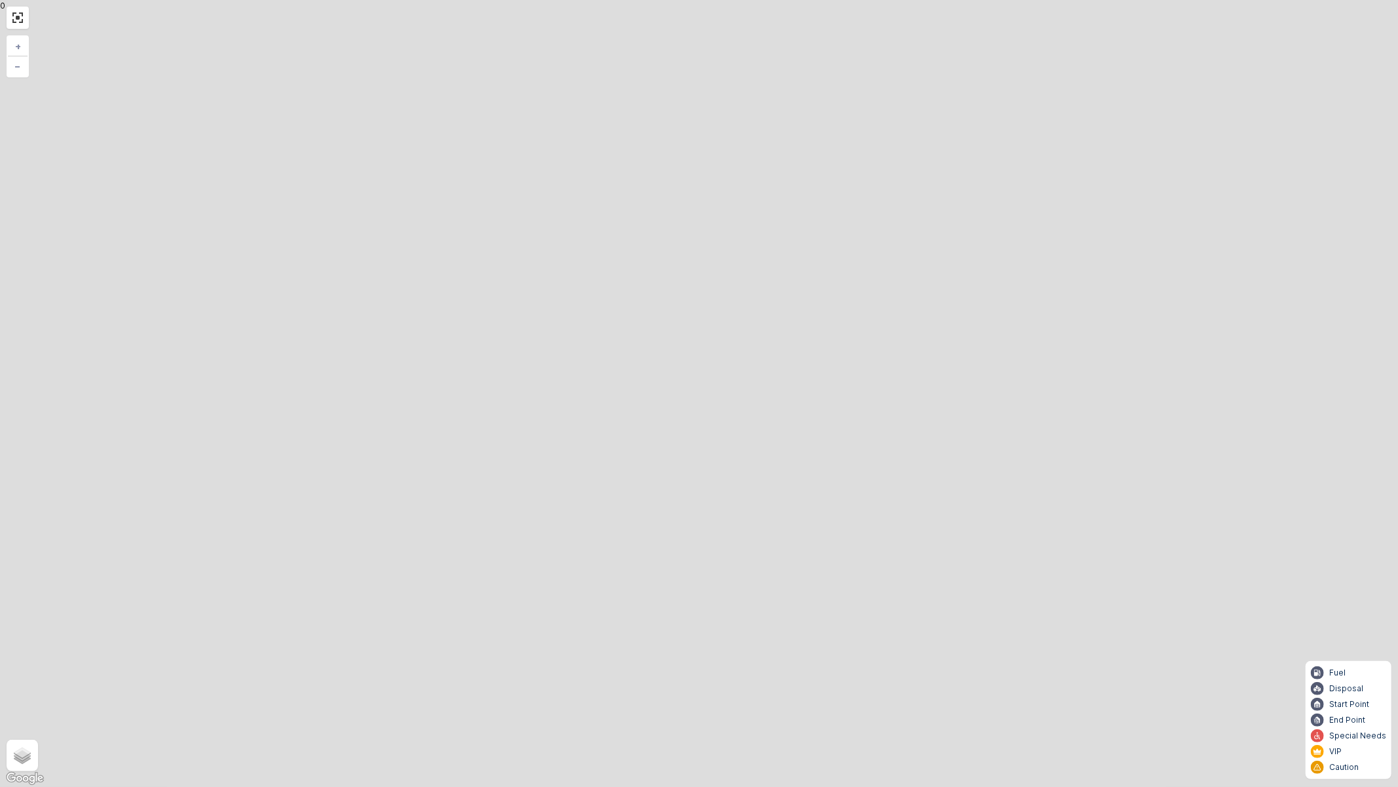
drag, startPoint x: 705, startPoint y: 479, endPoint x: 723, endPoint y: 263, distance: 217.0
click at [738, 250] on div "2 2 6 6 2 3 3 2 7 5 4 2 2 2 2 3 2 2 2 + − Satellite Roadmap Terrain Hybrid Leaf…" at bounding box center [699, 393] width 1398 height 787
drag, startPoint x: 818, startPoint y: 674, endPoint x: 804, endPoint y: 454, distance: 220.0
click at [804, 455] on div "2 2 6 6 2 3 3 2 7 5 4 39 + − Satellite Roadmap Terrain Hybrid Leaflet Keyboard …" at bounding box center [699, 393] width 1398 height 787
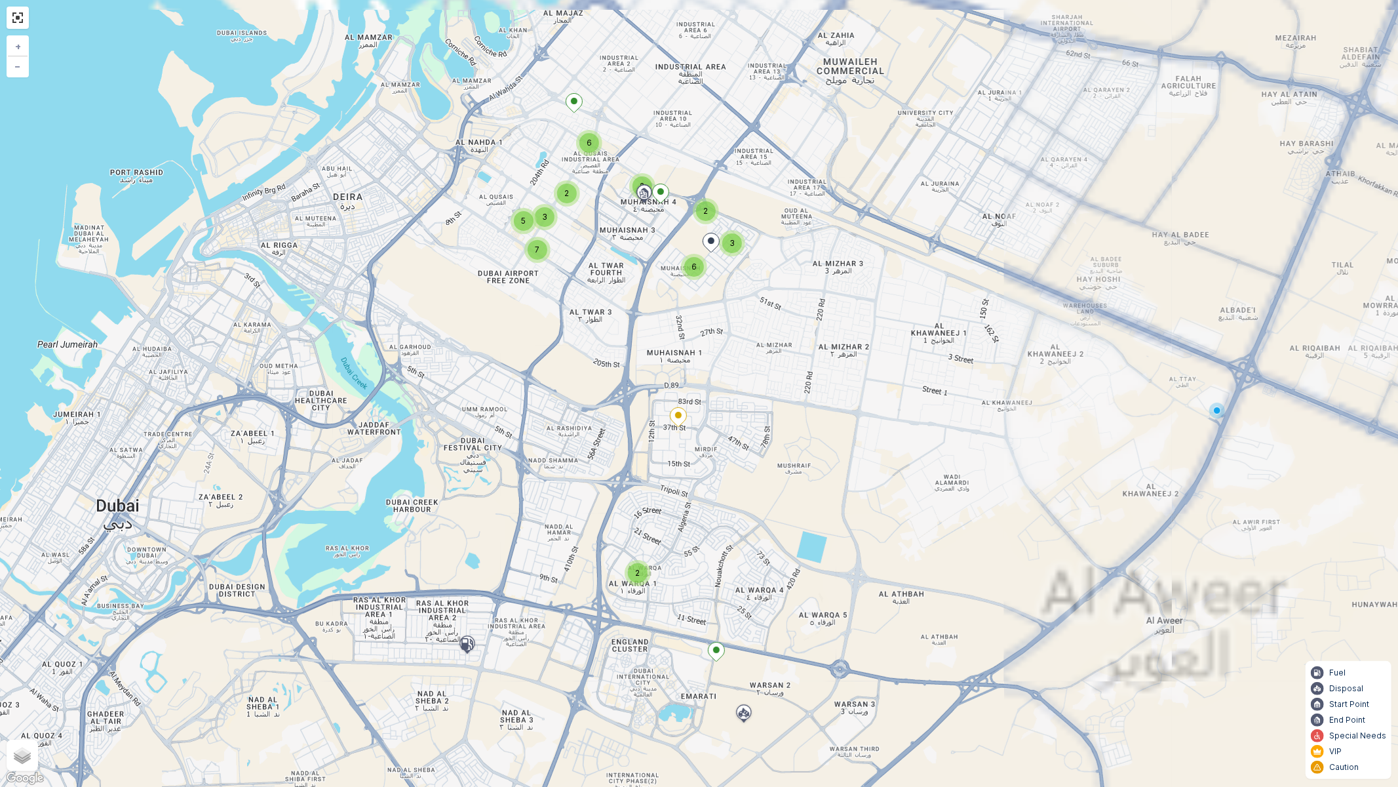
drag, startPoint x: 610, startPoint y: 375, endPoint x: 631, endPoint y: 431, distance: 60.1
click at [631, 431] on div "2 2 6 6 2 3 3 2 7 5 + − Satellite Roadmap Terrain Hybrid Leaflet Keyboard short…" at bounding box center [699, 393] width 1398 height 787
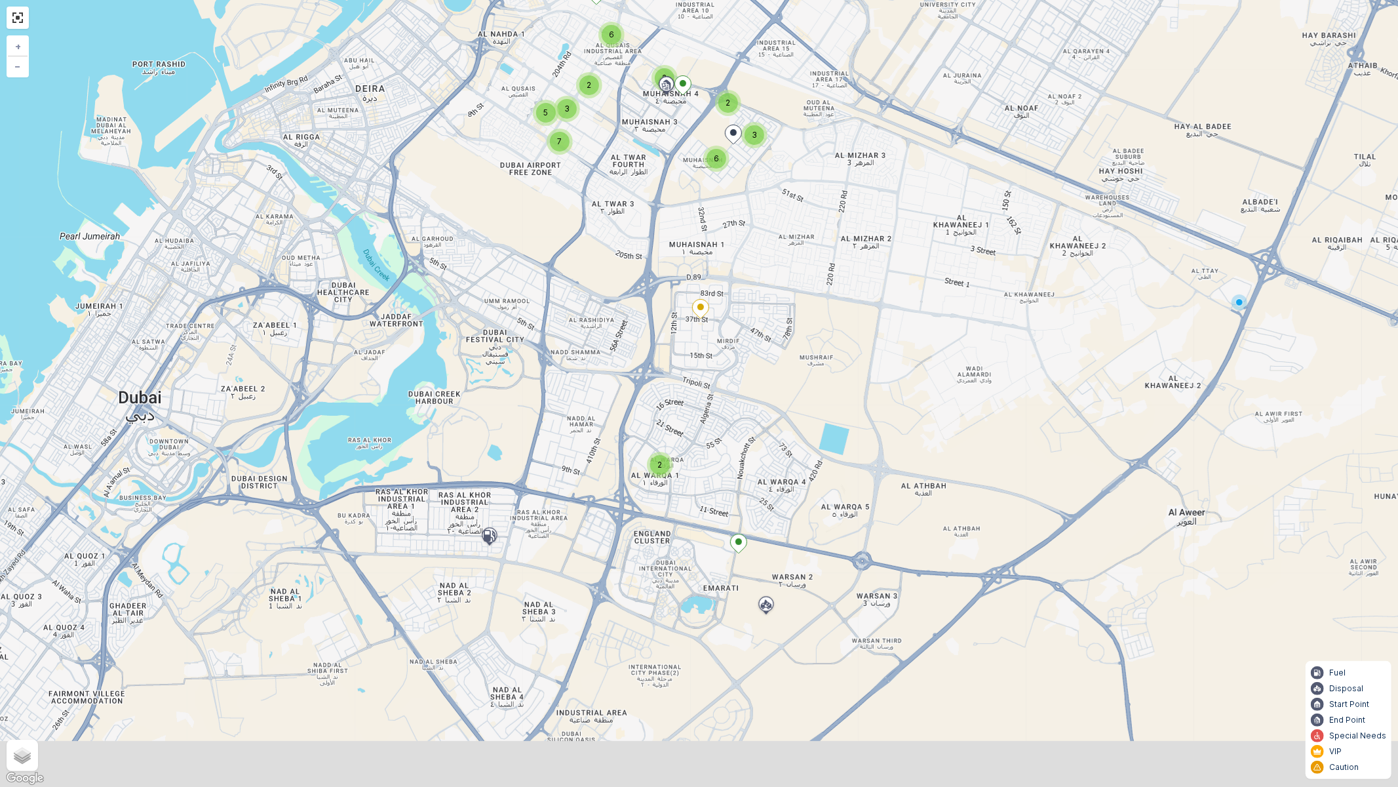
drag, startPoint x: 719, startPoint y: 521, endPoint x: 732, endPoint y: 430, distance: 92.1
click at [732, 430] on div "2 2 6 6 2 3 3 2 7 5 + − Satellite Roadmap Terrain Hybrid Leaflet Keyboard short…" at bounding box center [699, 393] width 1398 height 787
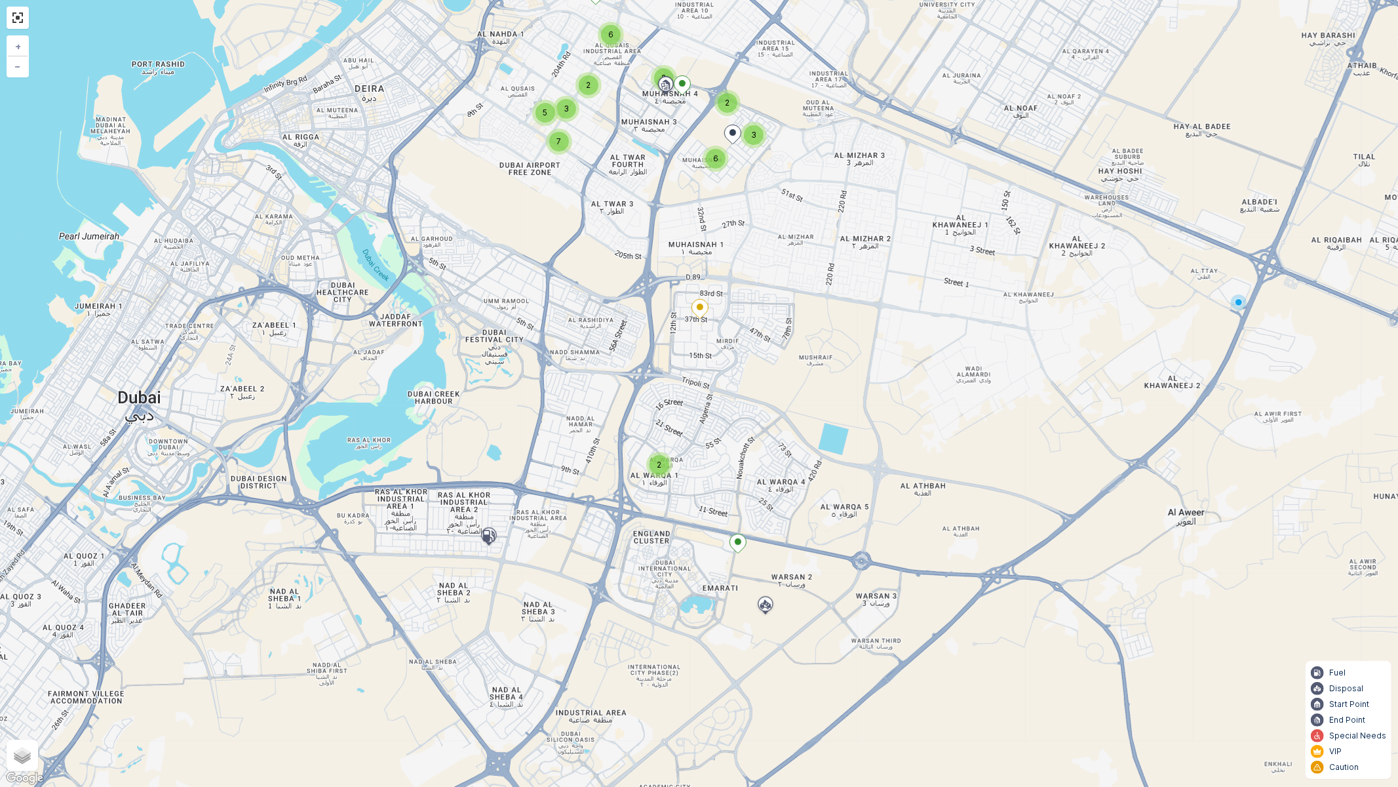
drag, startPoint x: 725, startPoint y: 372, endPoint x: 735, endPoint y: 420, distance: 49.0
click at [735, 420] on div "2 2 6 6 2 3 3 2 7 5 + − Satellite Roadmap Terrain Hybrid Leaflet Keyboard short…" at bounding box center [699, 393] width 1398 height 787
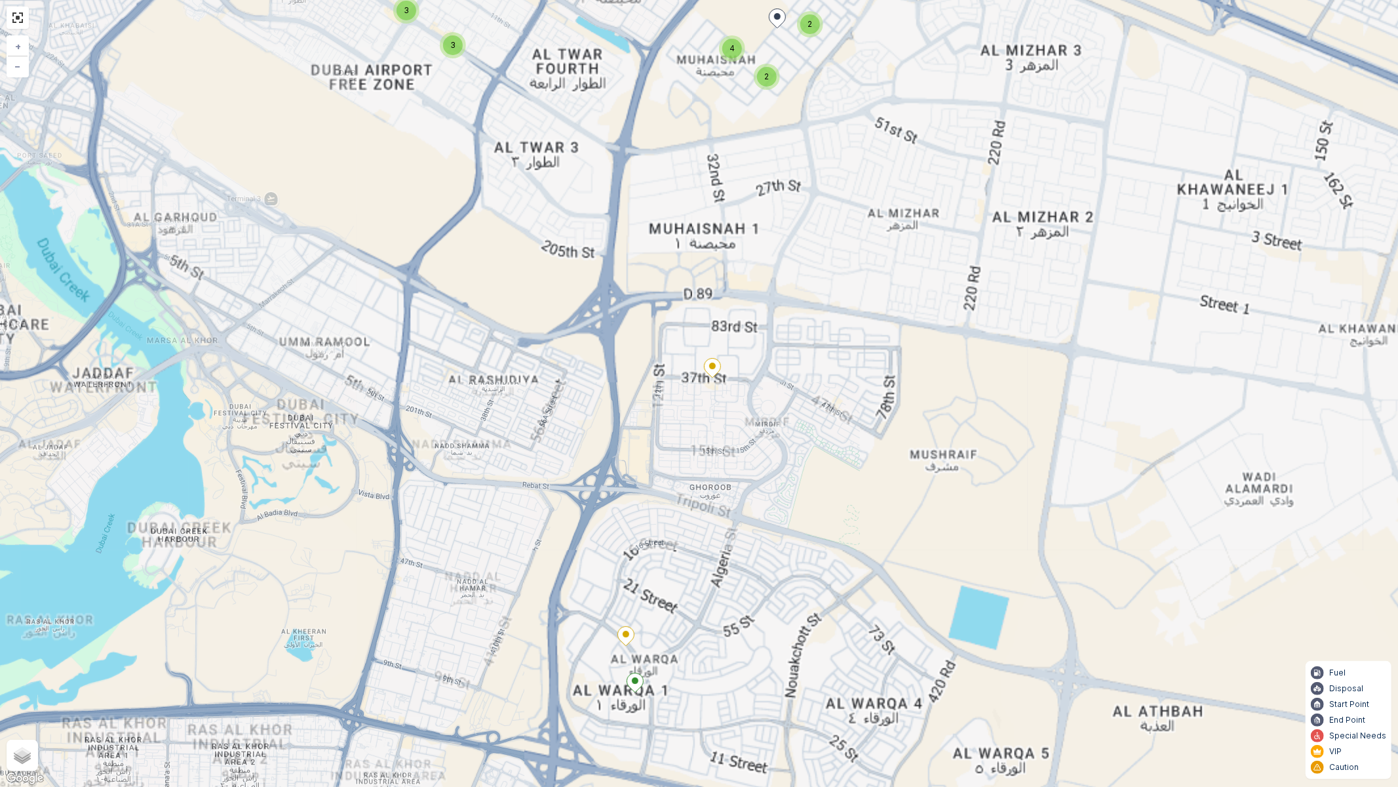
click at [716, 368] on icon at bounding box center [712, 368] width 16 height 19
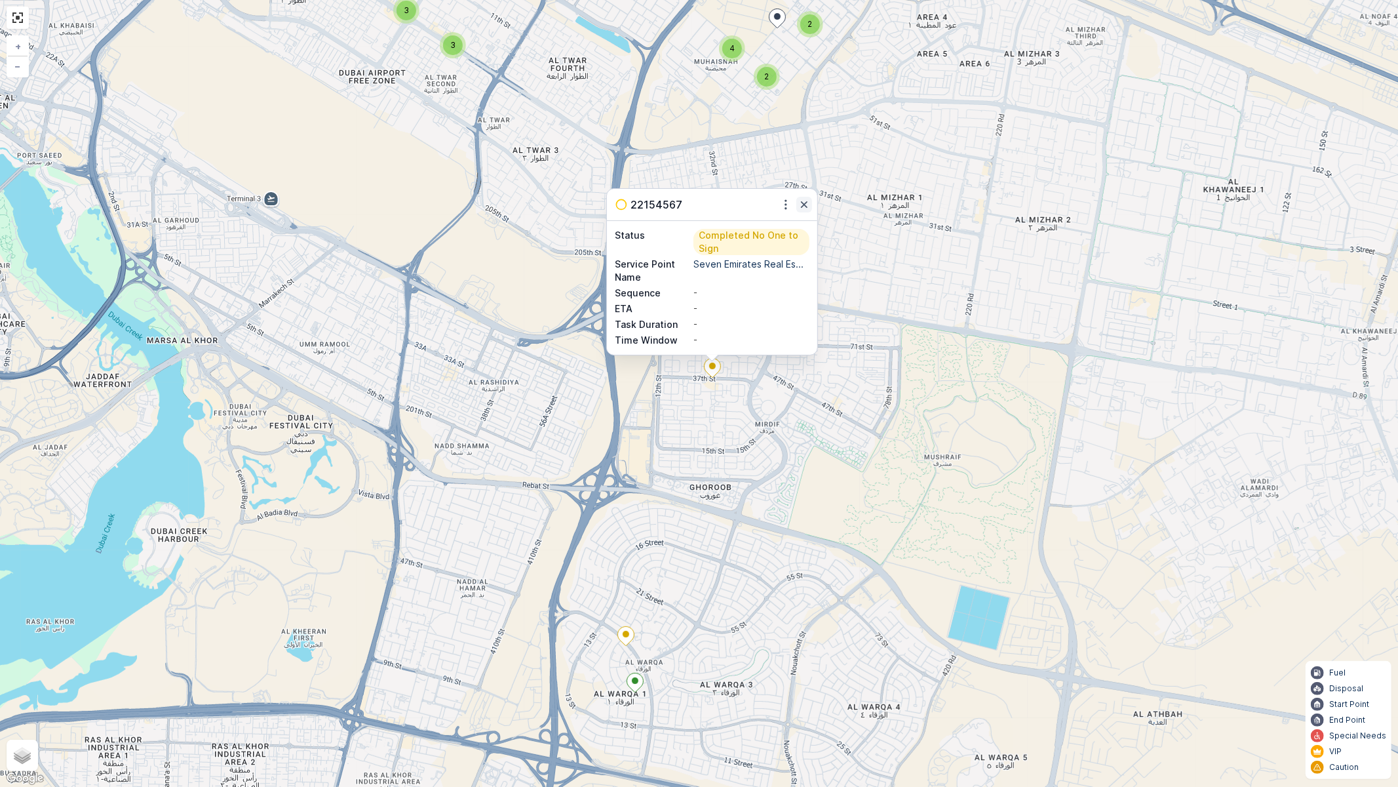
click at [806, 197] on button "button" at bounding box center [804, 205] width 16 height 16
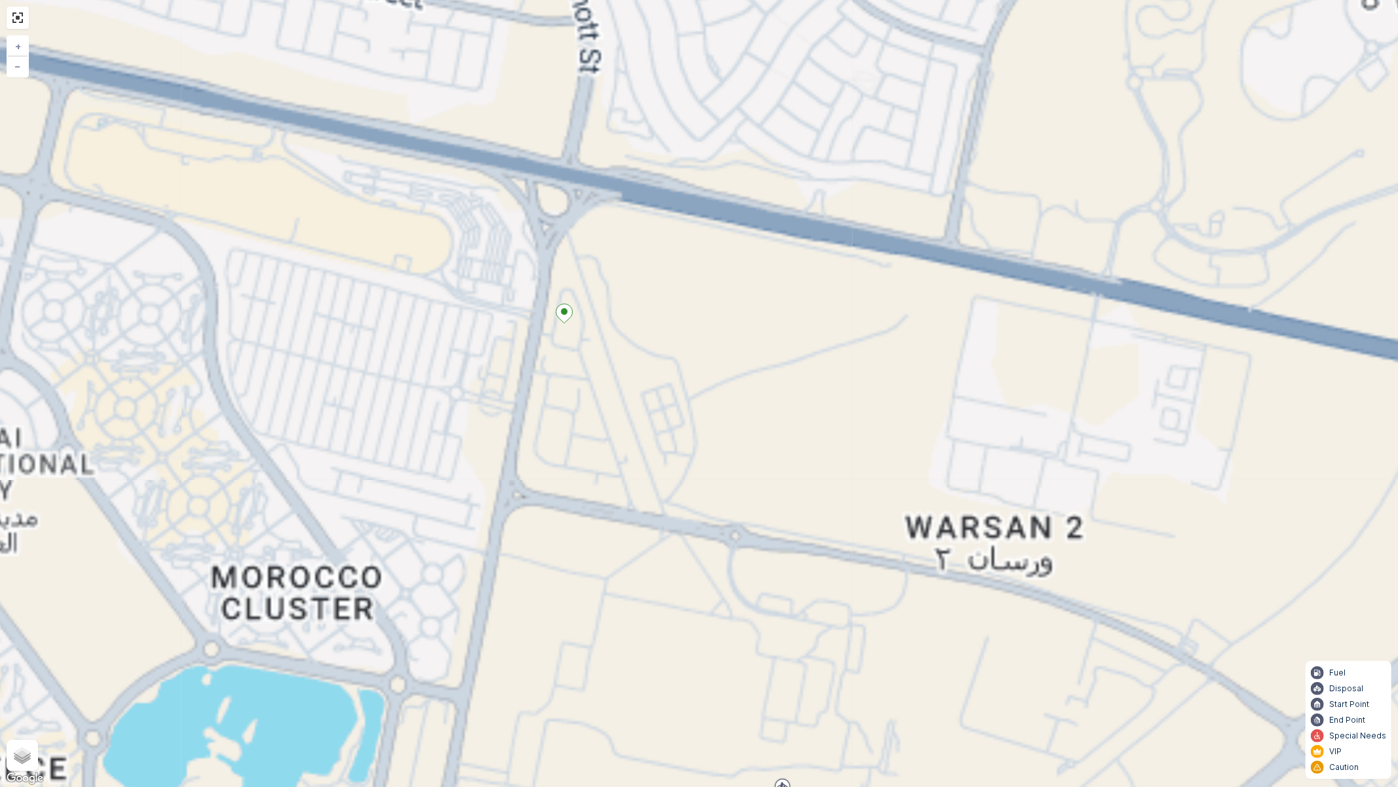
drag, startPoint x: 911, startPoint y: 568, endPoint x: 810, endPoint y: 463, distance: 146.0
click at [810, 464] on div "4 2 4 2 2 3 3 3 3 2 3 2 2 2 2 2 2 2 + − Satellite Roadmap Terrain Hybrid Leafle…" at bounding box center [699, 393] width 1398 height 787
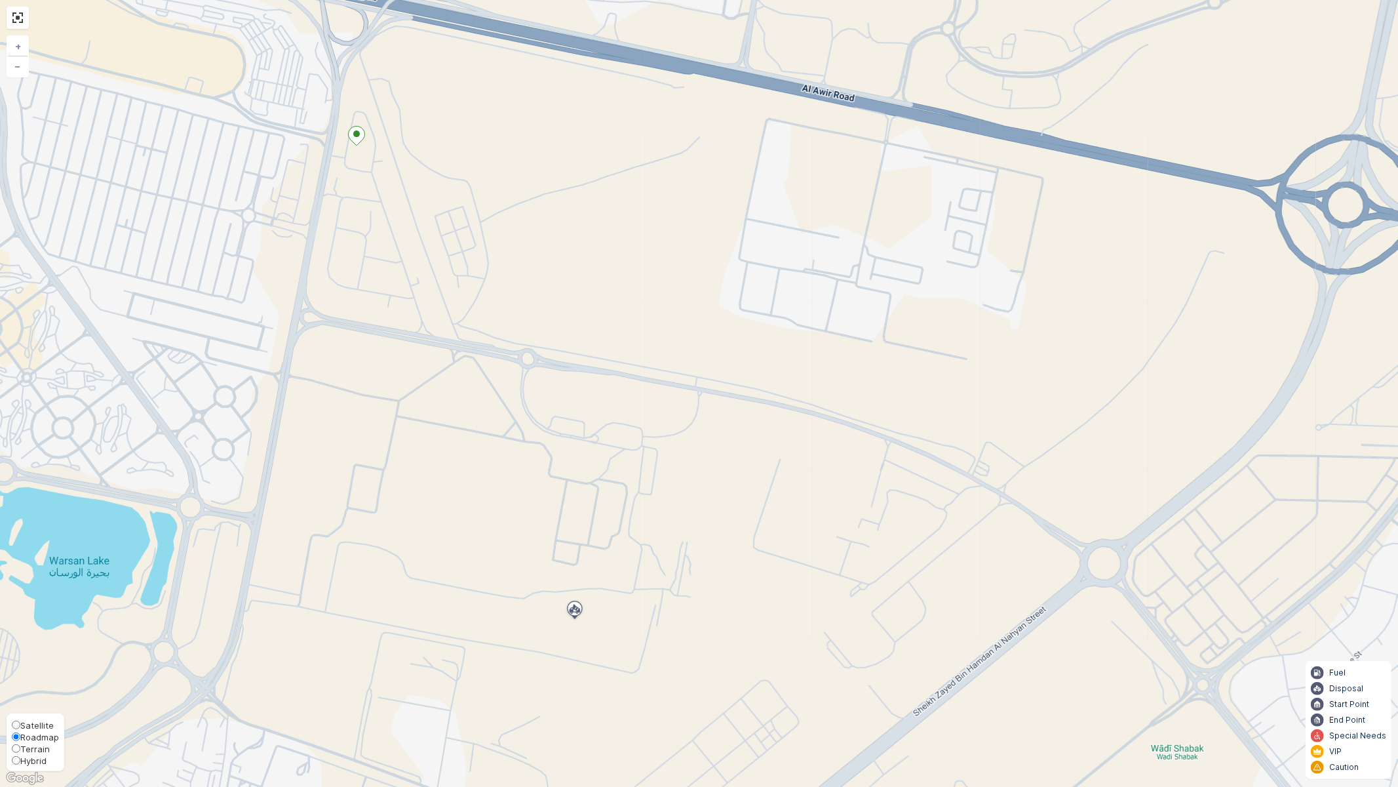
click at [55, 688] on label "Satellite" at bounding box center [35, 724] width 47 height 12
click at [20, 688] on input "Satellite" at bounding box center [16, 724] width 9 height 9
radio input "true"
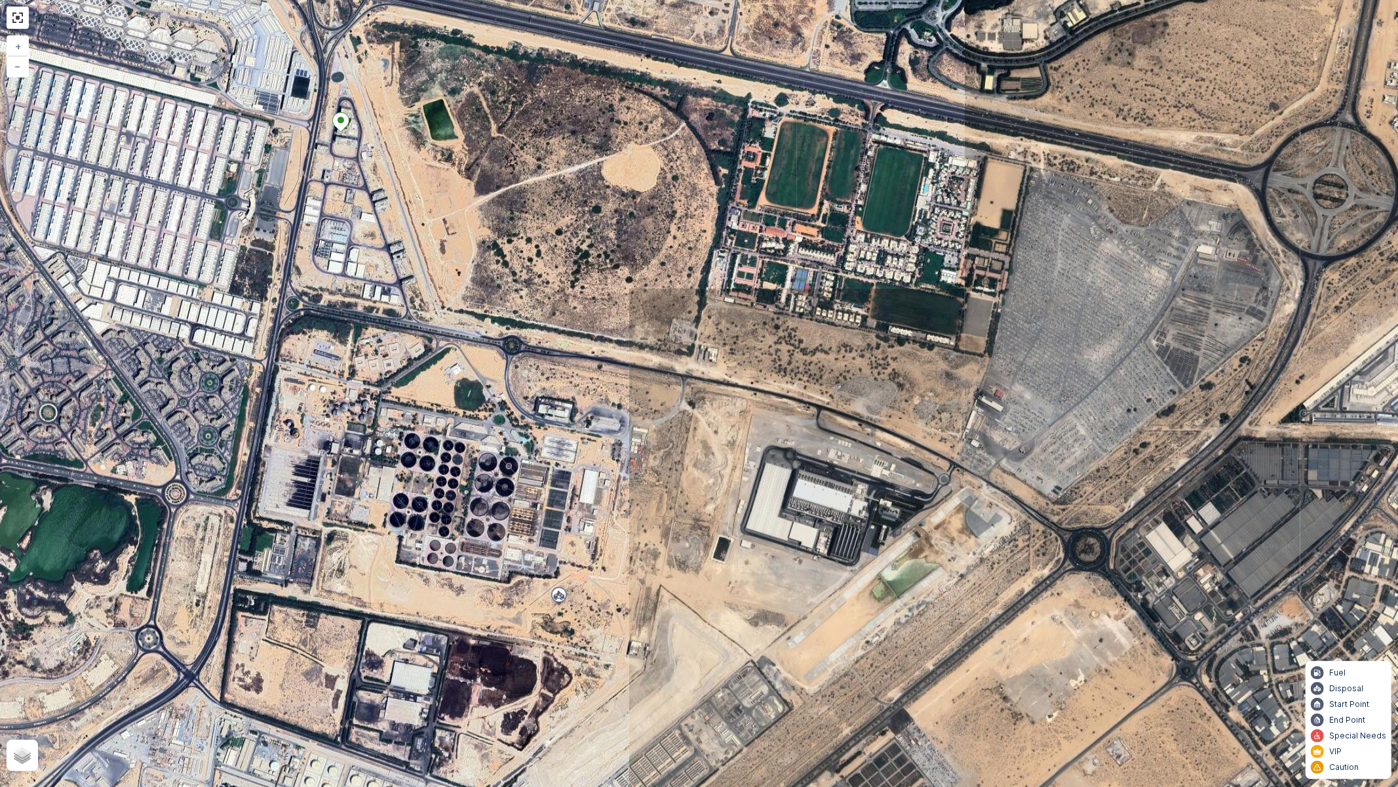
drag, startPoint x: 843, startPoint y: 580, endPoint x: 733, endPoint y: 530, distance: 121.1
click at [735, 530] on div "3 2 2 2 2 2 2 2 + − Satellite Roadmap Terrain Hybrid Leaflet Fuel Disposal Star…" at bounding box center [699, 393] width 1398 height 787
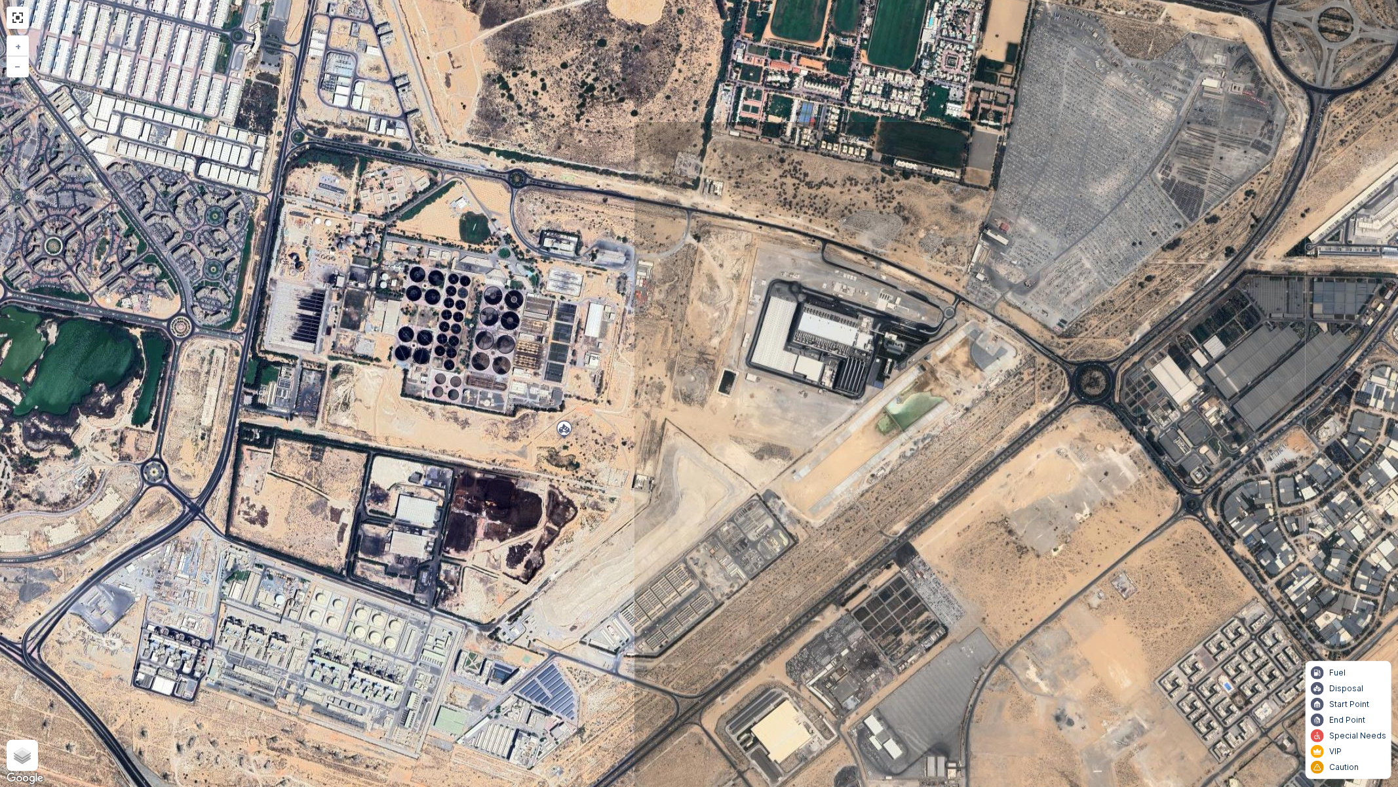
drag, startPoint x: 676, startPoint y: 503, endPoint x: 776, endPoint y: 426, distance: 126.7
click at [776, 426] on div "3 2 2 2 2 2 2 2 + − Satellite Roadmap Terrain Hybrid Leaflet Keyboard shortcuts…" at bounding box center [699, 393] width 1398 height 787
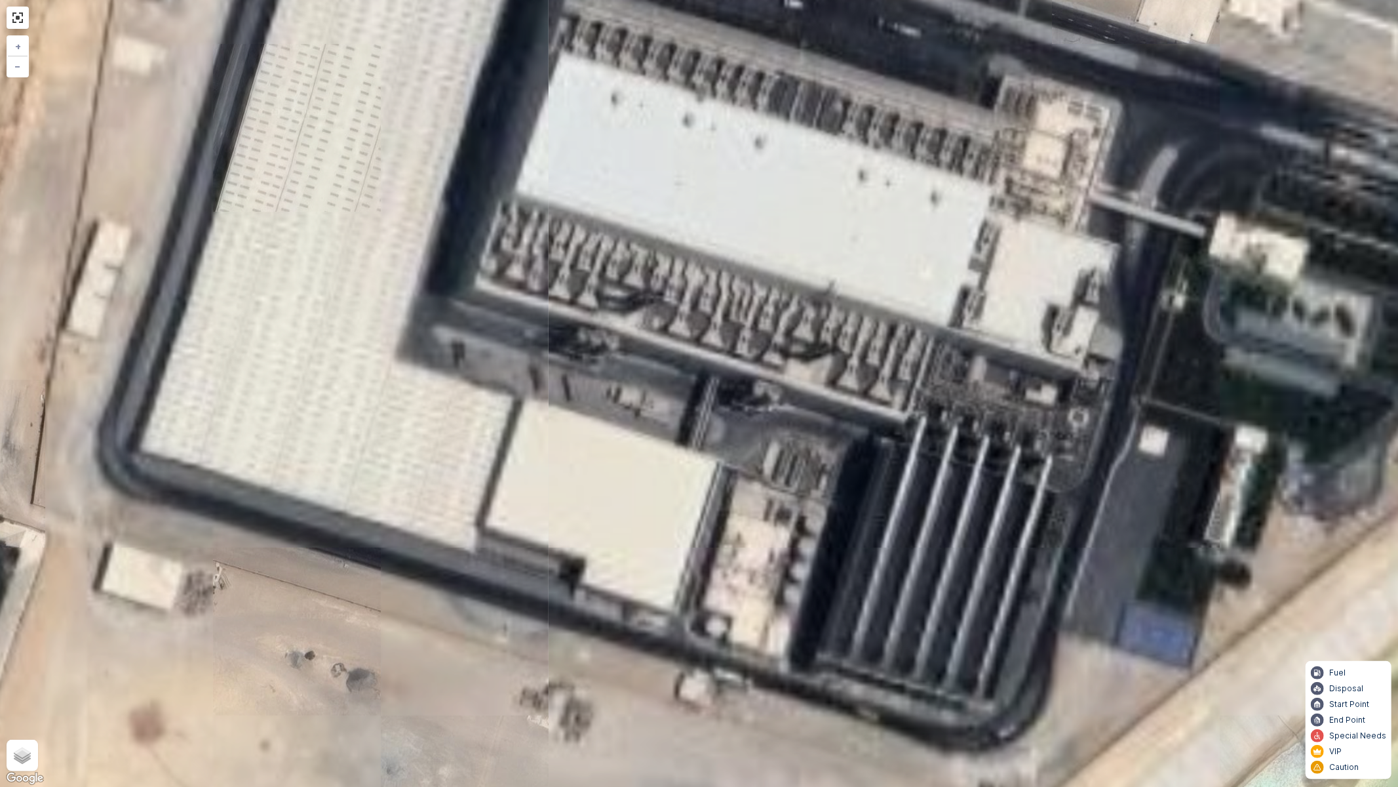
drag, startPoint x: 850, startPoint y: 355, endPoint x: 756, endPoint y: 485, distance: 159.7
click at [757, 485] on div "+ − Satellite Roadmap Terrain Hybrid Leaflet Keyboard shortcuts Map Data Imager…" at bounding box center [699, 393] width 1398 height 787
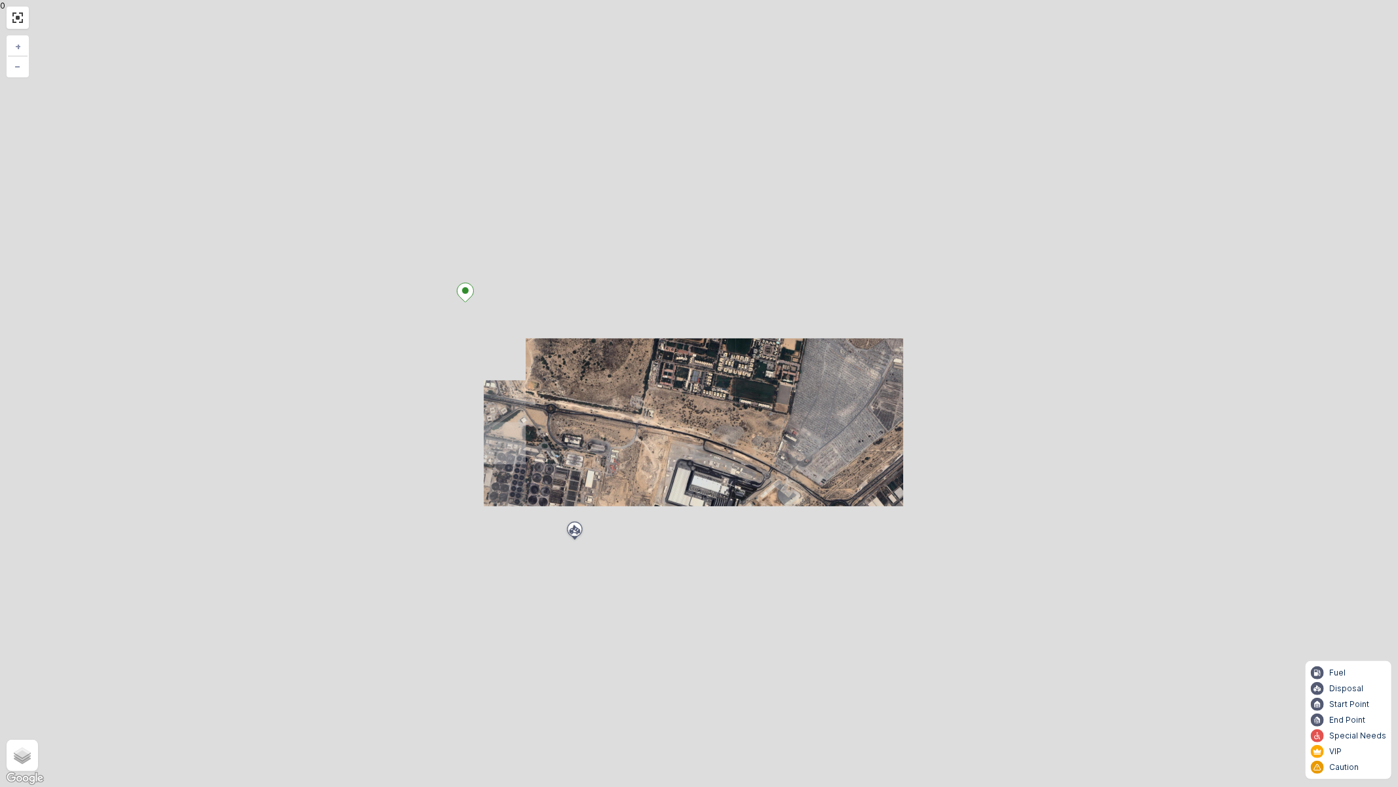
drag, startPoint x: 543, startPoint y: 442, endPoint x: 693, endPoint y: 640, distance: 247.9
click at [710, 664] on div "2 2 2 2 2 4 2 2 2 2 3 2 2 2 + − Satellite Roadmap Terrain Hybrid Leaflet Keyboa…" at bounding box center [699, 393] width 1398 height 787
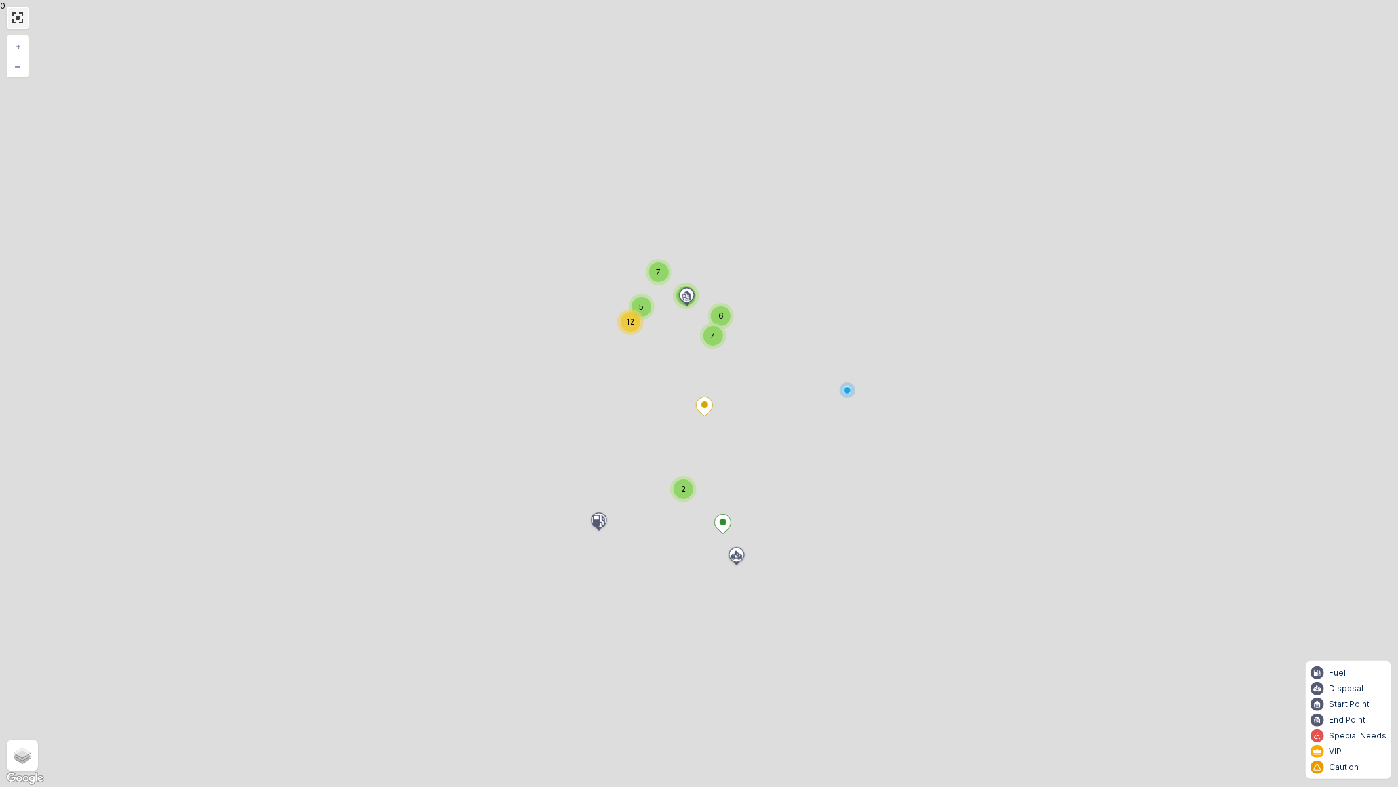
click at [14, 20] on link at bounding box center [18, 18] width 20 height 20
